Goal: Task Accomplishment & Management: Complete application form

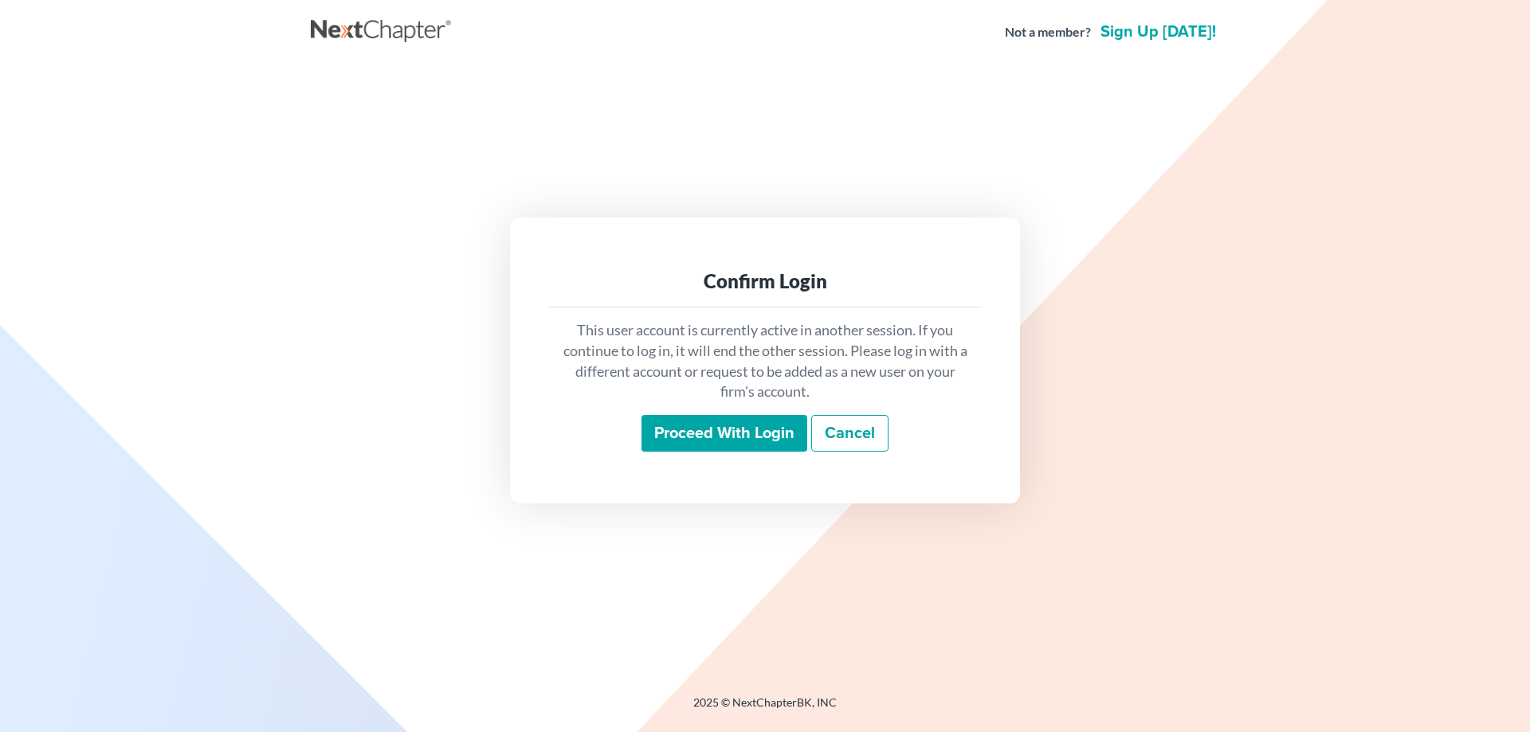
click at [715, 435] on input "Proceed with login" at bounding box center [725, 433] width 166 height 37
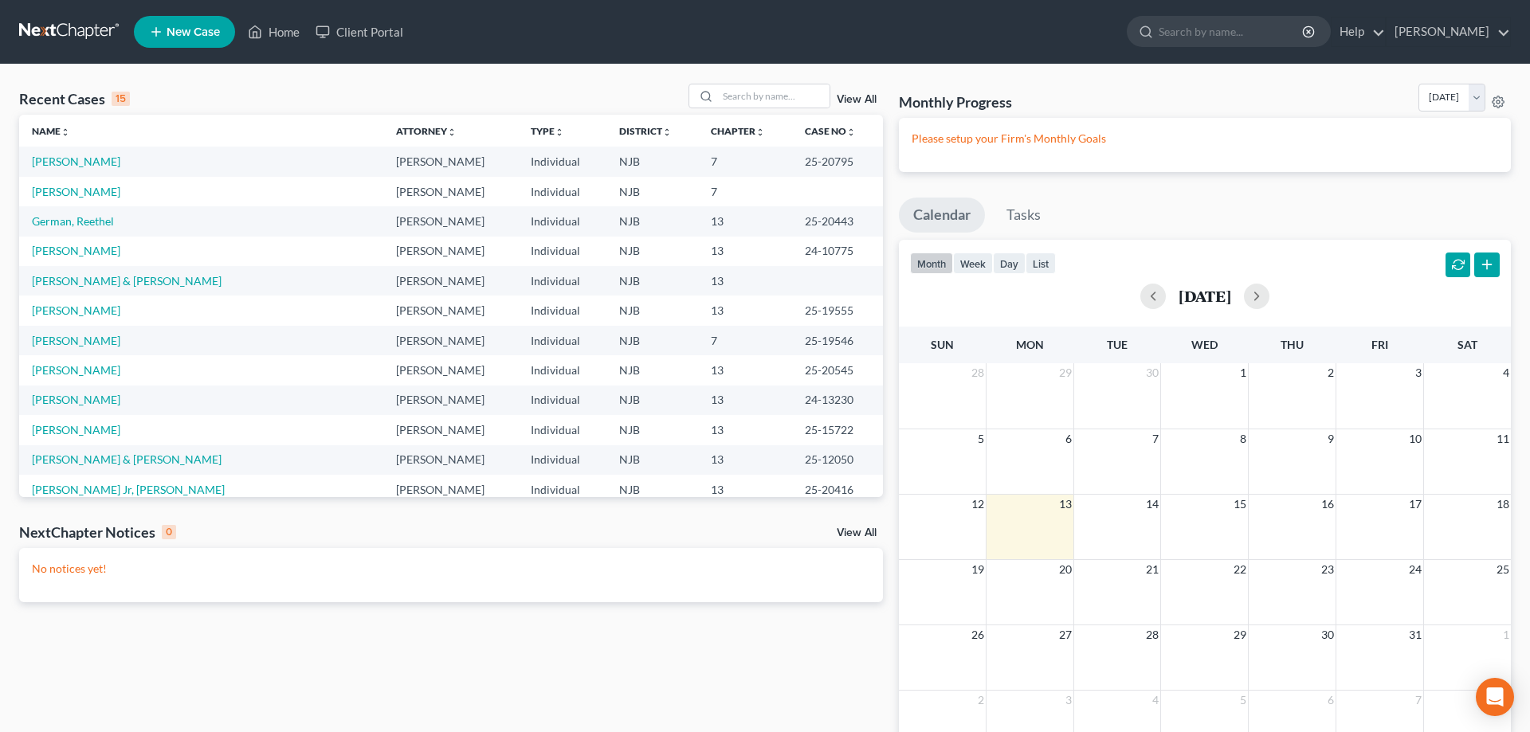
click at [178, 27] on span "New Case" at bounding box center [193, 32] width 53 height 12
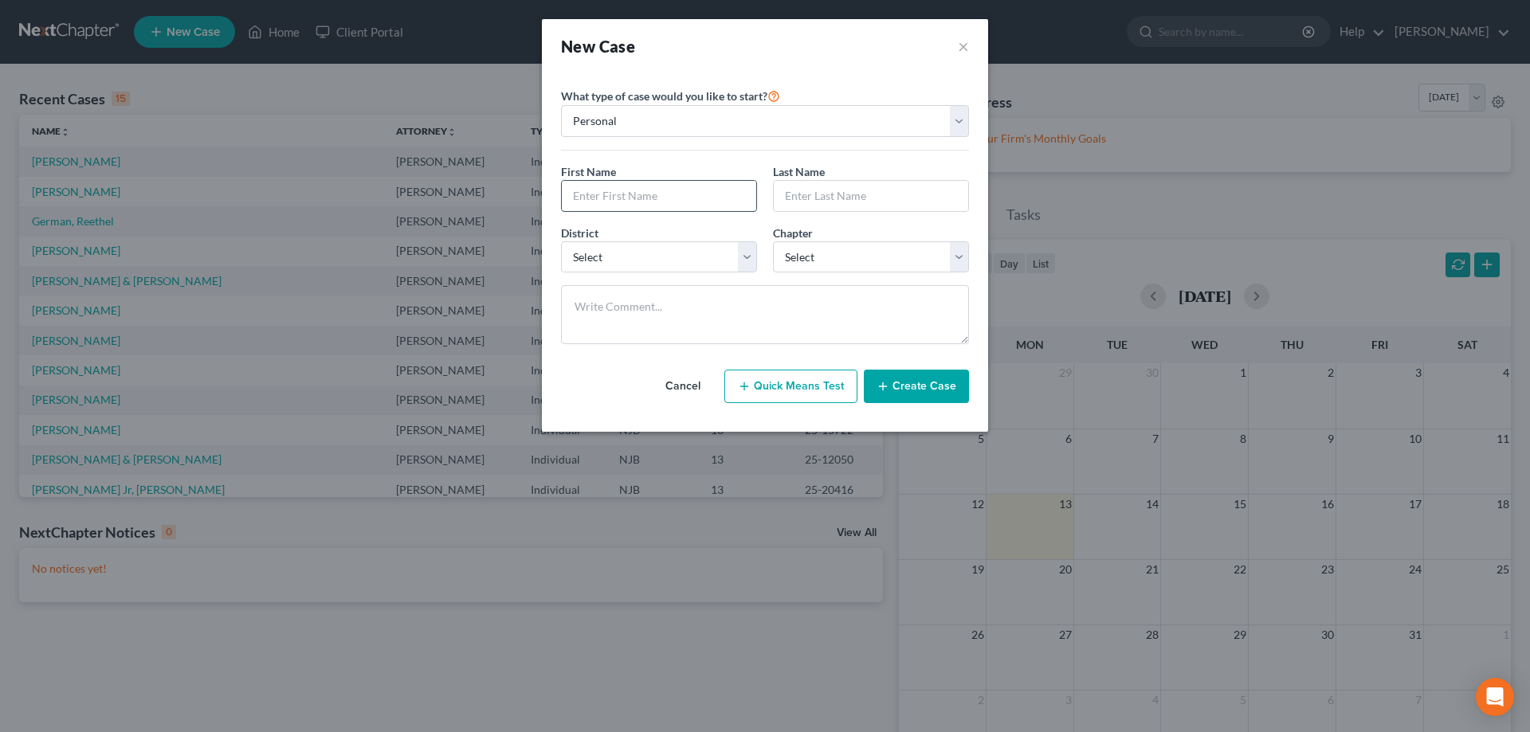
click at [662, 196] on input "text" at bounding box center [659, 196] width 194 height 30
type input "[PERSON_NAME]"
click at [815, 198] on input "text" at bounding box center [871, 196] width 194 height 30
type input "[PERSON_NAME]"
click at [561, 241] on select "Select [US_STATE] - [GEOGRAPHIC_DATA] [US_STATE] - [GEOGRAPHIC_DATA][US_STATE] …" at bounding box center [659, 257] width 196 height 32
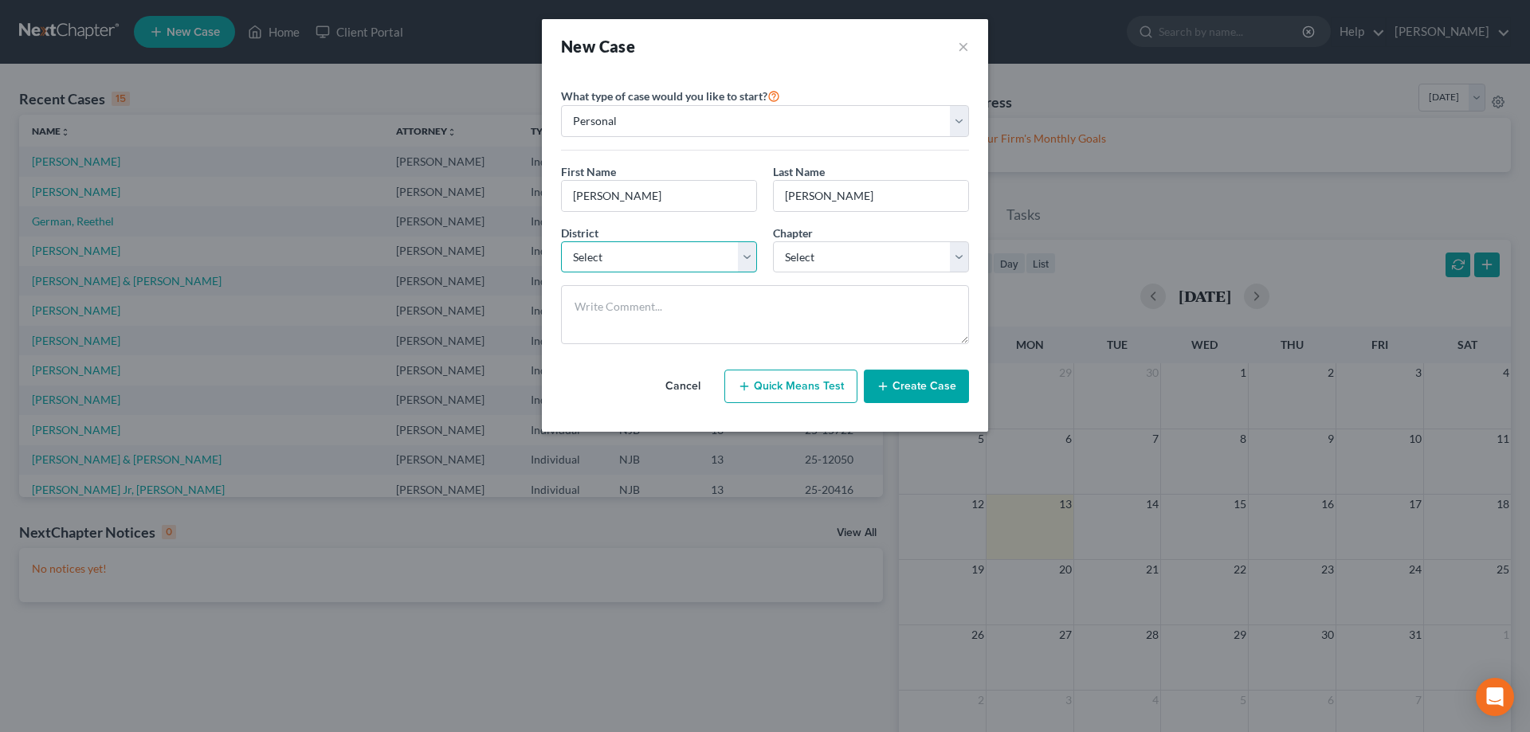
select select "51"
click option "[US_STATE]" at bounding box center [0, 0] width 0 height 0
click at [773, 241] on select "Select 7 11 12 13" at bounding box center [871, 257] width 196 height 32
select select "3"
click option "13" at bounding box center [0, 0] width 0 height 0
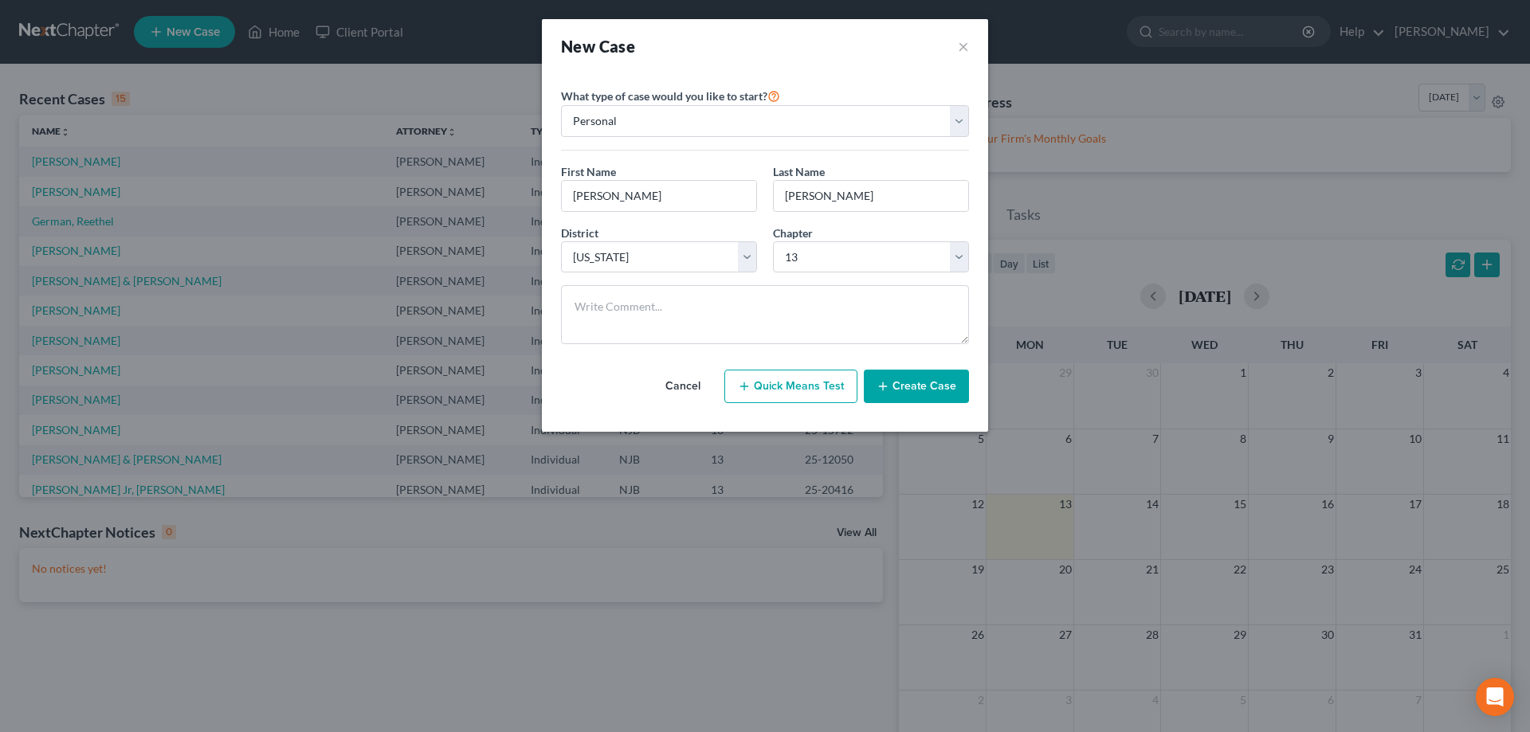
click at [893, 392] on button "Create Case" at bounding box center [916, 386] width 105 height 33
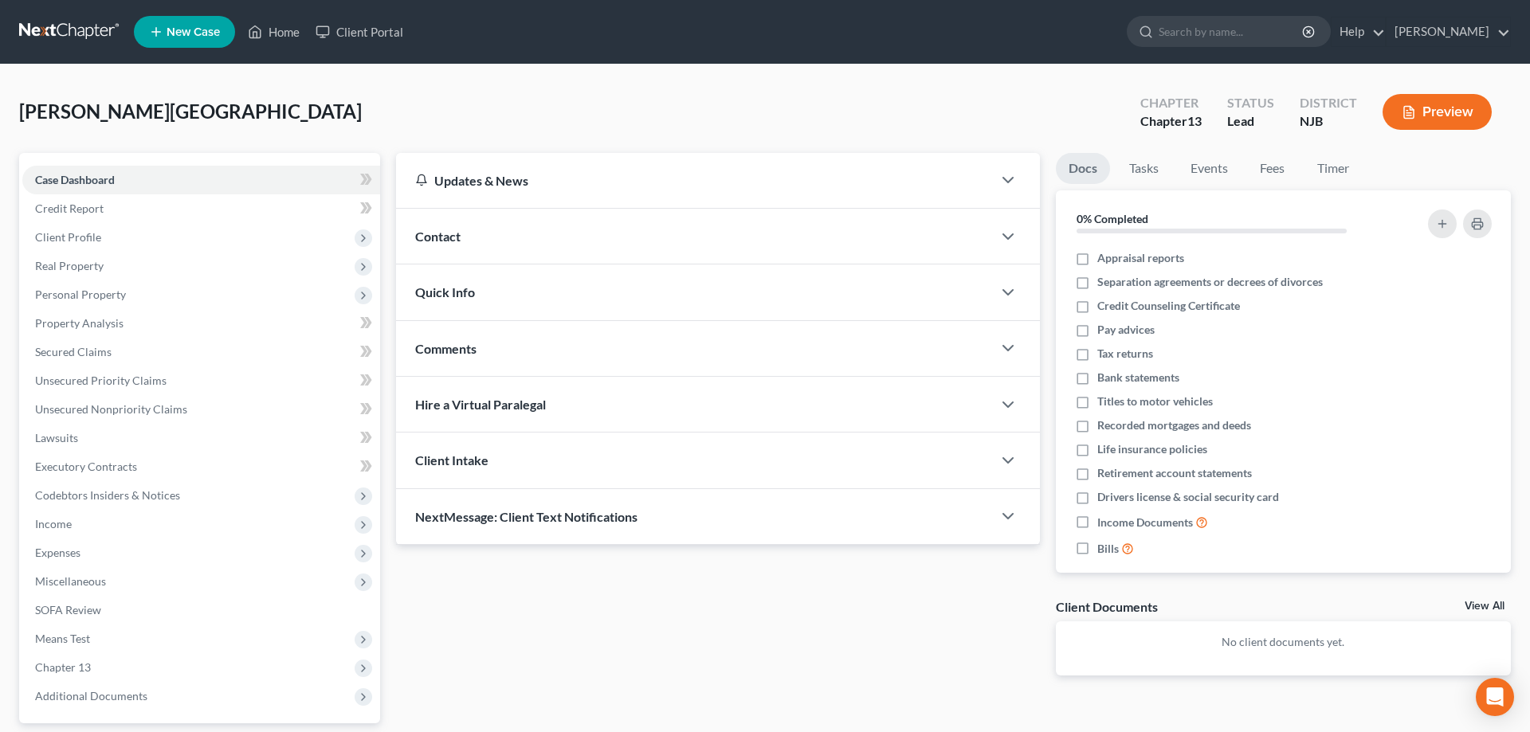
click at [447, 237] on span "Contact" at bounding box center [437, 236] width 45 height 15
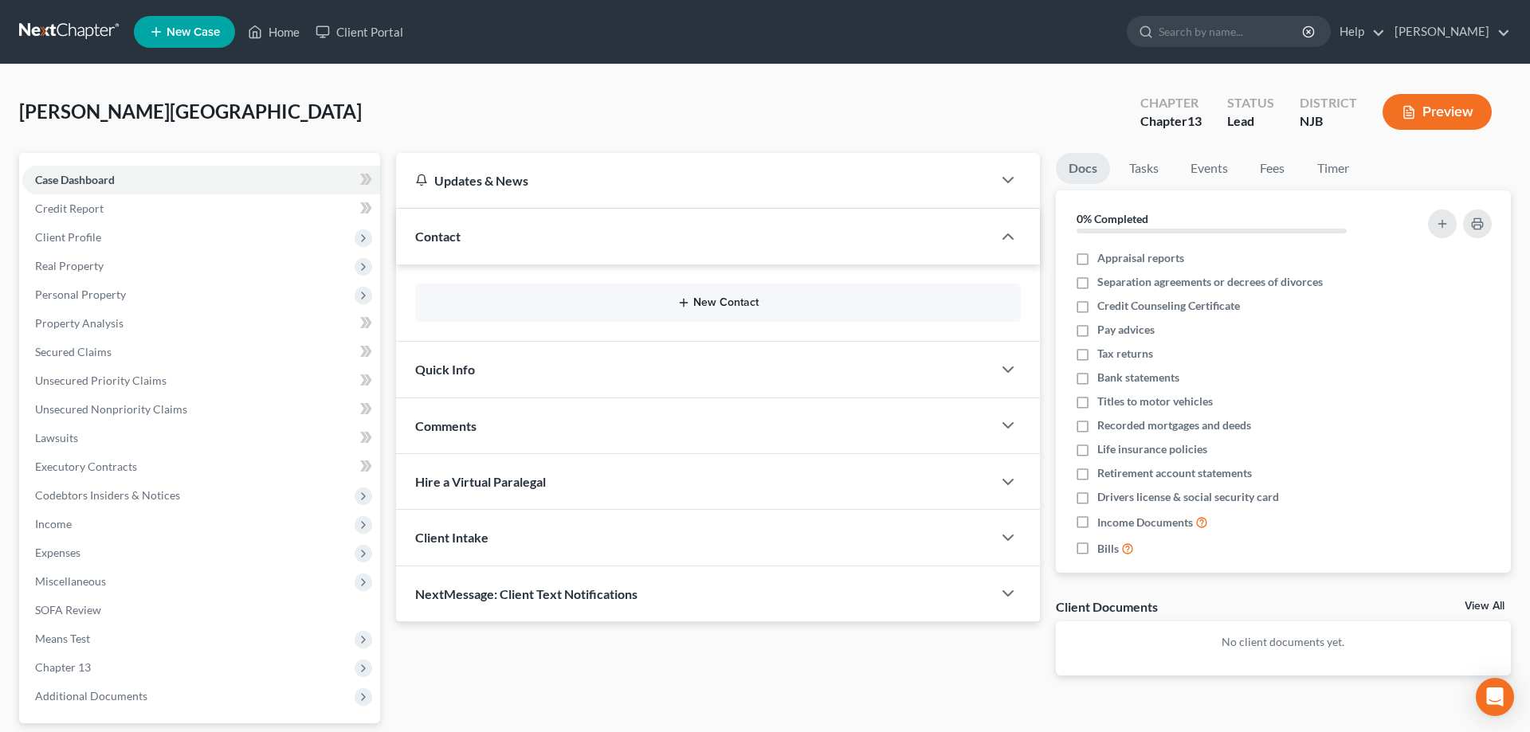
click at [745, 308] on button "New Contact" at bounding box center [718, 302] width 580 height 13
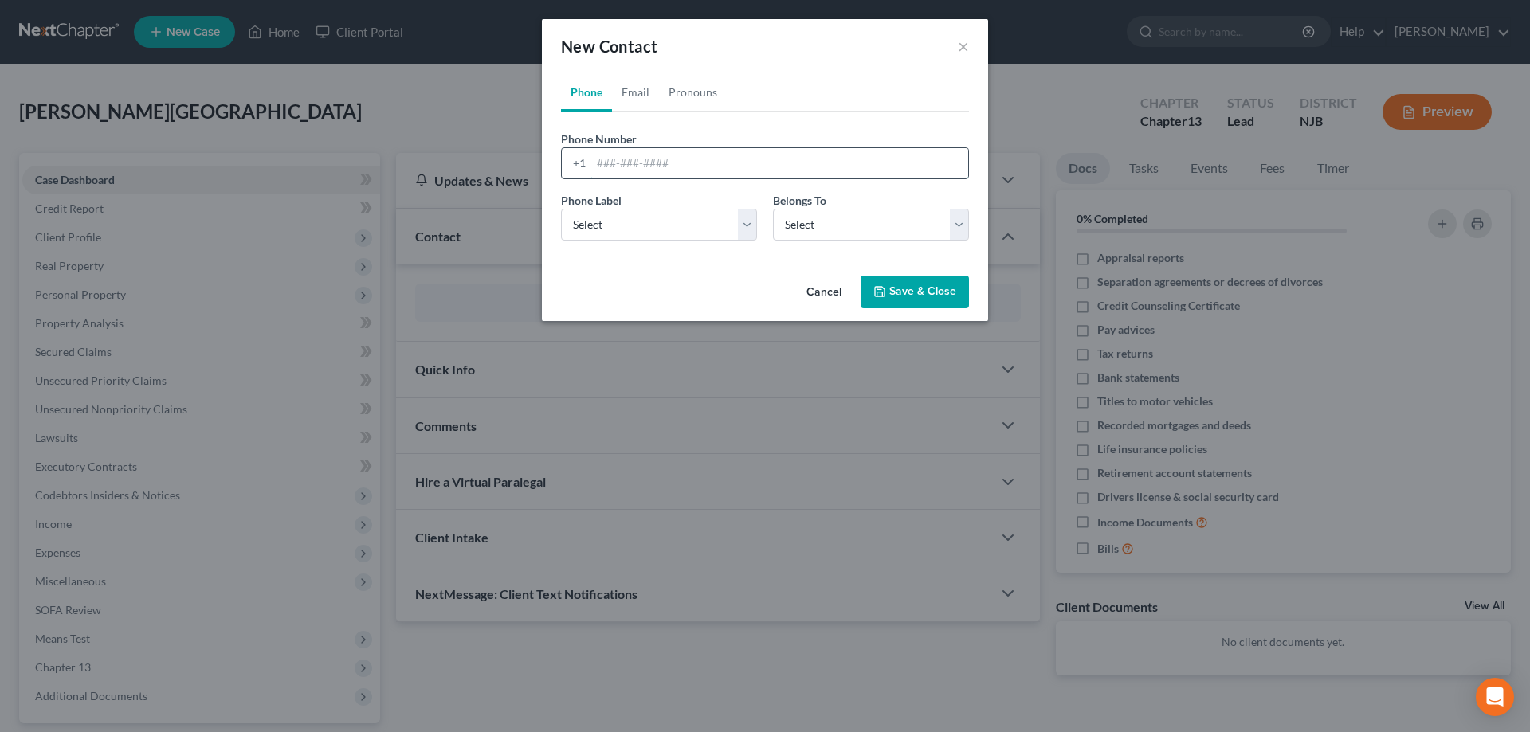
click at [629, 172] on input "tel" at bounding box center [779, 163] width 377 height 30
type input "[PHONE_NUMBER]"
click at [561, 209] on select "Select Mobile Home Work Other" at bounding box center [659, 225] width 196 height 32
select select "0"
click option "Mobile" at bounding box center [0, 0] width 0 height 0
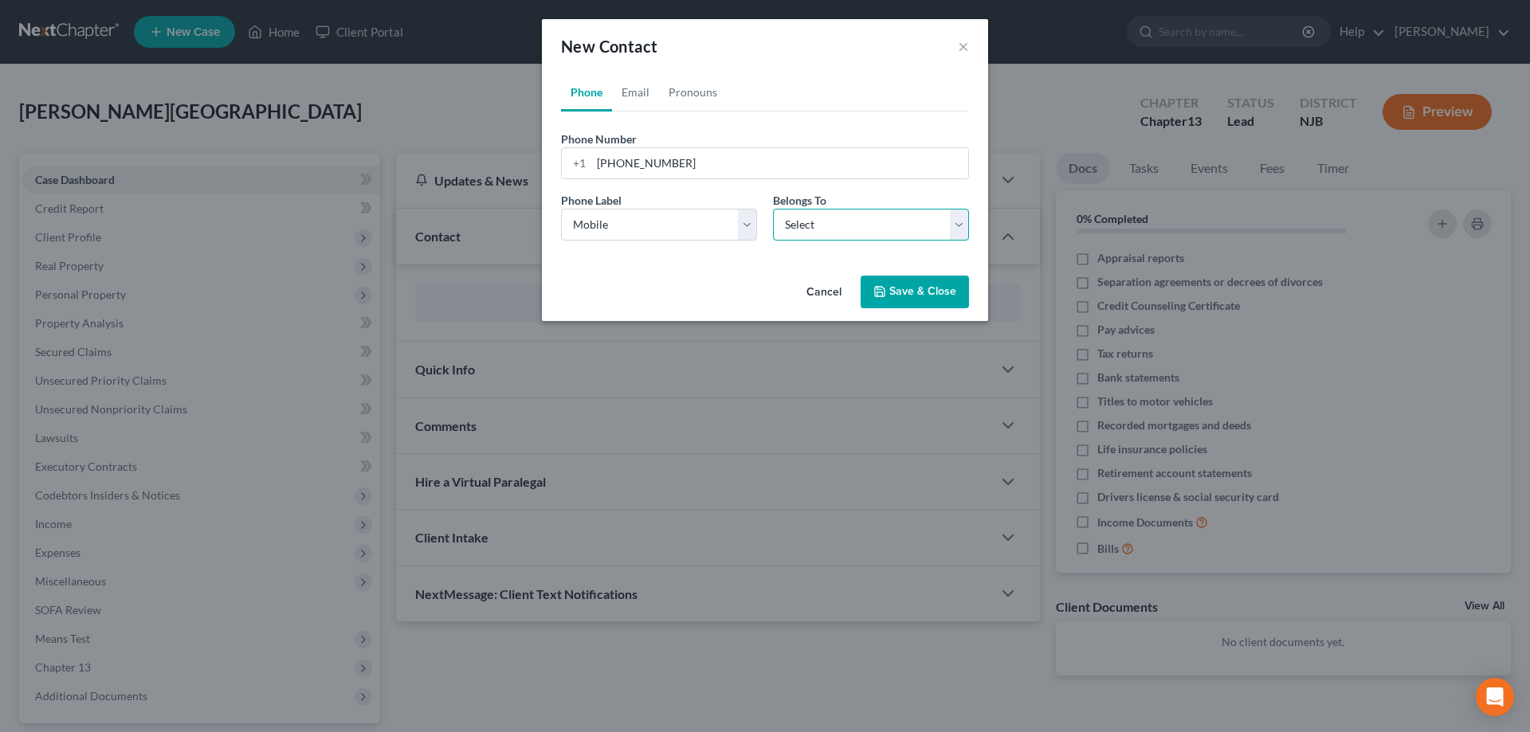
click at [773, 209] on select "Select Client Other" at bounding box center [871, 225] width 196 height 32
select select "0"
click option "Client" at bounding box center [0, 0] width 0 height 0
click at [895, 300] on button "Save & Close" at bounding box center [915, 292] width 108 height 33
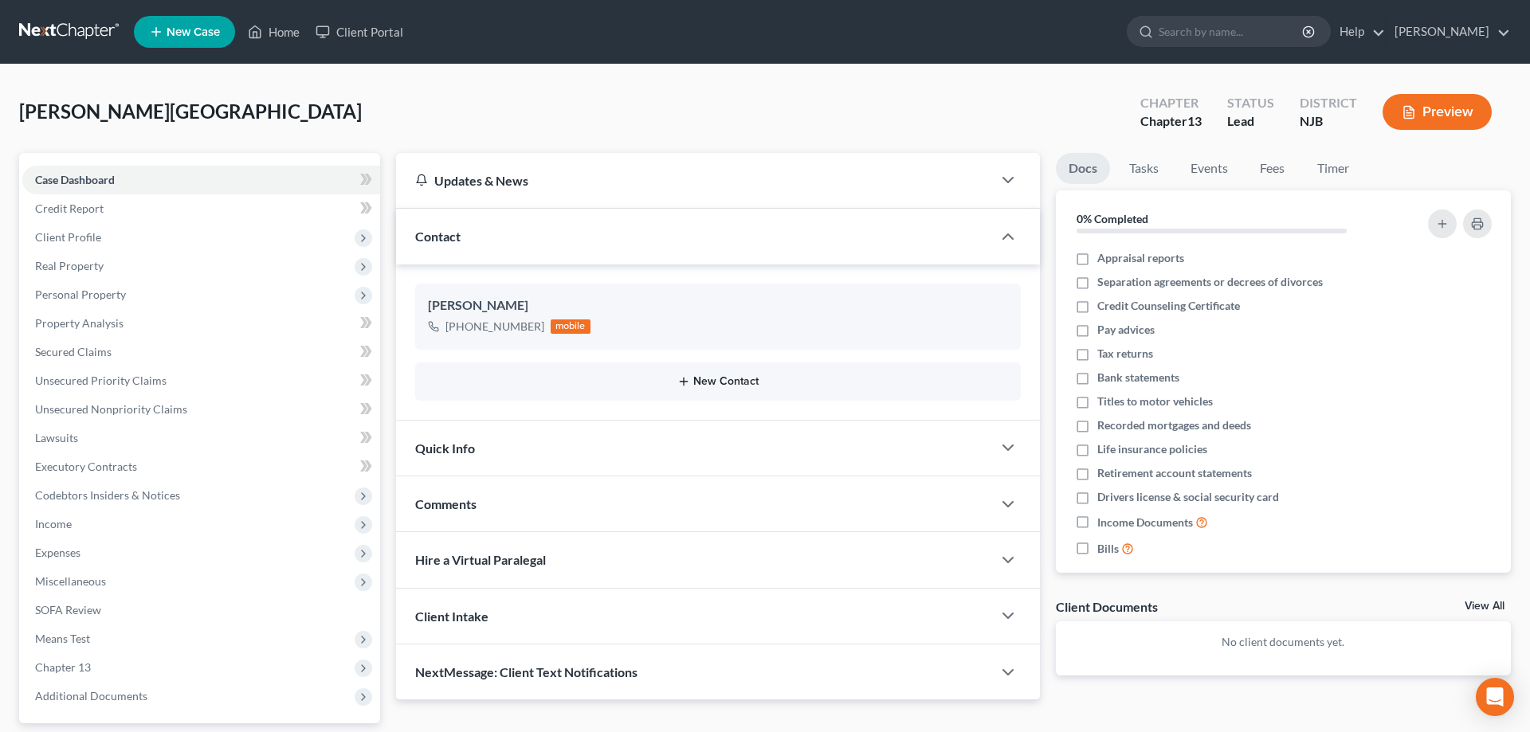
click at [701, 379] on button "New Contact" at bounding box center [718, 381] width 580 height 13
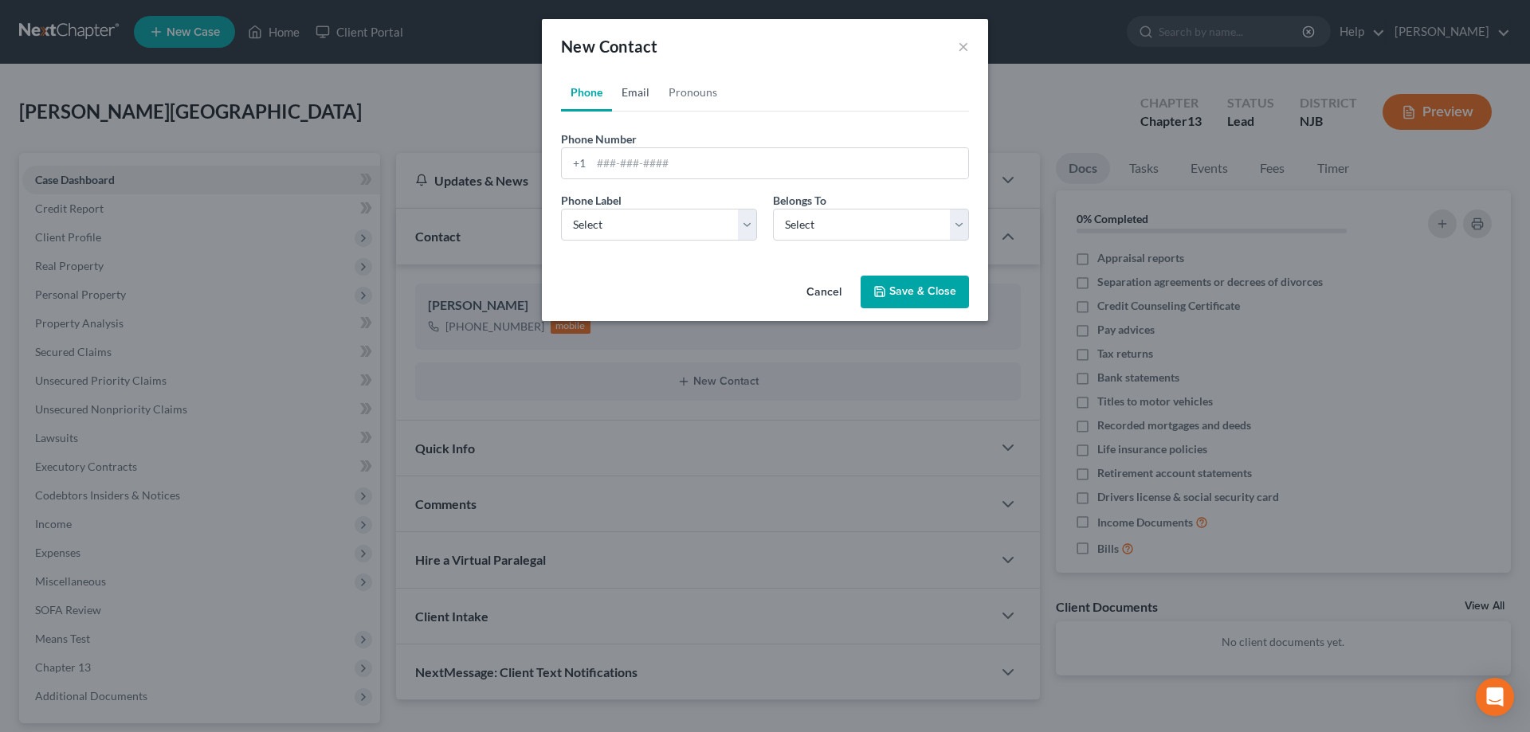
click at [637, 88] on link "Email" at bounding box center [635, 92] width 47 height 38
click at [632, 167] on input "email" at bounding box center [779, 163] width 377 height 30
type input "[EMAIL_ADDRESS][DOMAIN_NAME]"
click at [561, 209] on select "Select Home Work Other" at bounding box center [659, 225] width 196 height 32
select select "0"
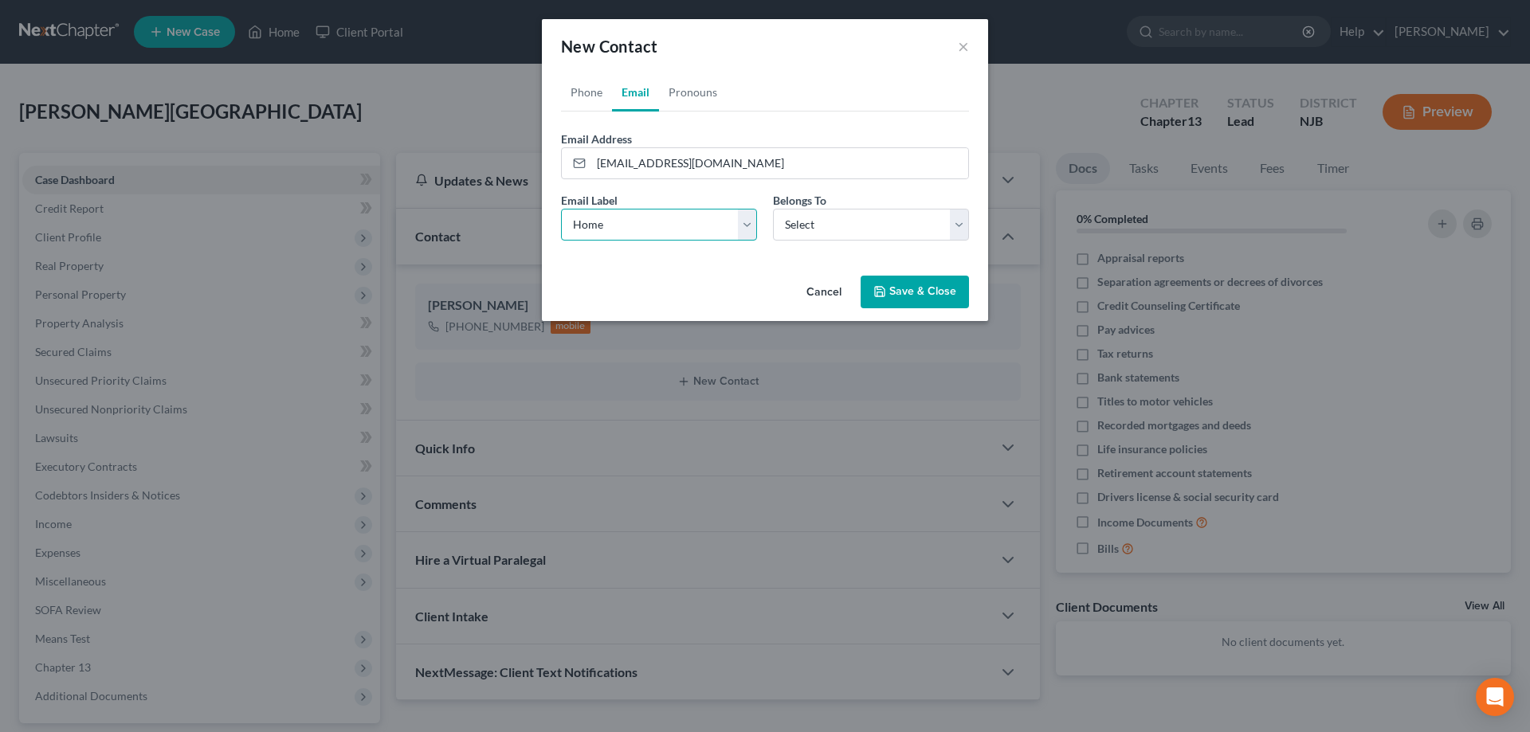
click option "Home" at bounding box center [0, 0] width 0 height 0
click at [773, 209] on select "Select Client Other" at bounding box center [871, 225] width 196 height 32
select select "0"
click option "Client" at bounding box center [0, 0] width 0 height 0
click at [871, 289] on button "Save & Close" at bounding box center [915, 292] width 108 height 33
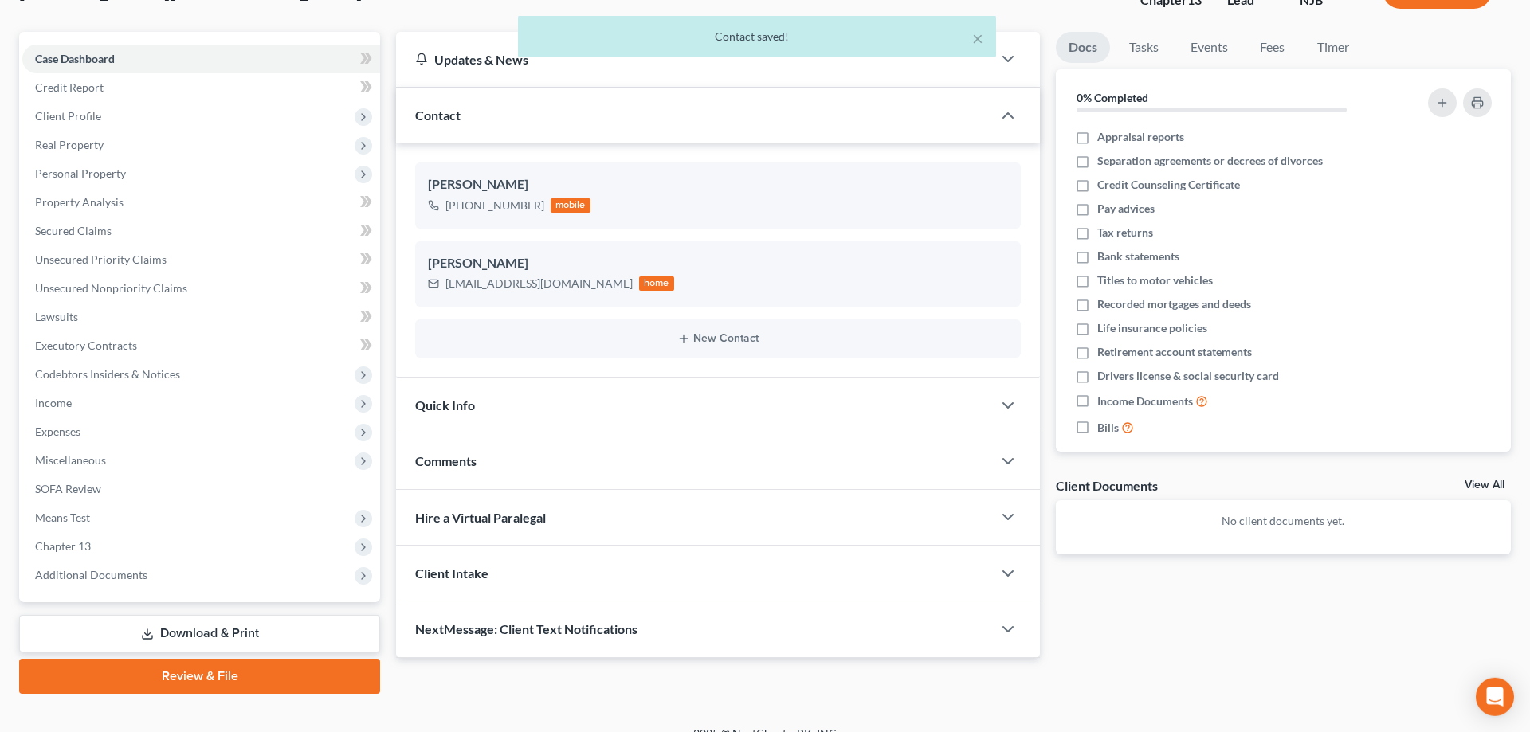
scroll to position [142, 0]
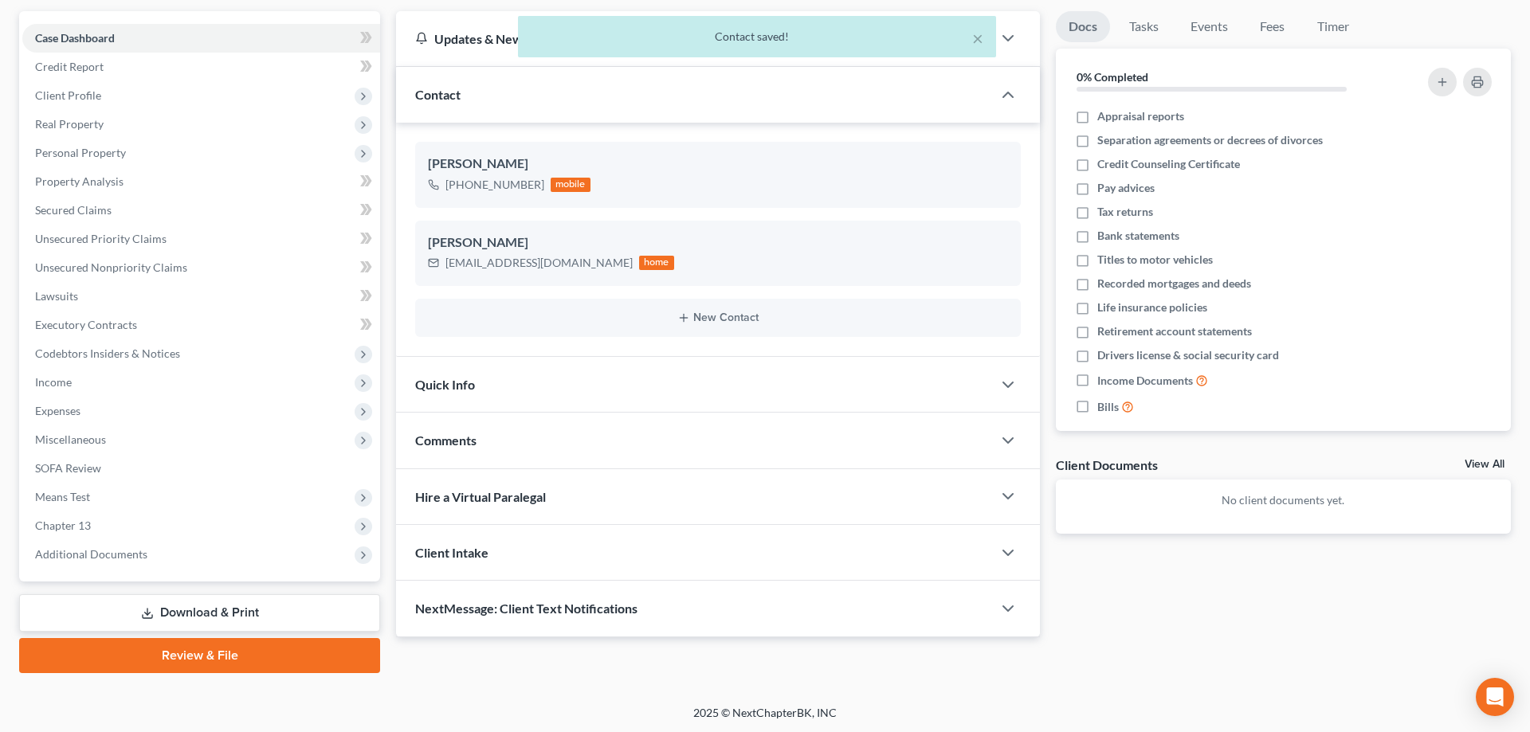
click at [463, 446] on span "Comments" at bounding box center [445, 440] width 61 height 15
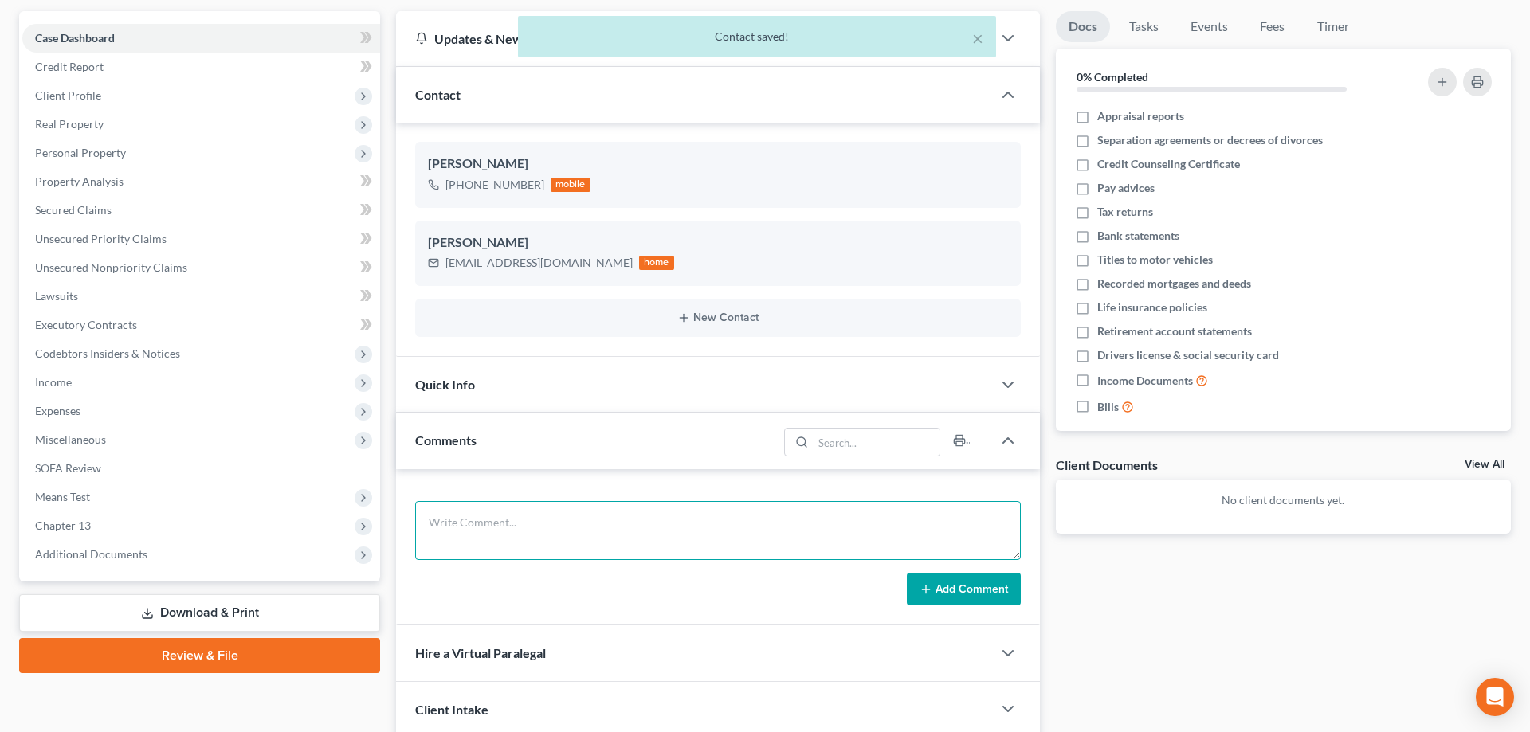
click at [476, 519] on textarea at bounding box center [718, 530] width 606 height 59
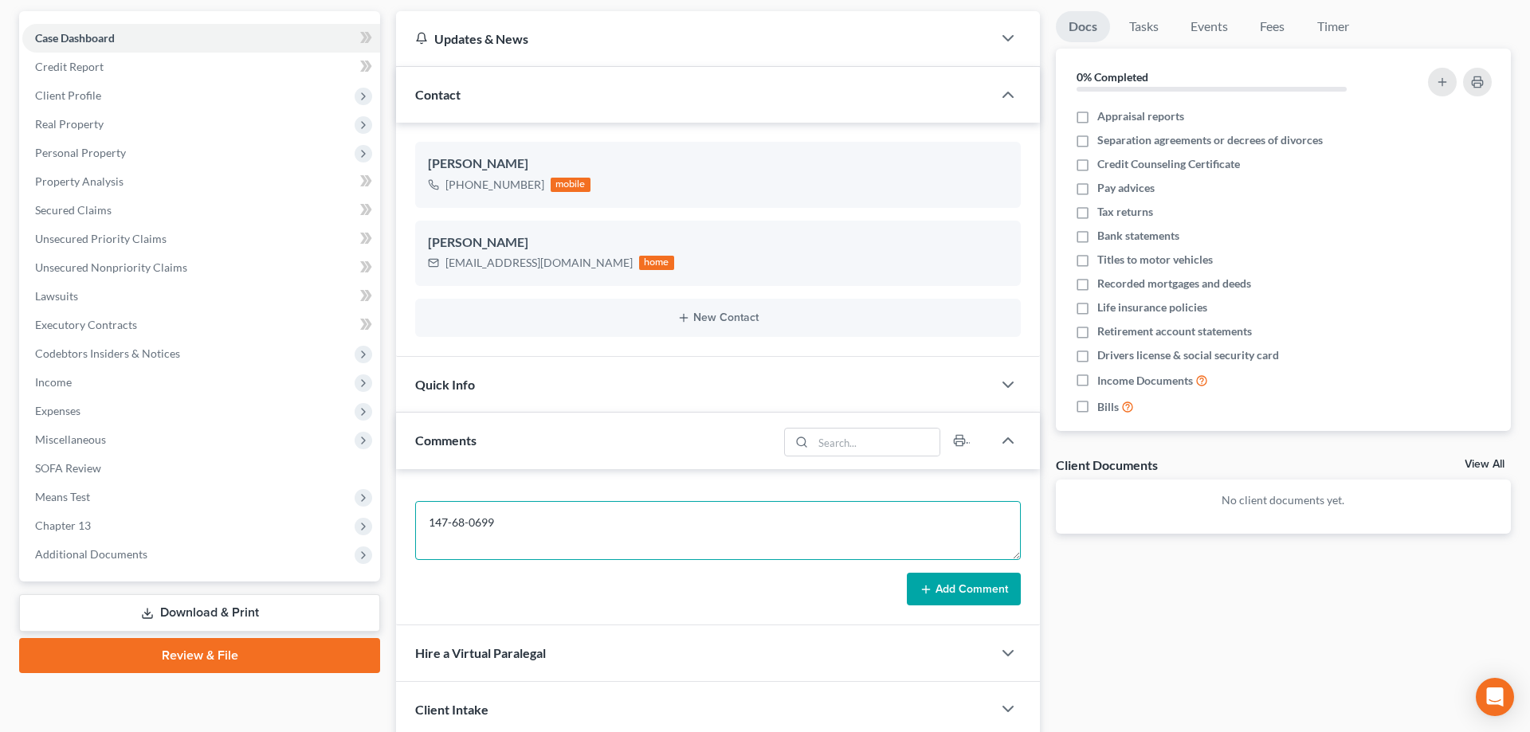
type textarea "147-68-0699"
click at [943, 594] on button "Add Comment" at bounding box center [964, 589] width 114 height 33
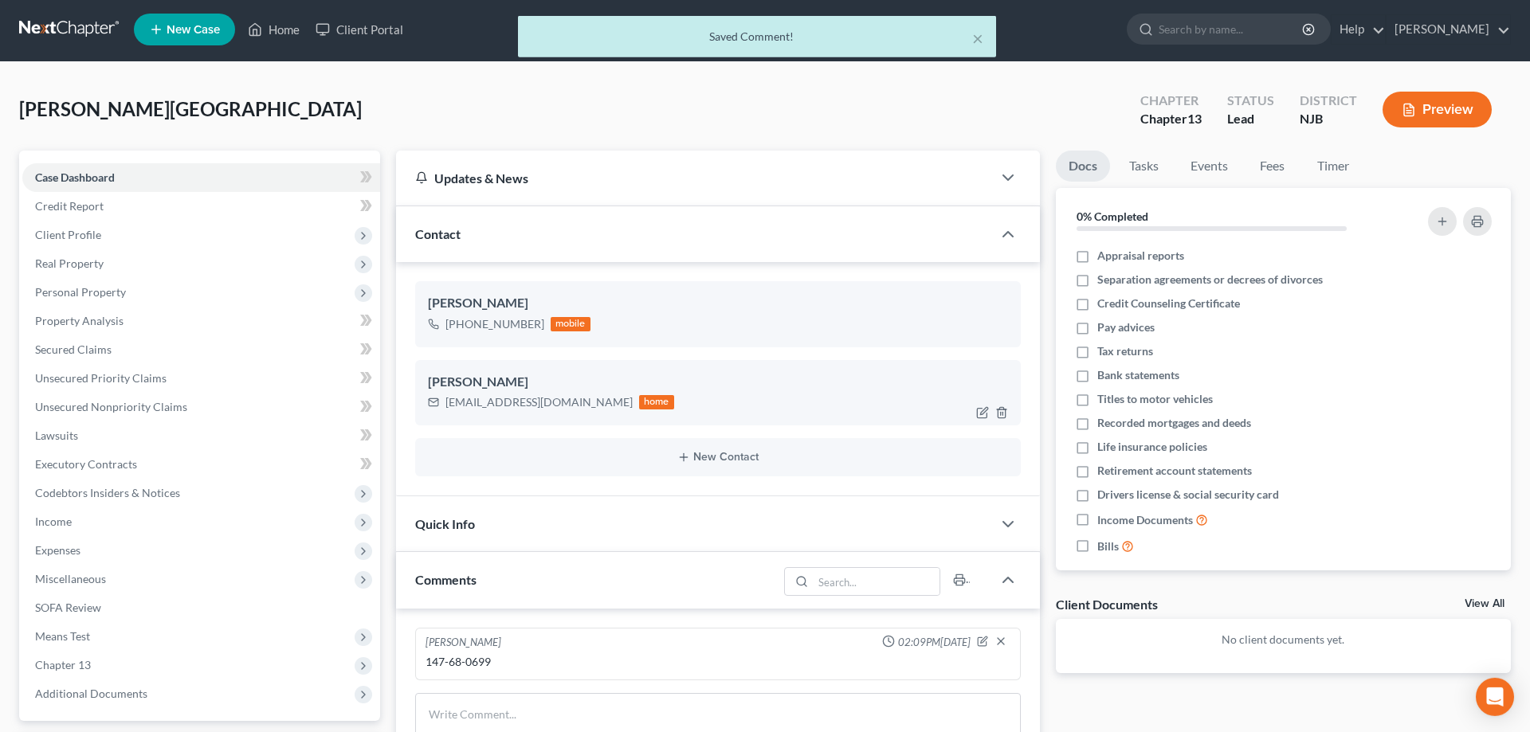
scroll to position [0, 0]
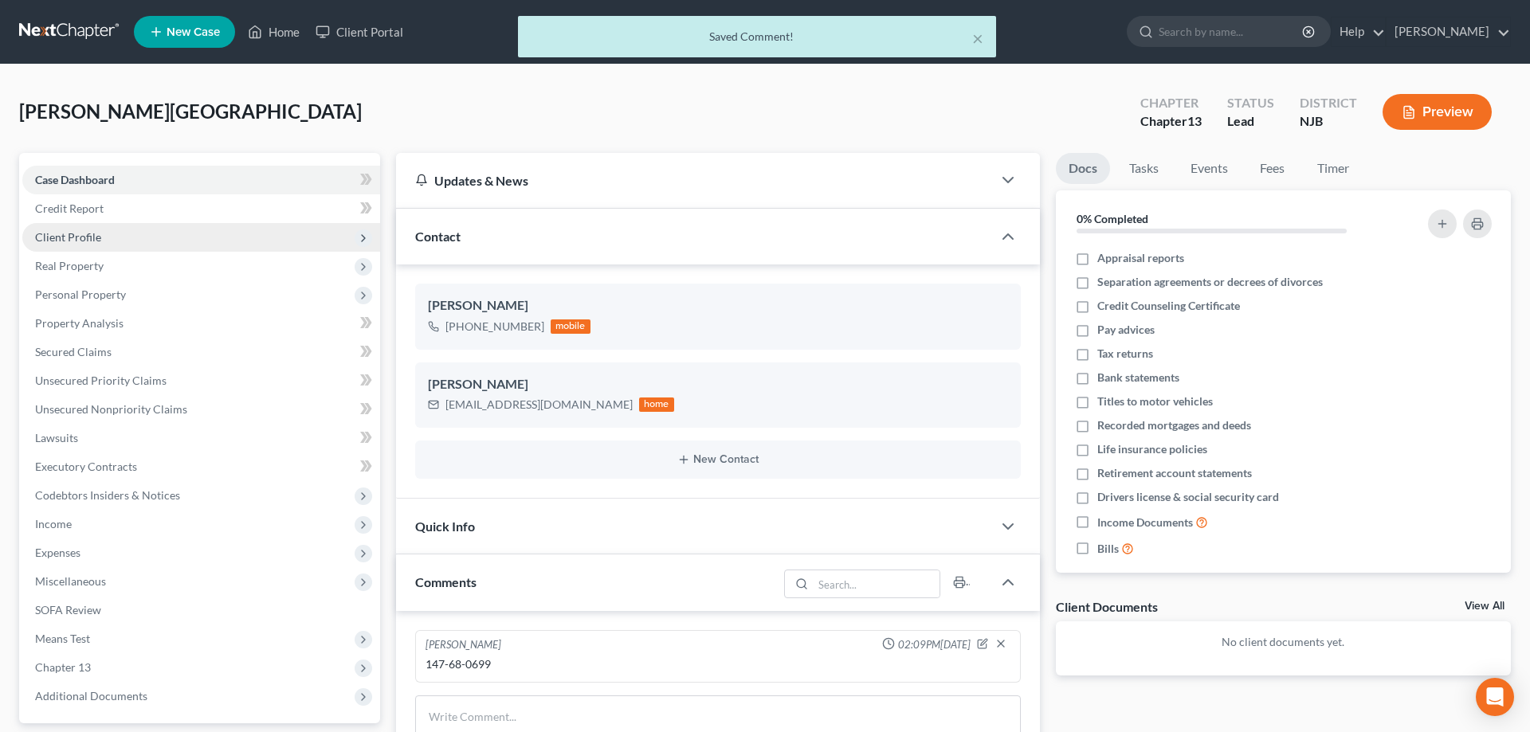
click at [88, 241] on span "Client Profile" at bounding box center [68, 237] width 66 height 14
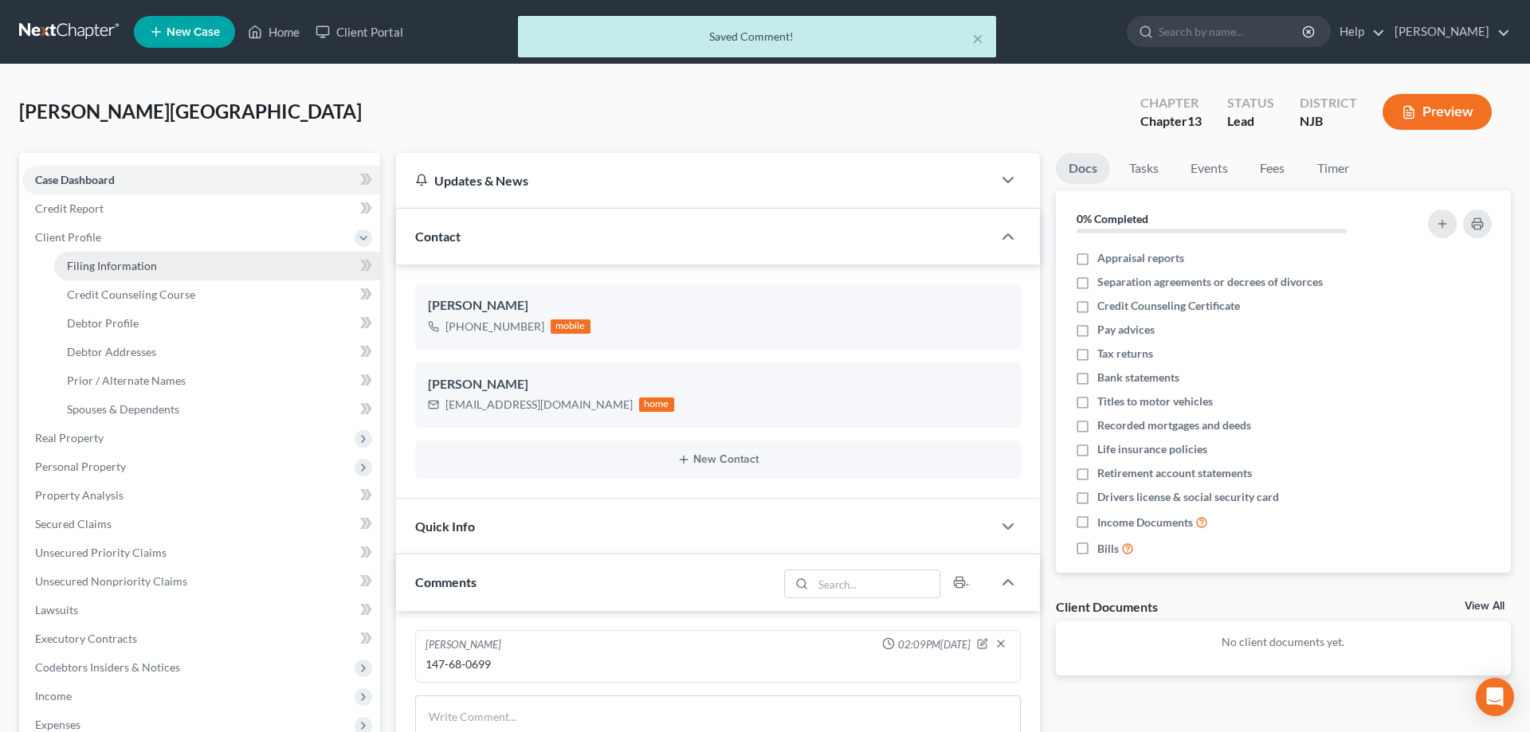
click at [159, 268] on link "Filing Information" at bounding box center [217, 266] width 326 height 29
select select "1"
select select "0"
select select "3"
select select "51"
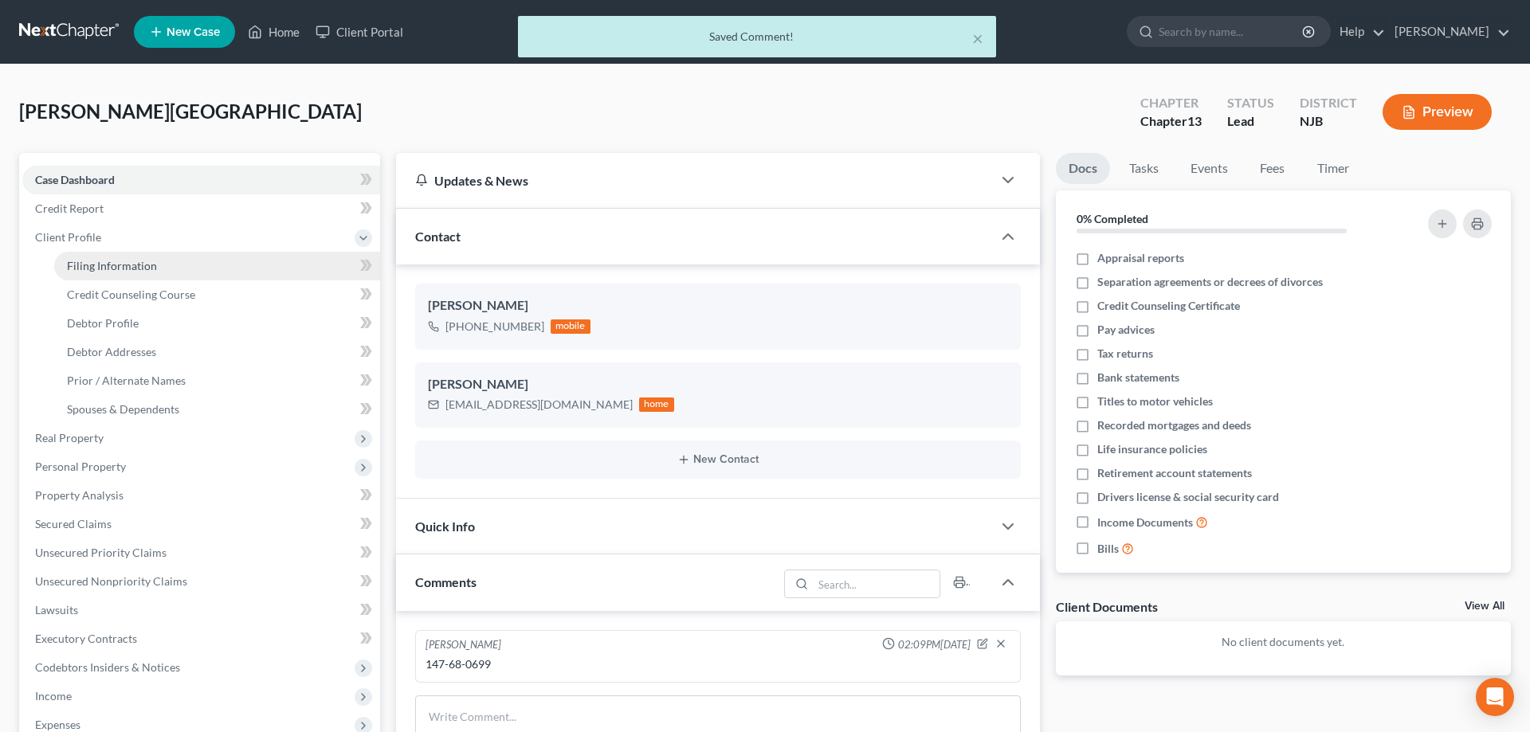
select select "33"
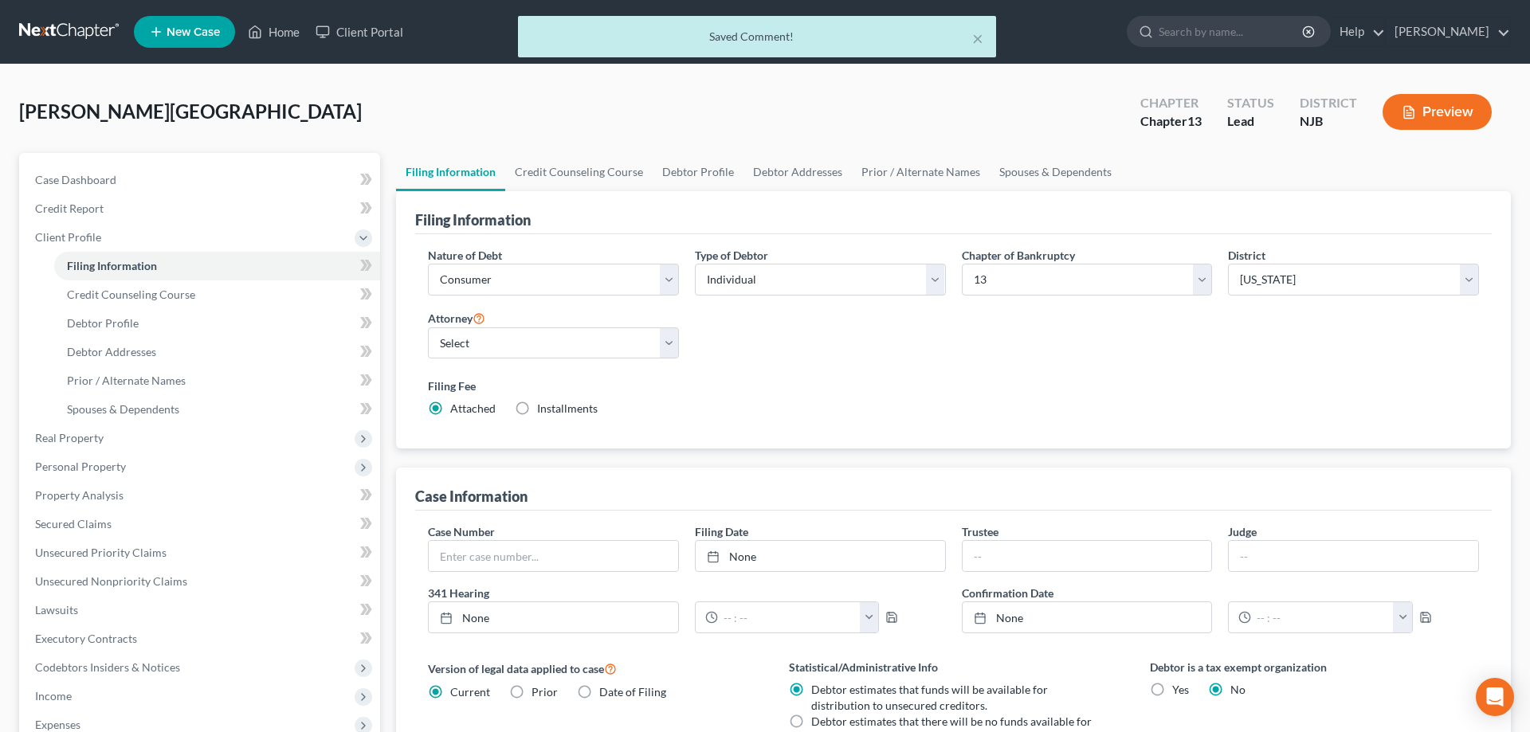
scroll to position [317, 0]
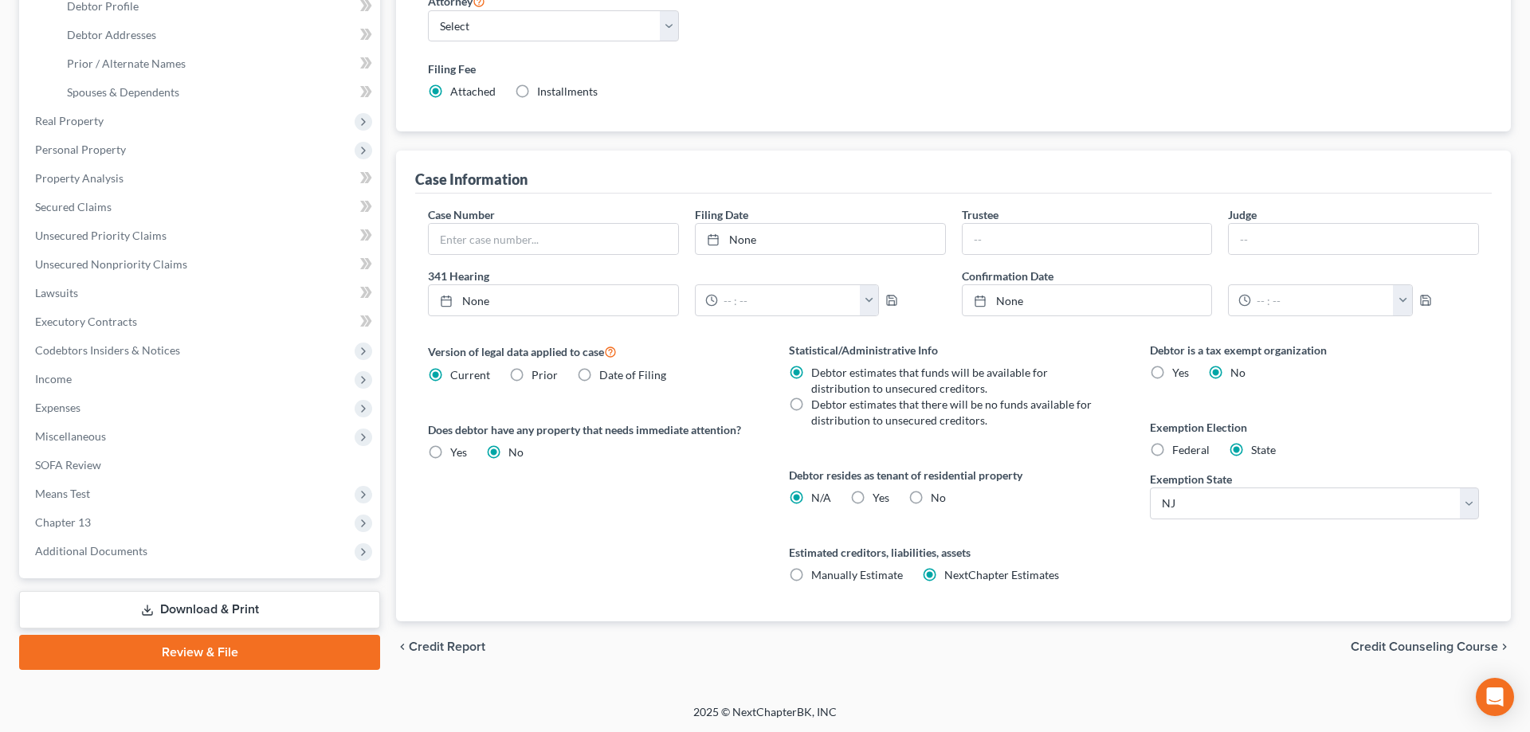
click at [1172, 453] on label "Federal" at bounding box center [1190, 450] width 37 height 16
click at [1179, 453] on input "Federal" at bounding box center [1184, 447] width 10 height 10
radio input "true"
radio input "false"
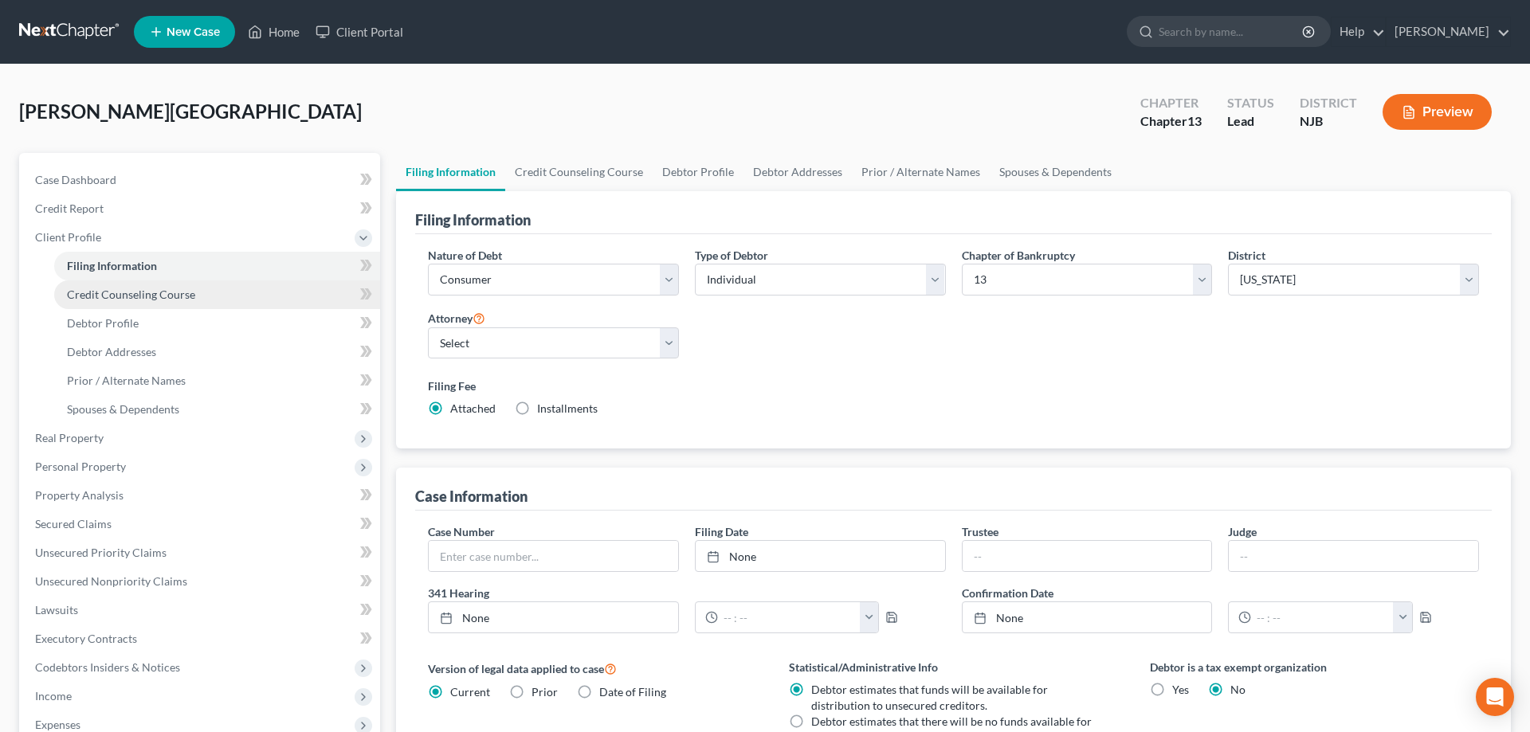
click at [136, 293] on span "Credit Counseling Course" at bounding box center [131, 295] width 128 height 14
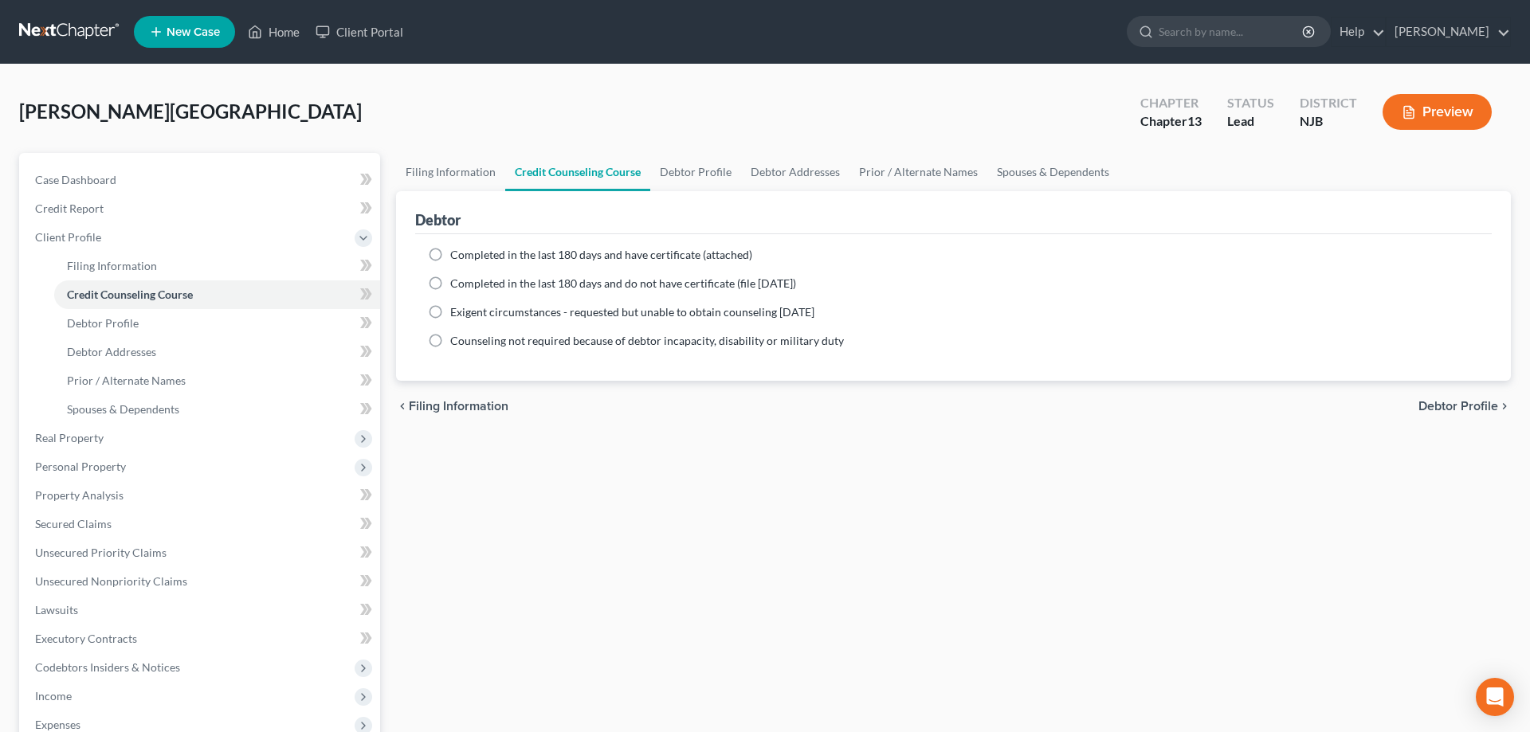
click at [450, 254] on label "Completed in the last 180 days and have certificate (attached)" at bounding box center [601, 255] width 302 height 16
click at [457, 254] on input "Completed in the last 180 days and have certificate (attached)" at bounding box center [462, 252] width 10 height 10
radio input "true"
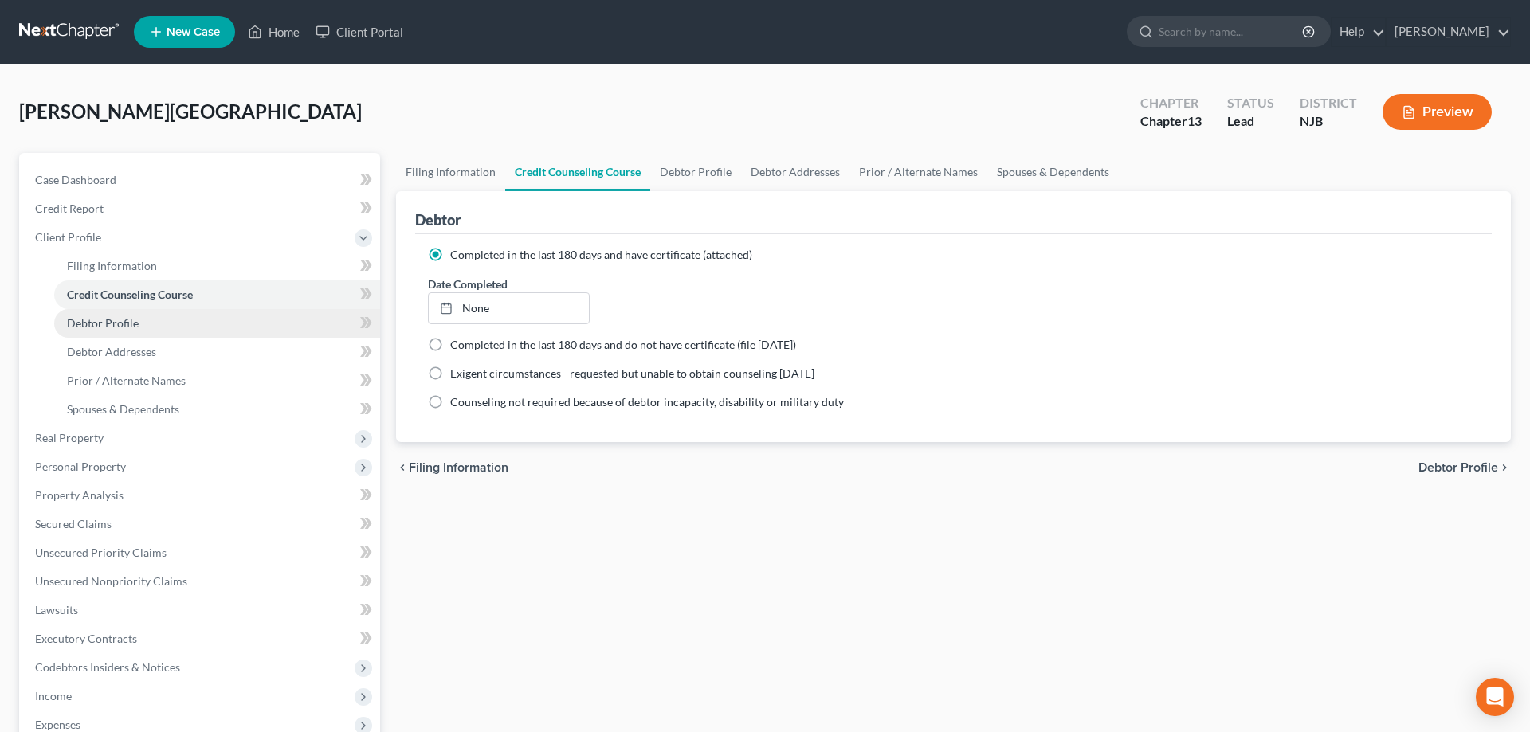
click at [128, 320] on span "Debtor Profile" at bounding box center [103, 323] width 72 height 14
select select "0"
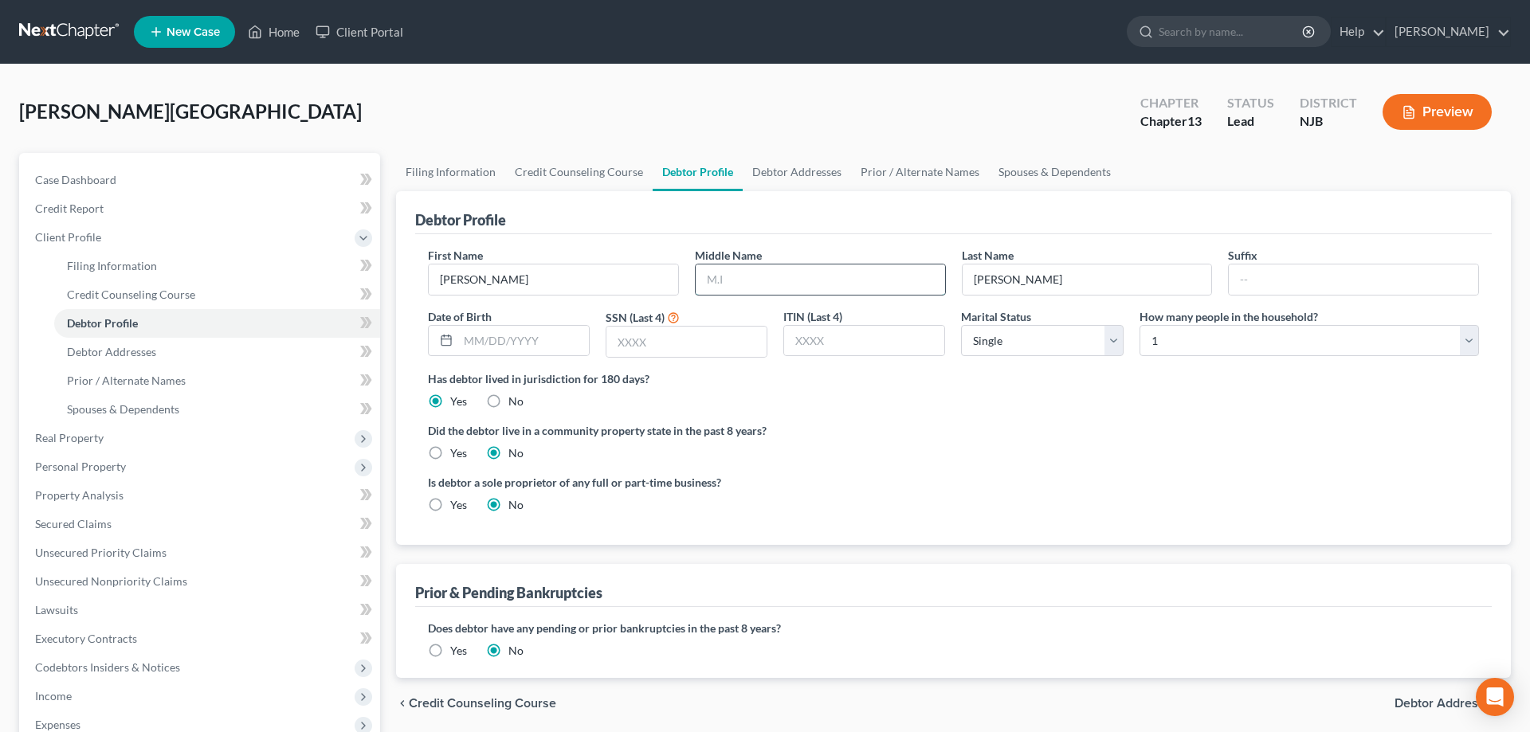
click at [800, 281] on input "text" at bounding box center [820, 280] width 249 height 30
type input "[PERSON_NAME]"
click at [1140, 325] on select "Select 1 2 3 4 5 6 7 8 9 10 11 12 13 14 15 16 17 18 19 20" at bounding box center [1310, 341] width 340 height 32
select select "2"
click option "3" at bounding box center [0, 0] width 0 height 0
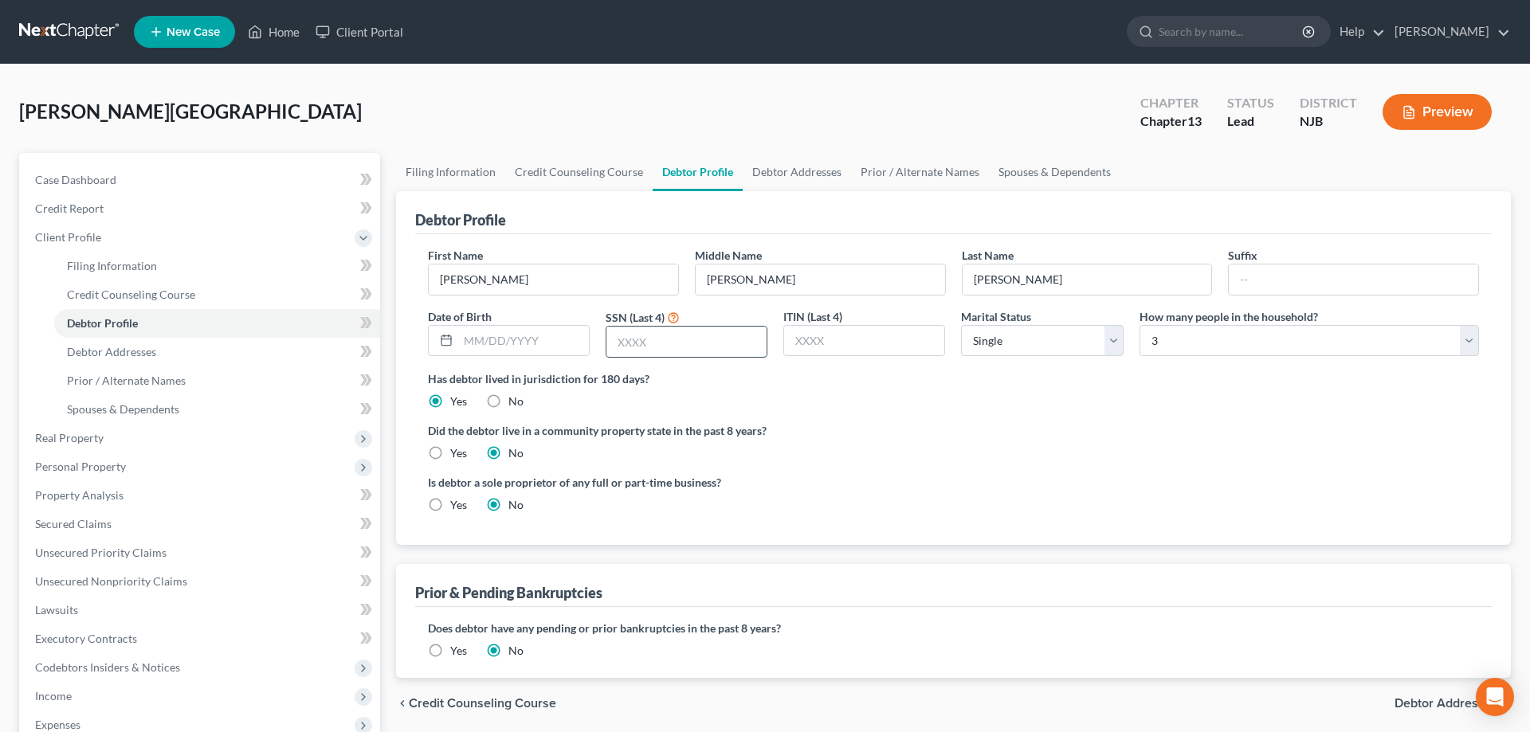
click at [682, 344] on input "text" at bounding box center [686, 342] width 160 height 30
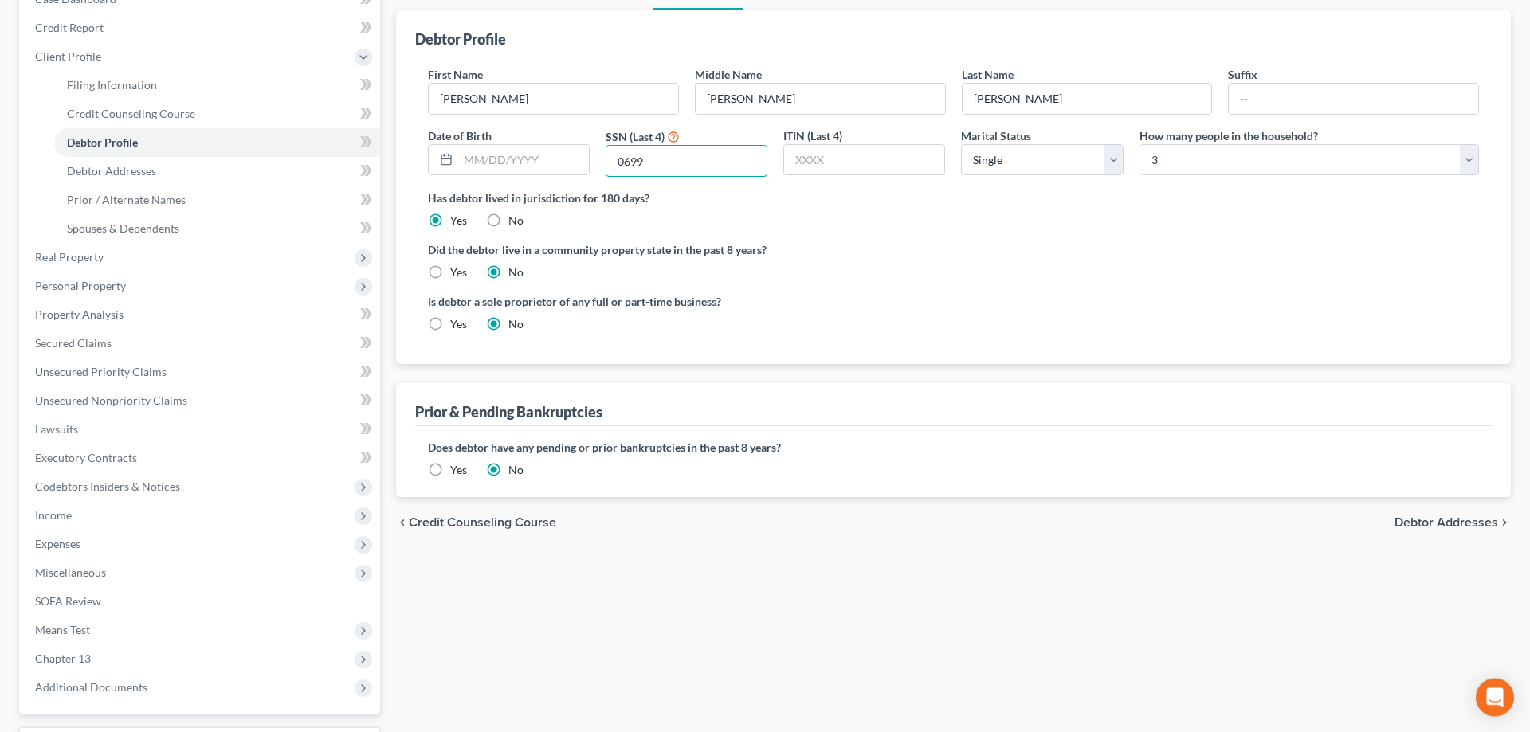
scroll to position [81, 0]
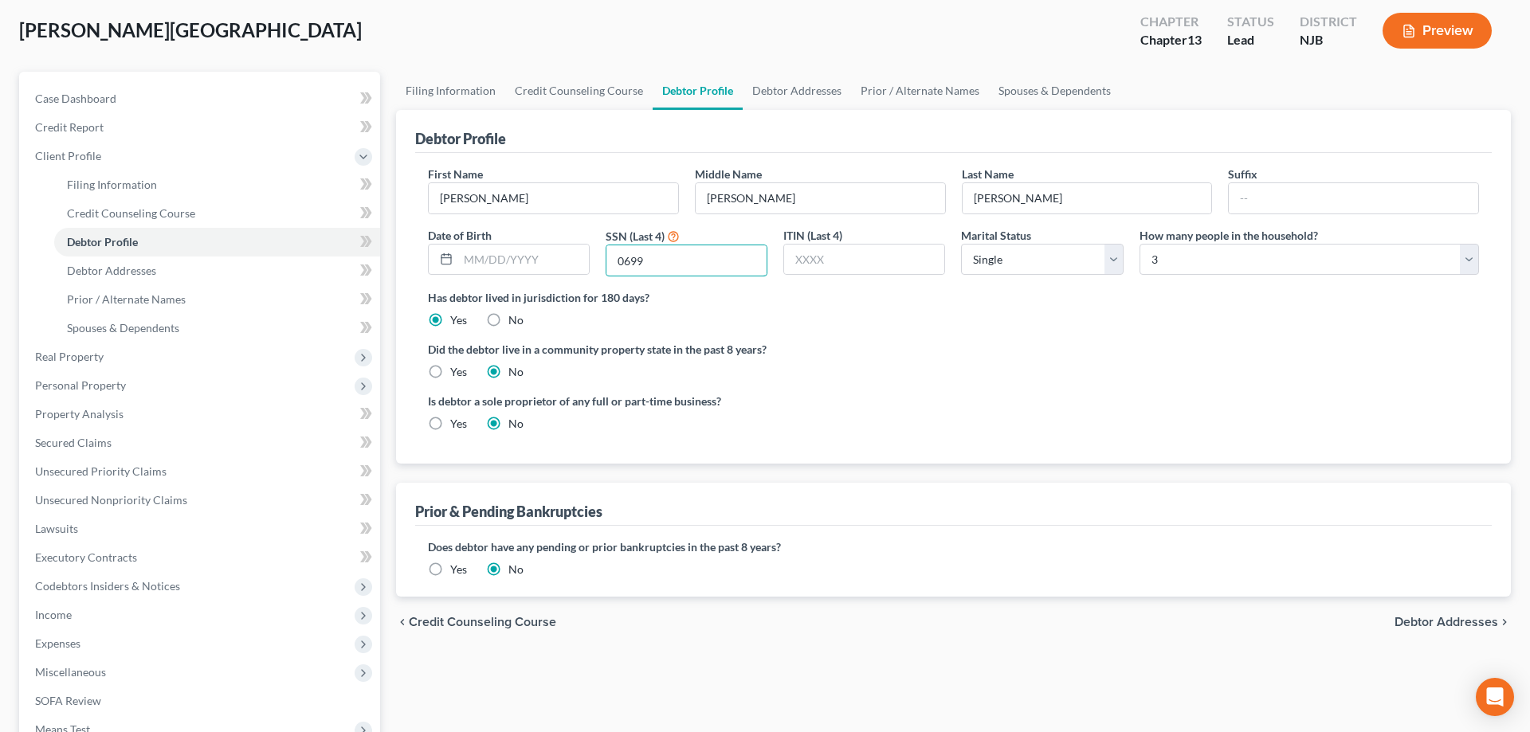
type input "0699"
click at [450, 567] on label "Yes" at bounding box center [458, 570] width 17 height 16
click at [457, 567] on input "Yes" at bounding box center [462, 567] width 10 height 10
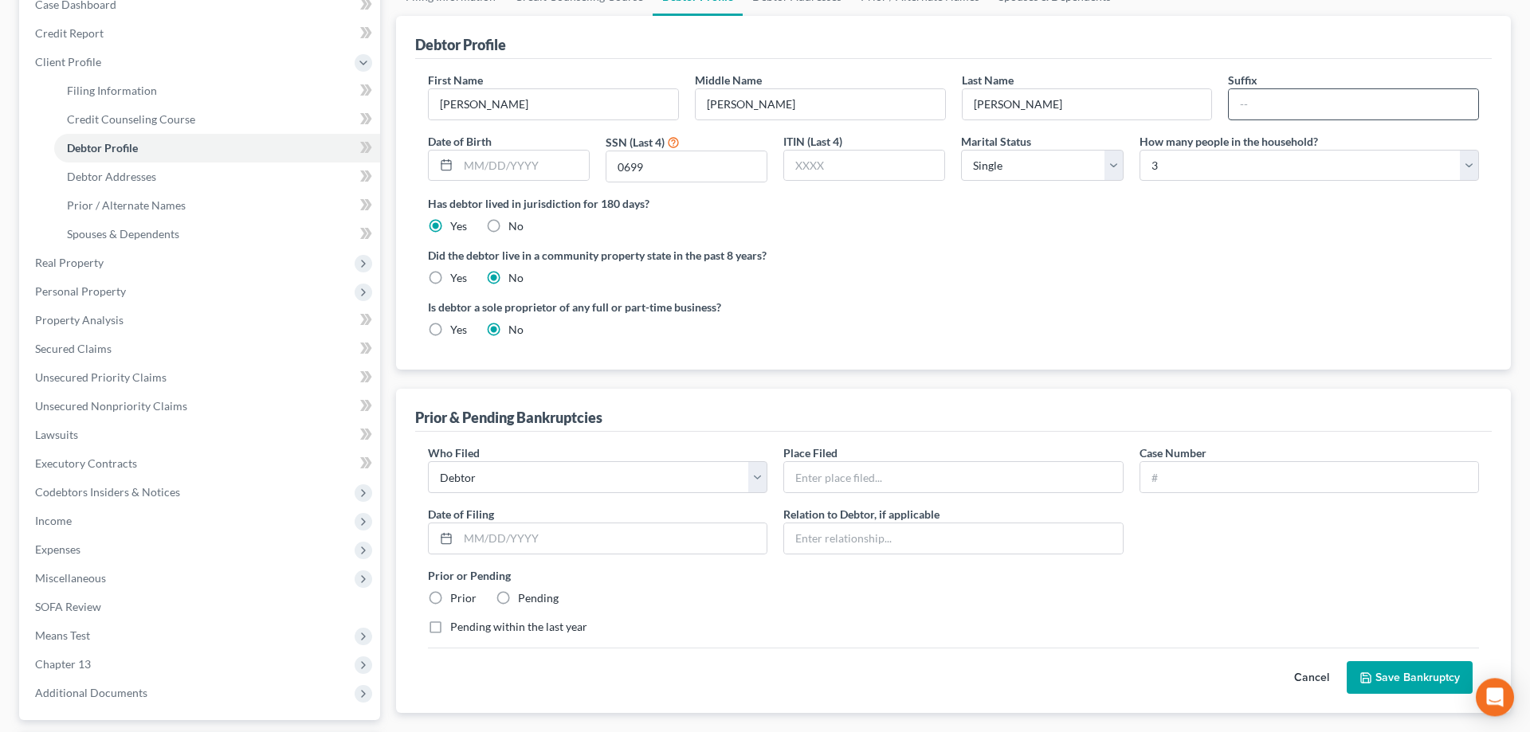
scroll to position [244, 0]
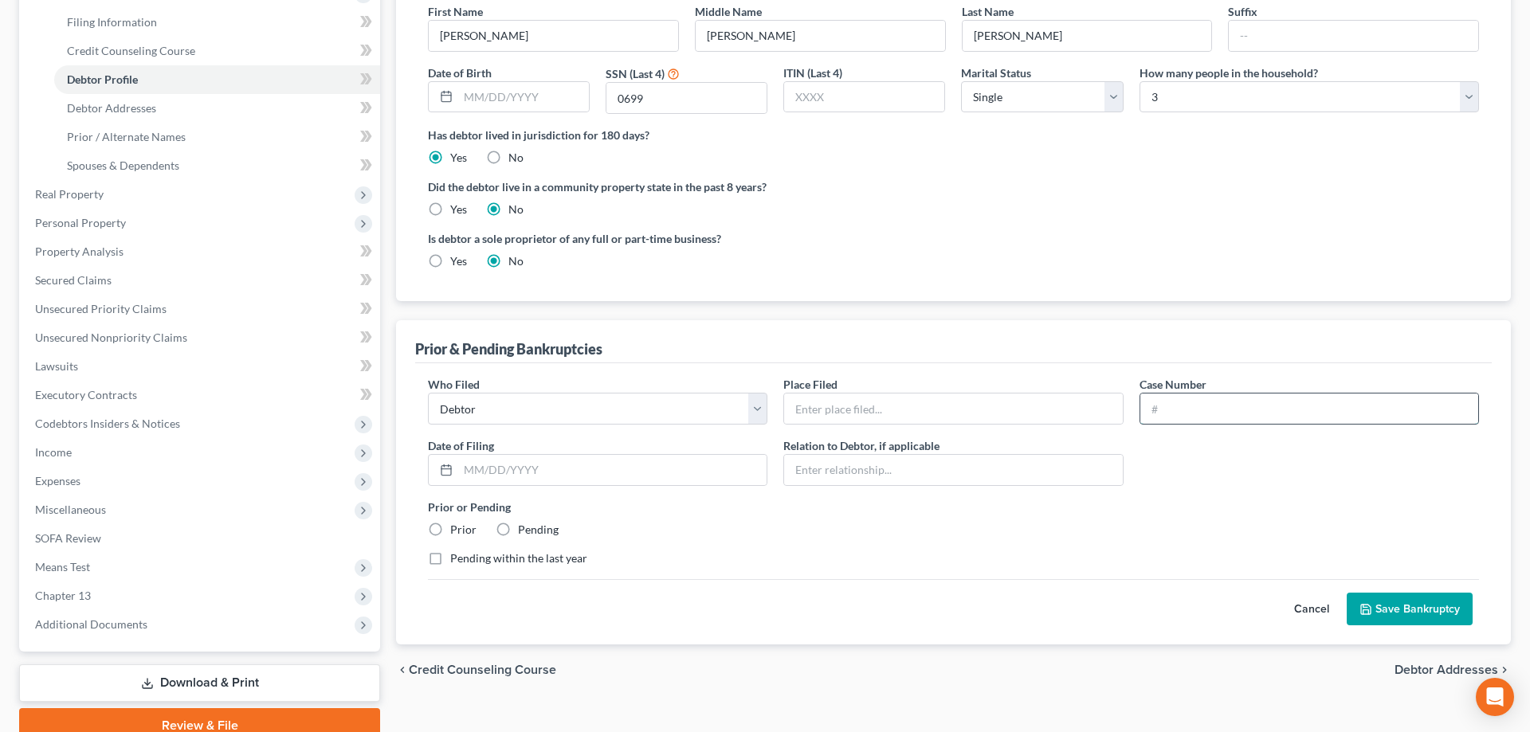
click at [1173, 419] on input "text" at bounding box center [1309, 409] width 338 height 30
type input "20-20784"
click at [945, 415] on input "text" at bounding box center [953, 409] width 338 height 30
type input "[GEOGRAPHIC_DATA]"
click at [450, 531] on label "Prior" at bounding box center [463, 530] width 26 height 16
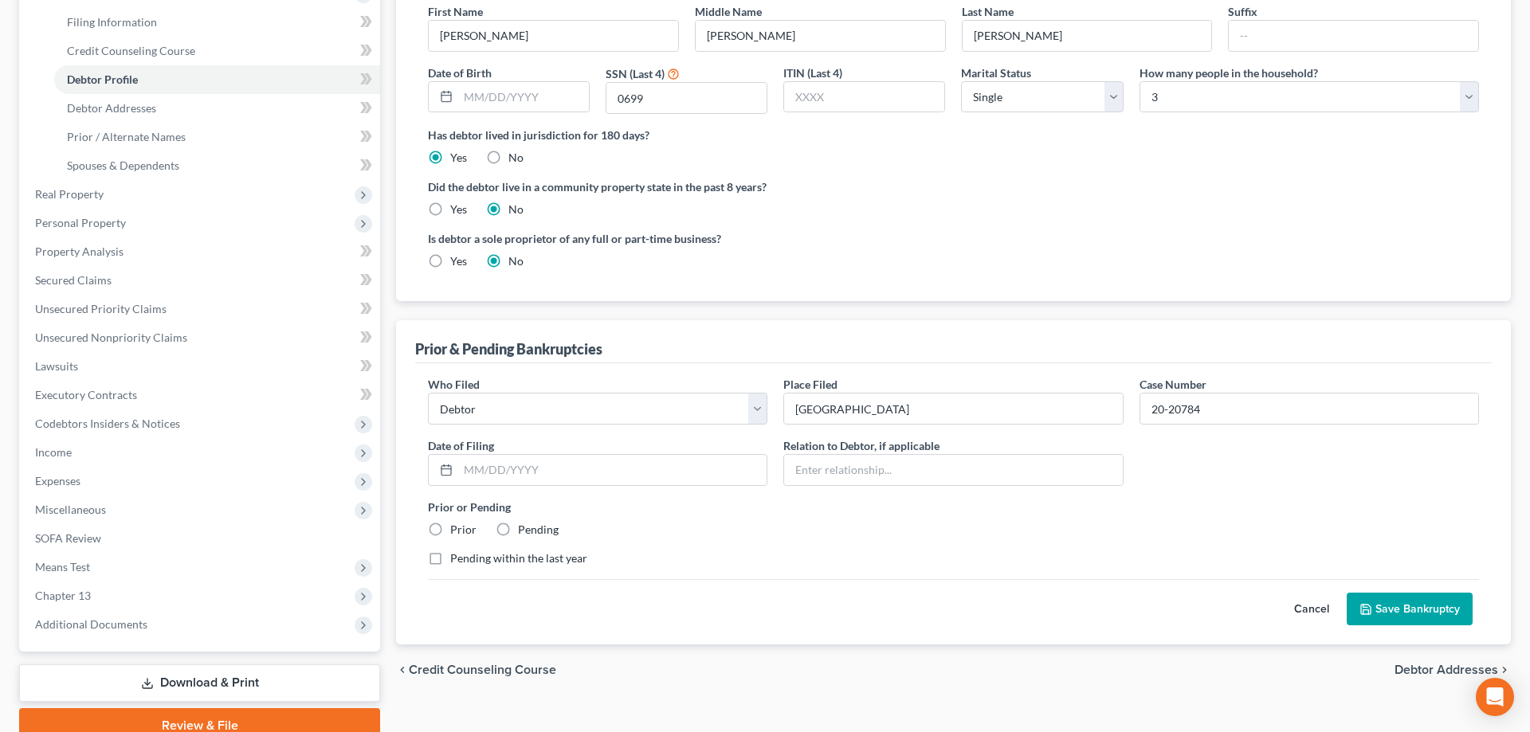
click at [457, 531] on input "Prior" at bounding box center [462, 527] width 10 height 10
radio input "true"
click at [1388, 616] on button "Save Bankruptcy" at bounding box center [1410, 609] width 126 height 33
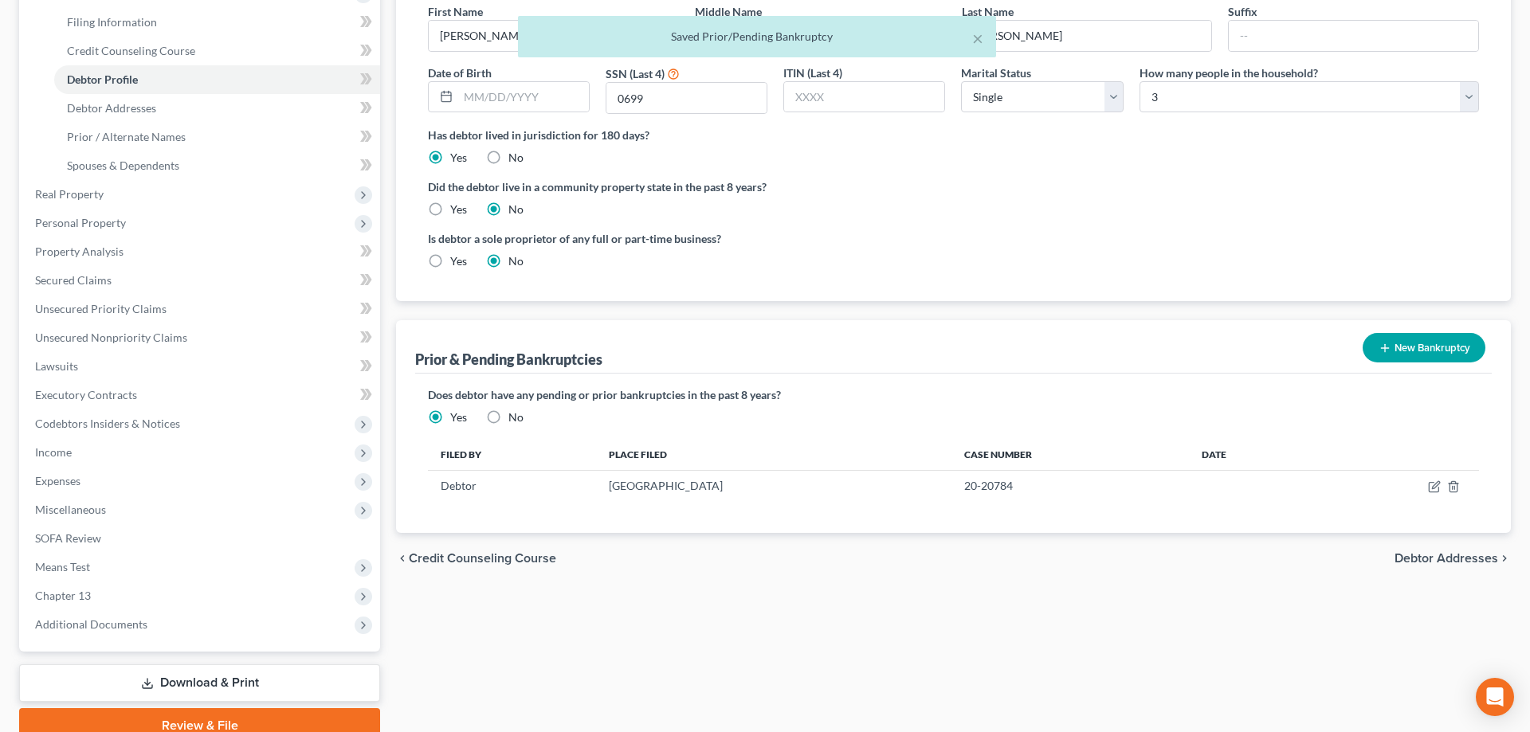
click at [1434, 342] on button "New Bankruptcy" at bounding box center [1424, 347] width 123 height 29
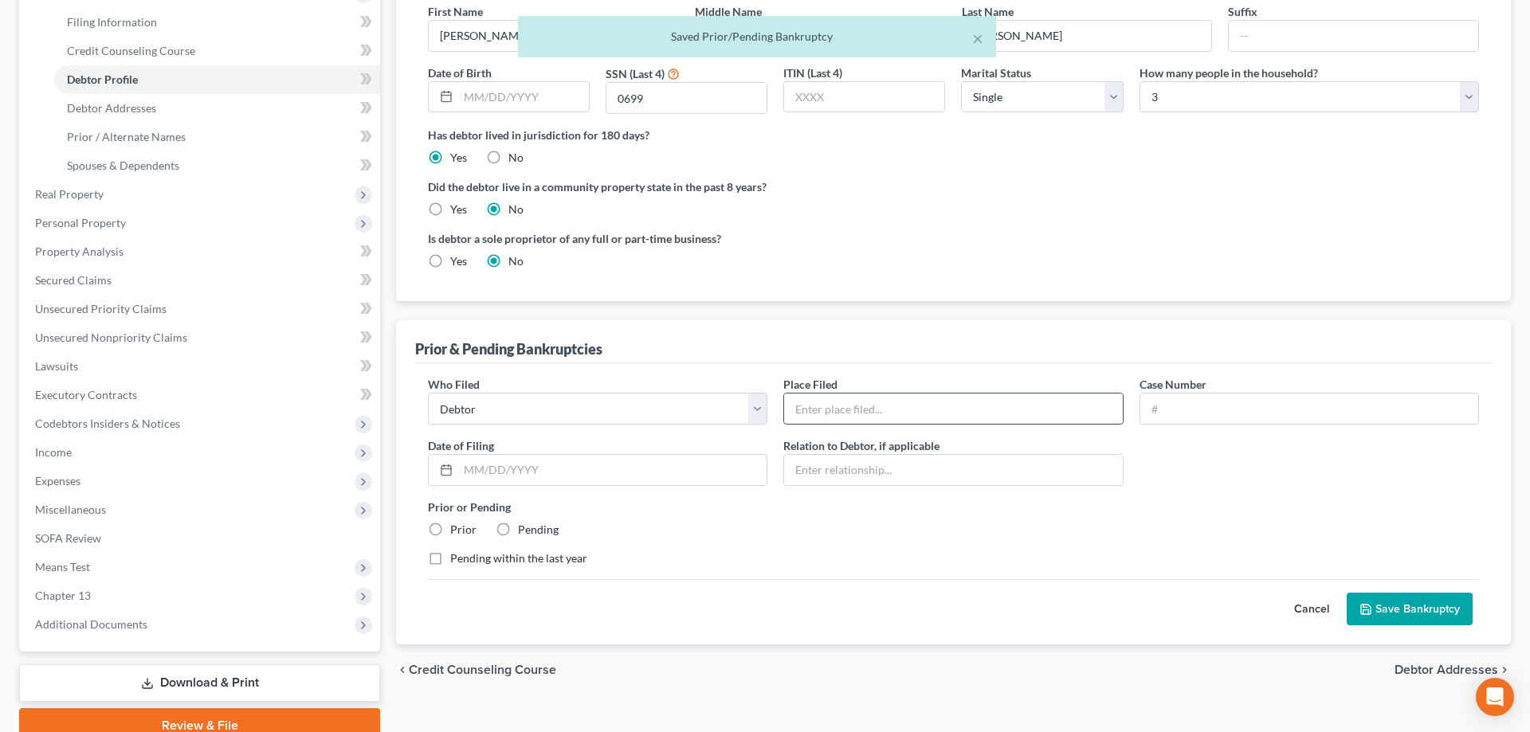
click at [837, 407] on input "text" at bounding box center [953, 409] width 338 height 30
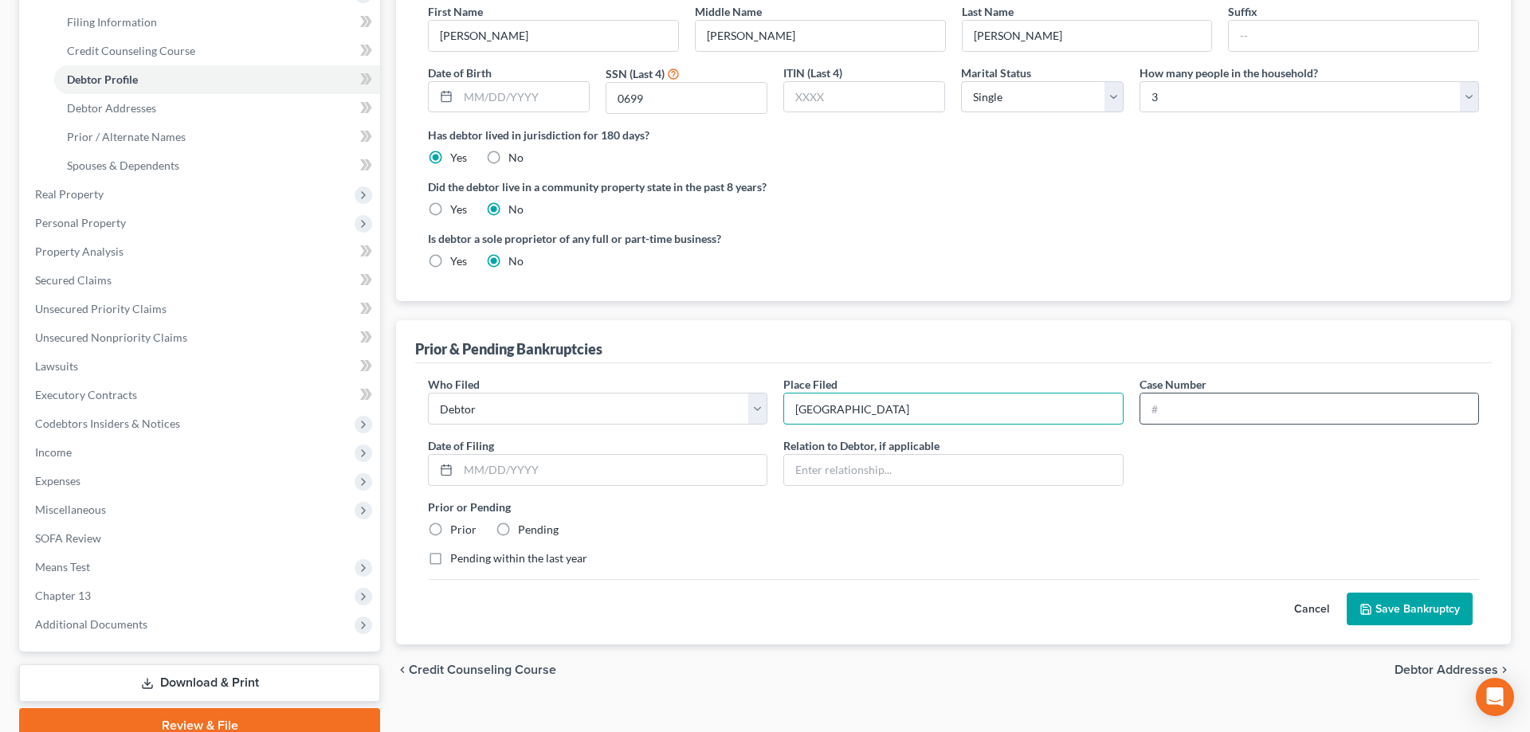
type input "[GEOGRAPHIC_DATA]"
click at [1160, 408] on input "text" at bounding box center [1309, 409] width 338 height 30
type input "20-14579"
click at [1373, 605] on button "Save Bankruptcy" at bounding box center [1410, 609] width 126 height 33
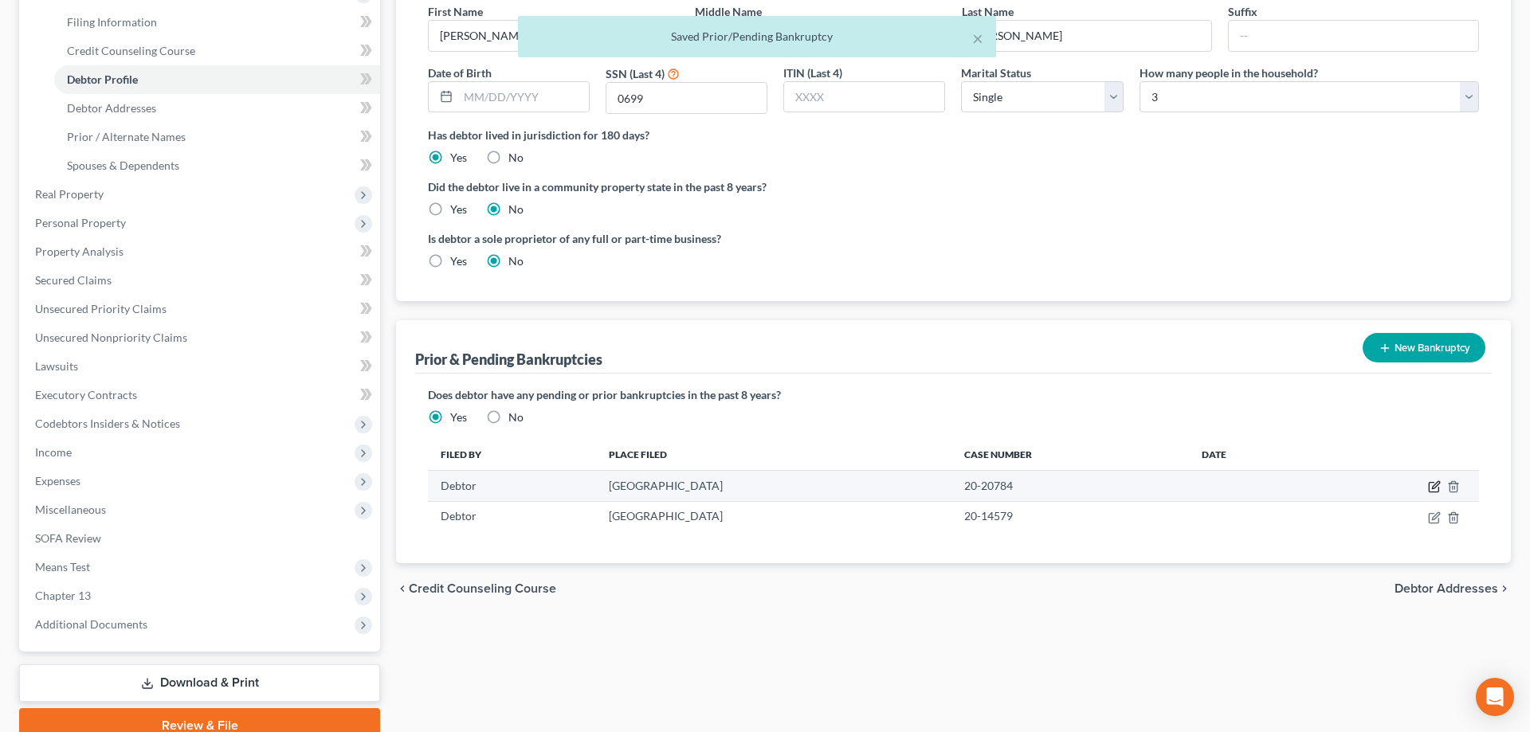
click at [1430, 487] on icon "button" at bounding box center [1434, 488] width 10 height 10
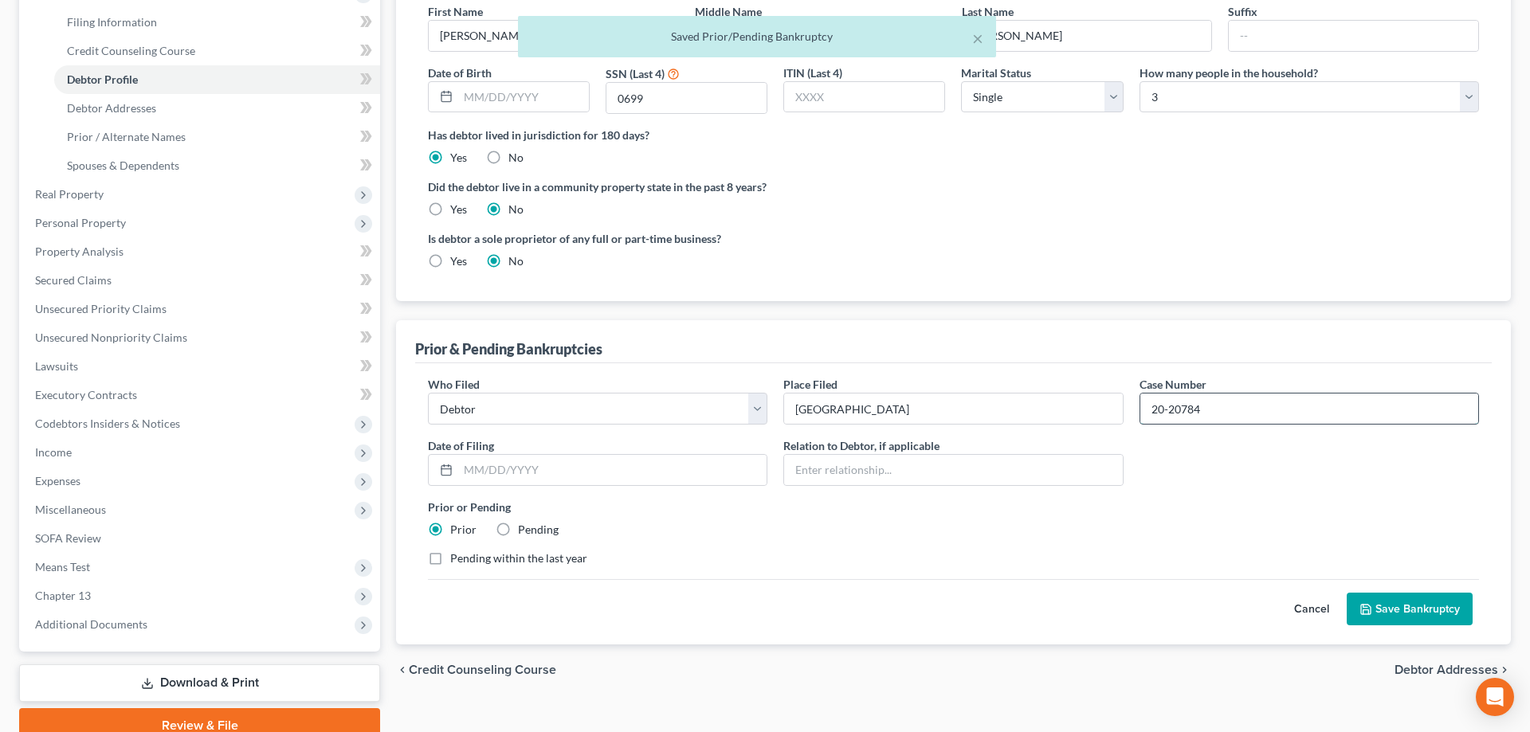
click at [1163, 412] on input "20-20784" at bounding box center [1309, 409] width 338 height 30
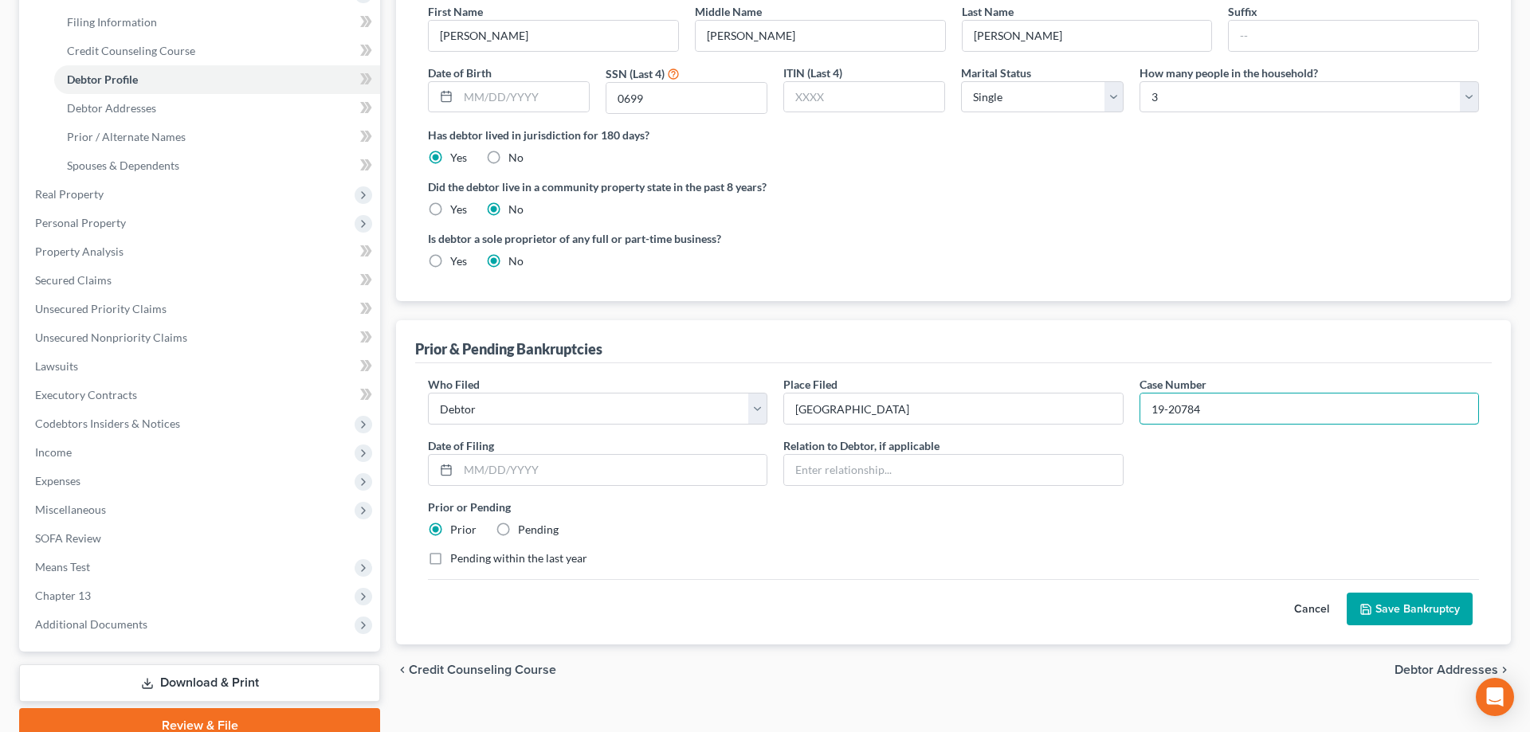
type input "19-20784"
click at [1366, 608] on icon "submit" at bounding box center [1366, 609] width 13 height 13
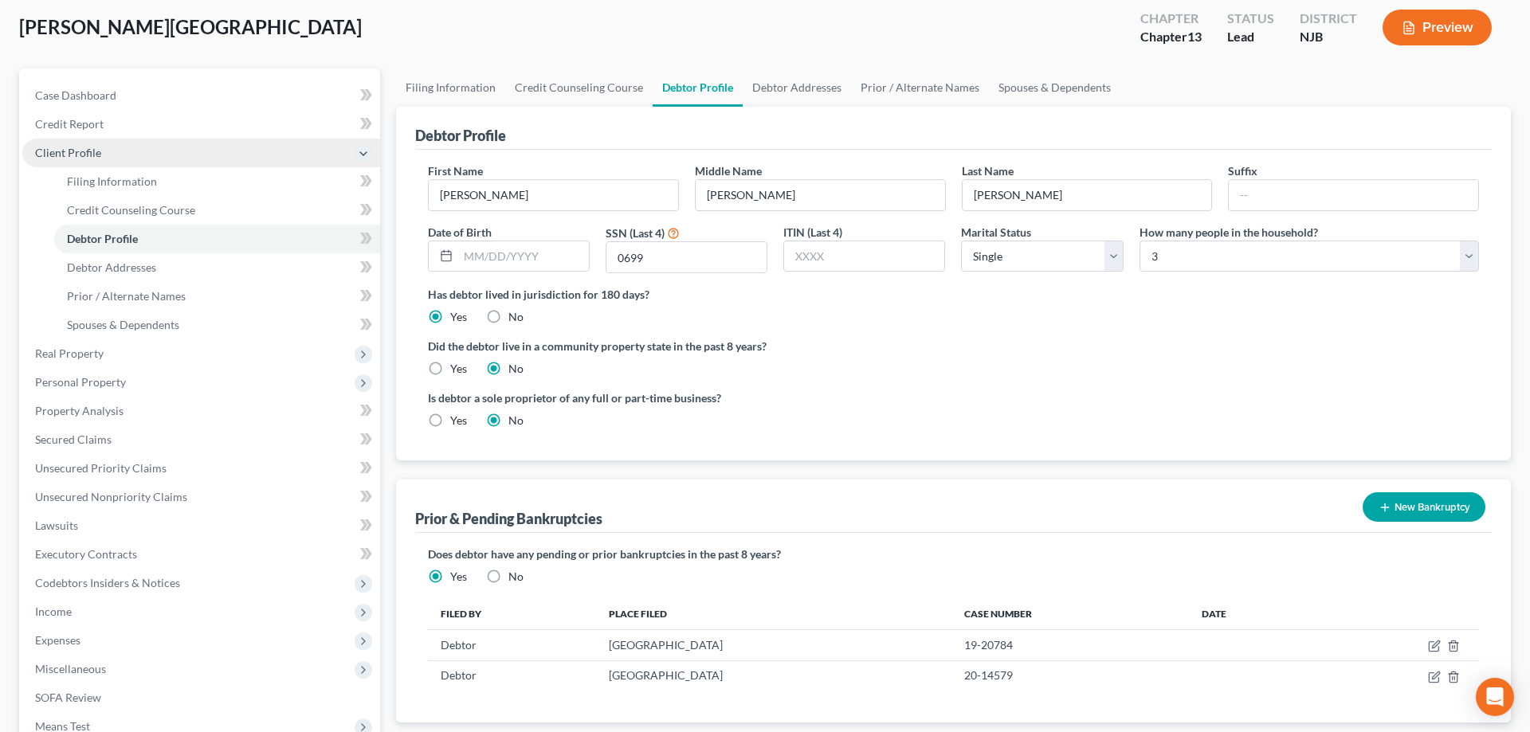
scroll to position [81, 0]
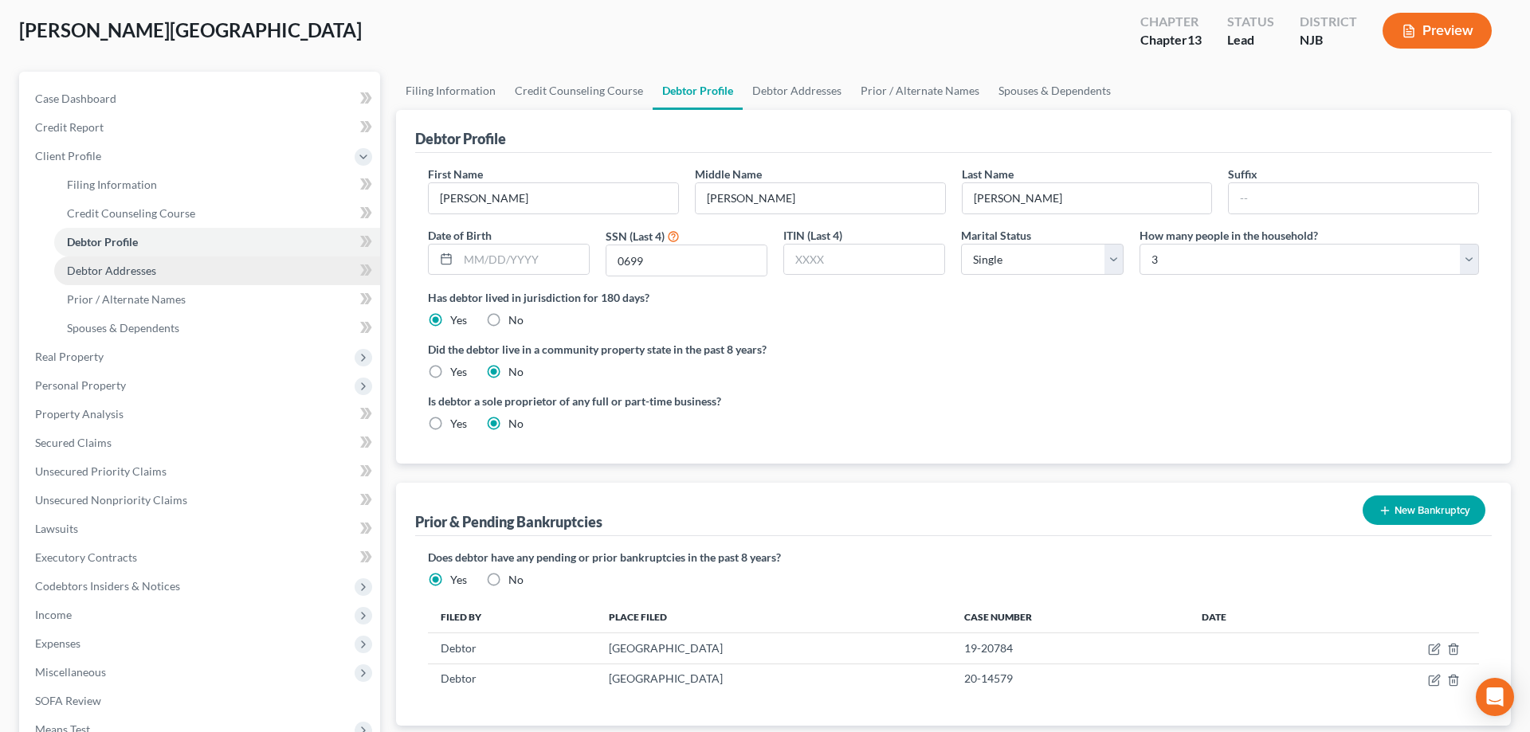
click at [138, 269] on span "Debtor Addresses" at bounding box center [111, 271] width 89 height 14
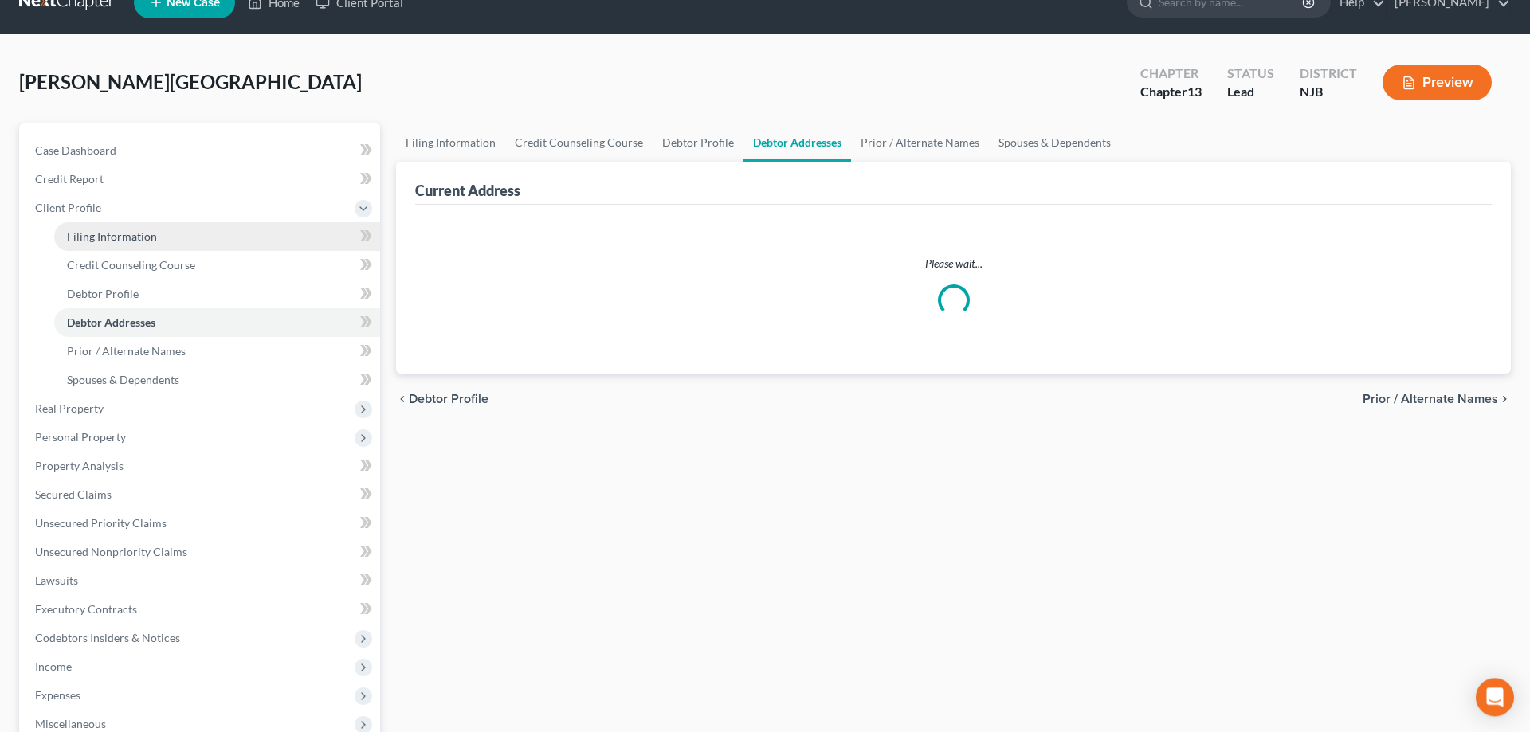
select select "0"
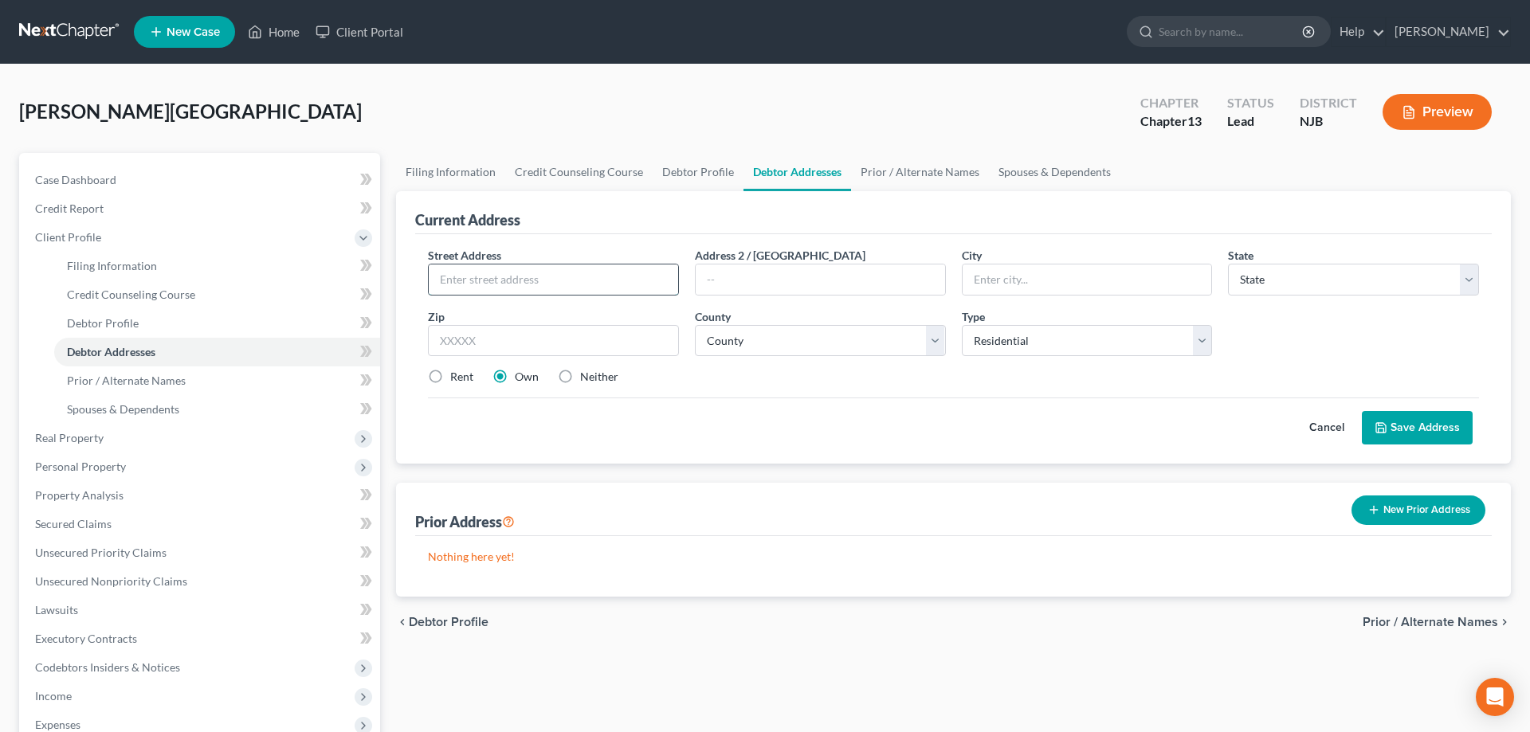
click at [457, 283] on input "text" at bounding box center [553, 280] width 249 height 30
click at [513, 280] on input "[STREET_ADDRESS]" at bounding box center [553, 280] width 249 height 30
type input "[STREET_ADDRESS]"
click at [528, 338] on input "text" at bounding box center [553, 341] width 251 height 32
type input "08302"
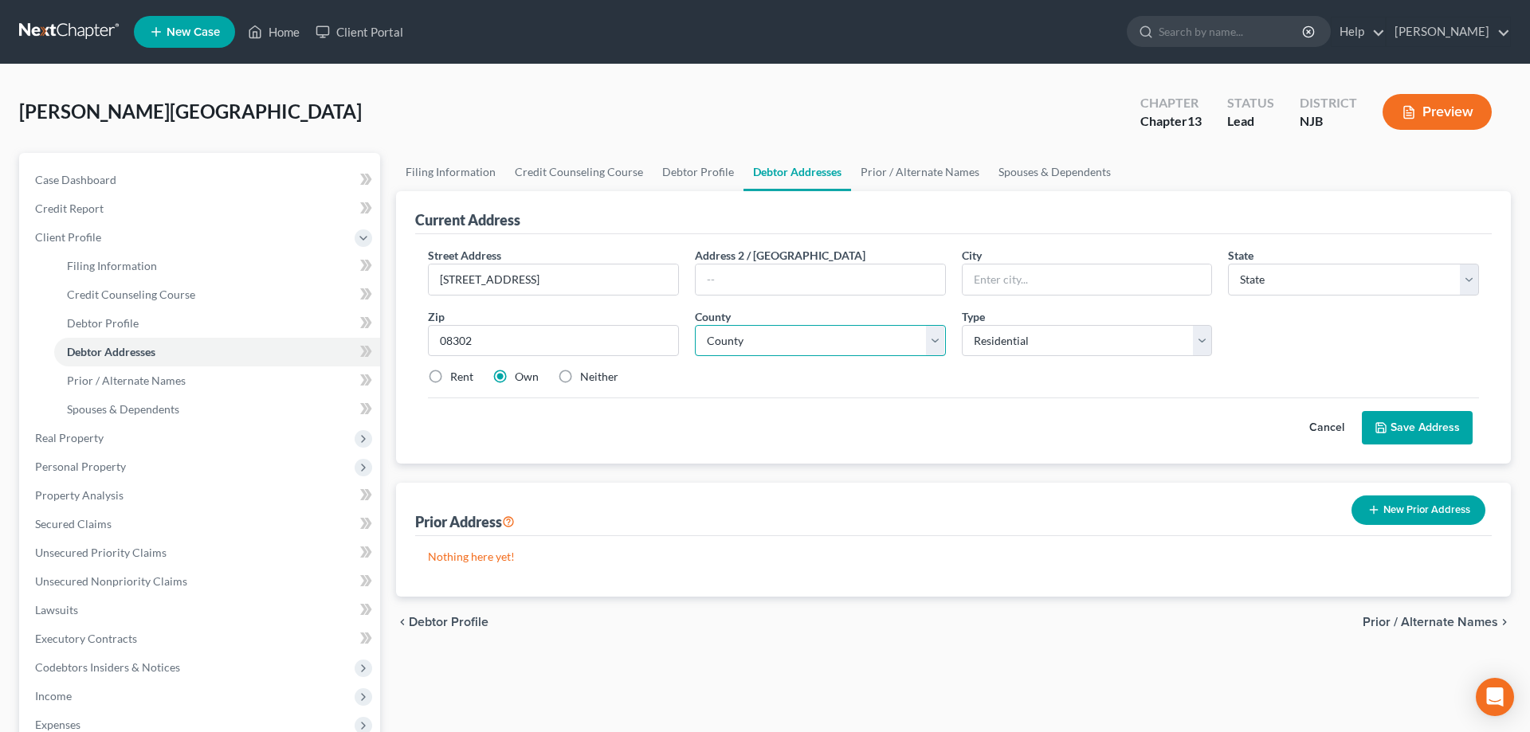
type input "Bridgeton"
select select "33"
click at [695, 325] on select "County" at bounding box center [820, 341] width 251 height 32
click at [936, 341] on select "County" at bounding box center [820, 341] width 251 height 32
click at [695, 325] on select "County [GEOGRAPHIC_DATA] [GEOGRAPHIC_DATA] [GEOGRAPHIC_DATA] [GEOGRAPHIC_DATA] …" at bounding box center [820, 341] width 251 height 32
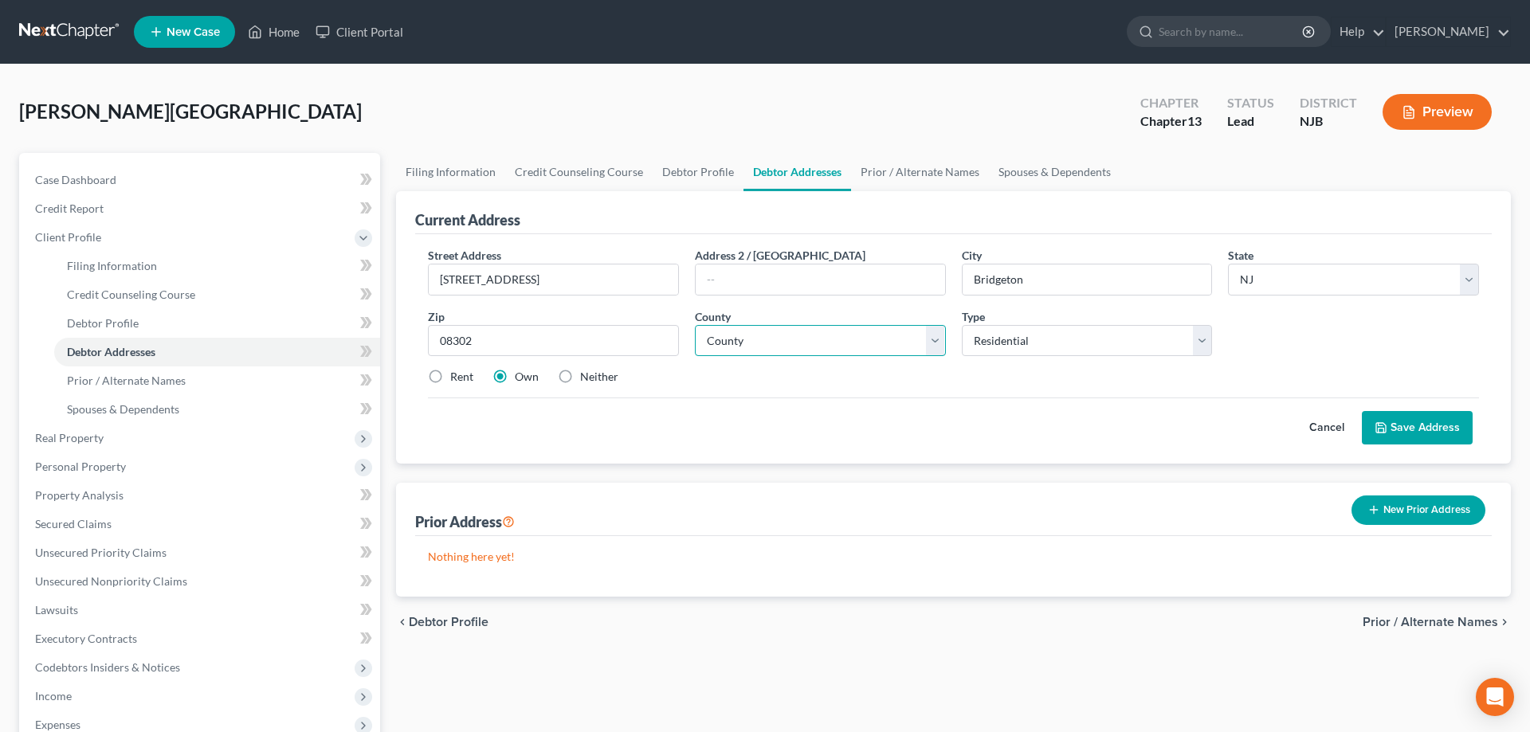
select select "5"
click option "[GEOGRAPHIC_DATA]" at bounding box center [0, 0] width 0 height 0
click at [1400, 428] on button "Save Address" at bounding box center [1417, 427] width 111 height 33
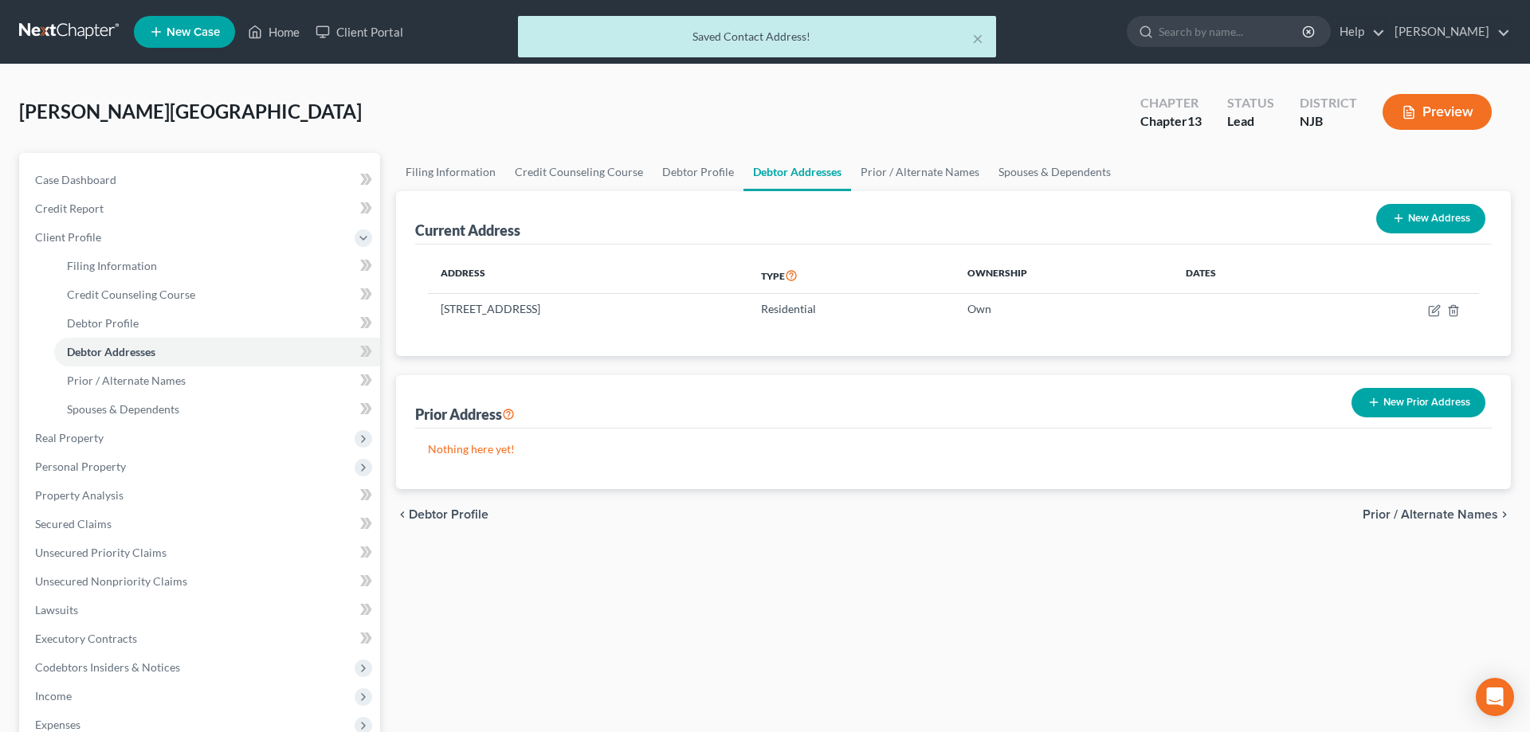
click at [524, 559] on div "Filing Information Credit Counseling Course Debtor Profile Debtor Addresses Pri…" at bounding box center [953, 570] width 1131 height 834
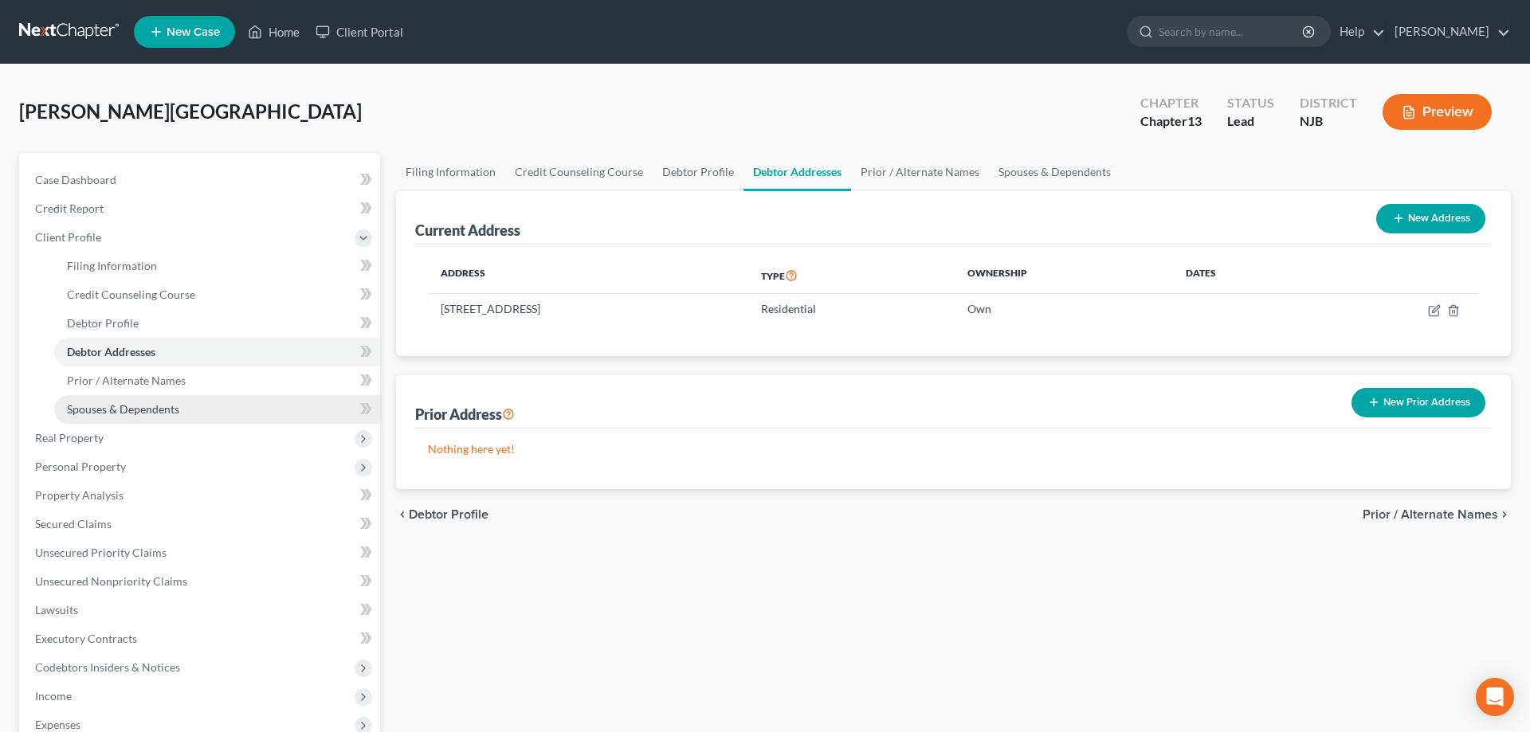
click at [152, 412] on span "Spouses & Dependents" at bounding box center [123, 409] width 112 height 14
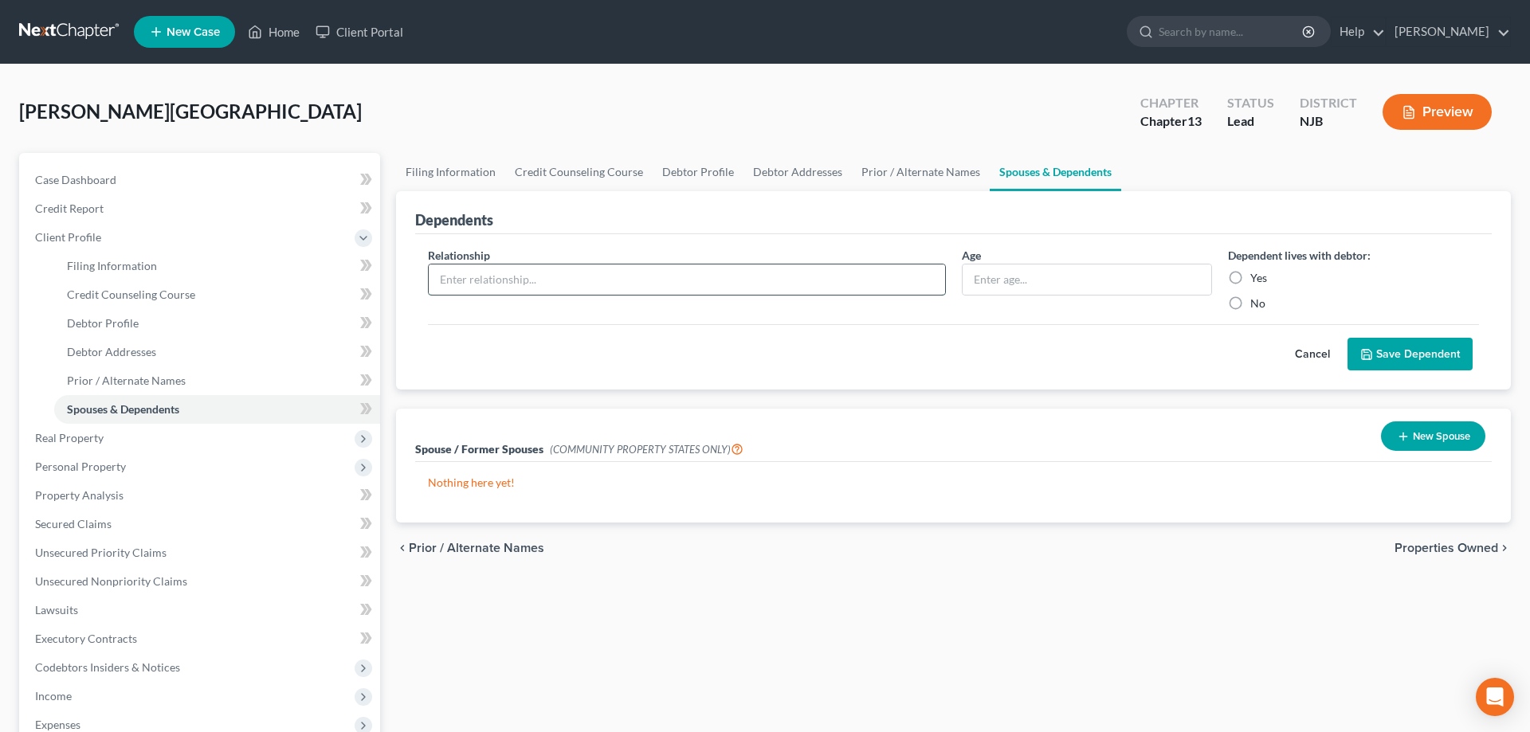
click at [738, 281] on input "text" at bounding box center [687, 280] width 516 height 30
type input "AS"
click at [1092, 274] on input "text" at bounding box center [1087, 280] width 249 height 30
type input "20"
click at [1250, 280] on label "Yes" at bounding box center [1258, 278] width 17 height 16
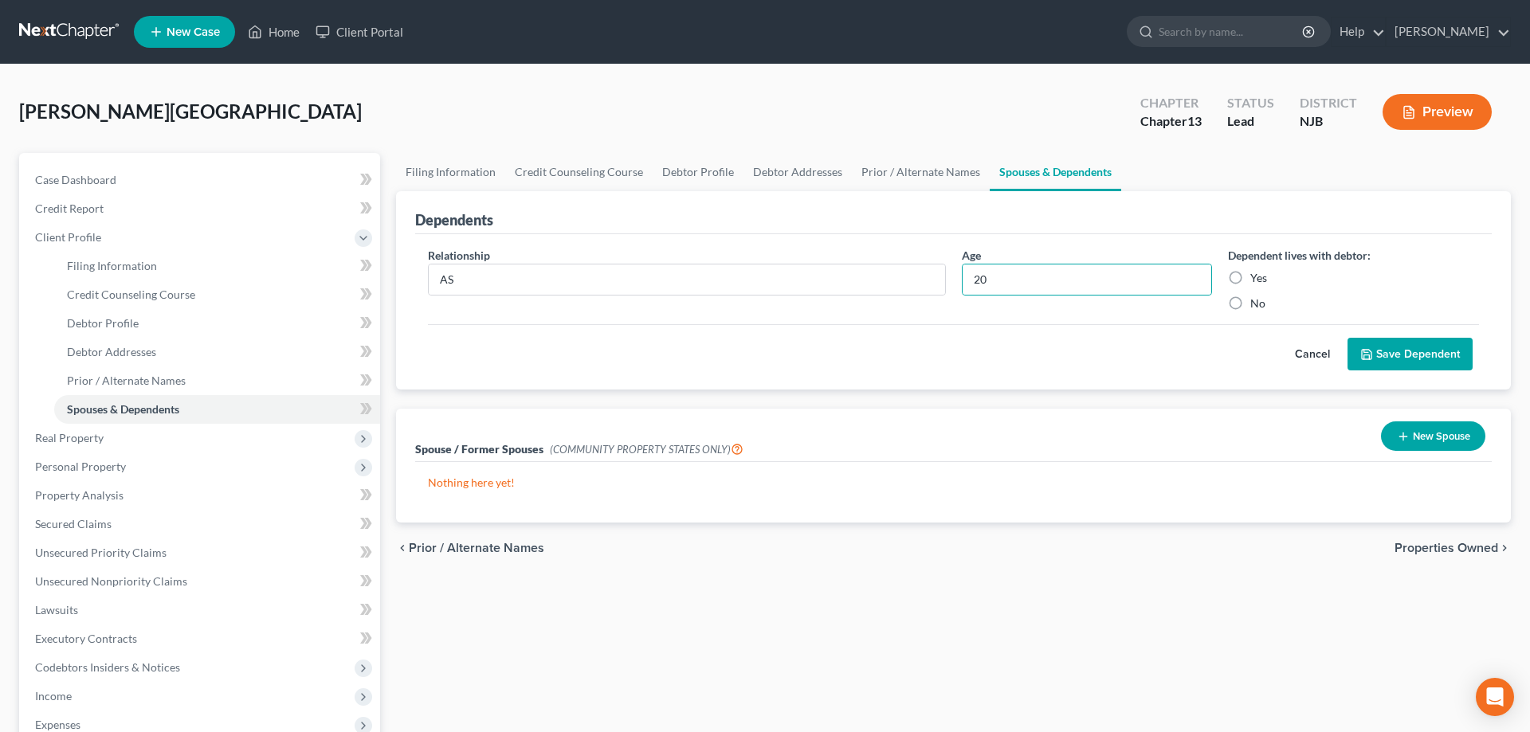
click at [1257, 280] on input "Yes" at bounding box center [1262, 275] width 10 height 10
radio input "true"
click at [1385, 358] on button "Save Dependent" at bounding box center [1410, 354] width 125 height 33
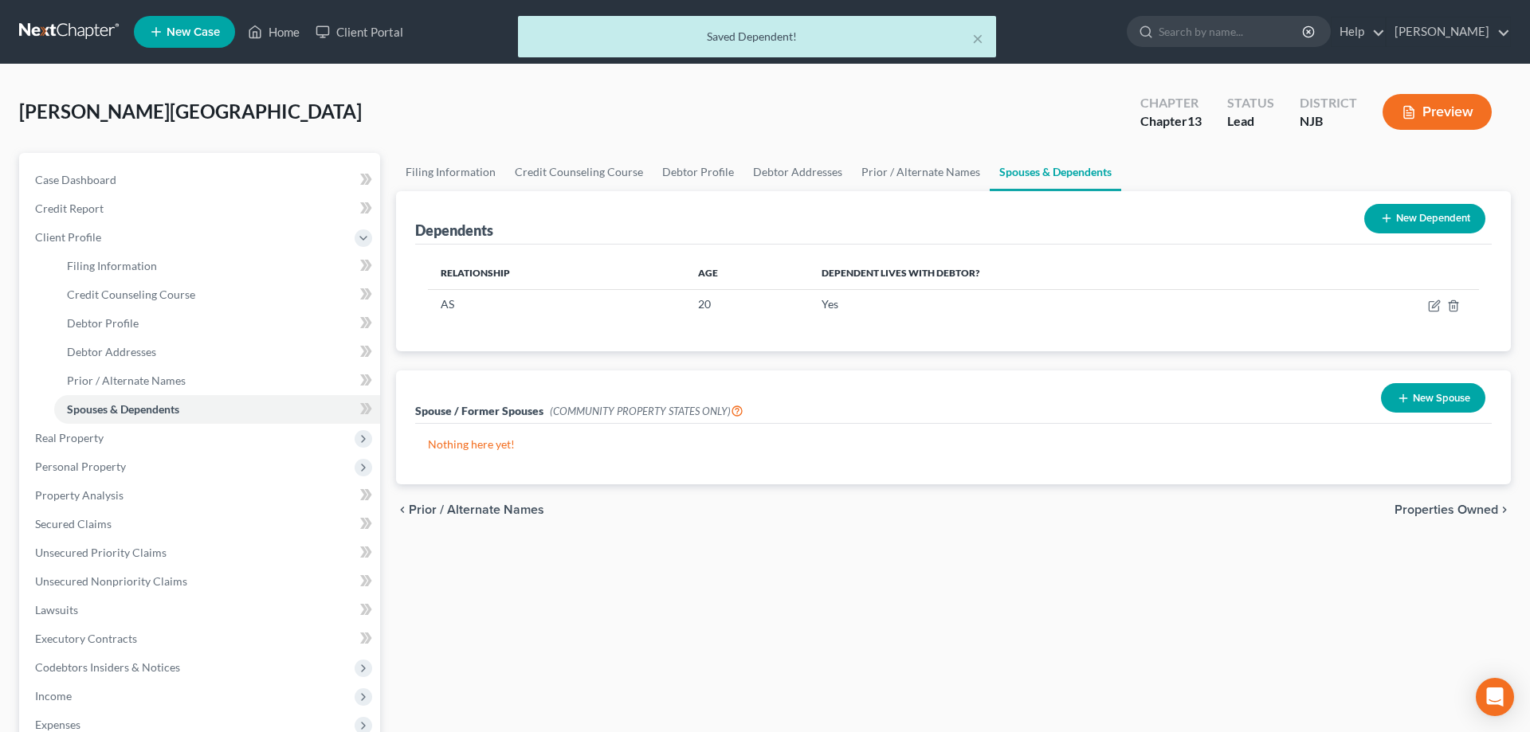
click at [1376, 224] on button "New Dependent" at bounding box center [1424, 218] width 121 height 29
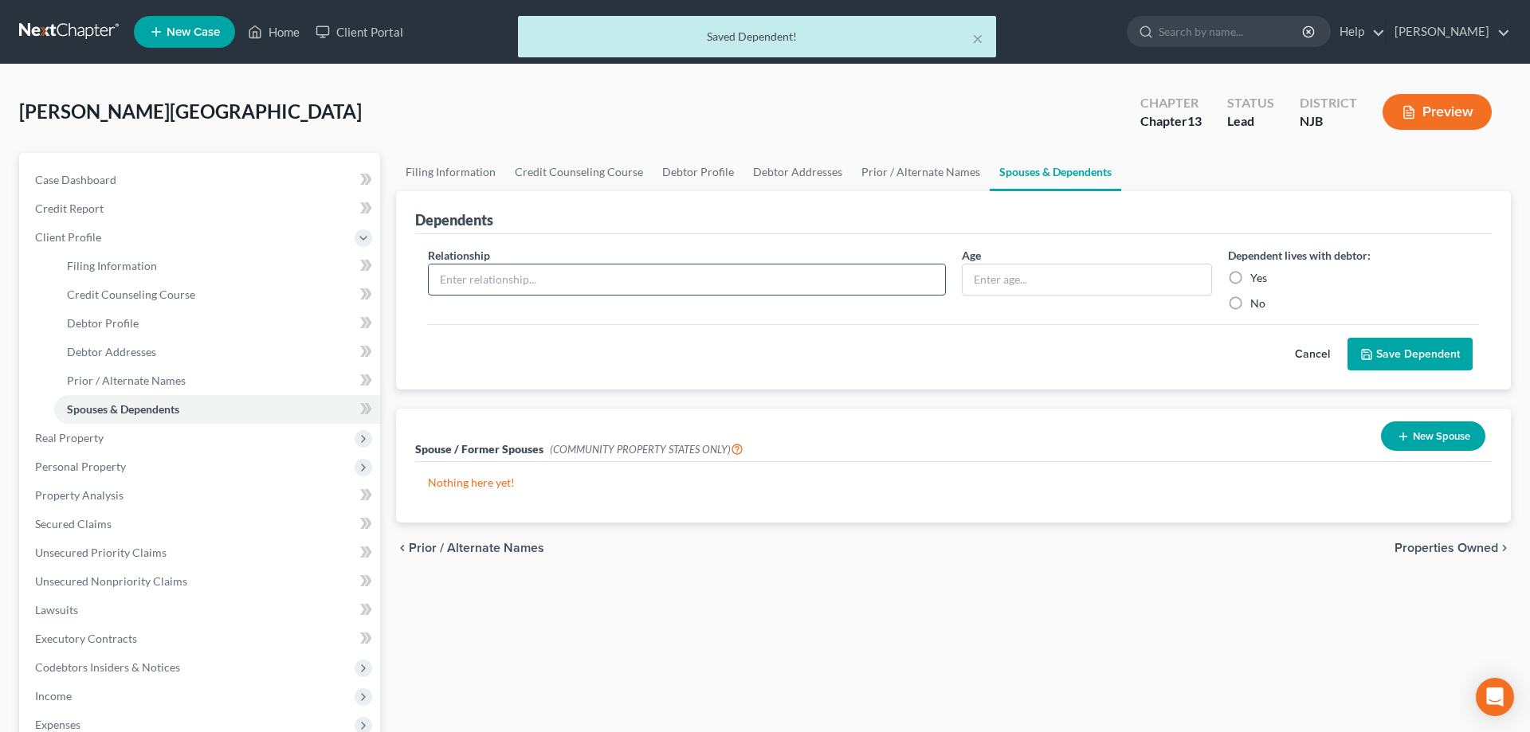
click at [483, 286] on input "text" at bounding box center [687, 280] width 516 height 30
type input "CP"
click at [1058, 284] on input "text" at bounding box center [1087, 280] width 249 height 30
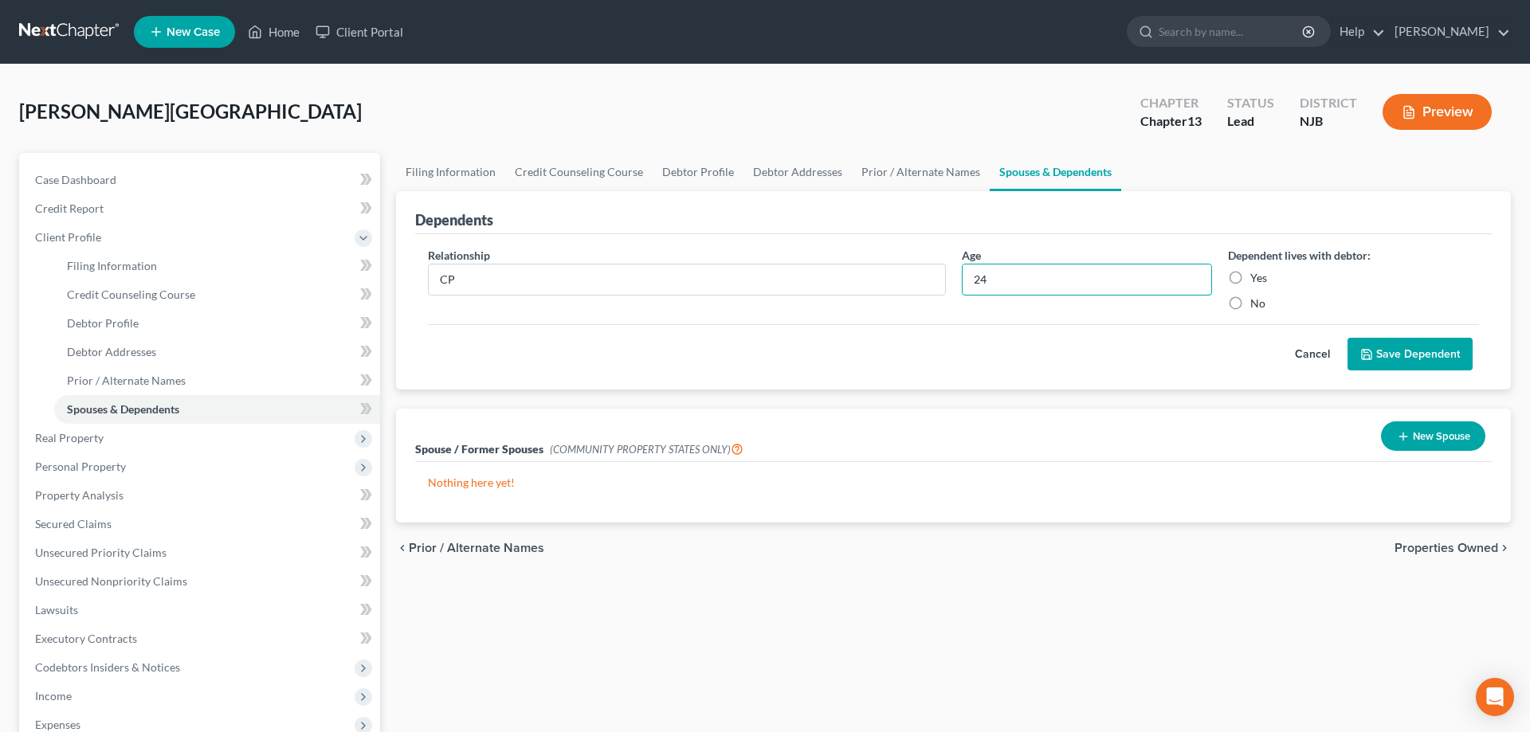
type input "24"
click at [1250, 278] on label "Yes" at bounding box center [1258, 278] width 17 height 16
click at [1257, 278] on input "Yes" at bounding box center [1262, 275] width 10 height 10
radio input "true"
click at [1370, 346] on button "Save Dependent" at bounding box center [1410, 354] width 125 height 33
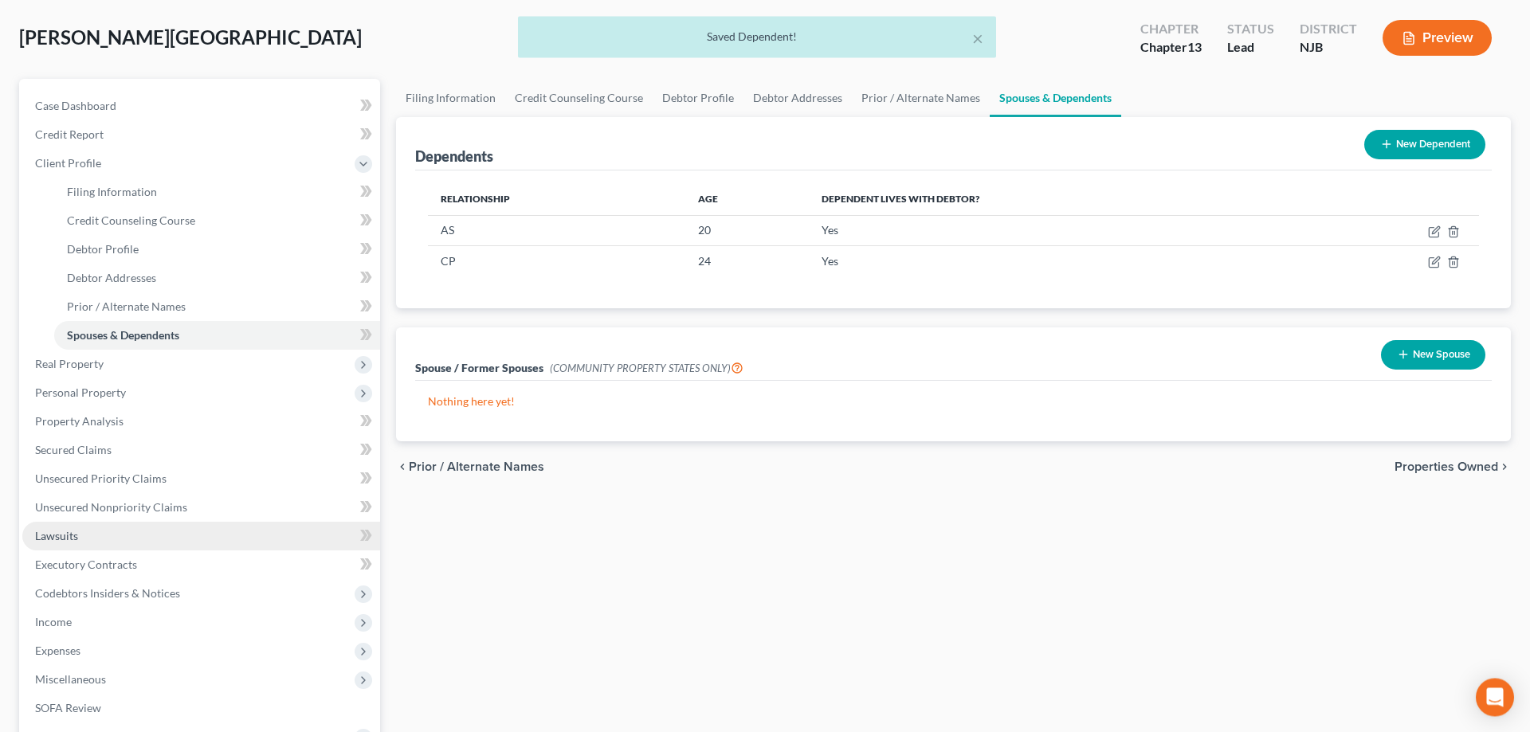
scroll to position [244, 0]
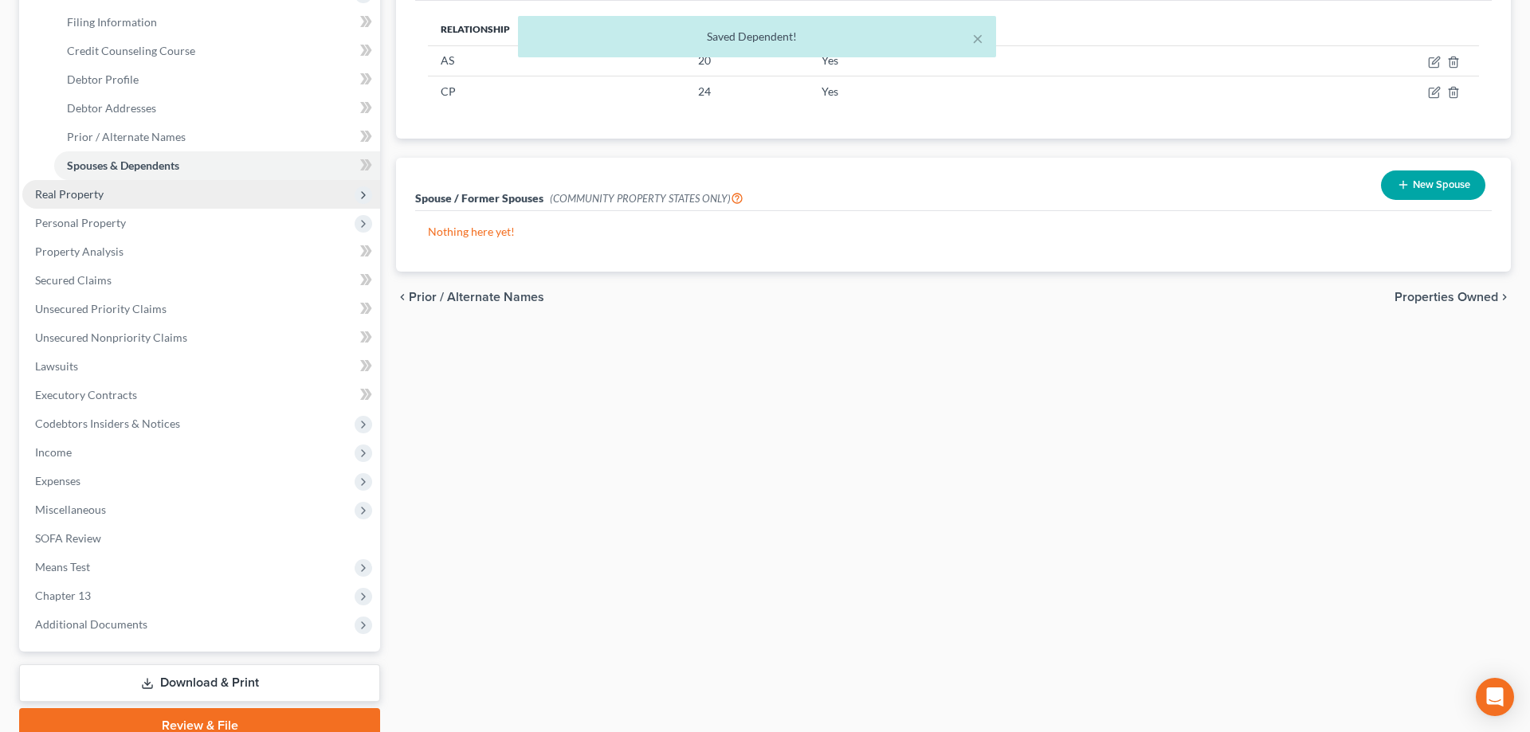
click at [62, 194] on span "Real Property" at bounding box center [69, 194] width 69 height 14
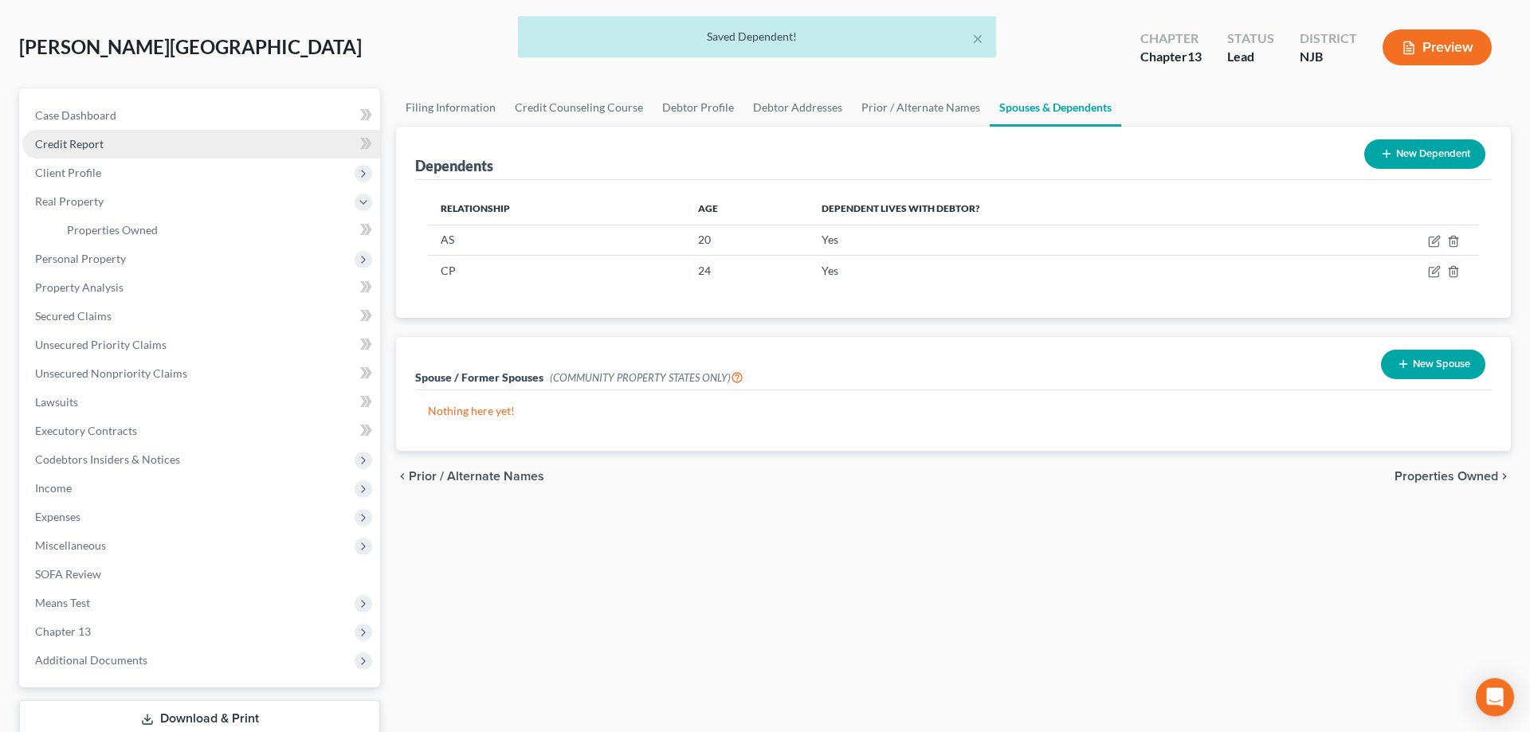
scroll to position [0, 0]
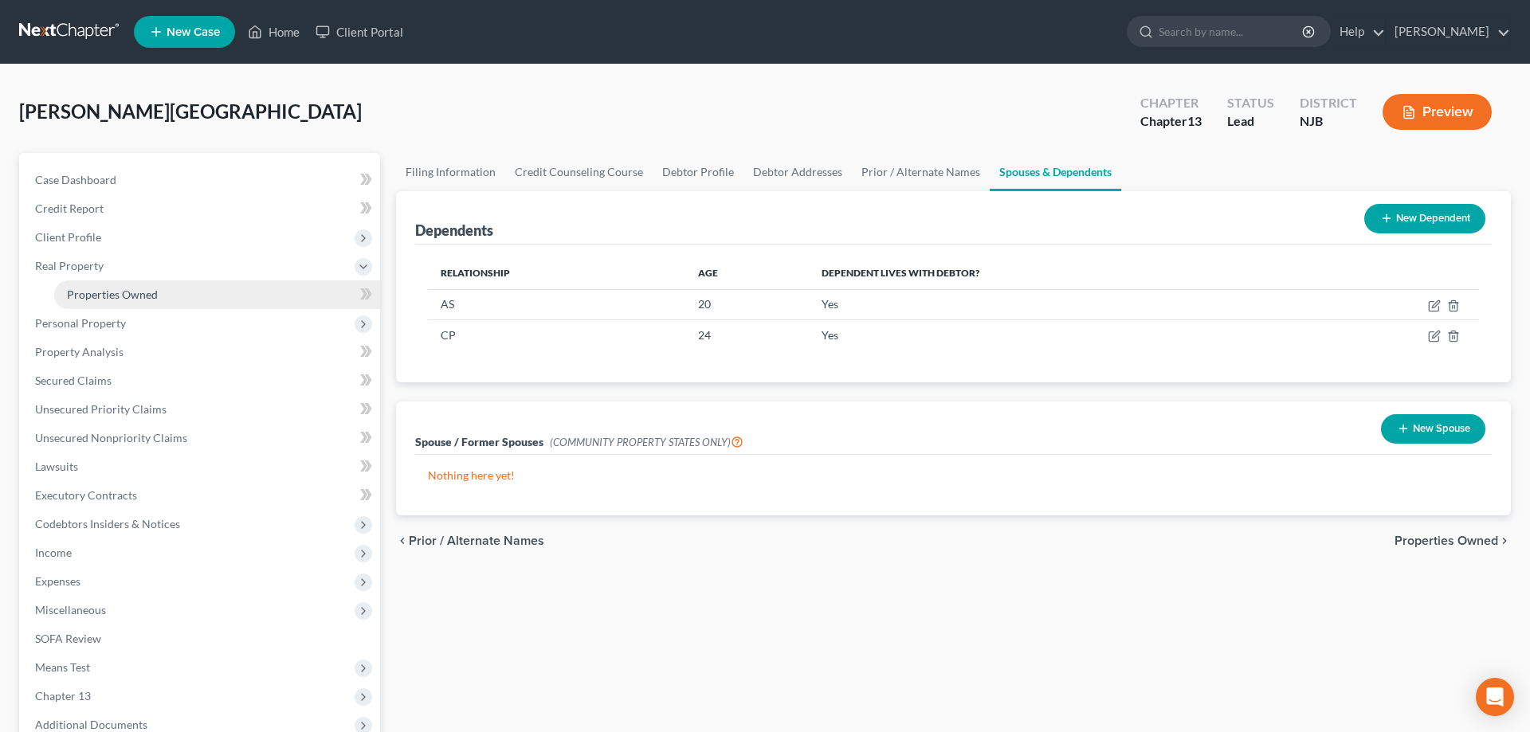
click at [143, 292] on span "Properties Owned" at bounding box center [112, 295] width 91 height 14
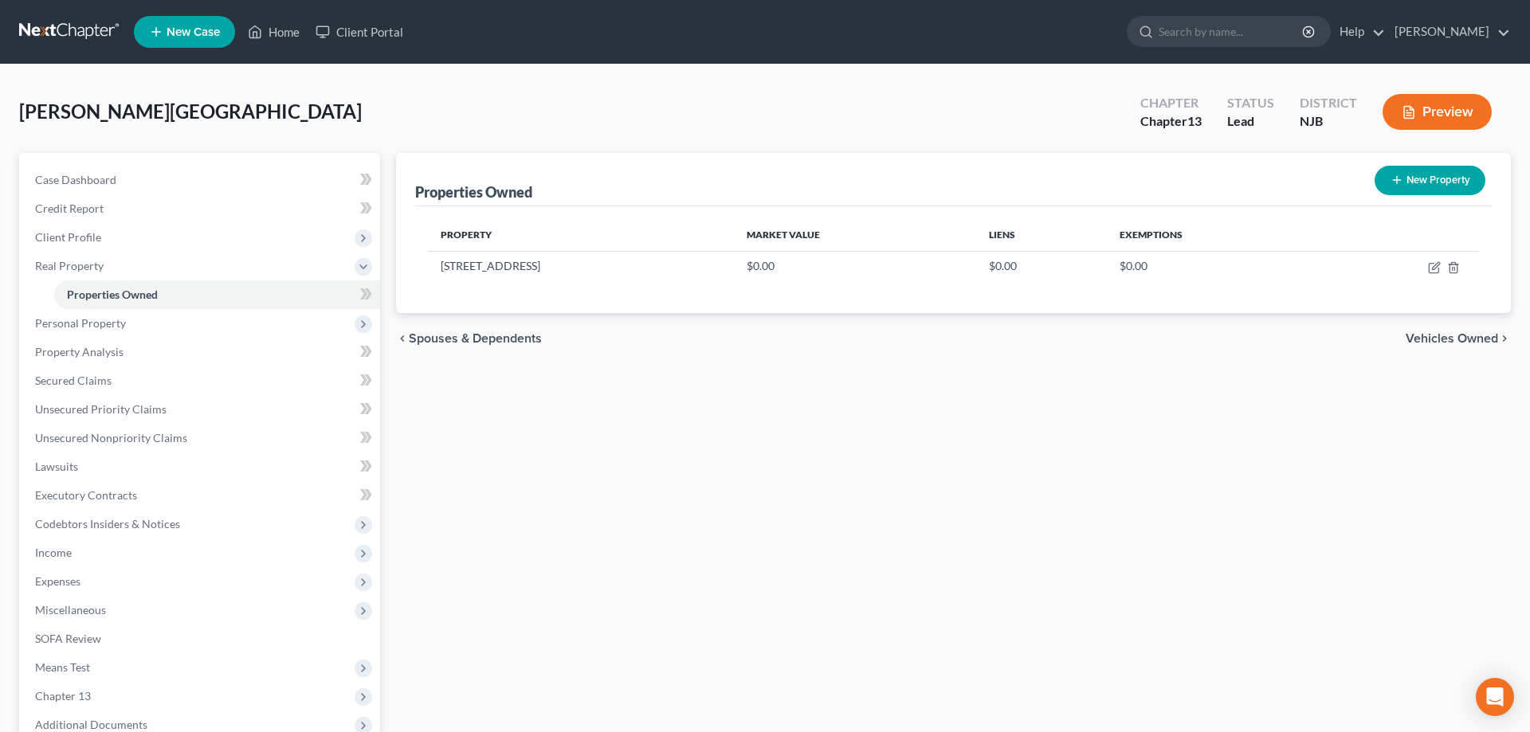
click at [1407, 185] on button "New Property" at bounding box center [1430, 180] width 111 height 29
select select "33"
select select "5"
select select "0"
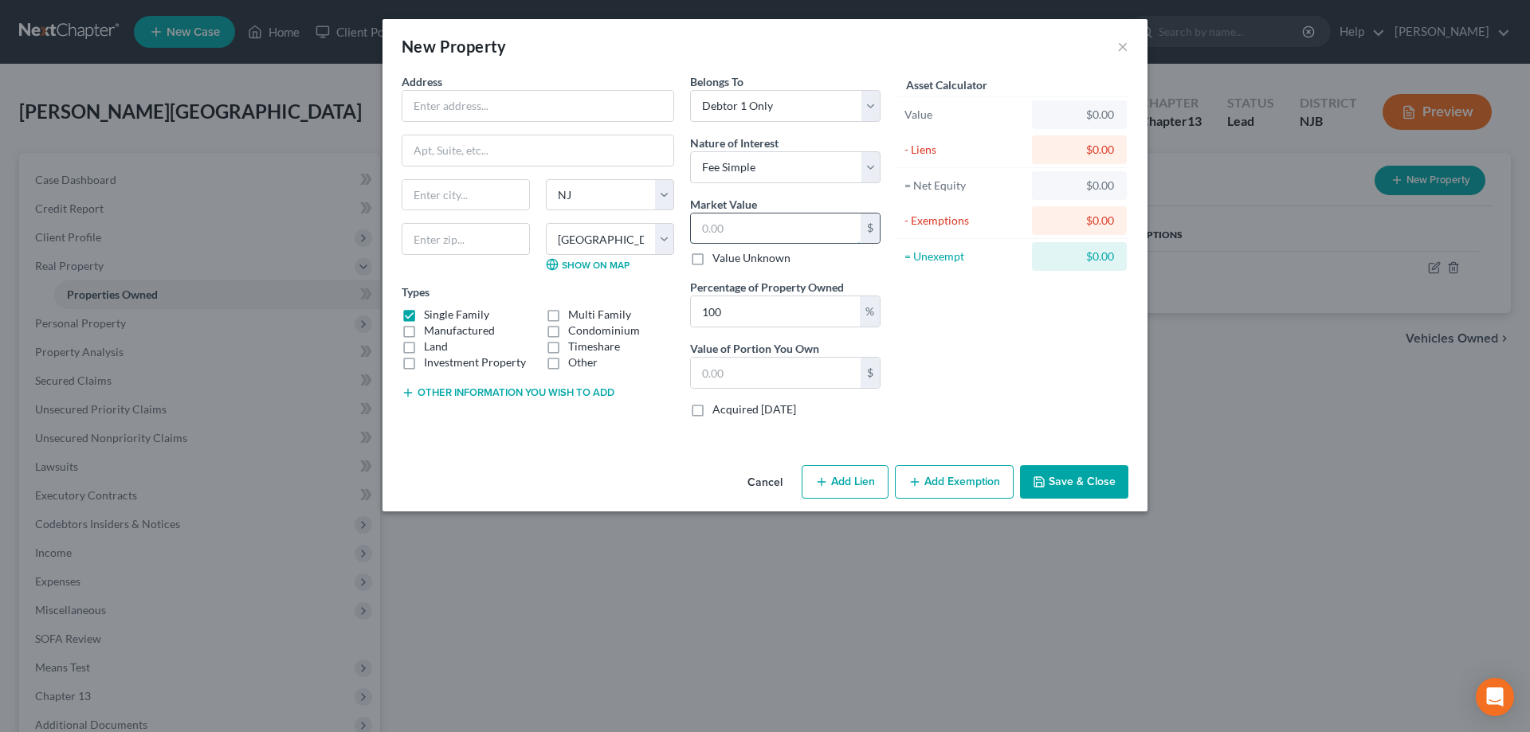
click at [748, 222] on input "text" at bounding box center [776, 229] width 170 height 30
click at [1122, 45] on button "×" at bounding box center [1122, 46] width 11 height 19
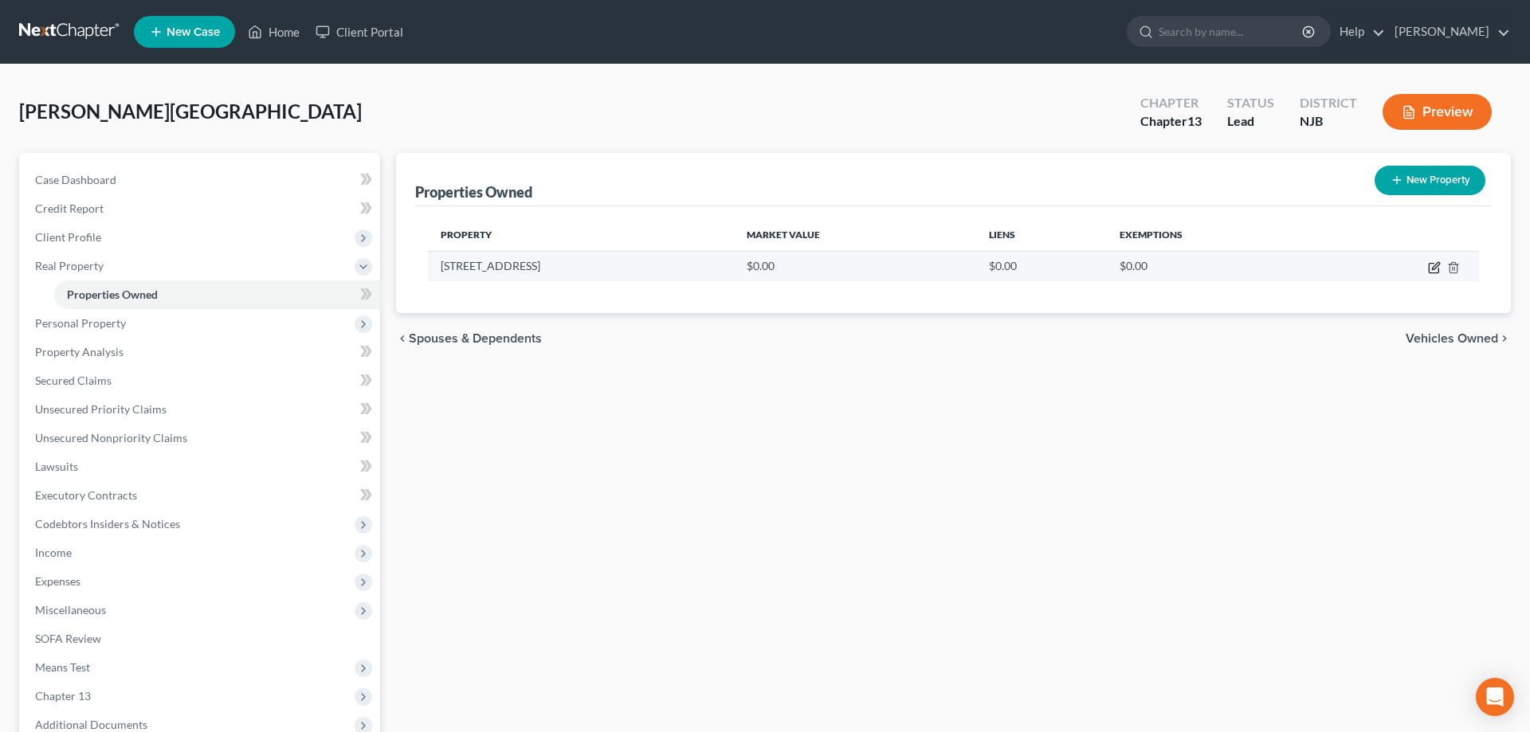
click at [1434, 261] on icon "button" at bounding box center [1434, 267] width 13 height 13
select select "33"
select select "5"
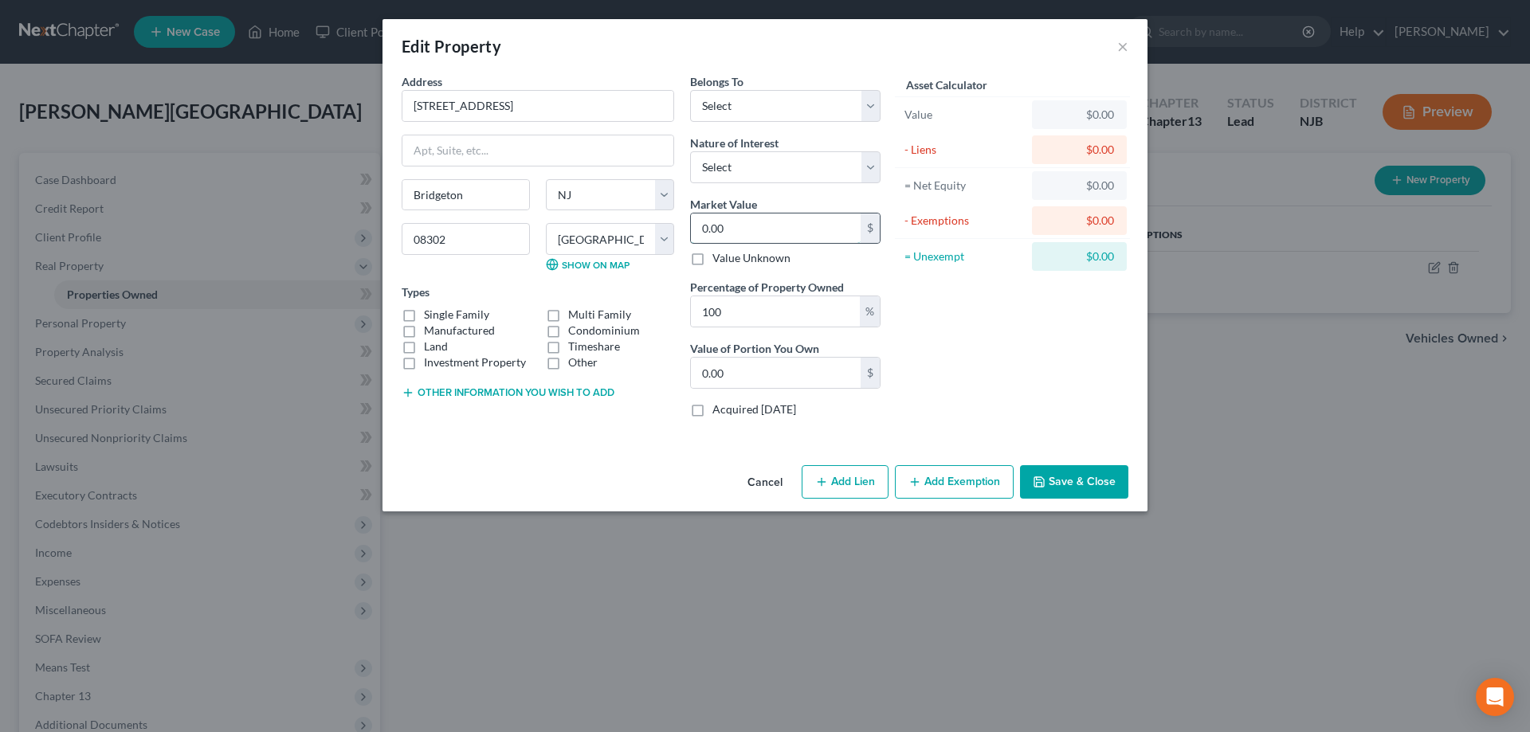
click at [760, 230] on input "0.00" at bounding box center [776, 229] width 170 height 30
type input "0"
click at [424, 318] on label "Single Family" at bounding box center [456, 315] width 65 height 16
click at [430, 317] on input "Single Family" at bounding box center [435, 312] width 10 height 10
checkbox input "true"
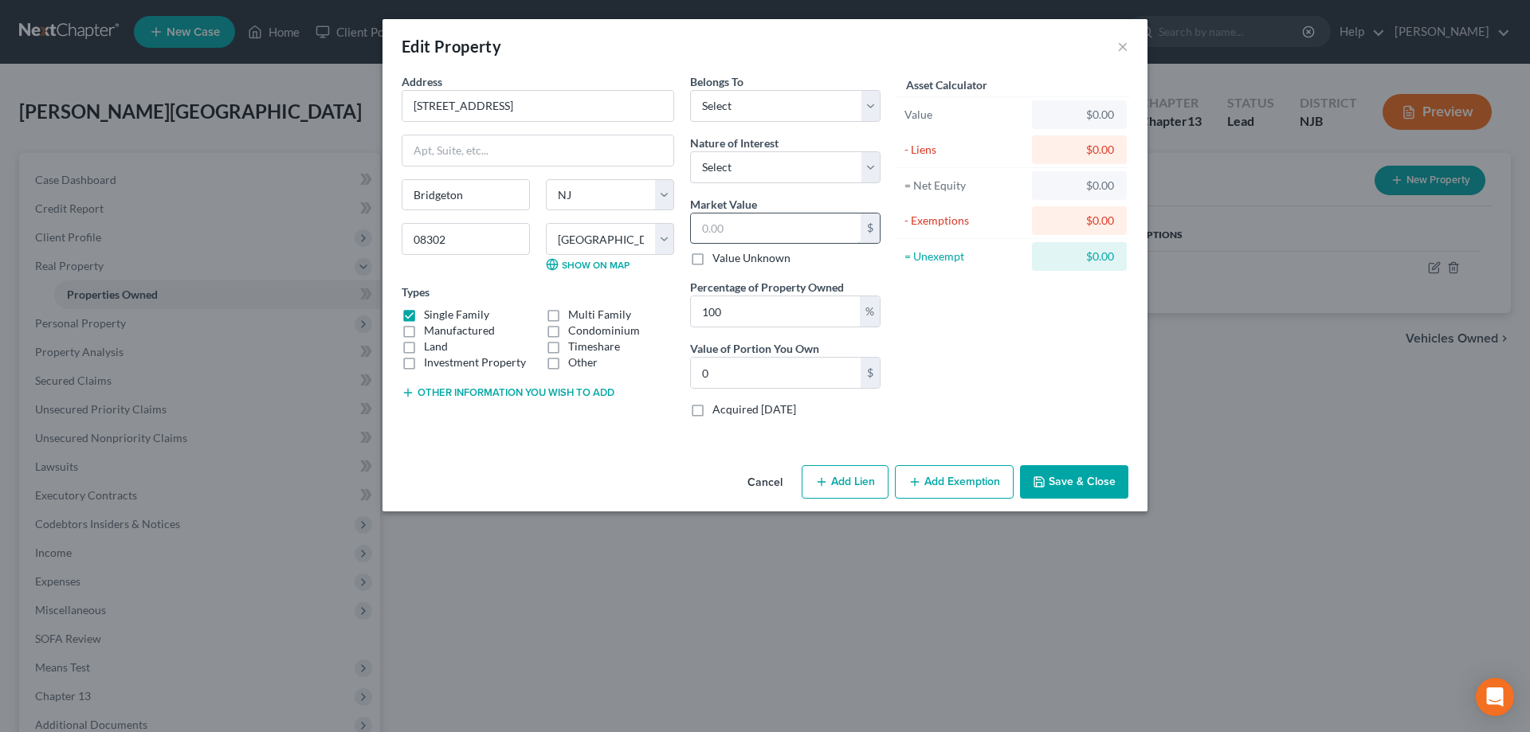
click at [789, 218] on input "text" at bounding box center [776, 229] width 170 height 30
type input "2"
type input "2.00"
type input "28"
type input "28.00"
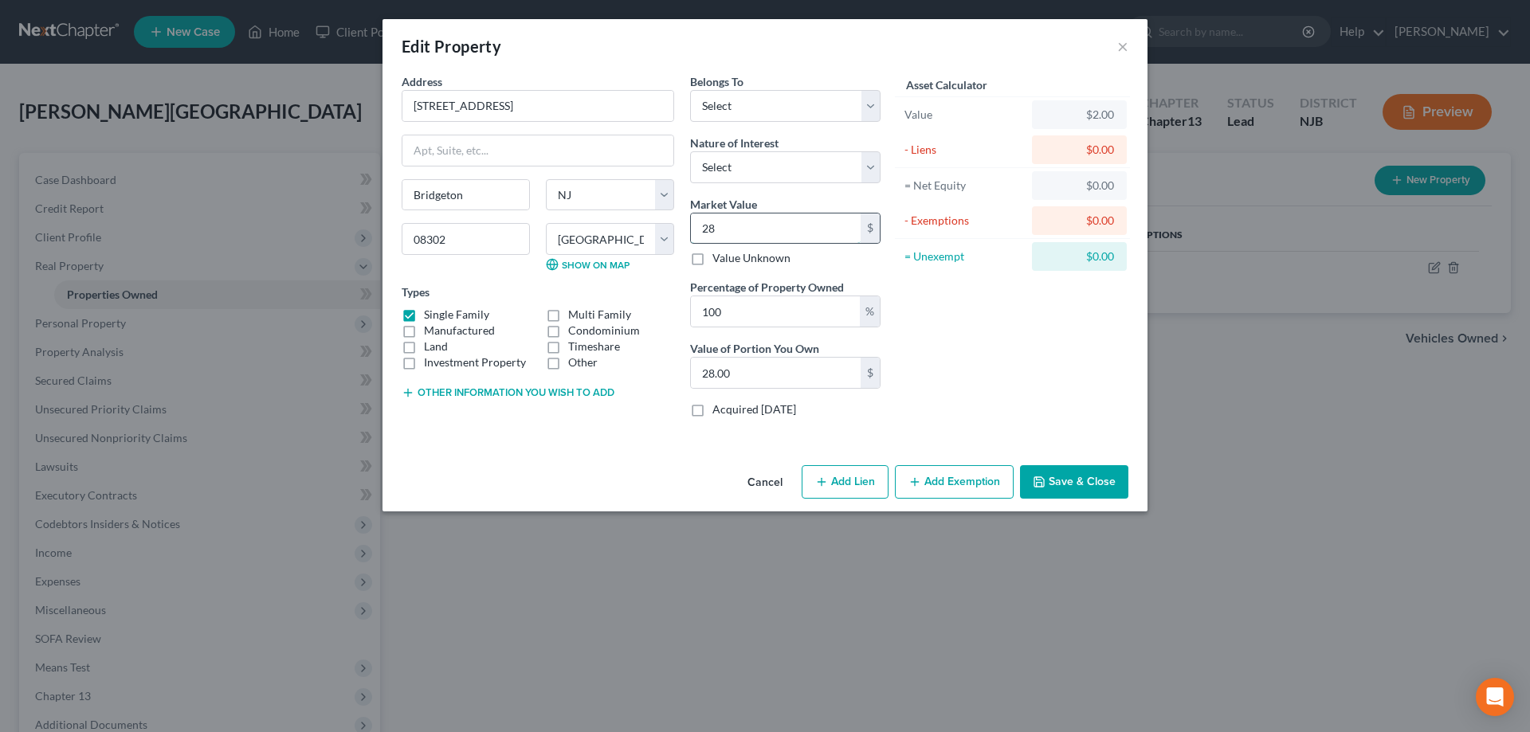
type input "285"
type input "285.00"
type input "285"
click at [852, 480] on button "Add Lien" at bounding box center [845, 481] width 87 height 33
select select "0"
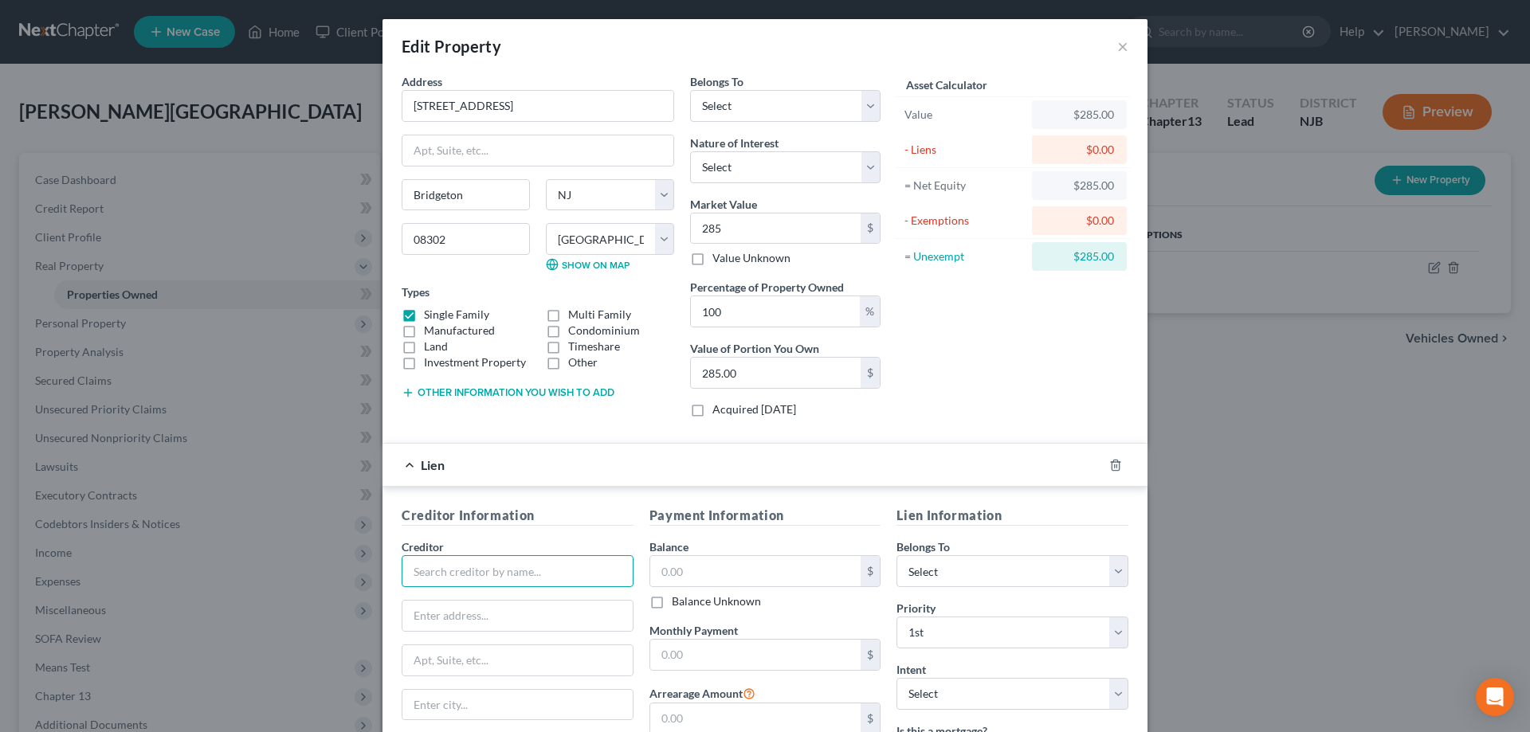
click at [471, 563] on input "text" at bounding box center [518, 571] width 232 height 32
type input "City of [GEOGRAPHIC_DATA]"
click at [465, 621] on div "City of [GEOGRAPHIC_DATA]" at bounding box center [497, 623] width 166 height 16
type input "[STREET_ADDRESS][DEMOGRAPHIC_DATA]"
type input "Bridgeton"
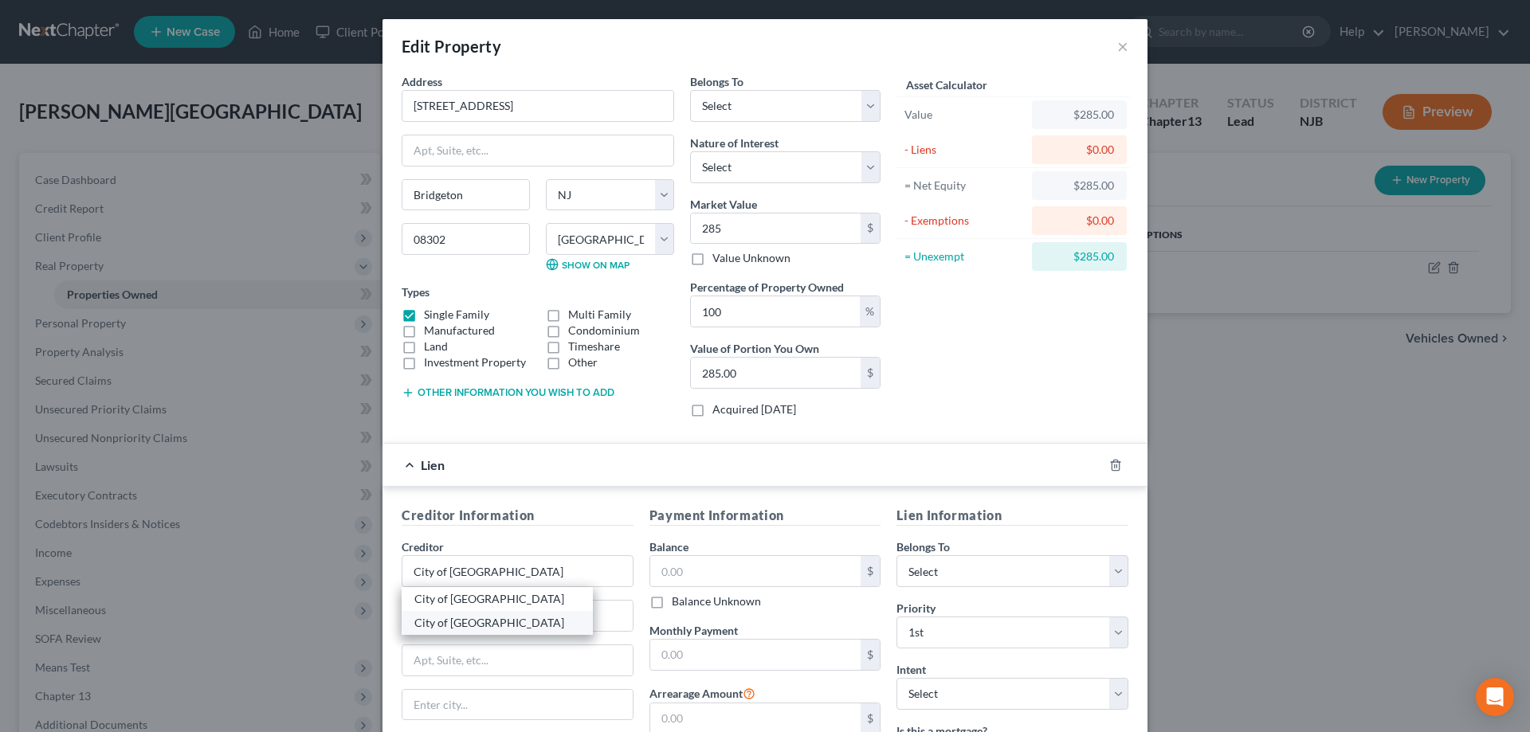
select select "33"
type input "8302"
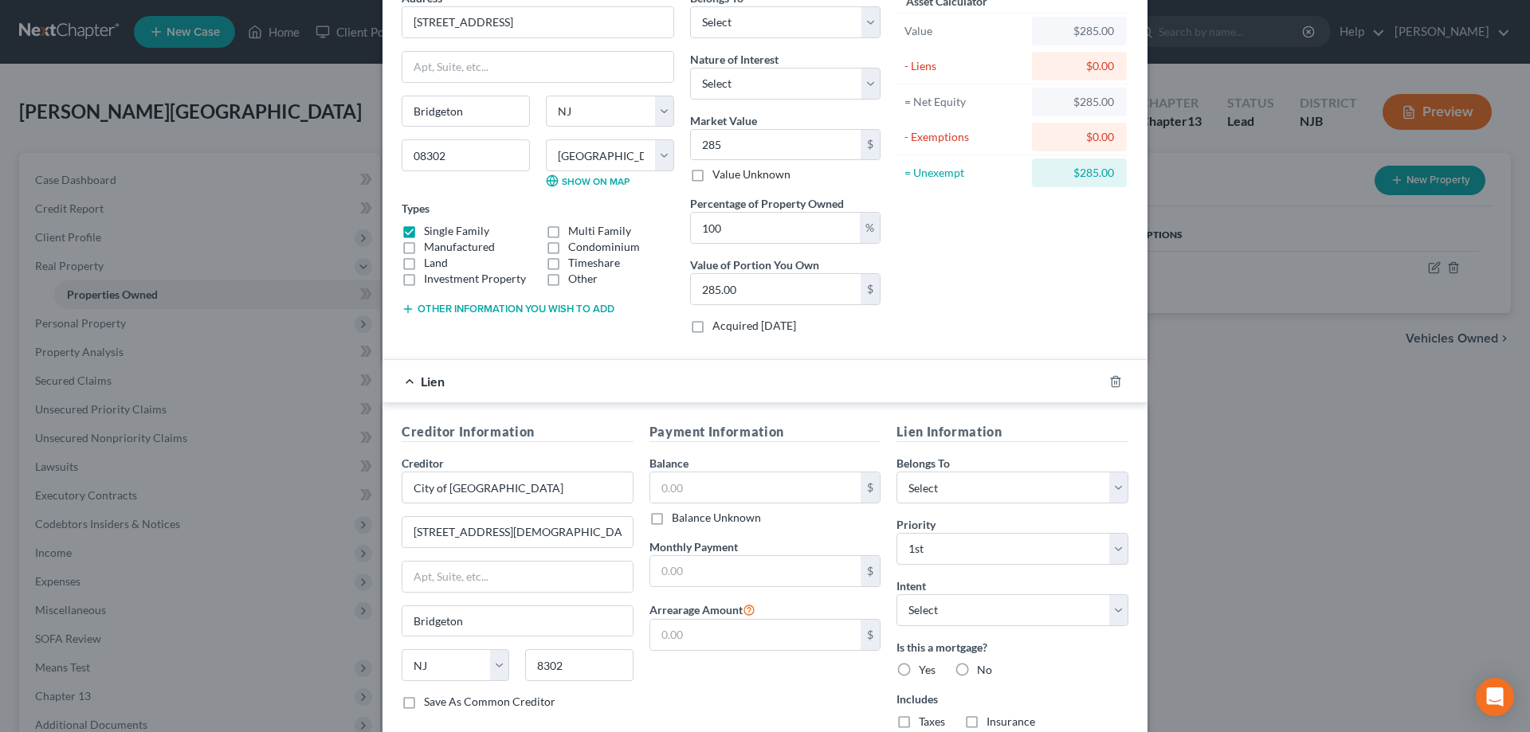
scroll to position [163, 0]
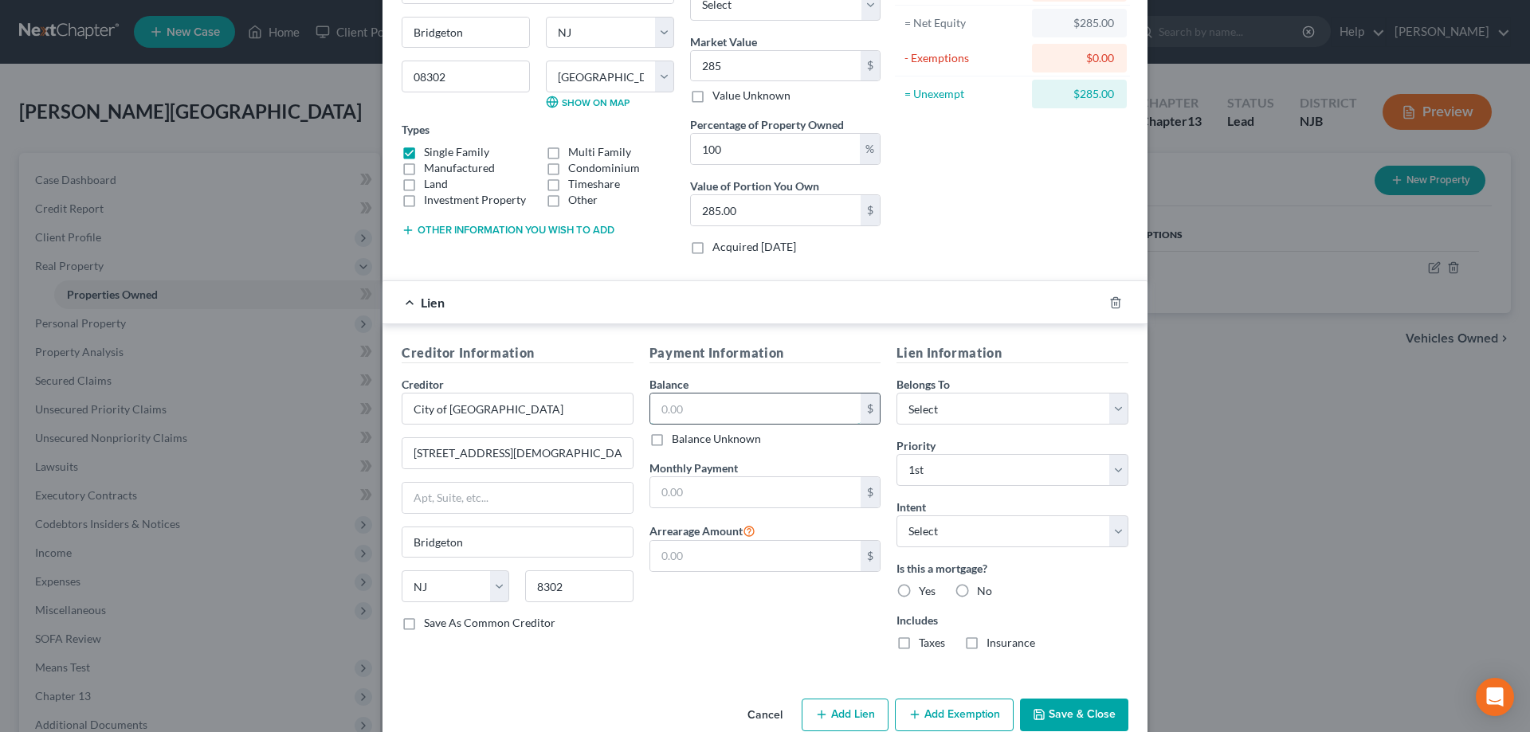
click at [723, 404] on input "text" at bounding box center [755, 409] width 211 height 30
click at [977, 587] on label "No" at bounding box center [984, 591] width 15 height 16
click at [983, 587] on input "No" at bounding box center [988, 588] width 10 height 10
radio input "true"
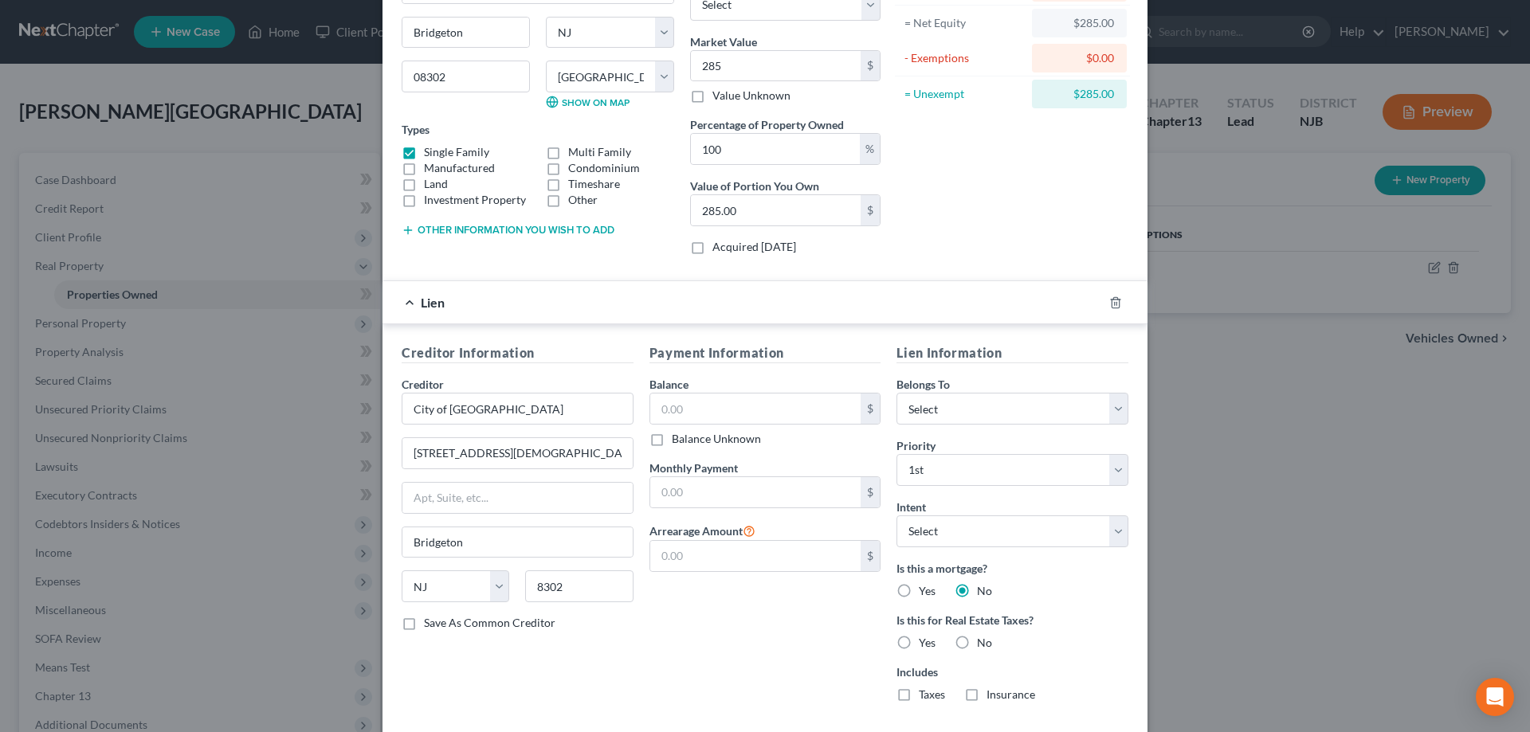
click at [919, 645] on label "Yes" at bounding box center [927, 643] width 17 height 16
click at [925, 645] on input "Yes" at bounding box center [930, 640] width 10 height 10
radio input "true"
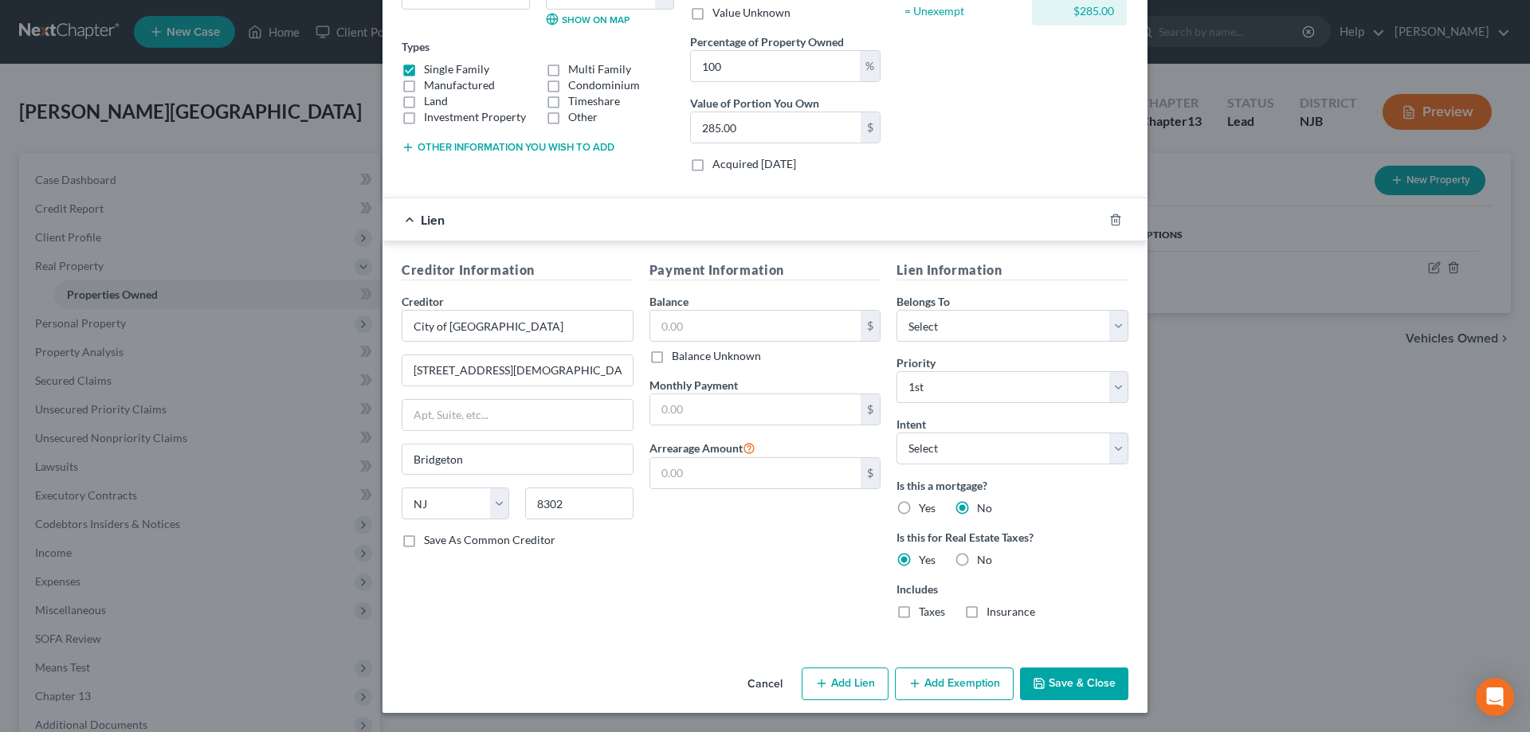
click at [919, 614] on label "Taxes" at bounding box center [932, 612] width 26 height 16
click at [925, 614] on input "Taxes" at bounding box center [930, 609] width 10 height 10
checkbox input "true"
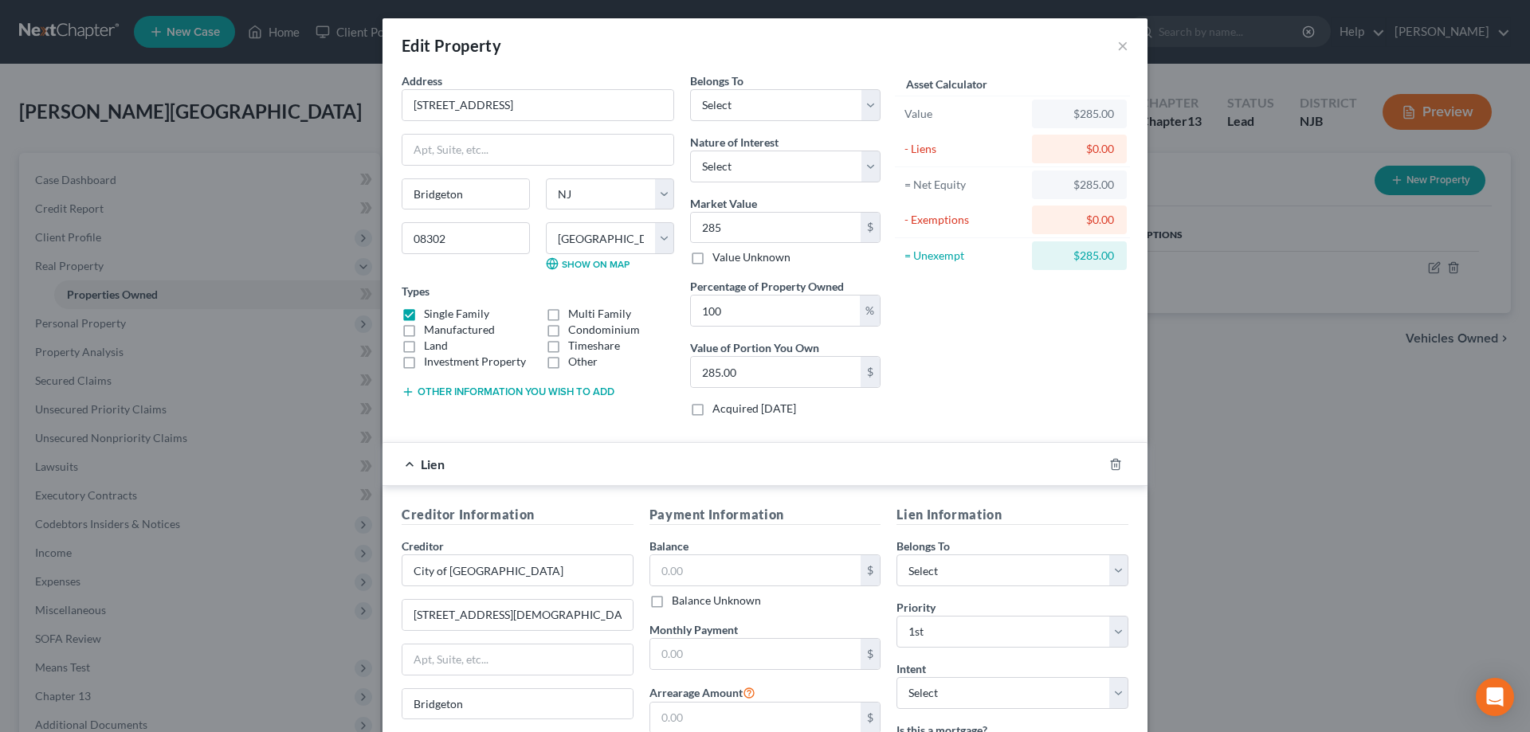
scroll to position [0, 0]
click at [735, 575] on input "text" at bounding box center [755, 571] width 211 height 30
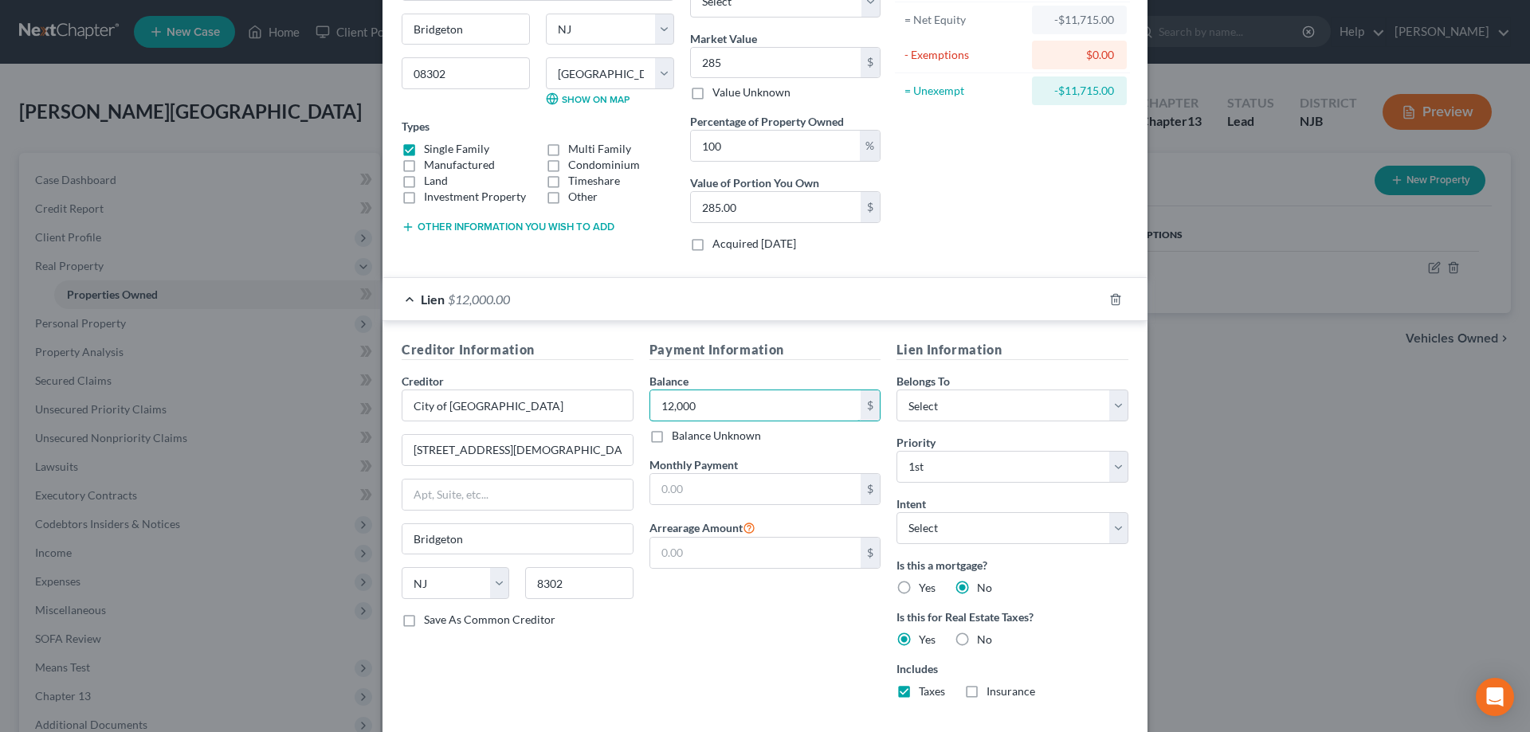
scroll to position [245, 0]
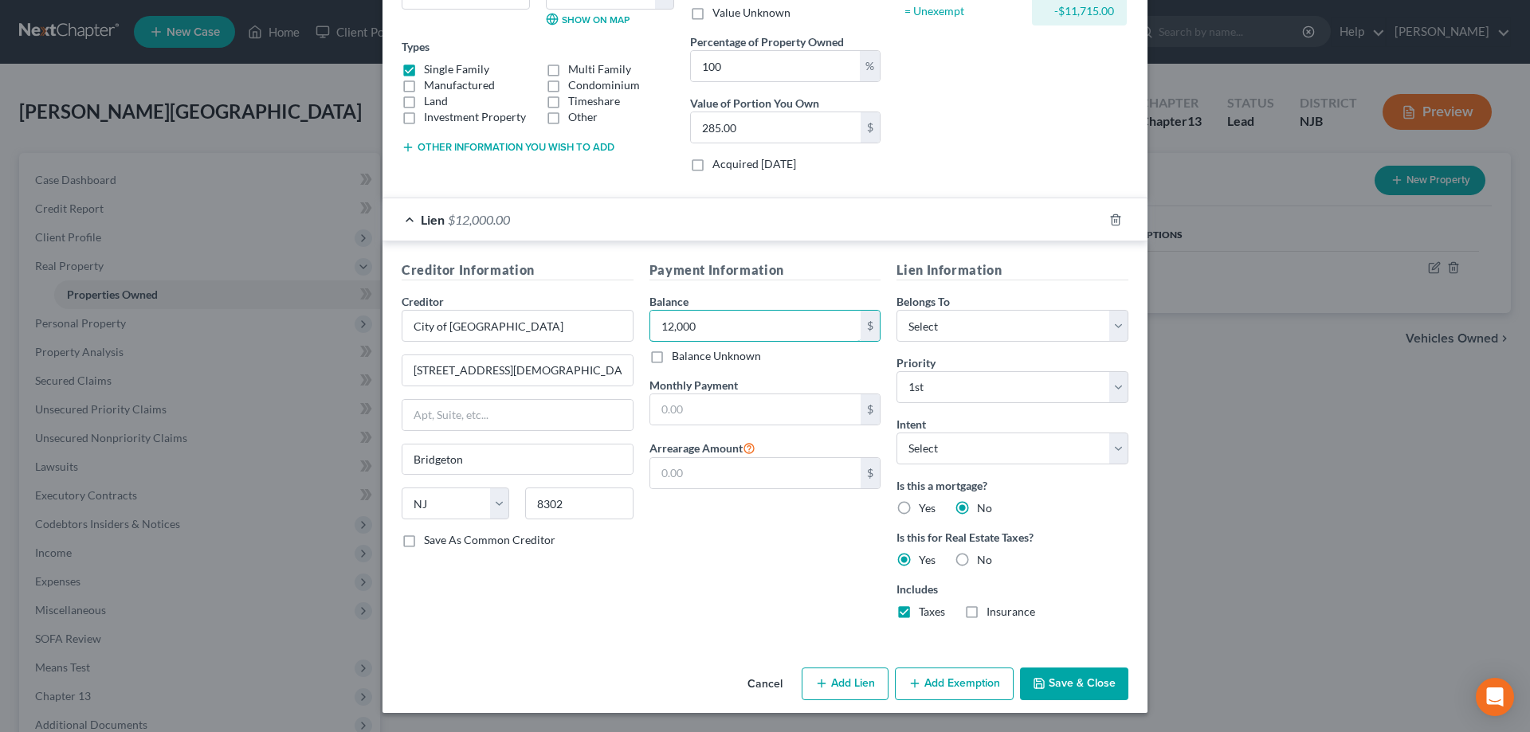
type input "12,000"
click at [1066, 681] on button "Save & Close" at bounding box center [1074, 684] width 108 height 33
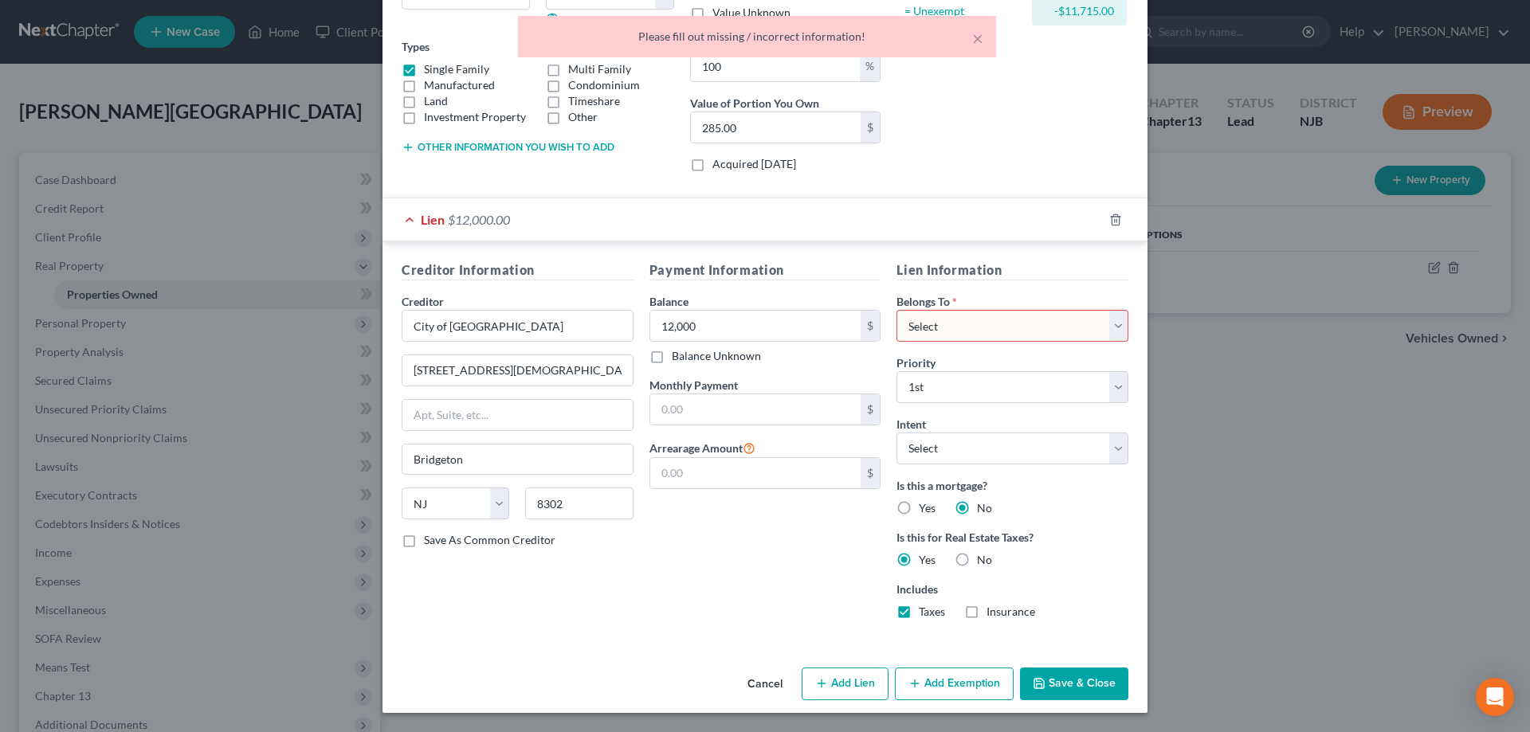
click at [897, 310] on select "Select Debtor 1 Only Debtor 2 Only Debtor 1 And Debtor 2 Only At Least One Of T…" at bounding box center [1013, 326] width 232 height 32
select select "0"
click option "Debtor 1 Only" at bounding box center [0, 0] width 0 height 0
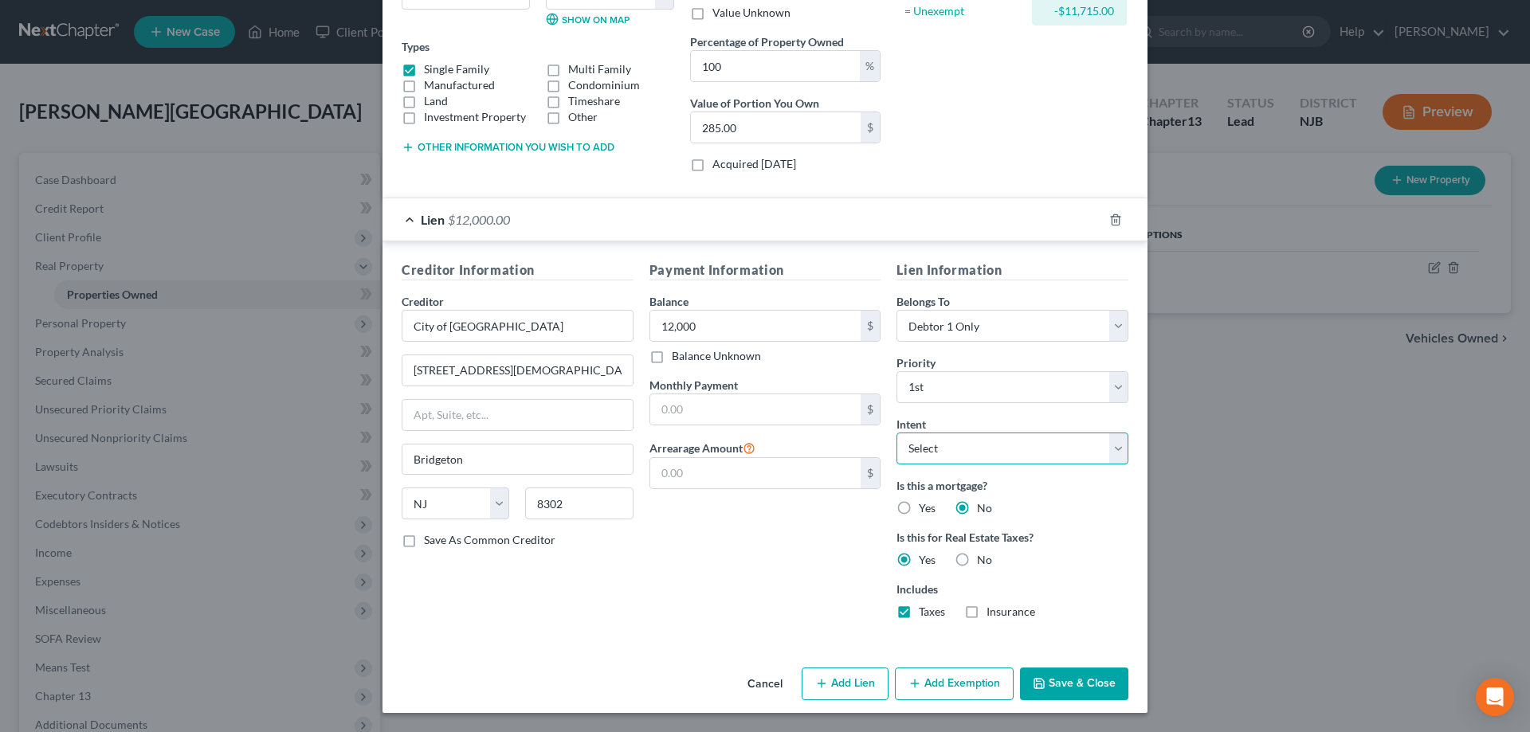
click at [897, 433] on select "Select Surrender Redeem Reaffirm Avoid Other" at bounding box center [1013, 449] width 232 height 32
select select "4"
click option "Other" at bounding box center [0, 0] width 0 height 0
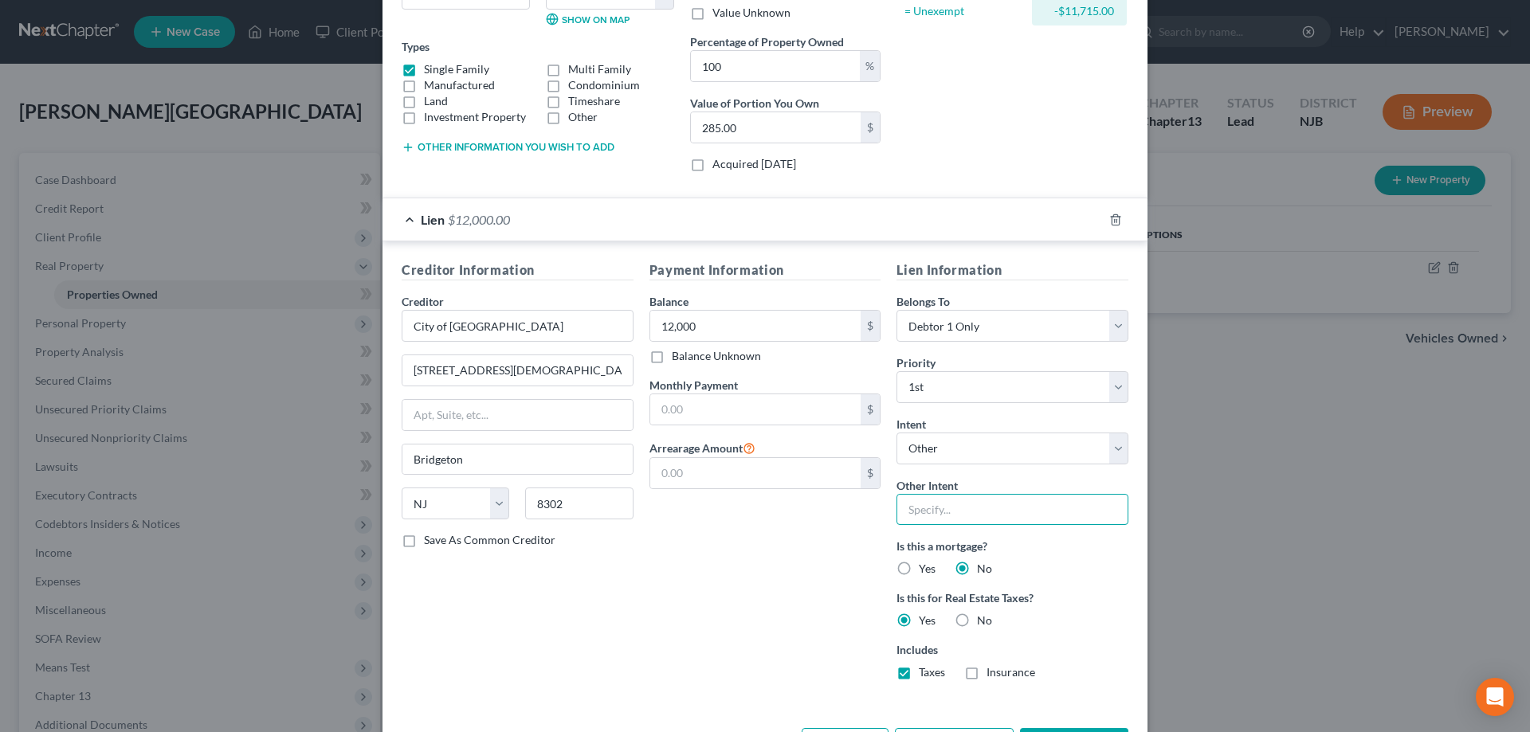
click at [952, 519] on input "text" at bounding box center [1013, 510] width 232 height 32
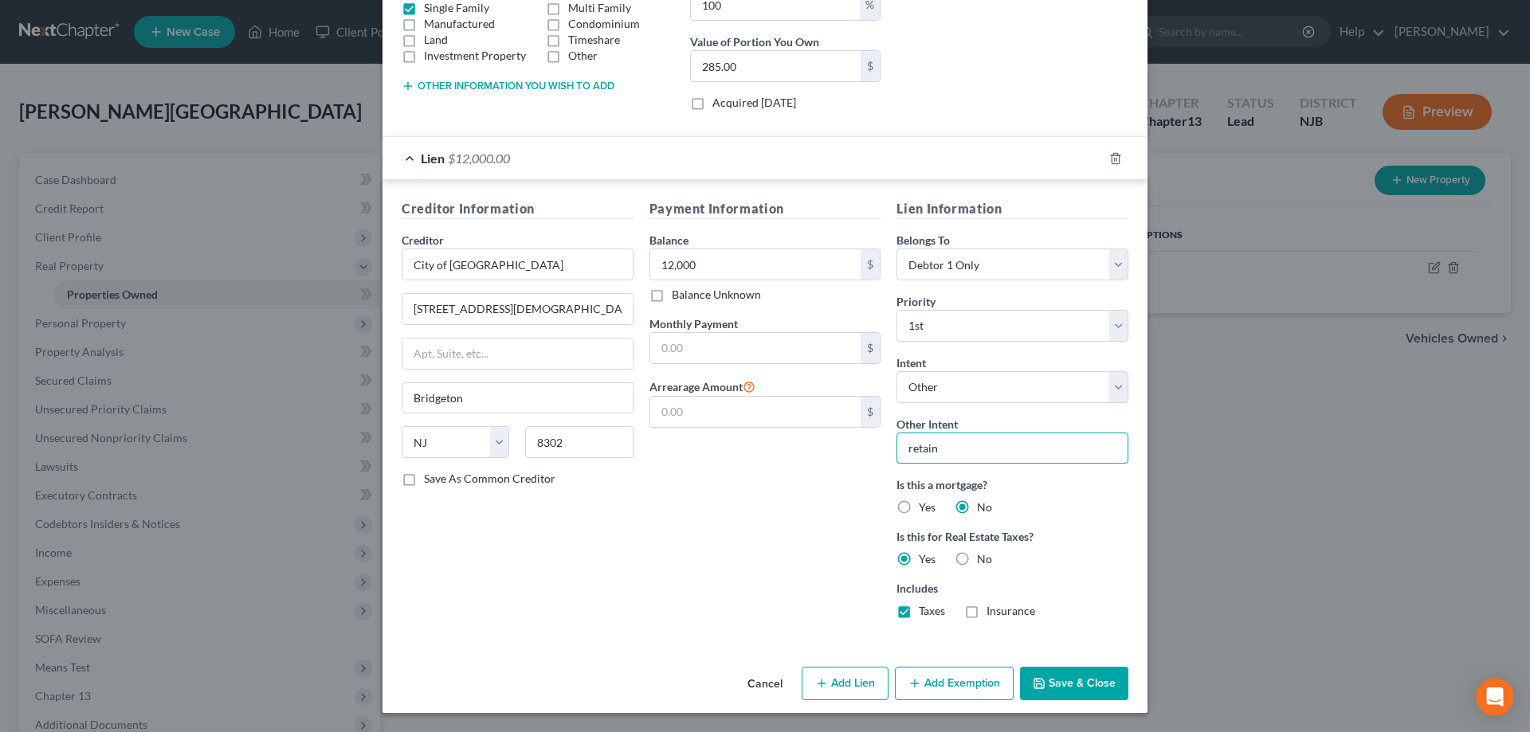
type input "retain"
click at [1065, 684] on button "Save & Close" at bounding box center [1074, 683] width 108 height 33
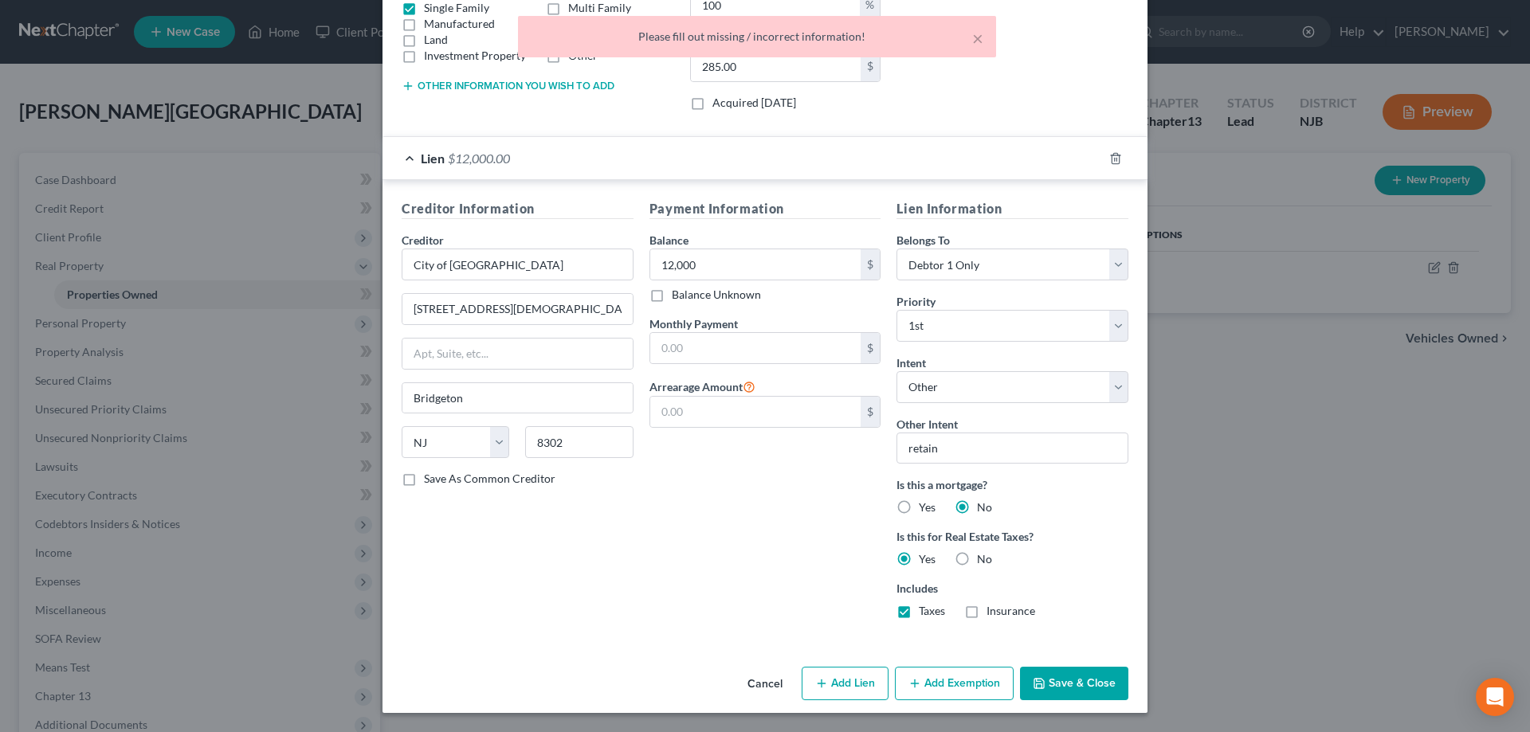
scroll to position [0, 0]
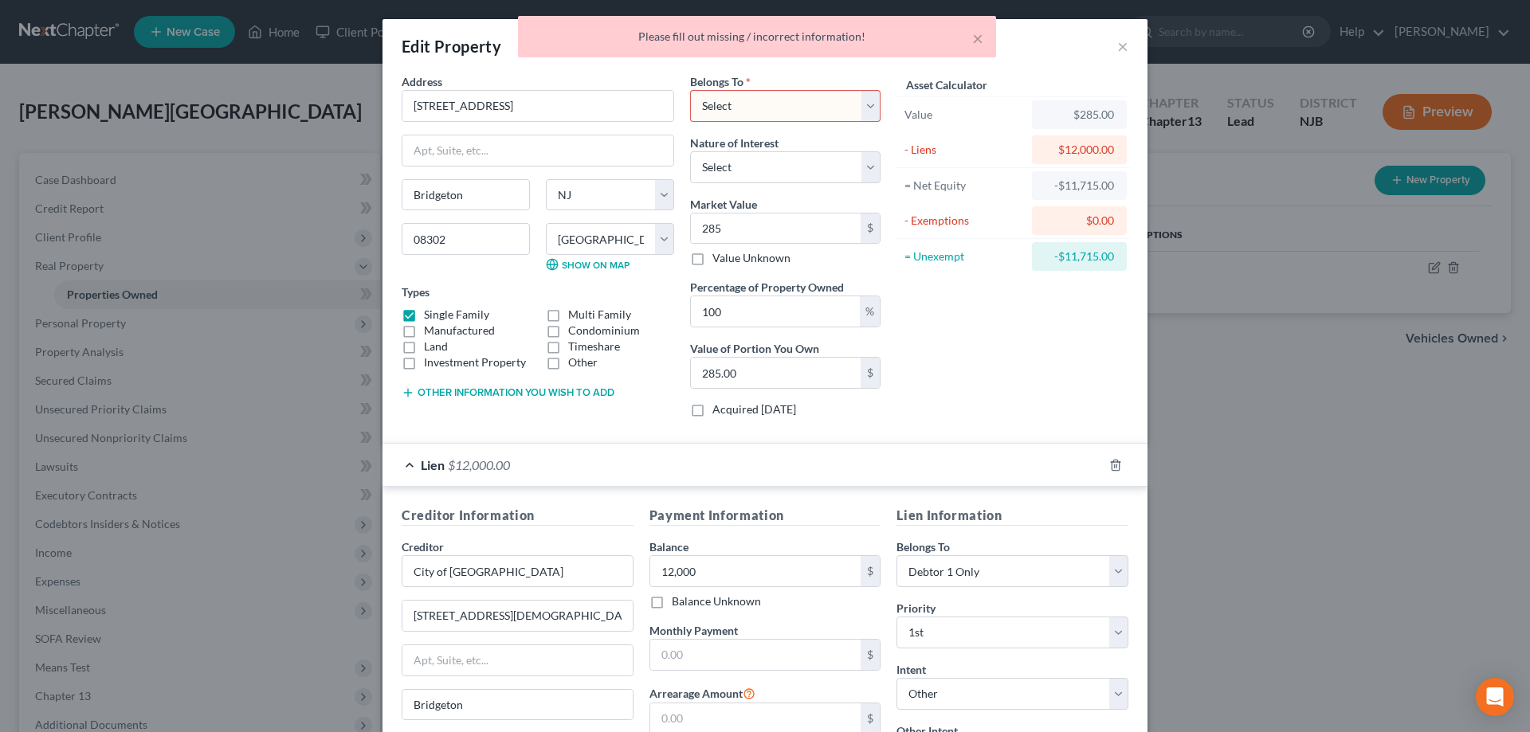
click at [690, 90] on select "Select Debtor 1 Only Debtor 2 Only Debtor 1 And Debtor 2 Only At Least One Of T…" at bounding box center [785, 106] width 190 height 32
select select "0"
click option "Debtor 1 Only" at bounding box center [0, 0] width 0 height 0
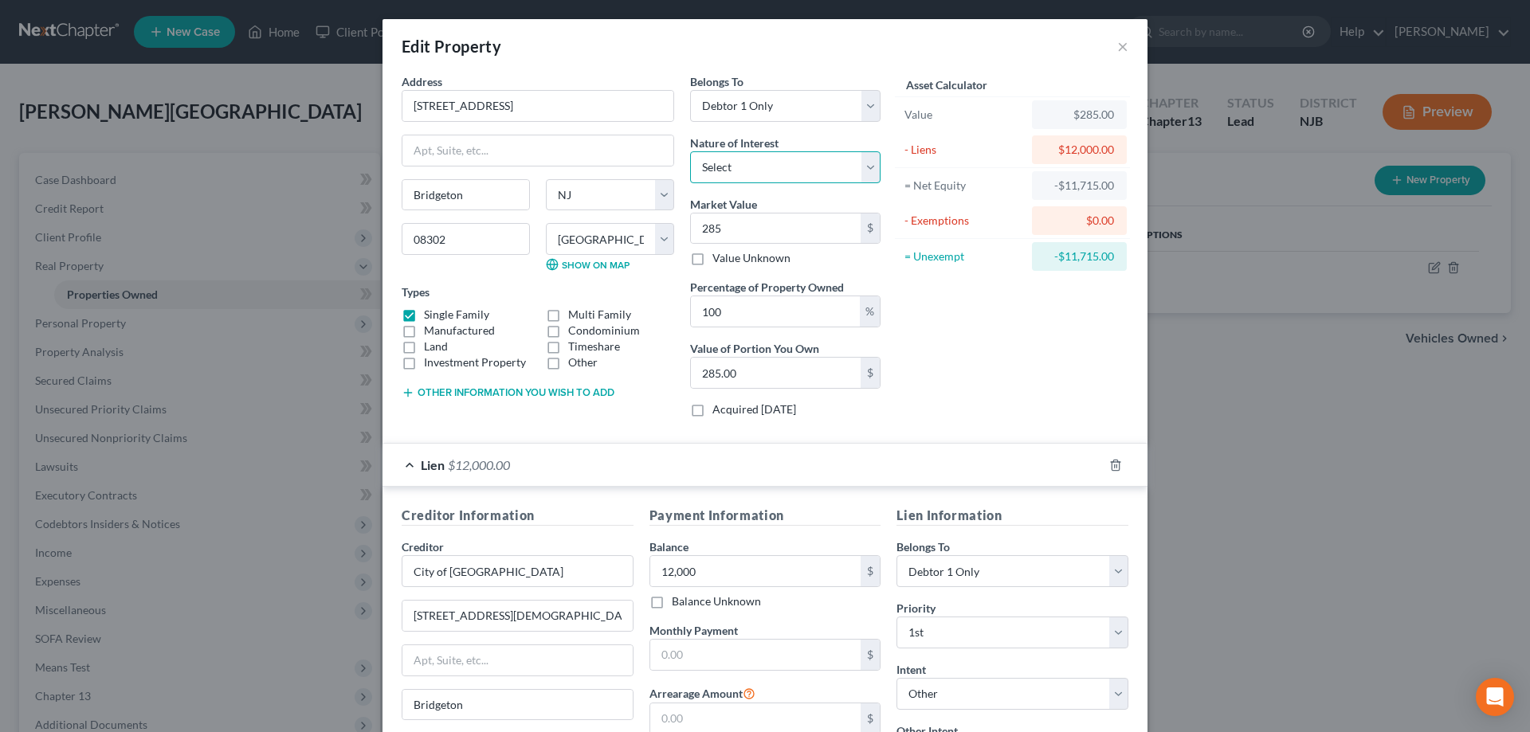
click at [690, 151] on select "Select Fee Simple Joint Tenant Life Estate Equitable Interest Future Interest T…" at bounding box center [785, 167] width 190 height 32
select select "0"
click option "Fee Simple" at bounding box center [0, 0] width 0 height 0
click at [751, 231] on input "285" at bounding box center [776, 229] width 170 height 30
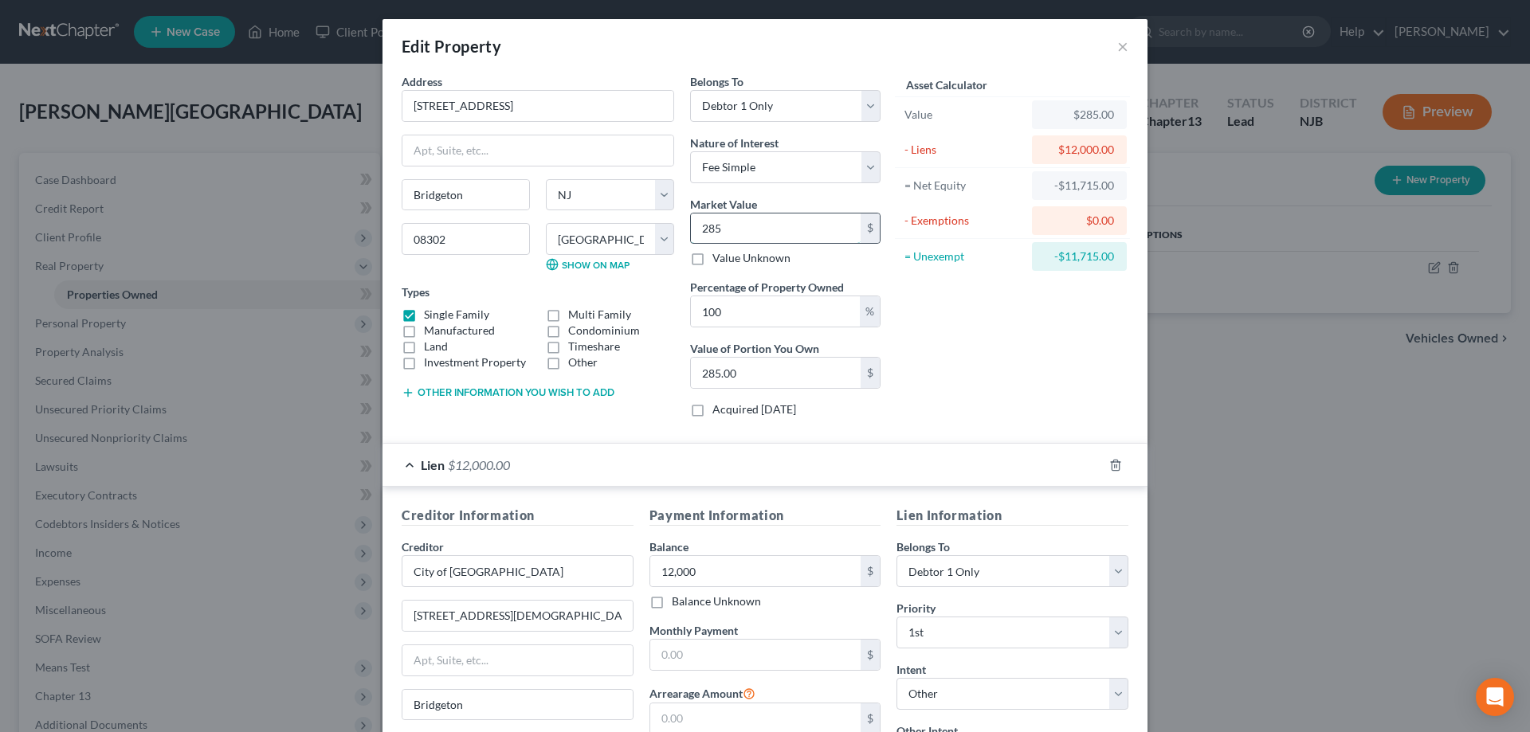
type input "2850"
type input "2,850.00"
type input "2,8500"
type input "28,500.00"
type input "28,5000"
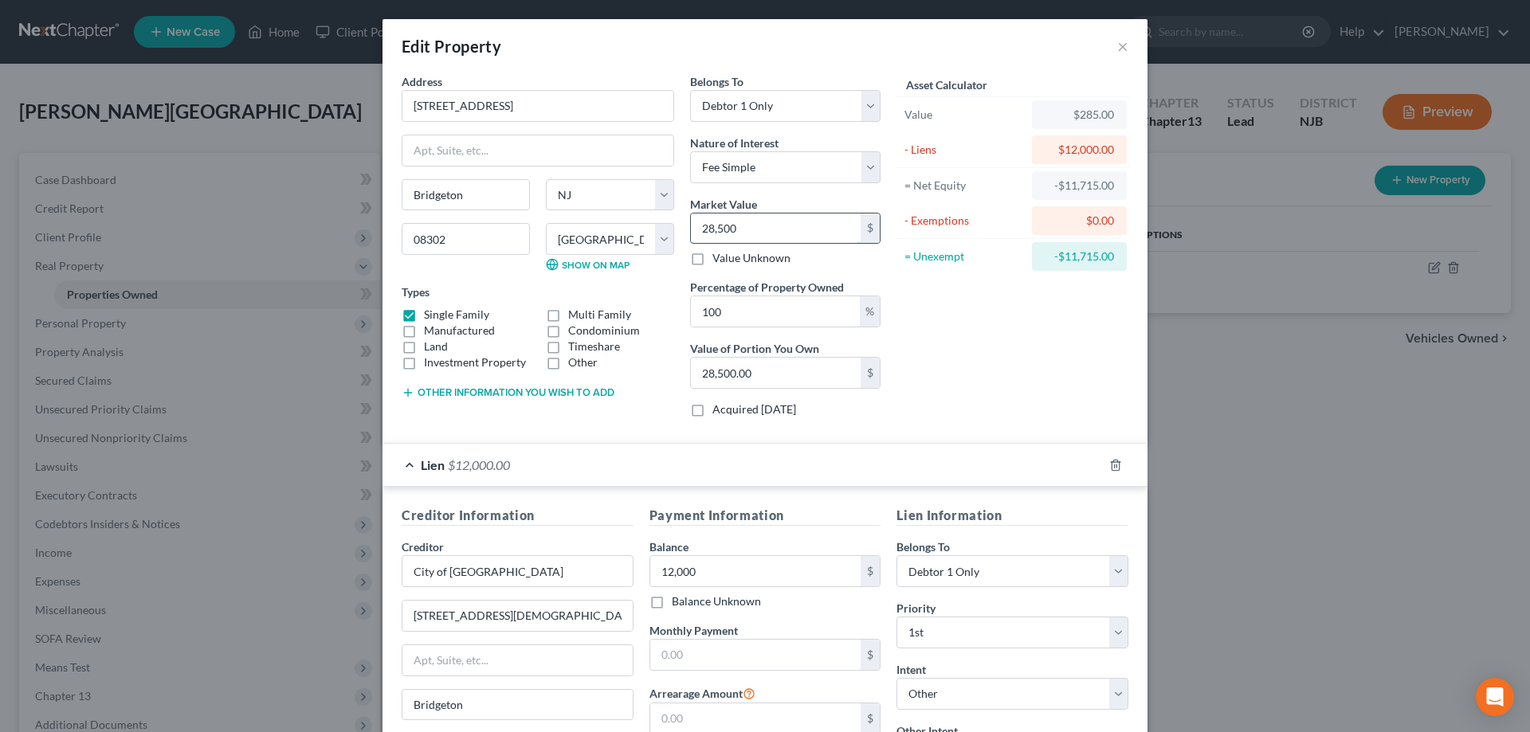
type input "285,000.00"
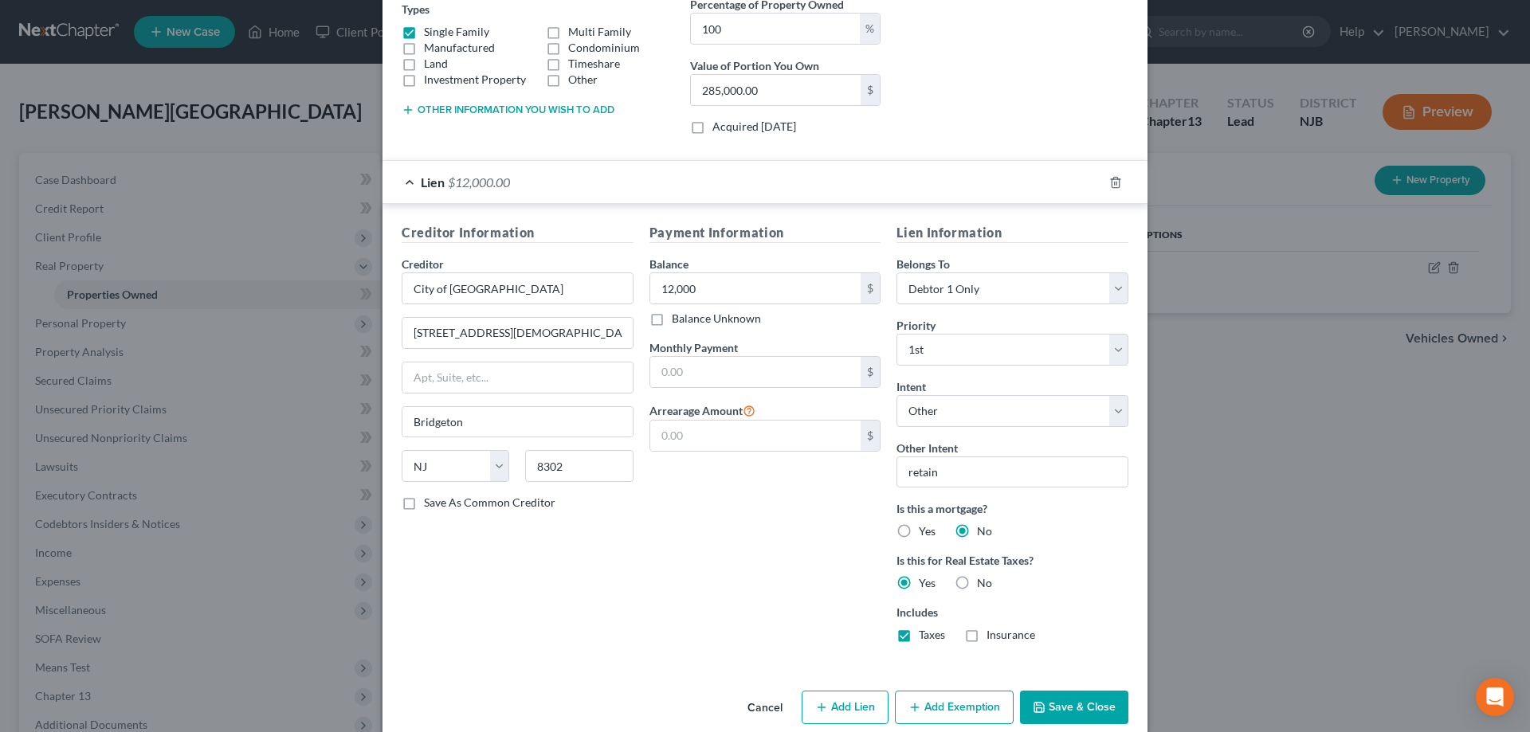
scroll to position [307, 0]
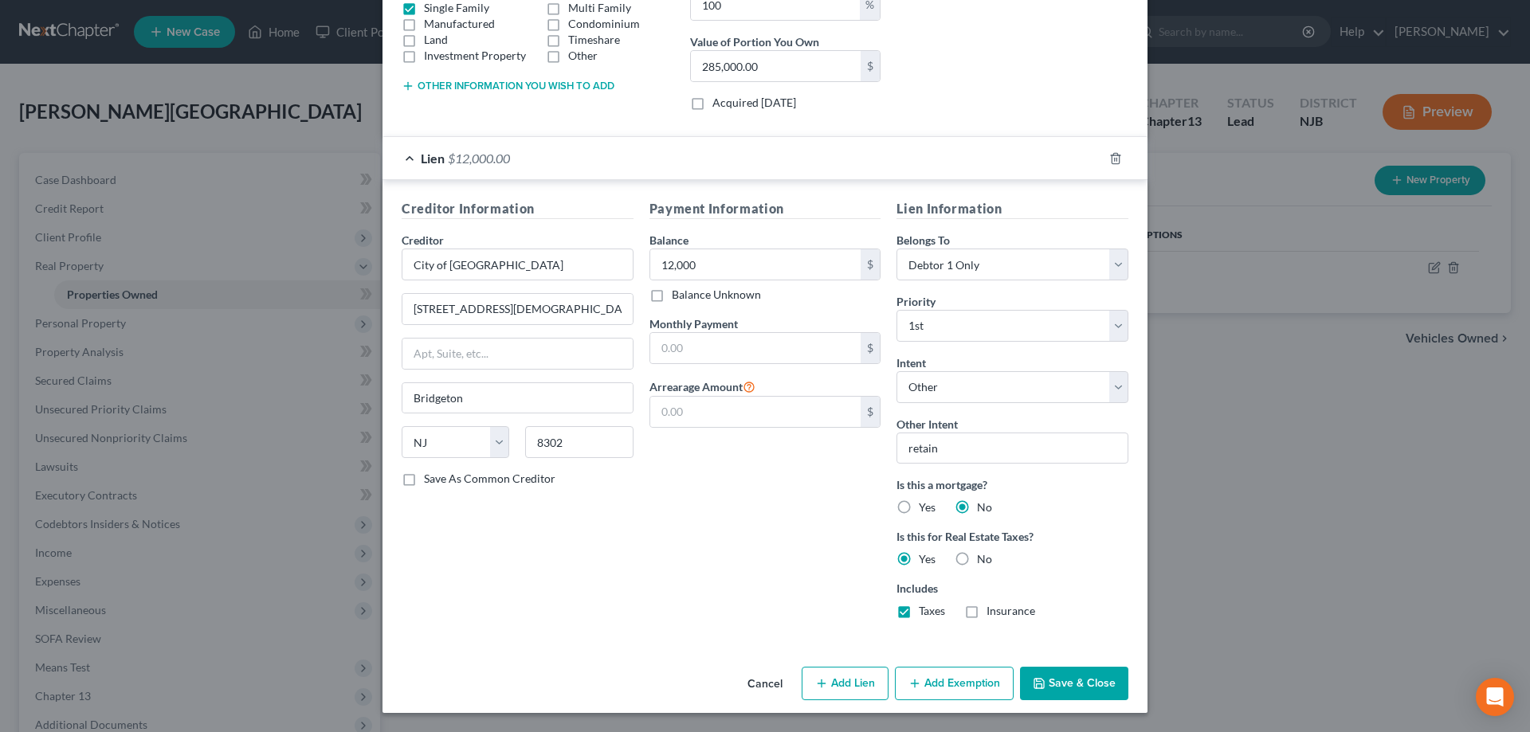
type input "285,000"
click at [1065, 678] on button "Save & Close" at bounding box center [1074, 683] width 108 height 33
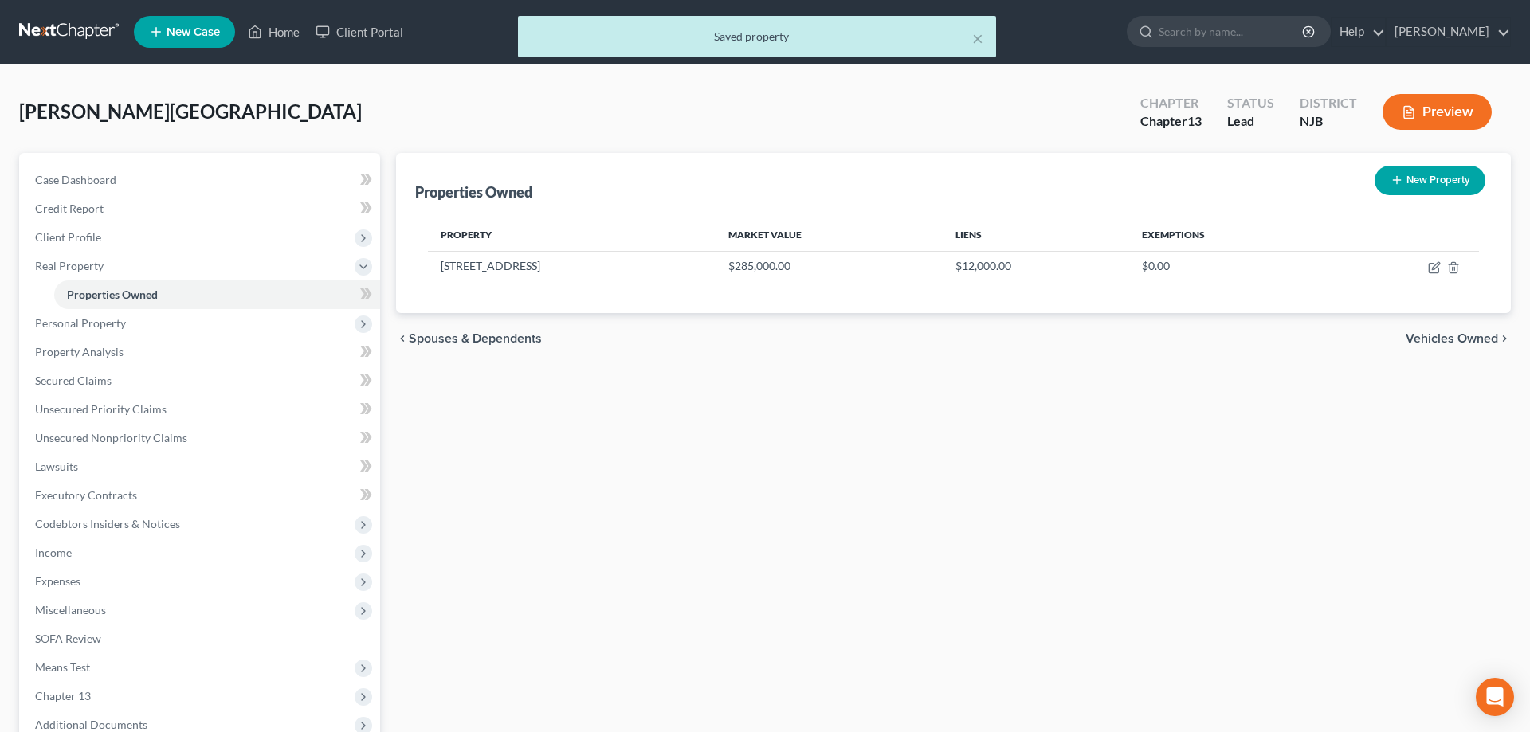
click at [535, 518] on div "Properties Owned New Property Property Market Value Liens Exemptions [STREET_AD…" at bounding box center [953, 498] width 1131 height 691
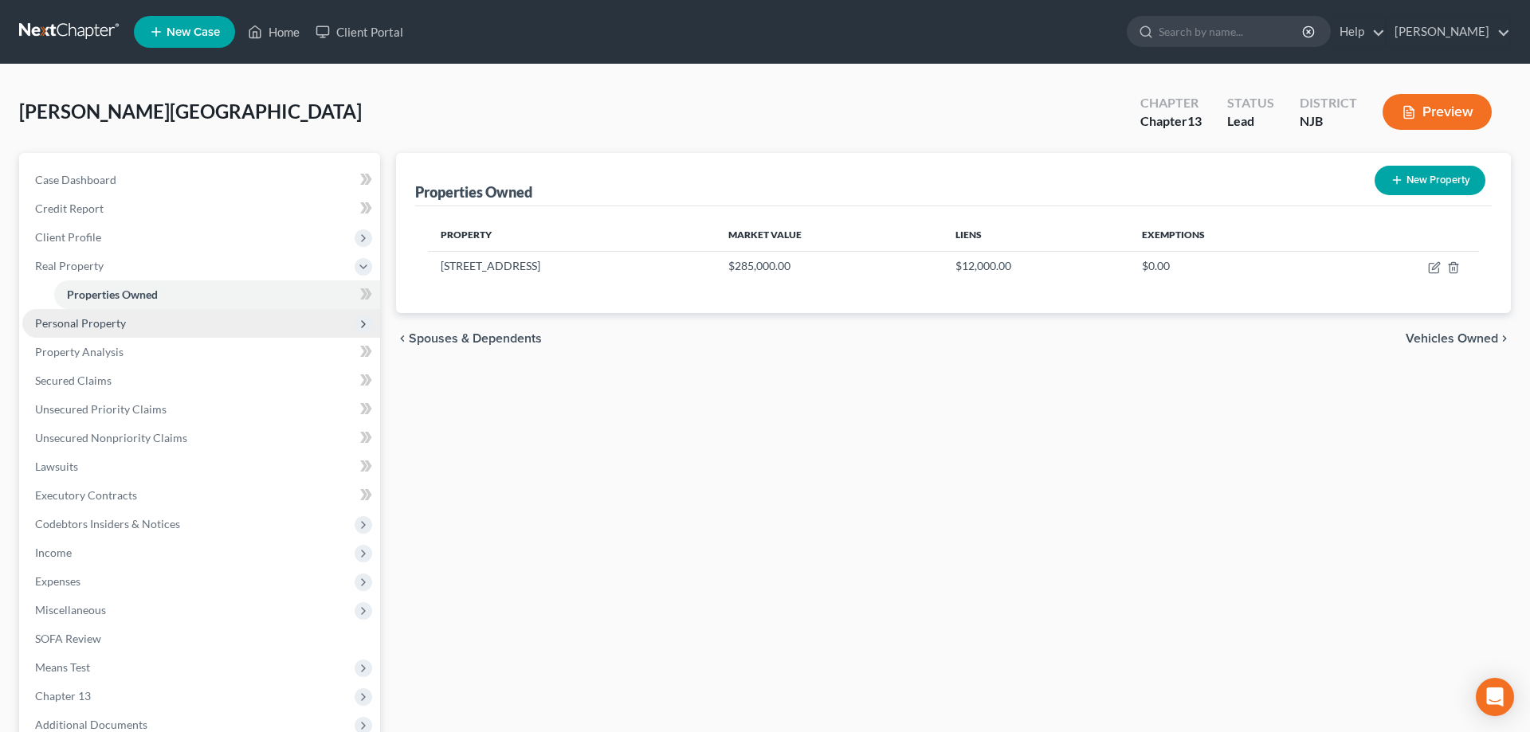
click at [62, 332] on span "Personal Property" at bounding box center [201, 323] width 358 height 29
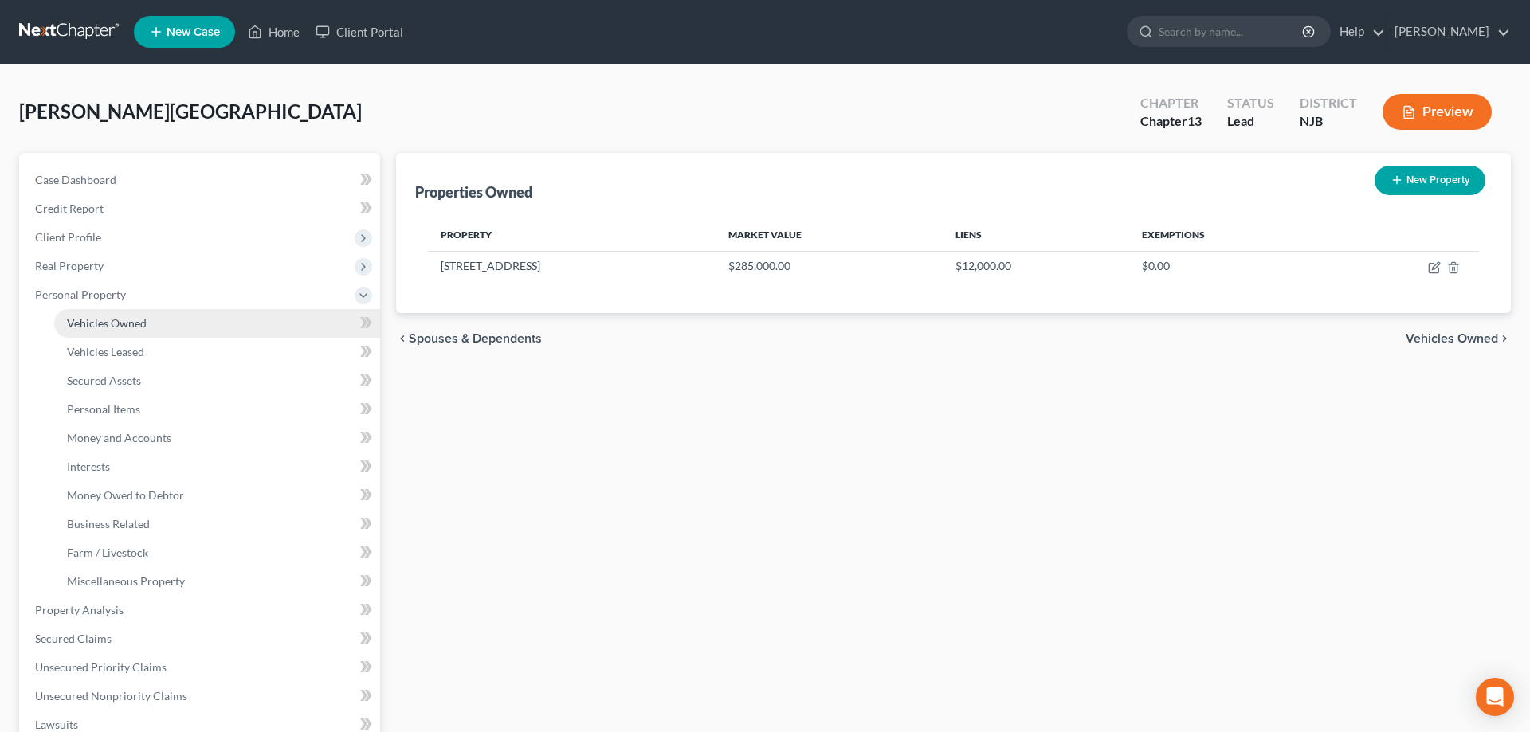
click at [77, 329] on span "Vehicles Owned" at bounding box center [107, 323] width 80 height 14
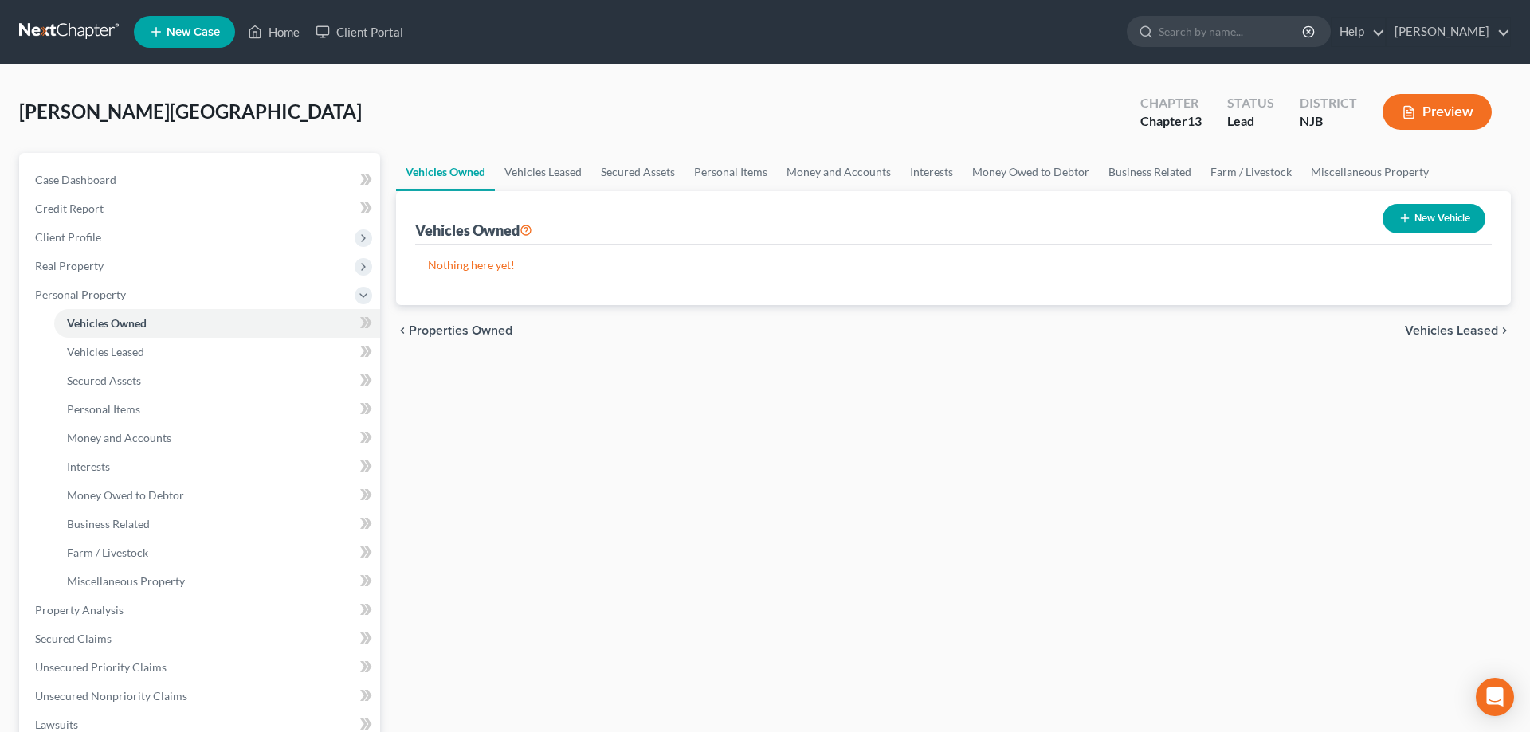
click at [1401, 230] on button "New Vehicle" at bounding box center [1434, 218] width 103 height 29
select select "0"
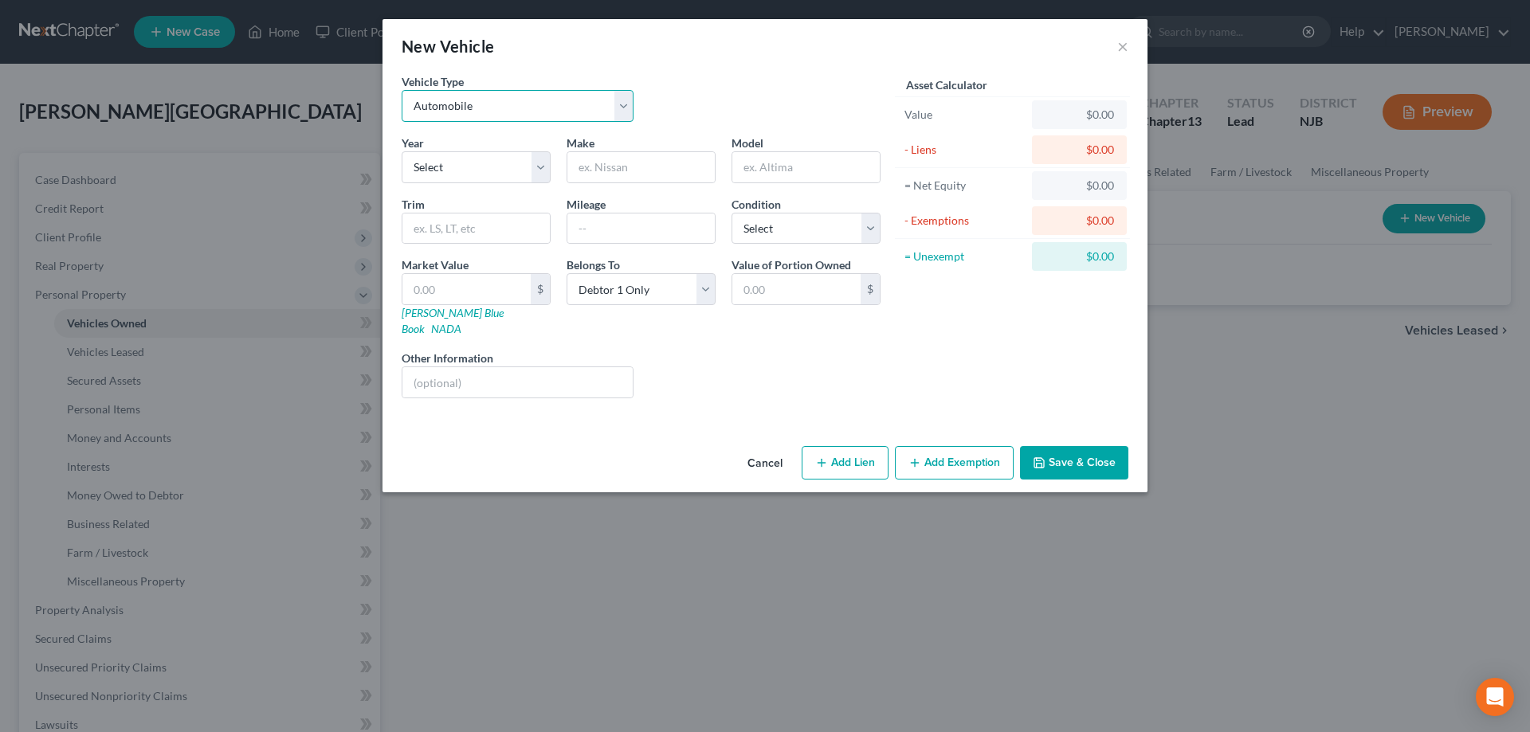
click at [402, 90] on select "Select Automobile Truck Trailer Watercraft Aircraft Motor Home Atv Other Vehicle" at bounding box center [518, 106] width 232 height 32
click option "Automobile" at bounding box center [0, 0] width 0 height 0
click at [402, 151] on select "Select 2026 2025 2024 2023 2022 2021 2020 2019 2018 2017 2016 2015 2014 2013 20…" at bounding box center [476, 167] width 149 height 32
select select "26"
click option "2000" at bounding box center [0, 0] width 0 height 0
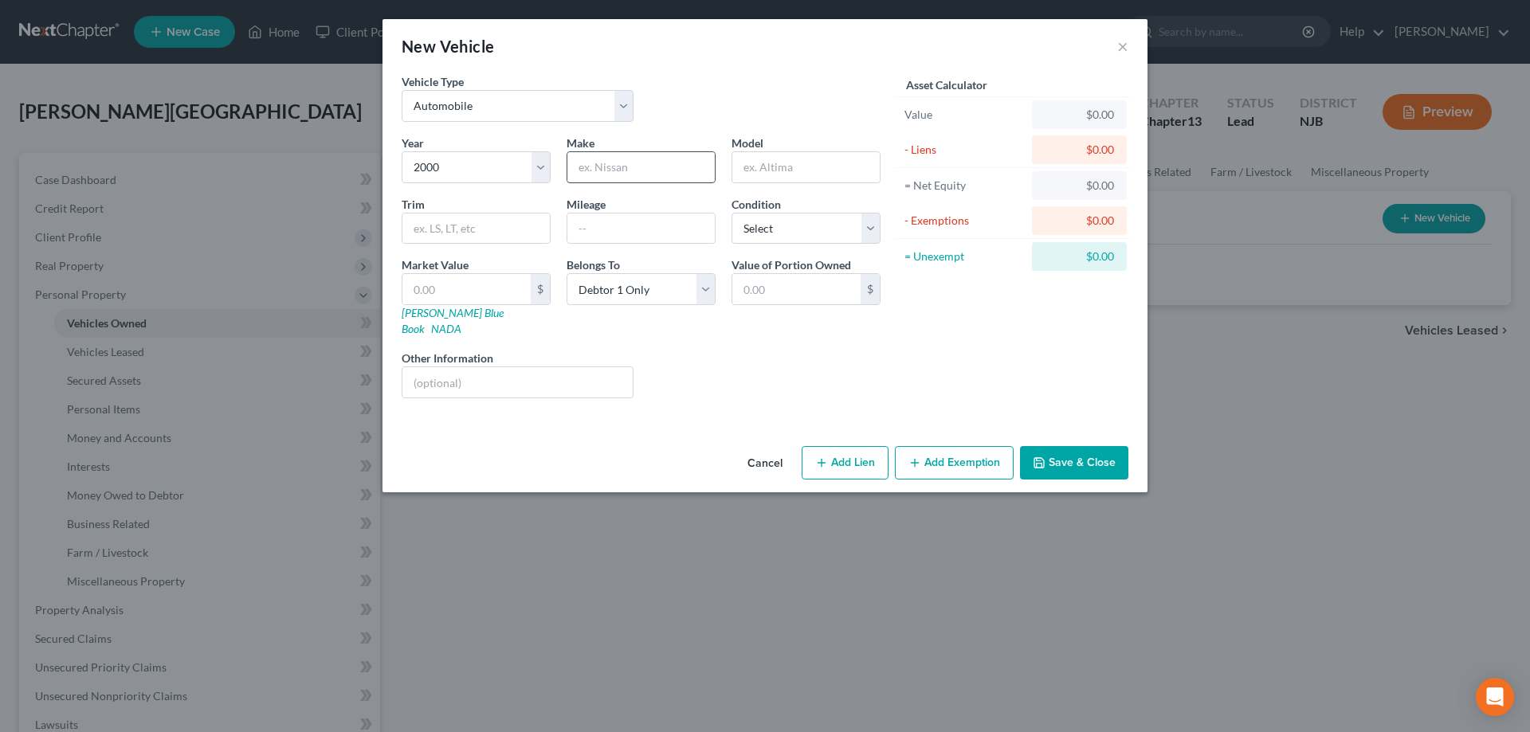
click at [598, 167] on input "text" at bounding box center [640, 167] width 147 height 30
type input "BMW"
type input "528"
click at [461, 322] on link "NADA" at bounding box center [446, 329] width 30 height 14
click at [449, 281] on input "text" at bounding box center [466, 289] width 128 height 30
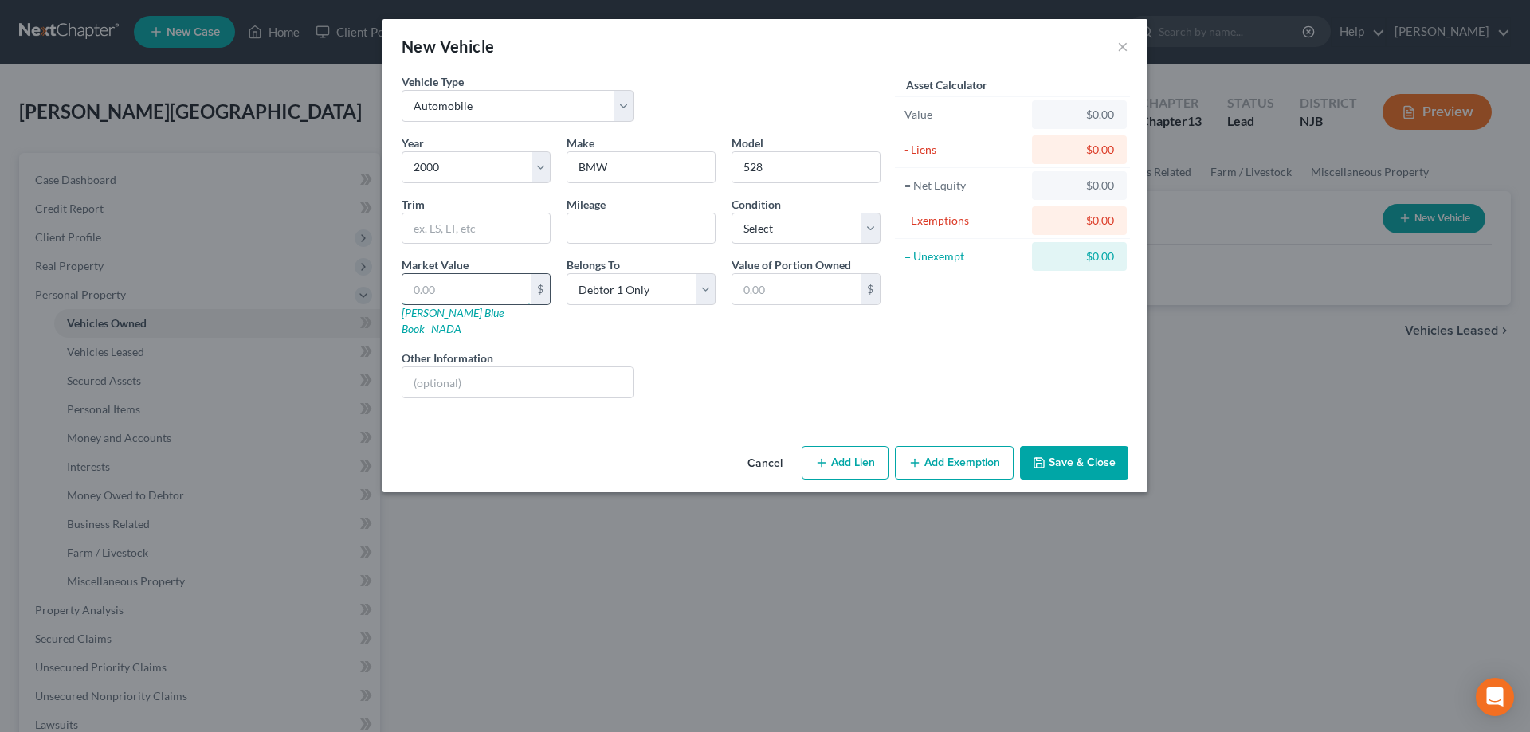
type input "3"
type input "3.00"
type input "34"
type input "34.00"
type input "340"
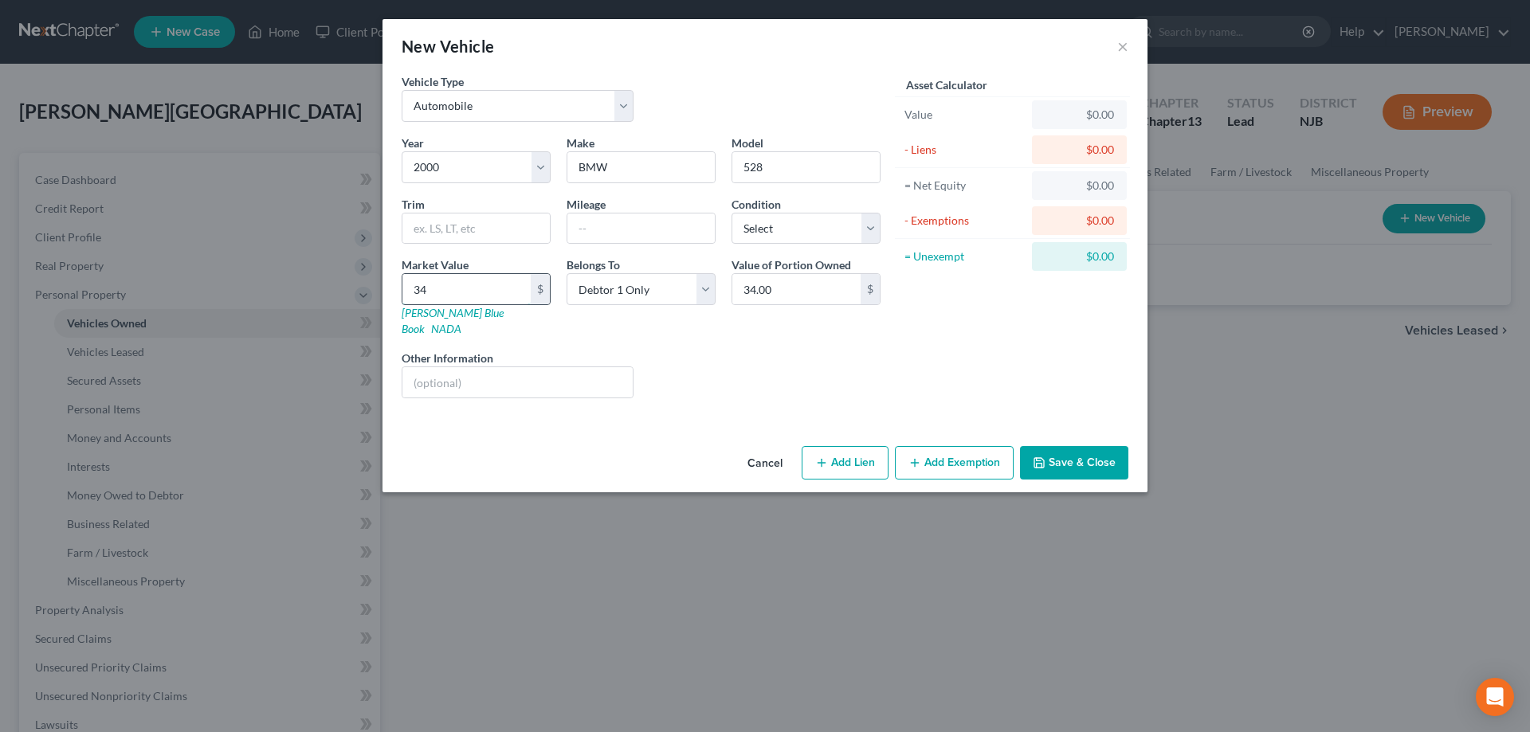
type input "340.00"
type input "3400"
type input "3,400.00"
type input "3,400"
click at [602, 234] on input "text" at bounding box center [640, 229] width 147 height 30
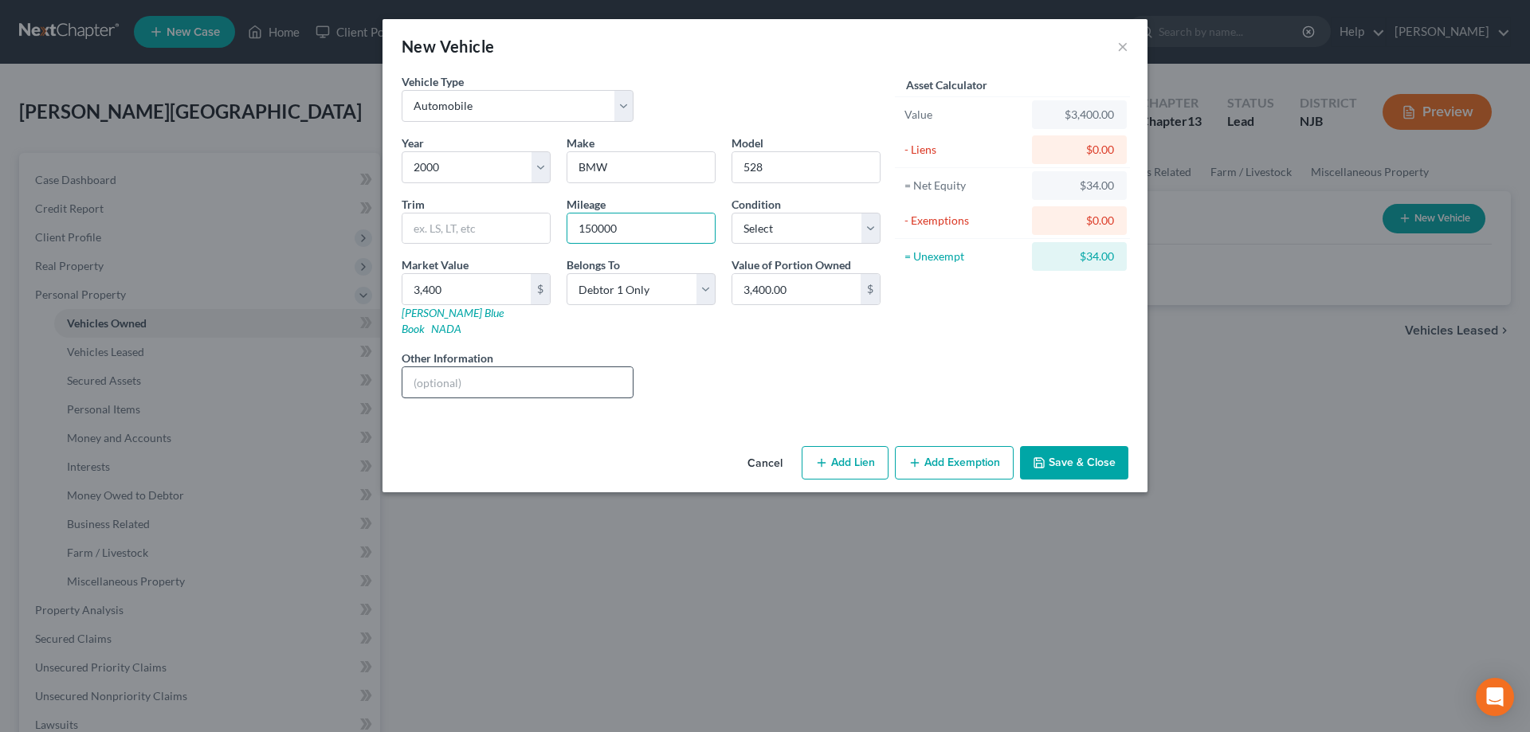
type input "150000"
click at [512, 369] on input "text" at bounding box center [517, 382] width 230 height 30
type input "NADA"
click at [936, 455] on button "Add Exemption" at bounding box center [954, 462] width 119 height 33
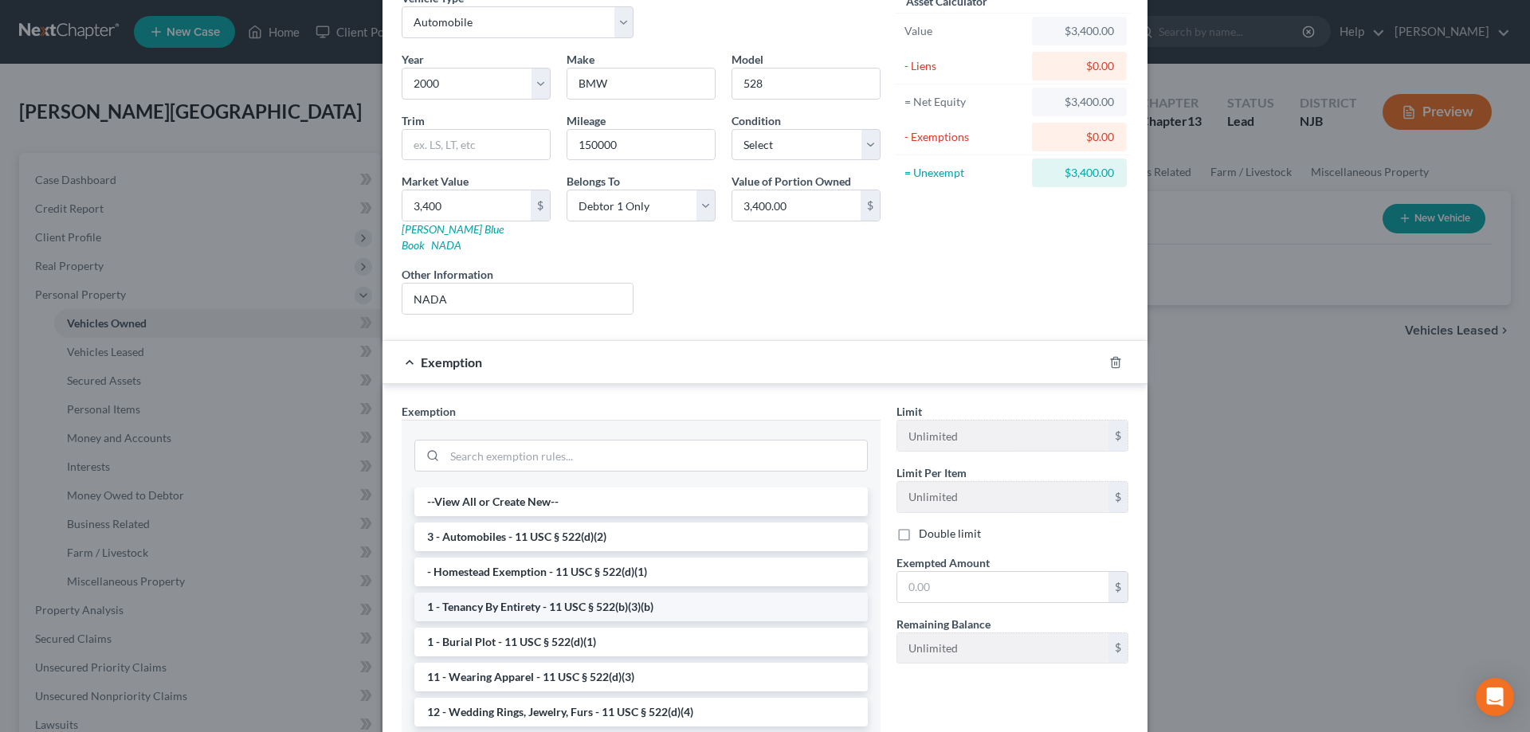
scroll to position [163, 0]
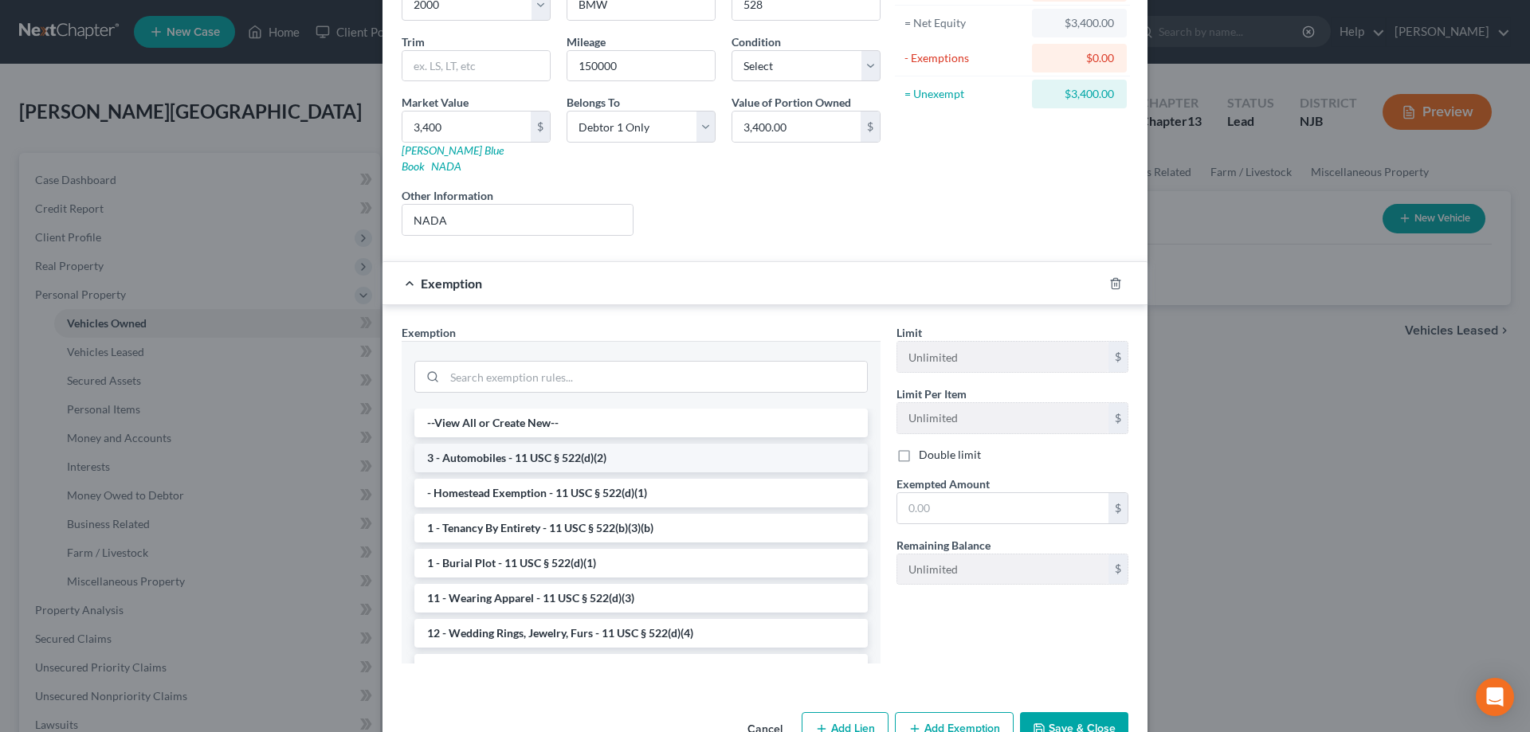
click at [532, 444] on li "3 - Automobiles - 11 USC § 522(d)(2)" at bounding box center [640, 458] width 453 height 29
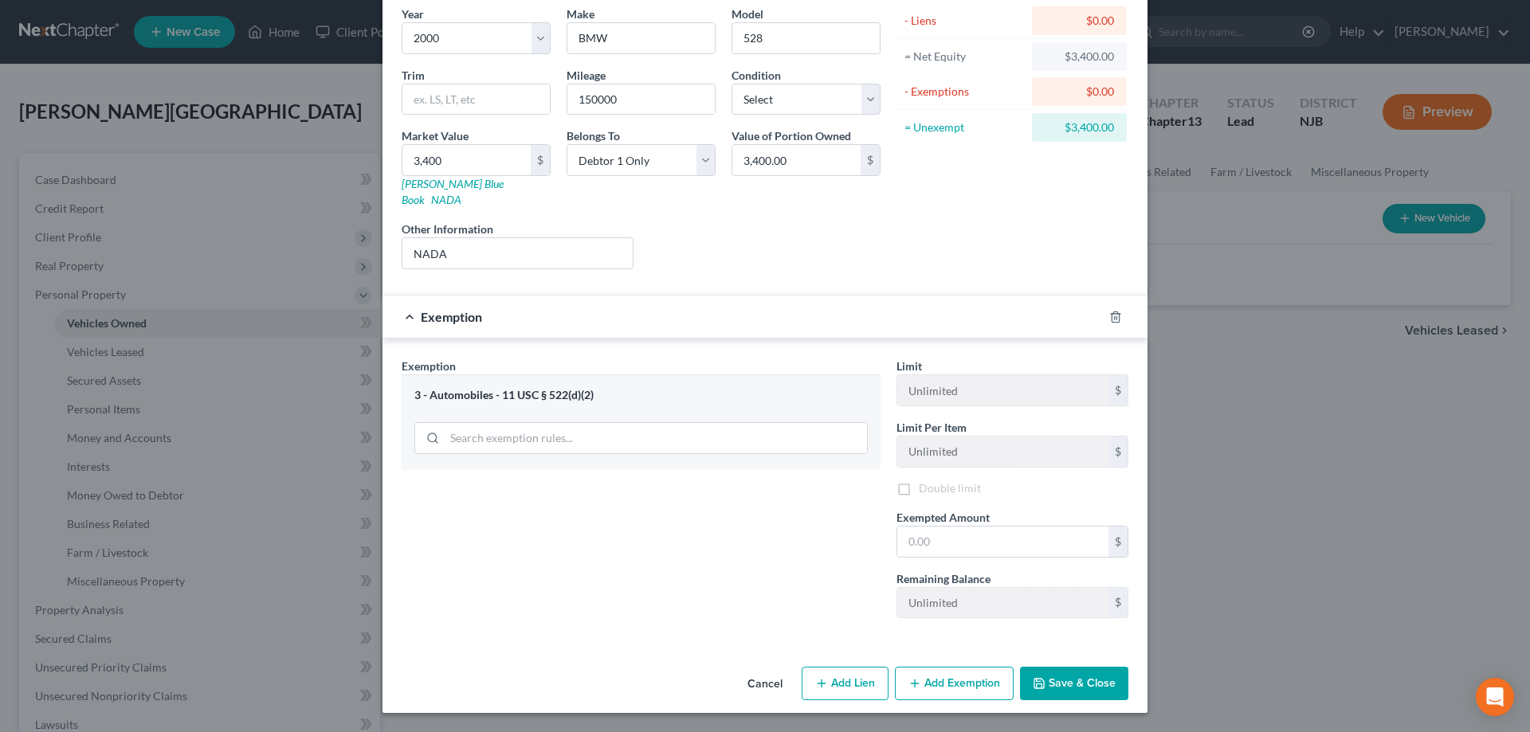
scroll to position [113, 0]
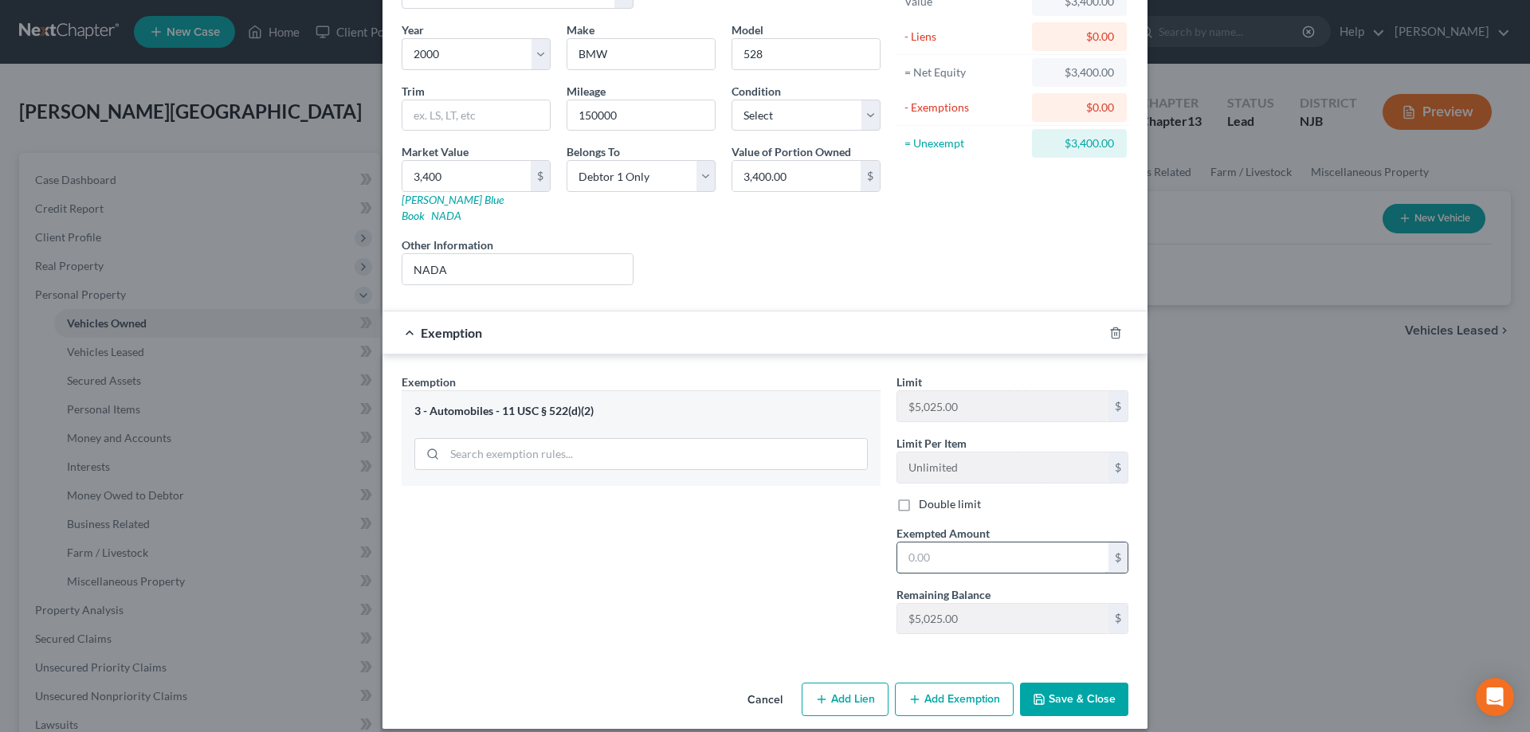
click at [932, 543] on input "text" at bounding box center [1002, 558] width 211 height 30
type input "3,400"
click at [1072, 687] on button "Save & Close" at bounding box center [1074, 699] width 108 height 33
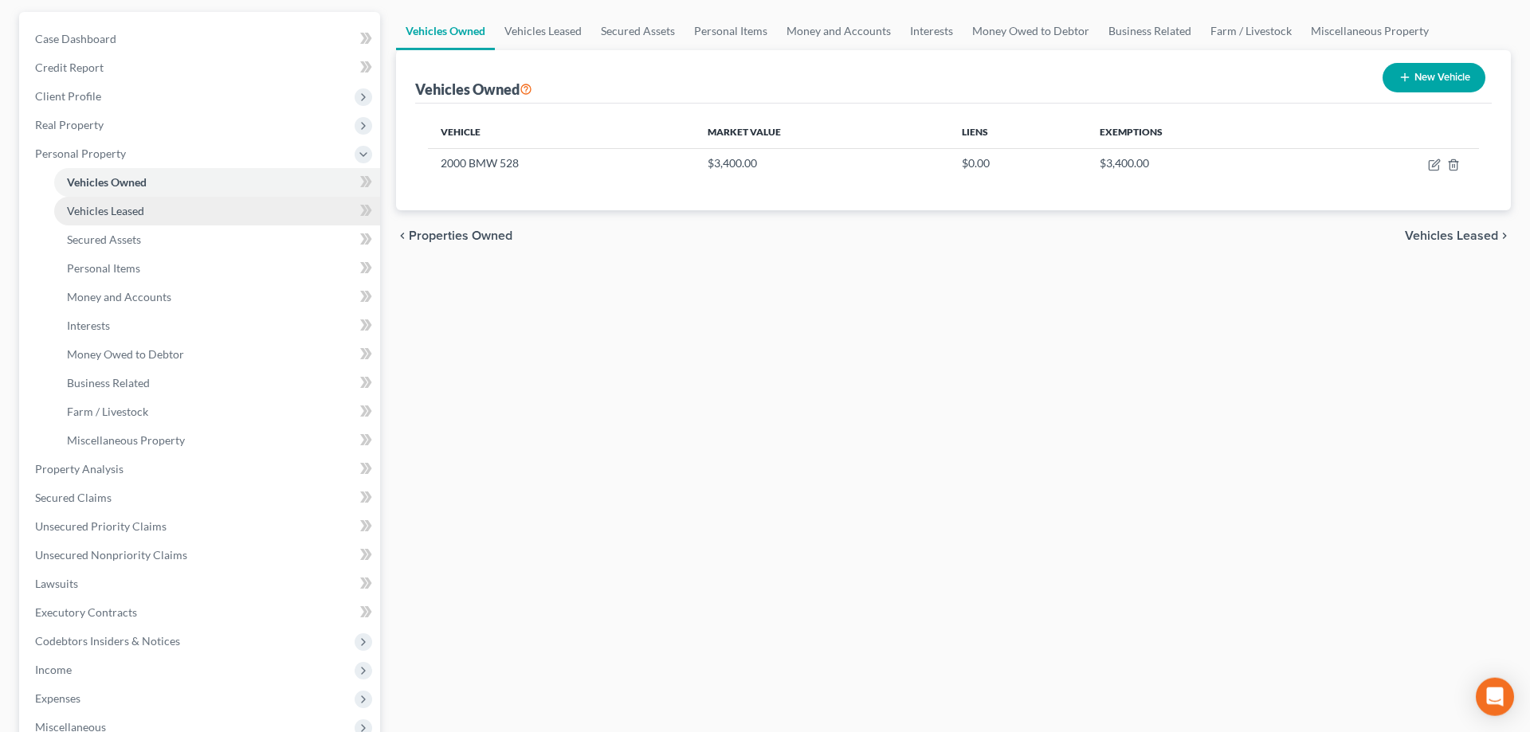
scroll to position [163, 0]
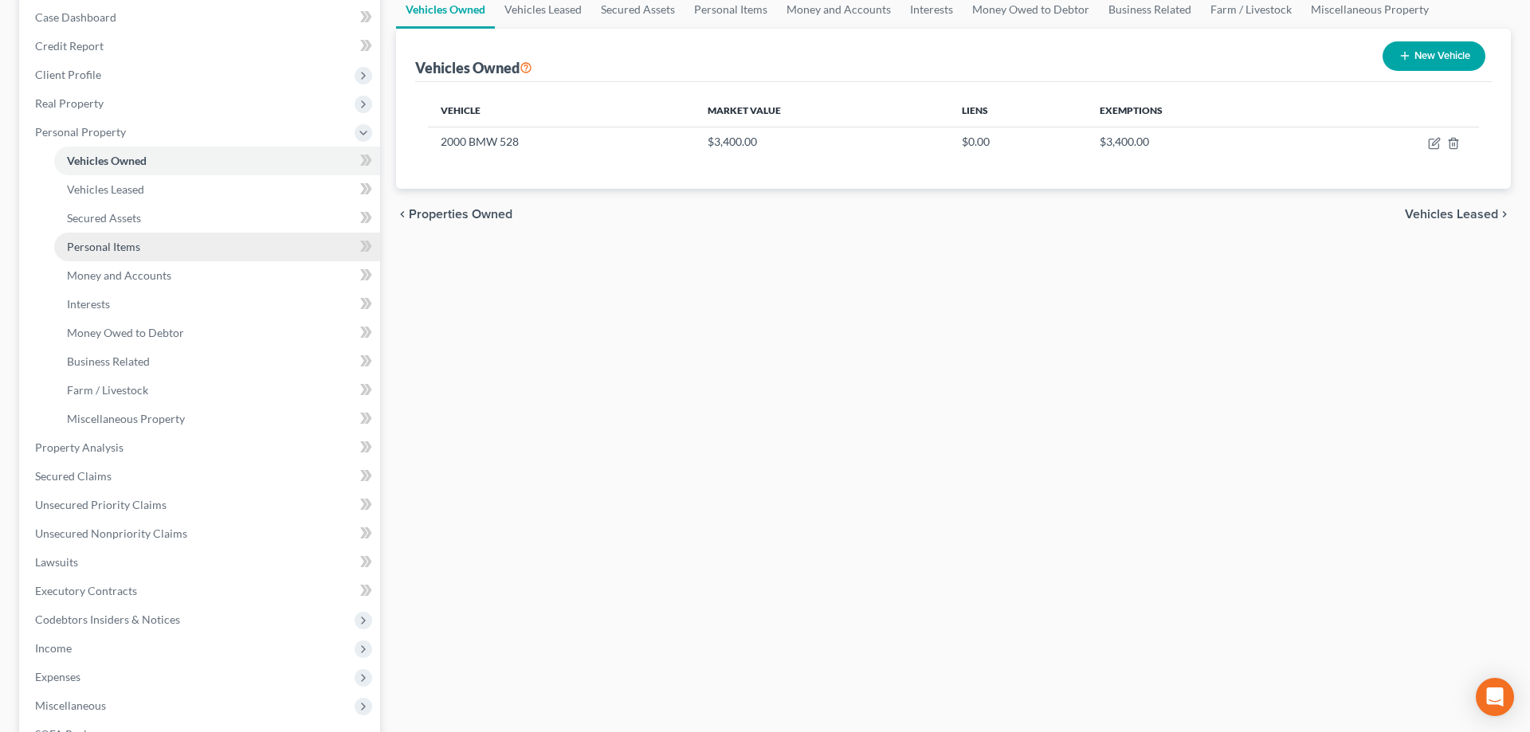
click at [127, 249] on span "Personal Items" at bounding box center [103, 247] width 73 height 14
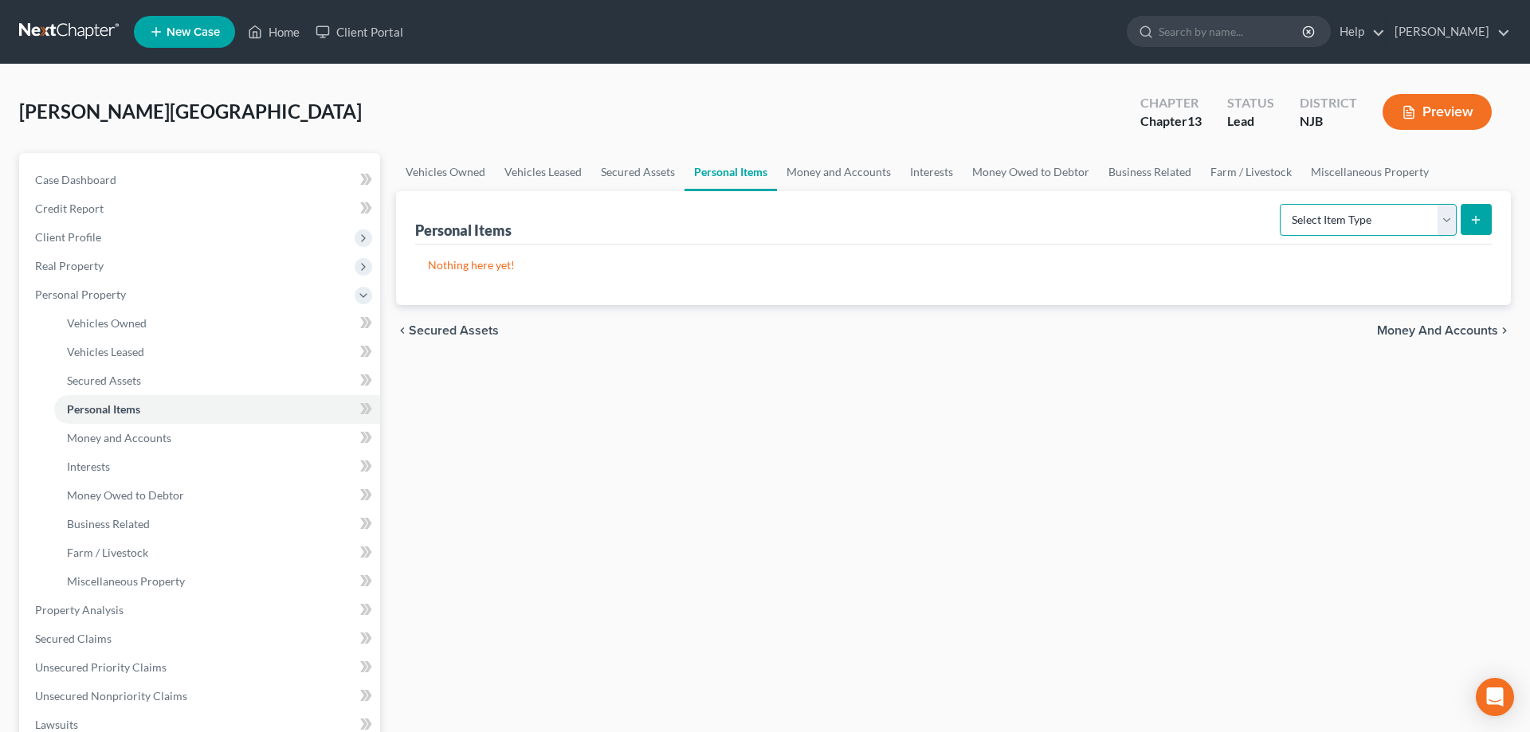
click at [1280, 204] on select "Select Item Type Clothing Collectibles Of Value Electronics Firearms Household …" at bounding box center [1368, 220] width 177 height 32
select select "clothing"
click option "Clothing" at bounding box center [0, 0] width 0 height 0
click at [1477, 214] on icon "submit" at bounding box center [1476, 220] width 13 height 13
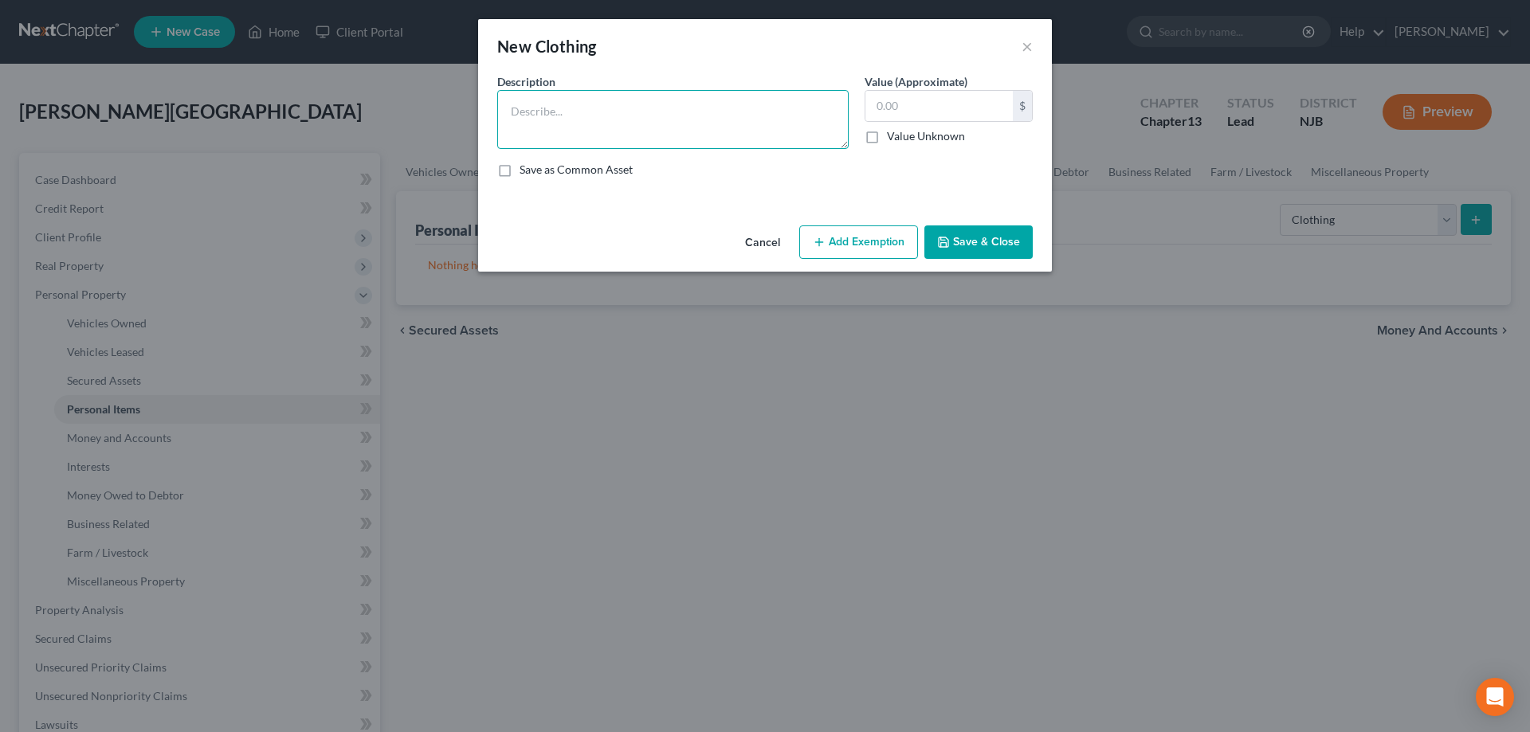
click at [594, 120] on textarea at bounding box center [672, 119] width 351 height 59
type textarea "clothes"
click at [885, 108] on input "text" at bounding box center [939, 106] width 147 height 30
type input "100"
click at [850, 237] on button "Add Exemption" at bounding box center [858, 242] width 119 height 33
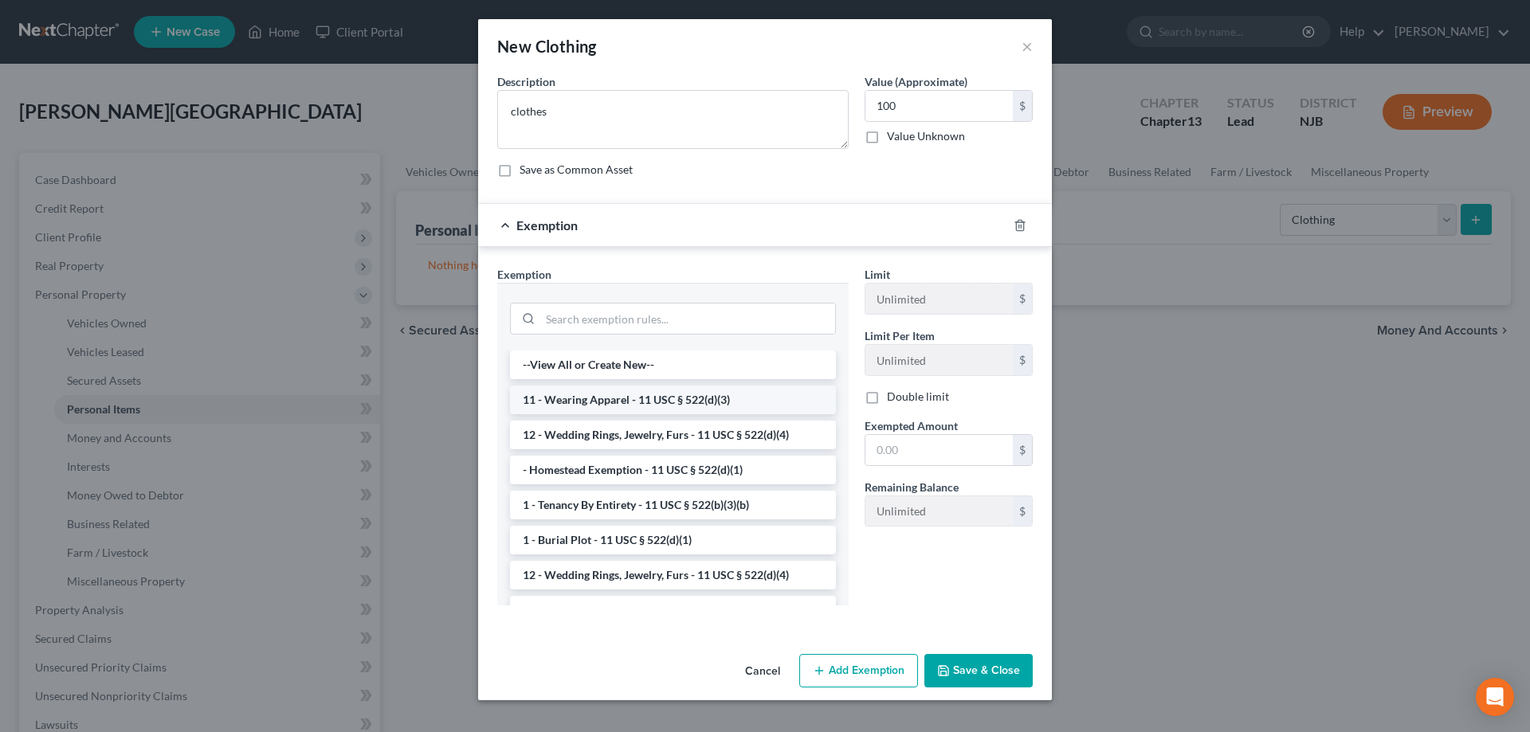
click at [672, 406] on li "11 - Wearing Apparel - 11 USC § 522(d)(3)" at bounding box center [673, 400] width 326 height 29
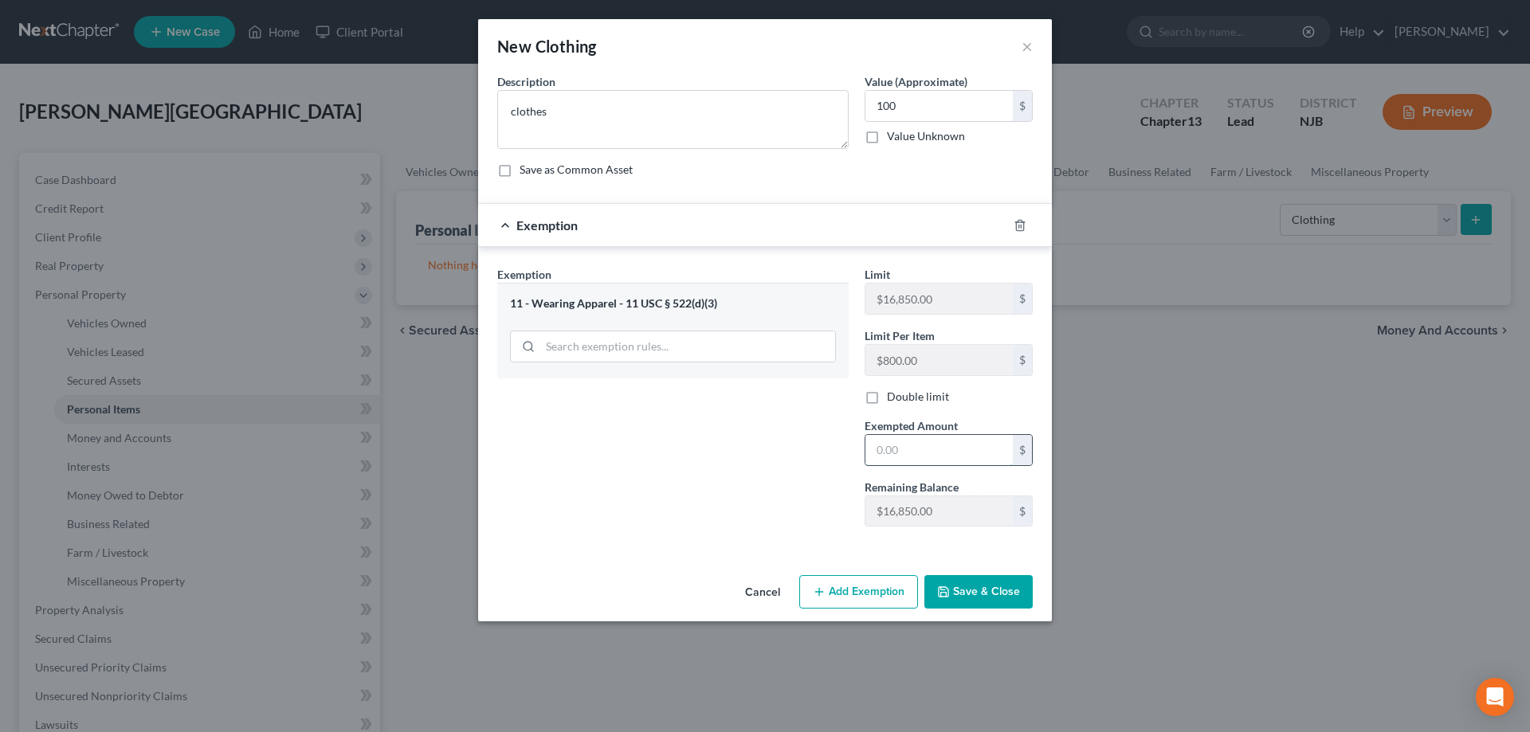
click at [893, 458] on input "text" at bounding box center [939, 450] width 147 height 30
type input "100"
click at [994, 596] on button "Save & Close" at bounding box center [978, 591] width 108 height 33
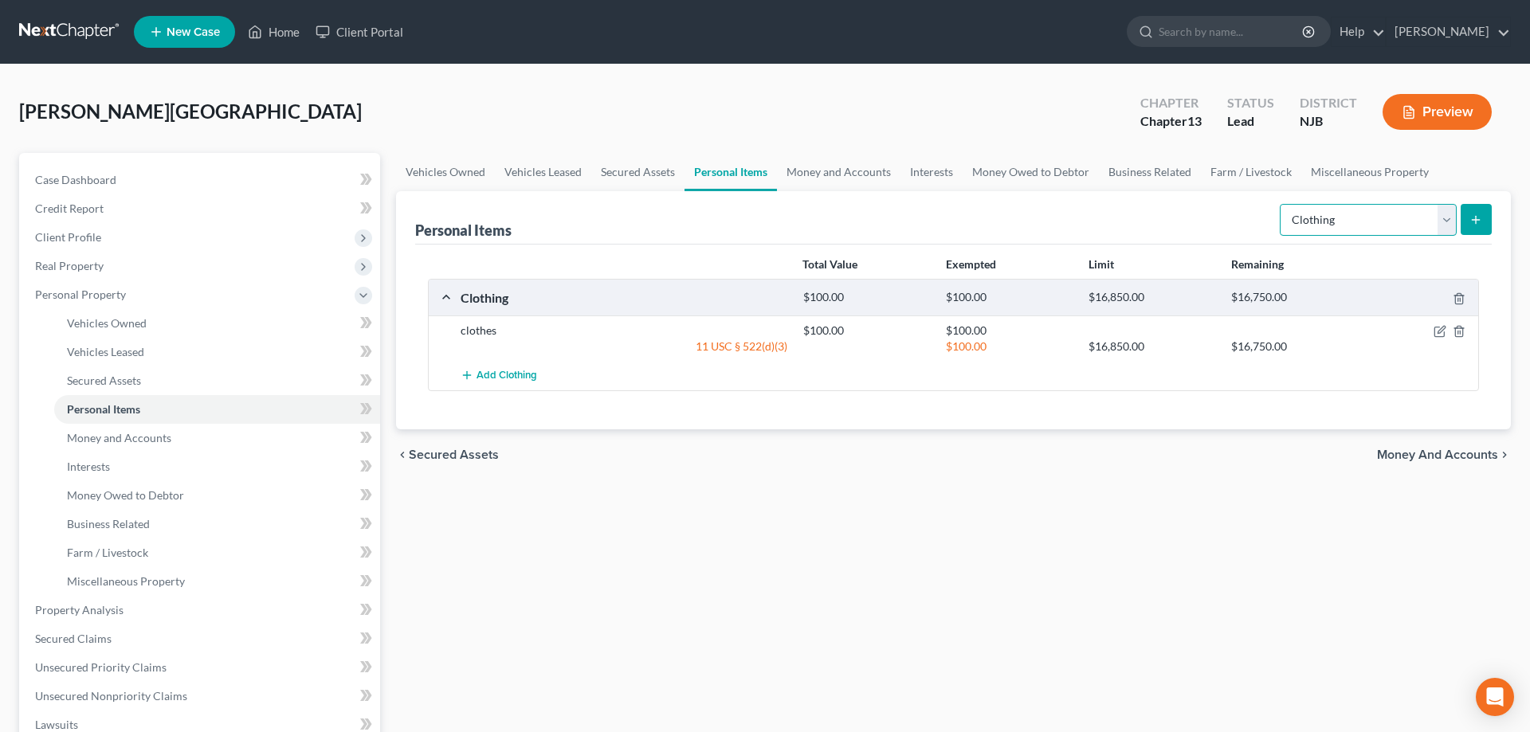
click at [1280, 204] on select "Select Item Type Clothing Collectibles Of Value Electronics Firearms Household …" at bounding box center [1368, 220] width 177 height 32
select select "collectibles_of_value"
click option "Collectibles Of Value" at bounding box center [0, 0] width 0 height 0
click at [1465, 214] on button "submit" at bounding box center [1476, 219] width 31 height 31
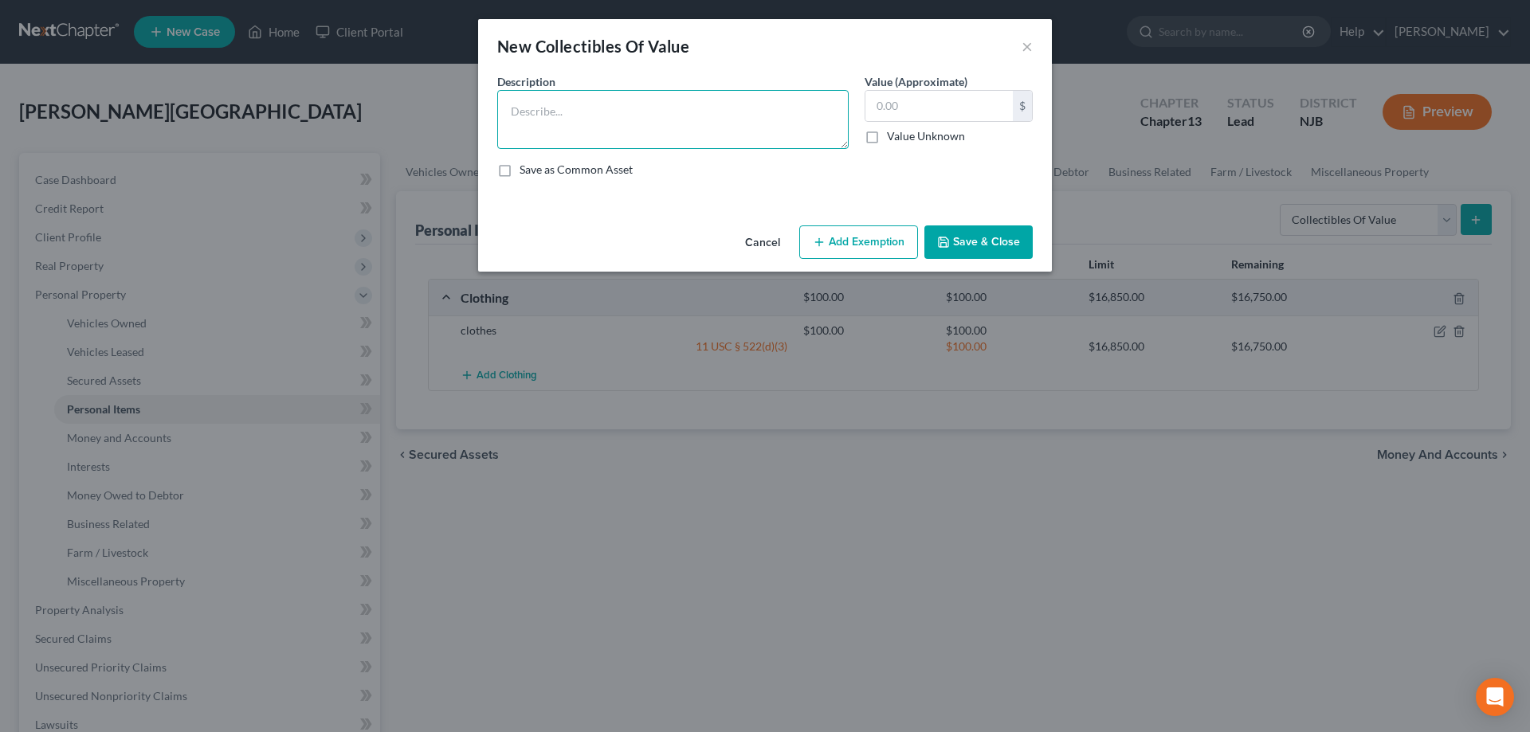
click at [823, 112] on textarea at bounding box center [672, 119] width 351 height 59
type textarea "200 books"
click at [953, 116] on input "text" at bounding box center [939, 106] width 147 height 30
type input "100"
click at [892, 230] on button "Add Exemption" at bounding box center [858, 242] width 119 height 33
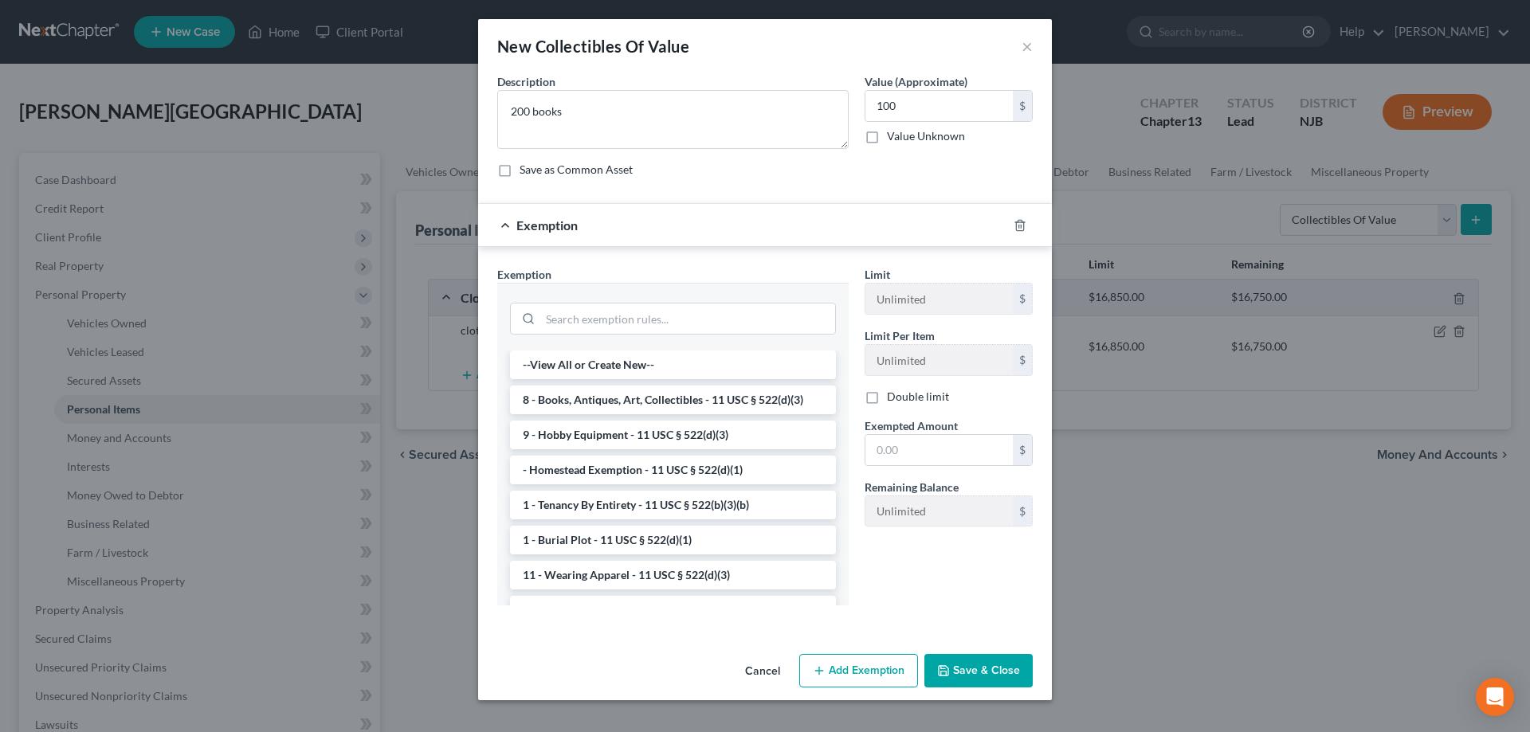
drag, startPoint x: 684, startPoint y: 396, endPoint x: 763, endPoint y: 397, distance: 78.9
click at [685, 396] on li "8 - Books, Antiques, Art, Collectibles - 11 USC § 522(d)(3)" at bounding box center [673, 400] width 326 height 29
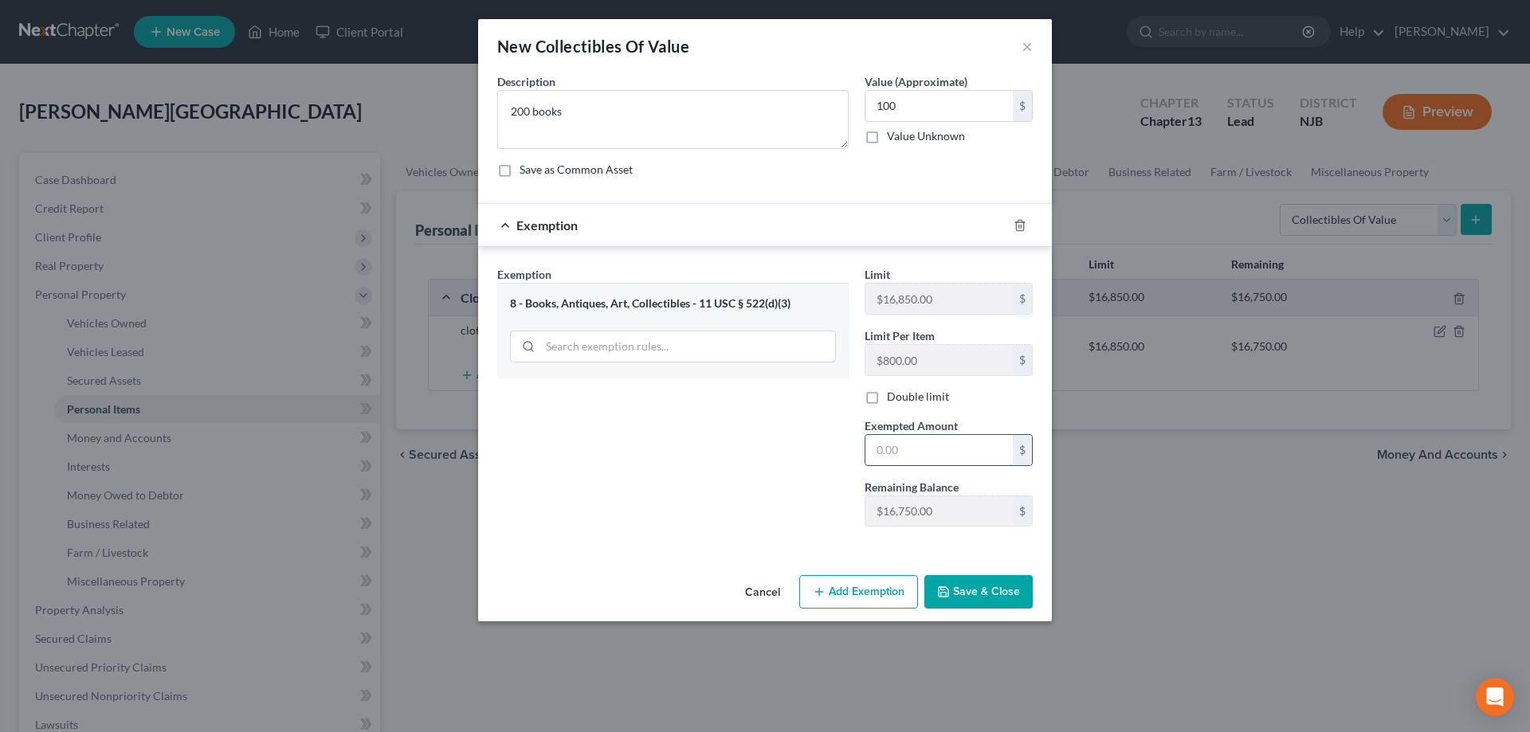
click at [894, 442] on input "text" at bounding box center [939, 450] width 147 height 30
type input "100"
click at [972, 599] on button "Save & Close" at bounding box center [978, 591] width 108 height 33
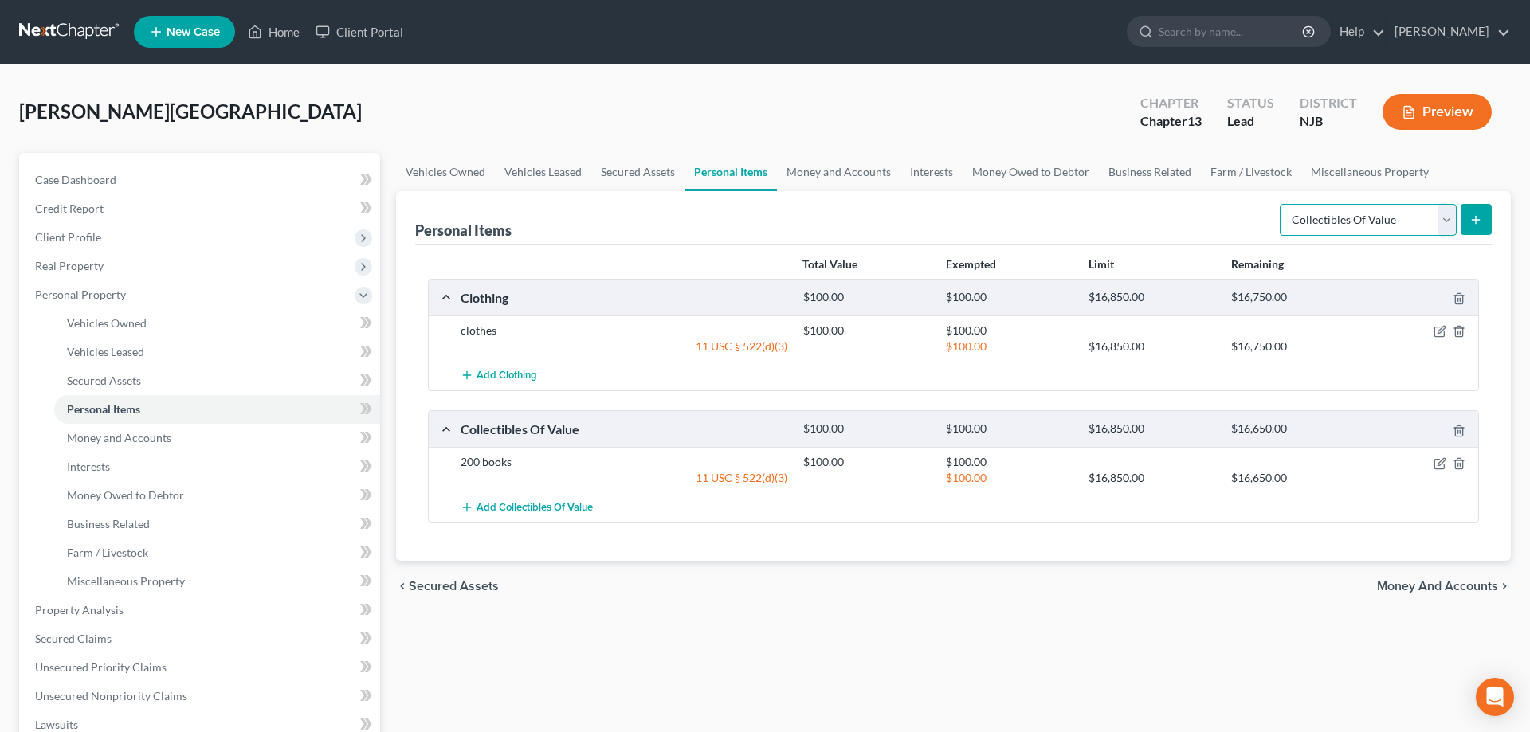
click at [1280, 204] on select "Select Item Type Clothing Collectibles Of Value Electronics Firearms Household …" at bounding box center [1368, 220] width 177 height 32
select select "electronics"
click option "Electronics" at bounding box center [0, 0] width 0 height 0
click at [1476, 218] on line "submit" at bounding box center [1476, 219] width 0 height 7
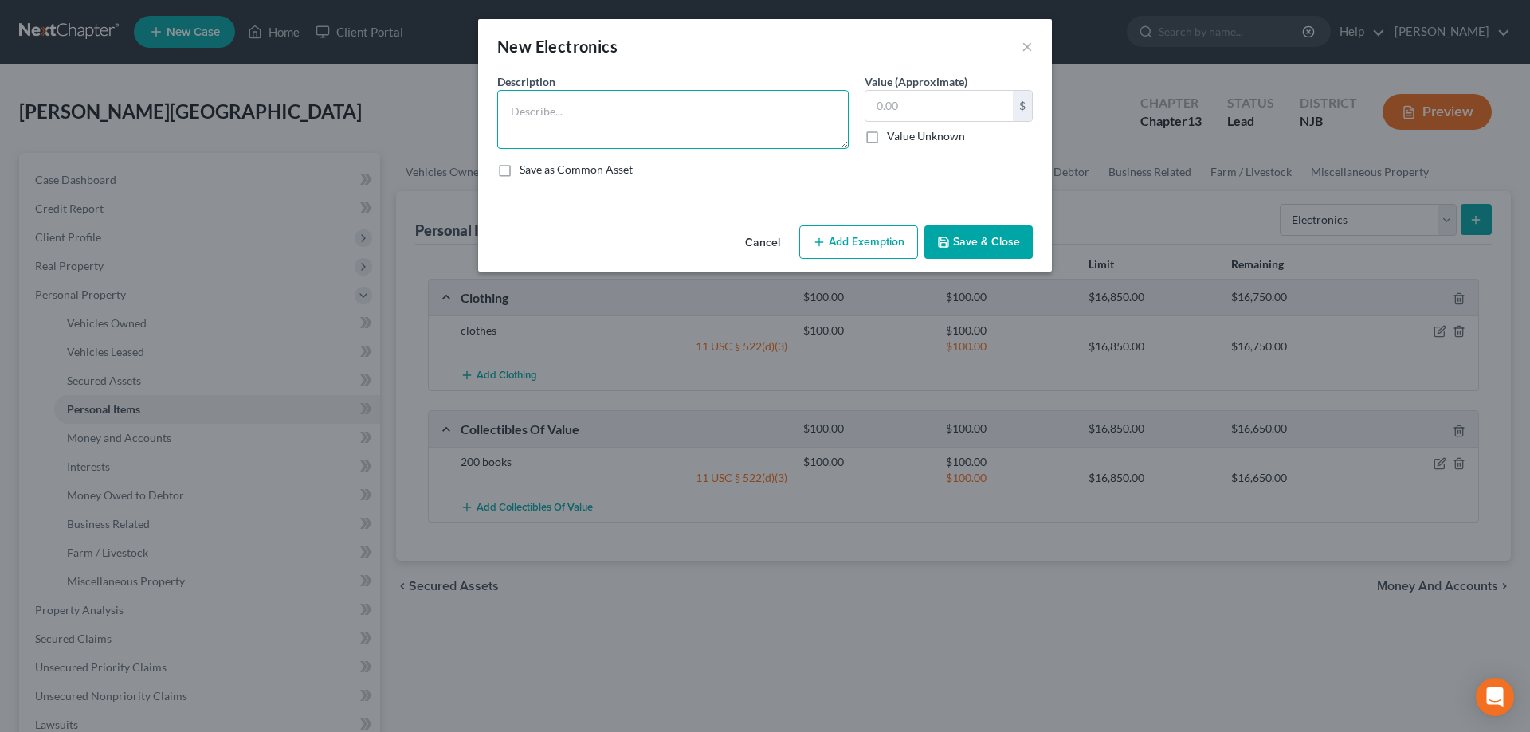
click at [768, 125] on textarea at bounding box center [672, 119] width 351 height 59
type textarea "[DEMOGRAPHIC_DATA] desktop"
click at [960, 113] on input "text" at bounding box center [939, 106] width 147 height 30
type input "50"
click at [888, 239] on button "Add Exemption" at bounding box center [858, 242] width 119 height 33
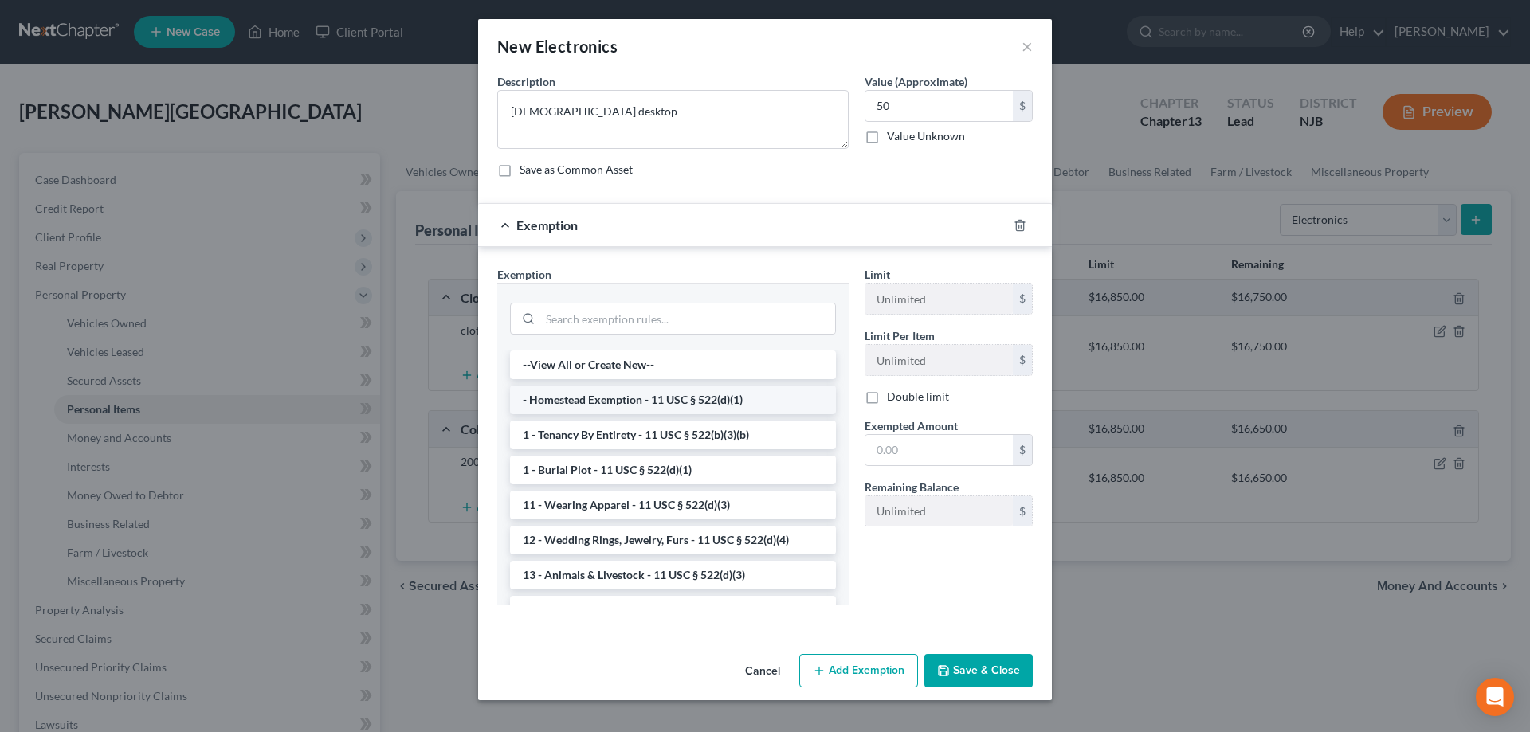
scroll to position [325, 0]
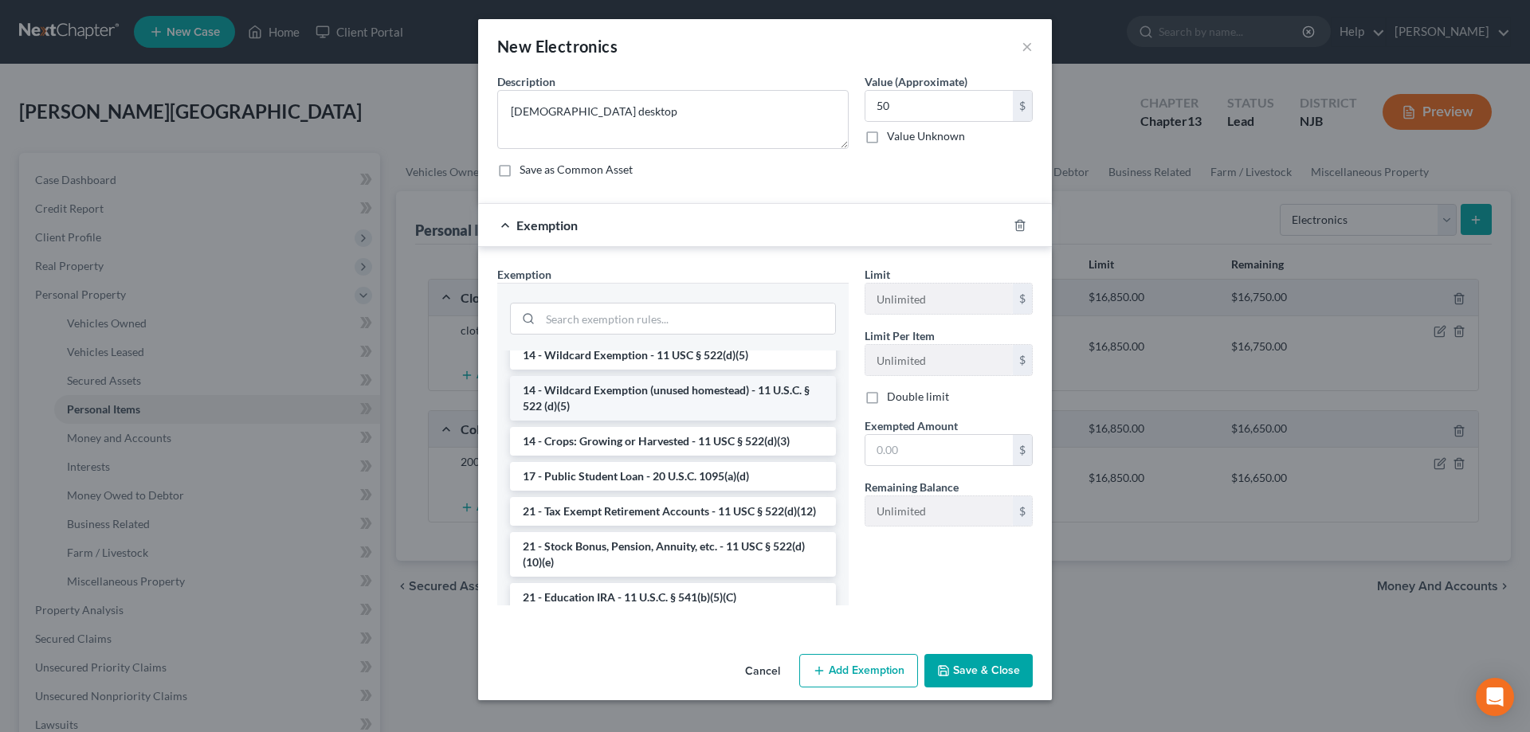
click at [633, 396] on li "14 - Wildcard Exemption (unused homestead) - 11 U.S.C. § 522 (d)(5)" at bounding box center [673, 398] width 326 height 45
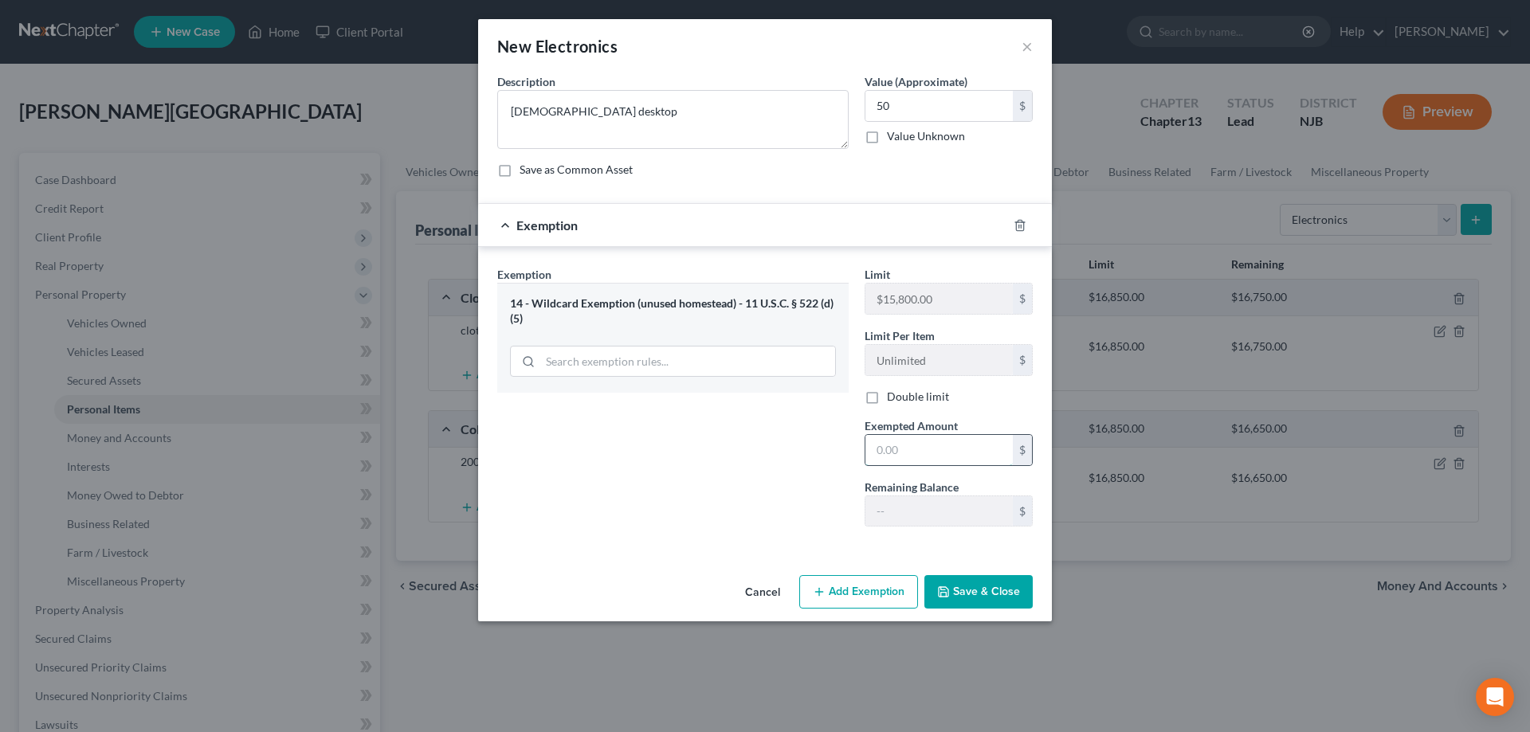
click at [898, 459] on input "text" at bounding box center [939, 450] width 147 height 30
type input "50"
click at [964, 588] on button "Save & Close" at bounding box center [978, 591] width 108 height 33
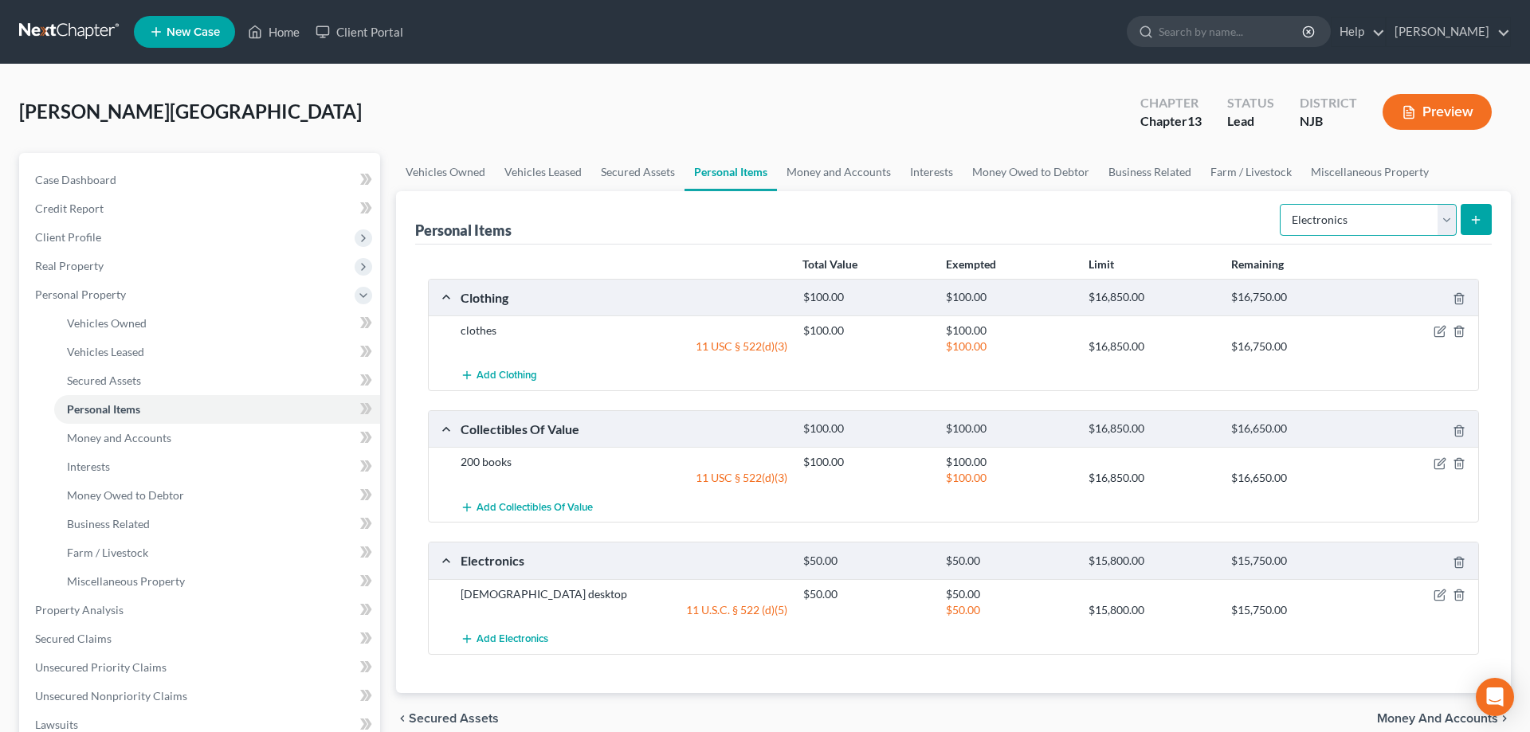
click at [1280, 204] on select "Select Item Type Clothing Collectibles Of Value Electronics Firearms Household …" at bounding box center [1368, 220] width 177 height 32
select select "household_goods"
click option "Household Goods" at bounding box center [0, 0] width 0 height 0
click at [1471, 221] on icon "submit" at bounding box center [1476, 220] width 13 height 13
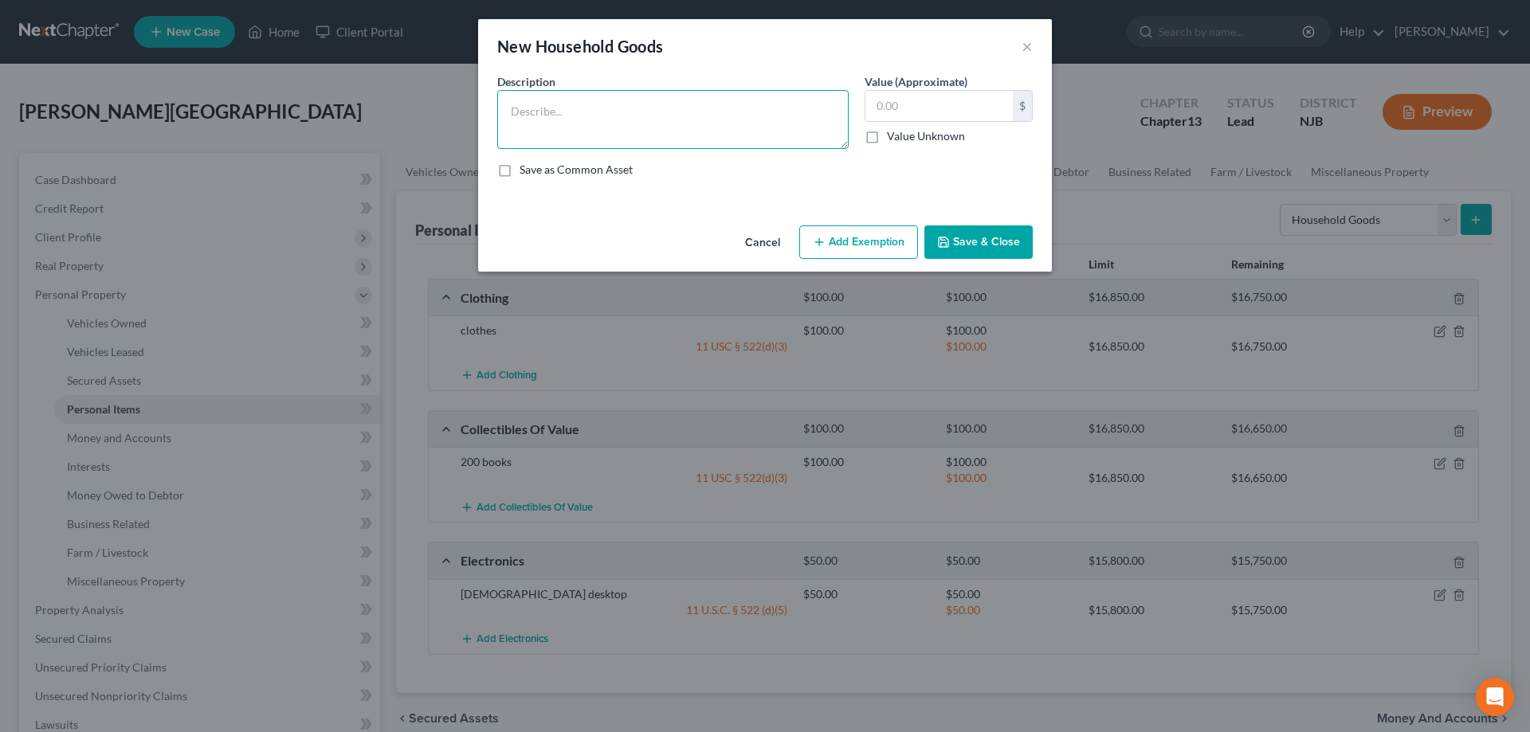
click at [698, 125] on textarea at bounding box center [672, 119] width 351 height 59
type textarea "Livingroom,diningroom,bedroom furniture,4 tvs,stereo,vcr,dvd player,asst applia…"
click at [891, 107] on input "text" at bounding box center [939, 106] width 147 height 30
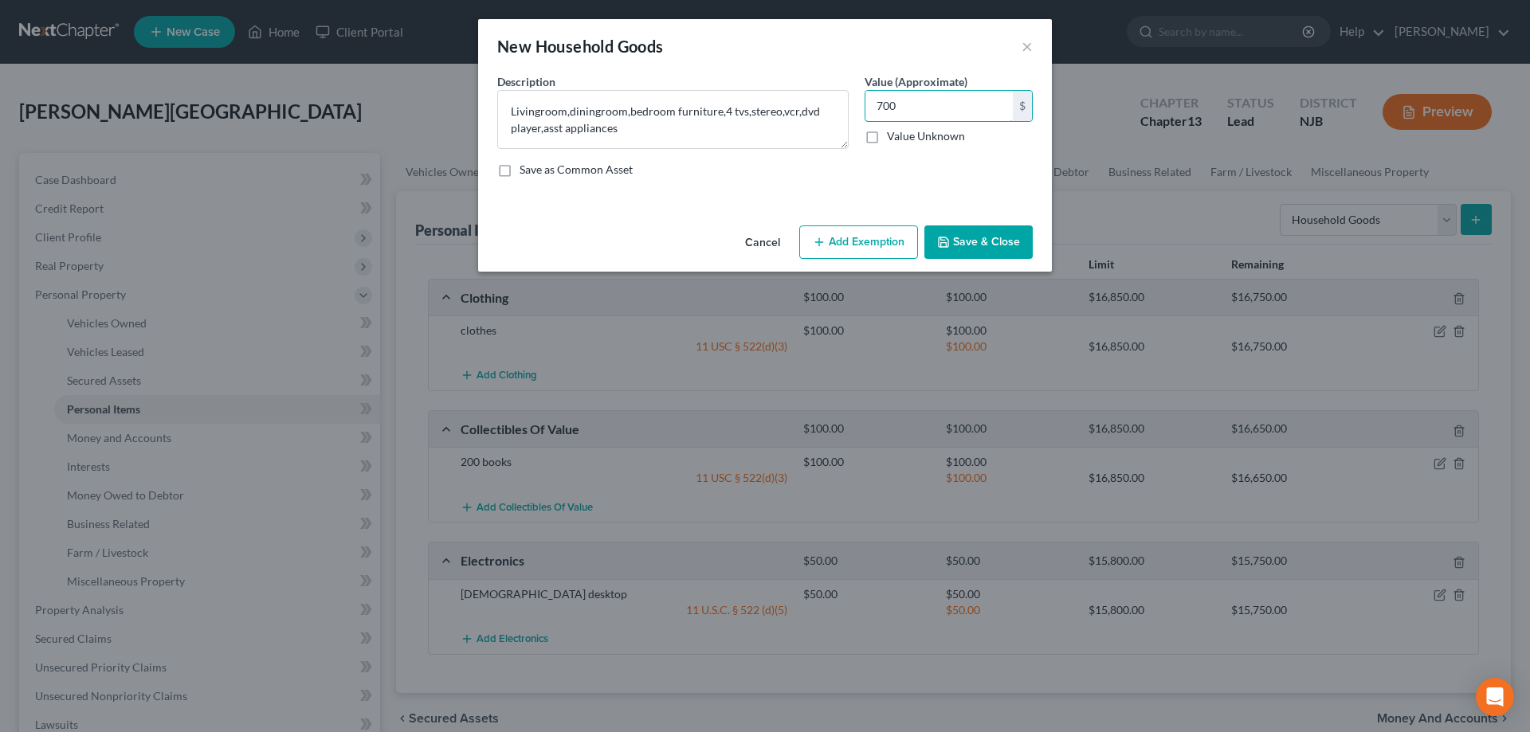
type input "700"
click at [853, 236] on button "Add Exemption" at bounding box center [858, 242] width 119 height 33
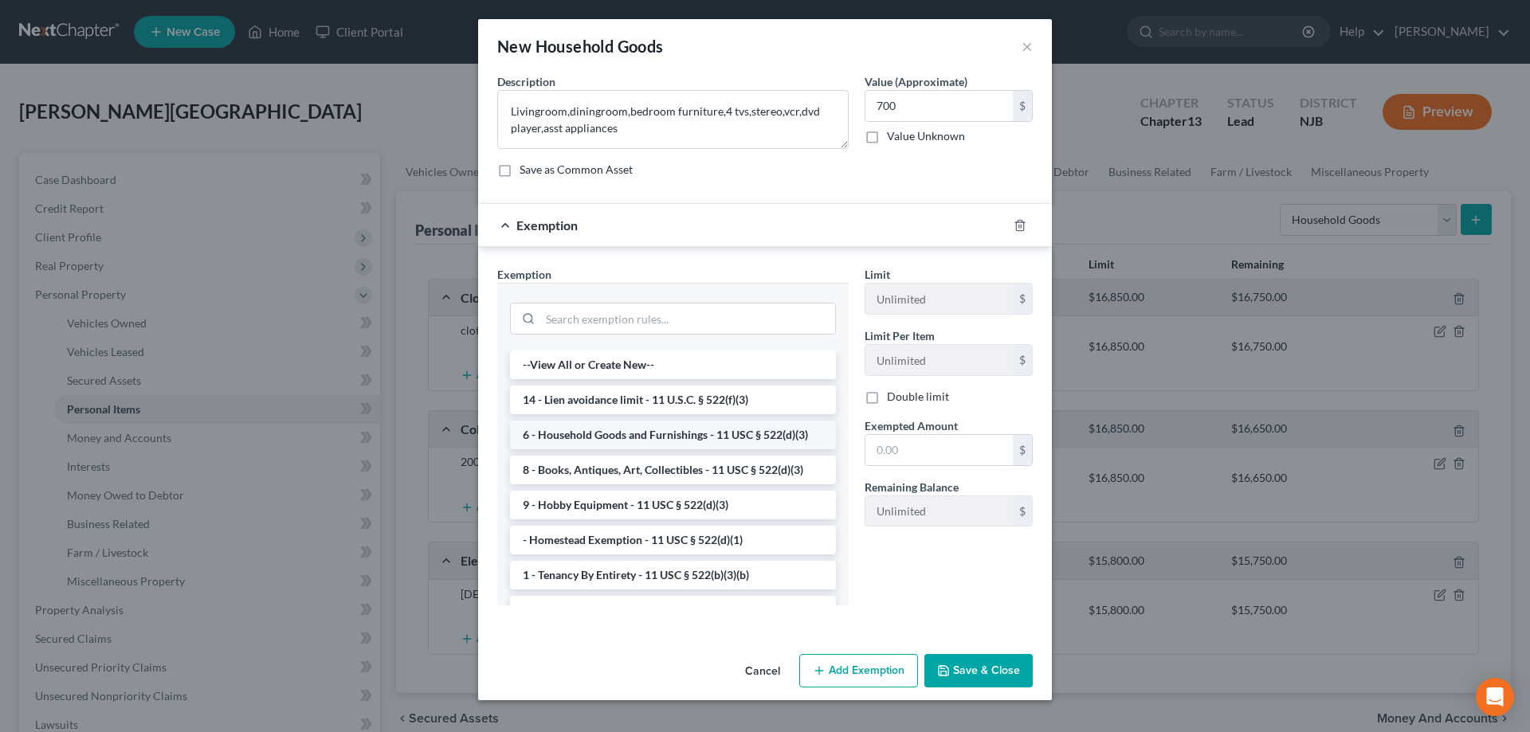
click at [683, 438] on li "6 - Household Goods and Furnishings - 11 USC § 522(d)(3)" at bounding box center [673, 435] width 326 height 29
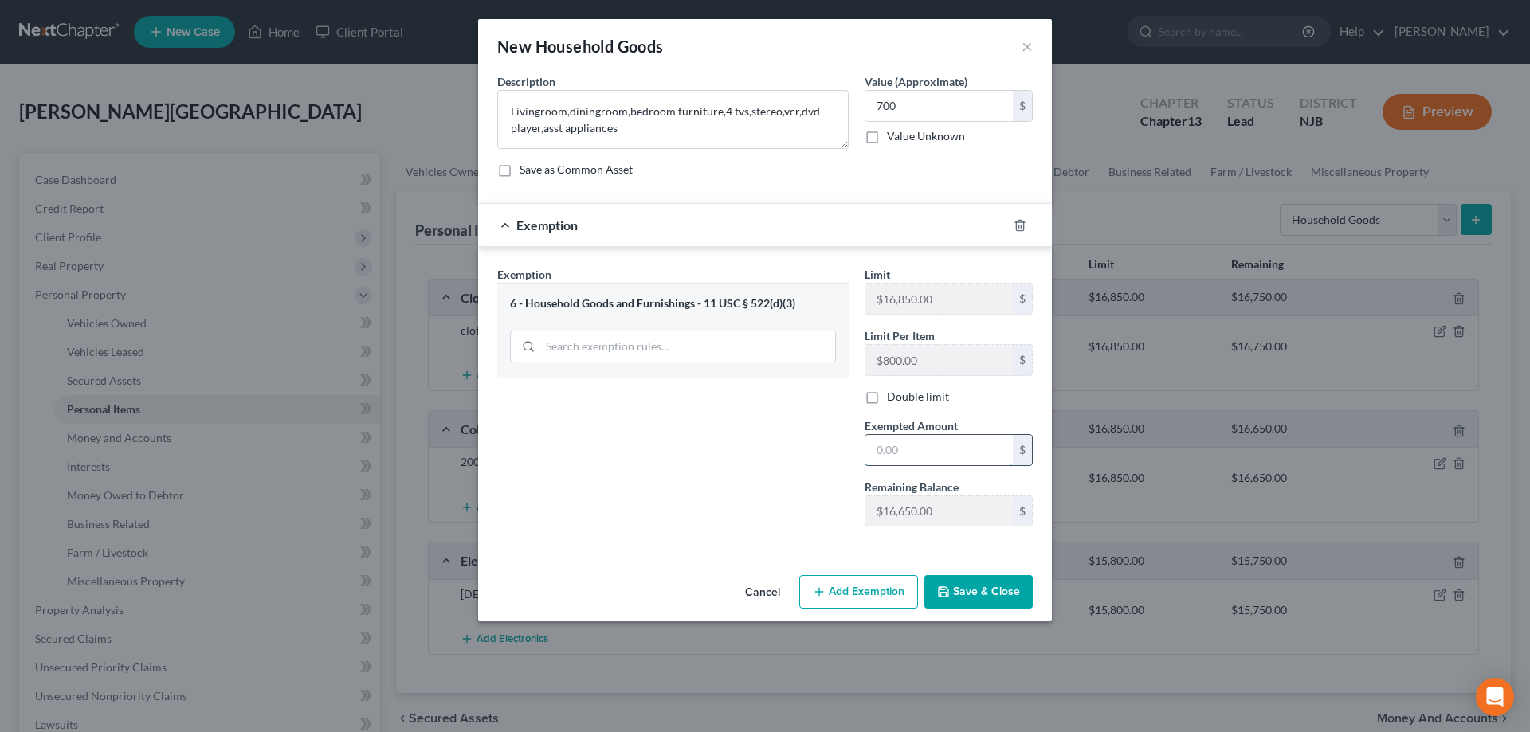
click at [898, 456] on input "text" at bounding box center [939, 450] width 147 height 30
type input "700"
click at [999, 587] on button "Save & Close" at bounding box center [978, 591] width 108 height 33
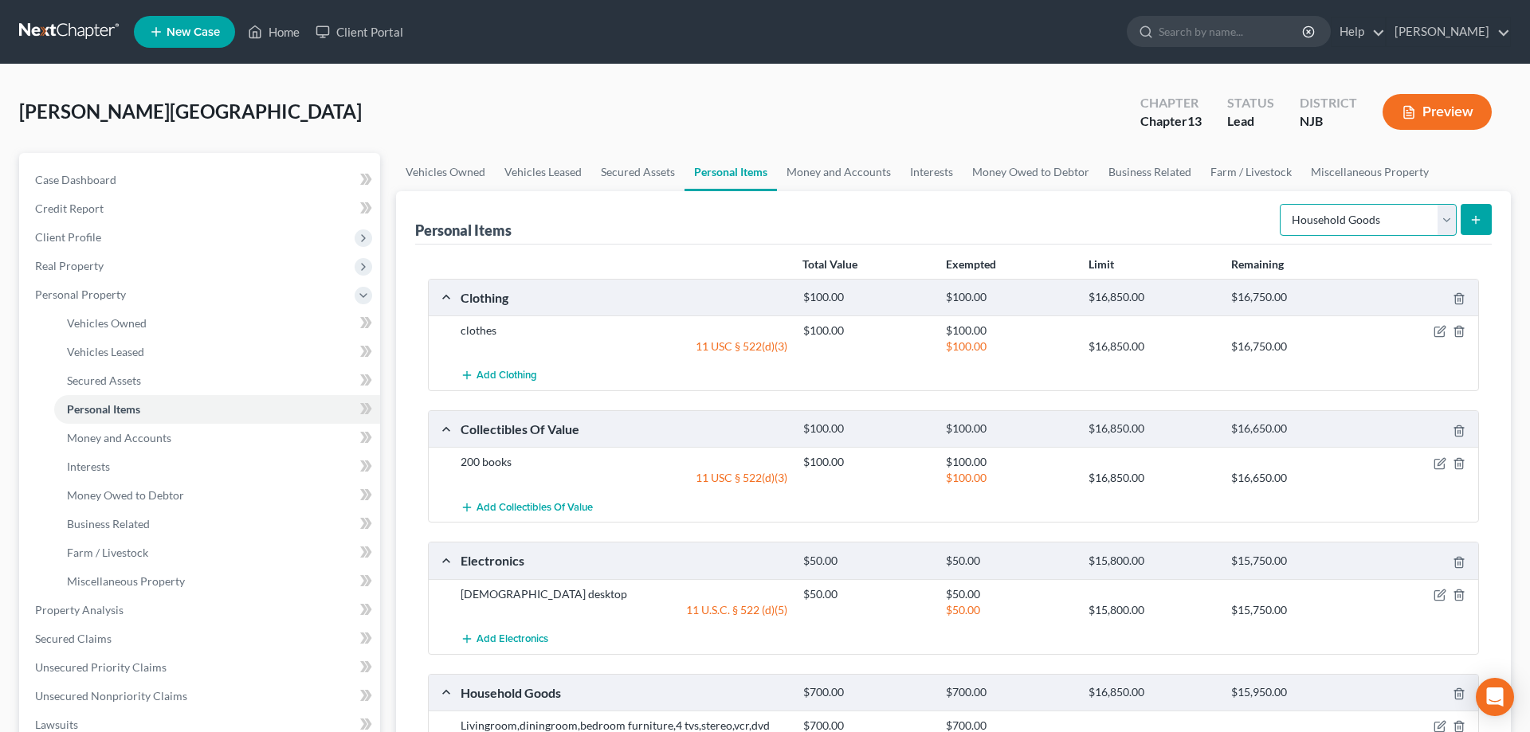
click at [1280, 204] on select "Select Item Type Clothing Collectibles Of Value Electronics Firearms Household …" at bounding box center [1368, 220] width 177 height 32
select select "jewelry"
click option "Jewelry" at bounding box center [0, 0] width 0 height 0
click at [1482, 218] on button "submit" at bounding box center [1476, 219] width 31 height 31
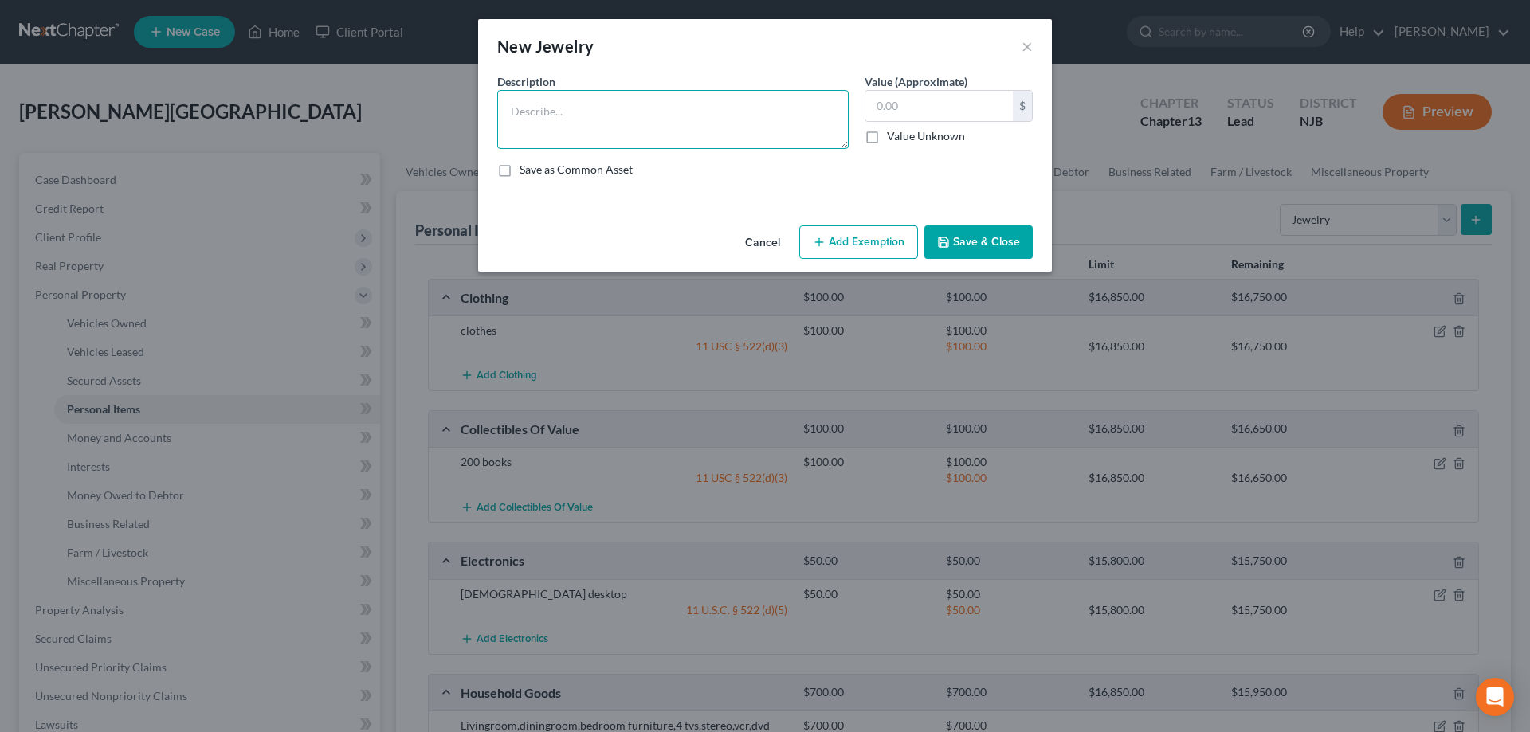
click at [754, 128] on textarea at bounding box center [672, 119] width 351 height 59
type textarea "Watch,bracelet,necklace"
click at [909, 106] on input "text" at bounding box center [939, 106] width 147 height 30
type input "500"
click at [869, 253] on button "Add Exemption" at bounding box center [858, 242] width 119 height 33
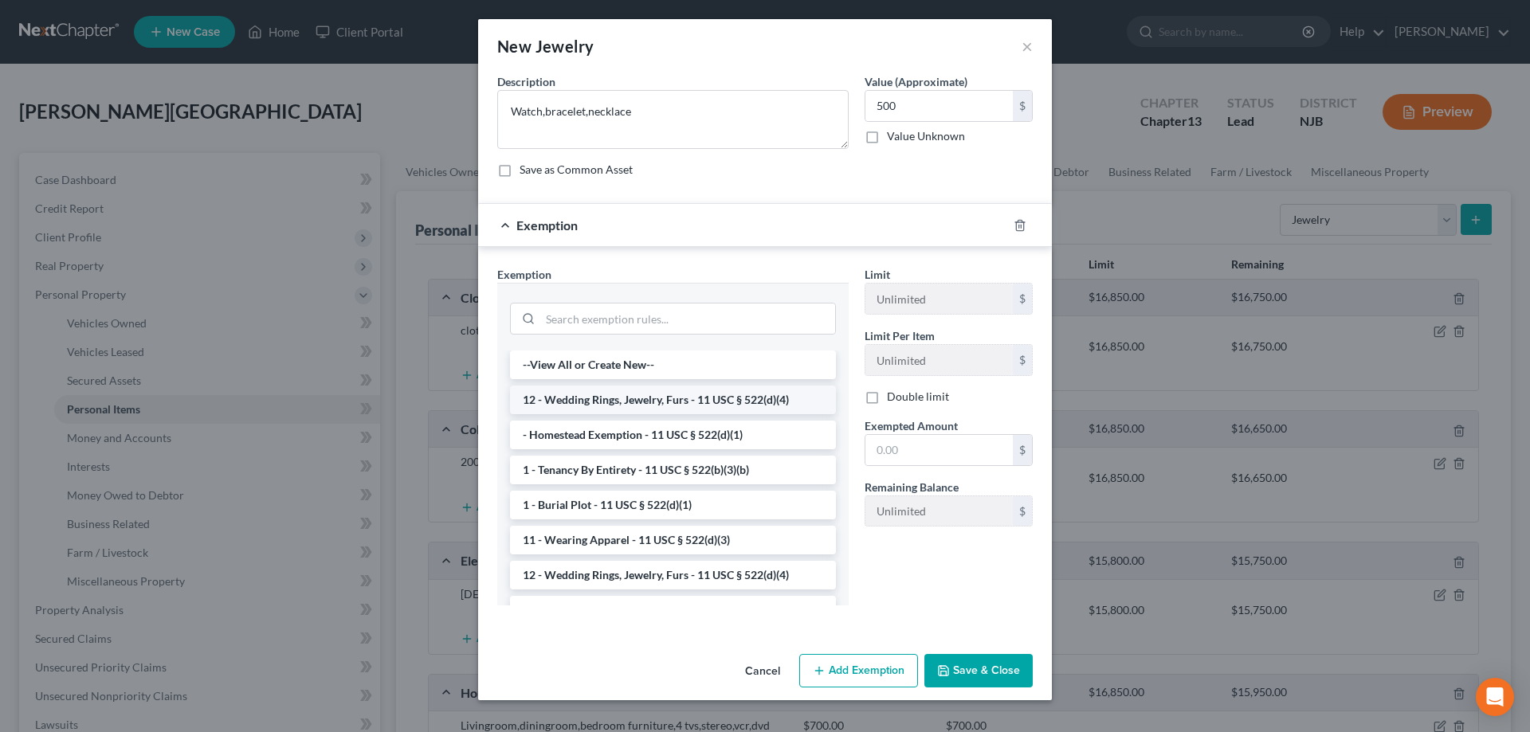
click at [602, 404] on li "12 - Wedding Rings, Jewelry, Furs - 11 USC § 522(d)(4)" at bounding box center [673, 400] width 326 height 29
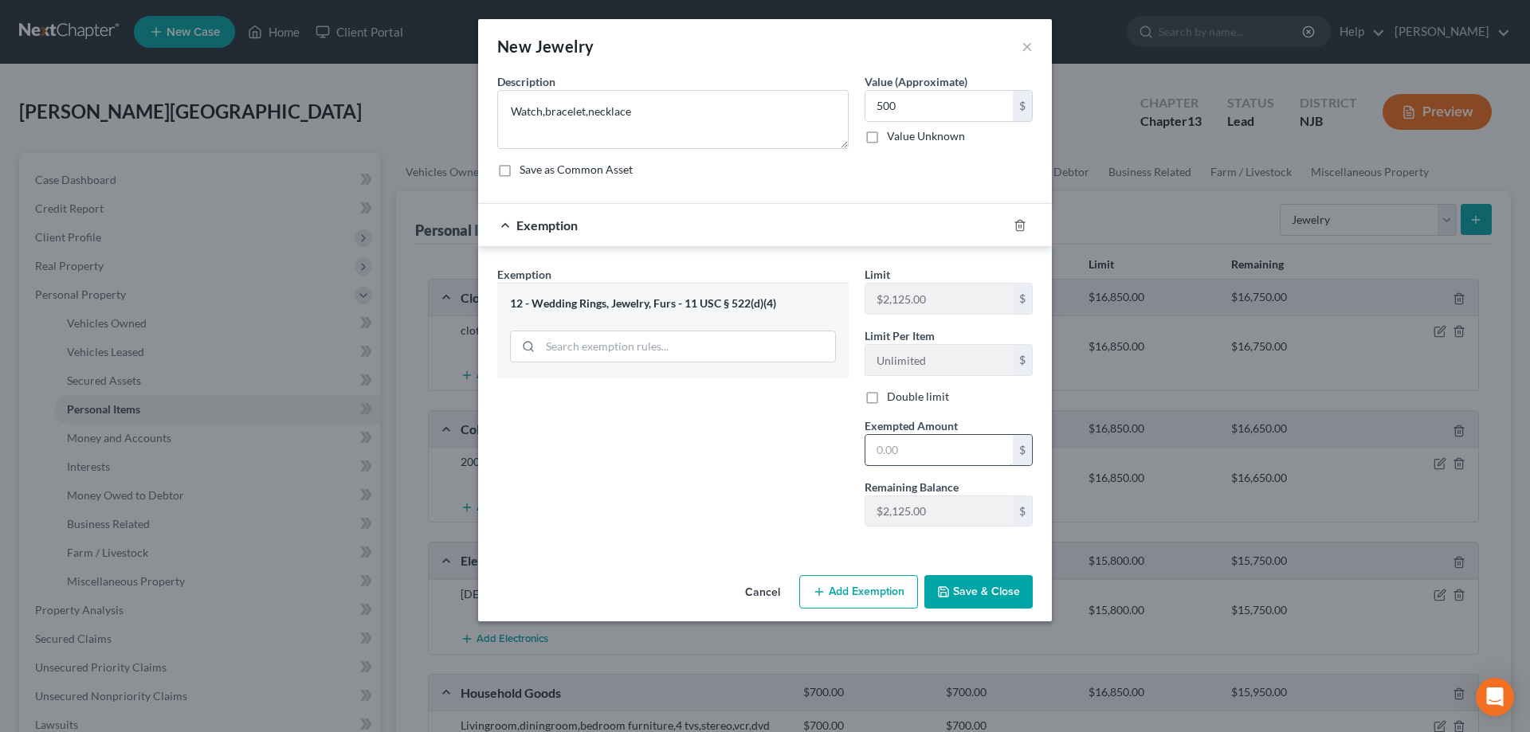
click at [924, 457] on input "text" at bounding box center [939, 450] width 147 height 30
type input "500"
click at [974, 588] on button "Save & Close" at bounding box center [978, 591] width 108 height 33
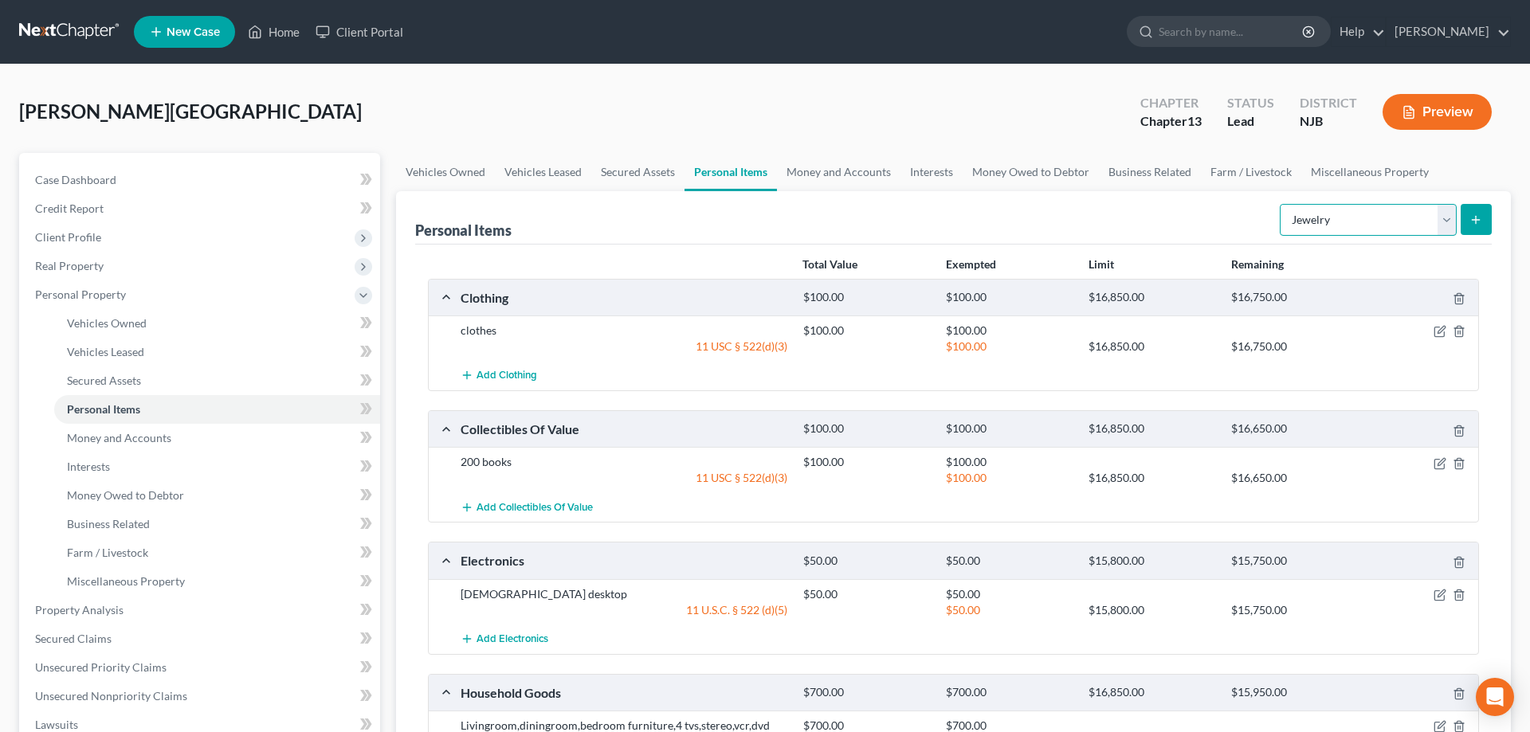
click at [1280, 204] on select "Select Item Type Clothing Collectibles Of Value Electronics Firearms Household …" at bounding box center [1368, 220] width 177 height 32
select select "pets"
click option "Pet(s)" at bounding box center [0, 0] width 0 height 0
click at [1484, 208] on button "submit" at bounding box center [1476, 219] width 31 height 31
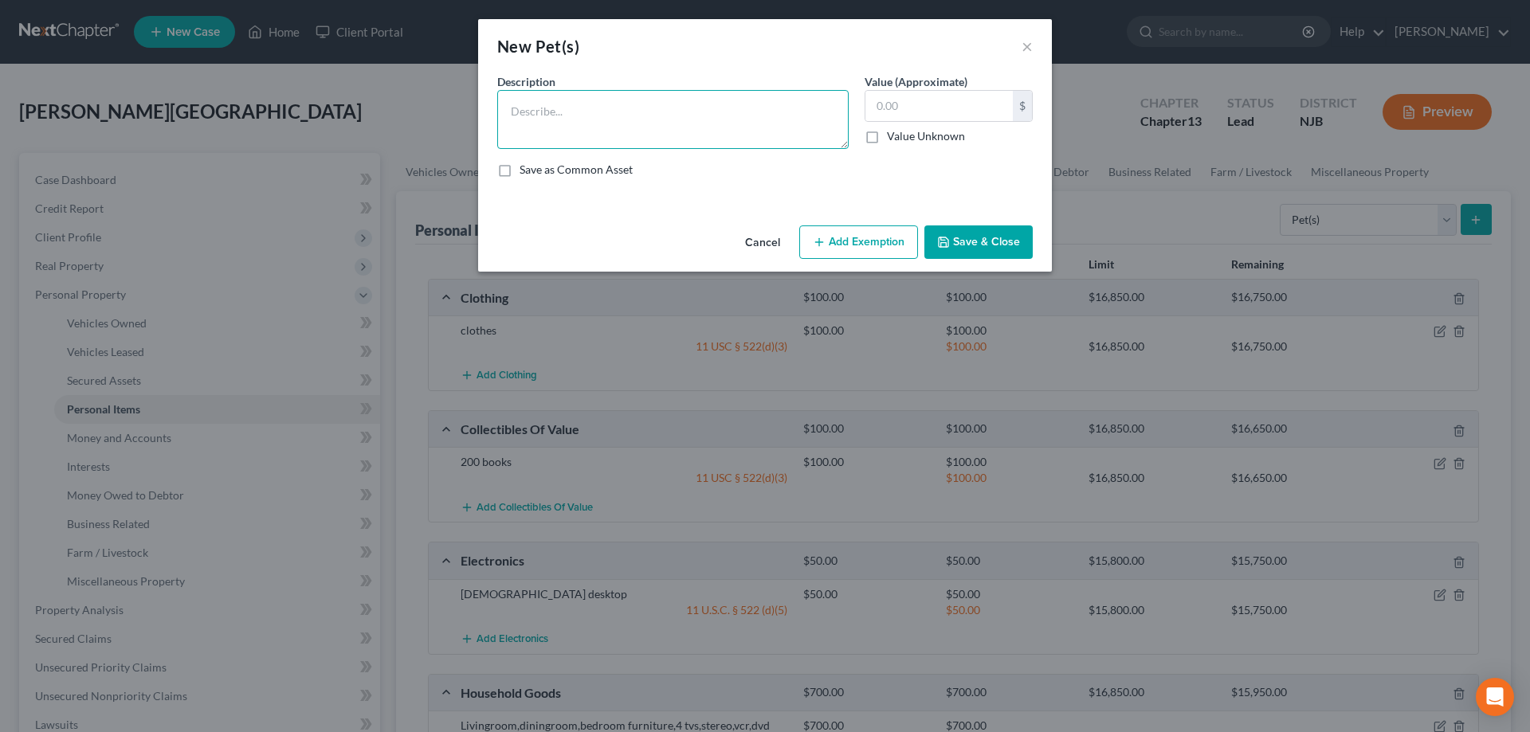
click at [767, 129] on textarea at bounding box center [672, 119] width 351 height 59
type textarea "10 dogs"
click at [889, 117] on input "text" at bounding box center [939, 106] width 147 height 30
type input "2,000"
click at [960, 242] on button "Save & Close" at bounding box center [978, 242] width 108 height 33
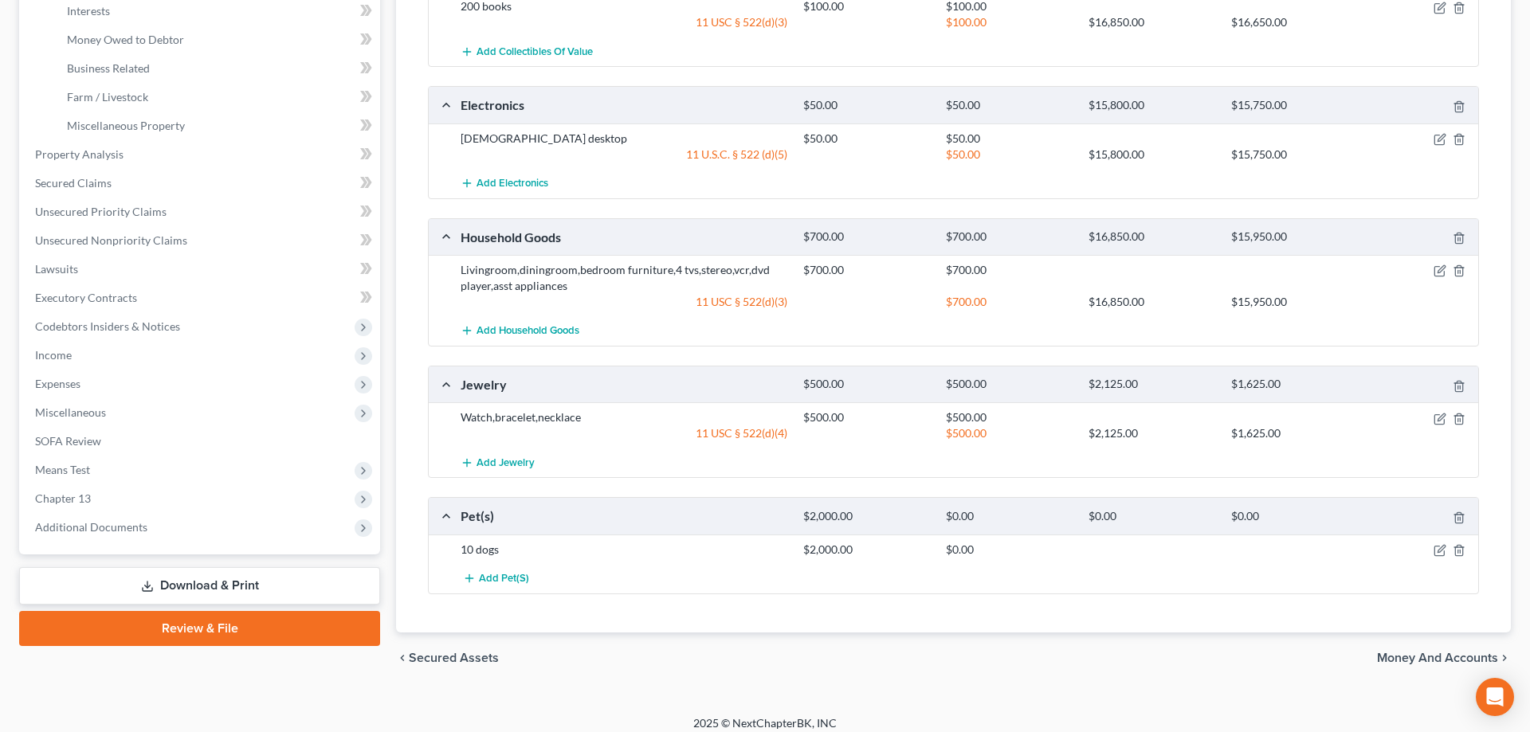
scroll to position [467, 0]
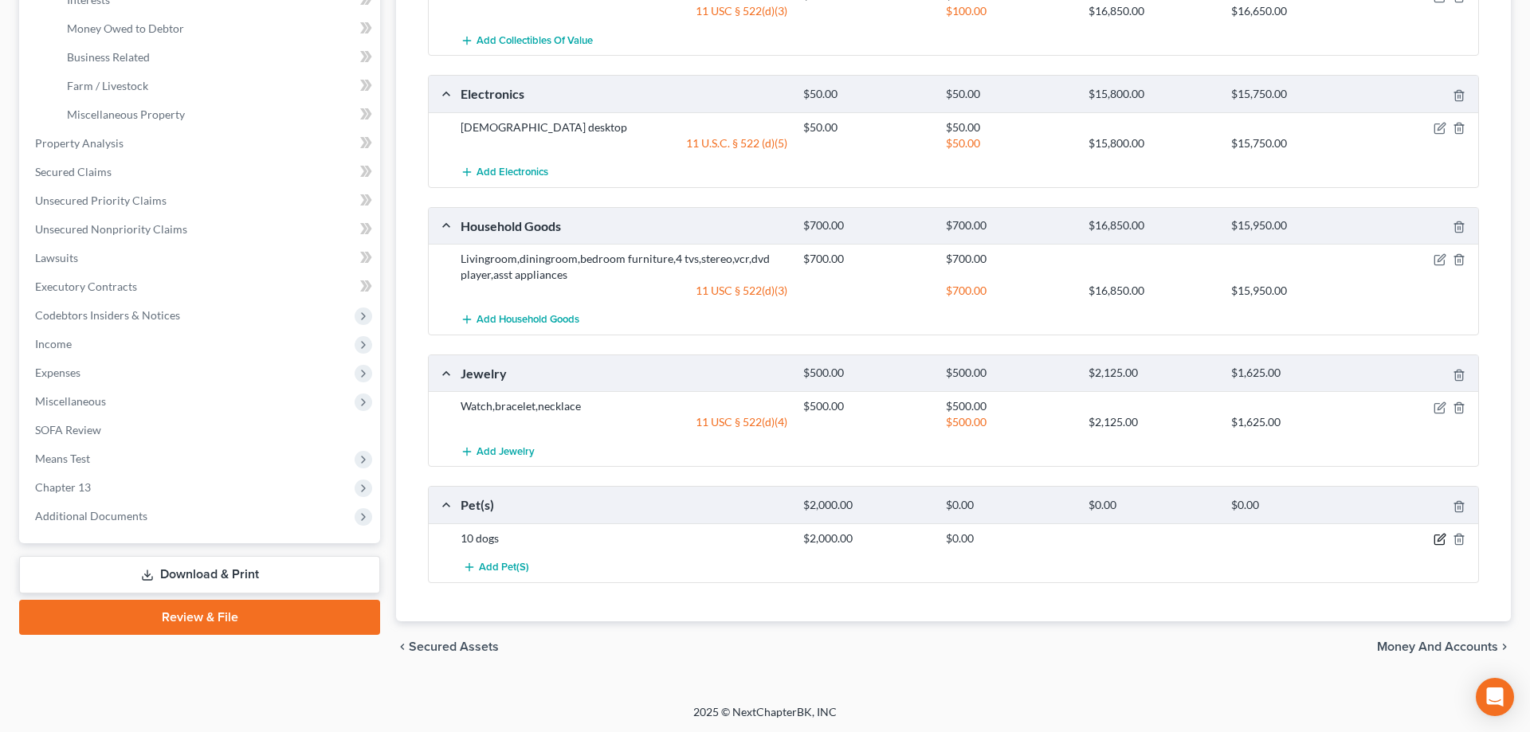
click at [1438, 537] on icon "button" at bounding box center [1440, 539] width 13 height 13
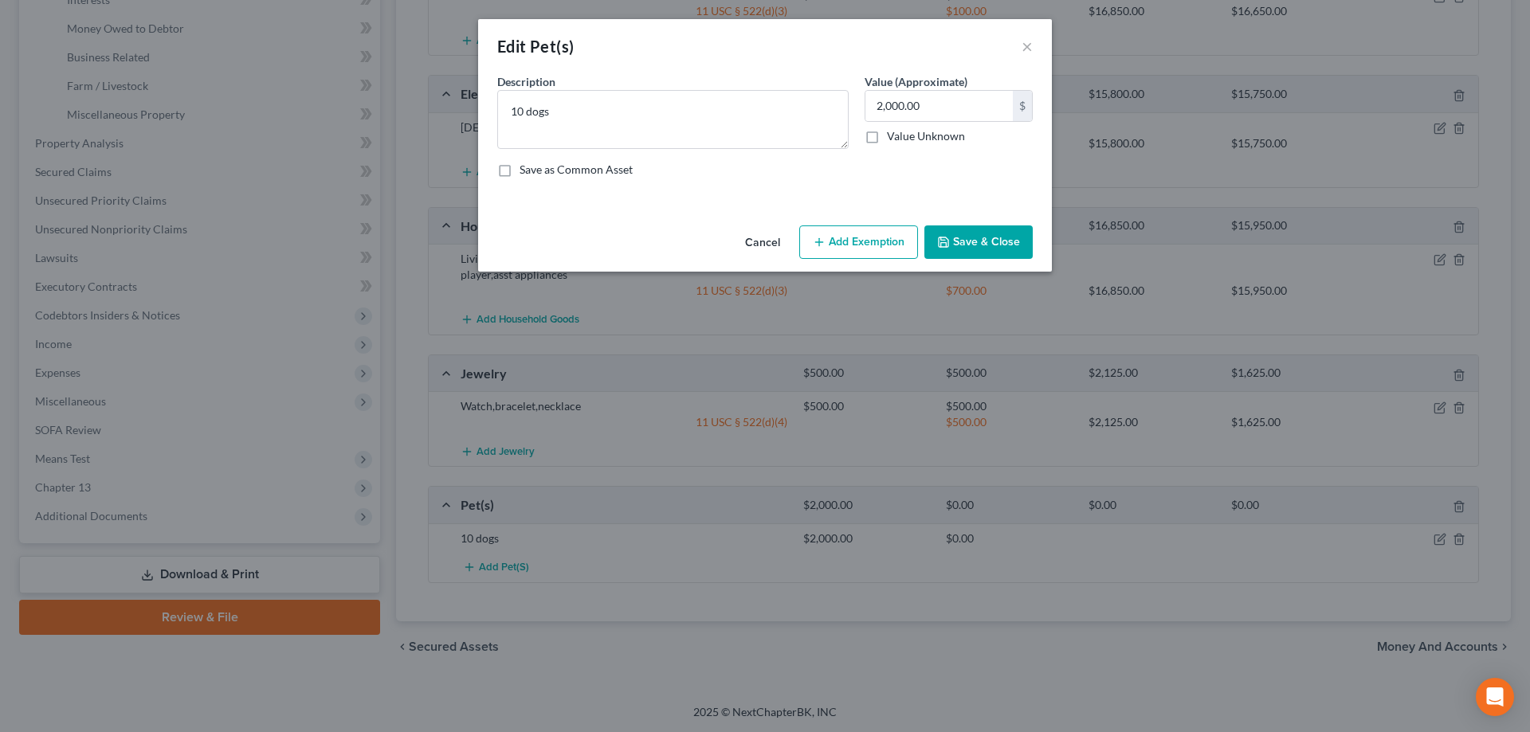
click at [865, 249] on button "Add Exemption" at bounding box center [858, 242] width 119 height 33
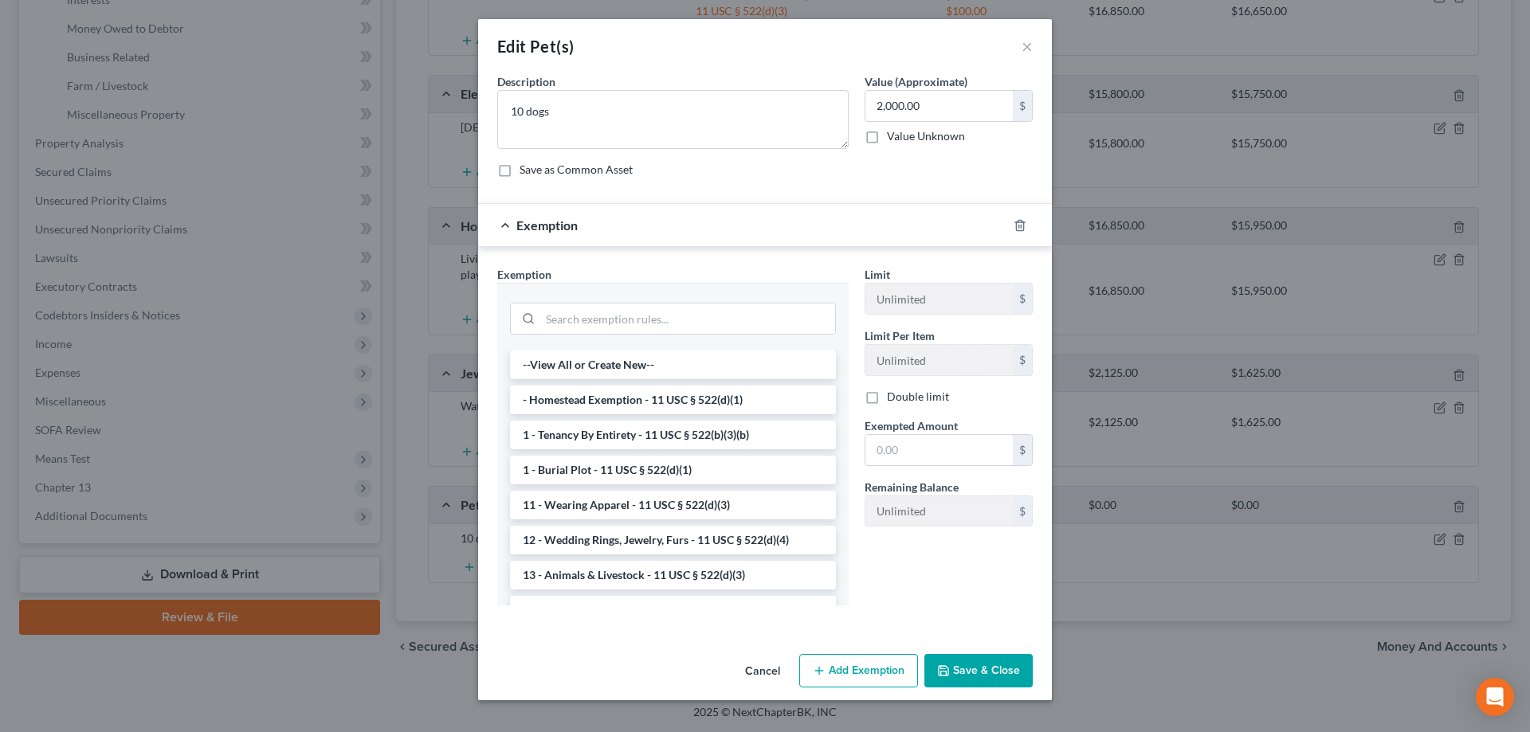
scroll to position [244, 0]
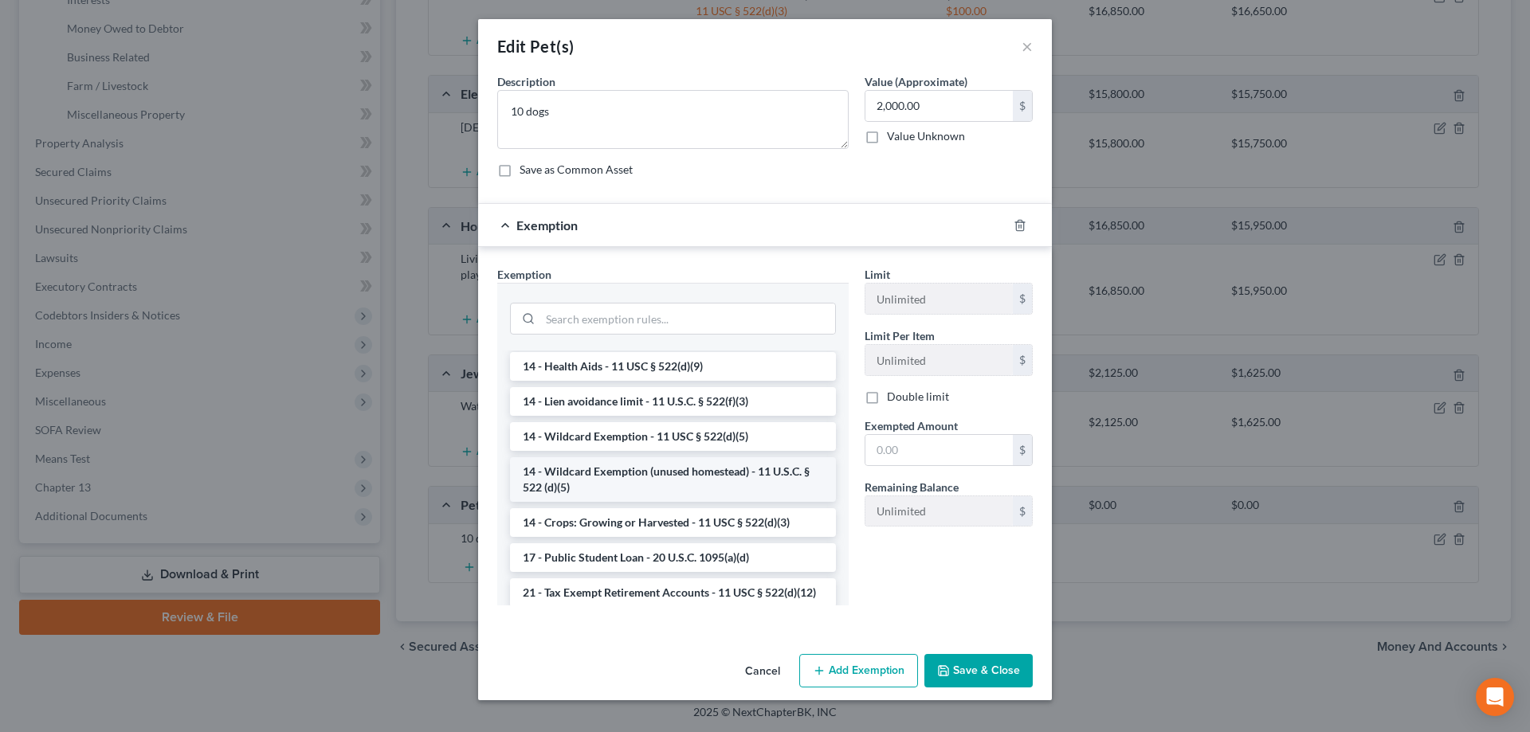
click at [608, 476] on li "14 - Wildcard Exemption (unused homestead) - 11 U.S.C. § 522 (d)(5)" at bounding box center [673, 479] width 326 height 45
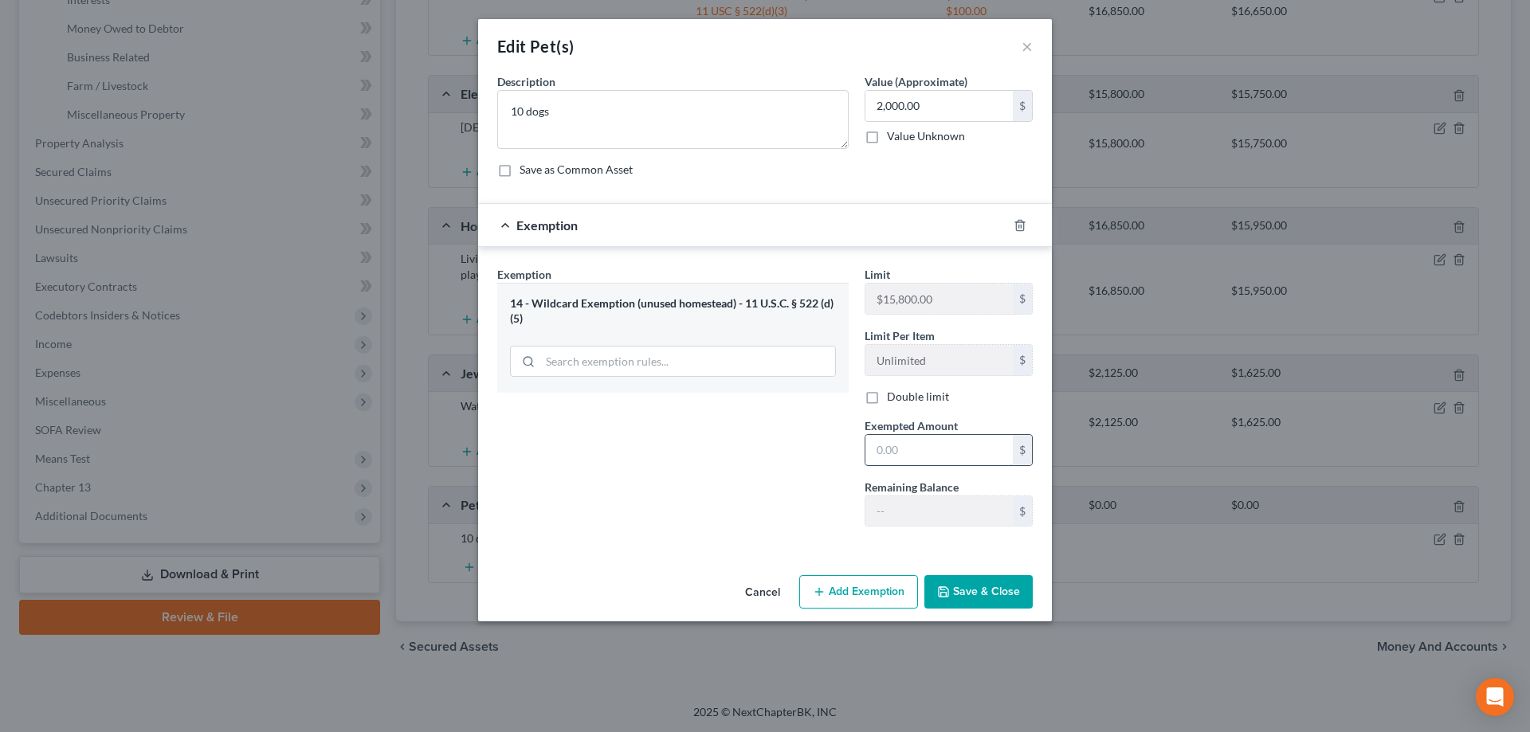
click at [956, 447] on input "text" at bounding box center [939, 450] width 147 height 30
type input "2,000"
click at [1016, 597] on button "Save & Close" at bounding box center [978, 591] width 108 height 33
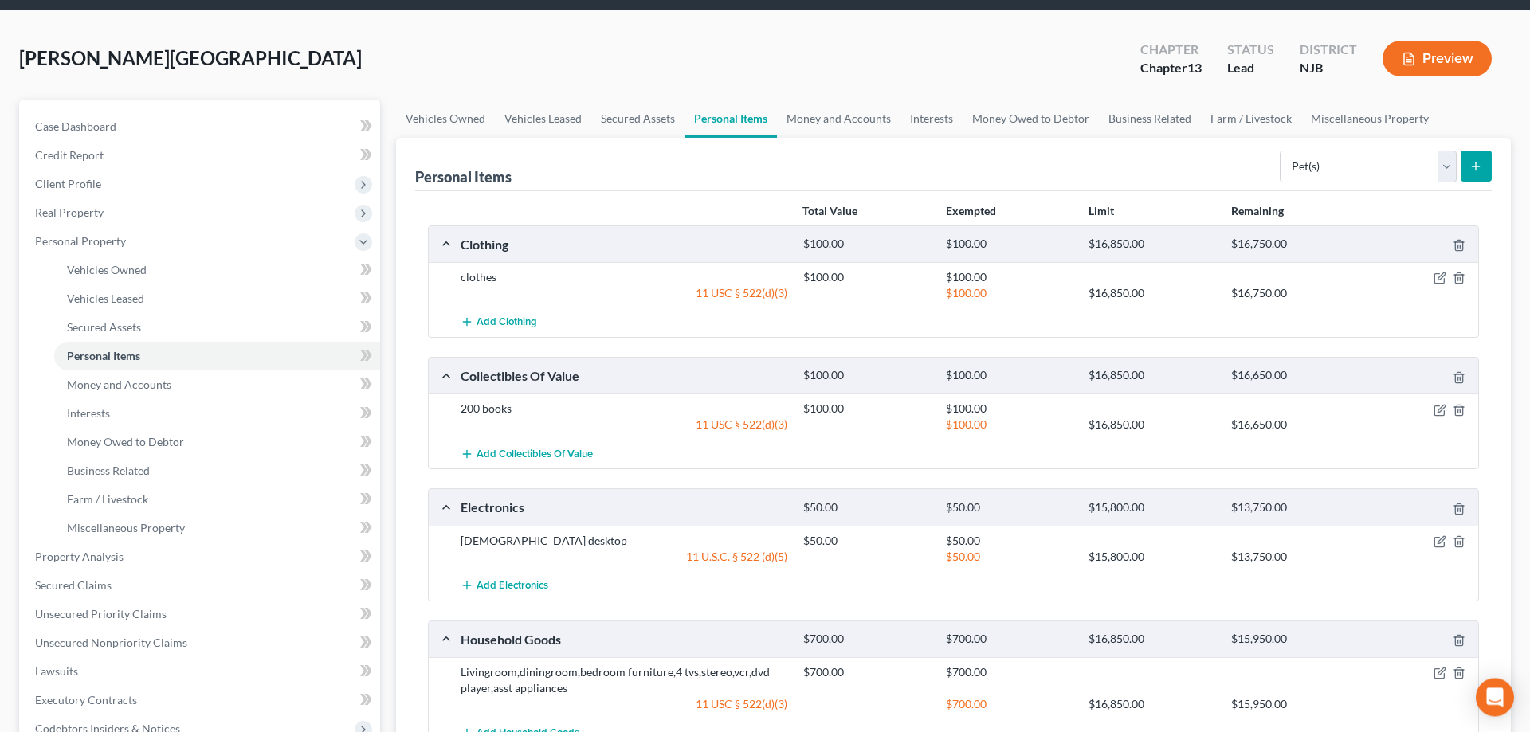
scroll to position [0, 0]
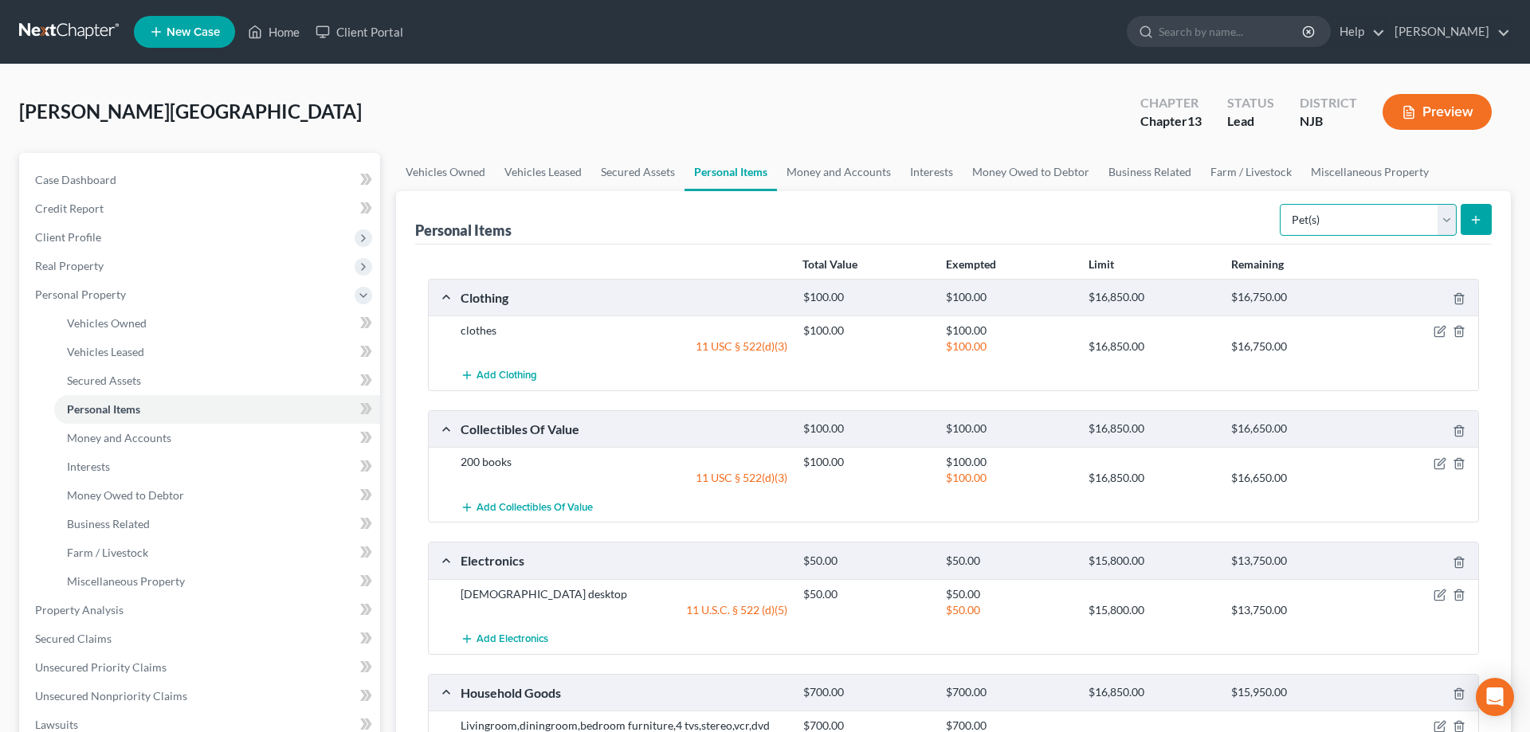
click at [1280, 204] on select "Select Item Type Clothing Collectibles Of Value Electronics Firearms Household …" at bounding box center [1368, 220] width 177 height 32
click at [156, 438] on span "Money and Accounts" at bounding box center [119, 438] width 104 height 14
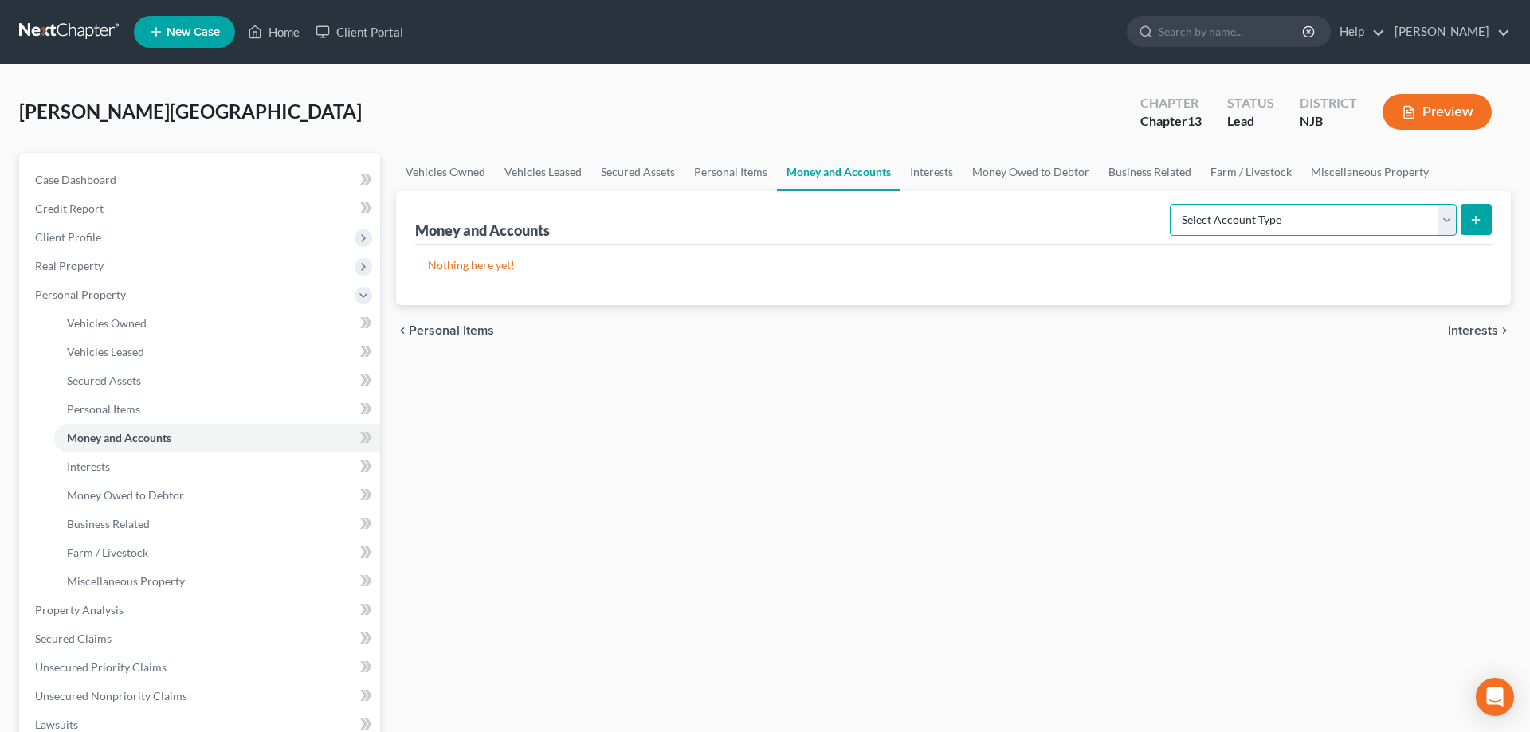
click at [1170, 204] on select "Select Account Type Brokerage Cash on Hand Certificates of Deposit Checking Acc…" at bounding box center [1313, 220] width 287 height 32
select select "cash_on_hand"
click option "Cash on Hand" at bounding box center [0, 0] width 0 height 0
click at [1468, 228] on button "submit" at bounding box center [1476, 219] width 31 height 31
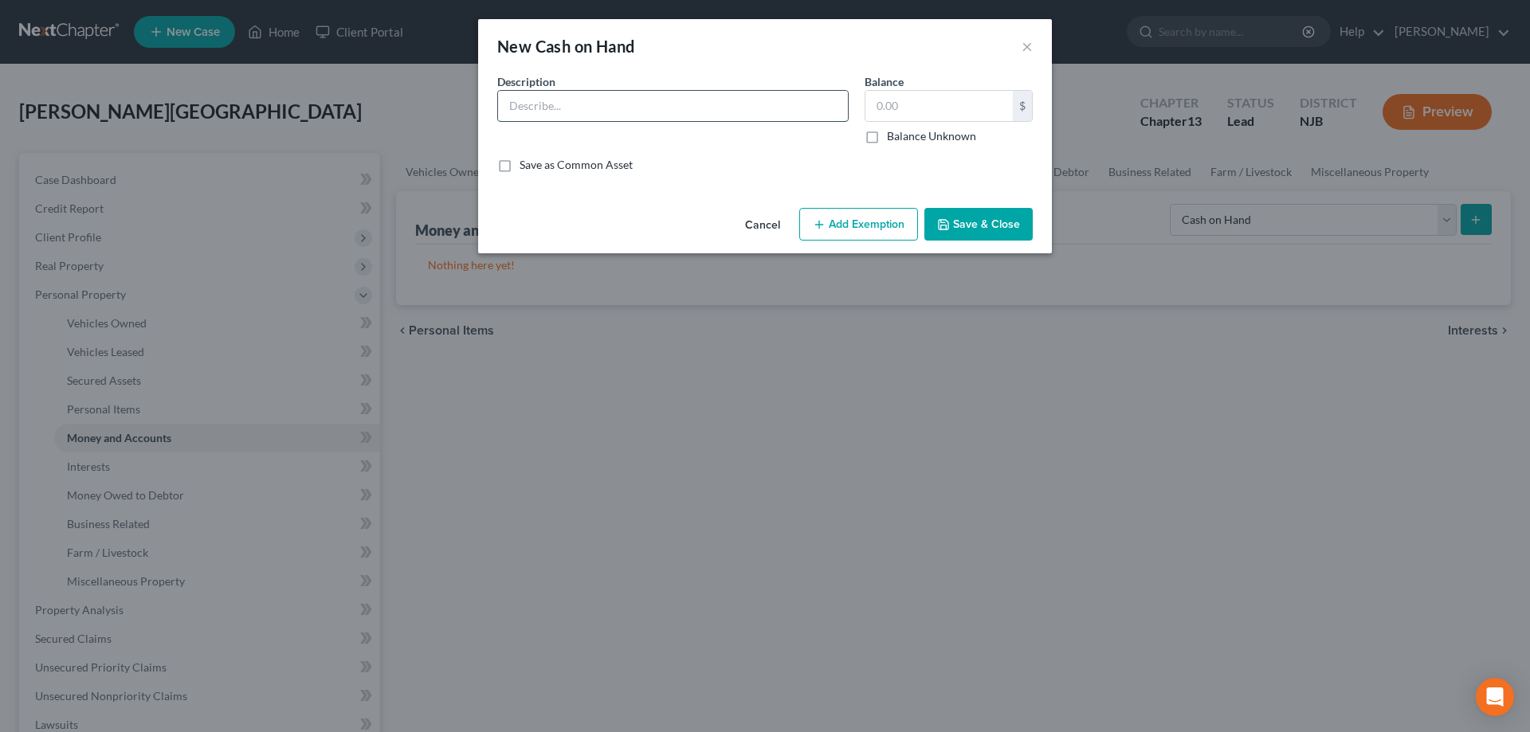
click at [783, 108] on input "text" at bounding box center [673, 106] width 350 height 30
type input "cash"
click at [878, 112] on input "text" at bounding box center [939, 106] width 147 height 30
type input "0"
type input "10"
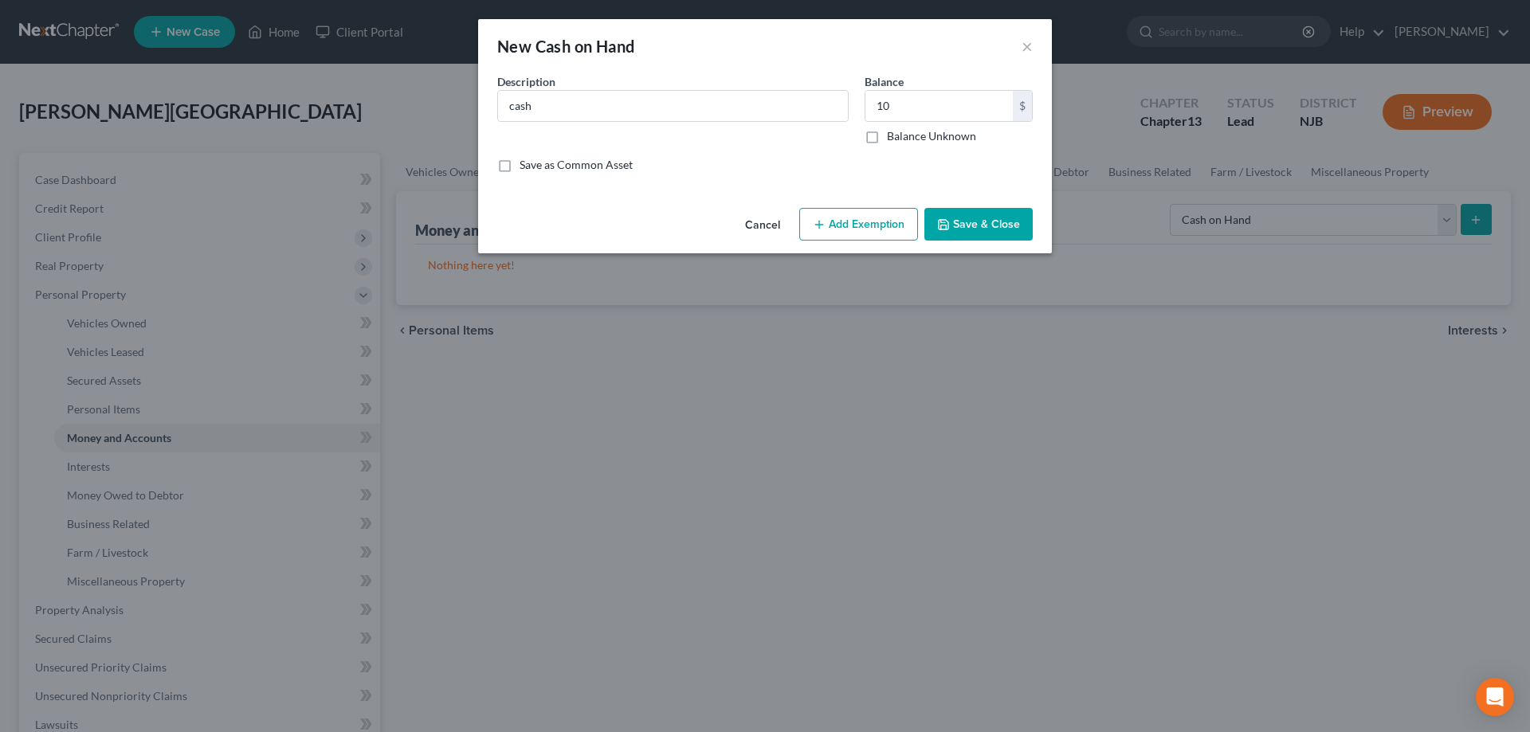
click at [873, 231] on button "Add Exemption" at bounding box center [858, 224] width 119 height 33
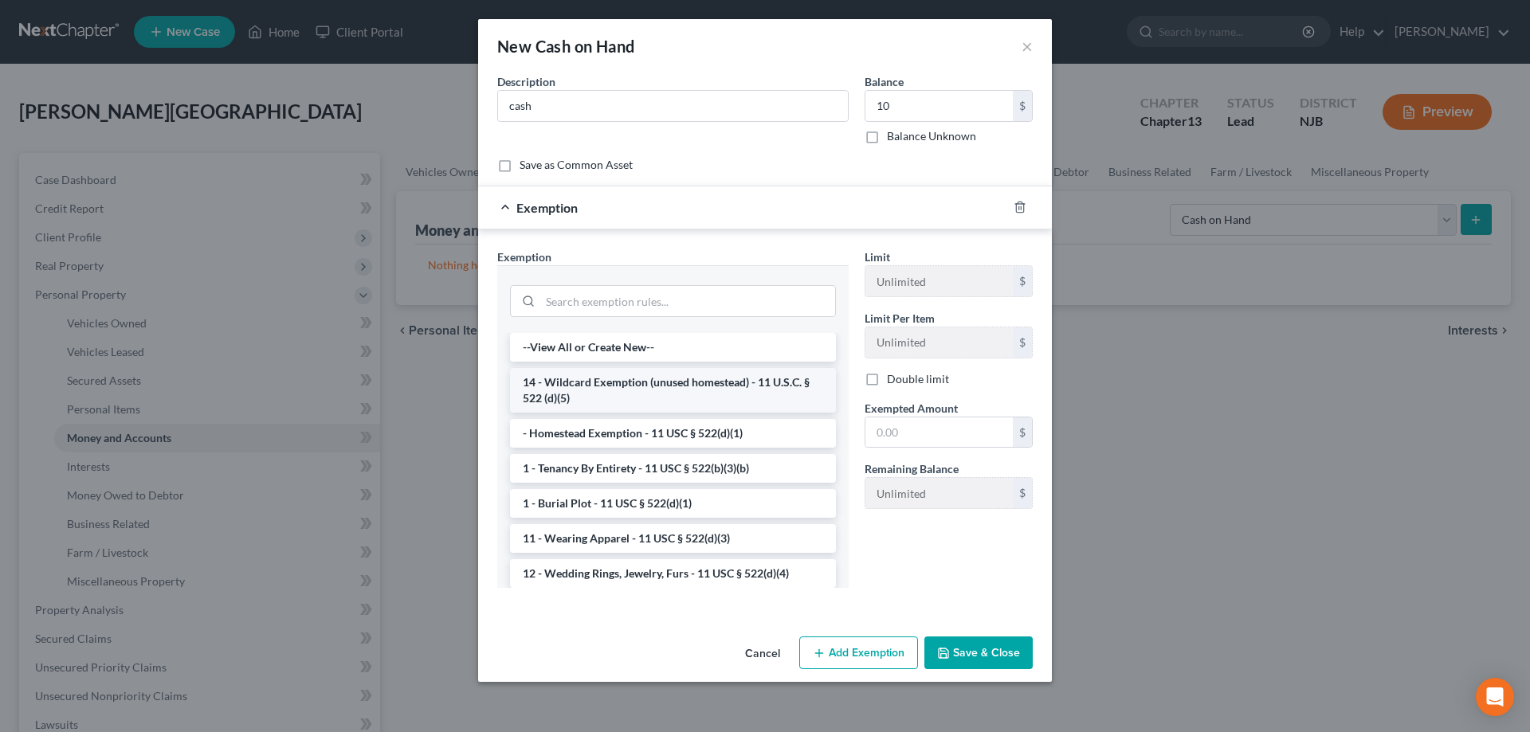
click at [676, 390] on li "14 - Wildcard Exemption (unused homestead) - 11 U.S.C. § 522 (d)(5)" at bounding box center [673, 390] width 326 height 45
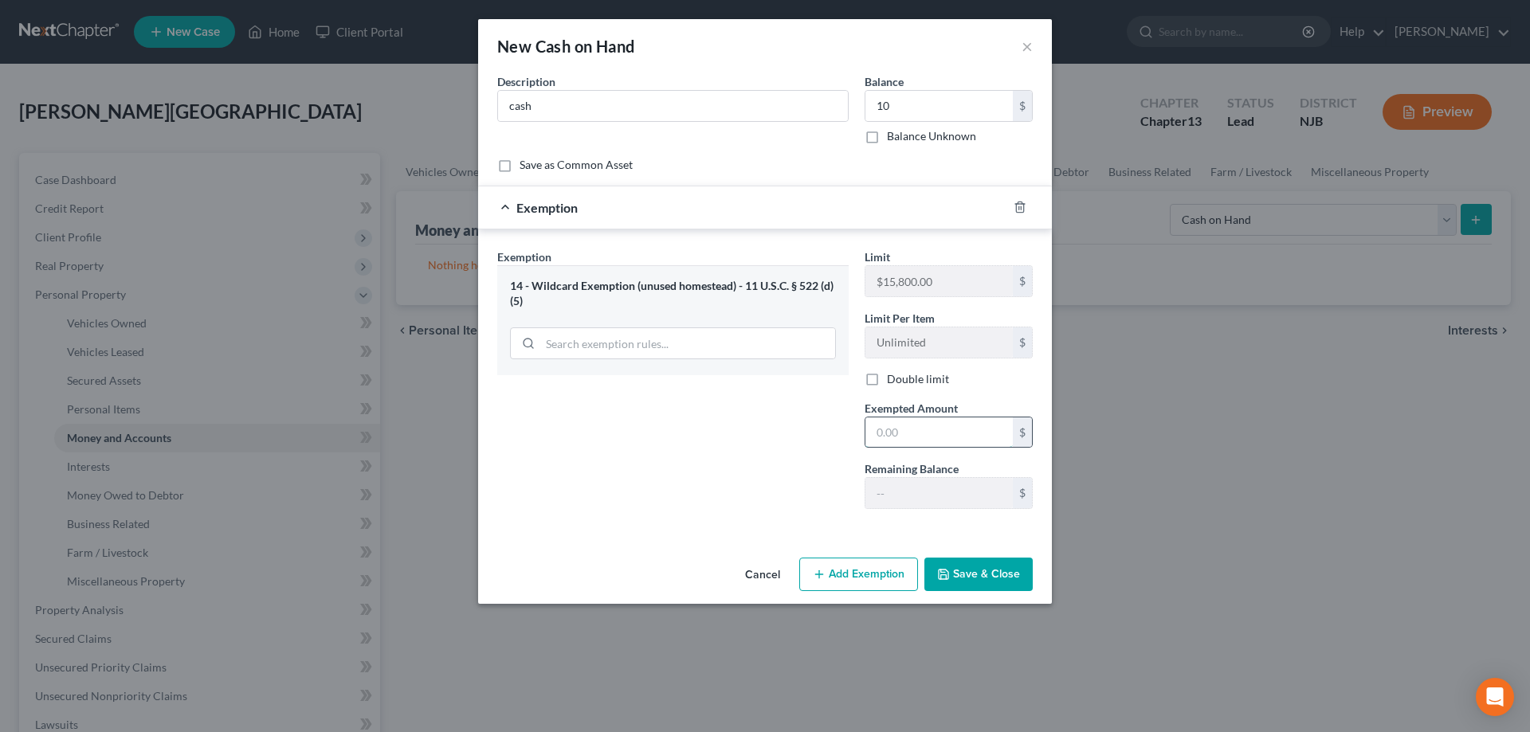
click at [937, 431] on input "text" at bounding box center [939, 433] width 147 height 30
type input "10"
click at [957, 583] on button "Save & Close" at bounding box center [978, 574] width 108 height 33
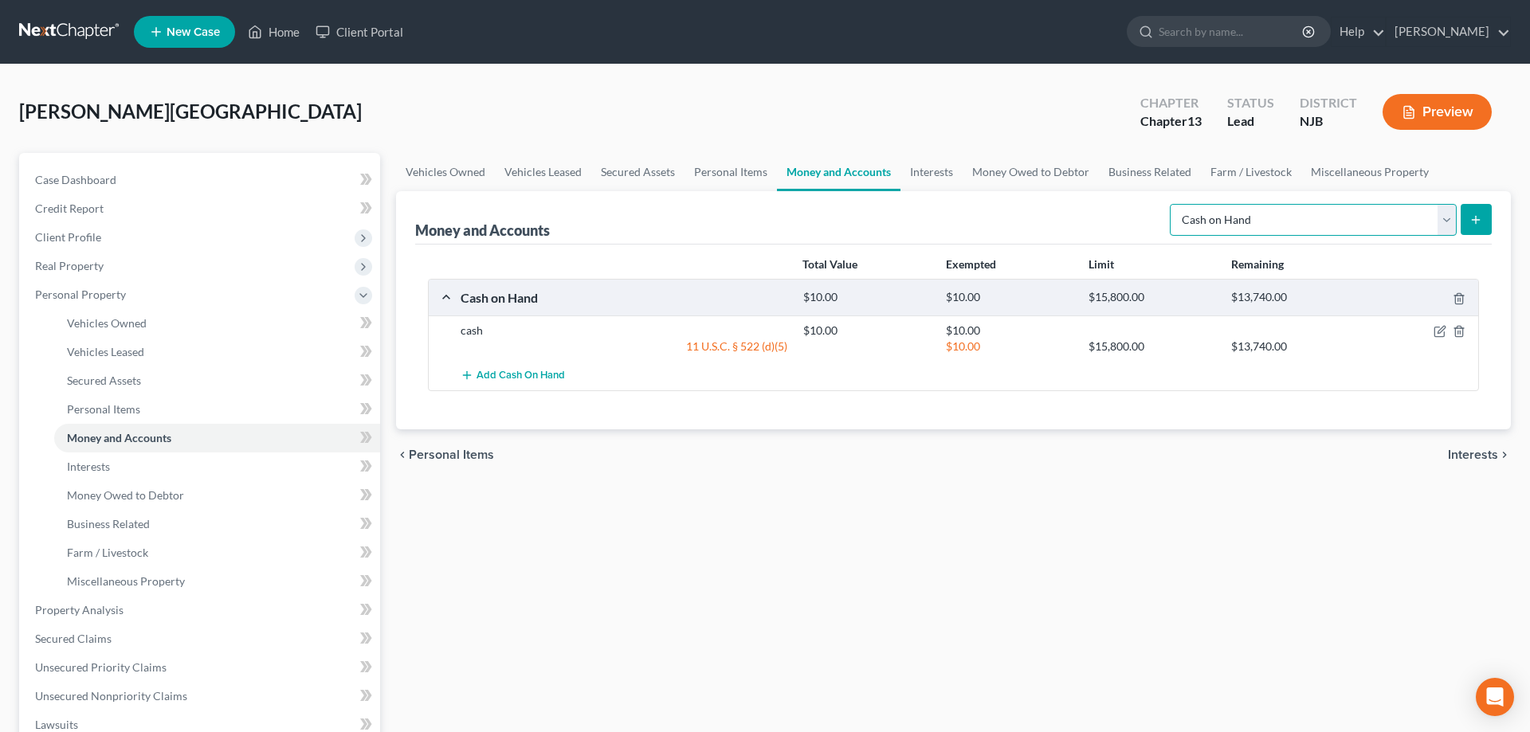
click at [1170, 204] on select "Select Account Type Brokerage Cash on Hand Certificates of Deposit Checking Acc…" at bounding box center [1313, 220] width 287 height 32
select select "checking"
click option "Checking Account" at bounding box center [0, 0] width 0 height 0
click at [1482, 210] on button "submit" at bounding box center [1476, 219] width 31 height 31
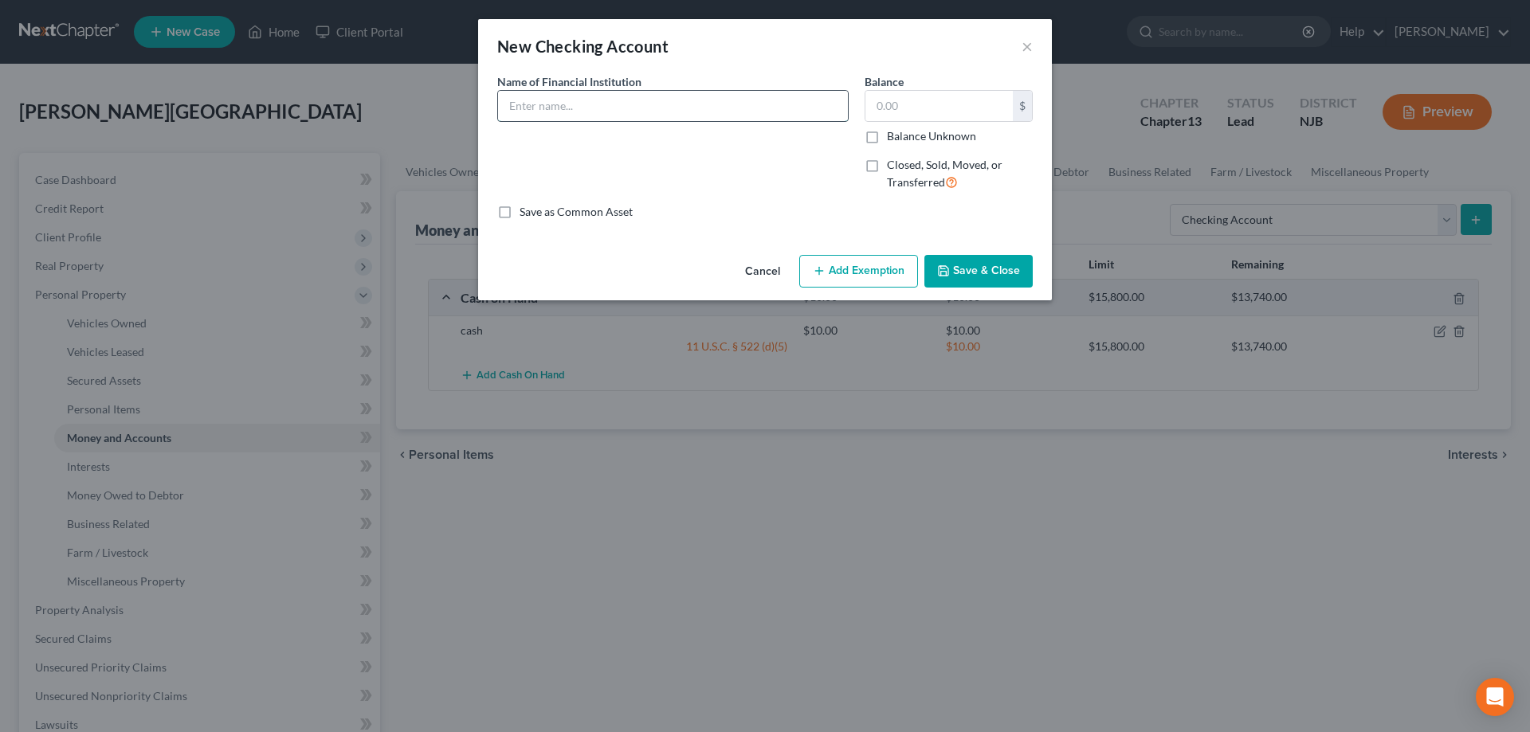
click at [775, 98] on input "text" at bounding box center [673, 106] width 350 height 30
type input "Bridgeton Onized FCU"
click at [927, 102] on input "text" at bounding box center [939, 106] width 147 height 30
type input "1"
click at [866, 266] on button "Add Exemption" at bounding box center [858, 271] width 119 height 33
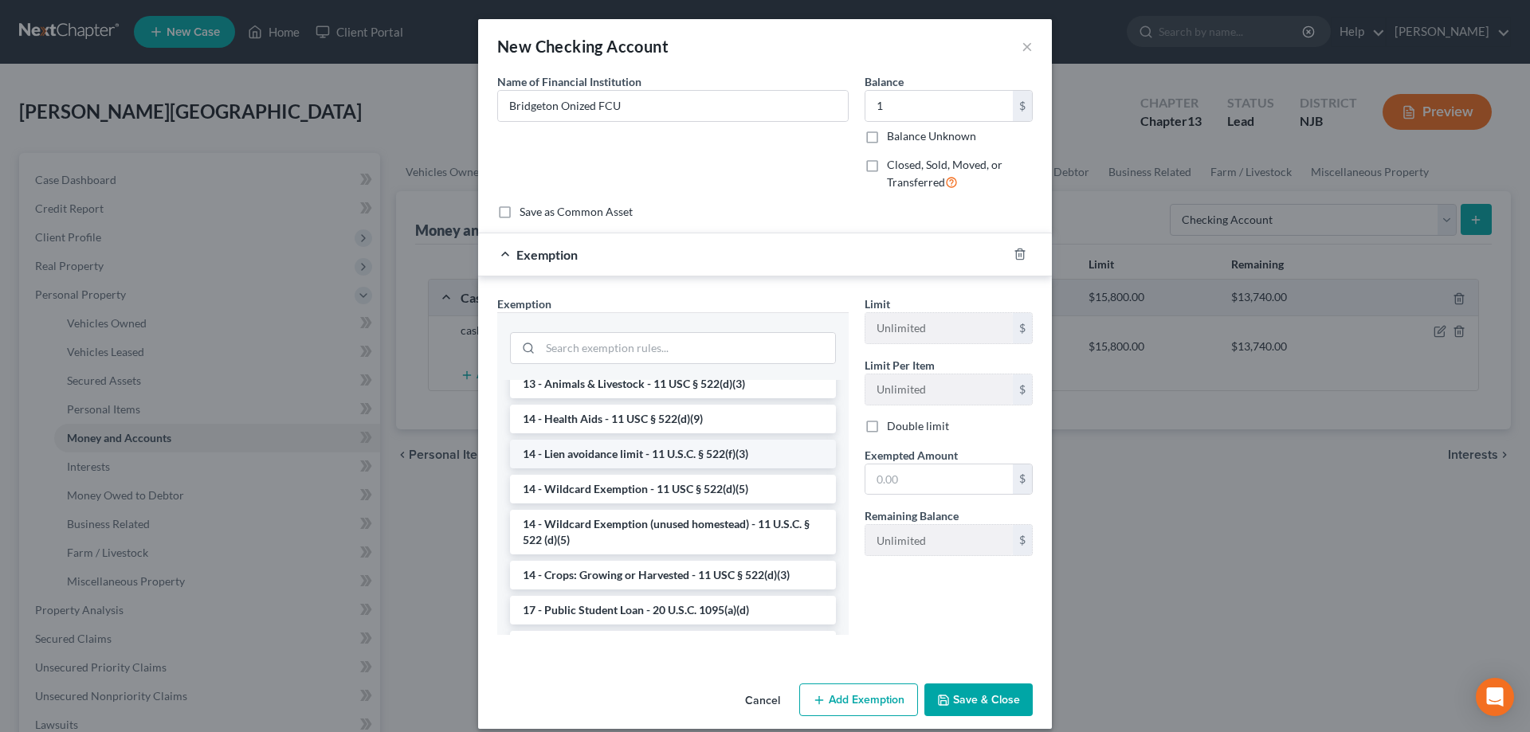
scroll to position [325, 0]
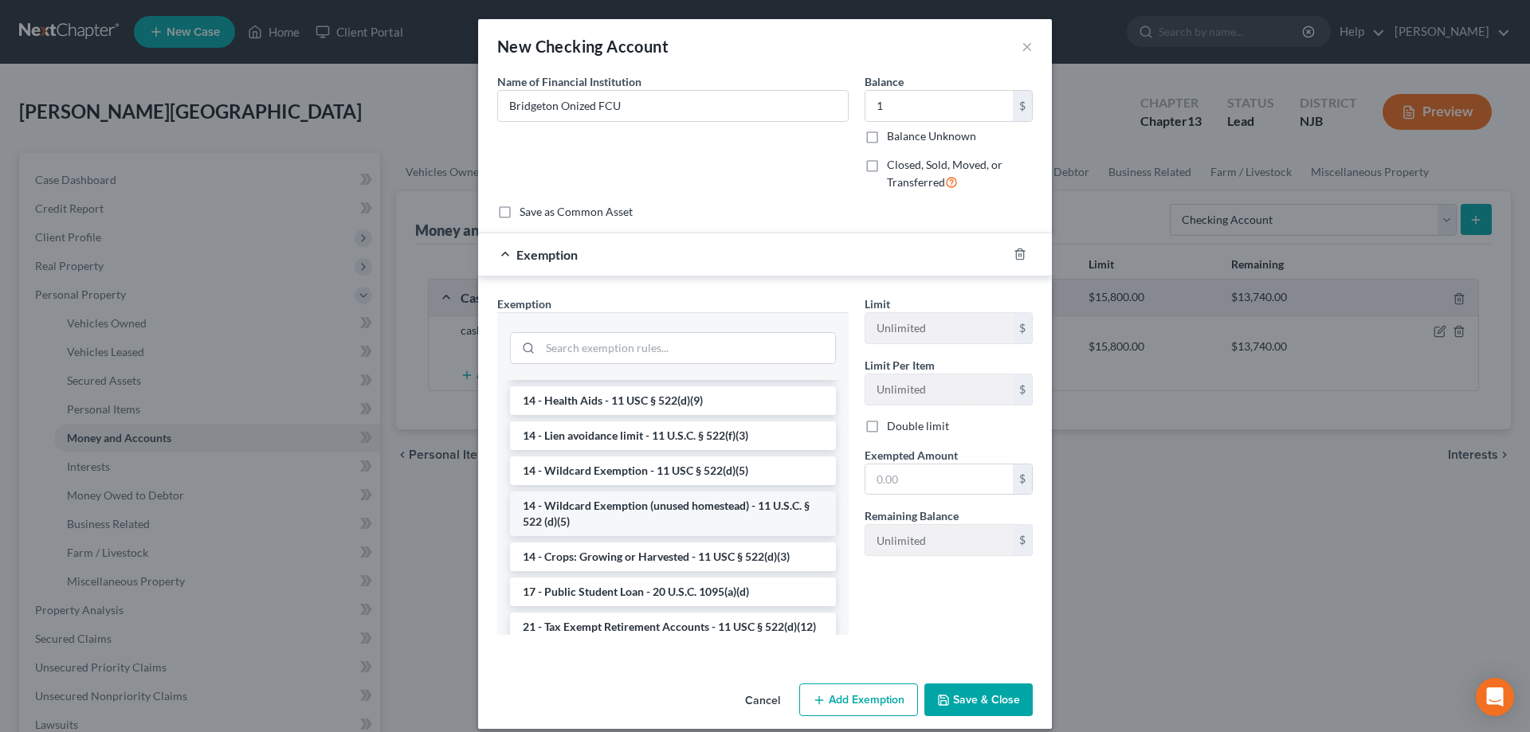
click at [714, 503] on li "14 - Wildcard Exemption (unused homestead) - 11 U.S.C. § 522 (d)(5)" at bounding box center [673, 514] width 326 height 45
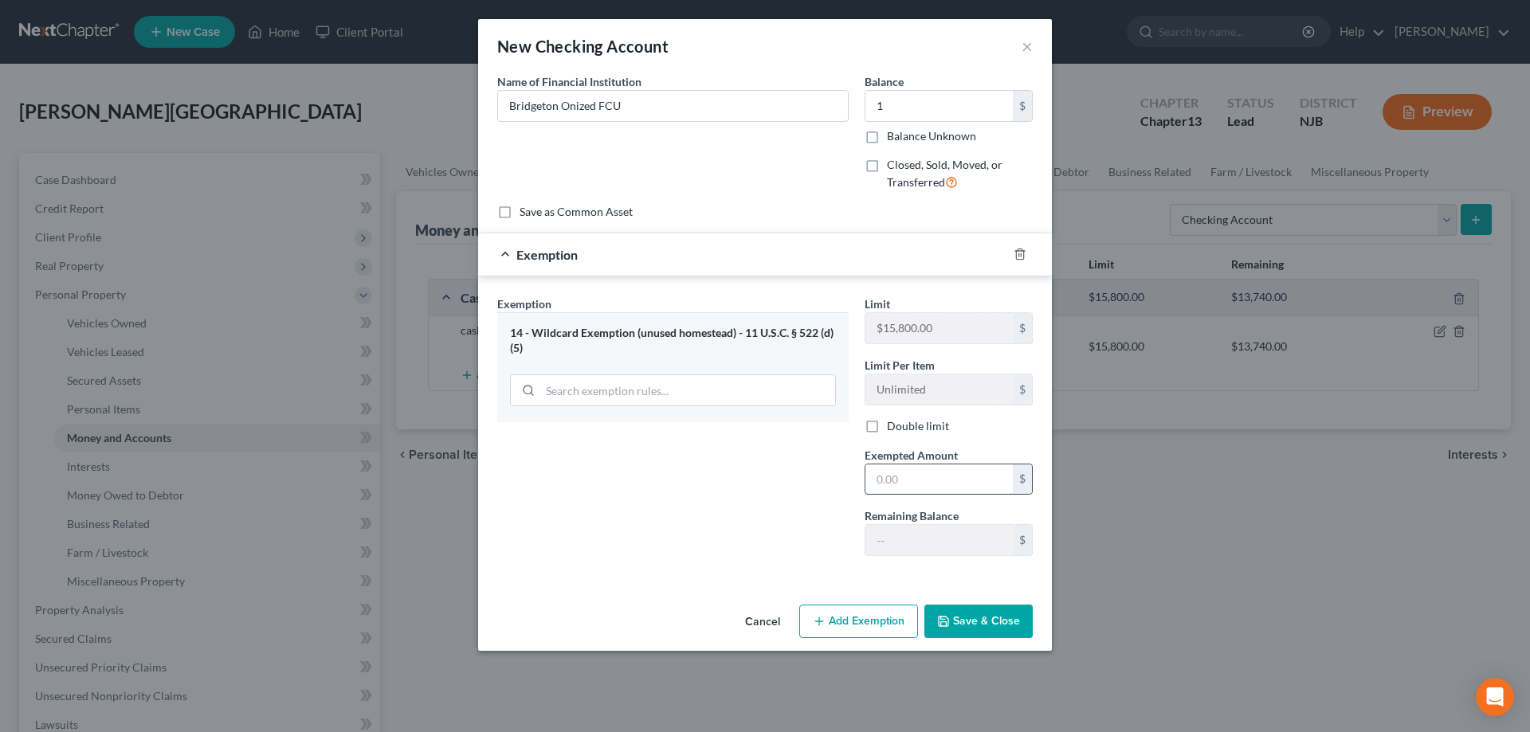
click at [893, 481] on input "text" at bounding box center [939, 480] width 147 height 30
type input "1"
click at [987, 626] on button "Save & Close" at bounding box center [978, 621] width 108 height 33
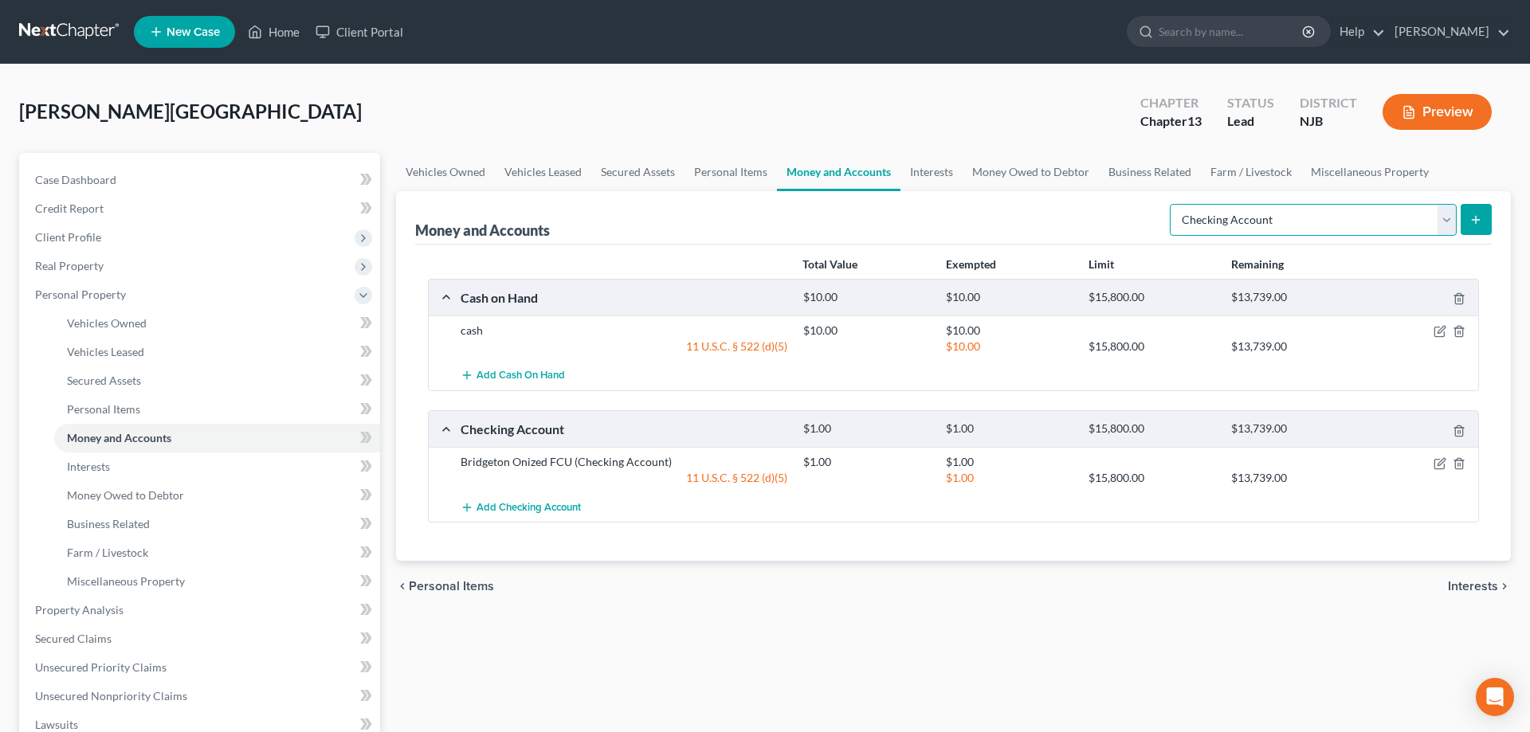
click at [1170, 204] on select "Select Account Type Brokerage Cash on Hand Certificates of Deposit Checking Acc…" at bounding box center [1313, 220] width 287 height 32
select select "savings"
click option "Savings Account" at bounding box center [0, 0] width 0 height 0
click at [1464, 217] on button "submit" at bounding box center [1476, 219] width 31 height 31
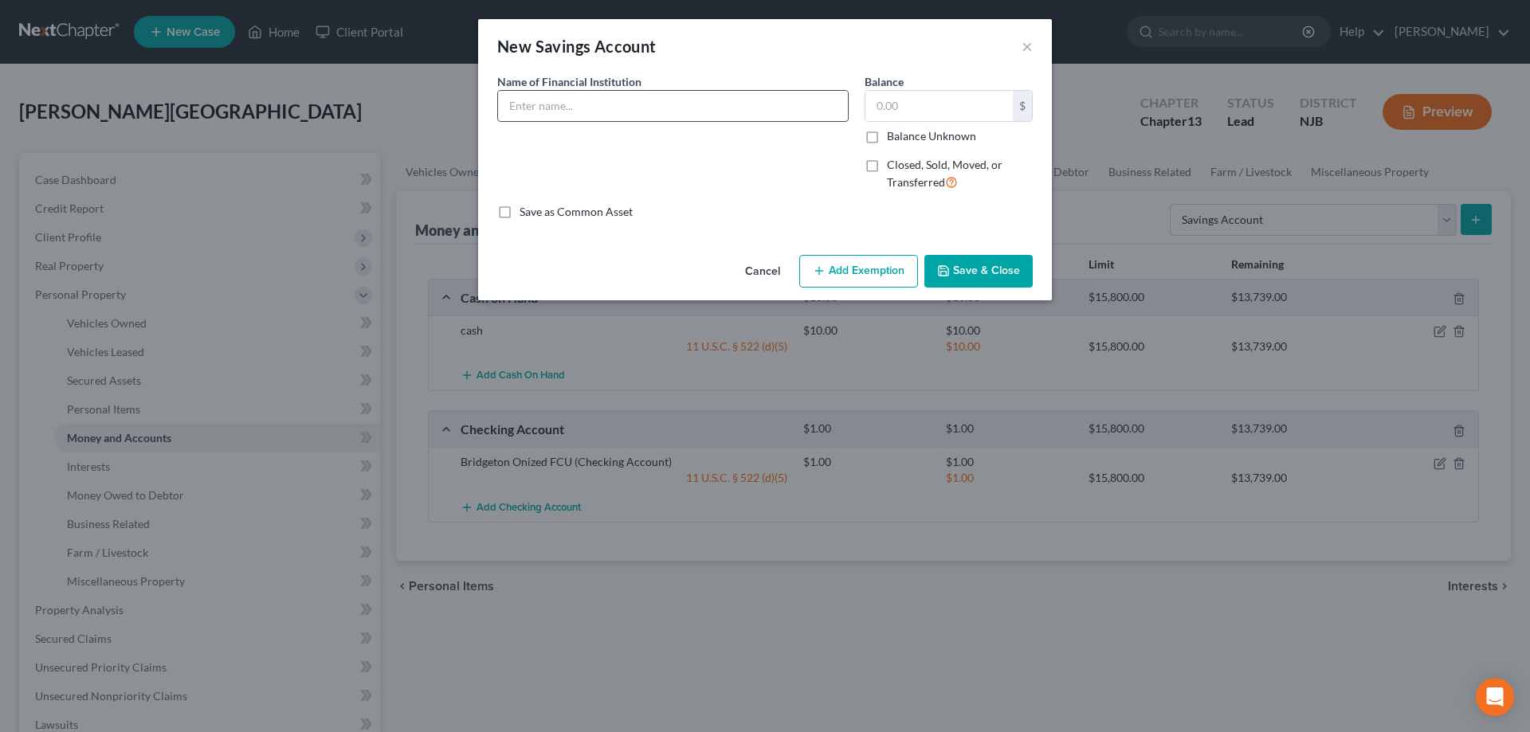
click at [647, 105] on input "text" at bounding box center [673, 106] width 350 height 30
type input "Bridgeton Onized FCU"
click at [918, 111] on input "text" at bounding box center [939, 106] width 147 height 30
type input "1"
click at [979, 269] on button "Save & Close" at bounding box center [978, 271] width 108 height 33
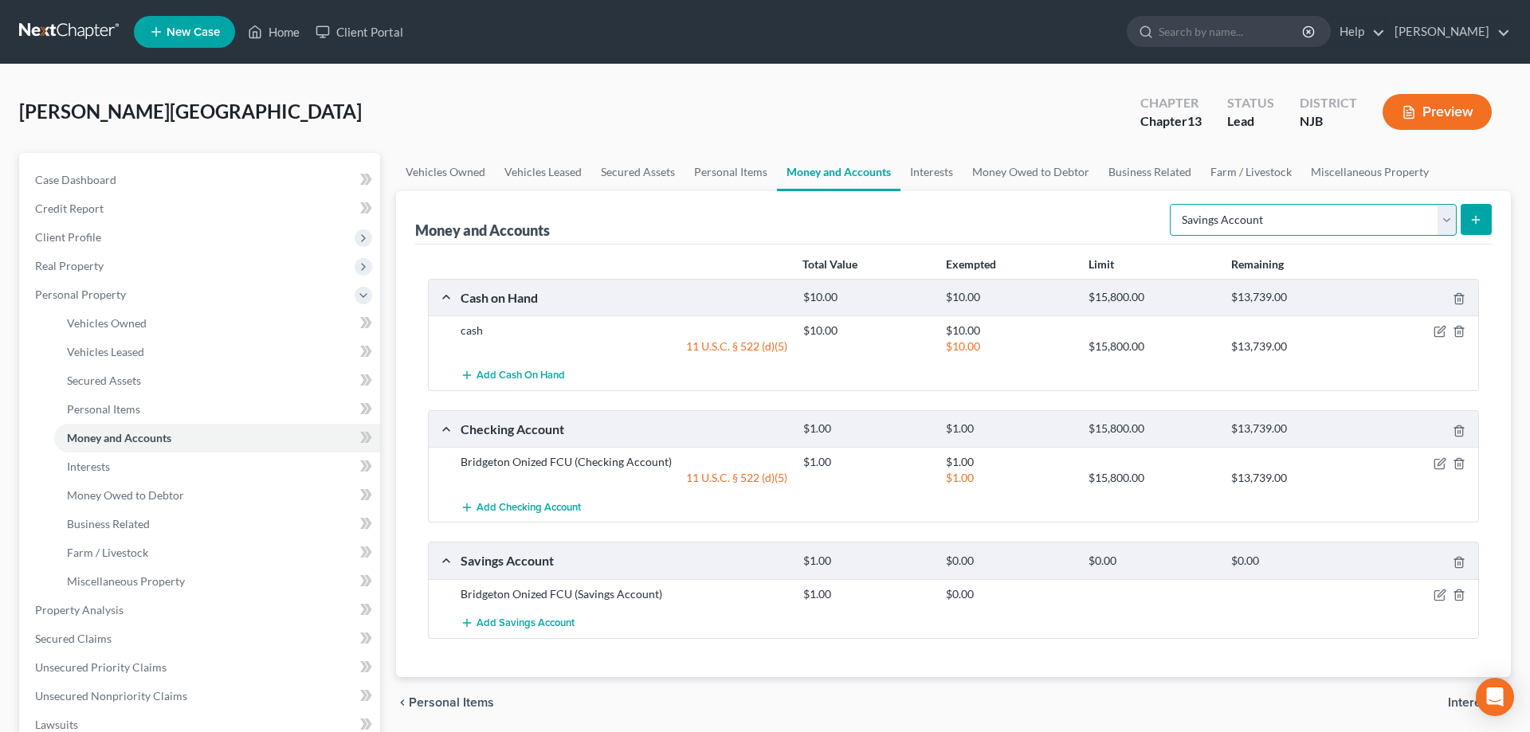
click at [1170, 204] on select "Select Account Type Brokerage Cash on Hand Certificates of Deposit Checking Acc…" at bounding box center [1313, 220] width 287 height 32
click at [391, 416] on div "Vehicles Owned Vehicles Leased Secured Assets Personal Items Money and Accounts…" at bounding box center [953, 627] width 1131 height 949
click at [104, 465] on span "Interests" at bounding box center [88, 467] width 43 height 14
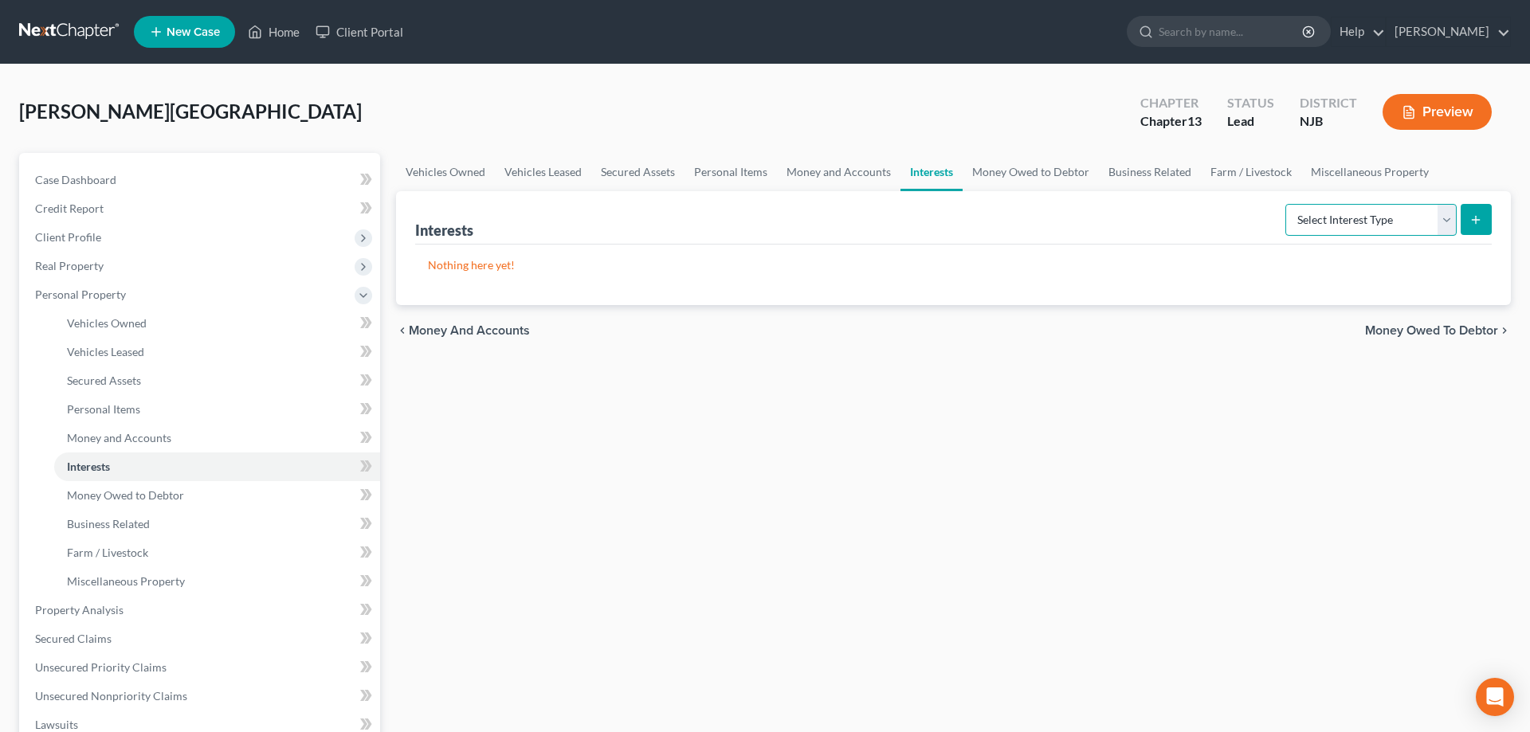
click at [1286, 204] on select "Select Interest Type 401K Annuity Bond Education IRA Government Bond Government…" at bounding box center [1371, 220] width 171 height 32
click at [153, 497] on span "Money Owed to Debtor" at bounding box center [125, 496] width 117 height 14
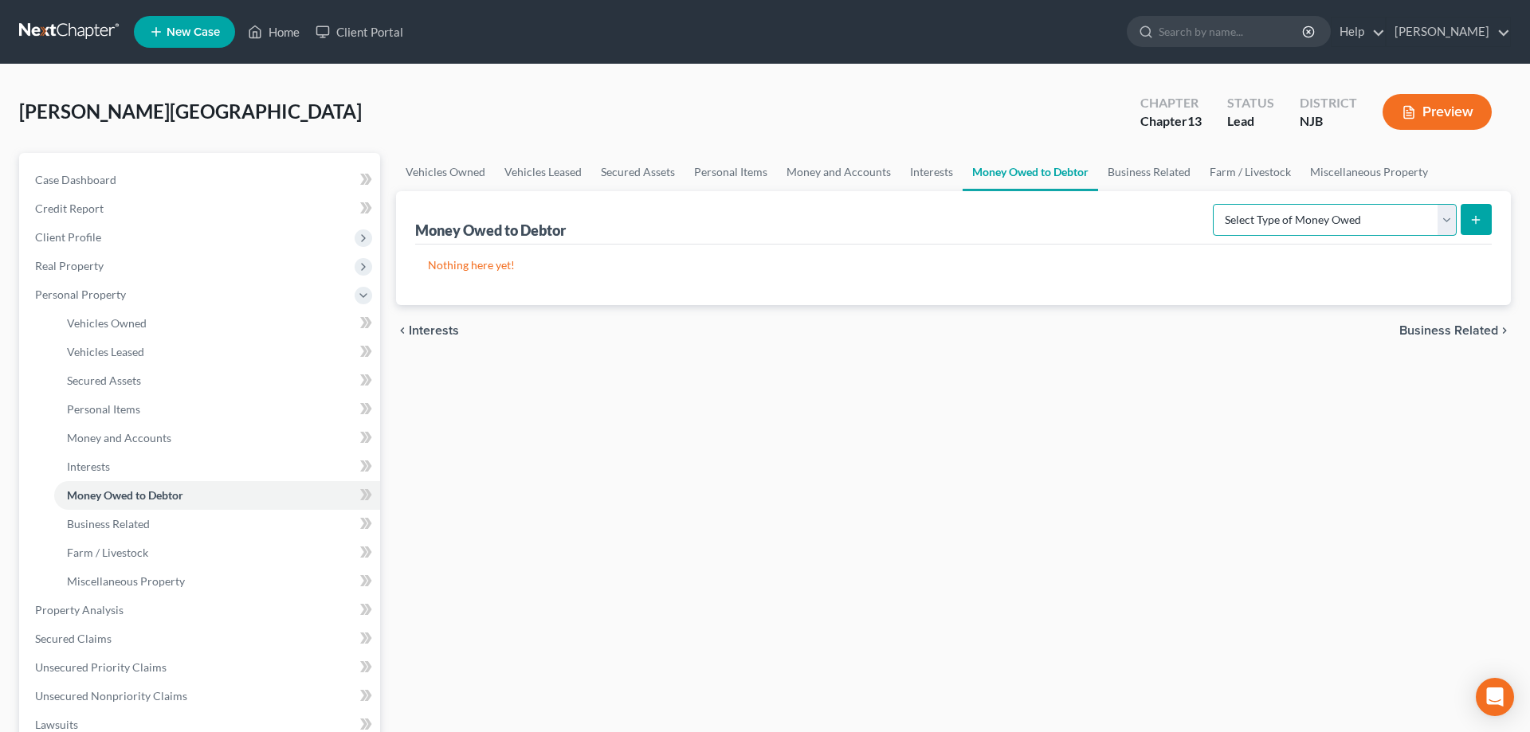
click at [1213, 204] on select "Select Type of Money Owed Accounts Receivable Alimony Child Support Claims Agai…" at bounding box center [1335, 220] width 244 height 32
select select "expected_tax_refund"
click option "Expected Tax Refund and Unused NOLs" at bounding box center [0, 0] width 0 height 0
click at [1481, 221] on icon "submit" at bounding box center [1476, 220] width 13 height 13
select select "0"
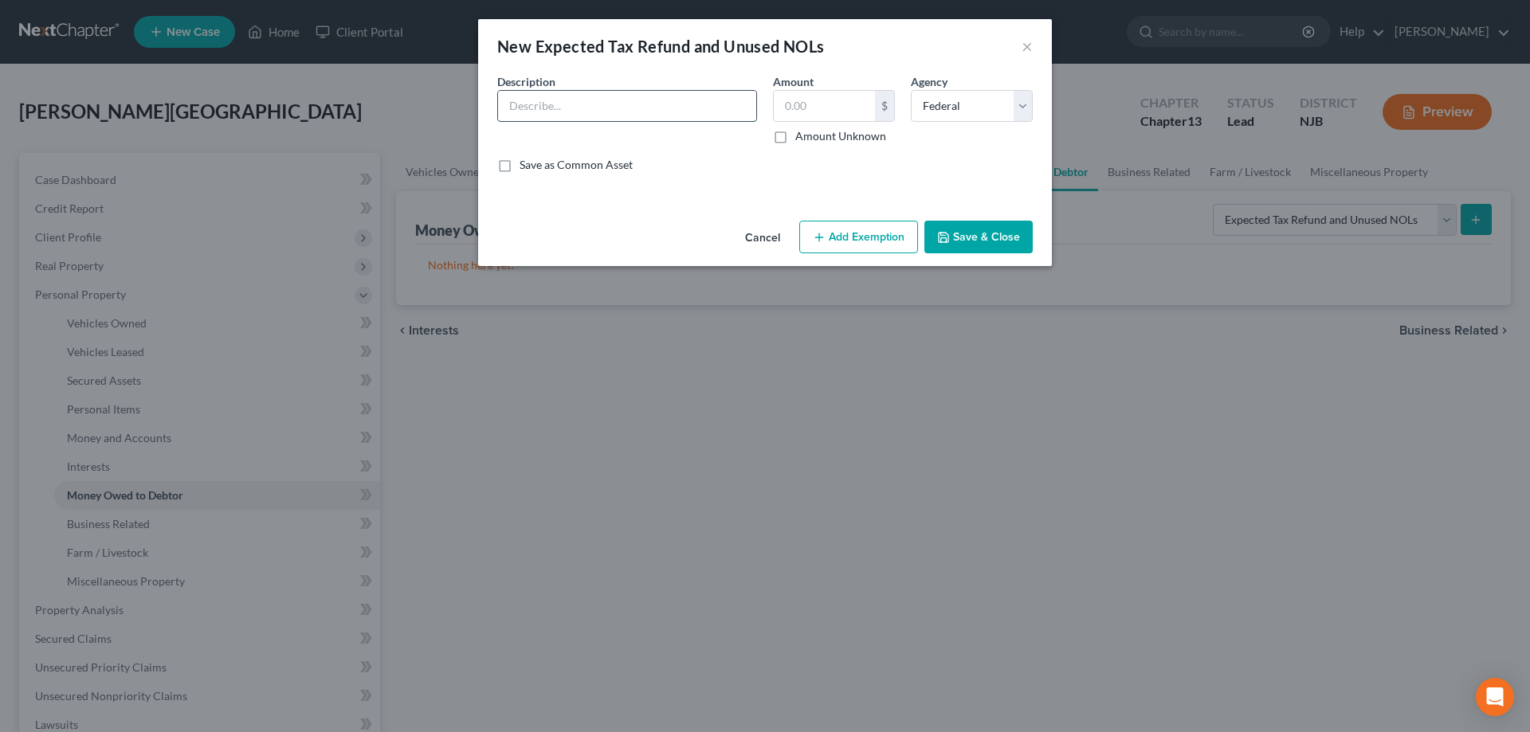
click at [676, 116] on input "text" at bounding box center [627, 106] width 258 height 30
type input "Fed"
click at [804, 112] on input "text" at bounding box center [824, 106] width 101 height 30
type input "0"
click at [961, 244] on button "Save & Close" at bounding box center [978, 237] width 108 height 33
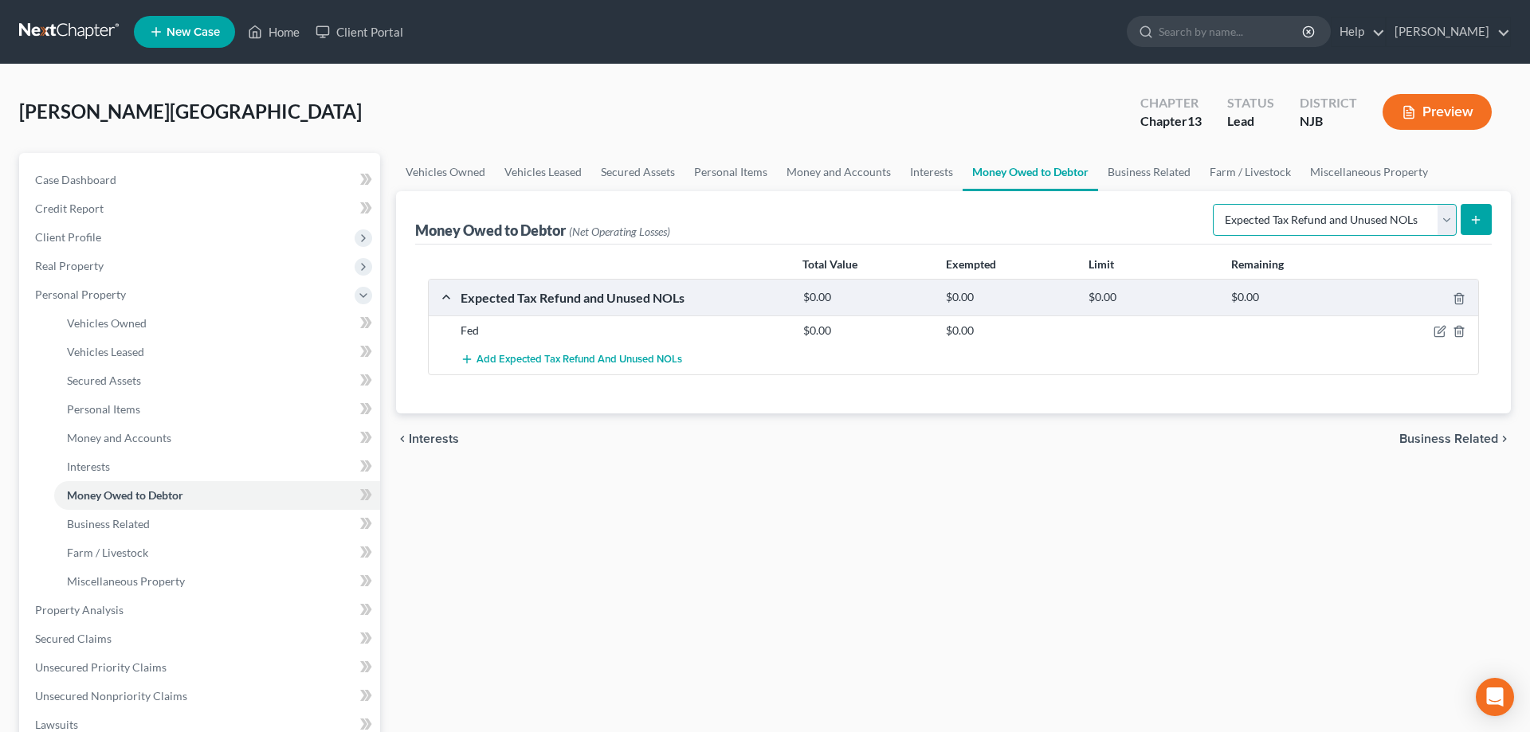
click at [1213, 204] on select "Select Type of Money Owed Accounts Receivable Alimony Child Support Claims Agai…" at bounding box center [1335, 220] width 244 height 32
click option "Expected Tax Refund and Unused NOLs" at bounding box center [0, 0] width 0 height 0
click at [1470, 222] on button "submit" at bounding box center [1476, 219] width 31 height 31
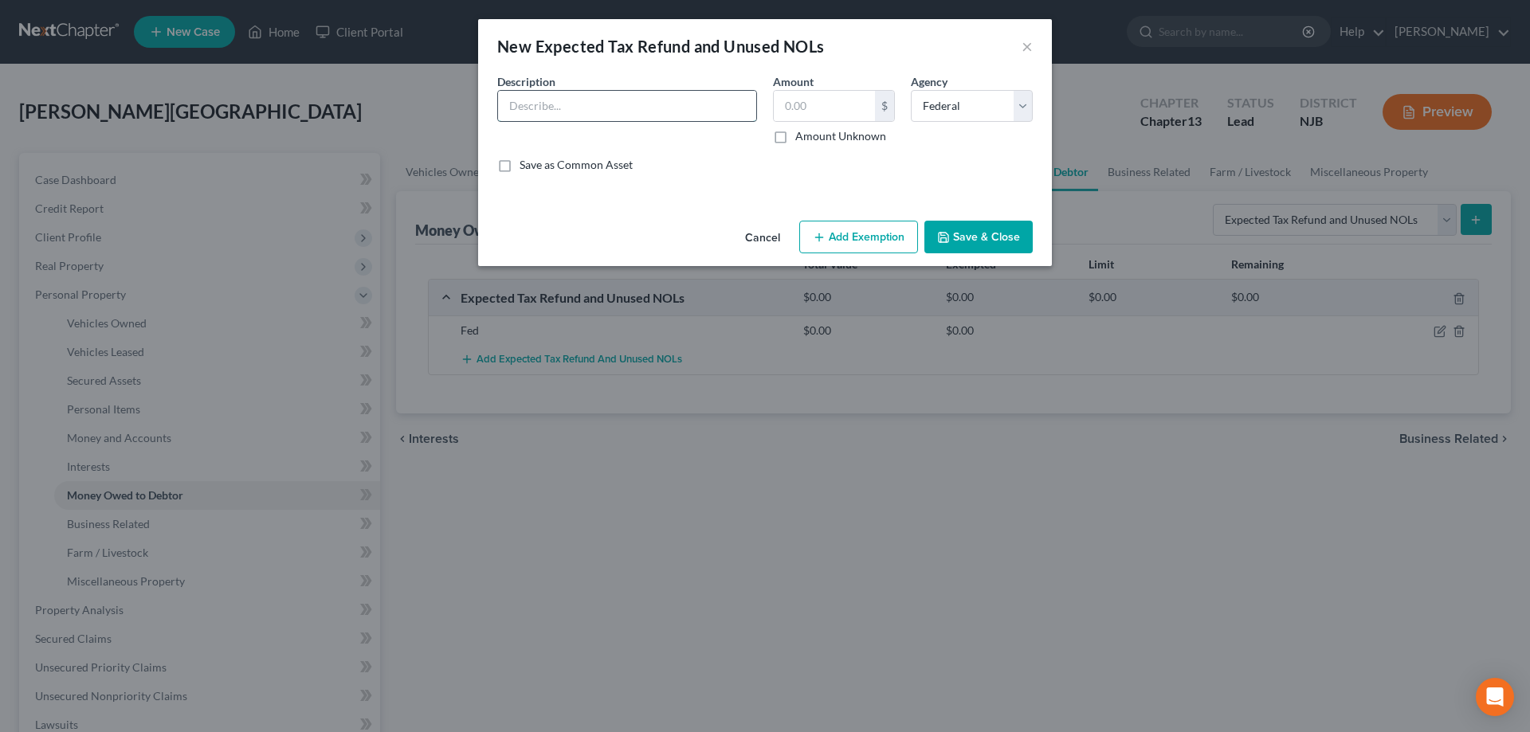
click at [650, 107] on input "text" at bounding box center [627, 106] width 258 height 30
click at [911, 90] on select "Select Federal State Local" at bounding box center [972, 106] width 122 height 32
select select "1"
click option "State" at bounding box center [0, 0] width 0 height 0
click at [649, 109] on input "text" at bounding box center [627, 106] width 258 height 30
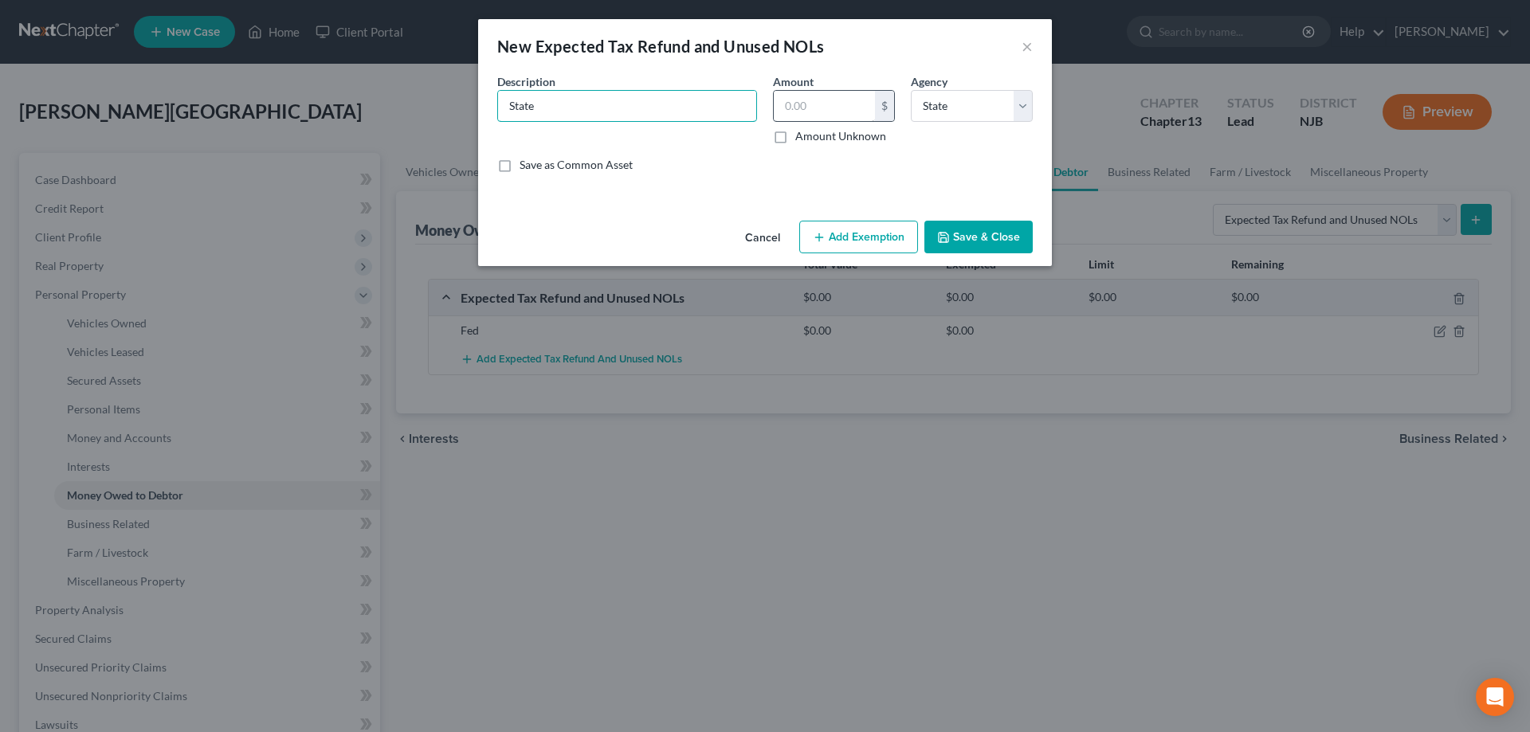
type input "State"
click at [795, 106] on input "text" at bounding box center [824, 106] width 101 height 30
type input "0"
click at [994, 239] on button "Save & Close" at bounding box center [978, 237] width 108 height 33
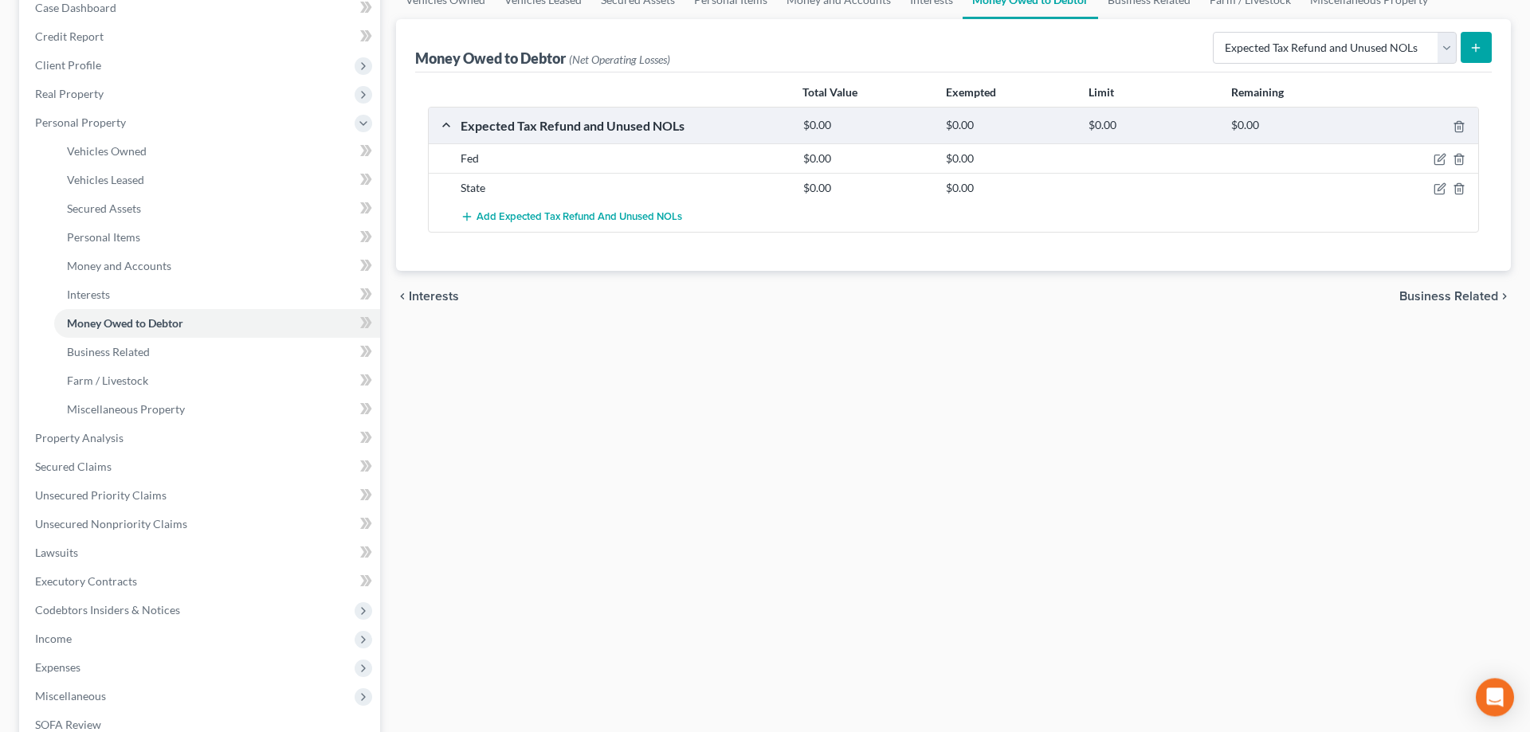
scroll to position [163, 0]
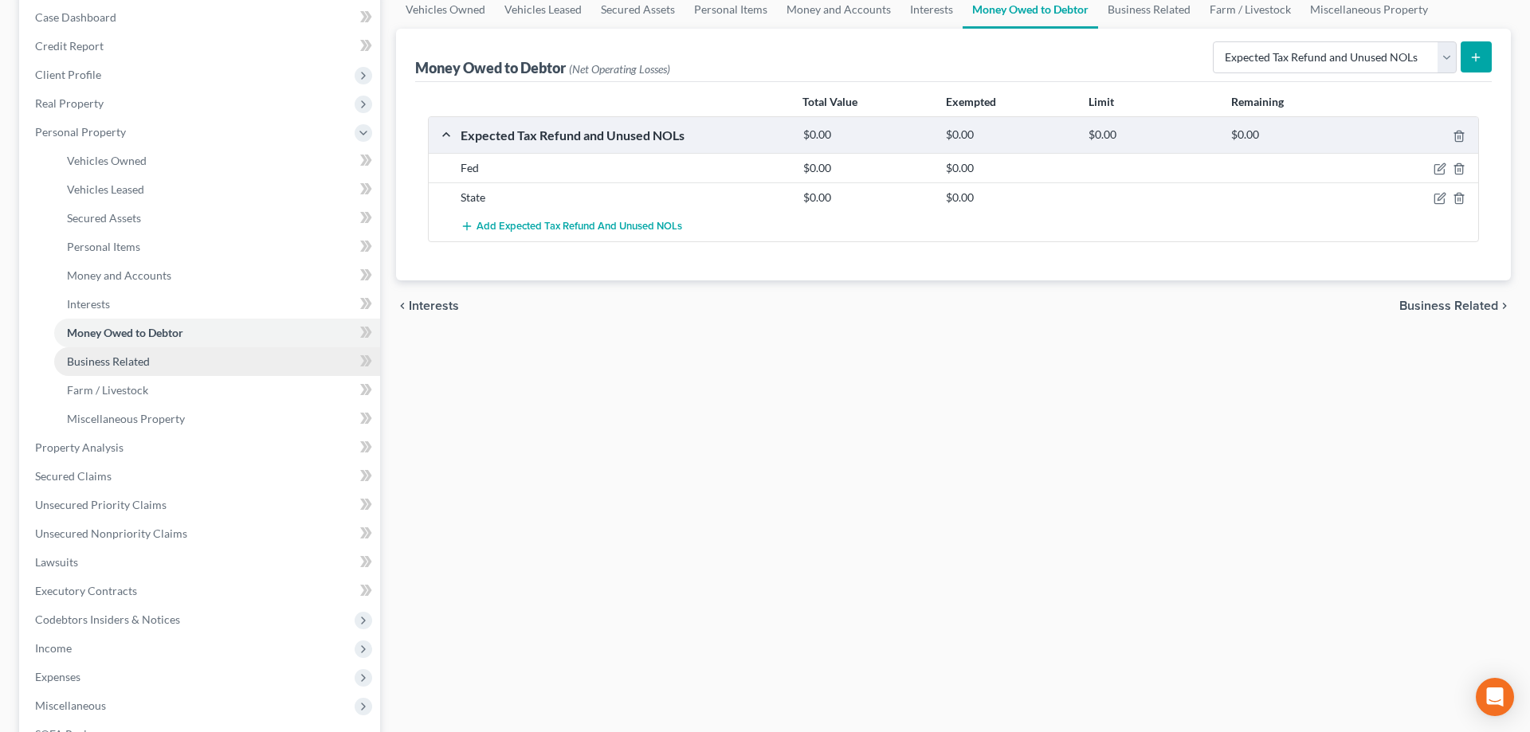
click at [110, 363] on span "Business Related" at bounding box center [108, 362] width 83 height 14
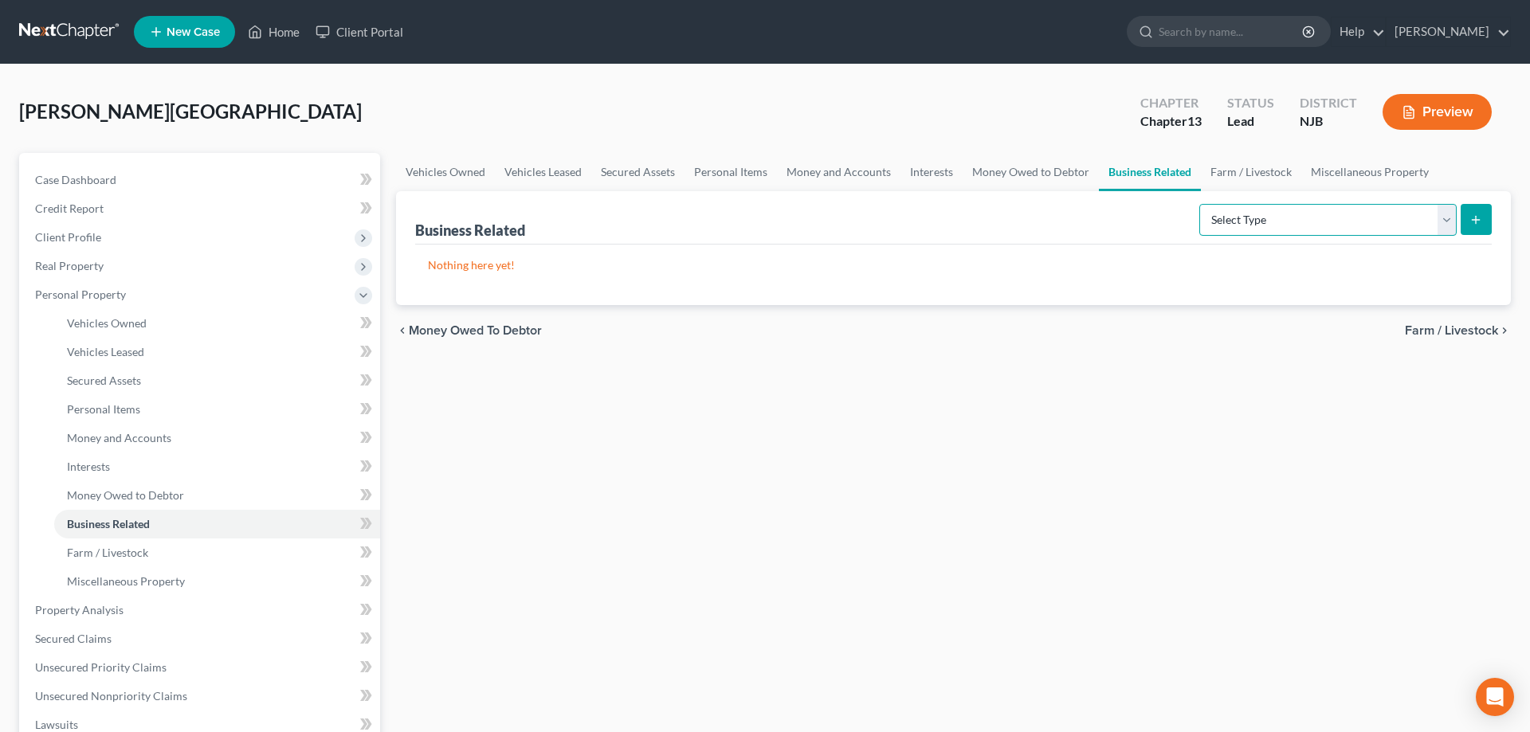
click at [1199, 204] on select "Select Type Customer Lists Franchises Inventory Licenses Machinery Office Equip…" at bounding box center [1327, 220] width 257 height 32
select select "other_business_related_property_not_listed"
click option "Other Business Related Property Not Listed" at bounding box center [0, 0] width 0 height 0
click at [1472, 228] on button "submit" at bounding box center [1476, 219] width 31 height 31
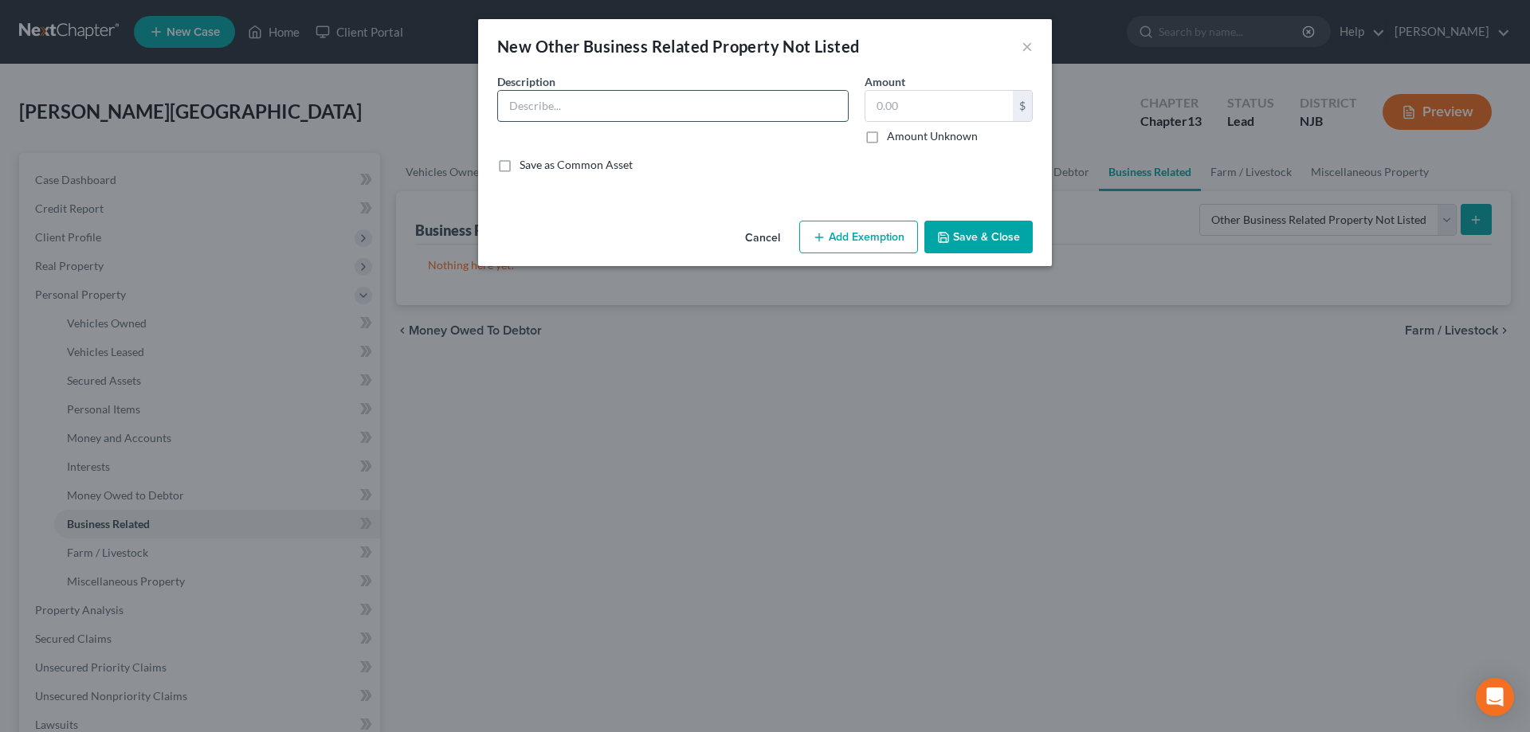
click at [678, 108] on input "text" at bounding box center [673, 106] width 350 height 30
click at [650, 110] on input "LLC opened in [DATE] "4 the love of Art"" at bounding box center [673, 106] width 350 height 30
click at [775, 108] on input "LLC opened in [DATE] "4 the Love of Art"" at bounding box center [673, 106] width 350 height 30
type input "LLC opened in [DATE] "4 the Love of Art" no activity for 4 years"
click at [903, 100] on input "text" at bounding box center [939, 106] width 147 height 30
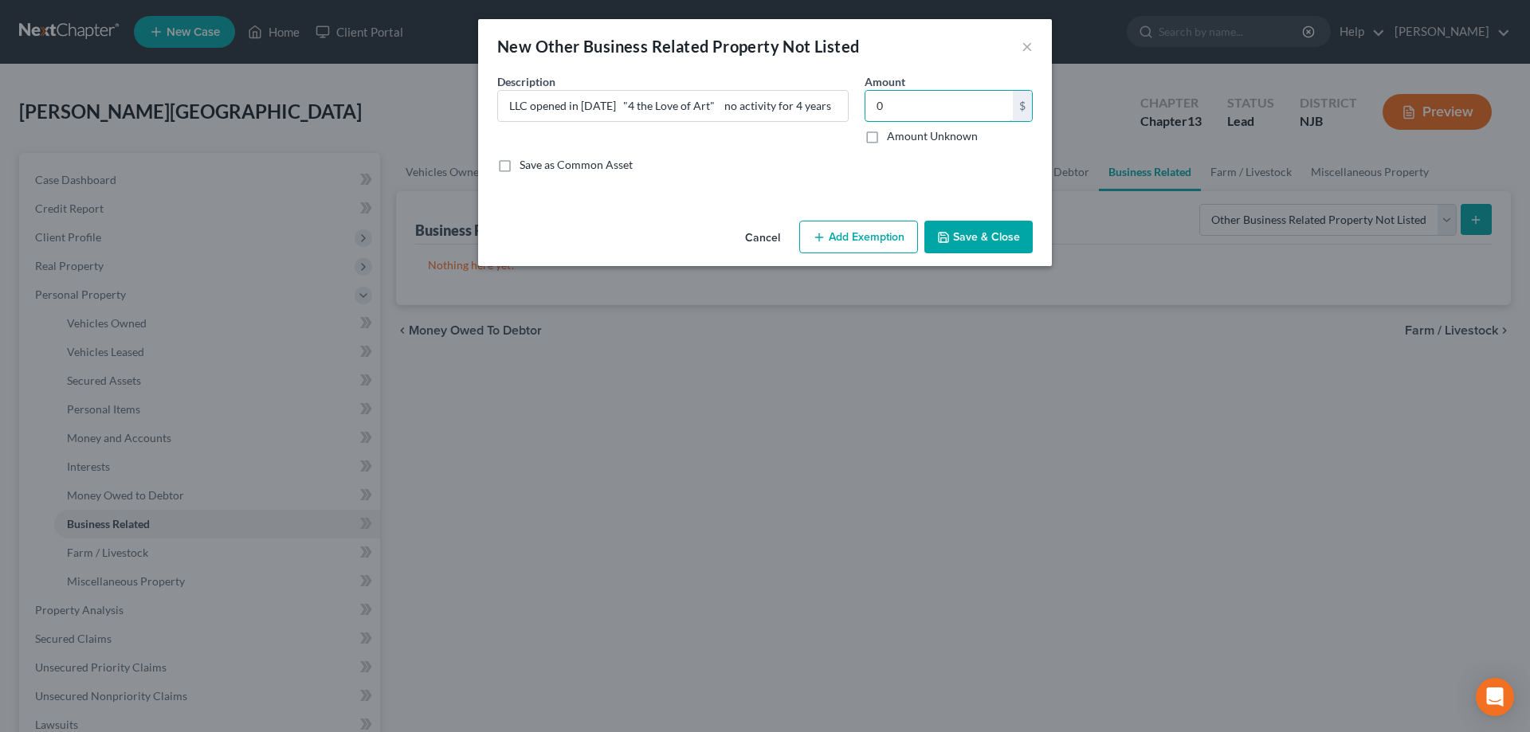
type input "0"
click at [971, 237] on button "Save & Close" at bounding box center [978, 237] width 108 height 33
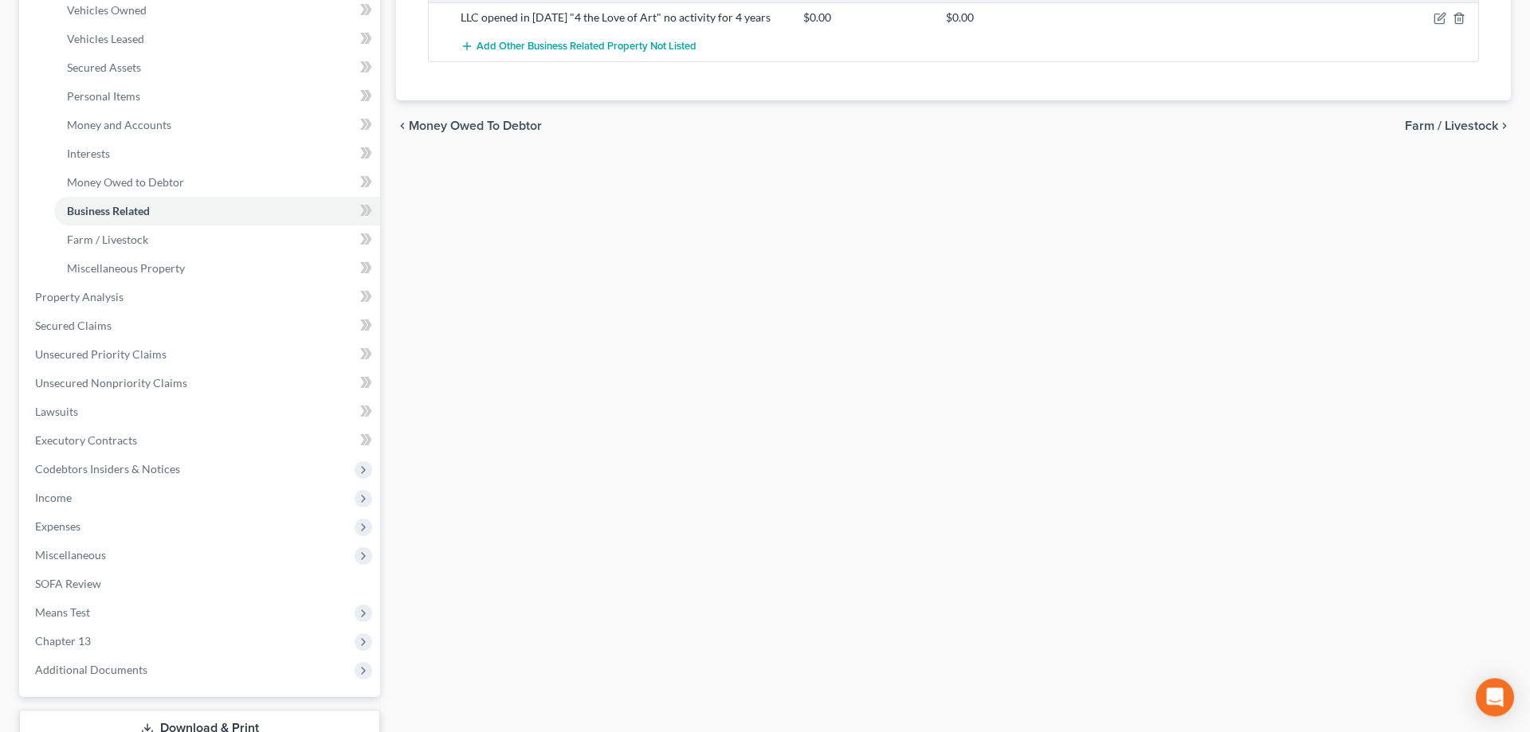
scroll to position [185, 0]
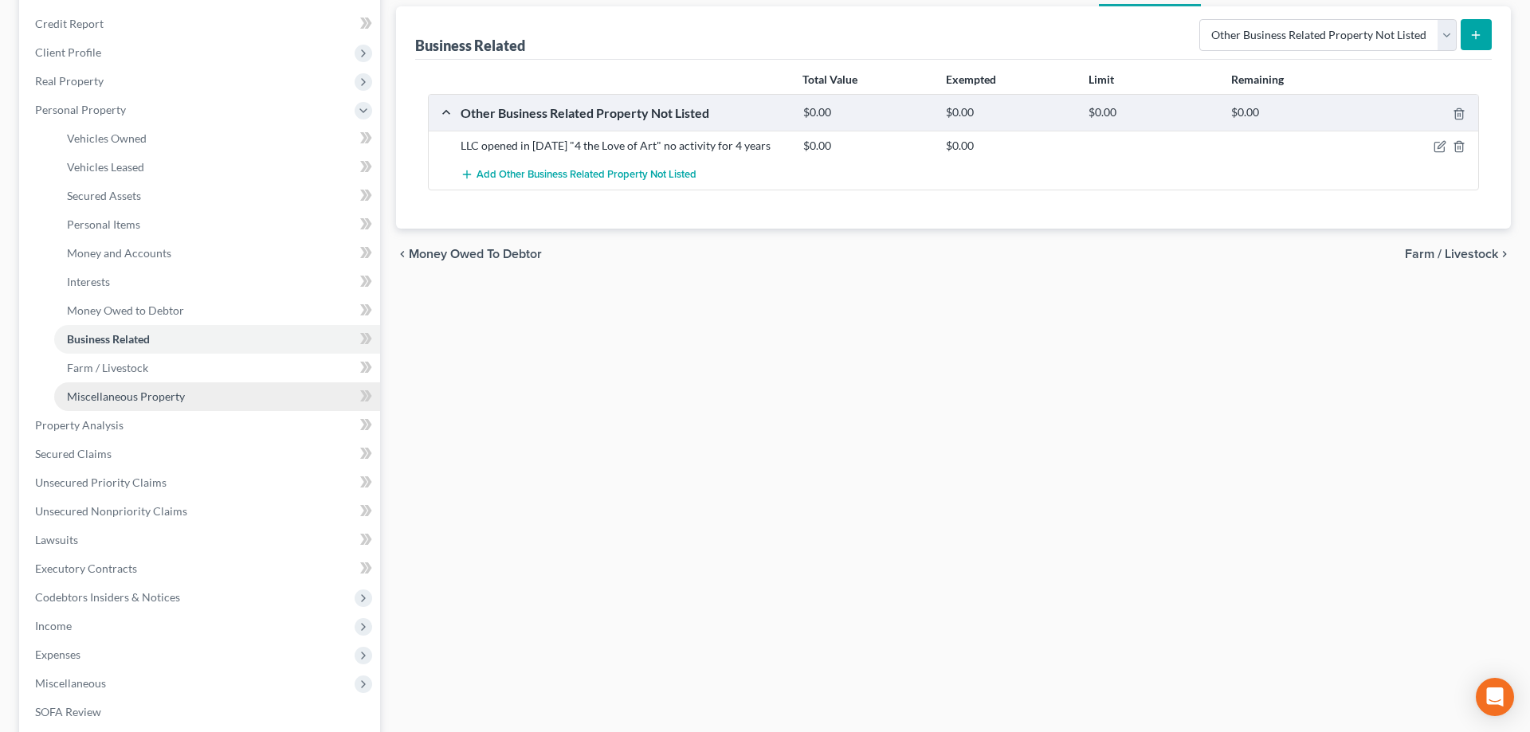
click at [166, 398] on span "Miscellaneous Property" at bounding box center [126, 397] width 118 height 14
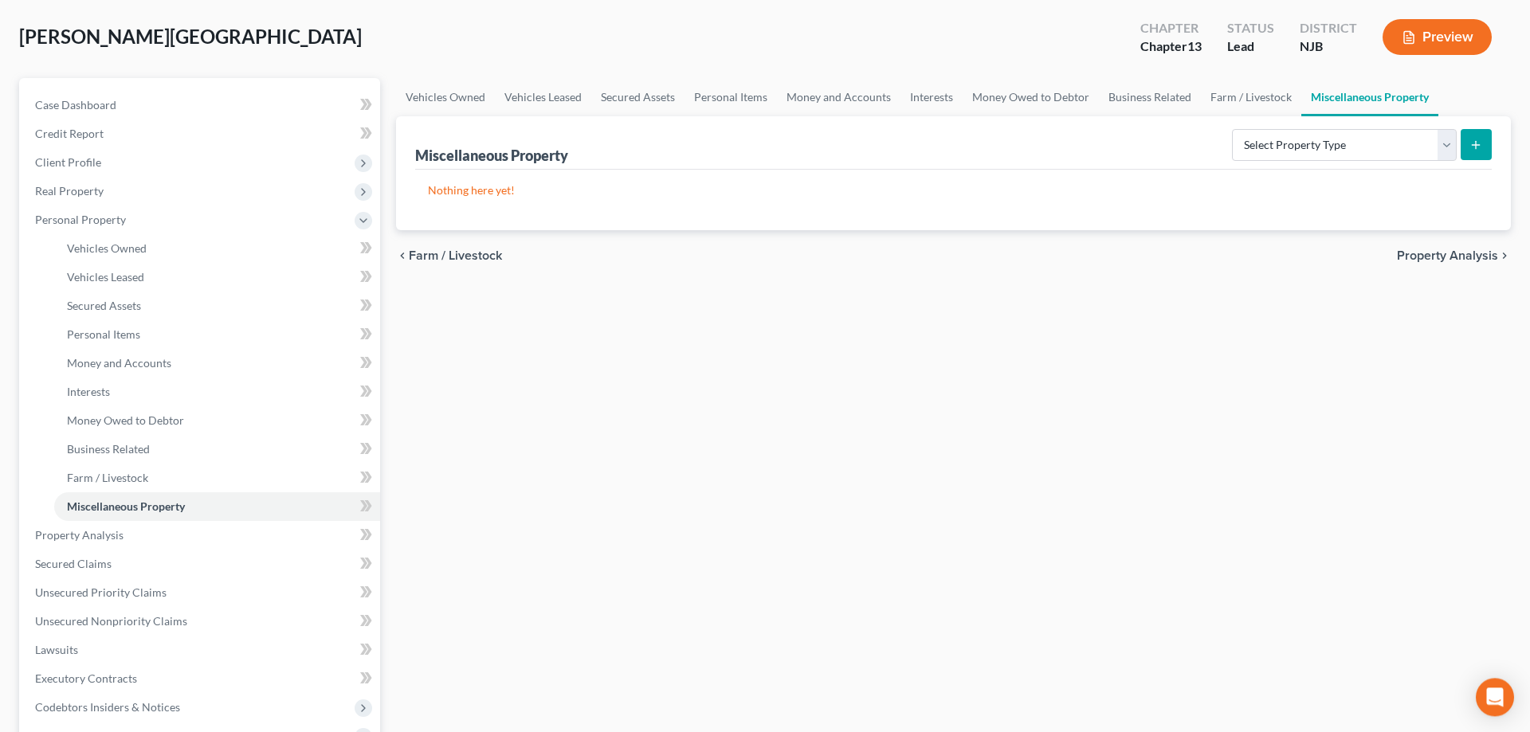
scroll to position [244, 0]
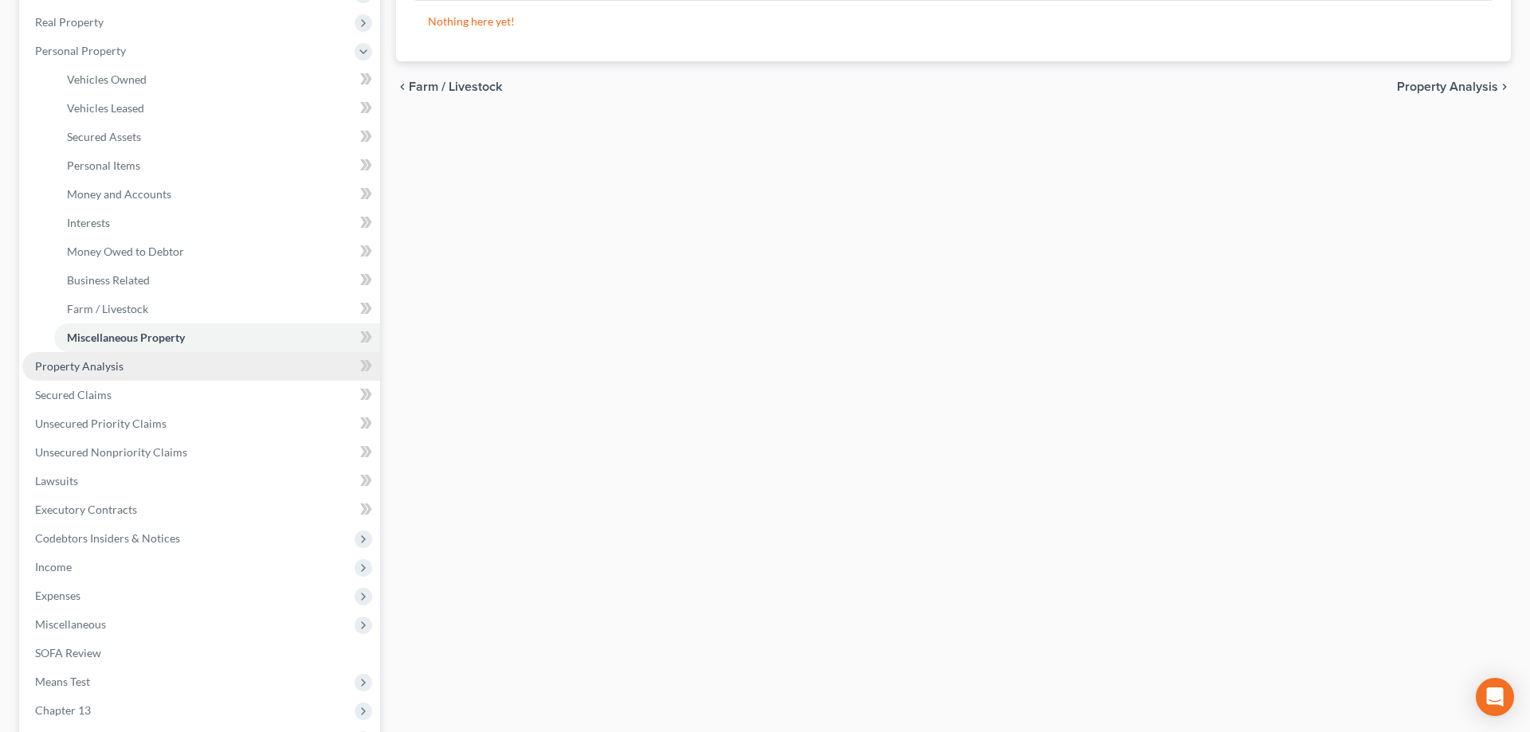
click at [129, 367] on link "Property Analysis" at bounding box center [201, 366] width 358 height 29
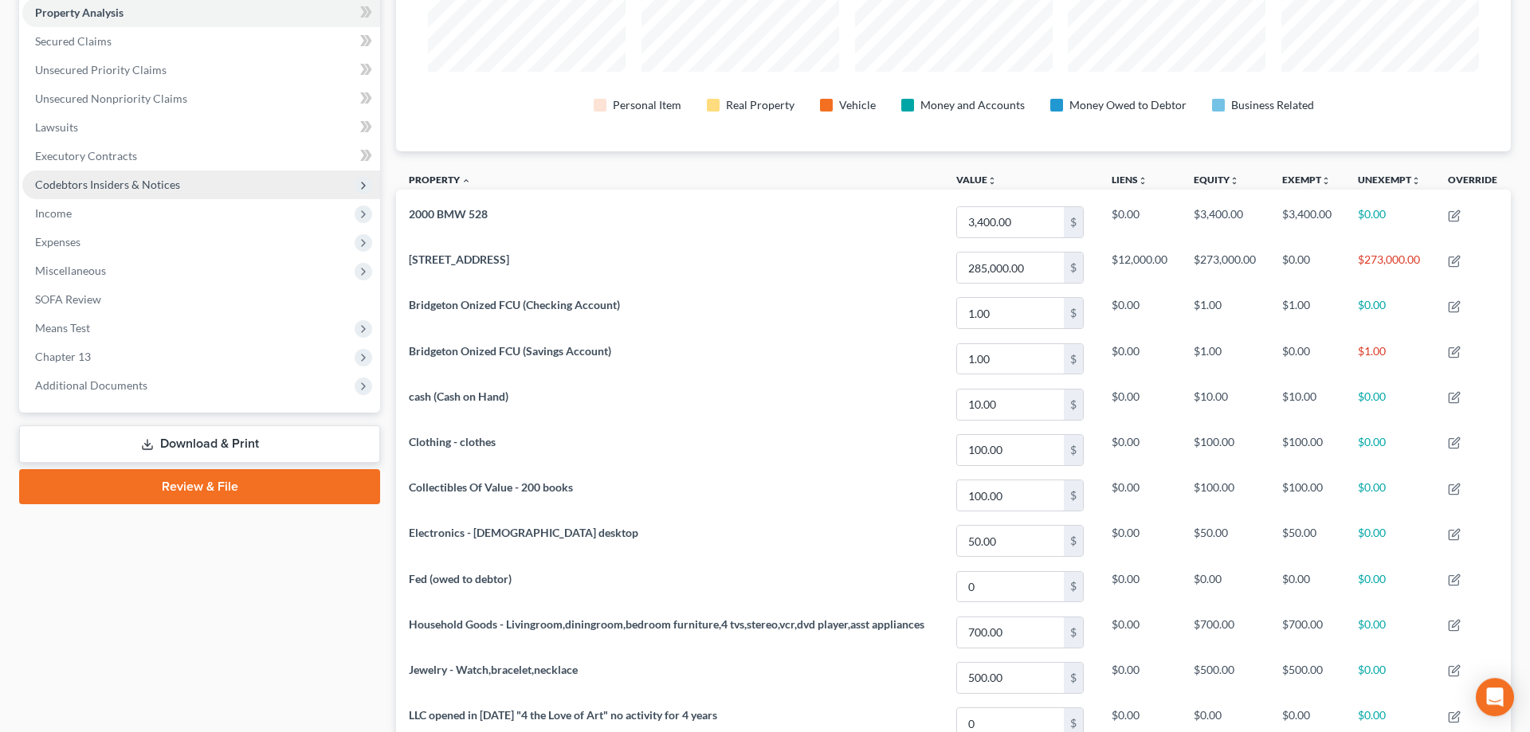
scroll to position [163, 0]
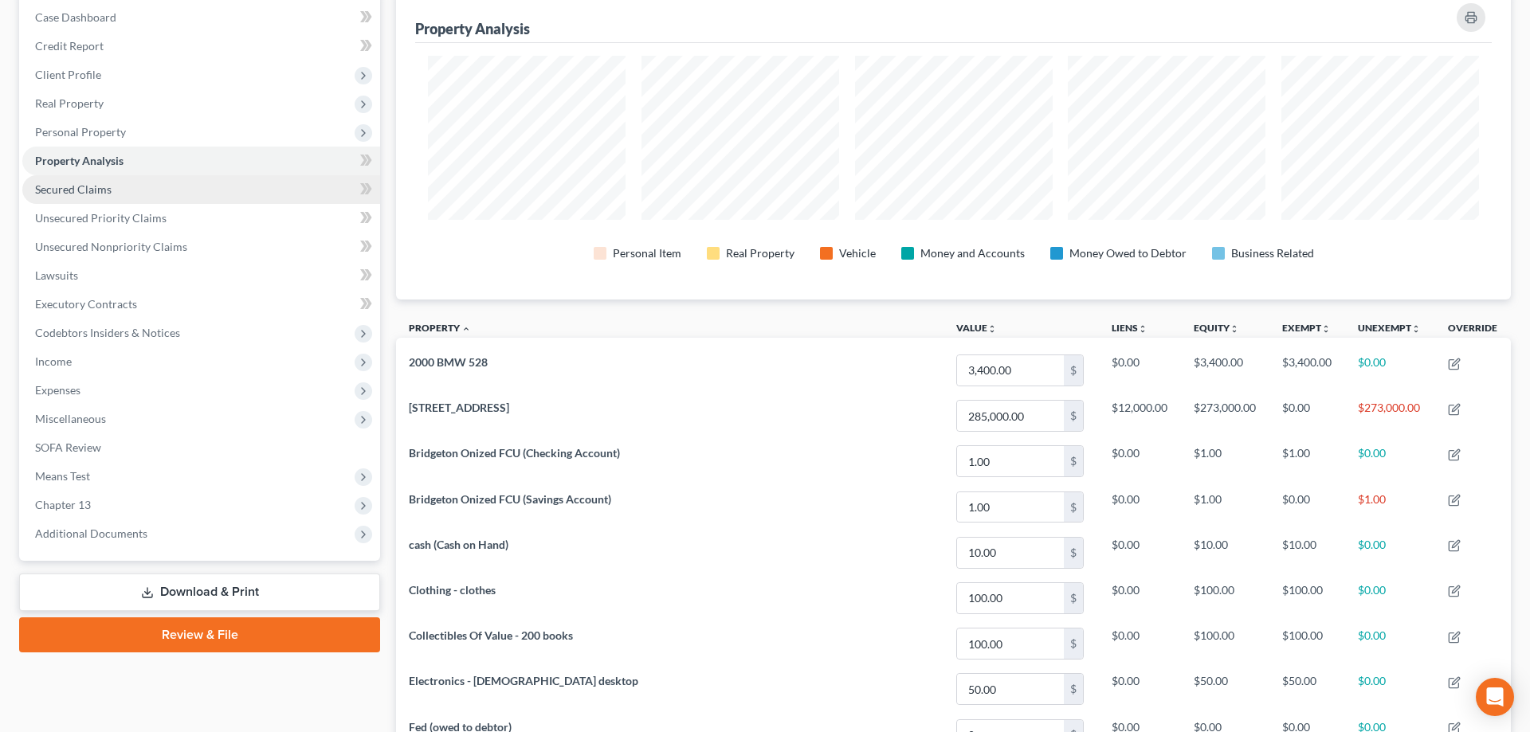
click at [100, 188] on span "Secured Claims" at bounding box center [73, 190] width 77 height 14
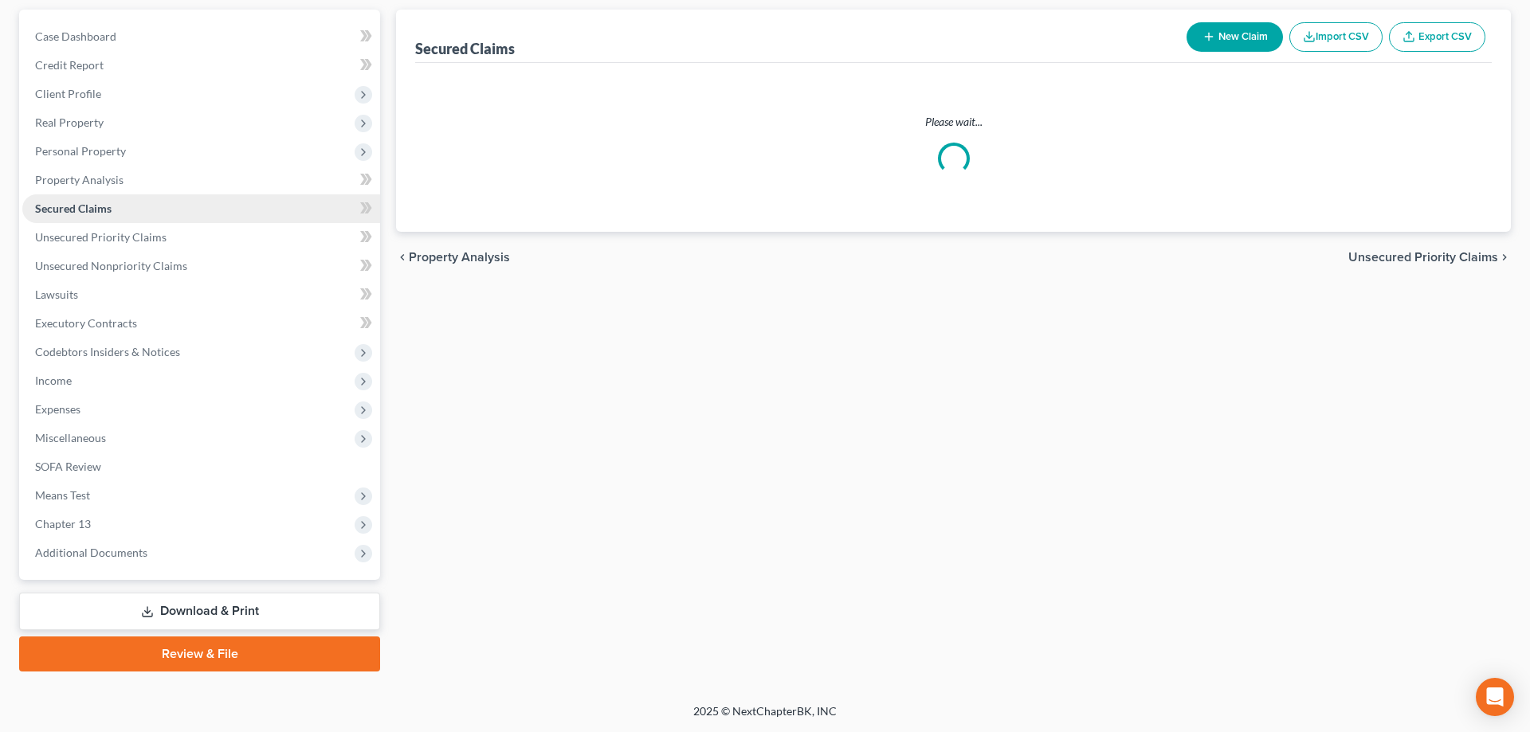
scroll to position [142, 0]
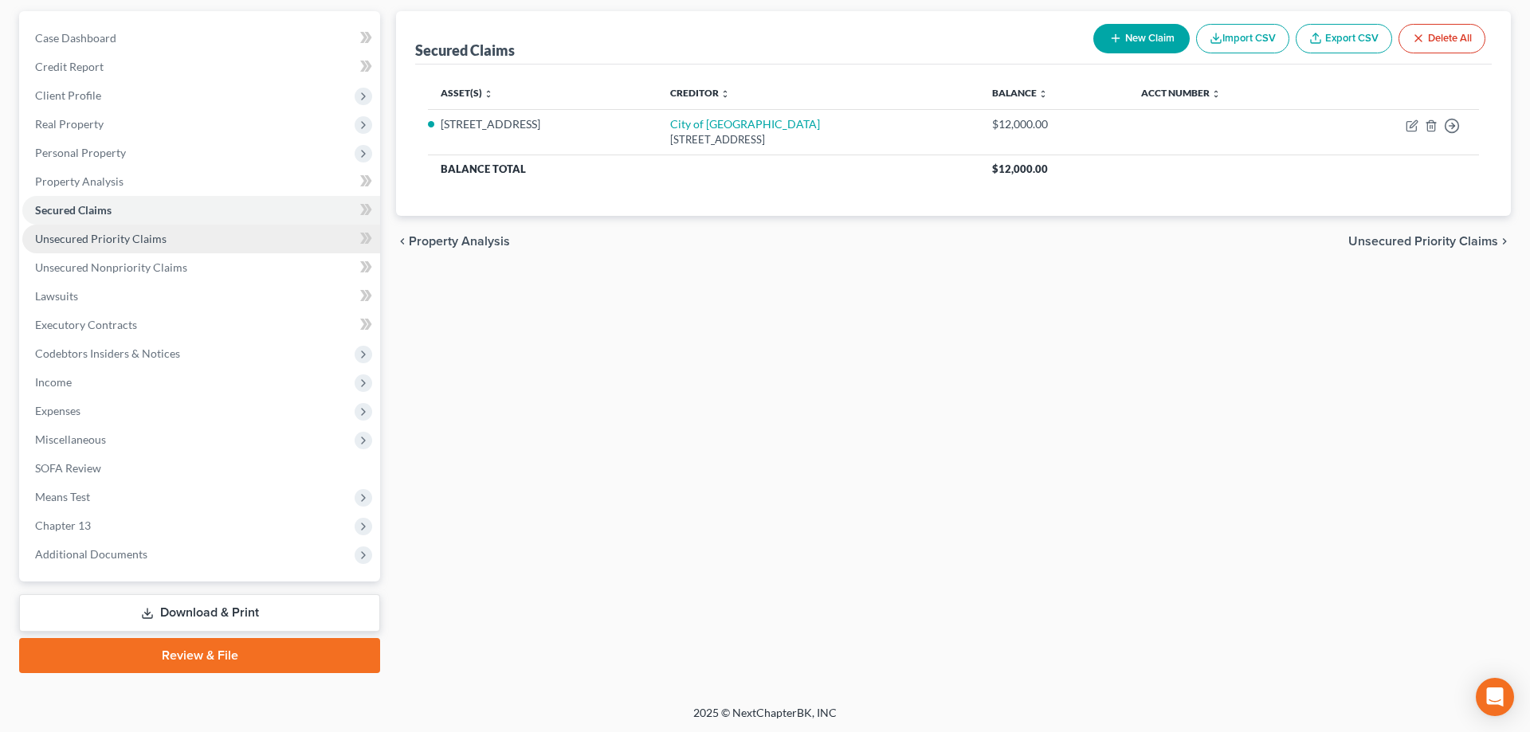
click at [124, 237] on span "Unsecured Priority Claims" at bounding box center [100, 239] width 131 height 14
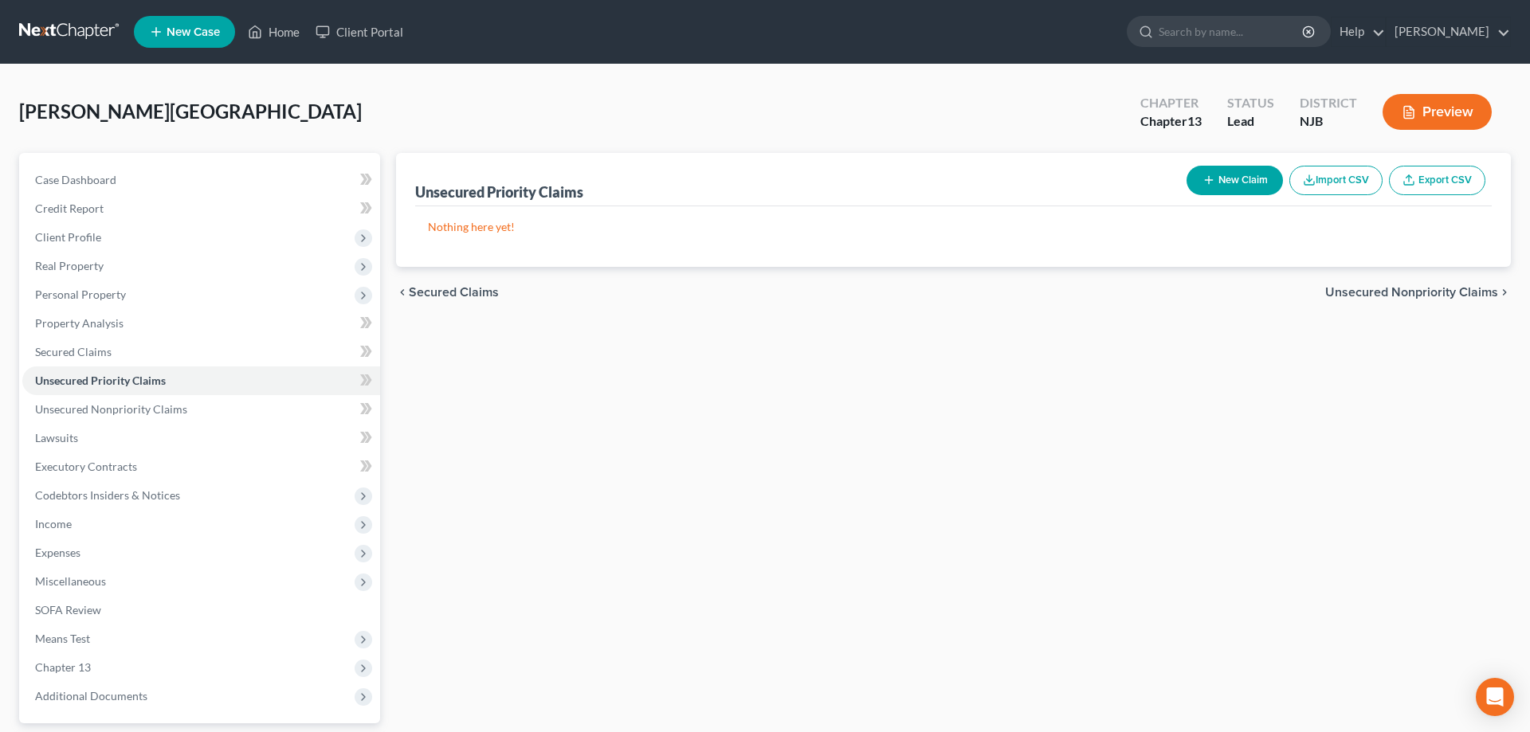
click at [1215, 178] on button "New Claim" at bounding box center [1235, 180] width 96 height 29
select select "0"
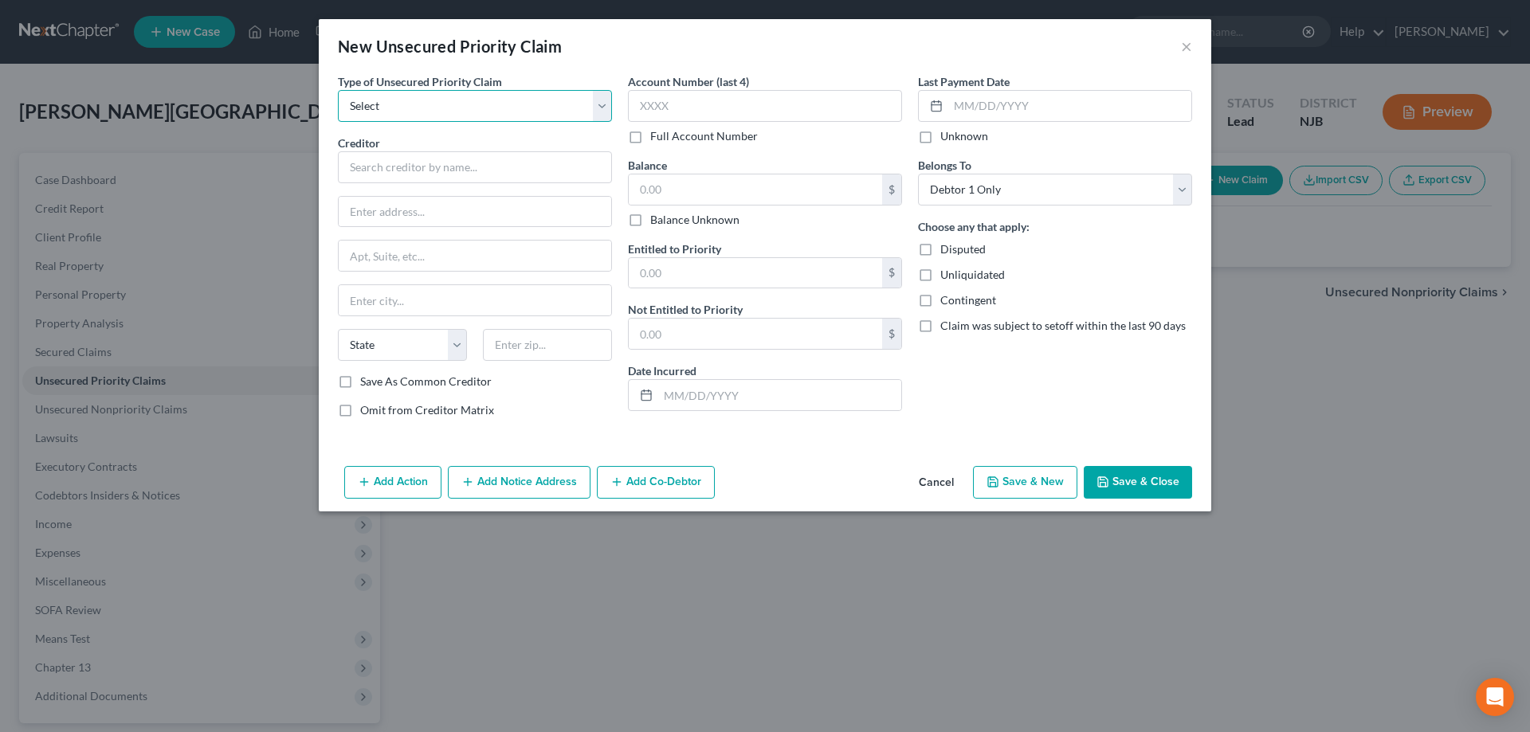
click at [338, 90] on select "Select Taxes & Other Government Units Domestic Support Obligations Extensions o…" at bounding box center [475, 106] width 274 height 32
select select "0"
click option "Taxes & Other Government Units" at bounding box center [0, 0] width 0 height 0
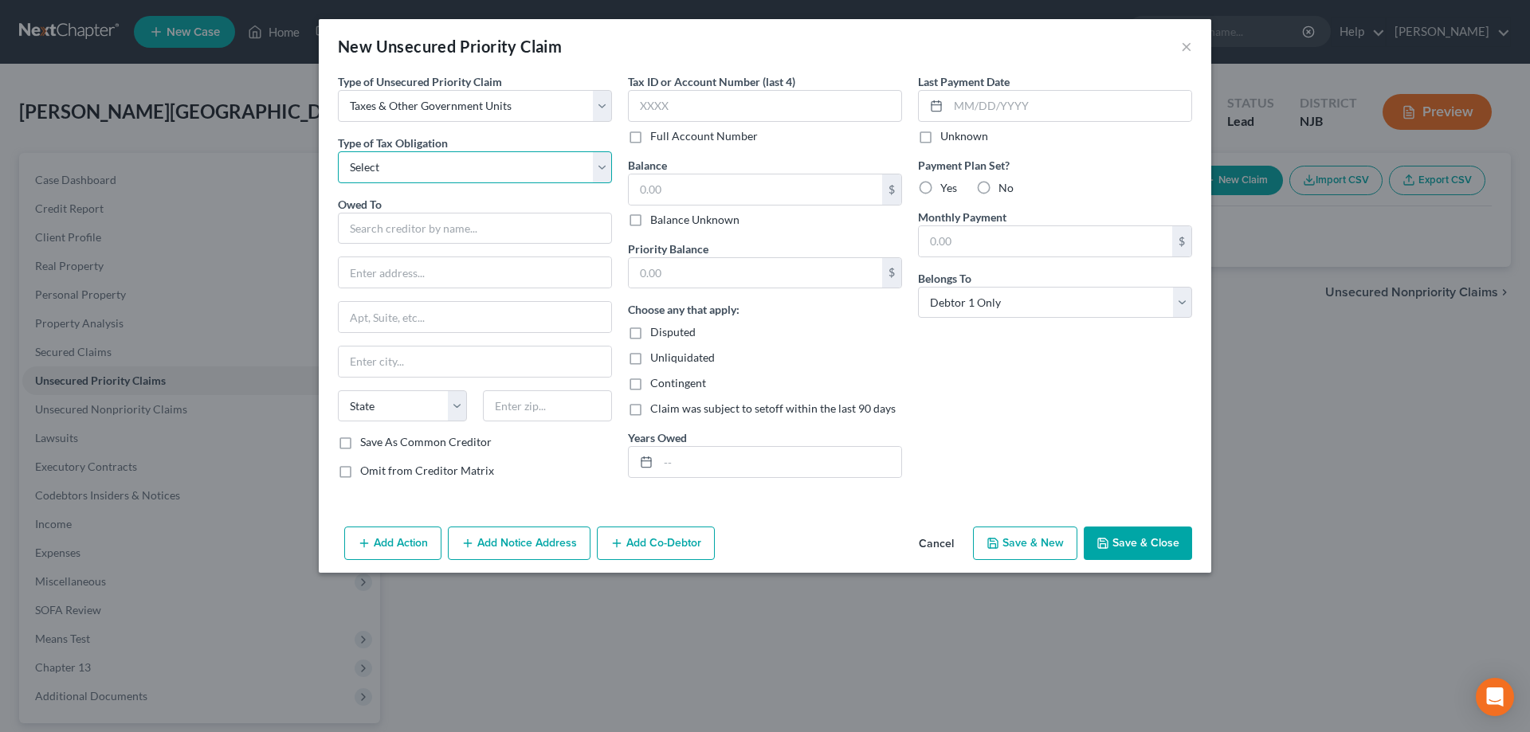
click at [338, 151] on select "Select Federal City State Franchise Tax Board Other" at bounding box center [475, 167] width 274 height 32
select select "1"
click option "City" at bounding box center [0, 0] width 0 height 0
click at [386, 237] on input "text" at bounding box center [475, 229] width 274 height 32
type input "C"
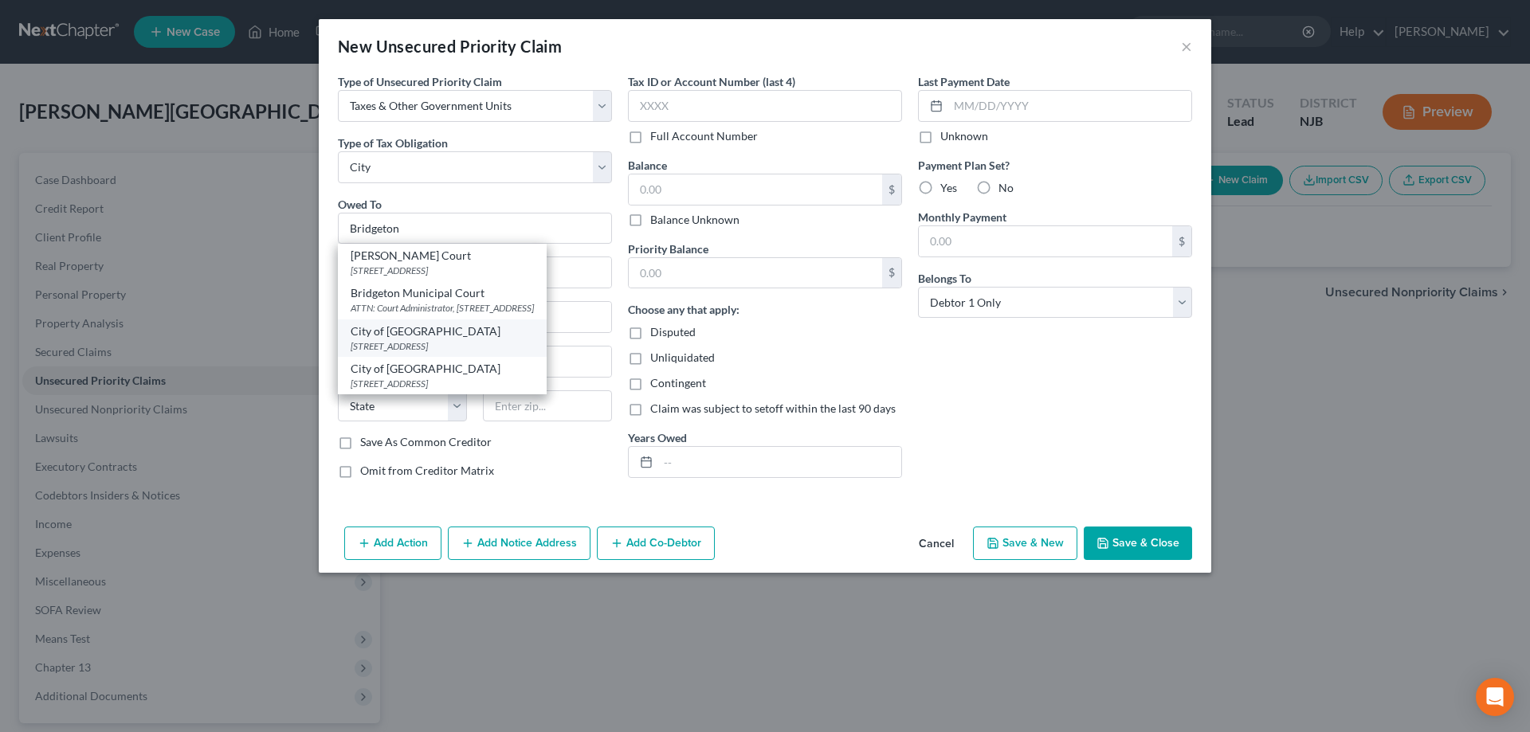
click at [407, 340] on div "City of [GEOGRAPHIC_DATA]" at bounding box center [442, 332] width 183 height 16
type input "City of [GEOGRAPHIC_DATA]"
type input "[STREET_ADDRESS][DEMOGRAPHIC_DATA]"
type input "Bridgeton"
select select "33"
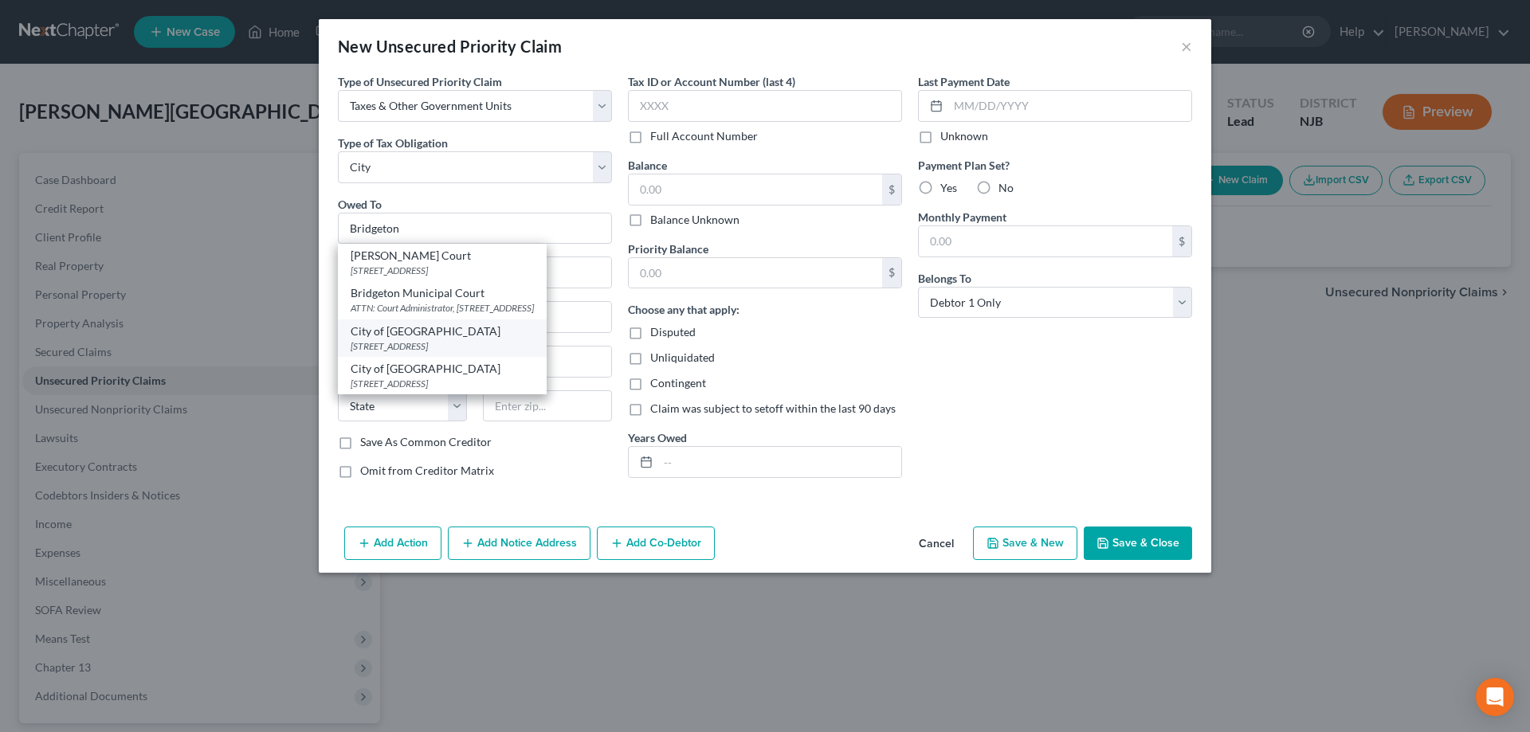
type input "08302"
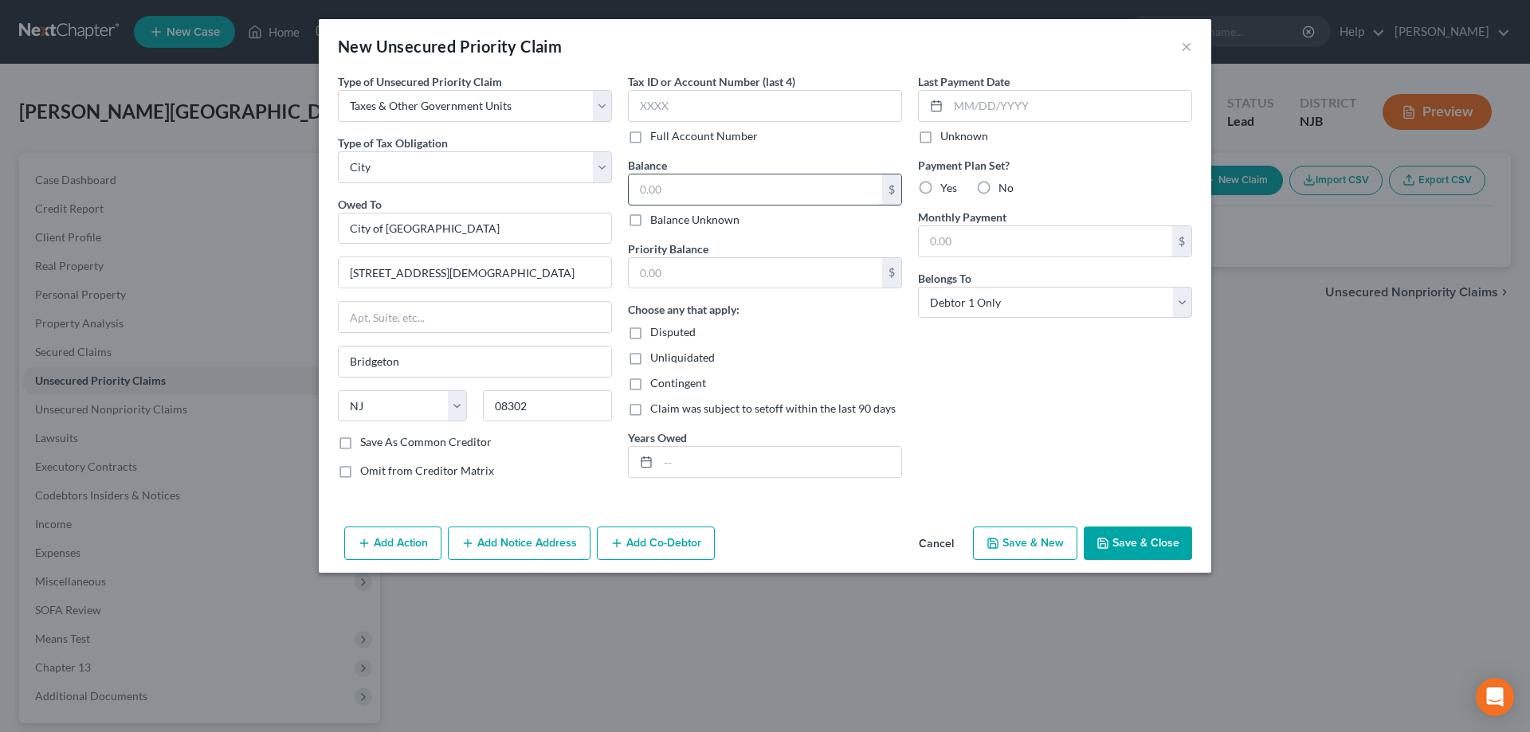
click at [715, 185] on input "text" at bounding box center [755, 190] width 253 height 30
click at [1102, 531] on button "Save & Close" at bounding box center [1138, 543] width 108 height 33
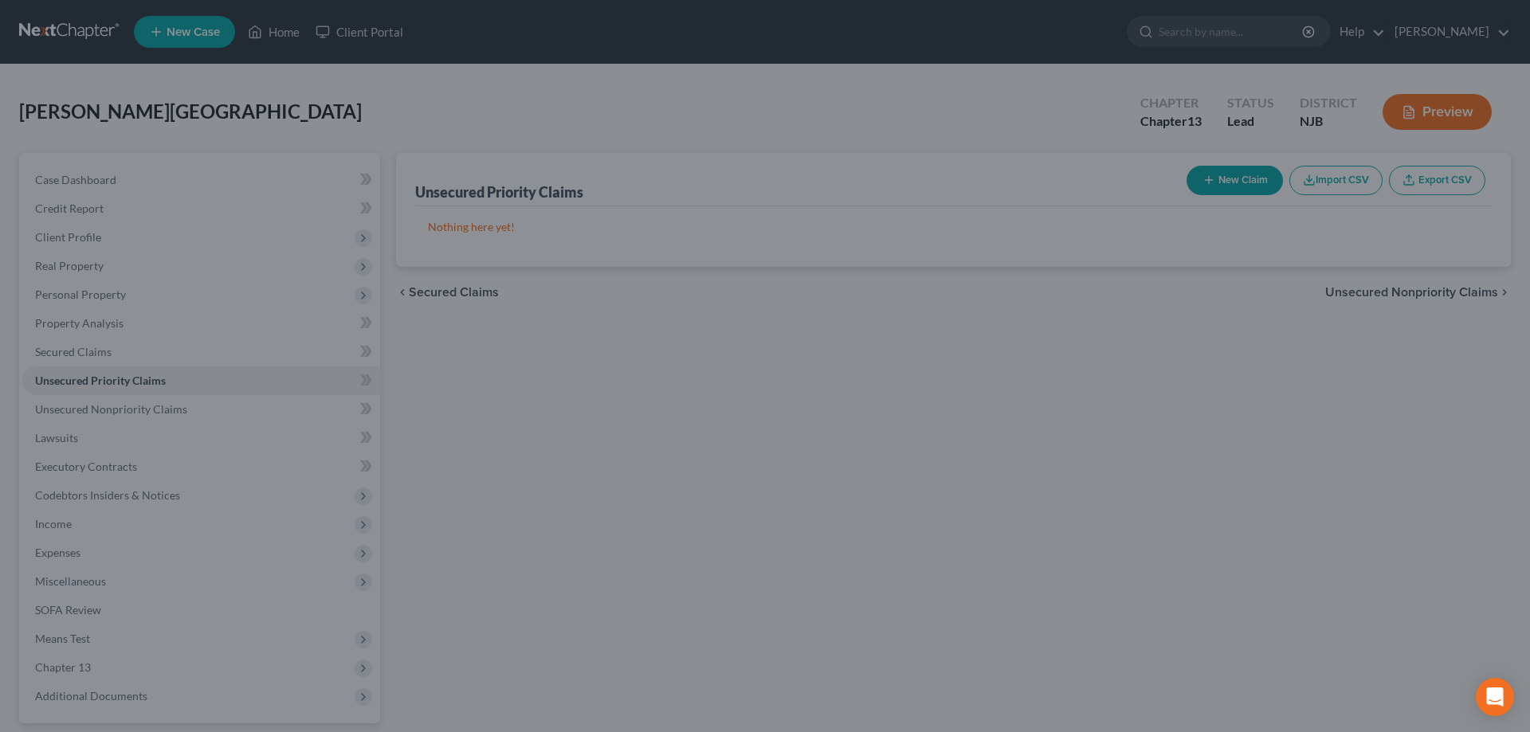
type input "12,000.00"
type input "0.00"
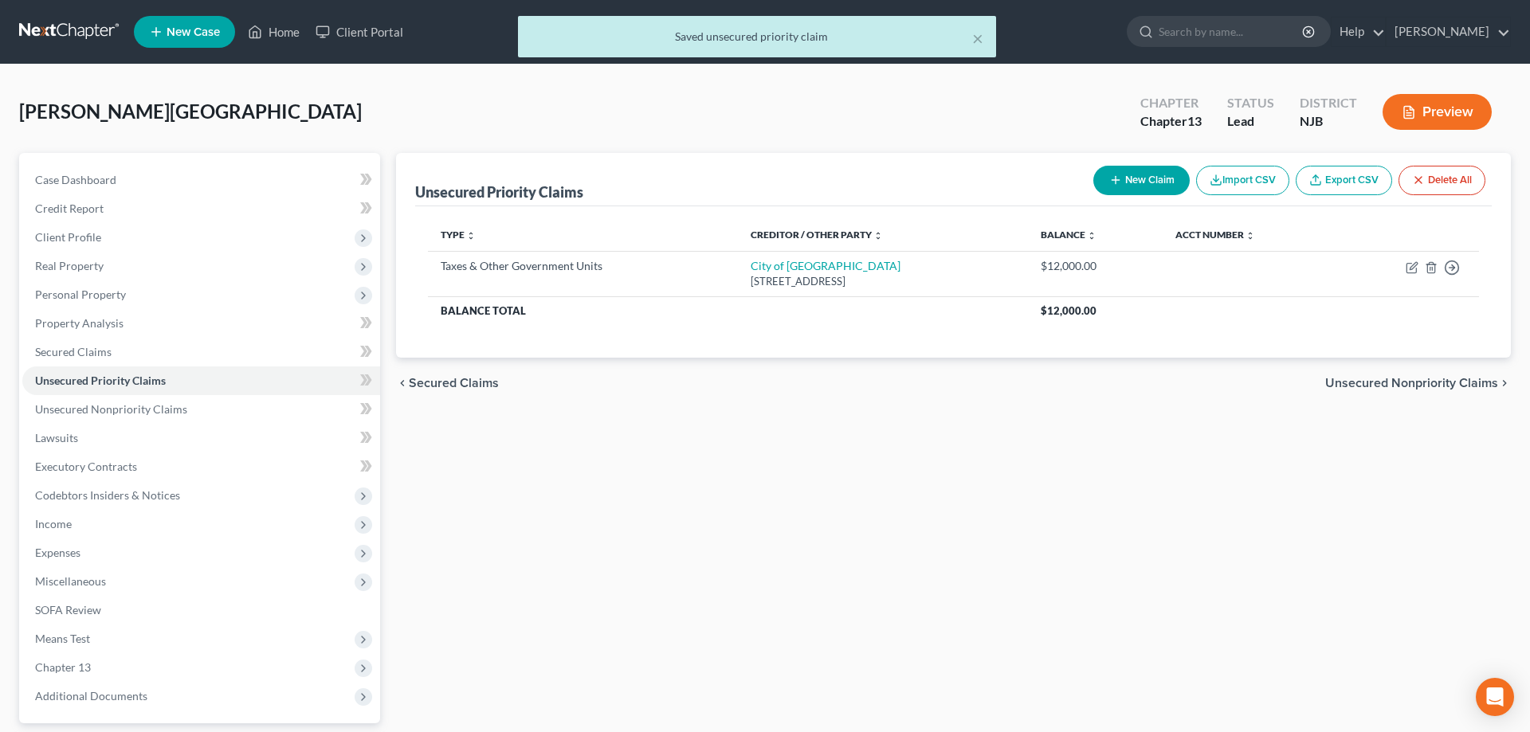
scroll to position [142, 0]
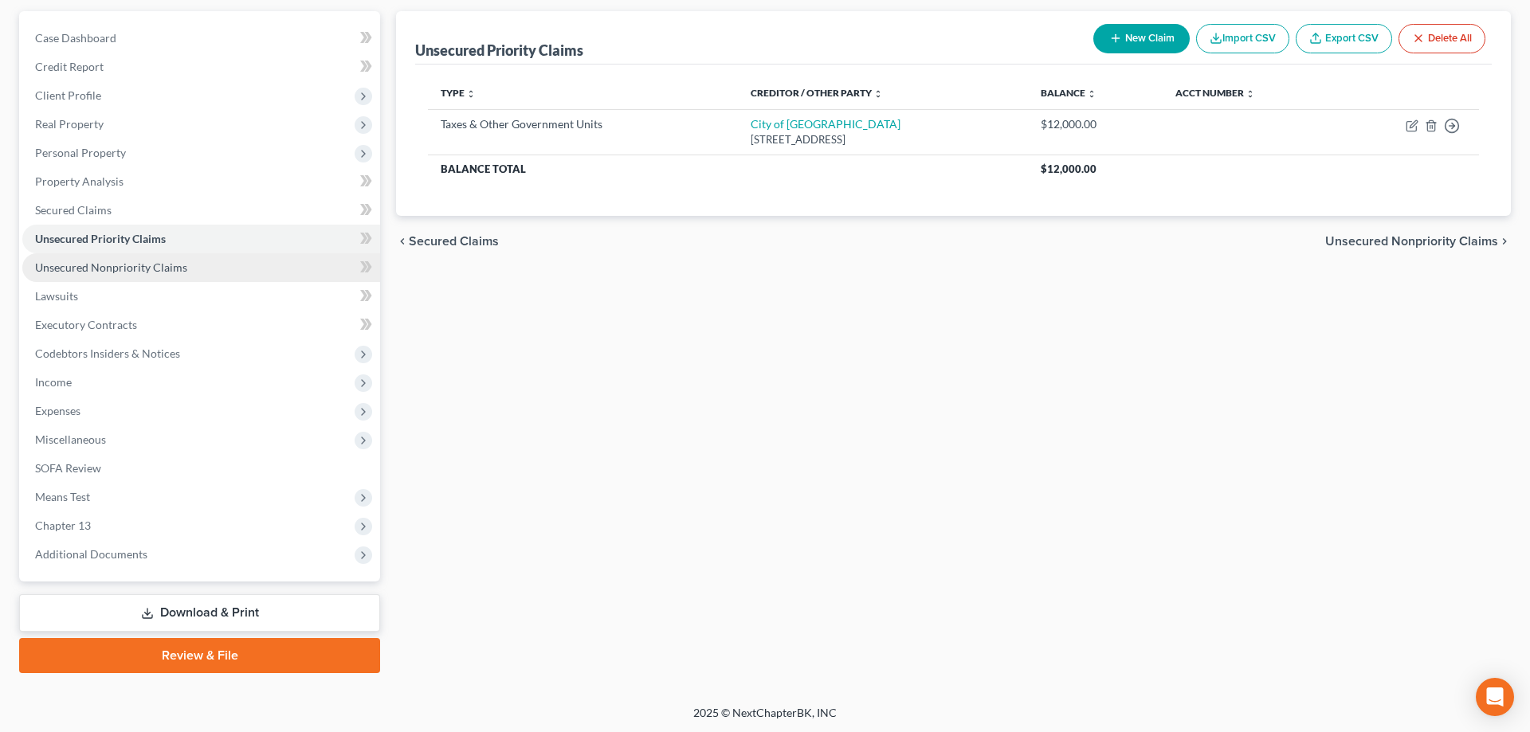
click at [117, 269] on span "Unsecured Nonpriority Claims" at bounding box center [111, 268] width 152 height 14
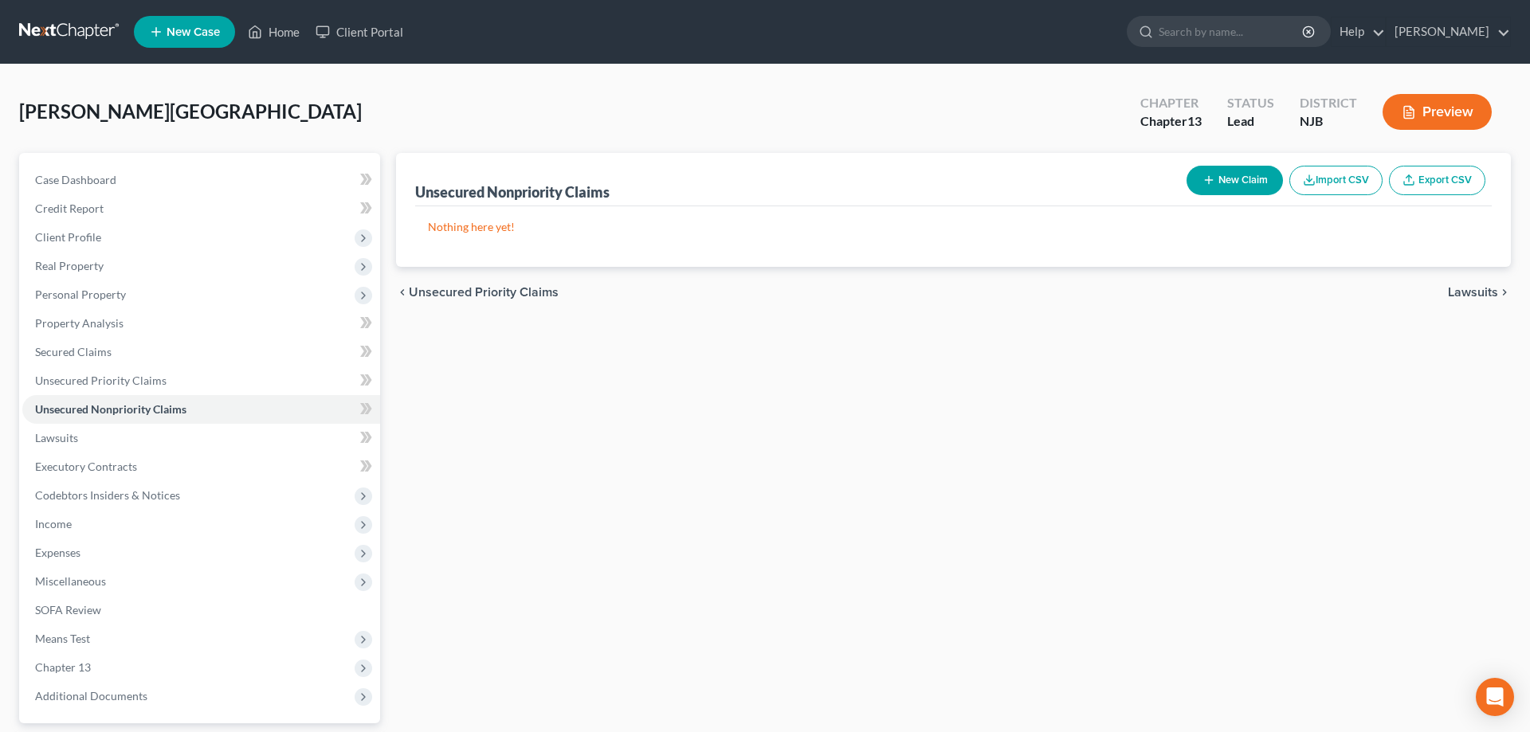
click at [1239, 179] on button "New Claim" at bounding box center [1235, 180] width 96 height 29
select select "0"
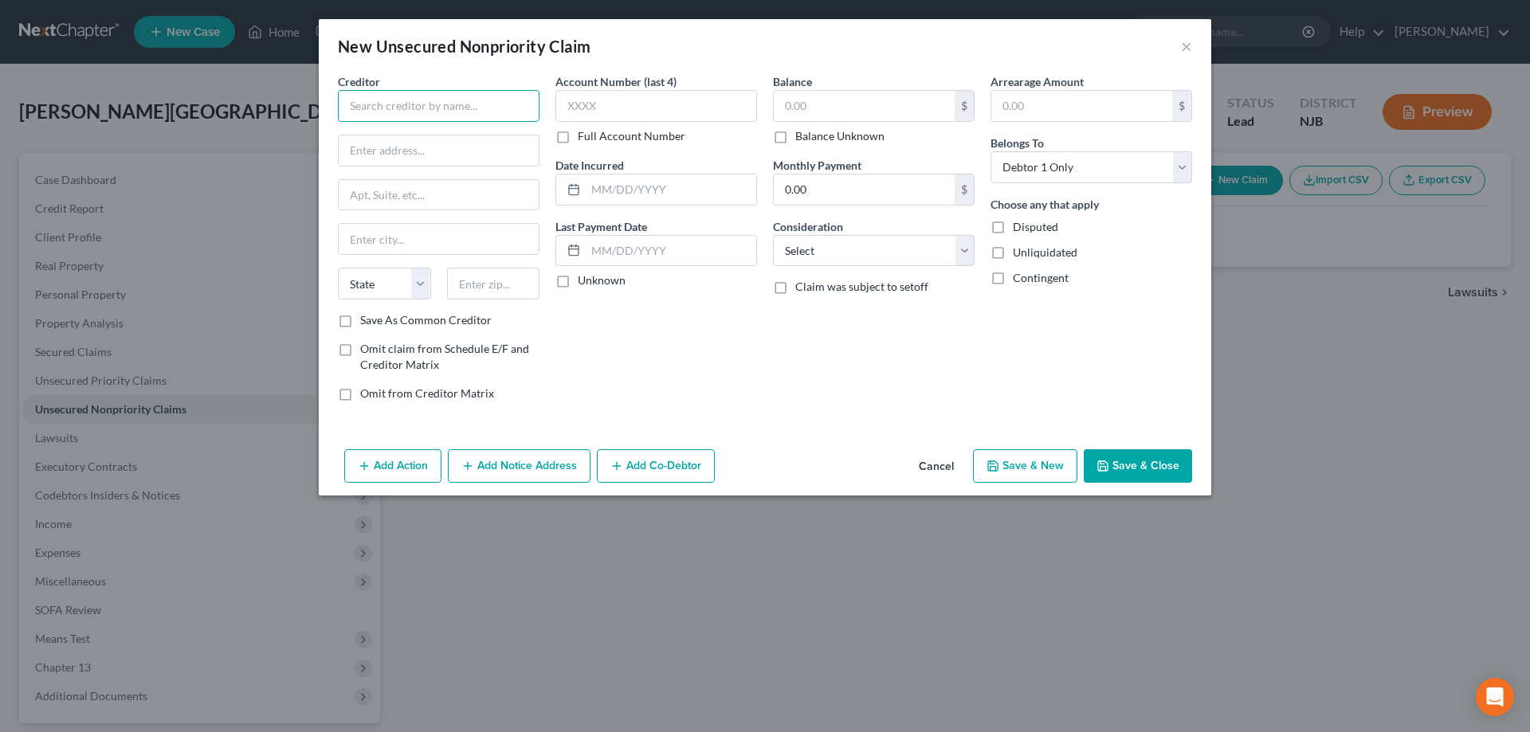
click at [461, 102] on input "text" at bounding box center [439, 106] width 202 height 32
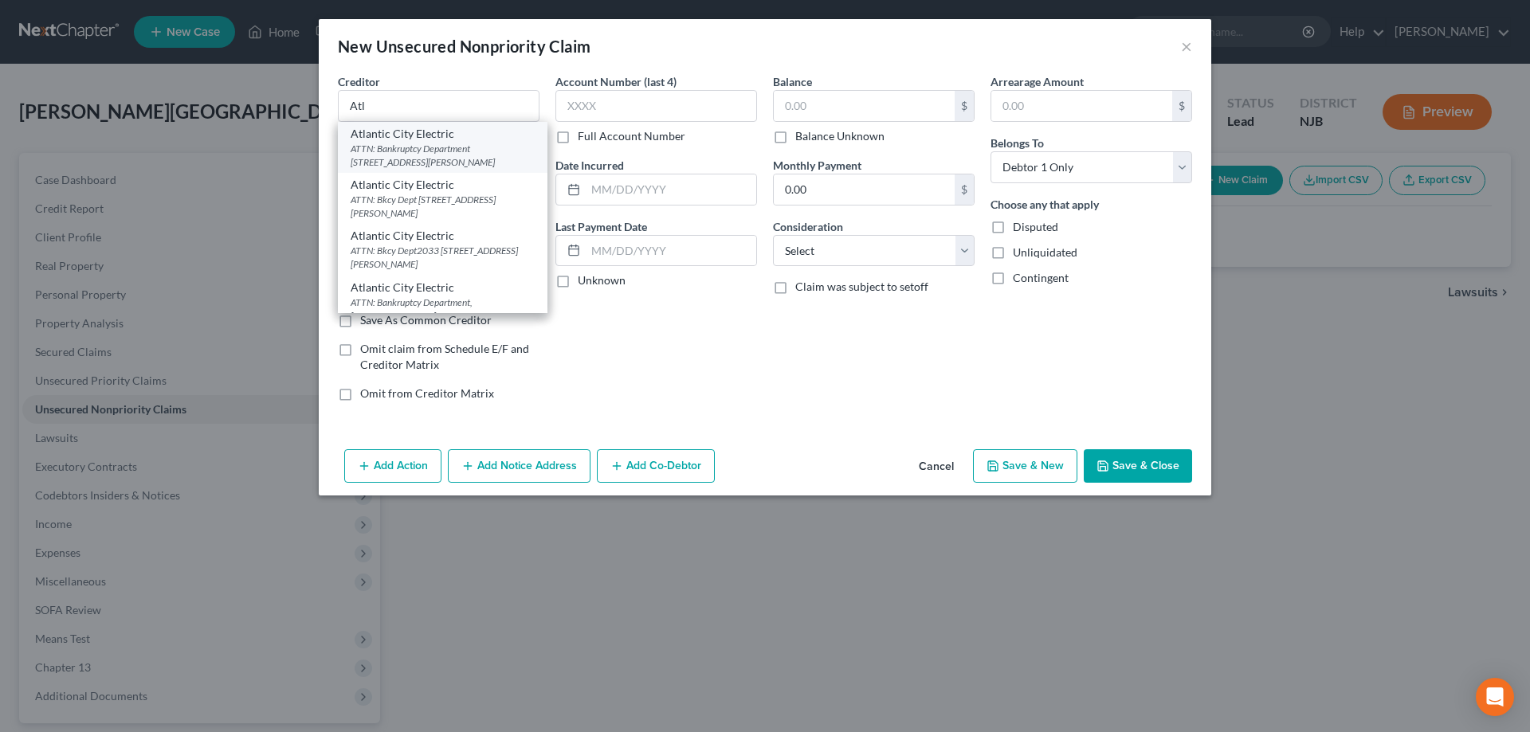
click at [452, 151] on div "ATTN: Bankruptcy Department [STREET_ADDRESS][PERSON_NAME]" at bounding box center [443, 155] width 184 height 27
type input "Atlantic City Electric"
type input "ATTN: Bankruptcy Department"
type input "[STREET_ADDRESS][PERSON_NAME]"
type input "[GEOGRAPHIC_DATA]"
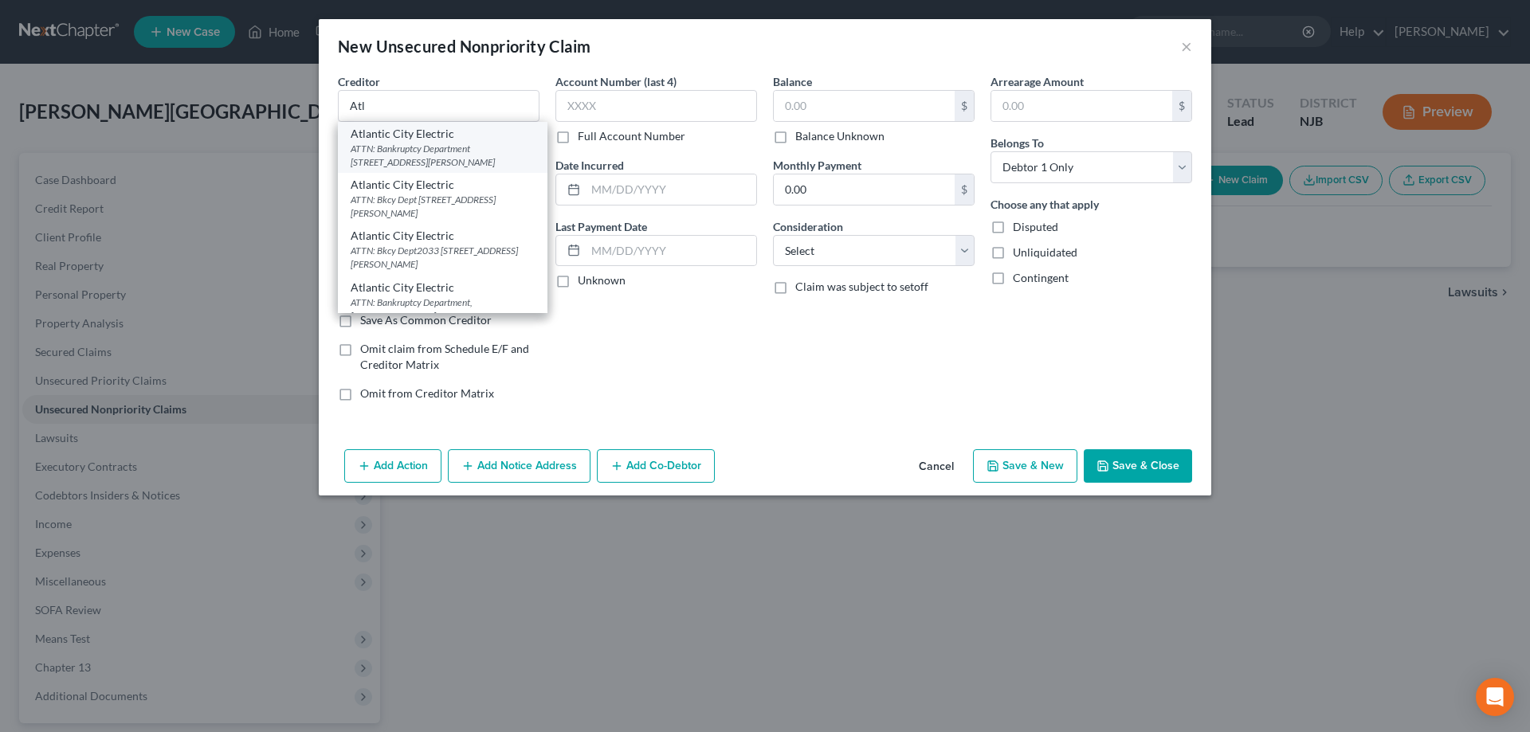
select select "33"
type input "08069"
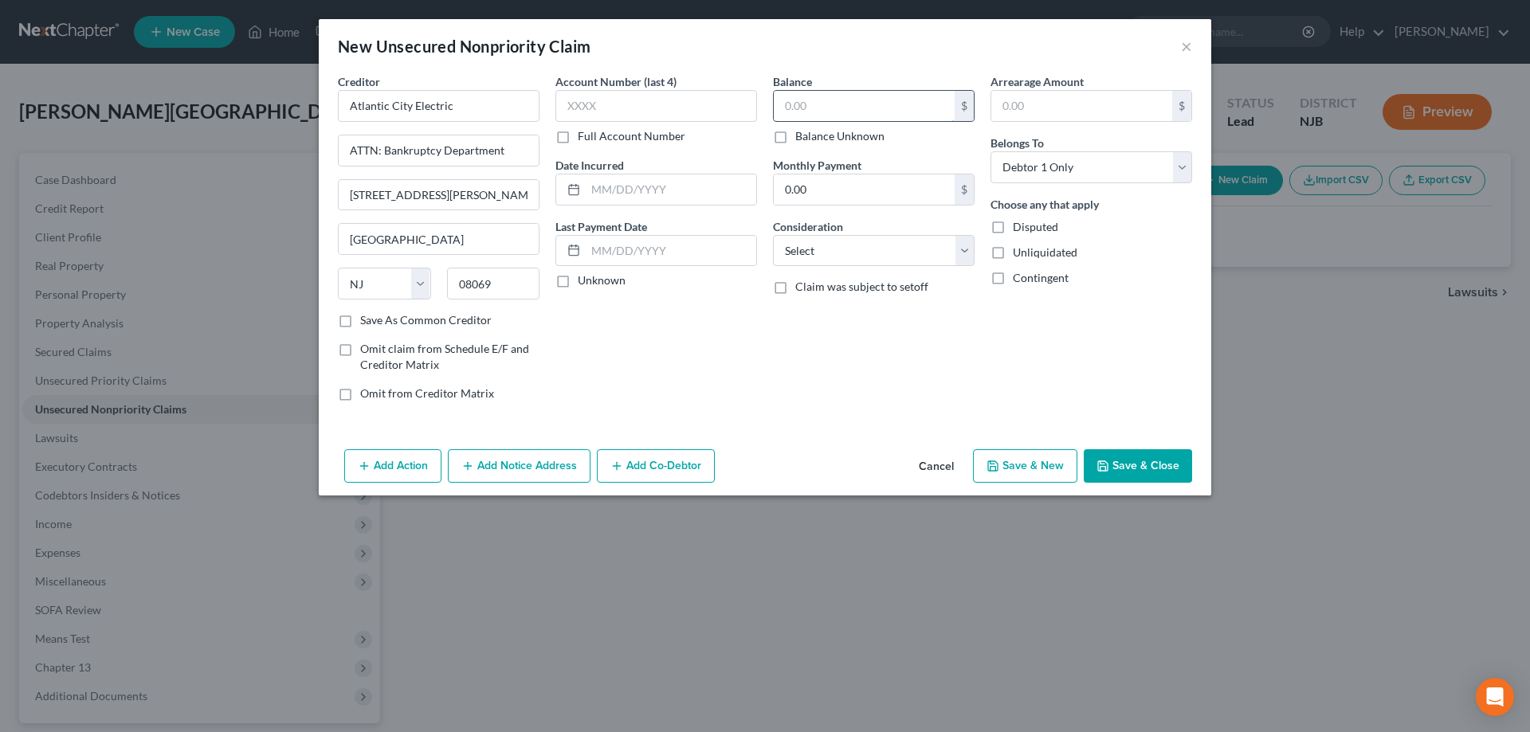
click at [830, 112] on input "text" at bounding box center [864, 106] width 181 height 30
type input "10,090"
click at [1034, 469] on button "Save & New" at bounding box center [1025, 465] width 104 height 33
select select "0"
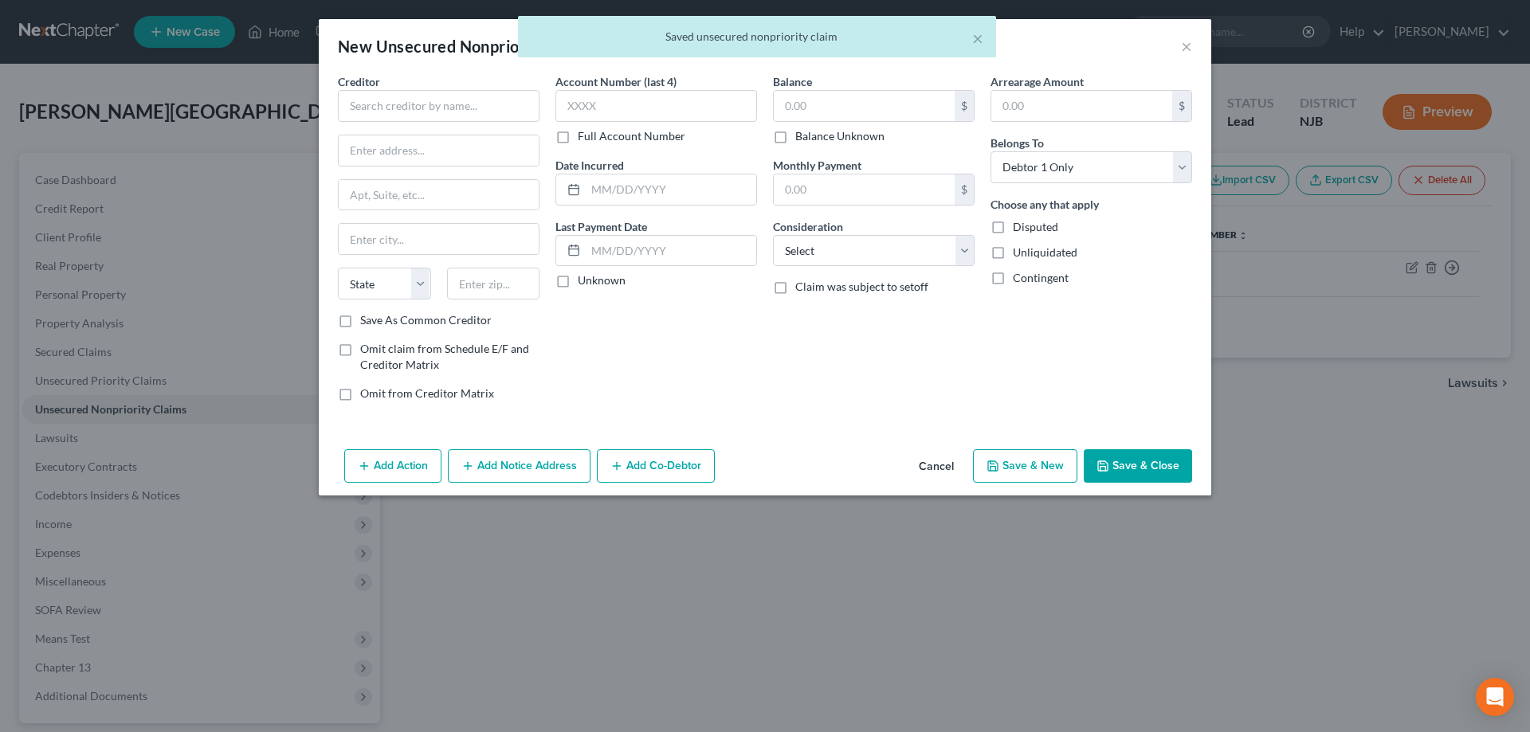
click at [967, 690] on div "New Unsecured Nonpriority Claim × Creditor * State [US_STATE] AK AR AZ [GEOGRAP…" at bounding box center [765, 366] width 1530 height 732
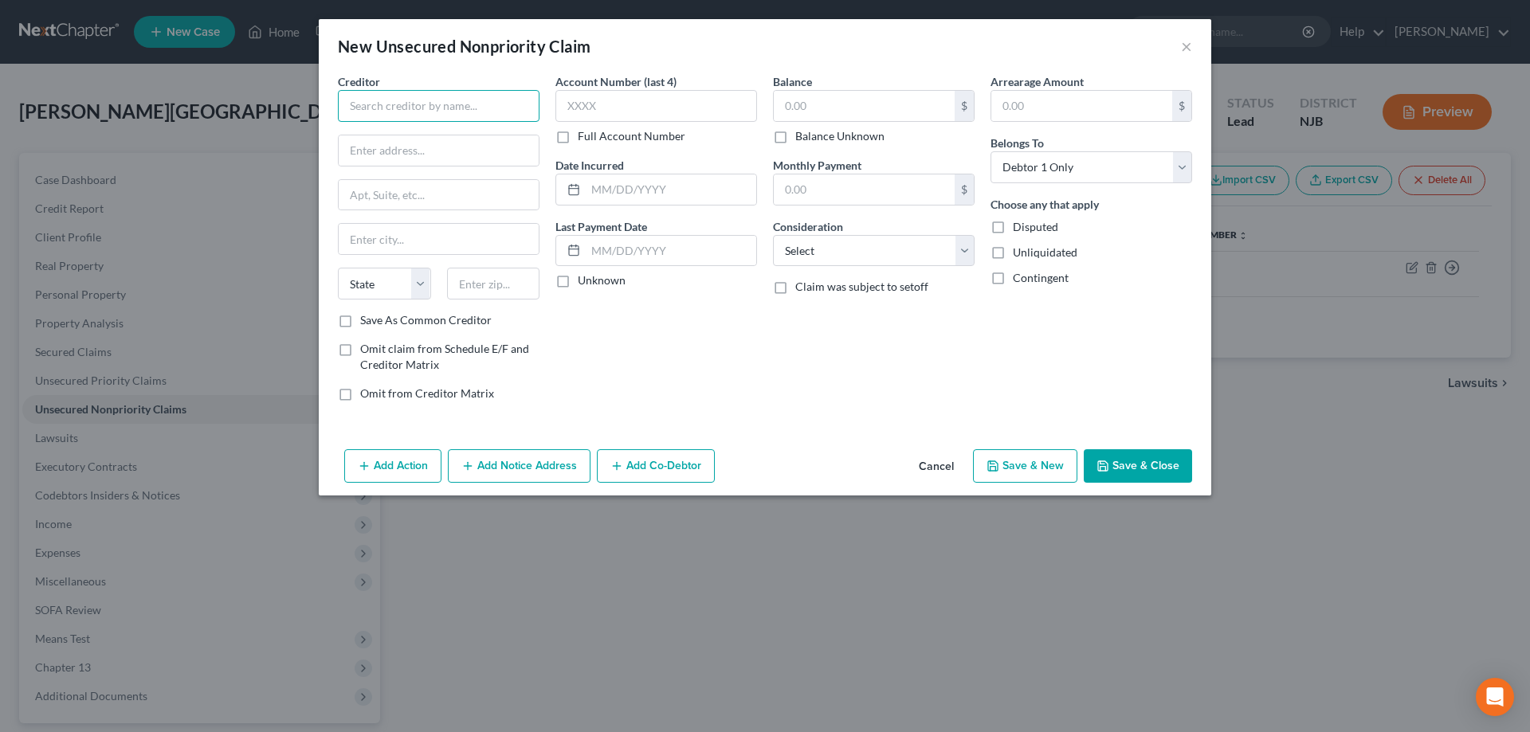
click at [366, 118] on input "text" at bounding box center [439, 106] width 202 height 32
click at [371, 155] on div "[STREET_ADDRESS]" at bounding box center [434, 149] width 166 height 14
type input "SJ Gas"
type input "[STREET_ADDRESS]"
type input "[GEOGRAPHIC_DATA]"
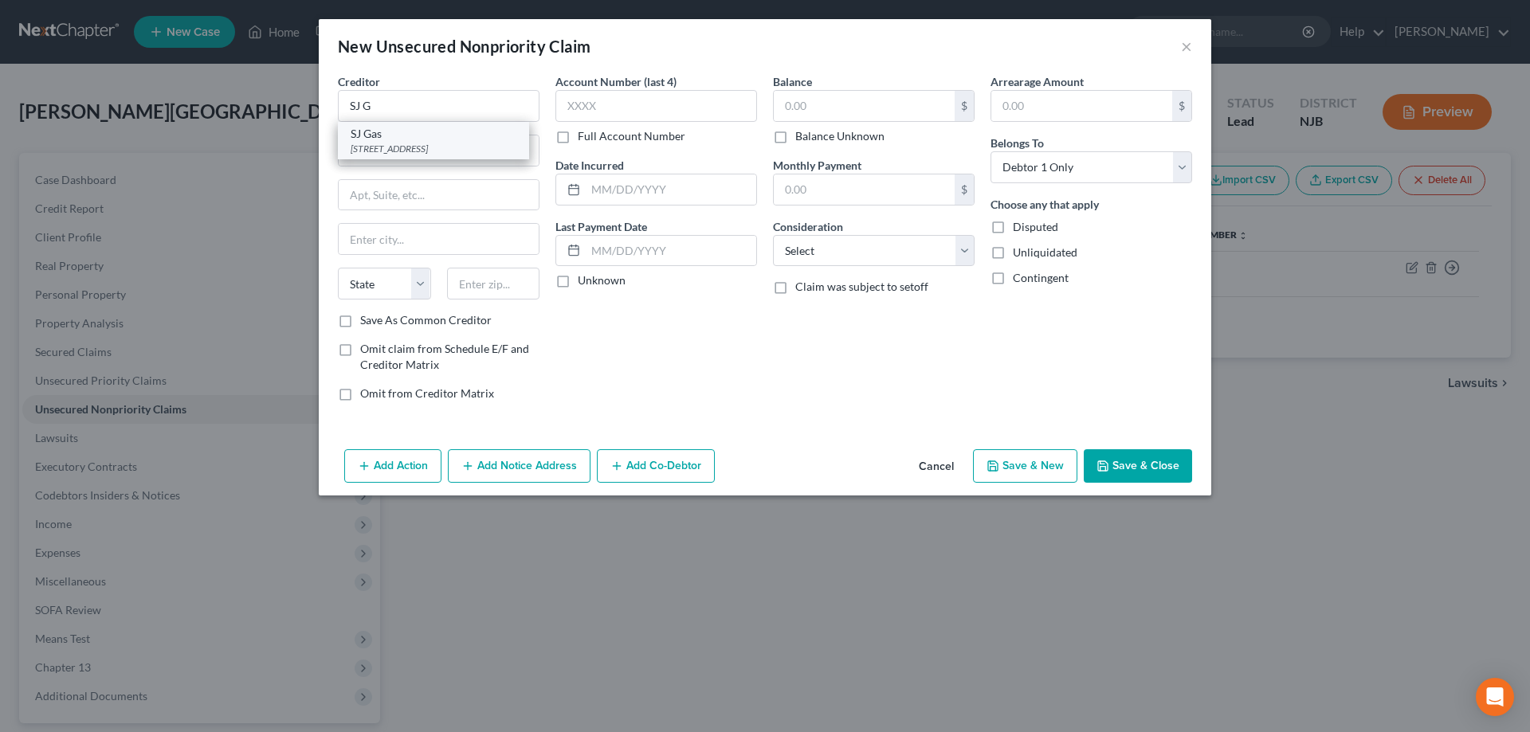
select select "33"
type input "08401"
click at [812, 96] on input "text" at bounding box center [864, 106] width 181 height 30
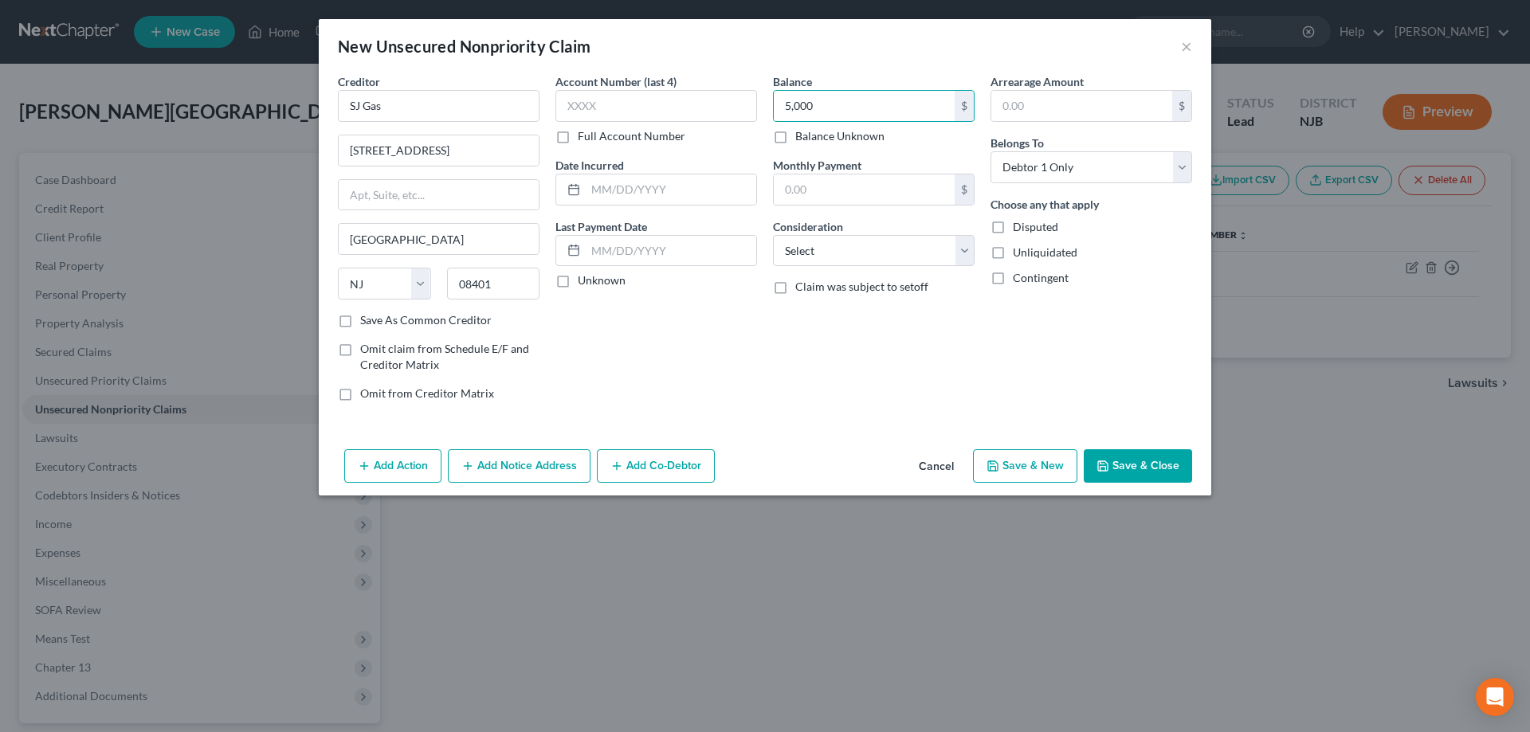
click at [1113, 460] on button "Save & Close" at bounding box center [1138, 465] width 108 height 33
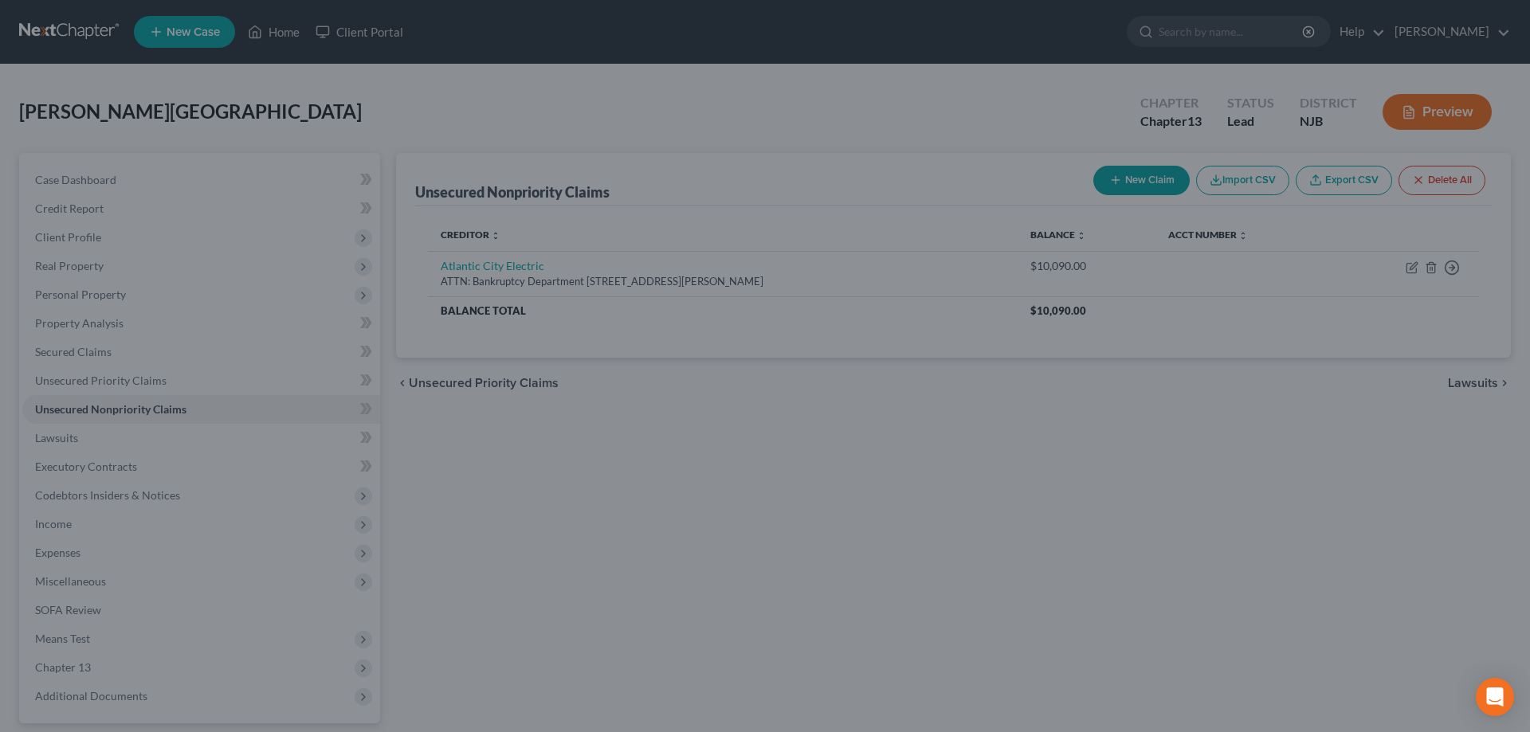
type input "5,000.00"
type input "0.00"
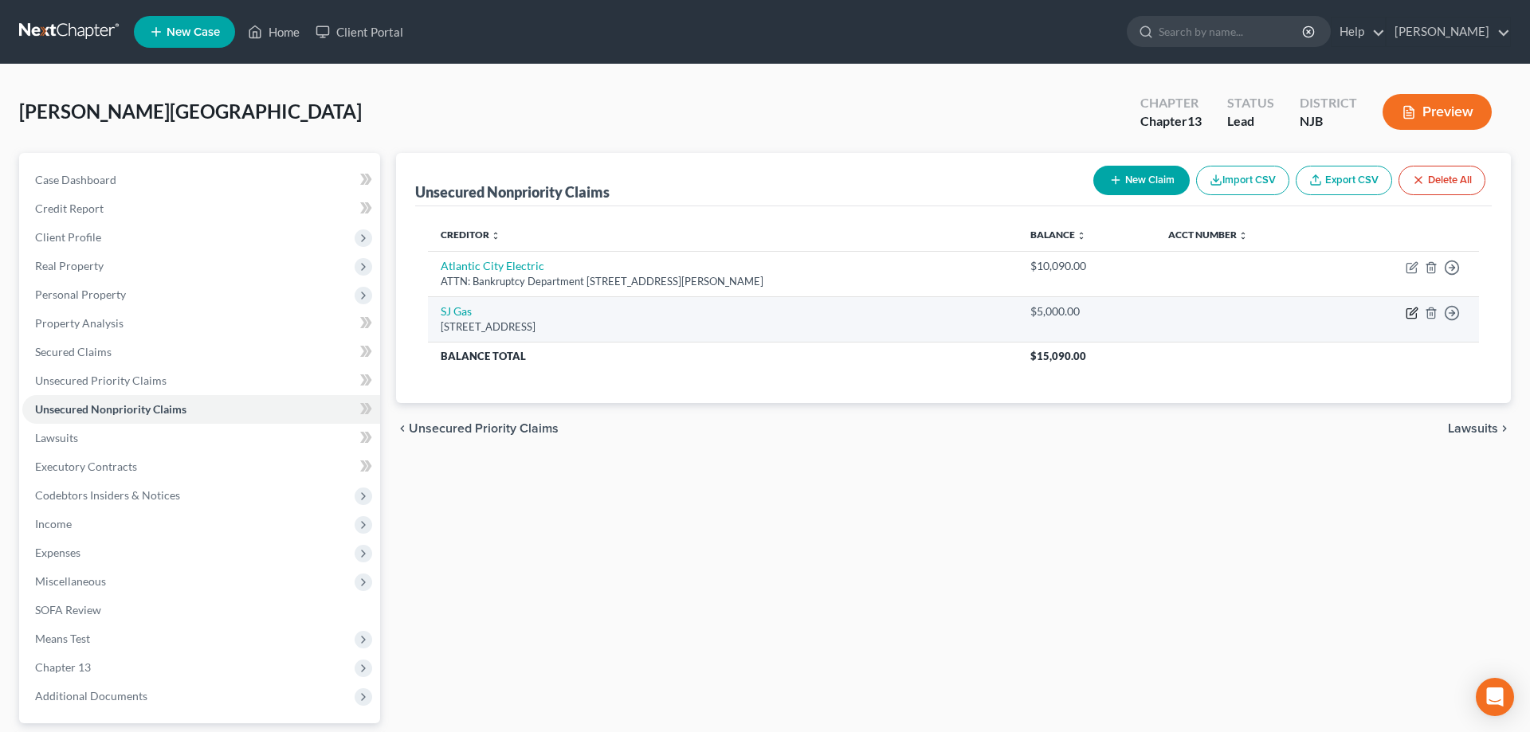
click at [1415, 313] on icon "button" at bounding box center [1412, 313] width 13 height 13
select select "33"
select select "0"
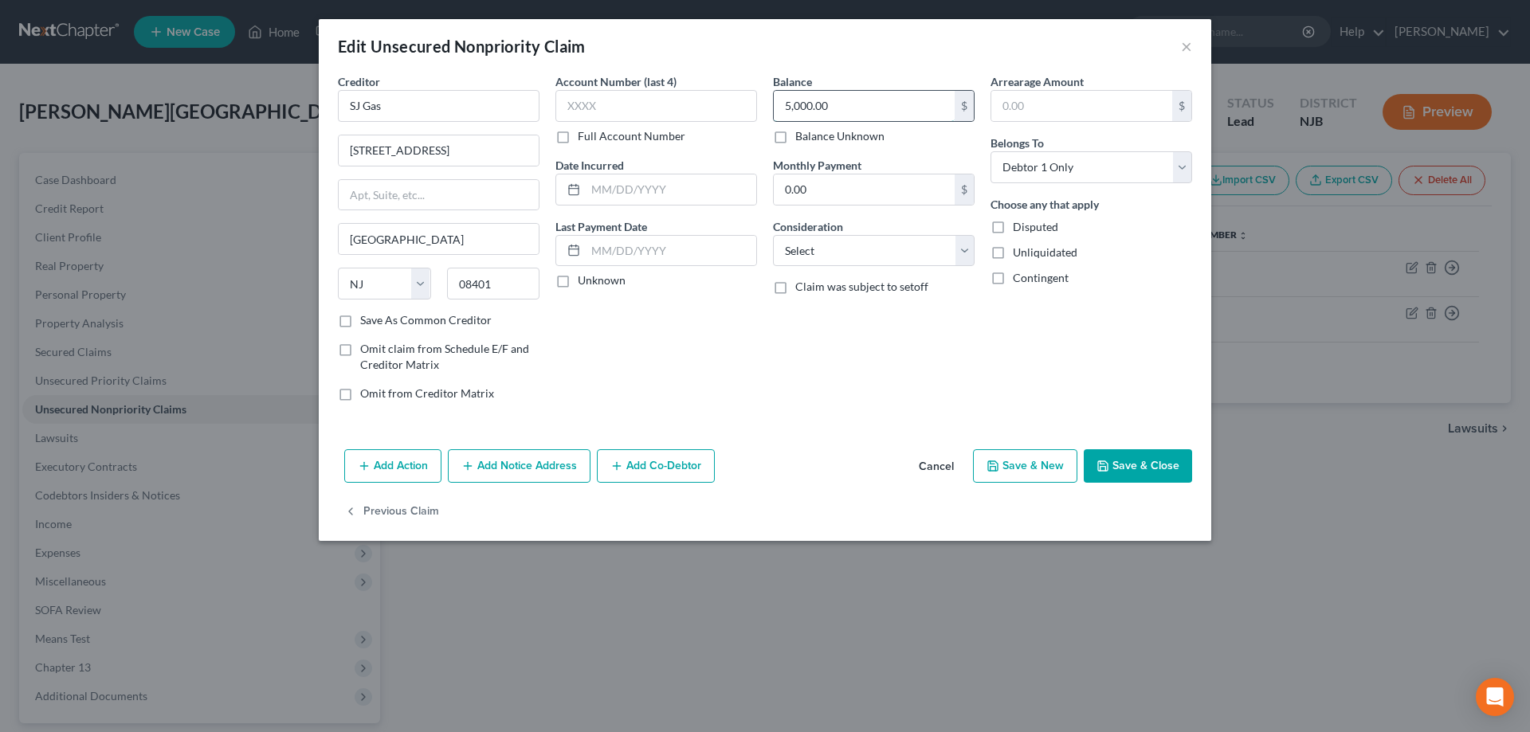
click at [794, 108] on input "5,000.00" at bounding box center [864, 106] width 181 height 30
click at [1107, 468] on icon "button" at bounding box center [1103, 466] width 13 height 13
type input "6,000.00"
type input "0"
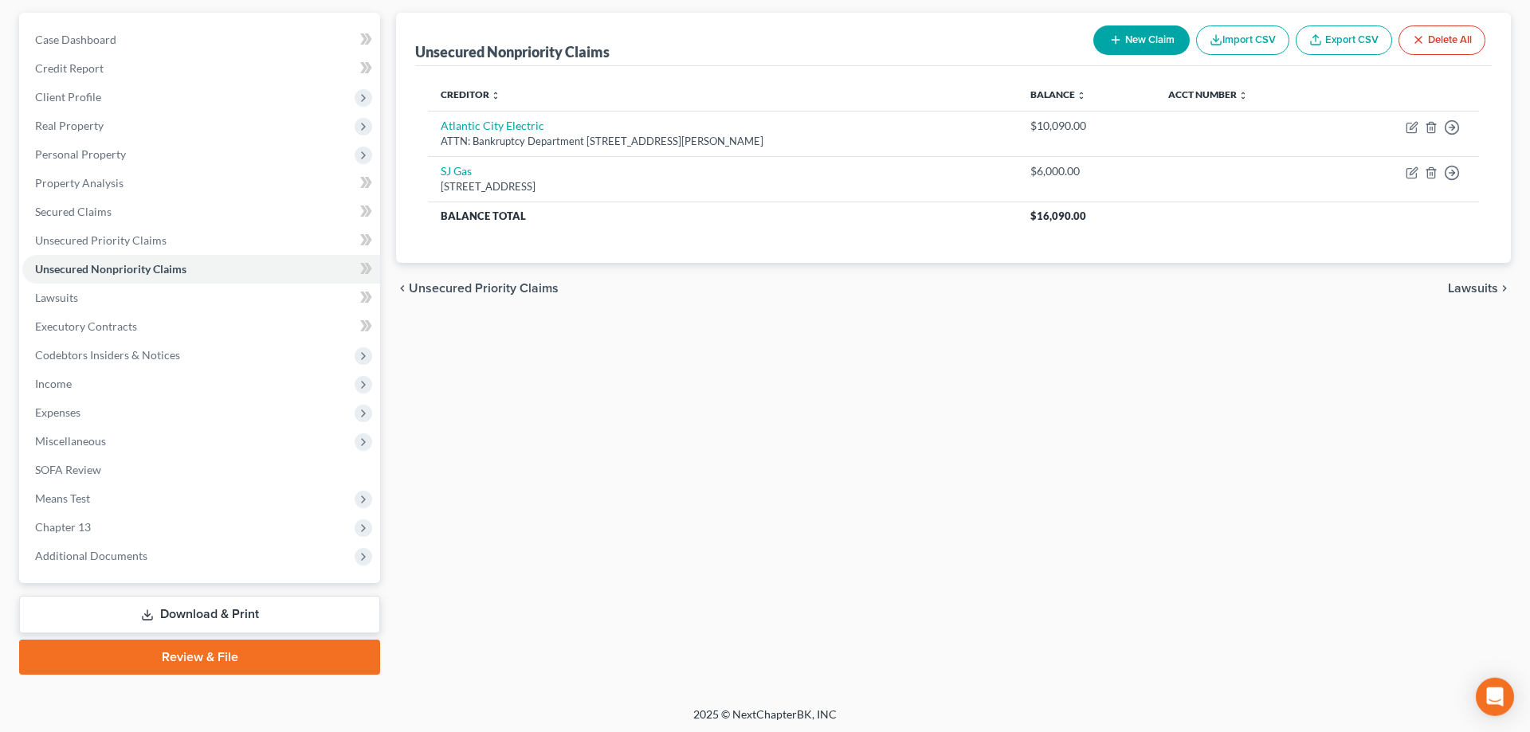
scroll to position [142, 0]
click at [1113, 42] on icon "button" at bounding box center [1115, 38] width 13 height 13
select select "0"
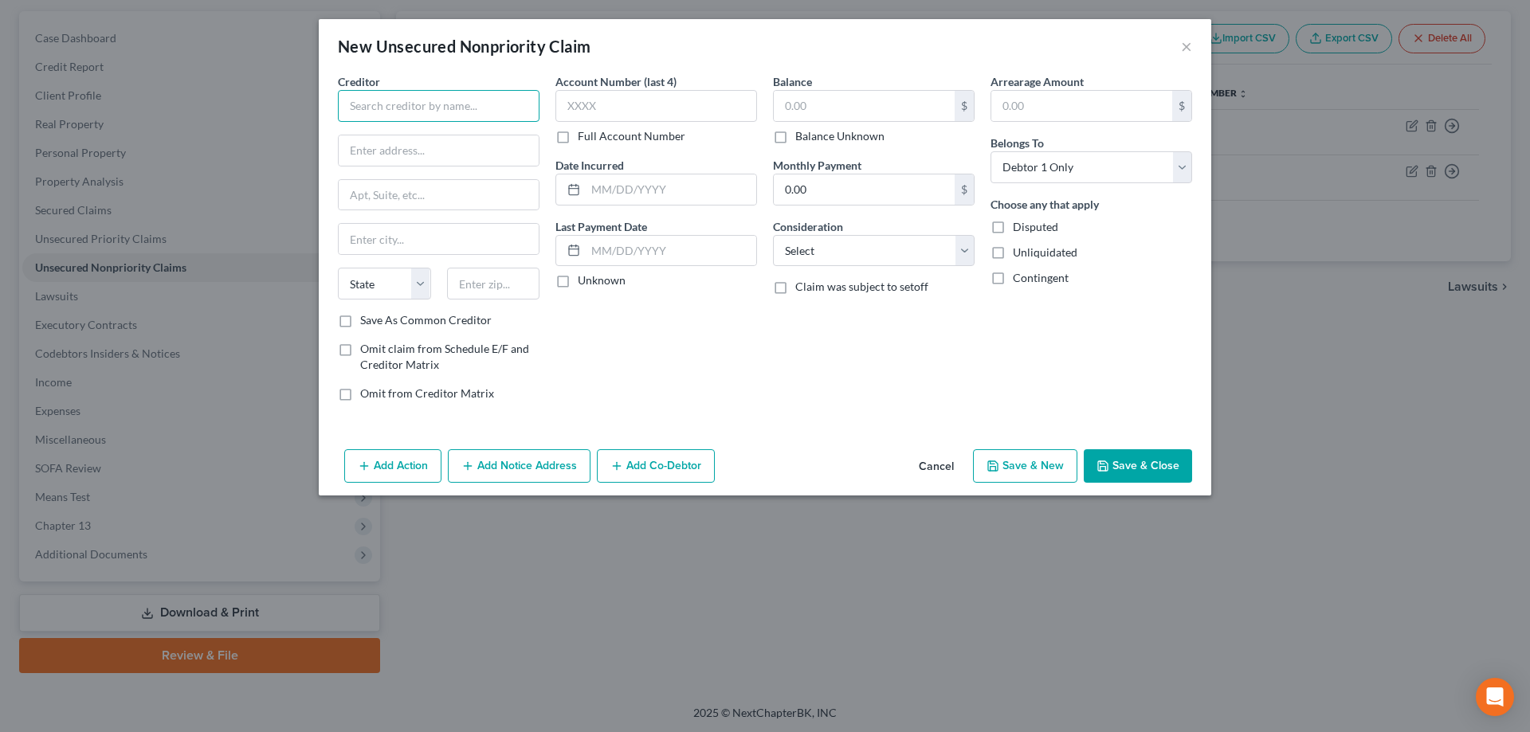
click at [446, 110] on input "text" at bounding box center [439, 106] width 202 height 32
type input "Enviro Safe"
click at [434, 158] on input "text" at bounding box center [439, 150] width 200 height 30
type input "[STREET_ADDRESS][PERSON_NAME]"
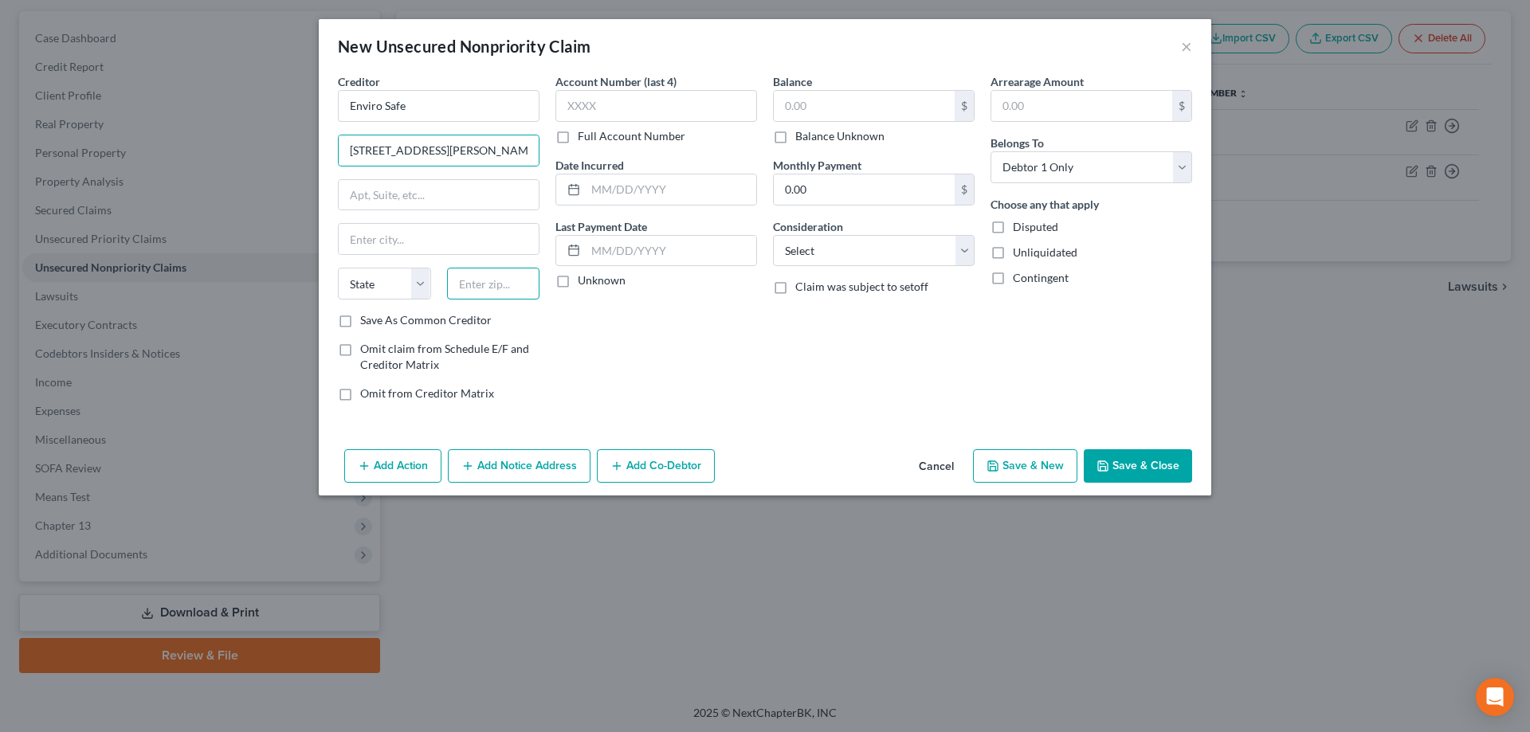
click at [504, 293] on input "text" at bounding box center [493, 284] width 93 height 32
type input "08318"
type input "[PERSON_NAME]"
select select "33"
click at [415, 154] on input "[STREET_ADDRESS][PERSON_NAME]" at bounding box center [439, 150] width 200 height 30
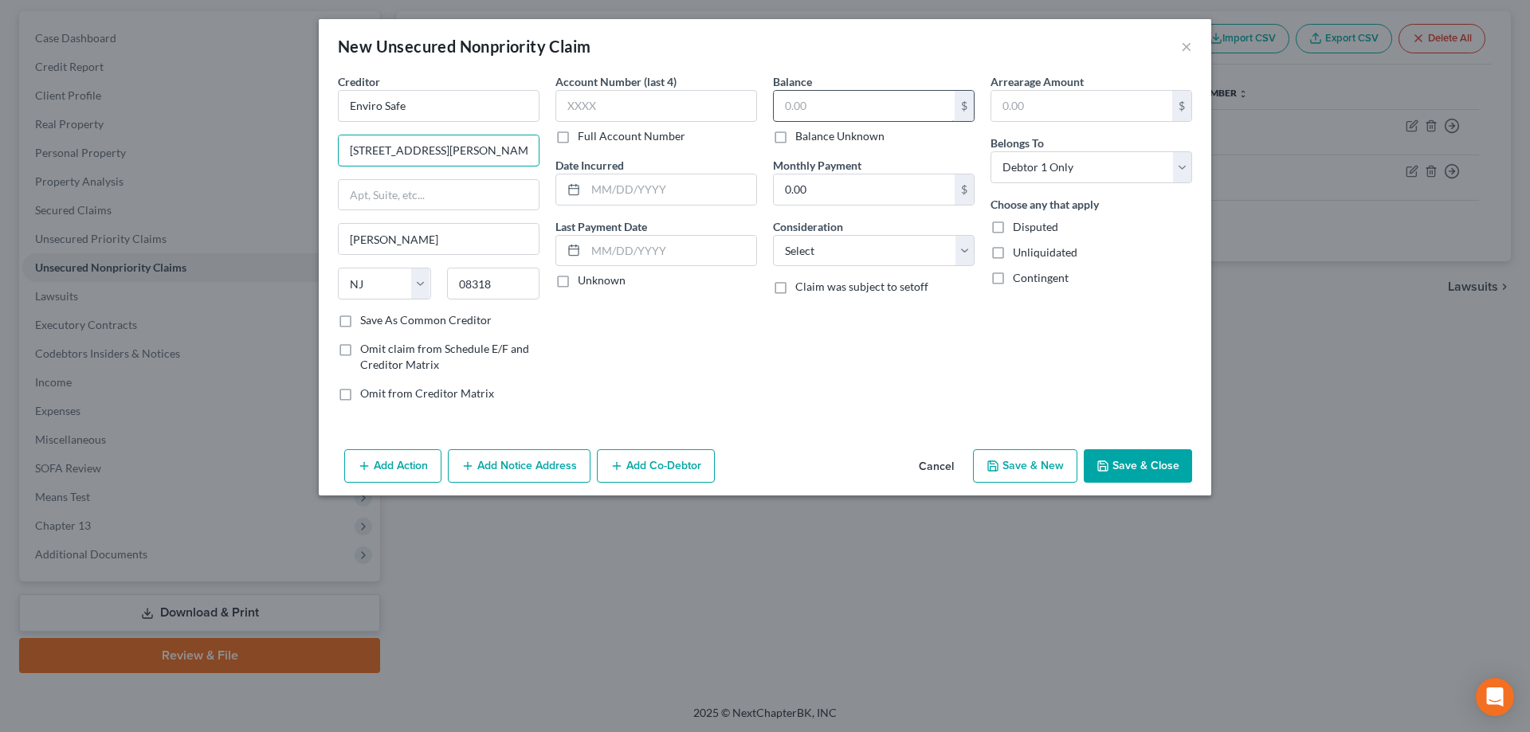
type input "[STREET_ADDRESS][PERSON_NAME]"
click at [799, 116] on input "text" at bounding box center [864, 106] width 181 height 30
type input "4,000"
click at [1120, 476] on button "Save & Close" at bounding box center [1138, 465] width 108 height 33
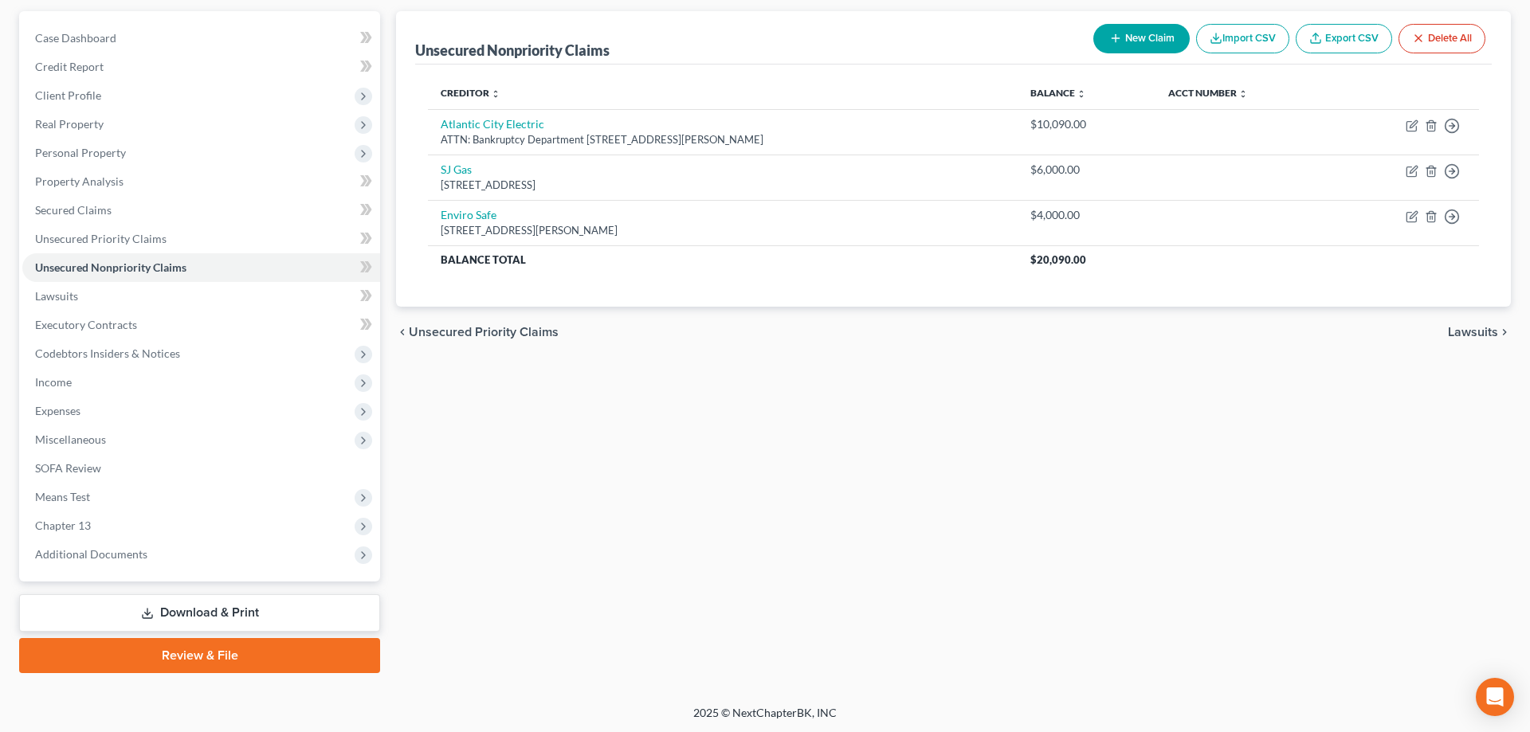
click at [1137, 45] on button "New Claim" at bounding box center [1141, 38] width 96 height 29
select select "0"
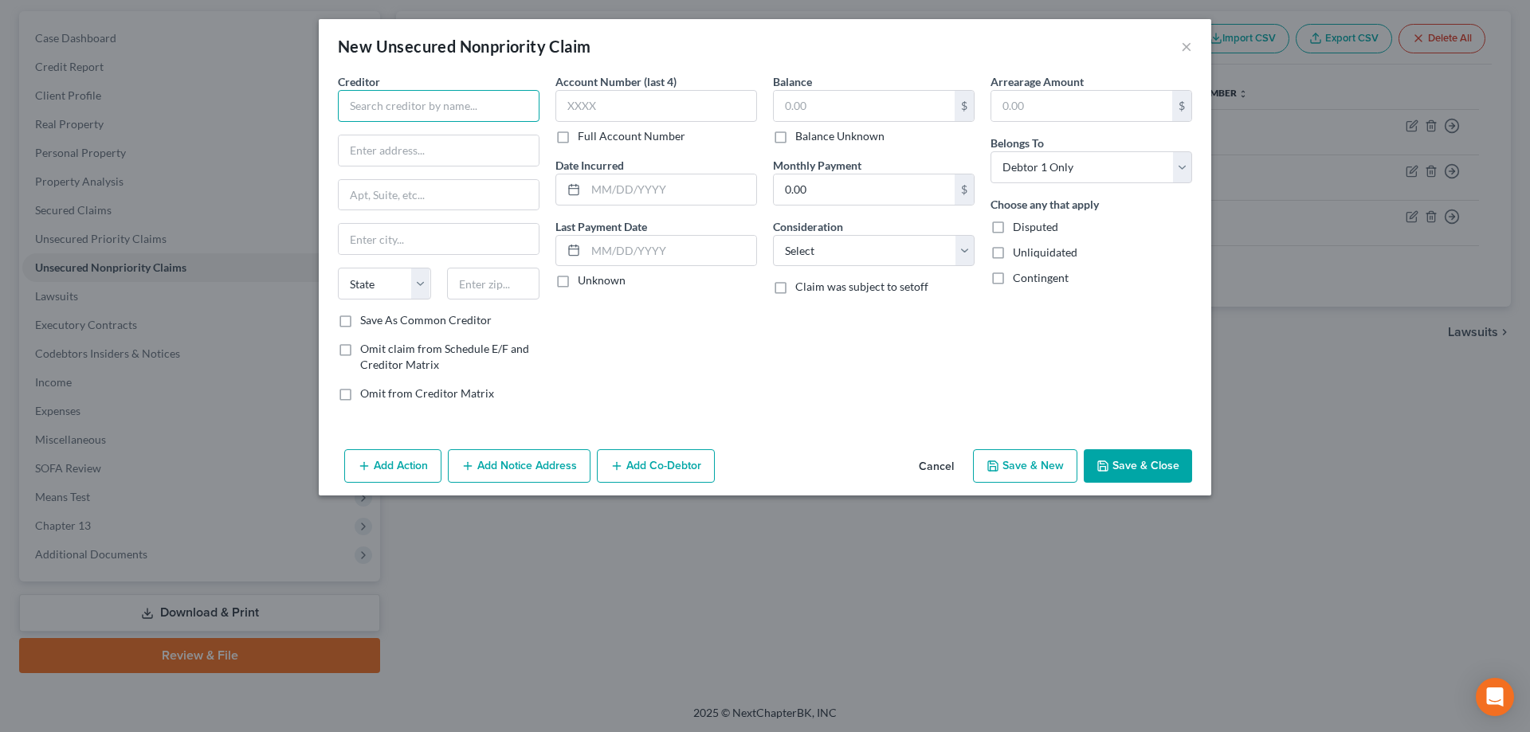
click at [494, 106] on input "text" at bounding box center [439, 106] width 202 height 32
type input "Giodano Scrap"
click at [473, 147] on input "text" at bounding box center [439, 150] width 200 height 30
type input "[STREET_ADDRESS]"
click at [518, 274] on input "text" at bounding box center [493, 284] width 93 height 32
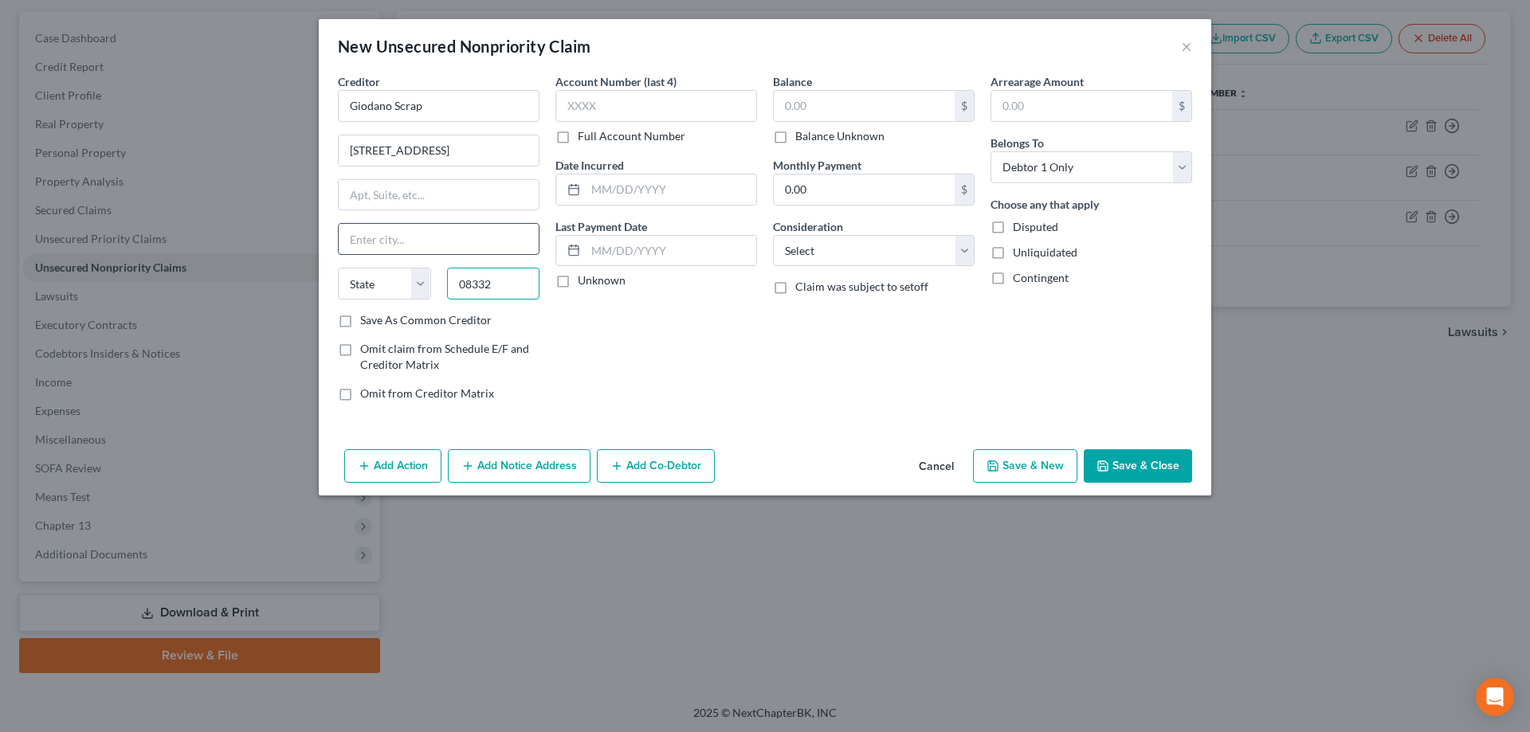
type input "08332"
type input "[GEOGRAPHIC_DATA]"
select select "33"
click at [516, 236] on input "[GEOGRAPHIC_DATA]" at bounding box center [439, 239] width 200 height 30
click at [840, 102] on input "text" at bounding box center [864, 106] width 181 height 30
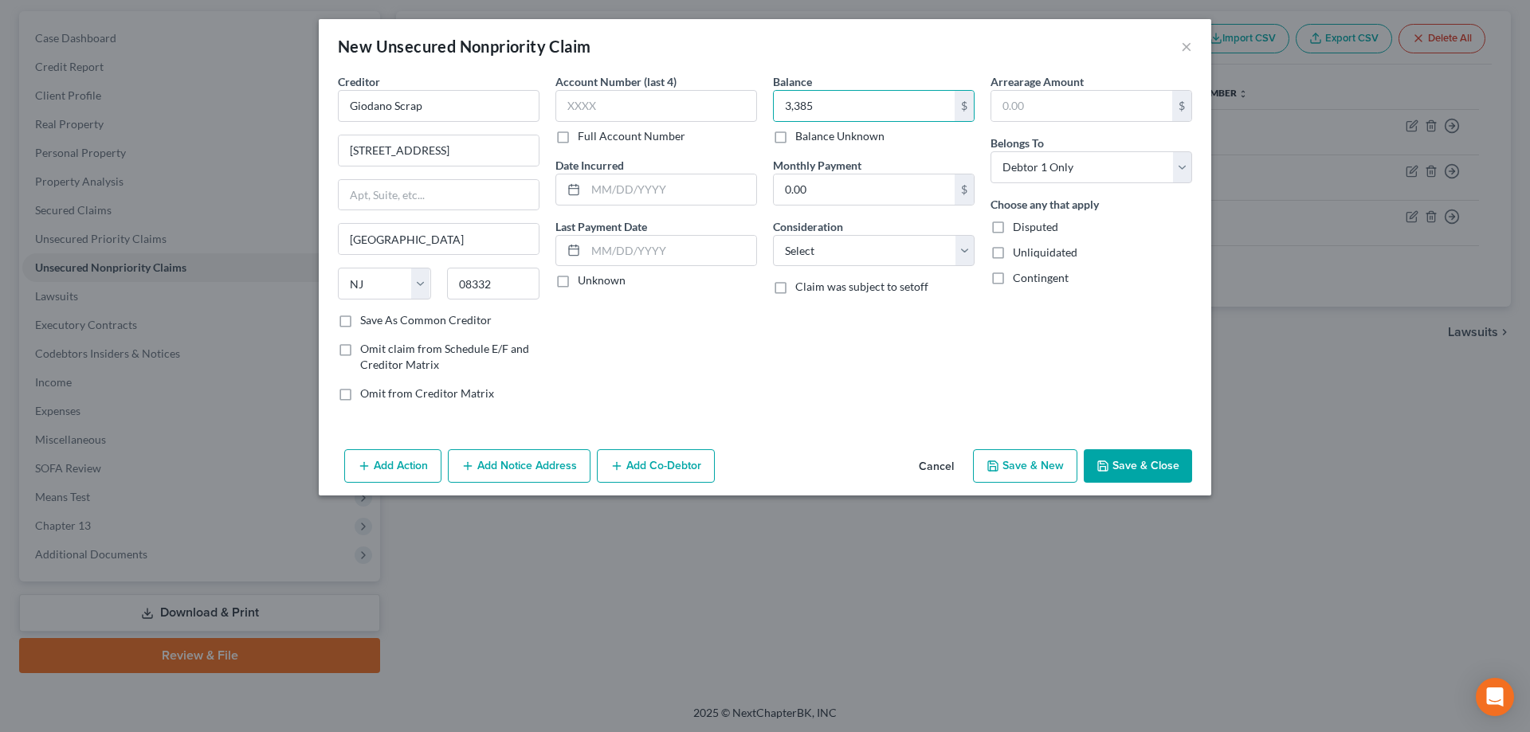
click at [1150, 465] on button "Save & Close" at bounding box center [1138, 465] width 108 height 33
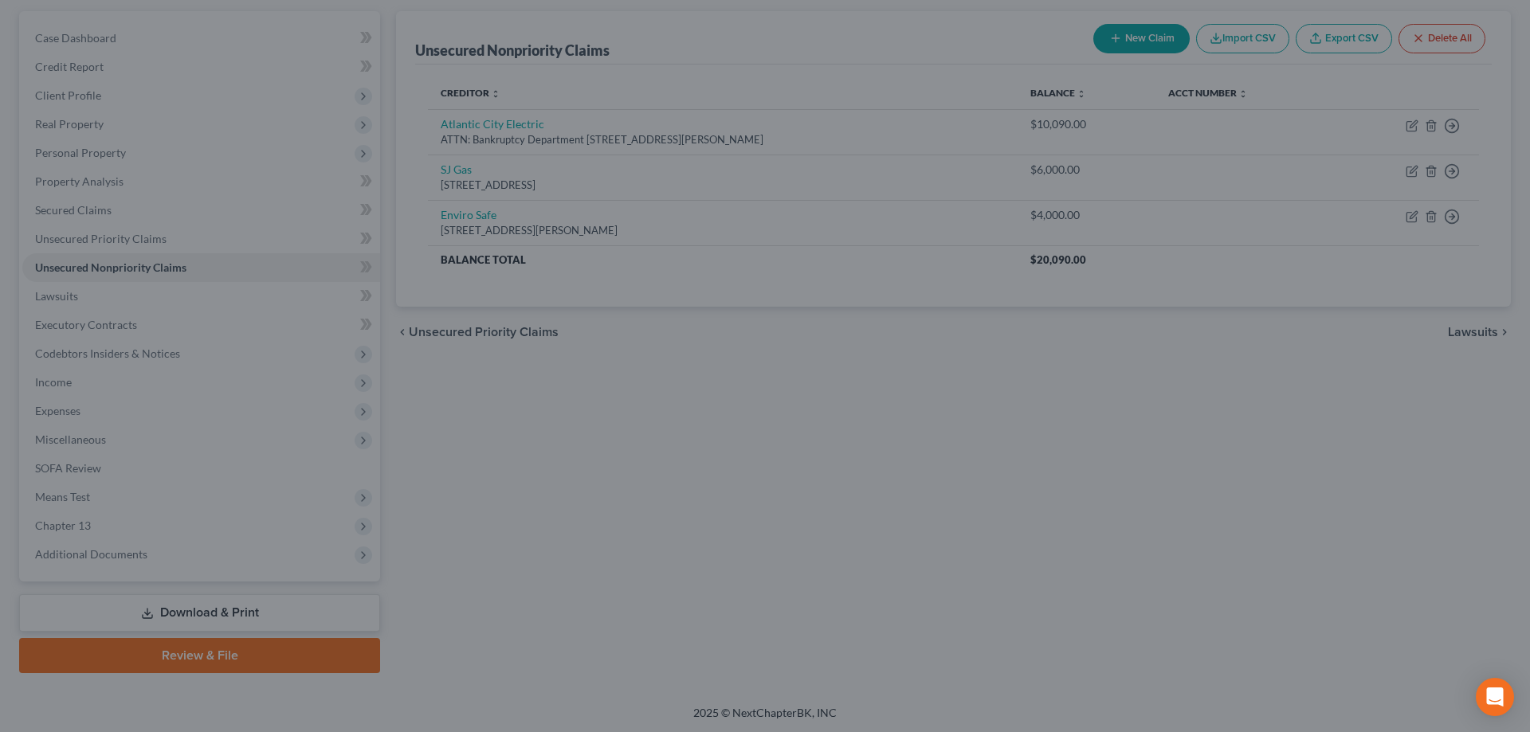
type input "3,385.00"
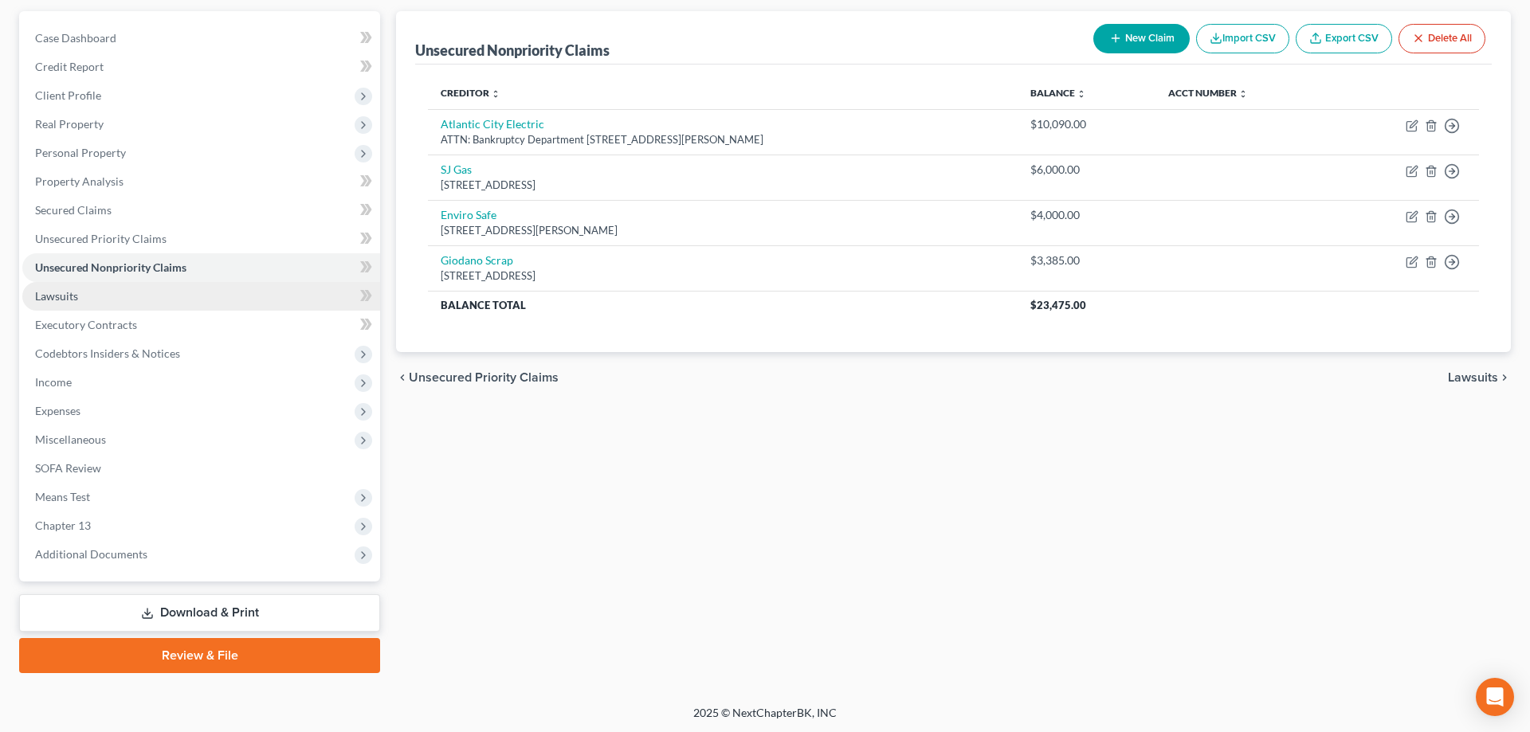
click at [61, 295] on span "Lawsuits" at bounding box center [56, 296] width 43 height 14
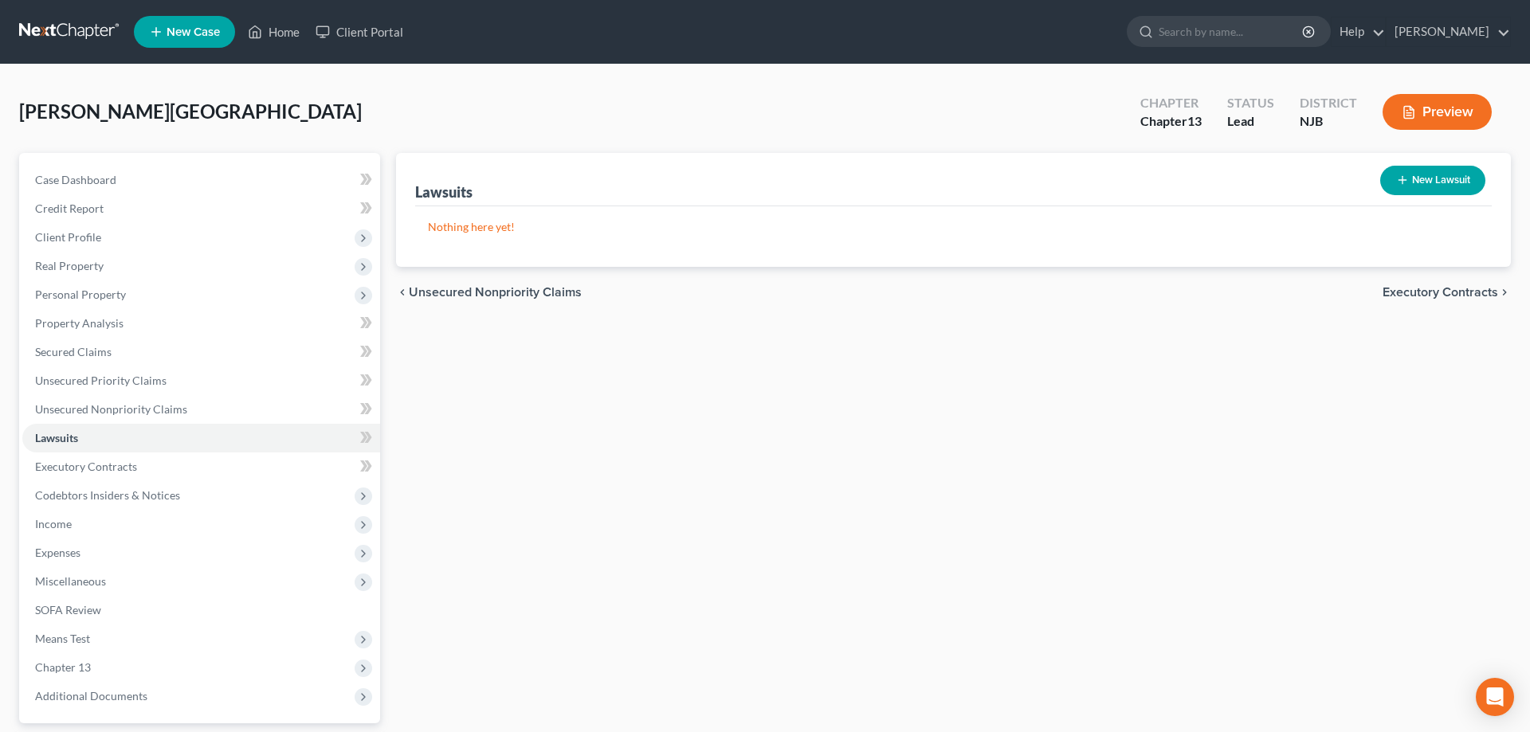
drag, startPoint x: 1407, startPoint y: 182, endPoint x: 1391, endPoint y: 178, distance: 16.4
click at [1406, 182] on icon "button" at bounding box center [1402, 180] width 13 height 13
select select "0"
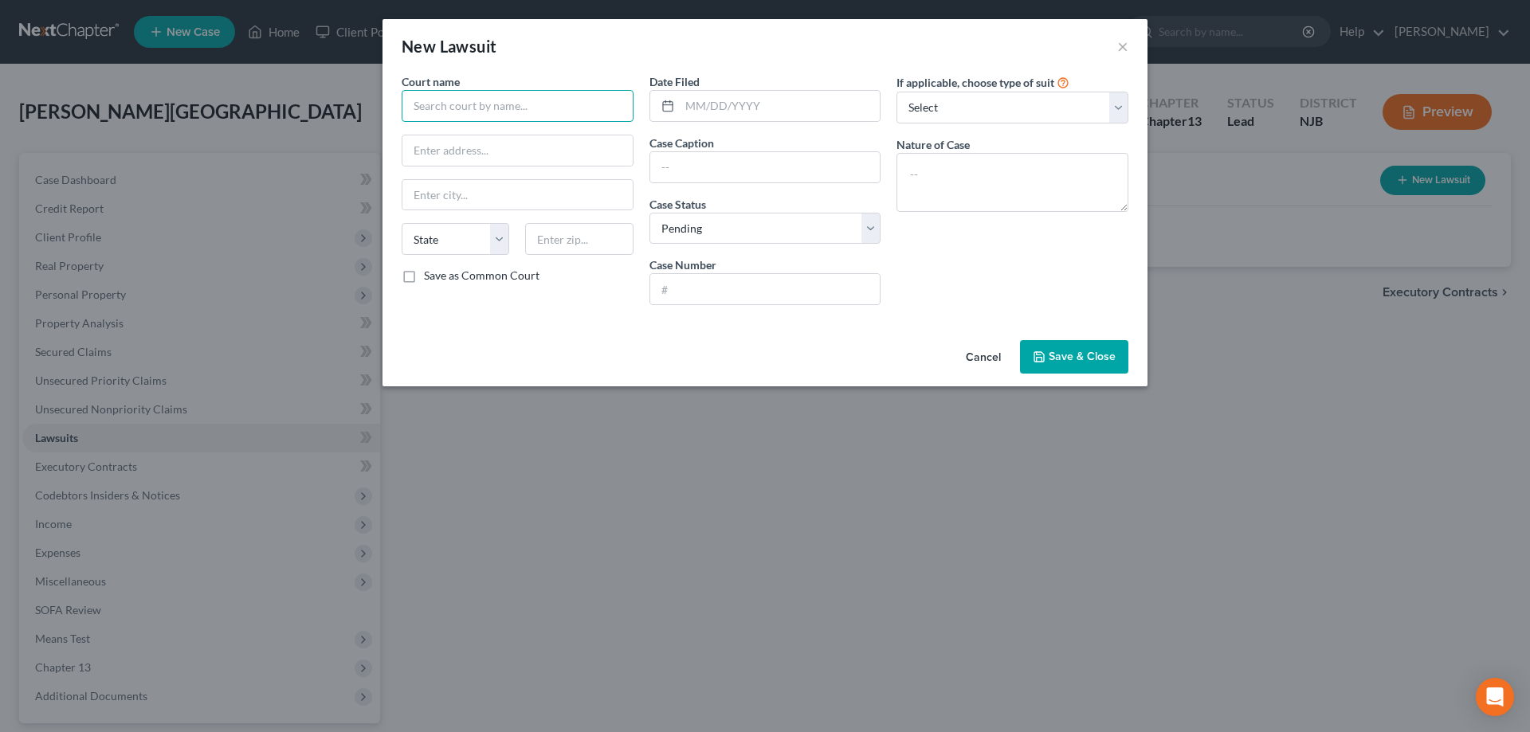
click at [520, 101] on input "text" at bounding box center [518, 106] width 232 height 32
type input "[PERSON_NAME]"
click at [537, 155] on input "text" at bounding box center [517, 150] width 230 height 30
type input "collection"
click at [1046, 349] on button "Save & Close" at bounding box center [1074, 356] width 108 height 33
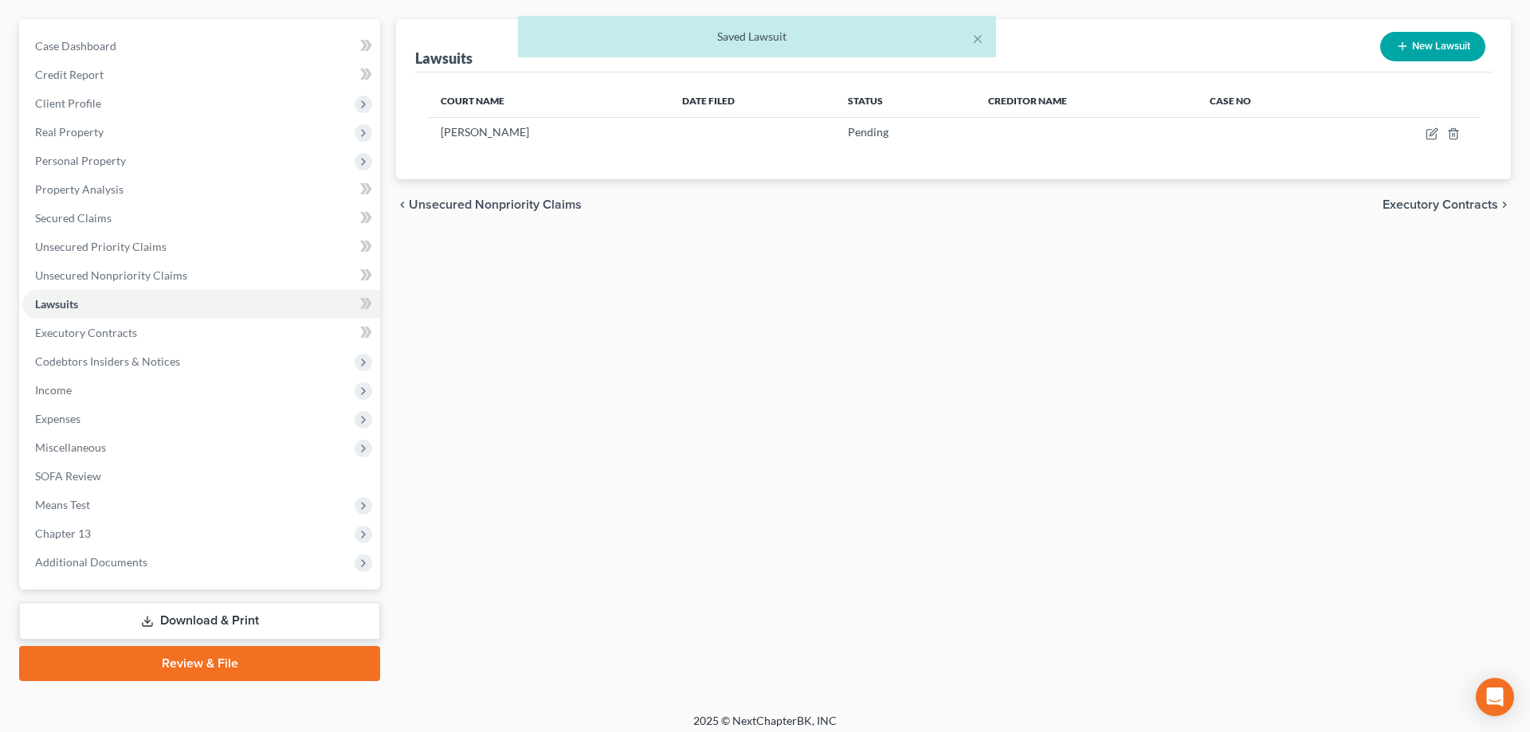
scroll to position [142, 0]
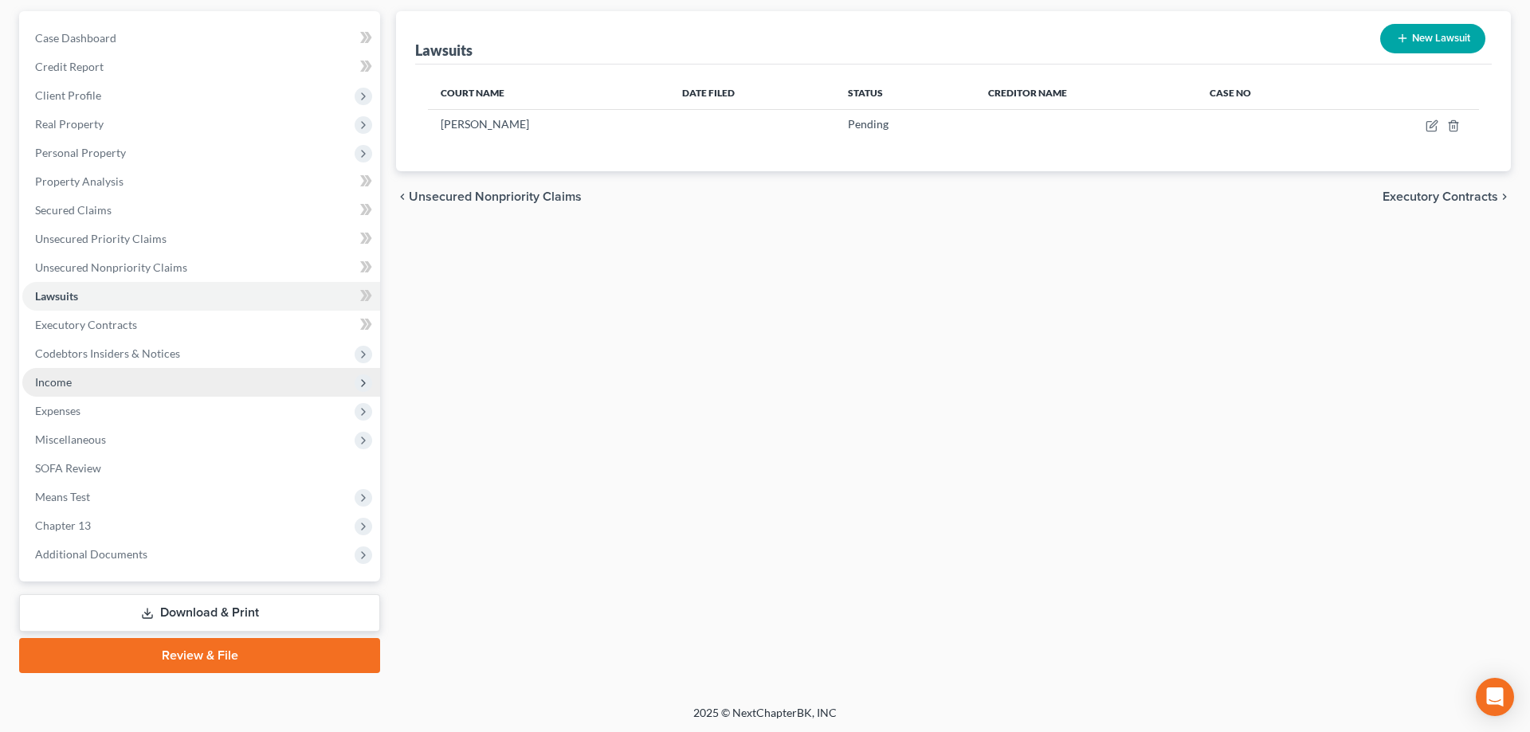
click at [72, 380] on span "Income" at bounding box center [201, 382] width 358 height 29
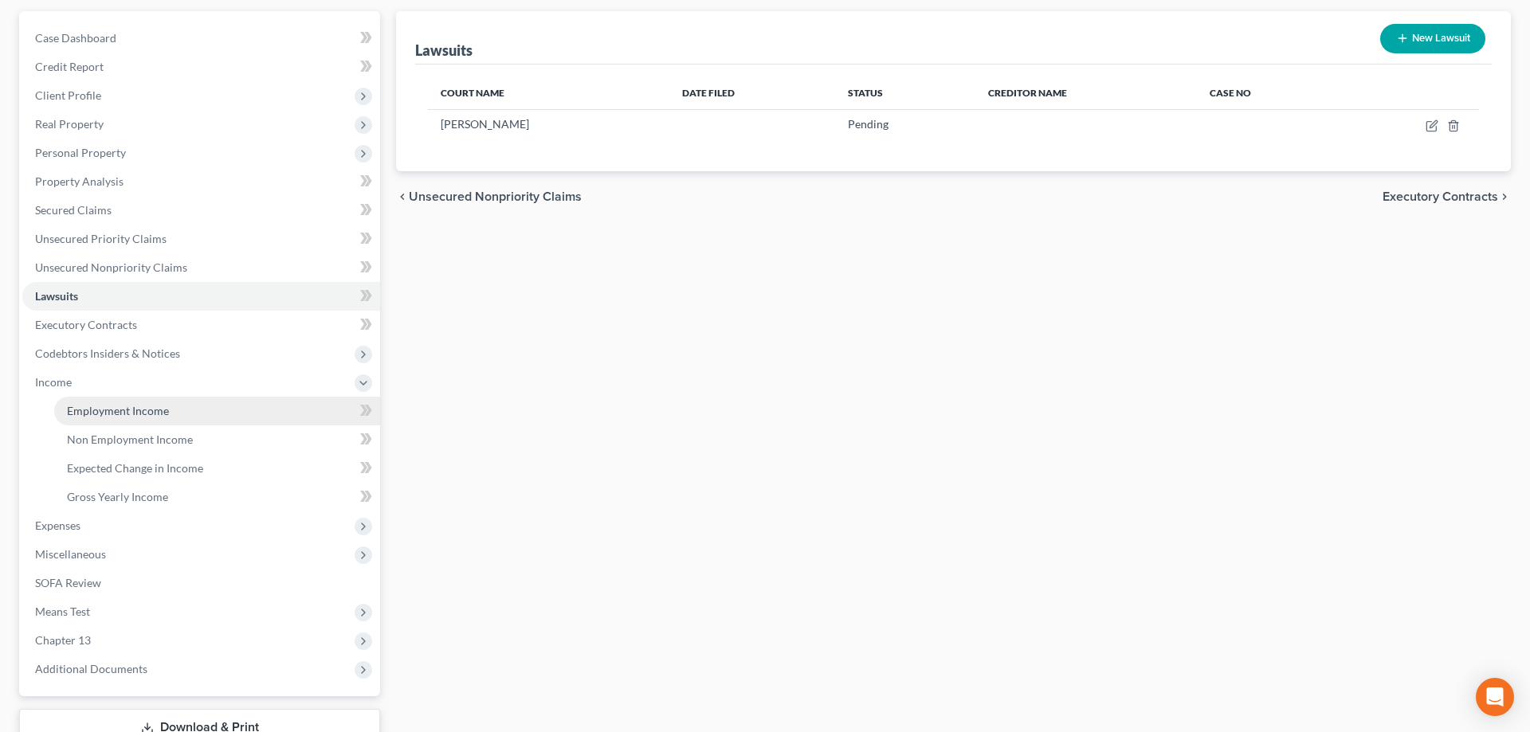
click at [100, 404] on span "Employment Income" at bounding box center [118, 411] width 102 height 14
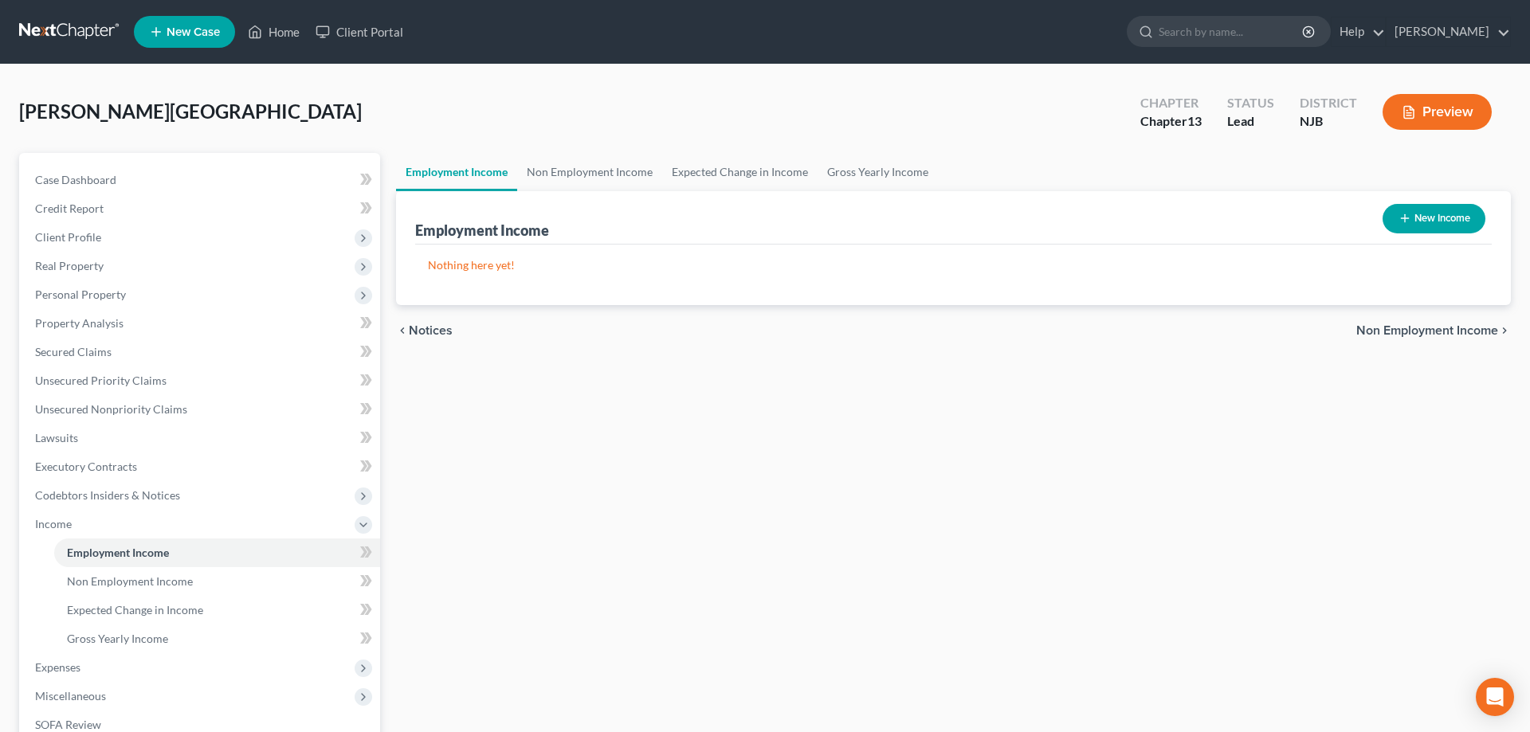
click at [1453, 222] on button "New Income" at bounding box center [1434, 218] width 103 height 29
select select "0"
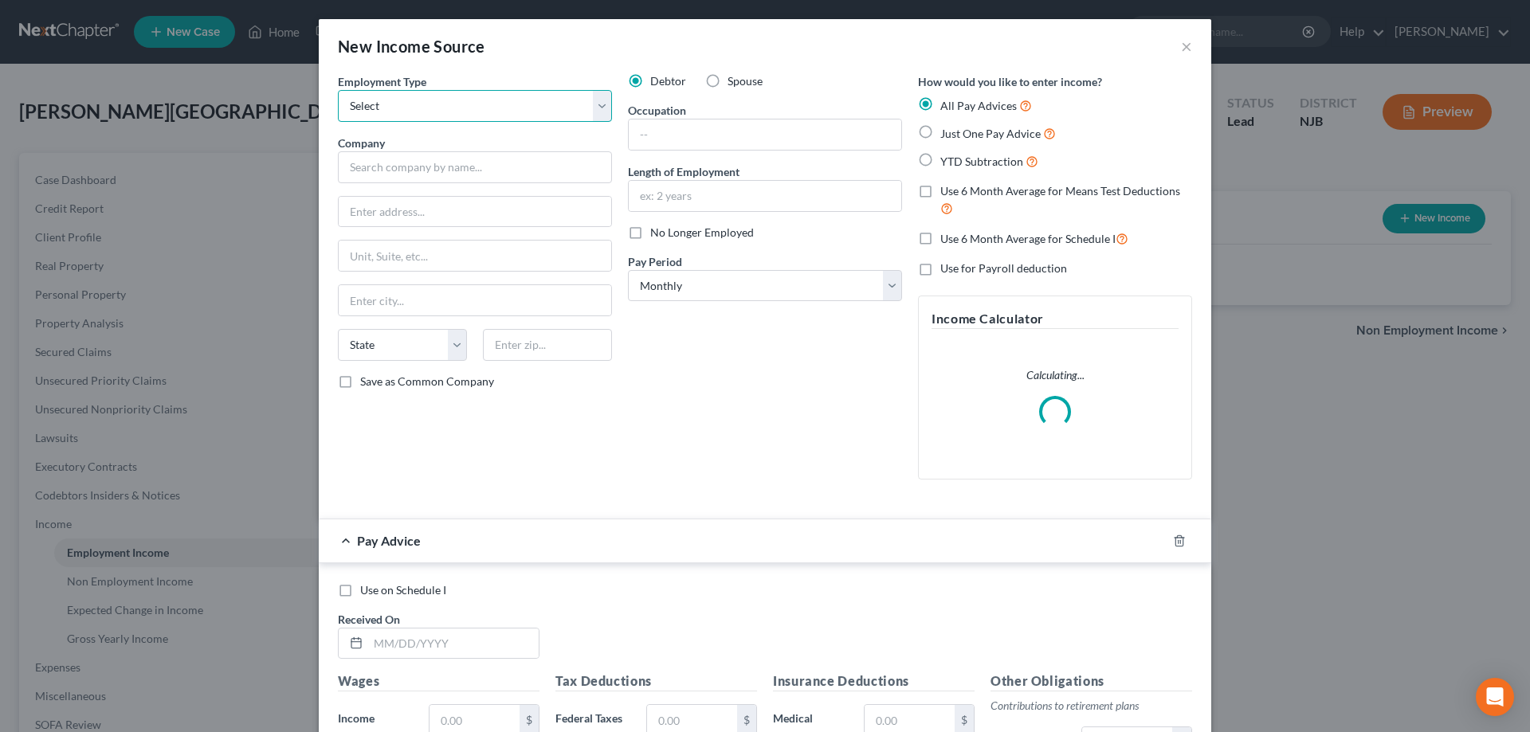
click at [338, 90] on select "Select Full or [DEMOGRAPHIC_DATA] Employment Self Employment" at bounding box center [475, 106] width 274 height 32
select select "0"
click option "Full or [DEMOGRAPHIC_DATA] Employment" at bounding box center [0, 0] width 0 height 0
click at [416, 165] on input "text" at bounding box center [475, 167] width 274 height 32
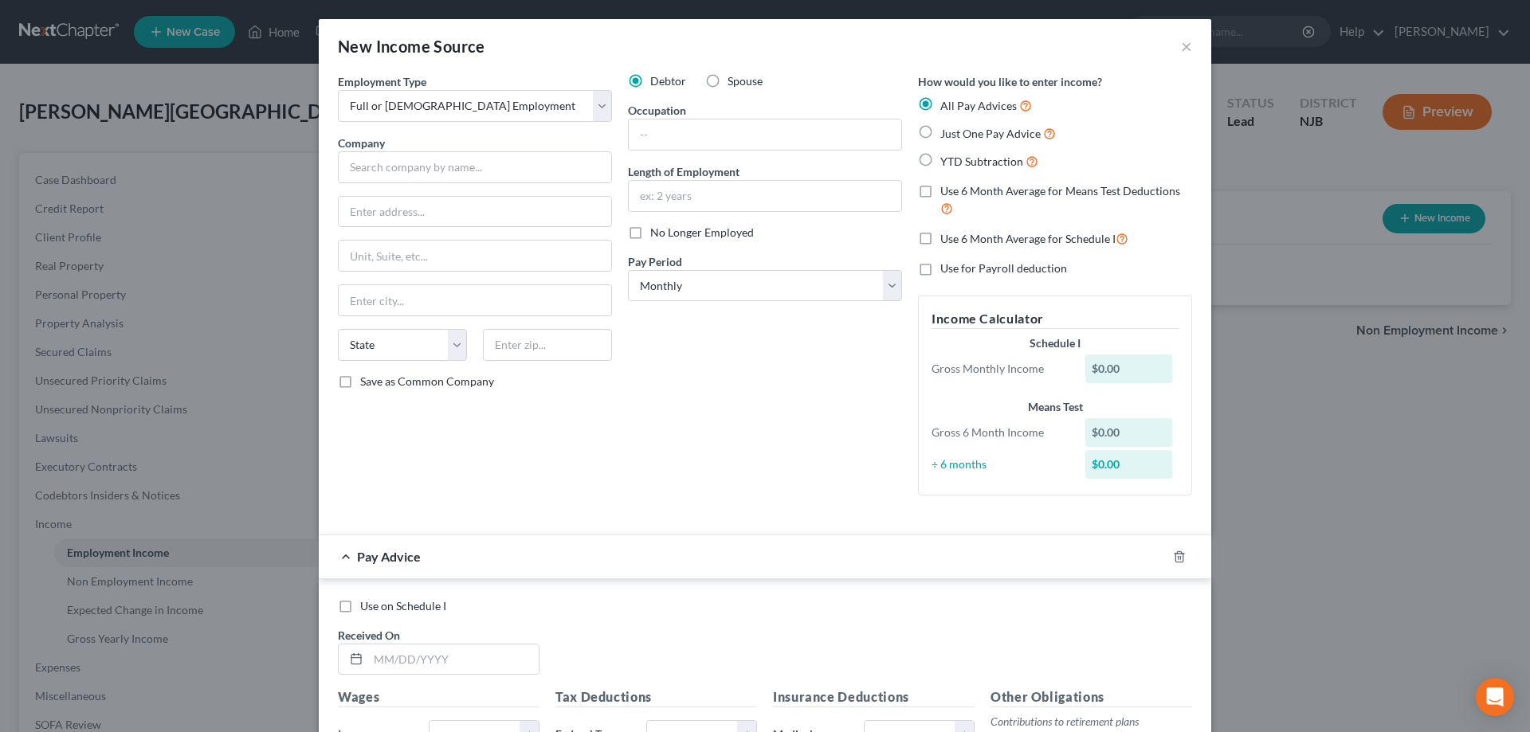
click at [940, 128] on label "Just One Pay Advice" at bounding box center [998, 133] width 116 height 18
click at [947, 128] on input "Just One Pay Advice" at bounding box center [952, 129] width 10 height 10
radio input "true"
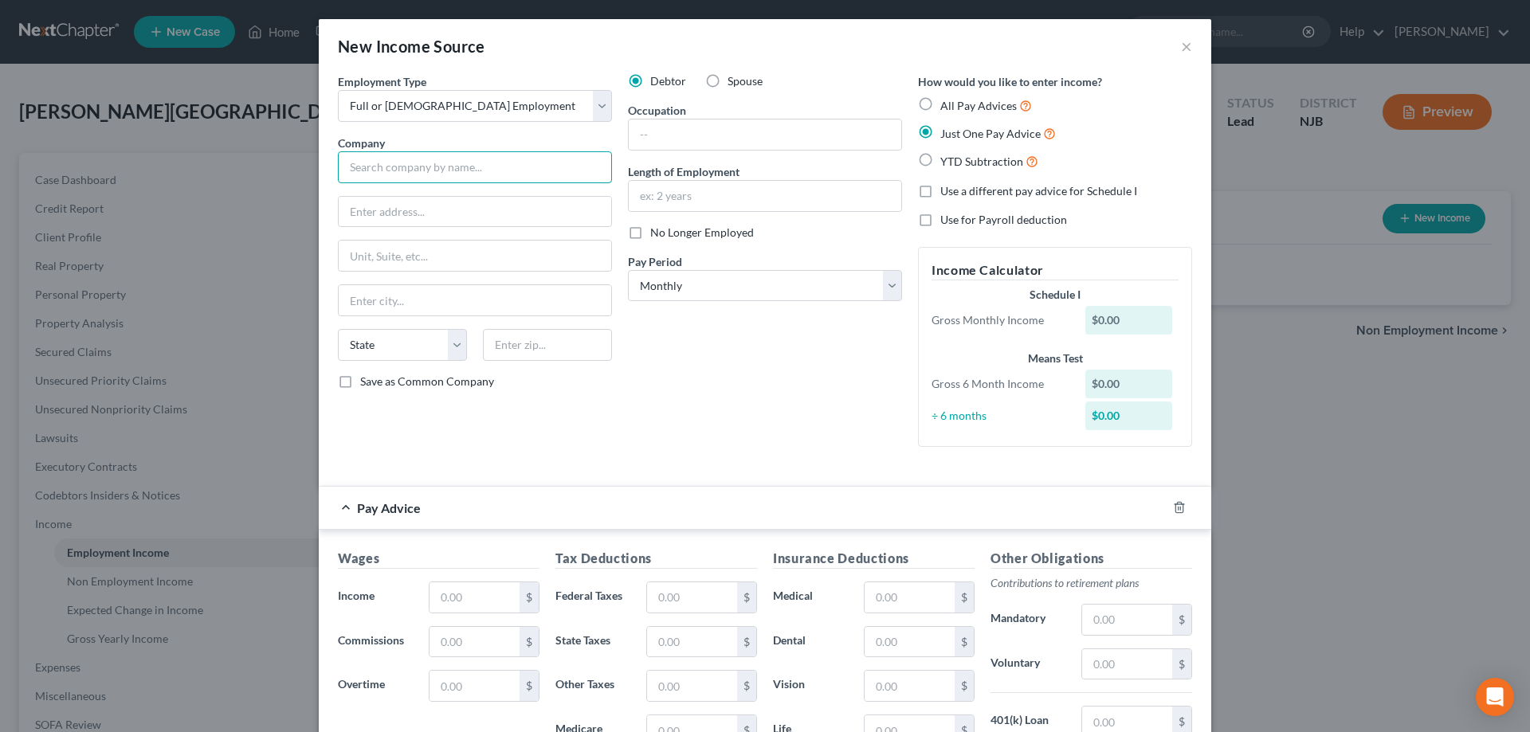
click at [435, 157] on input "text" at bounding box center [475, 167] width 274 height 32
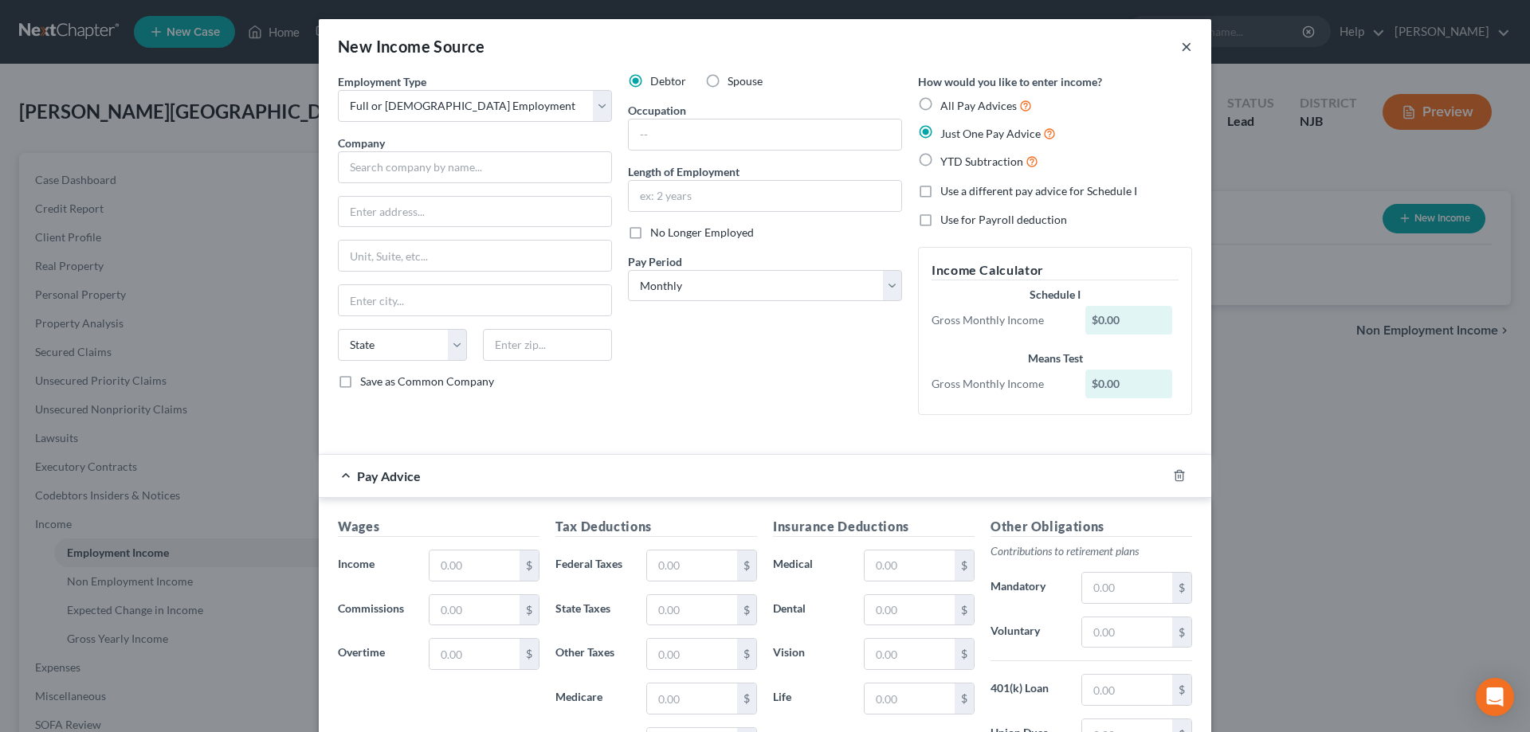
click at [1188, 47] on button "×" at bounding box center [1186, 46] width 11 height 19
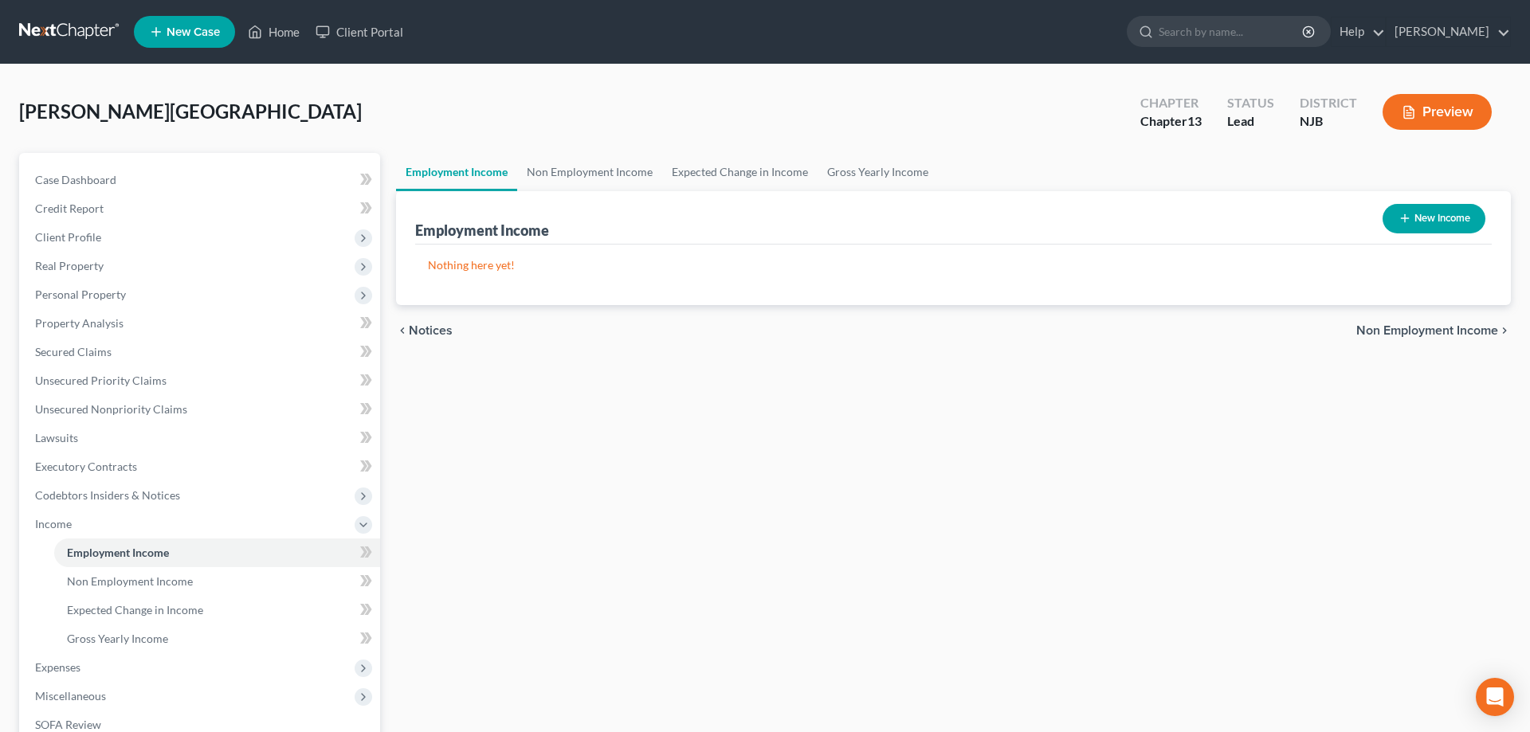
click at [1411, 223] on button "New Income" at bounding box center [1434, 218] width 103 height 29
select select "0"
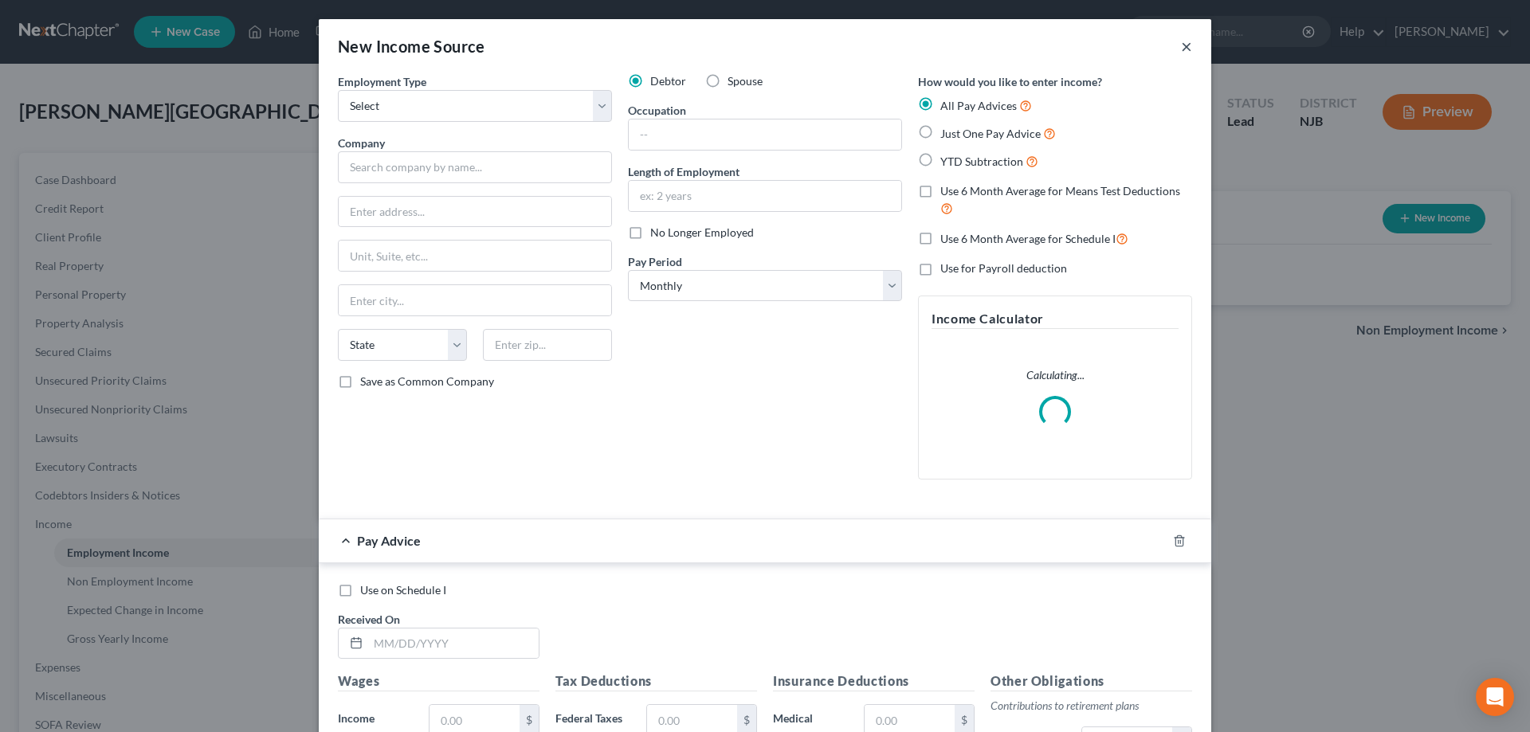
click at [1188, 41] on button "×" at bounding box center [1186, 46] width 11 height 19
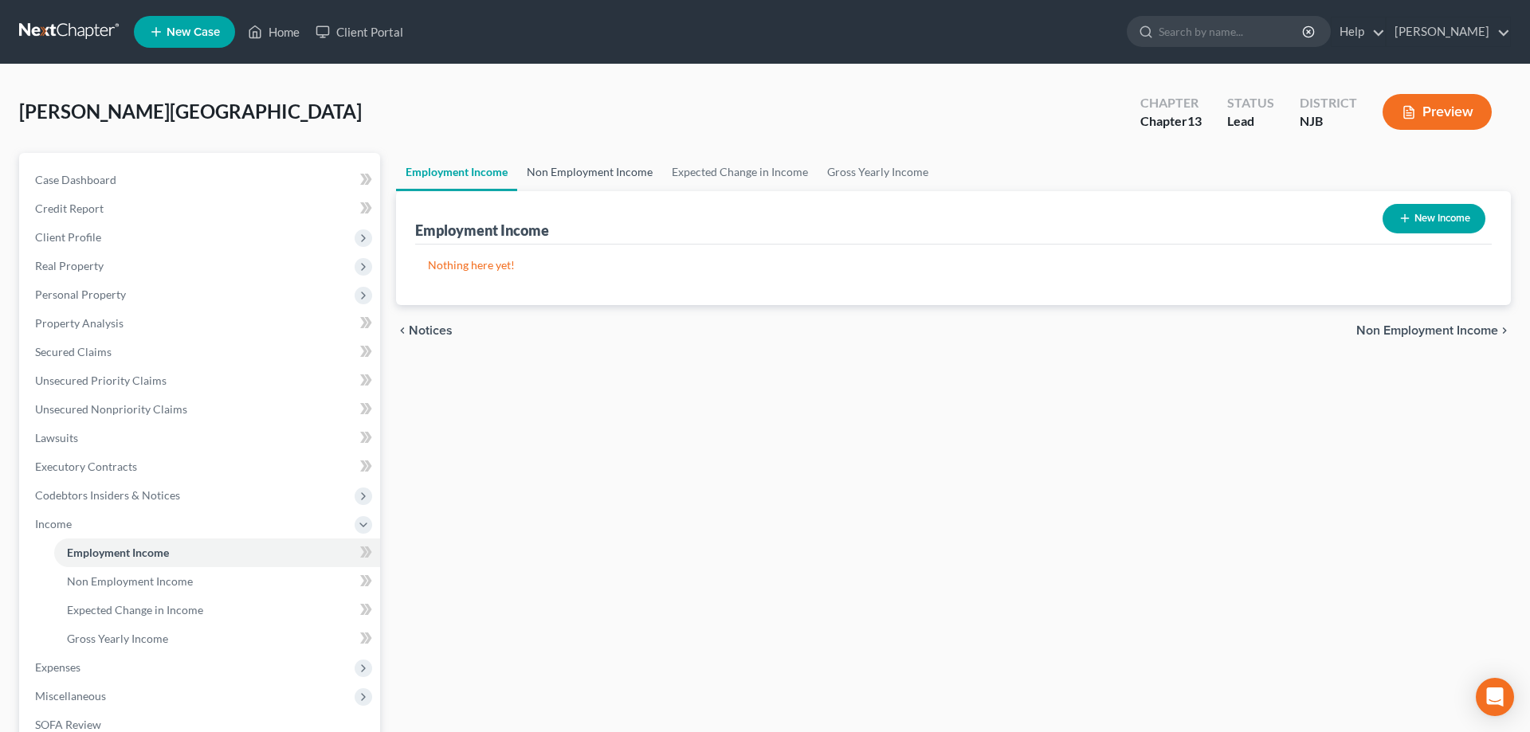
click at [595, 170] on link "Non Employment Income" at bounding box center [589, 172] width 145 height 38
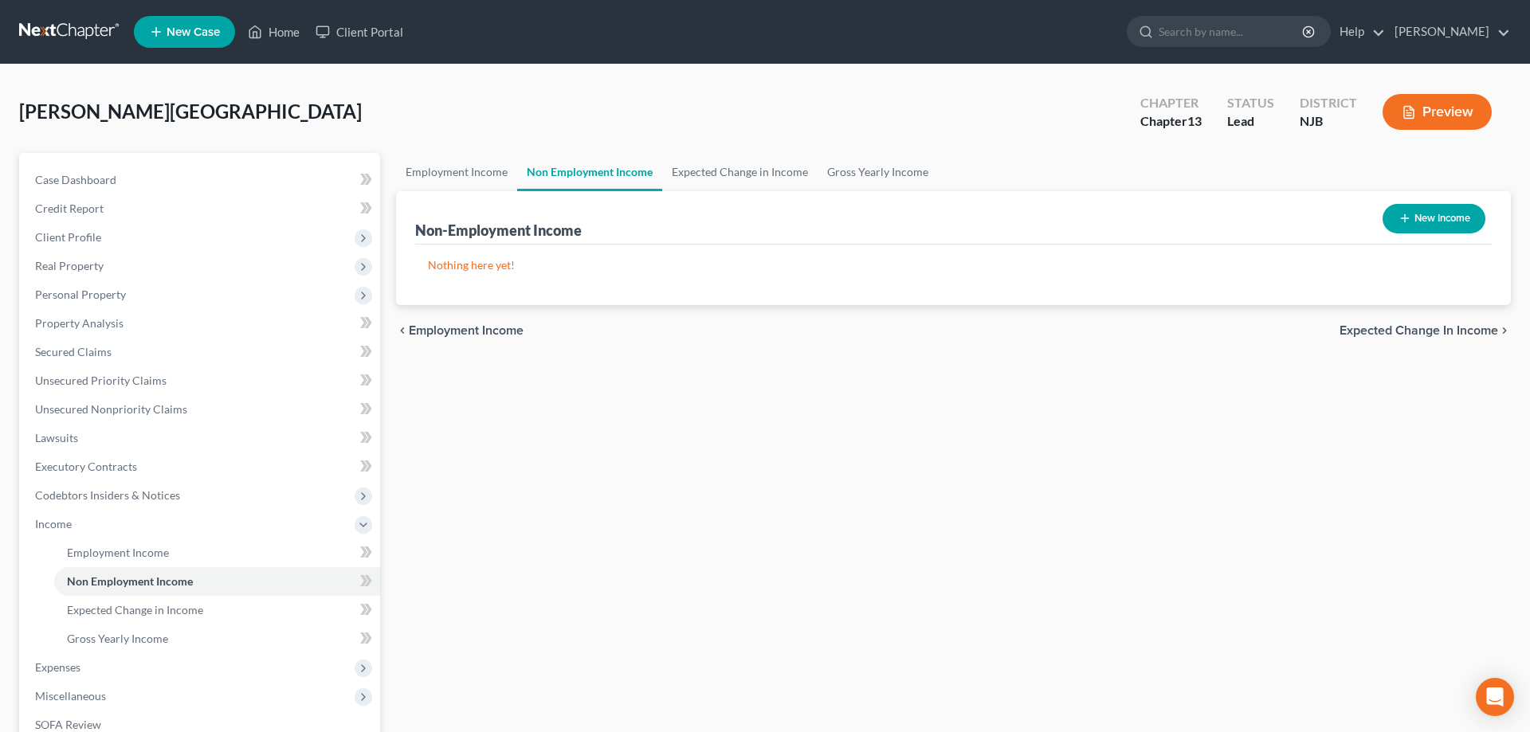
click at [1427, 215] on button "New Income" at bounding box center [1434, 218] width 103 height 29
select select "0"
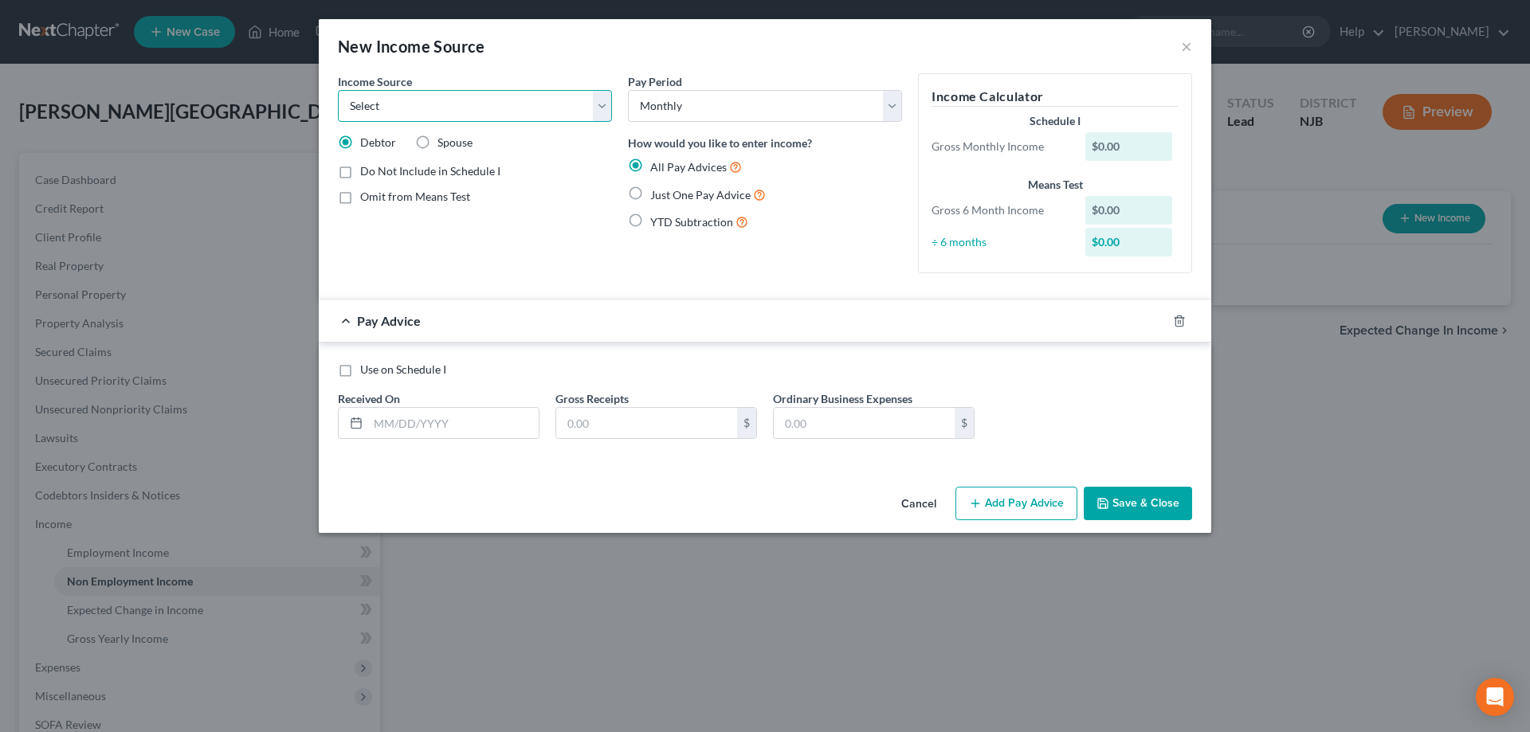
click at [338, 90] on select "Select Unemployment Disability (from employer) Pension Retirement Social Securi…" at bounding box center [475, 106] width 274 height 32
select select "8"
click option "Contributions to Household" at bounding box center [0, 0] width 0 height 0
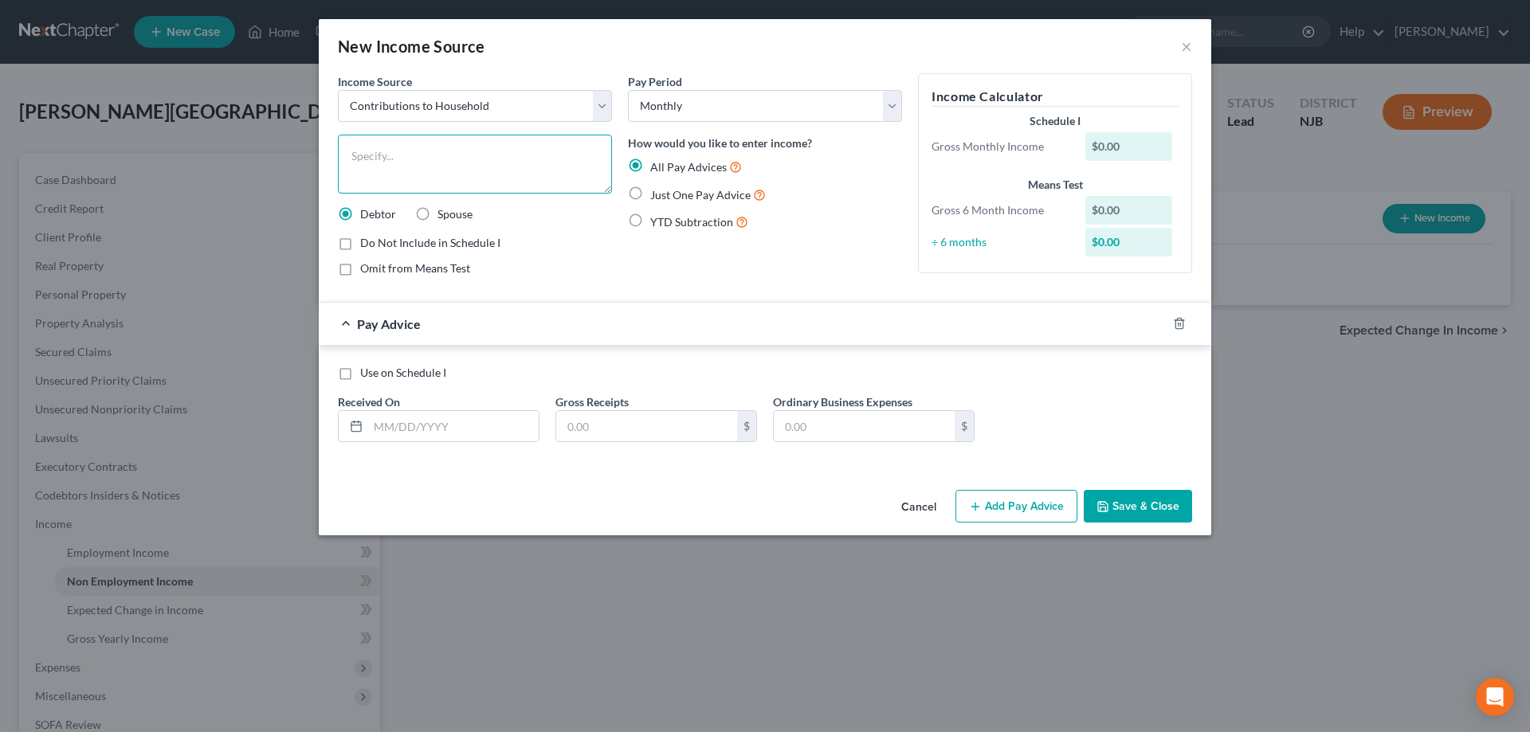
click at [387, 158] on textarea at bounding box center [475, 164] width 274 height 59
click at [469, 162] on textarea "from stepdaughter and byfriend" at bounding box center [475, 164] width 274 height 59
click at [1185, 40] on button "×" at bounding box center [1186, 46] width 11 height 19
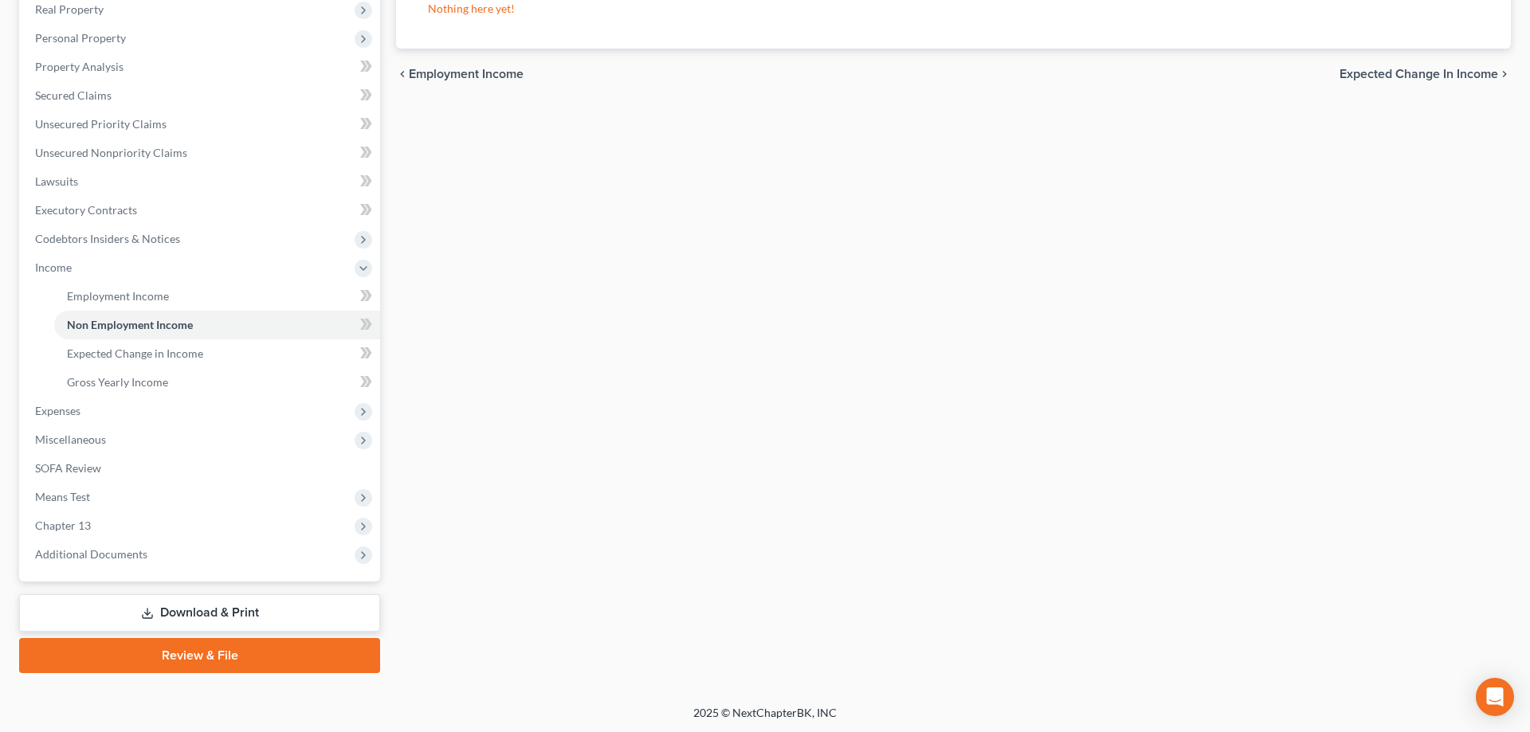
scroll to position [13, 0]
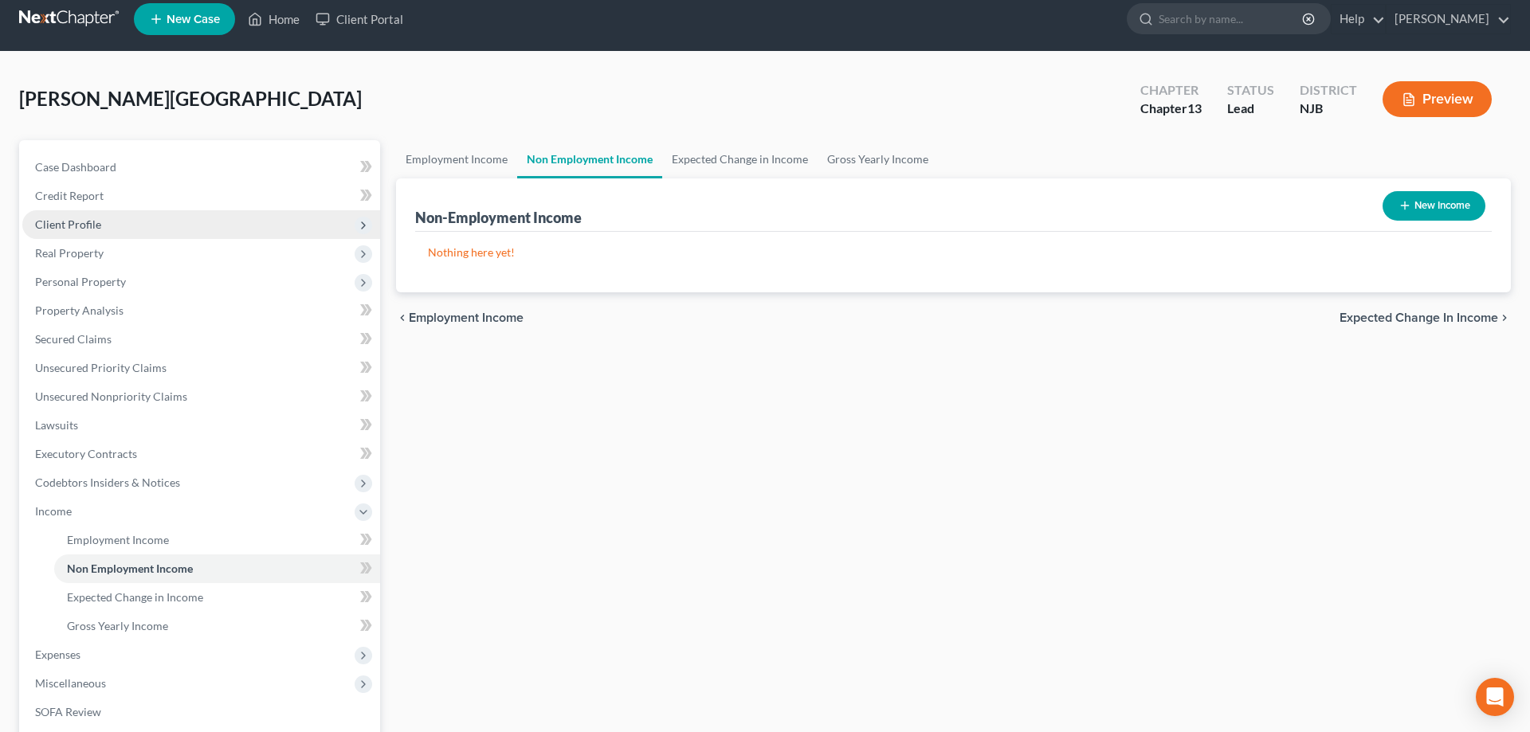
click at [88, 226] on span "Client Profile" at bounding box center [68, 225] width 66 height 14
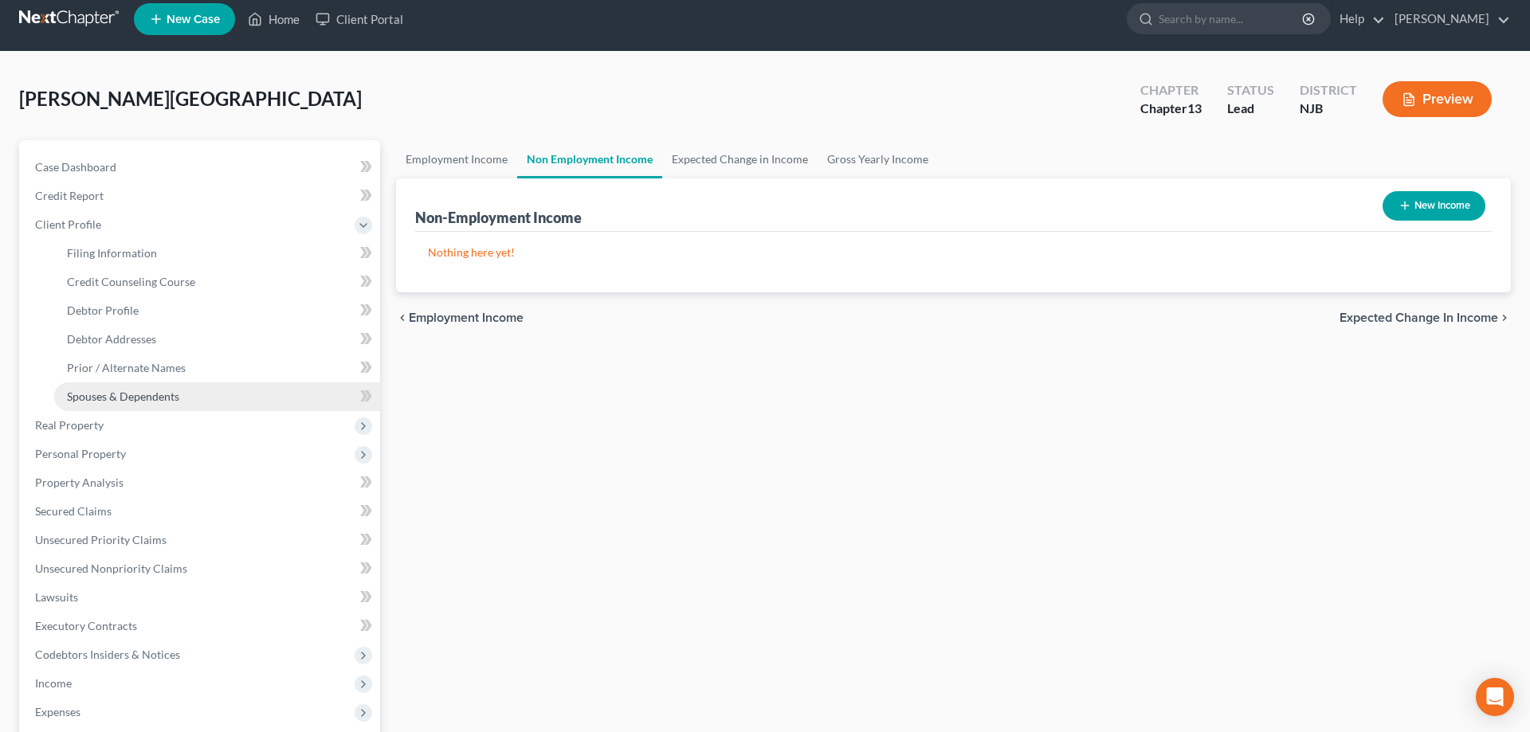
click at [164, 397] on span "Spouses & Dependents" at bounding box center [123, 397] width 112 height 14
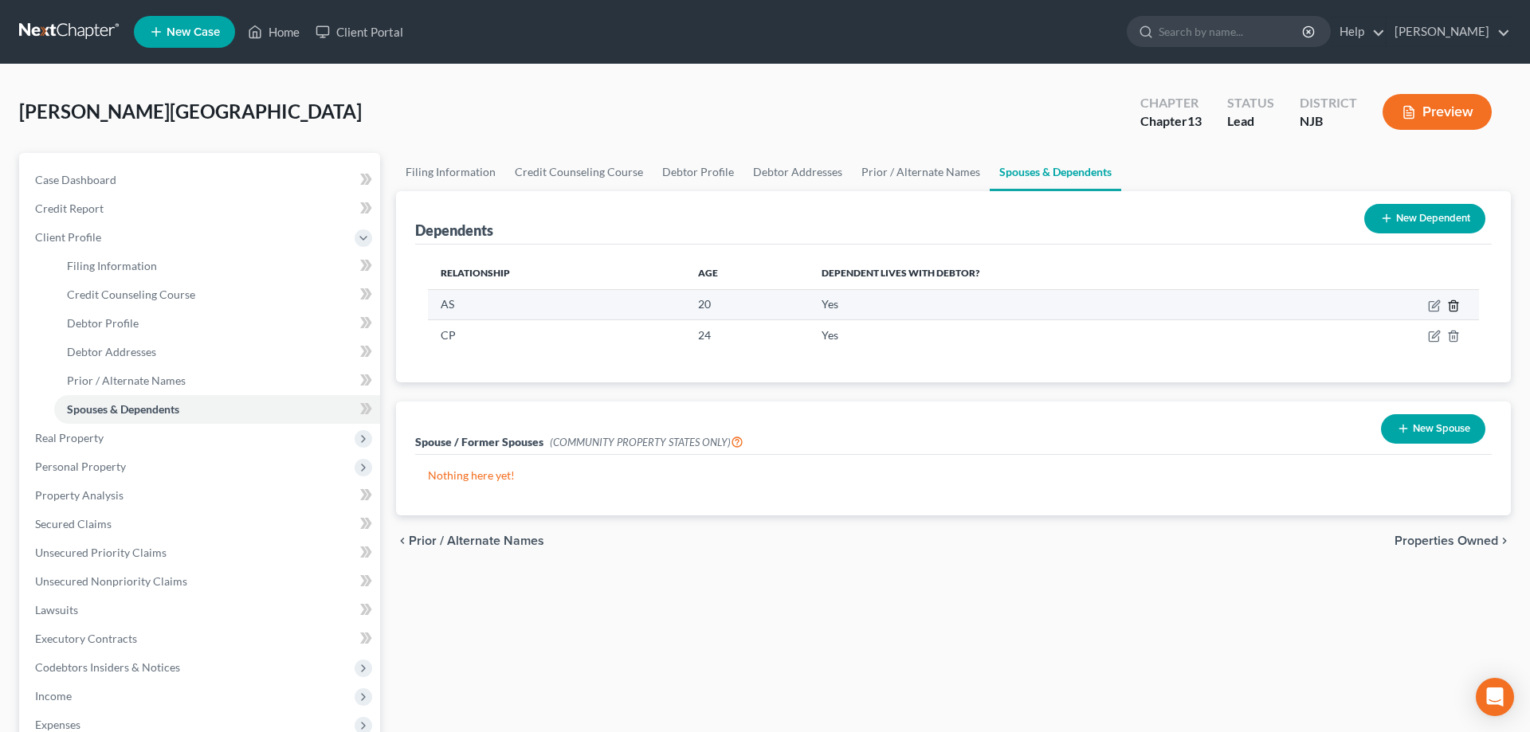
click at [1454, 302] on icon "button" at bounding box center [1453, 306] width 13 height 13
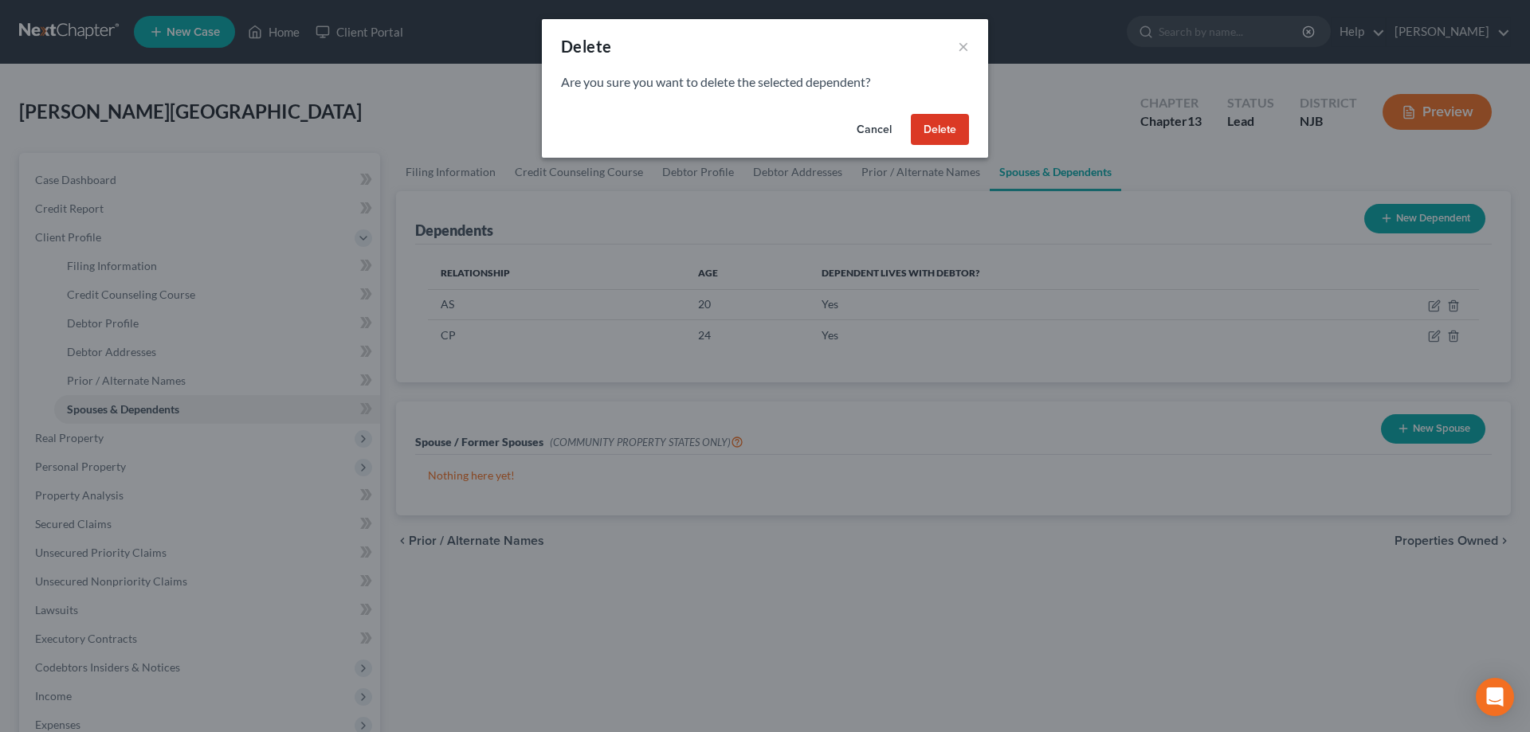
click at [940, 120] on button "Delete" at bounding box center [940, 130] width 58 height 32
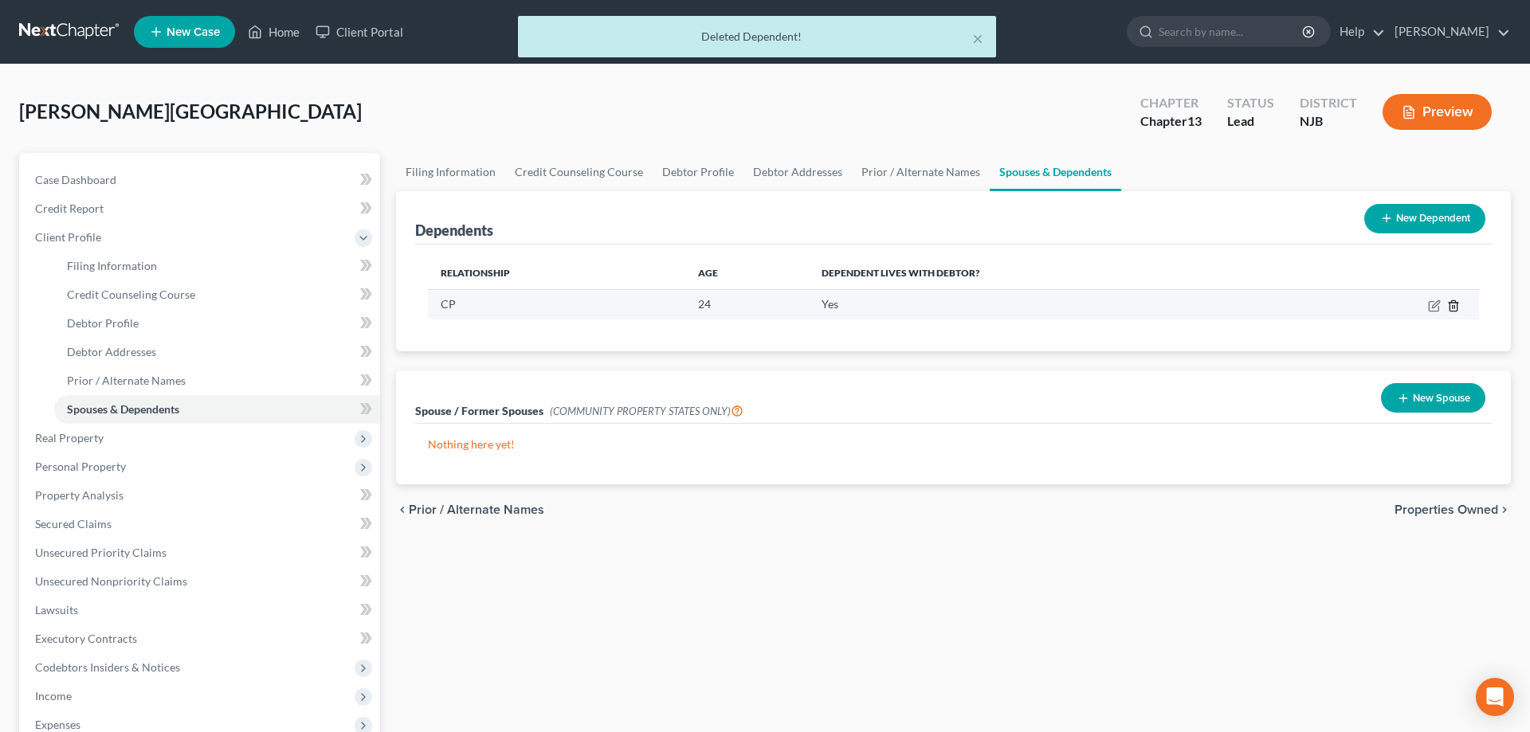
click at [1453, 308] on line "button" at bounding box center [1453, 306] width 0 height 3
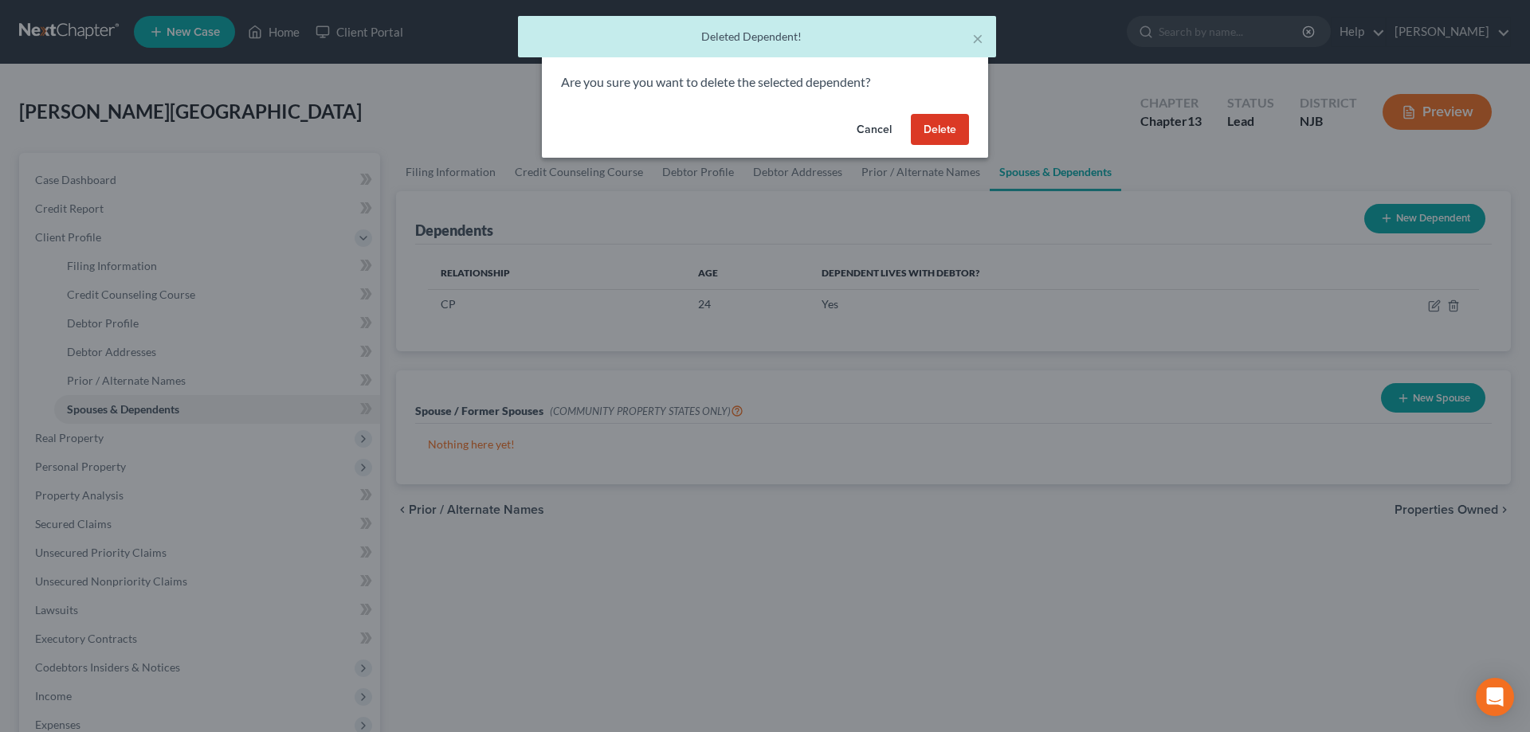
click at [925, 121] on button "Delete" at bounding box center [940, 130] width 58 height 32
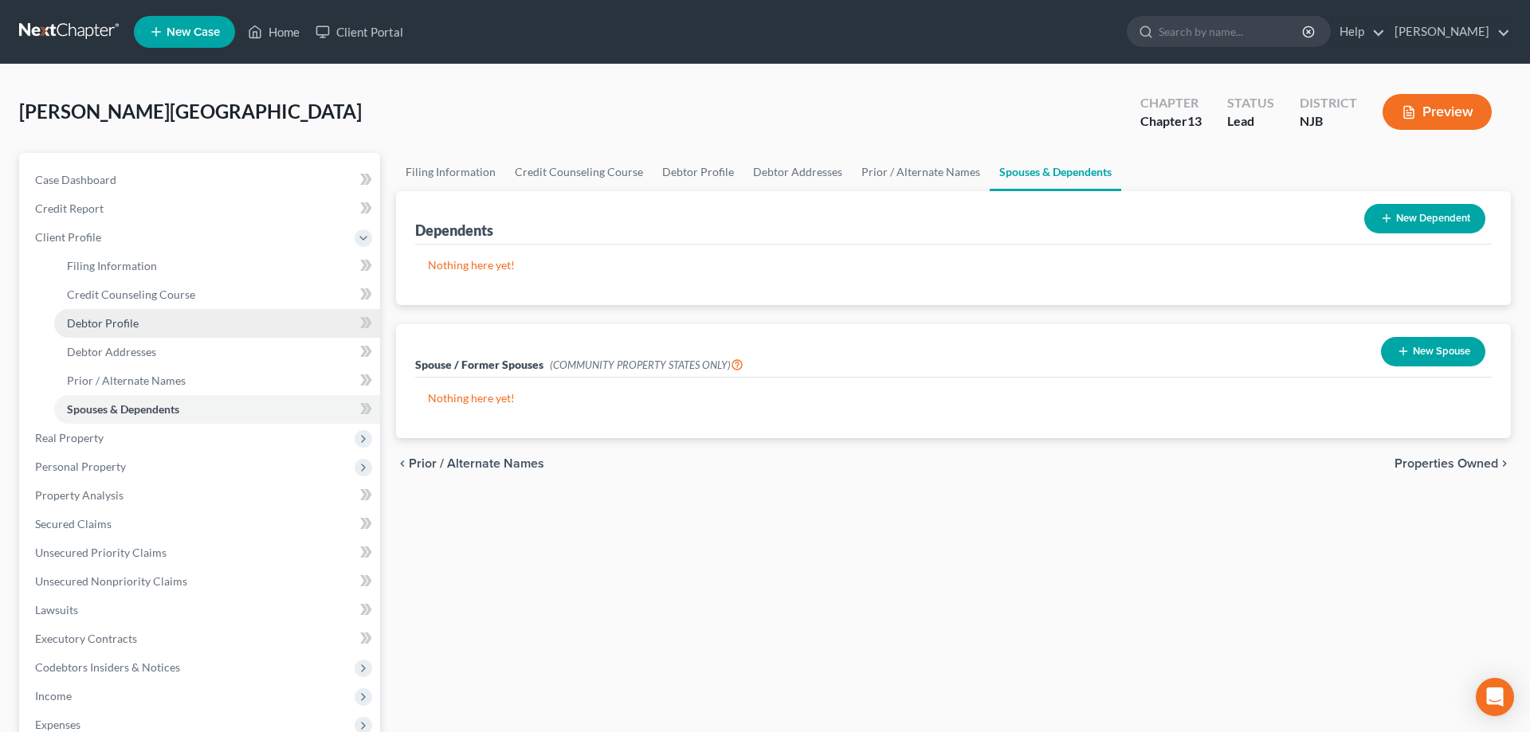
click at [131, 320] on span "Debtor Profile" at bounding box center [103, 323] width 72 height 14
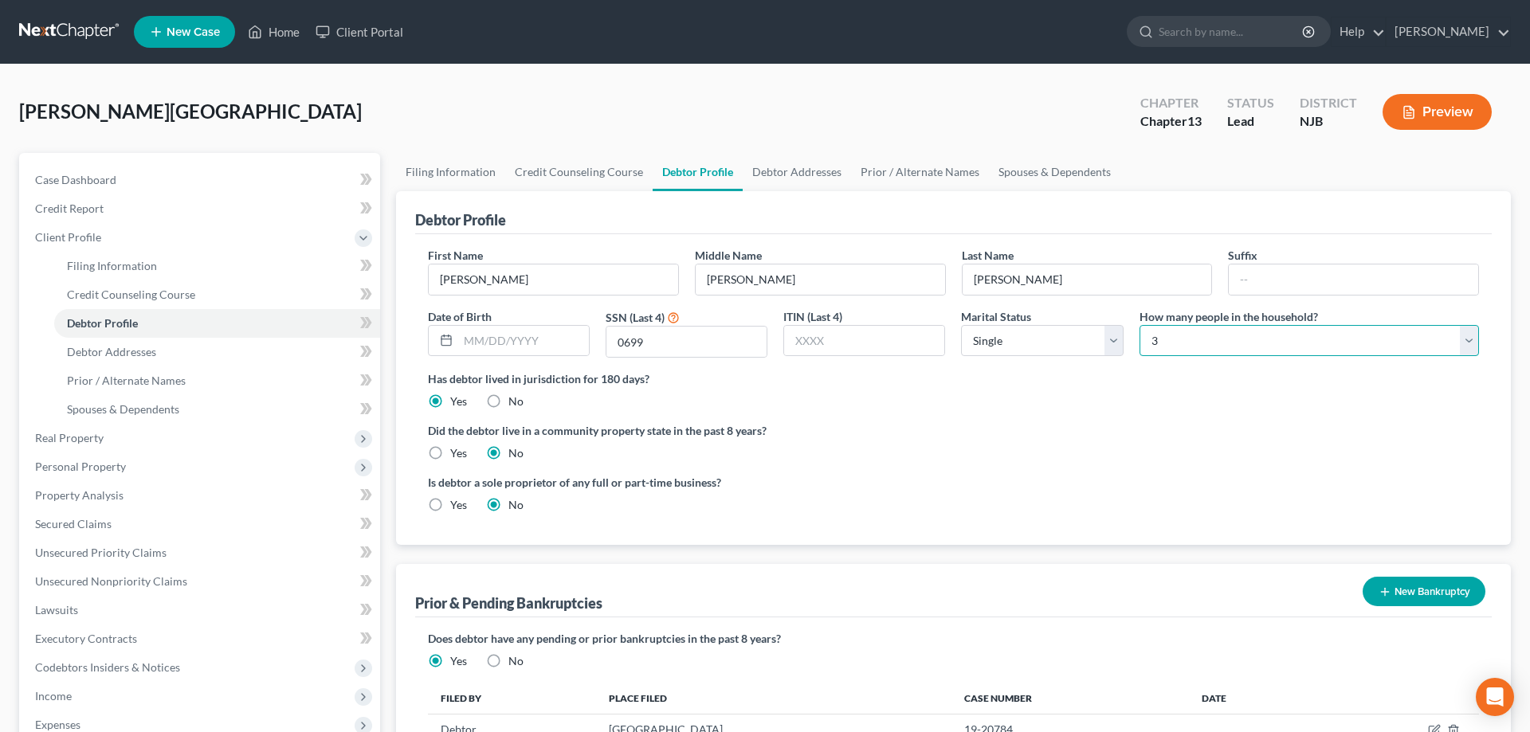
click at [1140, 325] on select "Select 1 2 3 4 5 6 7 8 9 10 11 12 13 14 15 16 17 18 19 20" at bounding box center [1310, 341] width 340 height 32
click option "1" at bounding box center [0, 0] width 0 height 0
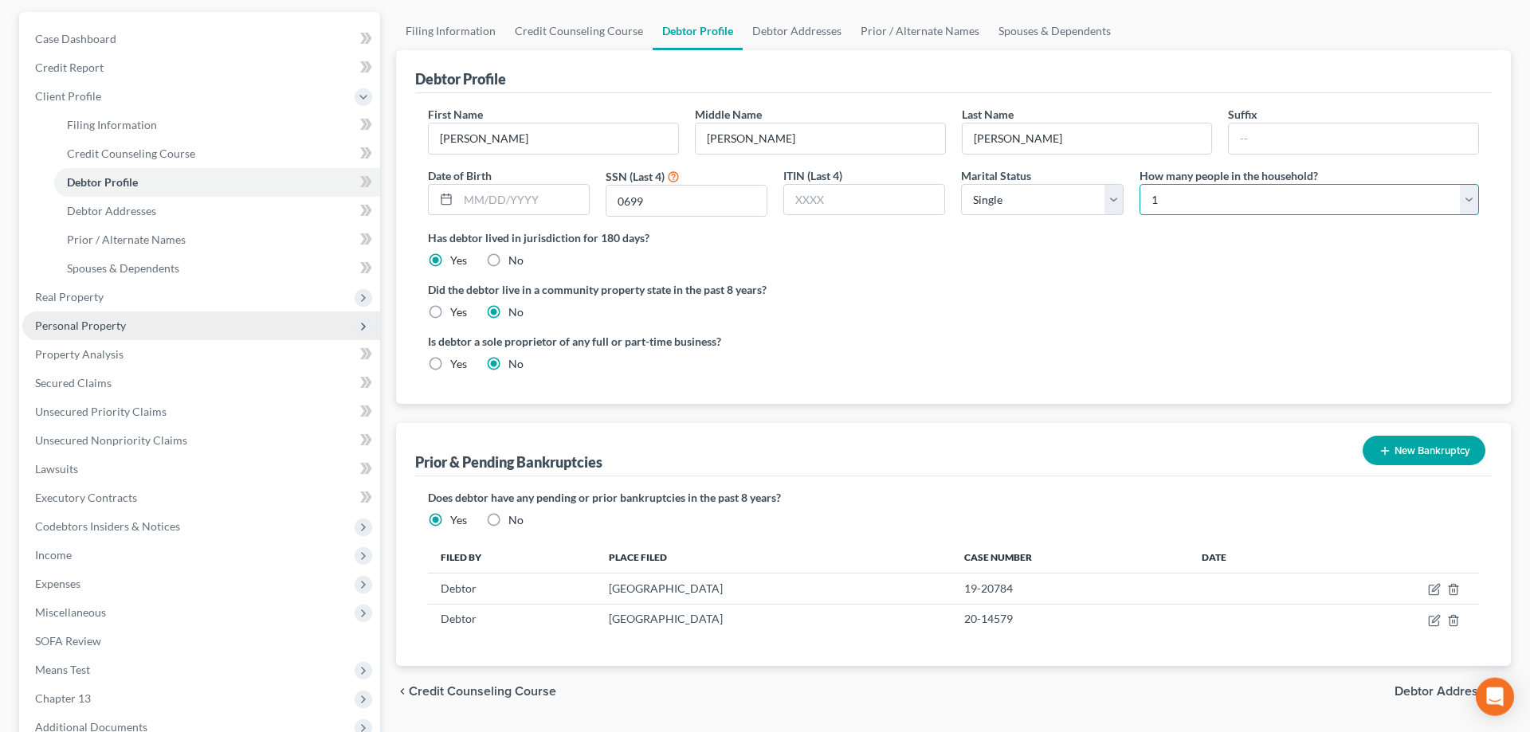
scroll to position [233, 0]
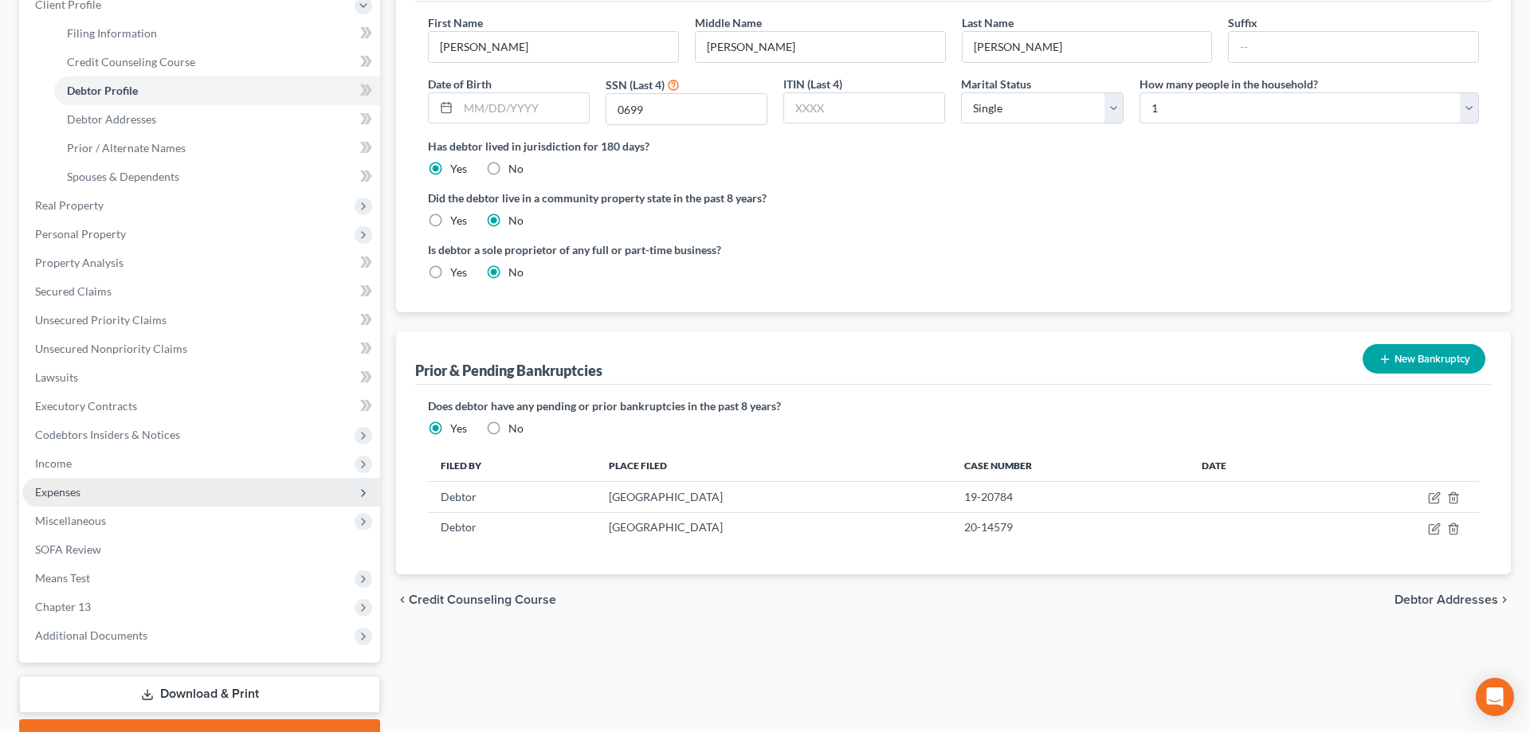
click at [77, 489] on span "Expenses" at bounding box center [57, 492] width 45 height 14
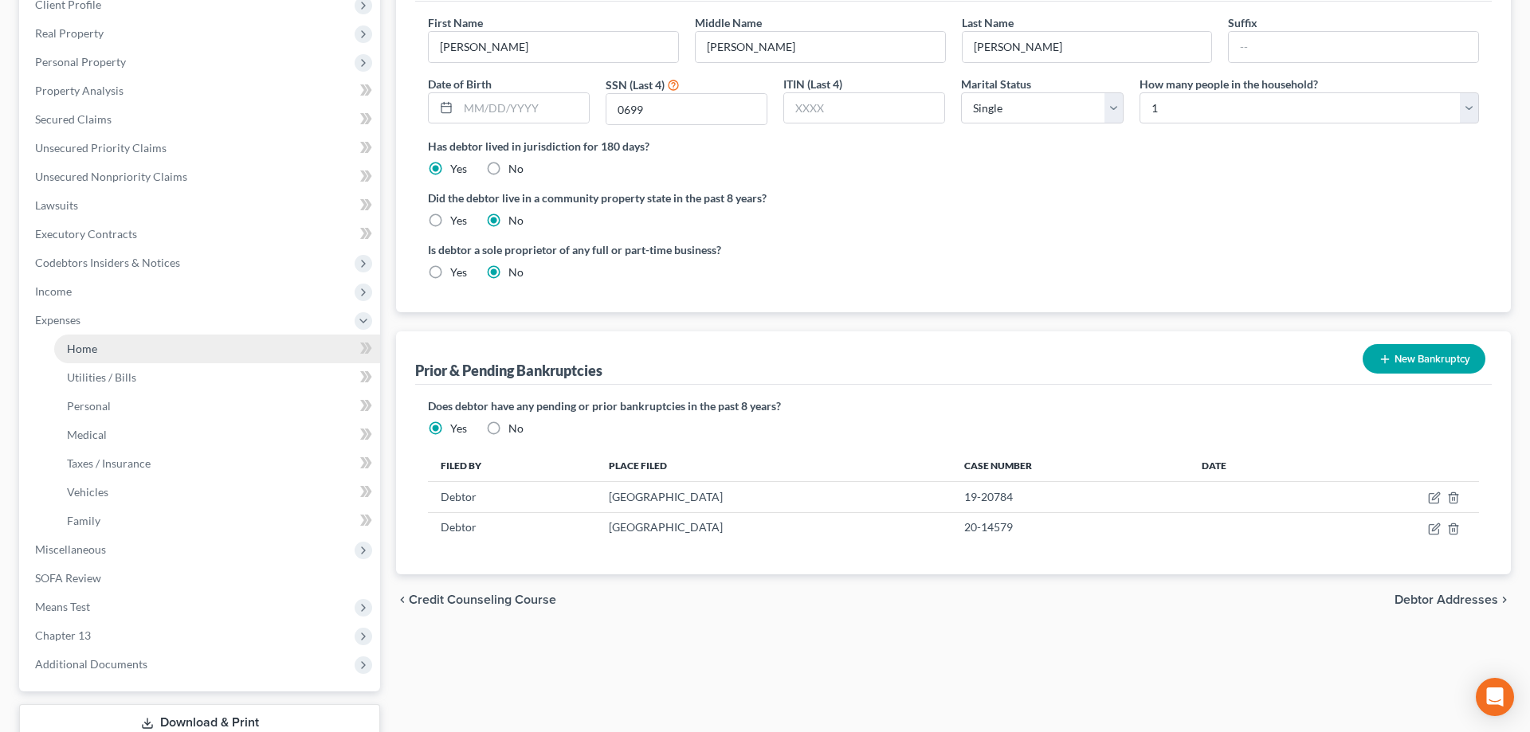
click at [130, 356] on link "Home" at bounding box center [217, 349] width 326 height 29
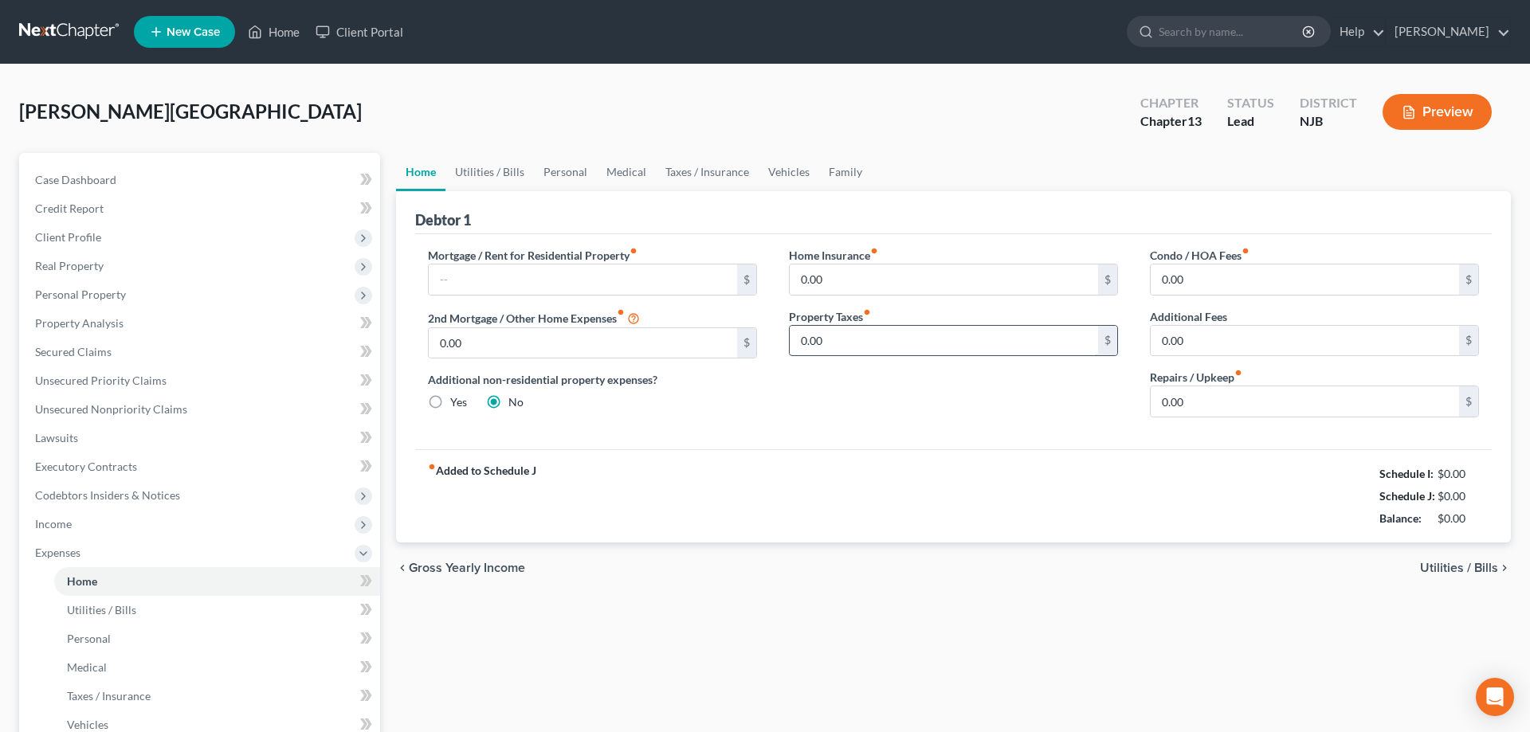
click at [858, 343] on input "0.00" at bounding box center [944, 341] width 308 height 30
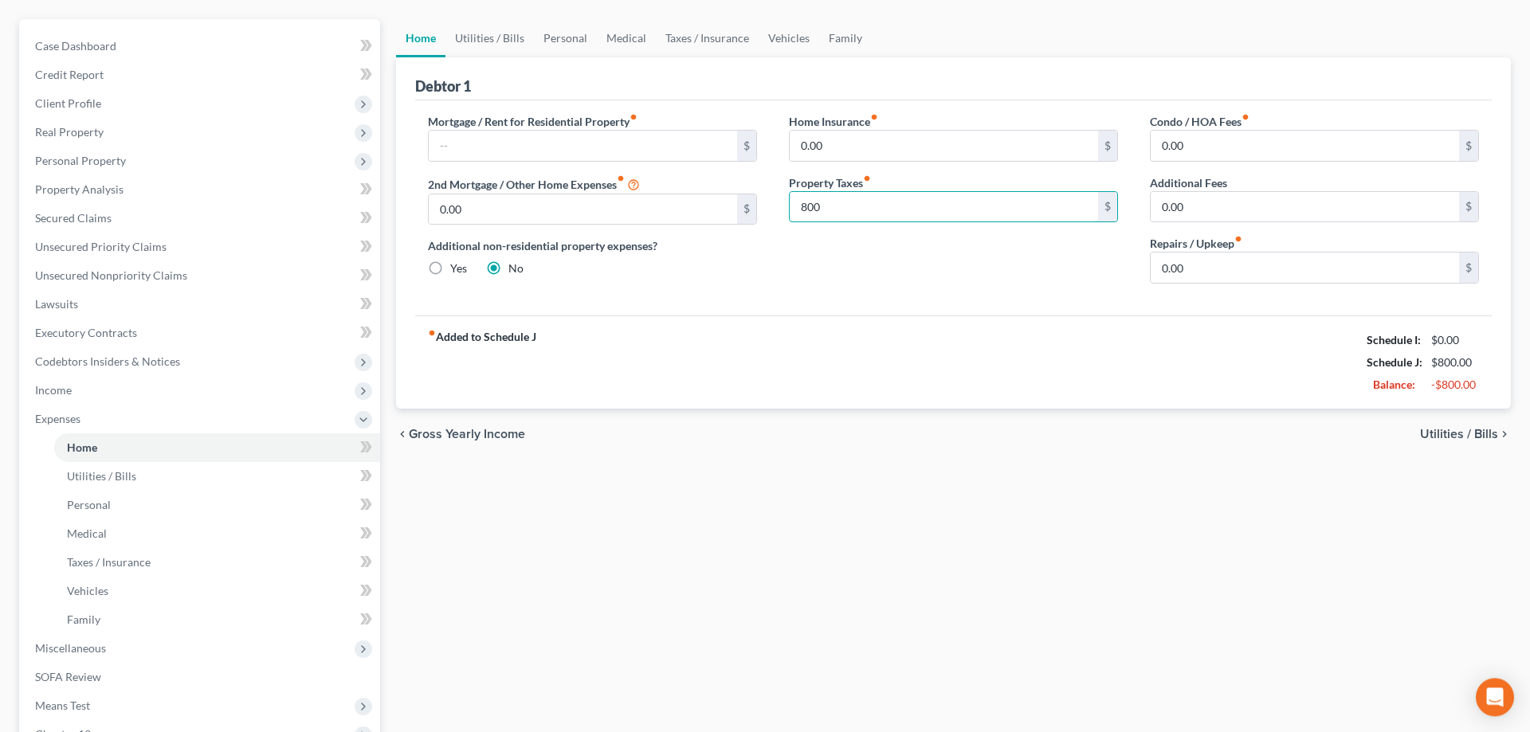
scroll to position [244, 0]
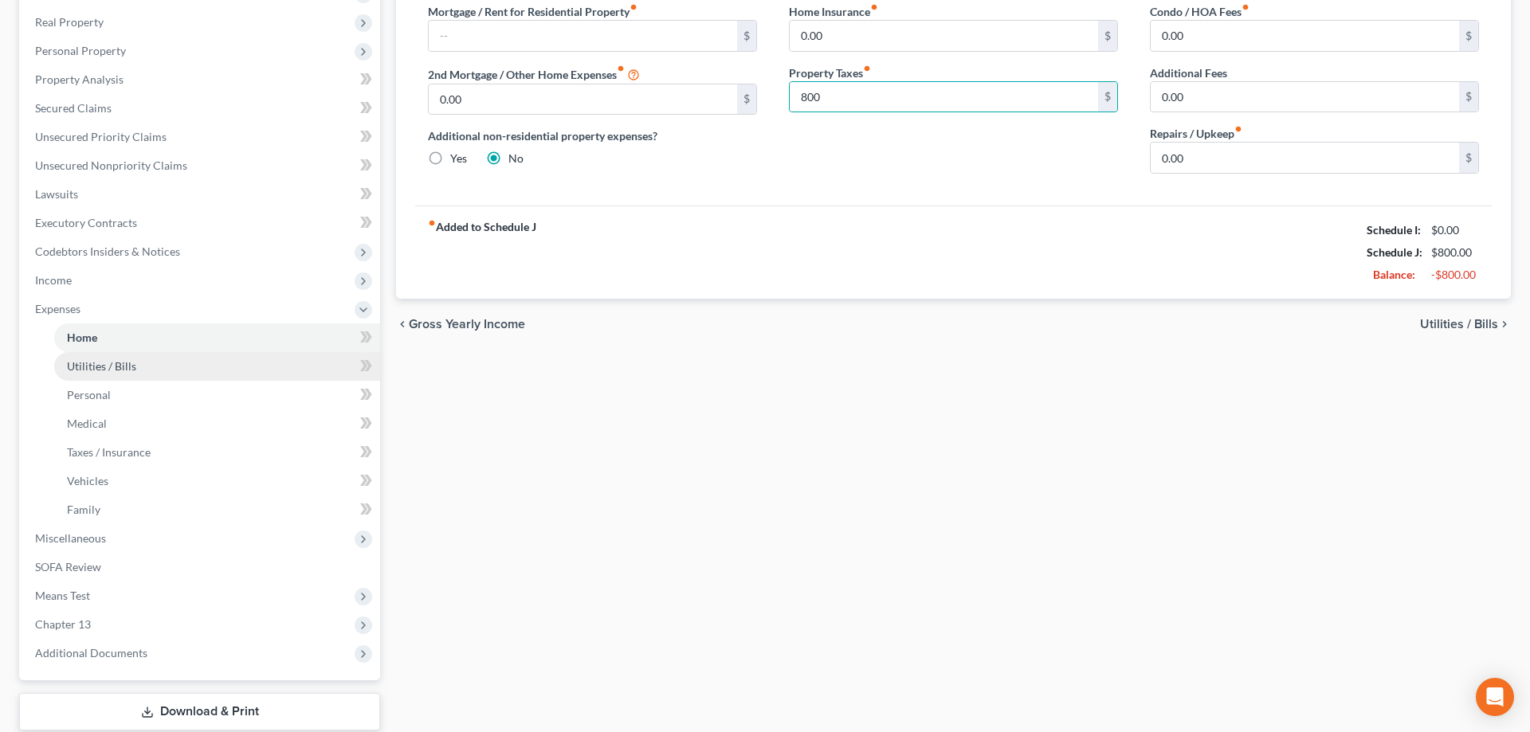
click at [120, 370] on span "Utilities / Bills" at bounding box center [101, 366] width 69 height 14
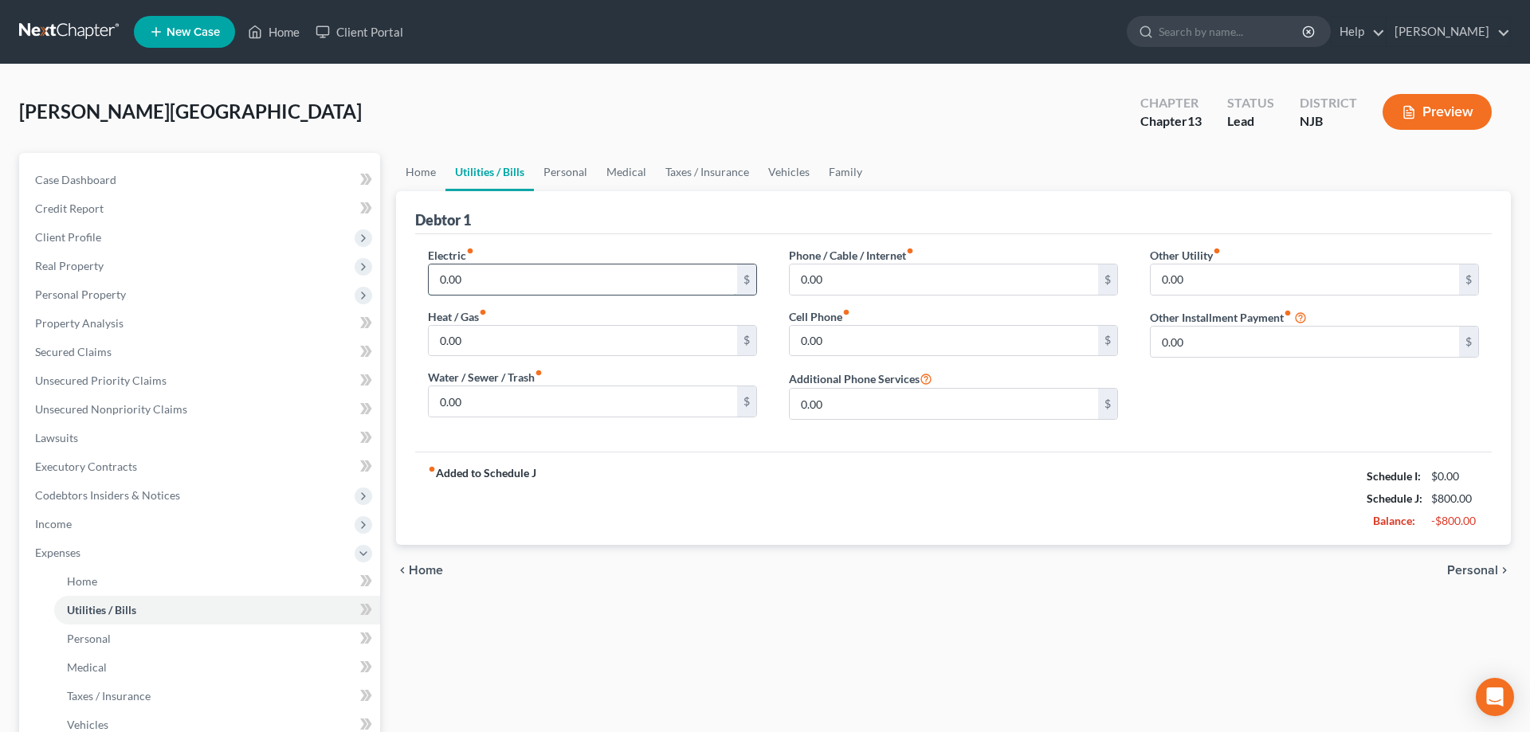
click at [485, 282] on input "0.00" at bounding box center [583, 280] width 308 height 30
click at [483, 367] on div "Electric fiber_manual_record 250 $ Heat / Gas fiber_manual_record 0.00 $ Water …" at bounding box center [592, 340] width 361 height 186
click at [493, 350] on input "0.00" at bounding box center [583, 341] width 308 height 30
click at [893, 287] on input "0.00" at bounding box center [944, 280] width 308 height 30
click at [989, 346] on input "0.00" at bounding box center [944, 341] width 308 height 30
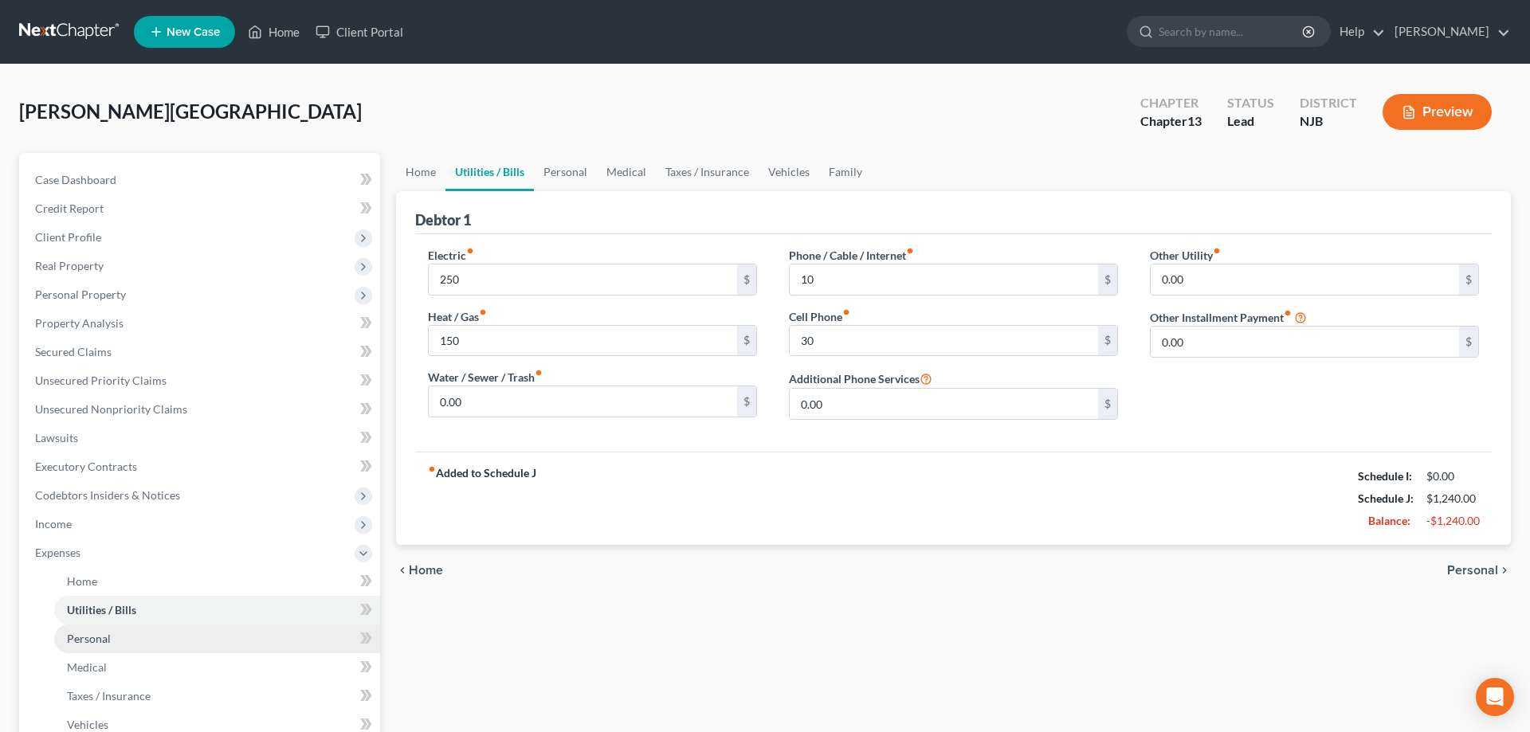
click at [100, 644] on span "Personal" at bounding box center [89, 639] width 44 height 14
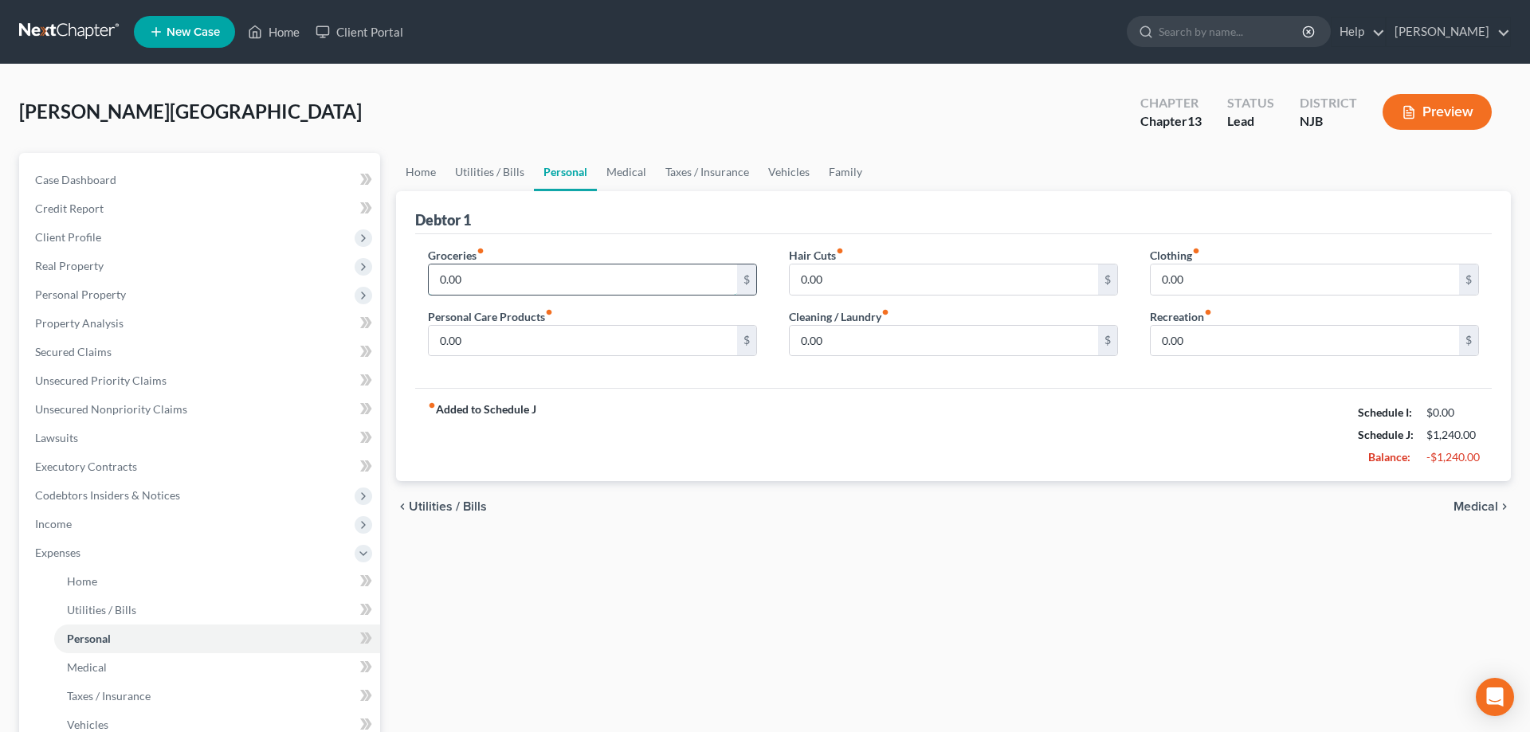
click at [522, 281] on input "0.00" at bounding box center [583, 280] width 308 height 30
click at [893, 286] on input "0.00" at bounding box center [944, 280] width 308 height 30
click at [1330, 274] on input "0.00" at bounding box center [1305, 280] width 308 height 30
click at [660, 333] on input "0.00" at bounding box center [583, 341] width 308 height 30
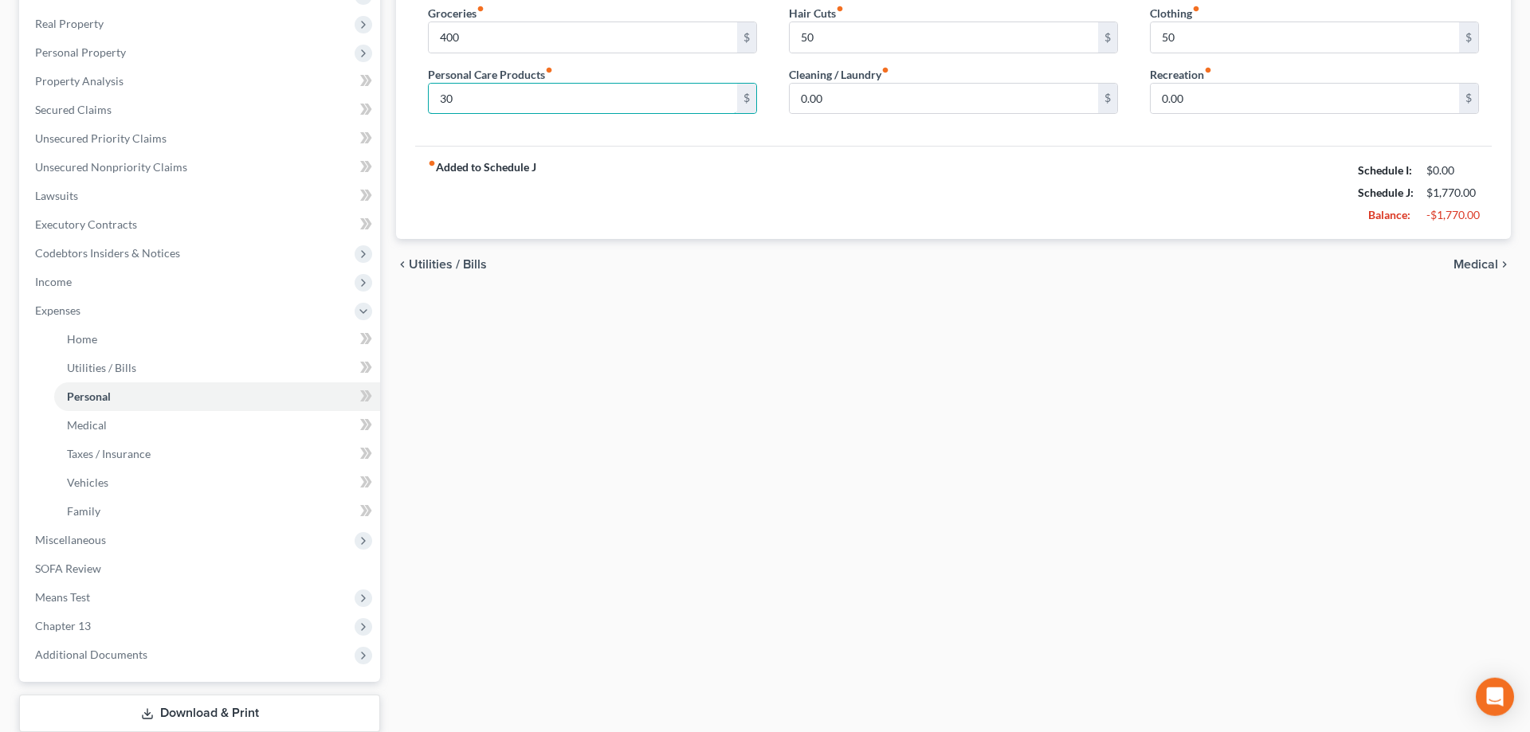
scroll to position [244, 0]
click at [107, 429] on link "Medical" at bounding box center [217, 424] width 326 height 29
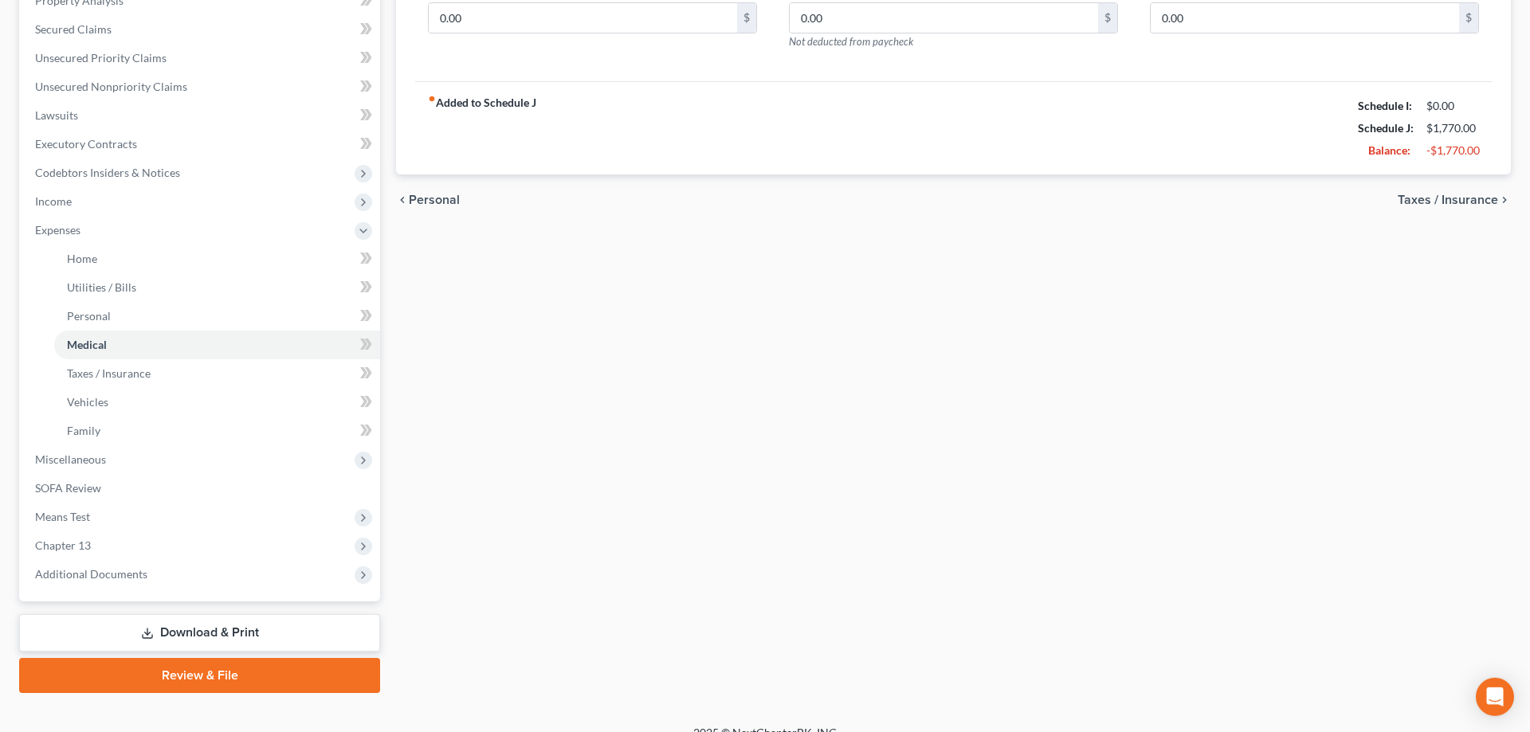
scroll to position [325, 0]
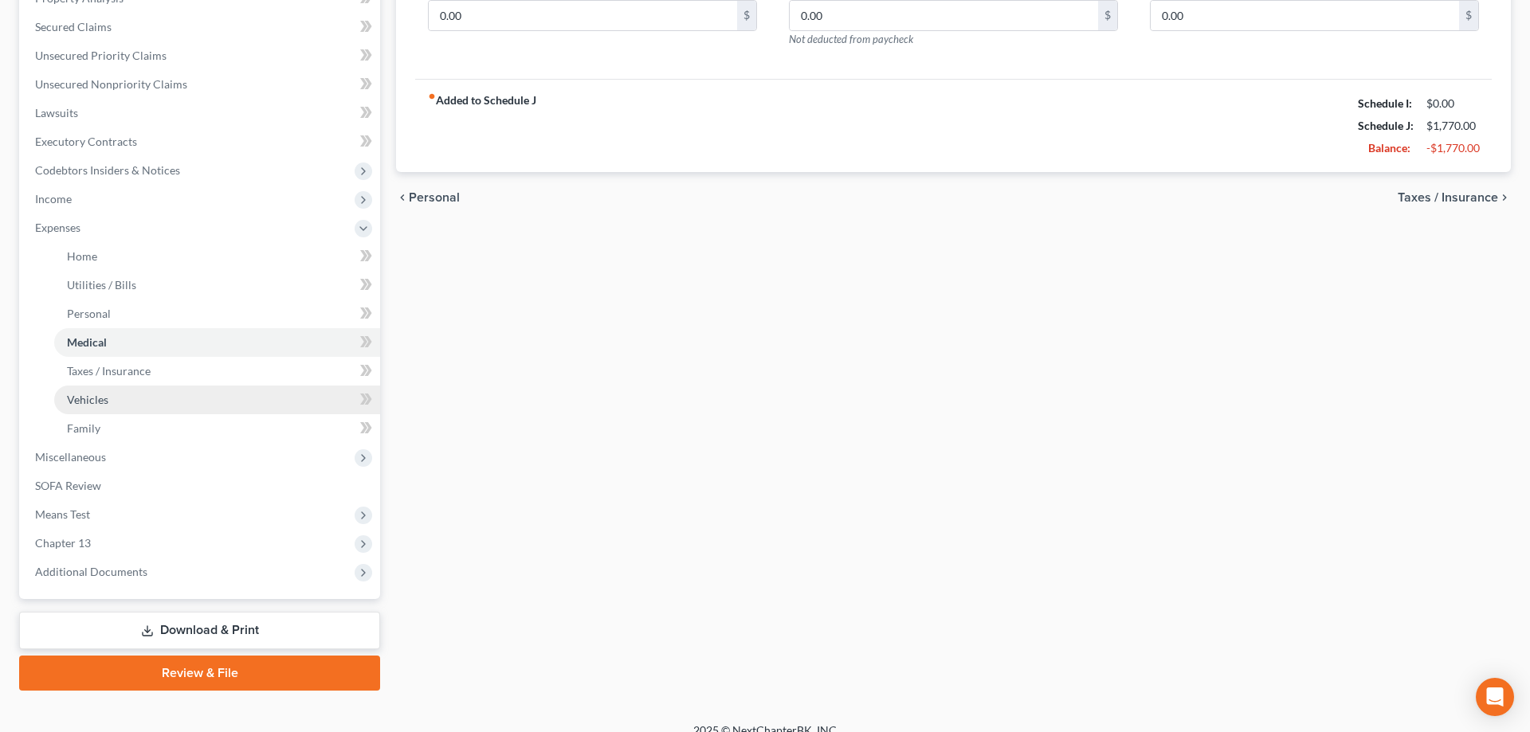
click at [82, 402] on span "Vehicles" at bounding box center [87, 400] width 41 height 14
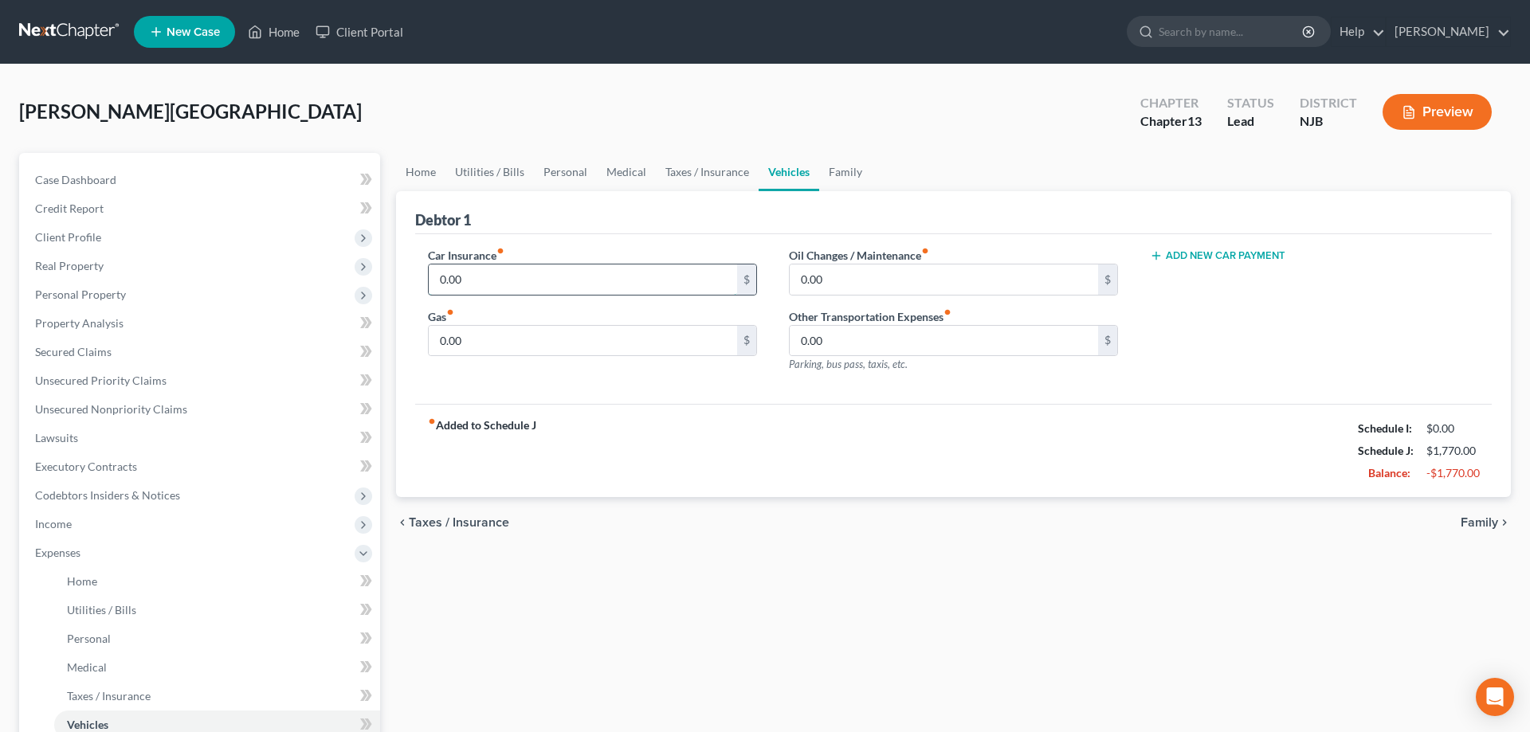
click at [500, 289] on input "0.00" at bounding box center [583, 280] width 308 height 30
click at [857, 278] on input "0.00" at bounding box center [944, 280] width 308 height 30
click at [694, 346] on input "0.00" at bounding box center [583, 341] width 308 height 30
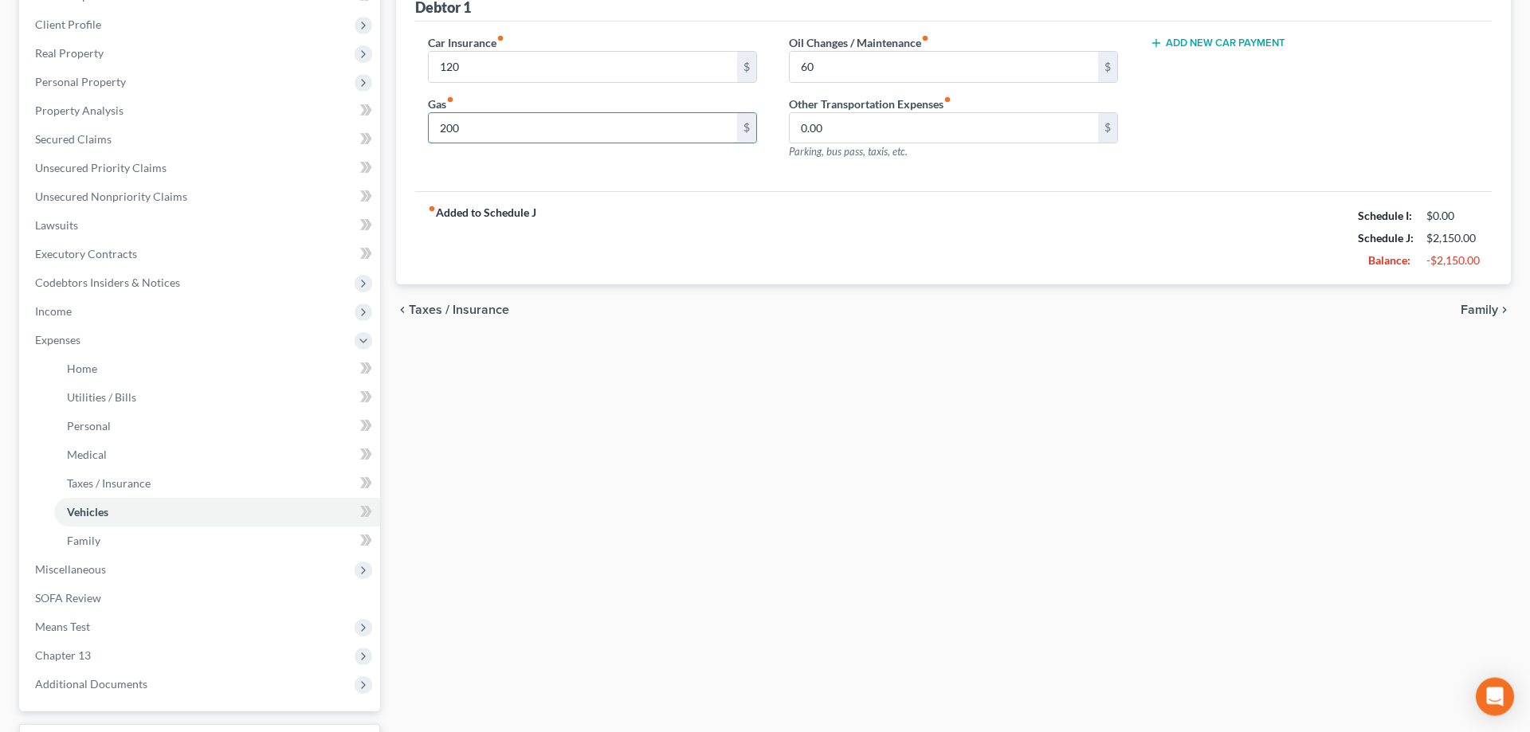
scroll to position [343, 0]
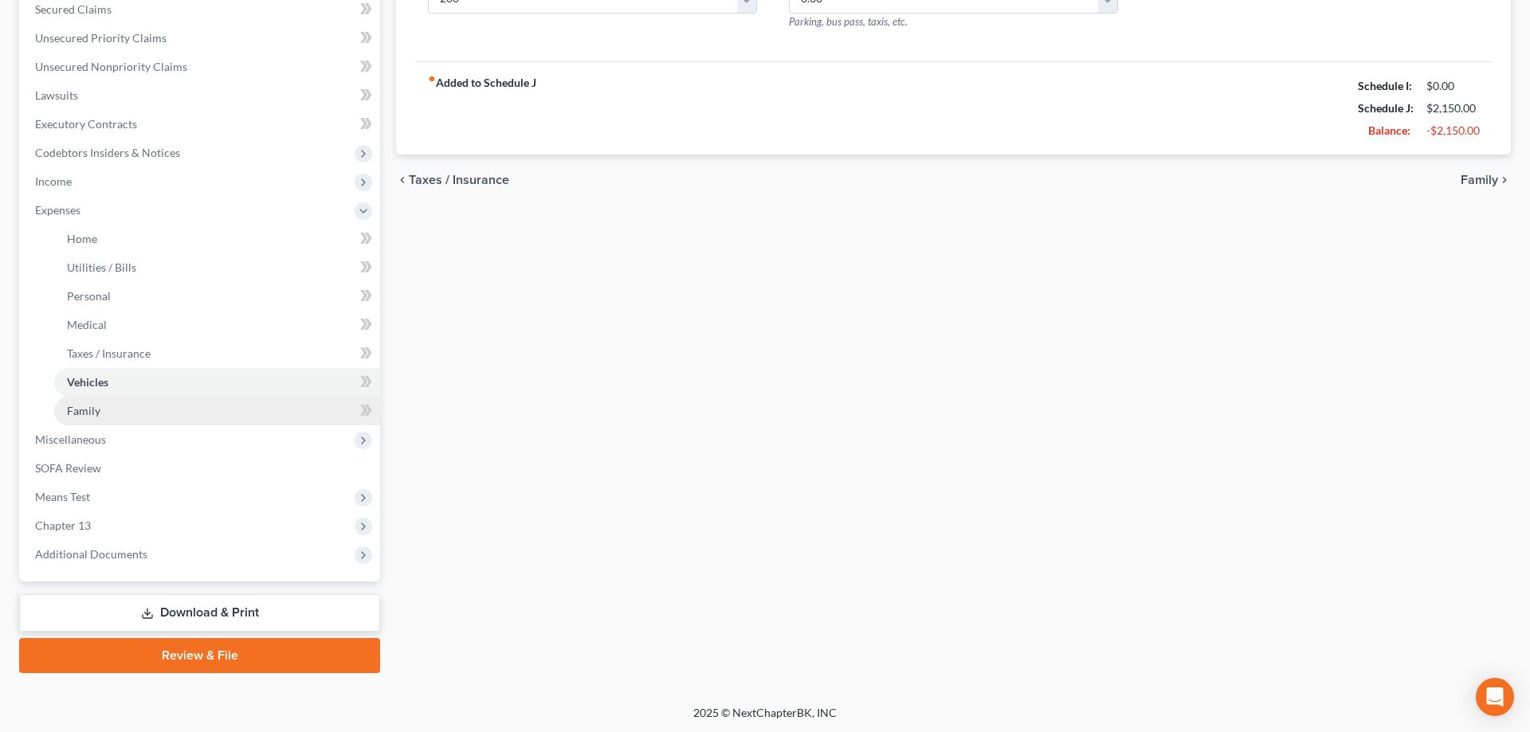
click at [93, 418] on link "Family" at bounding box center [217, 411] width 326 height 29
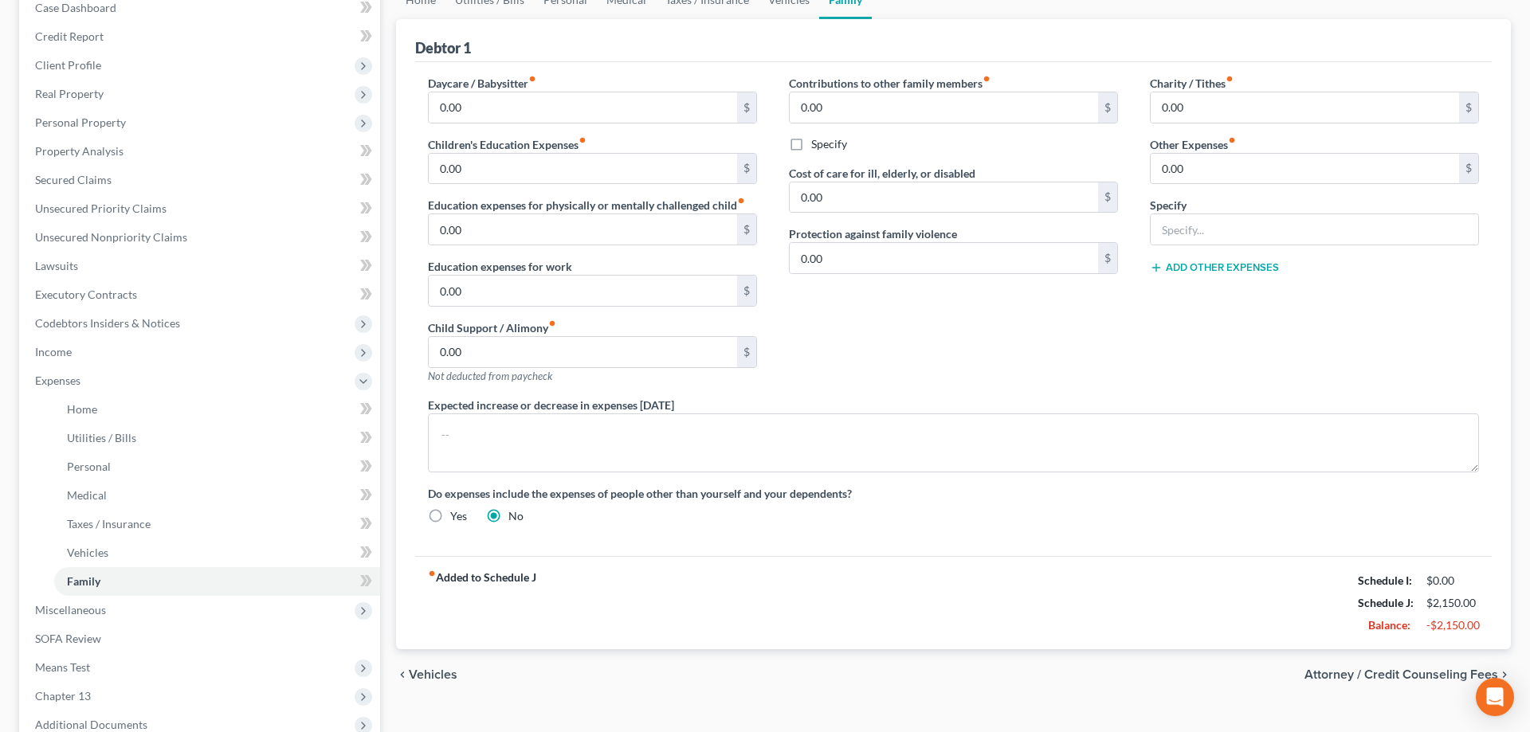
scroll to position [325, 0]
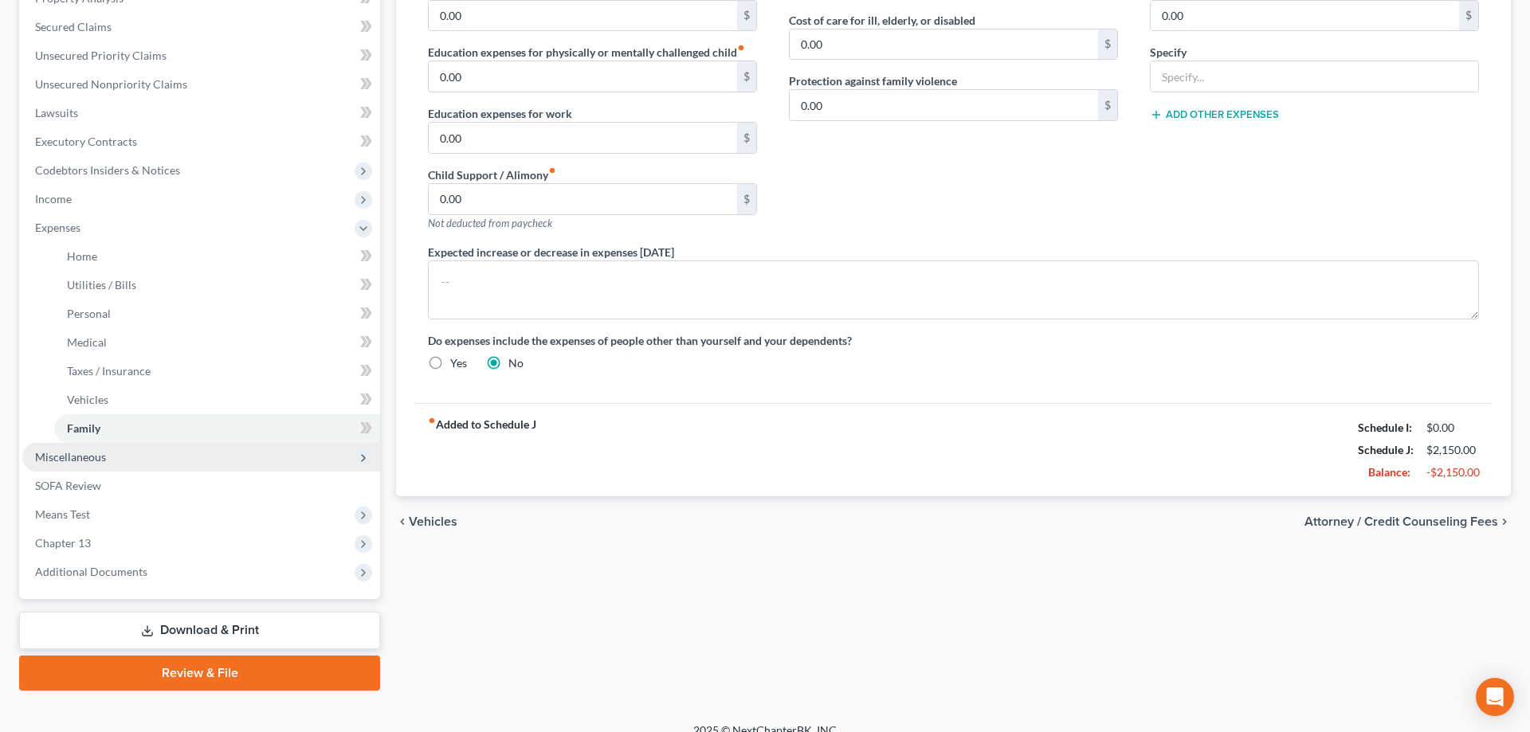
click at [107, 459] on span "Miscellaneous" at bounding box center [201, 457] width 358 height 29
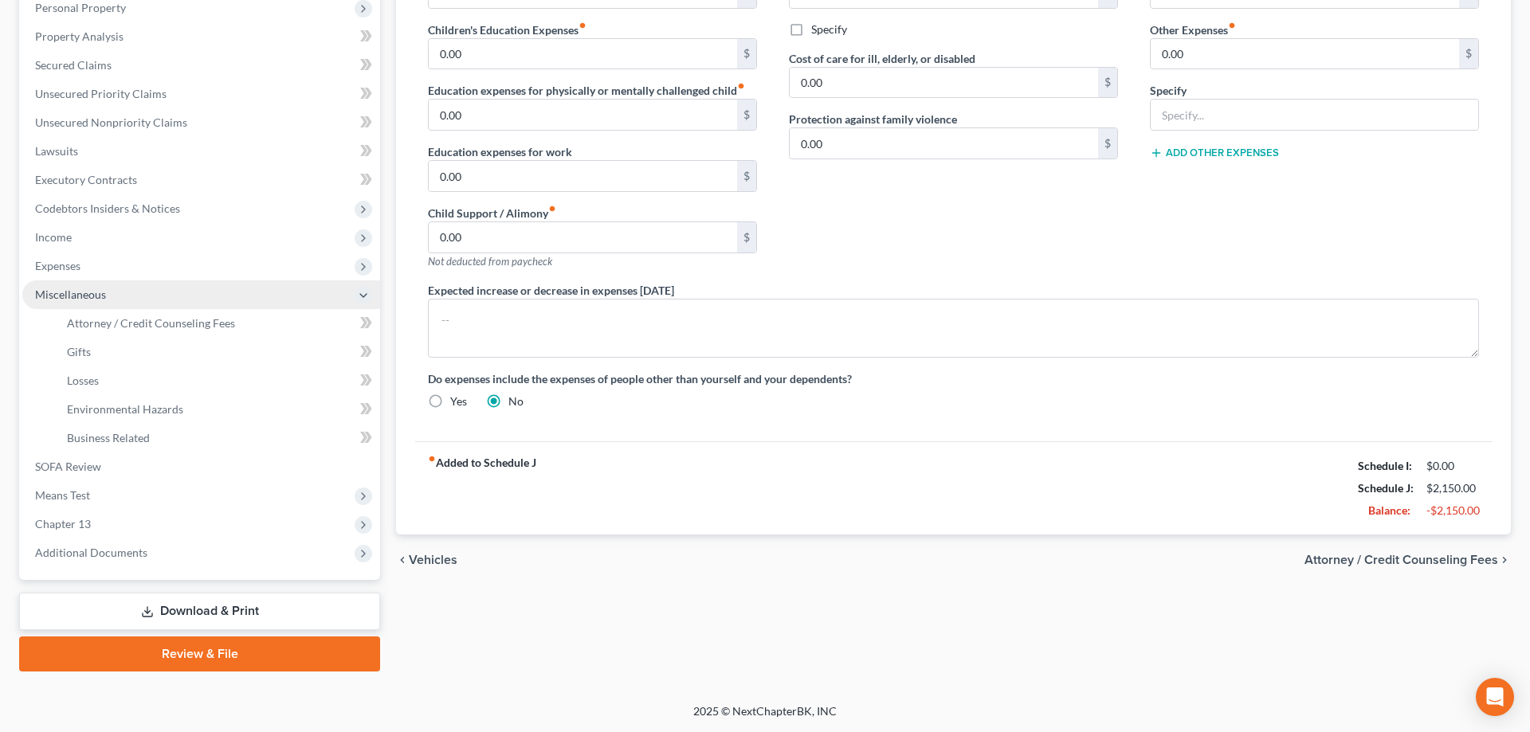
scroll to position [285, 0]
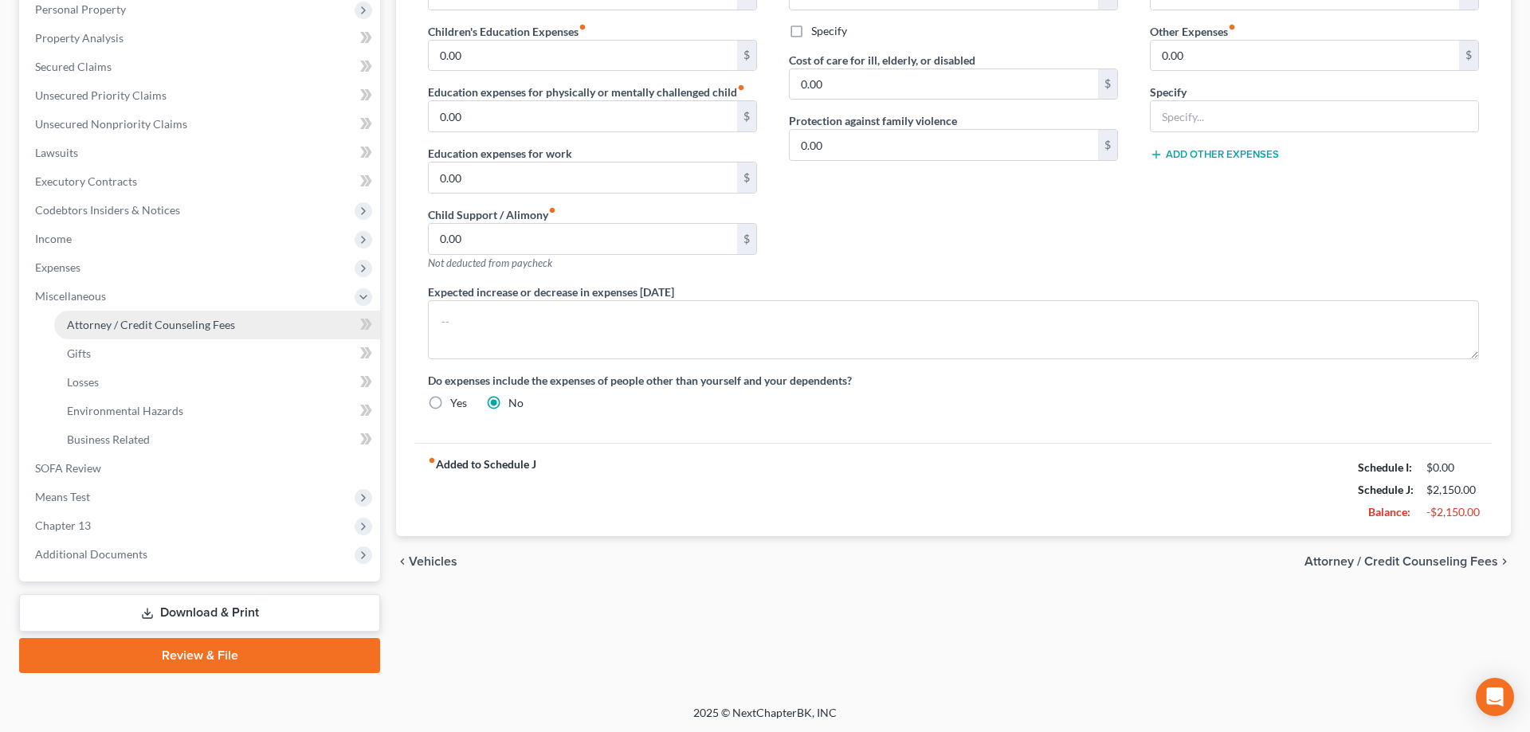
click at [140, 327] on span "Attorney / Credit Counseling Fees" at bounding box center [151, 325] width 168 height 14
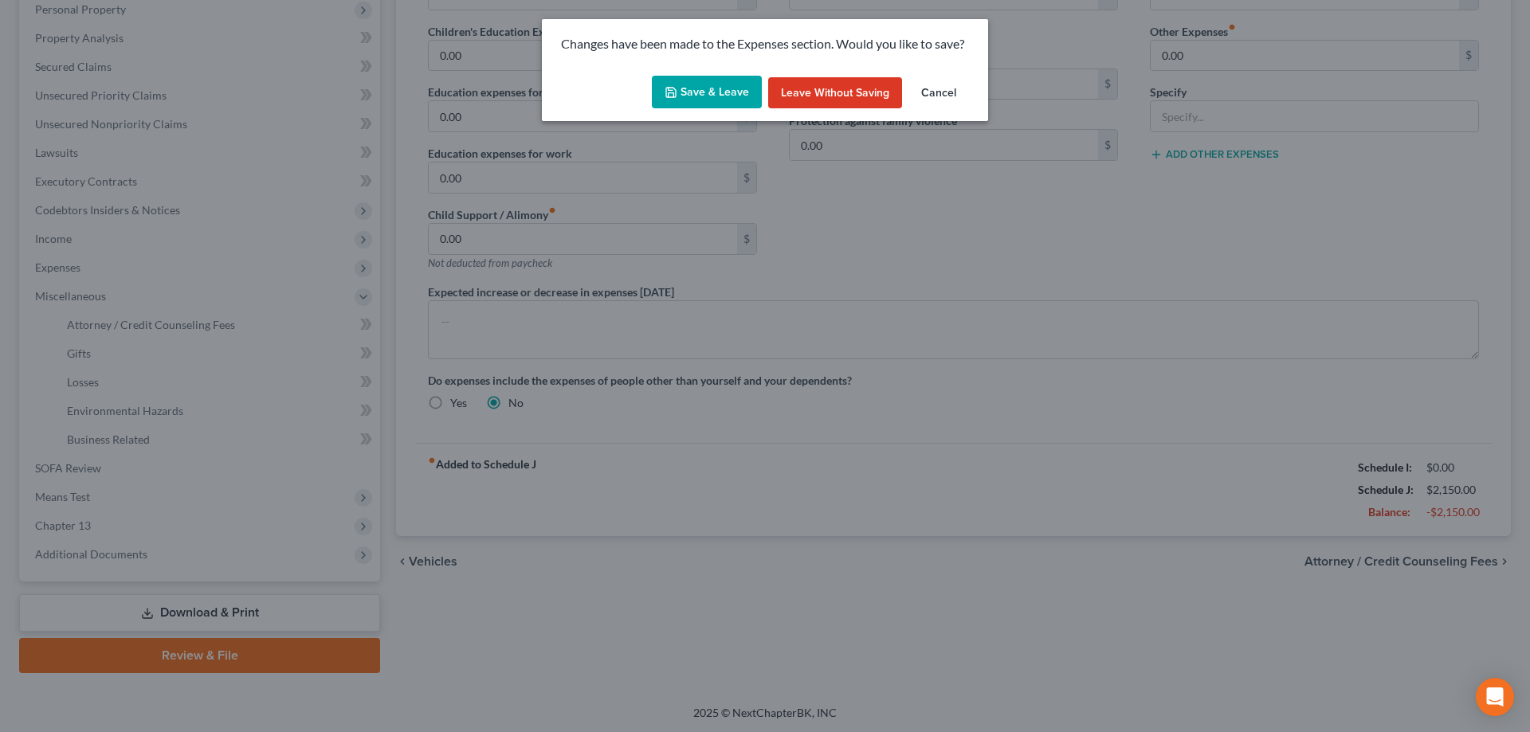
click at [694, 105] on button "Save & Leave" at bounding box center [707, 92] width 110 height 33
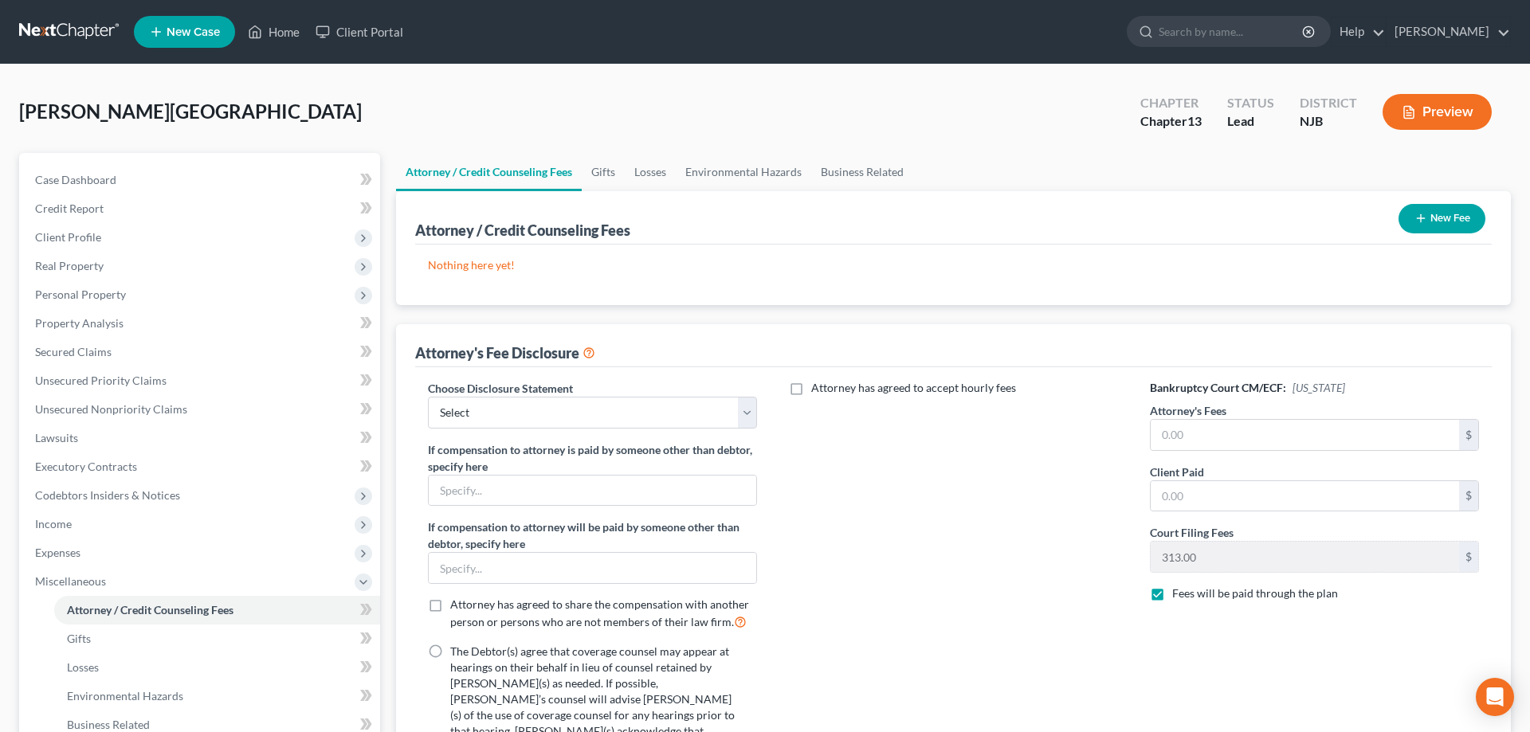
click at [1435, 206] on button "New Fee" at bounding box center [1442, 218] width 87 height 29
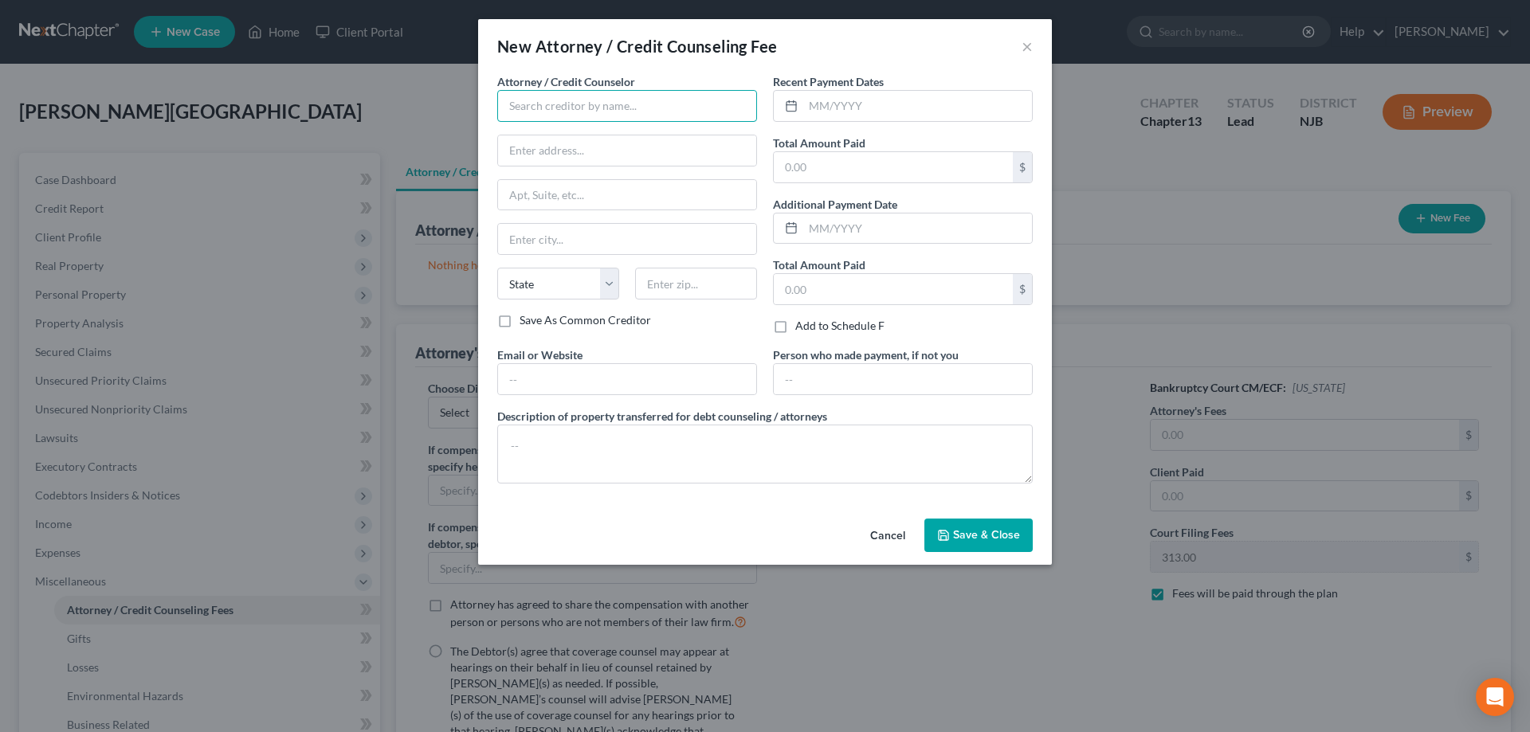
click at [513, 104] on input "text" at bounding box center [627, 106] width 260 height 32
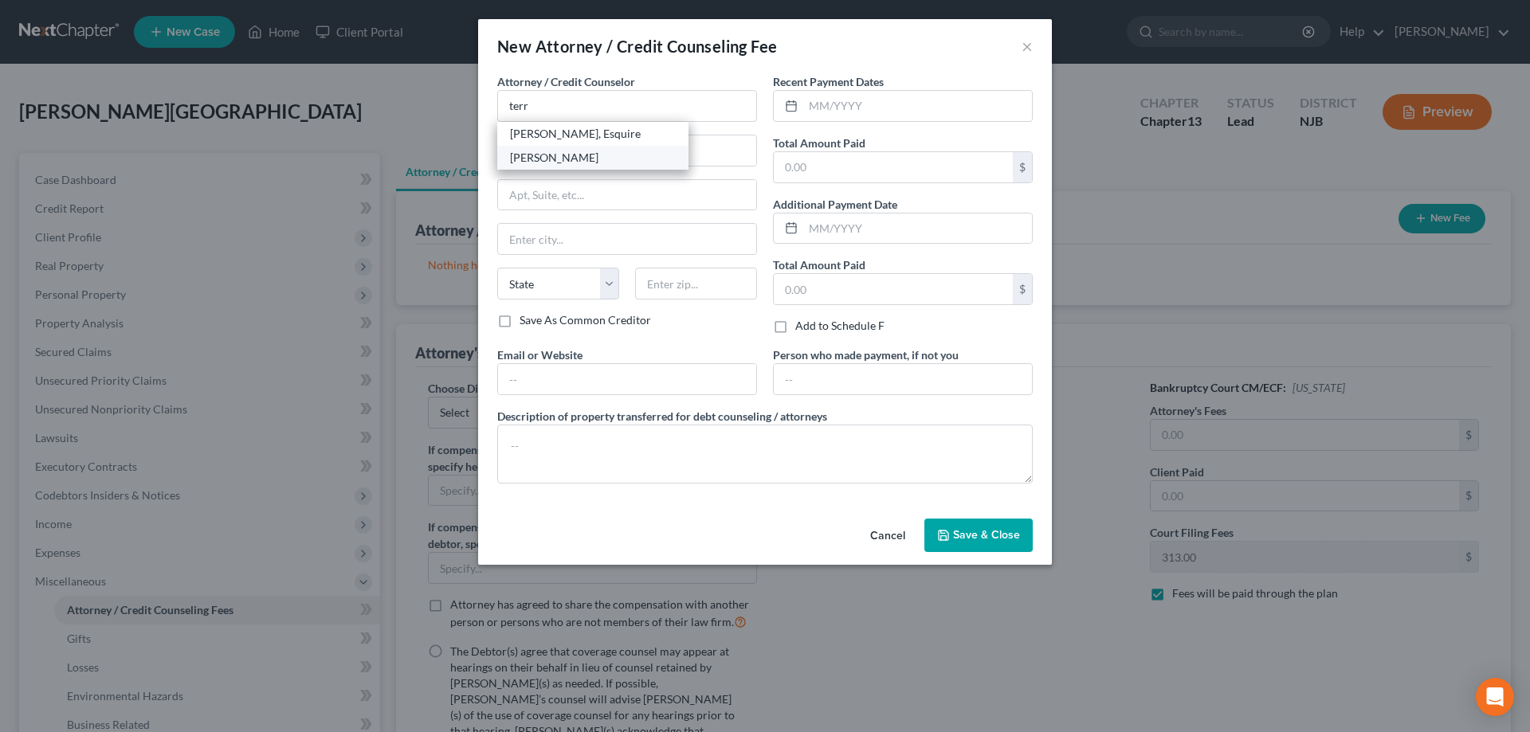
click at [547, 156] on div "[PERSON_NAME]" at bounding box center [593, 158] width 166 height 16
click at [833, 168] on input "text" at bounding box center [893, 167] width 239 height 30
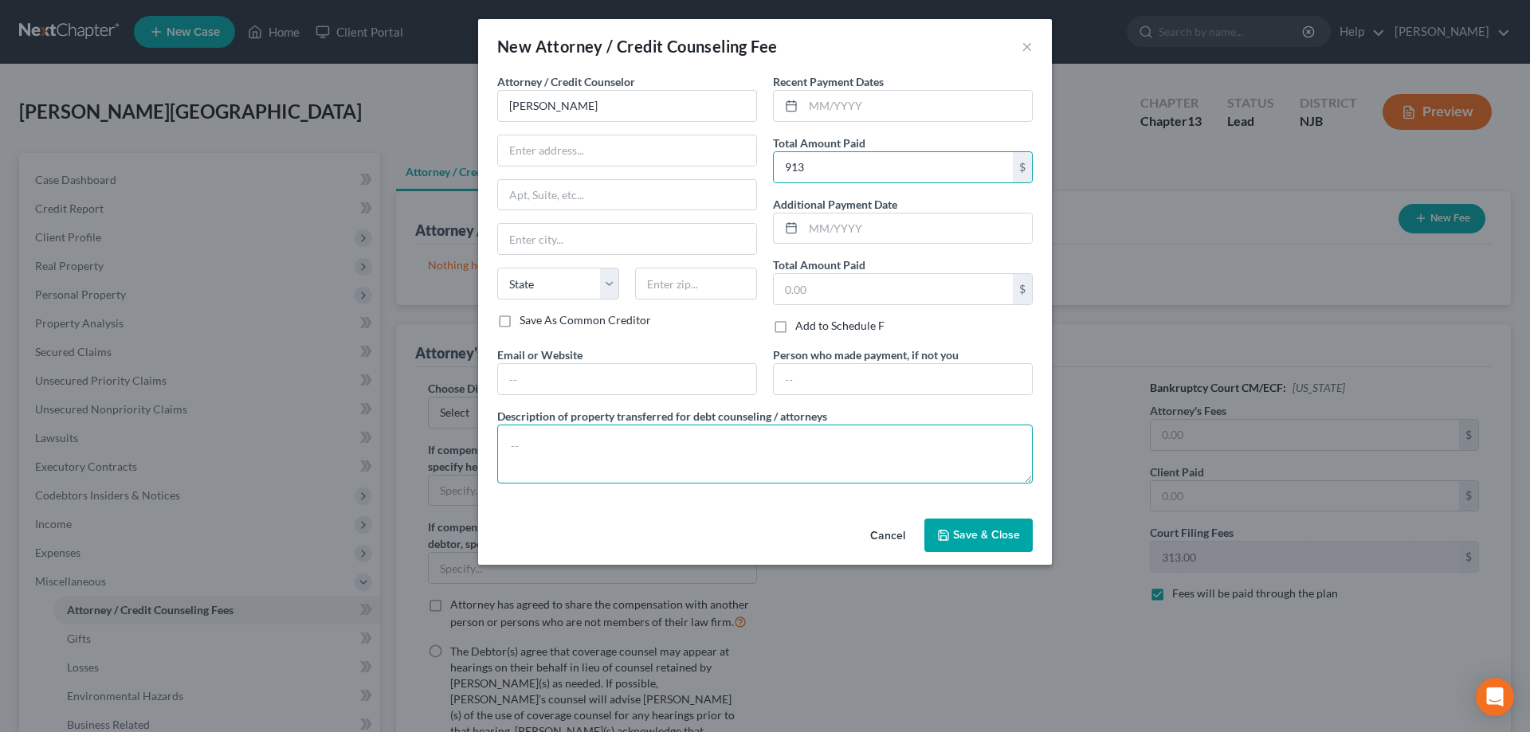
click at [590, 442] on textarea at bounding box center [765, 454] width 536 height 59
click at [751, 446] on textarea "Bkcy fee $4,750 paid $600 +$313 Balance ($4,`50) thru Plan" at bounding box center [765, 454] width 536 height 59
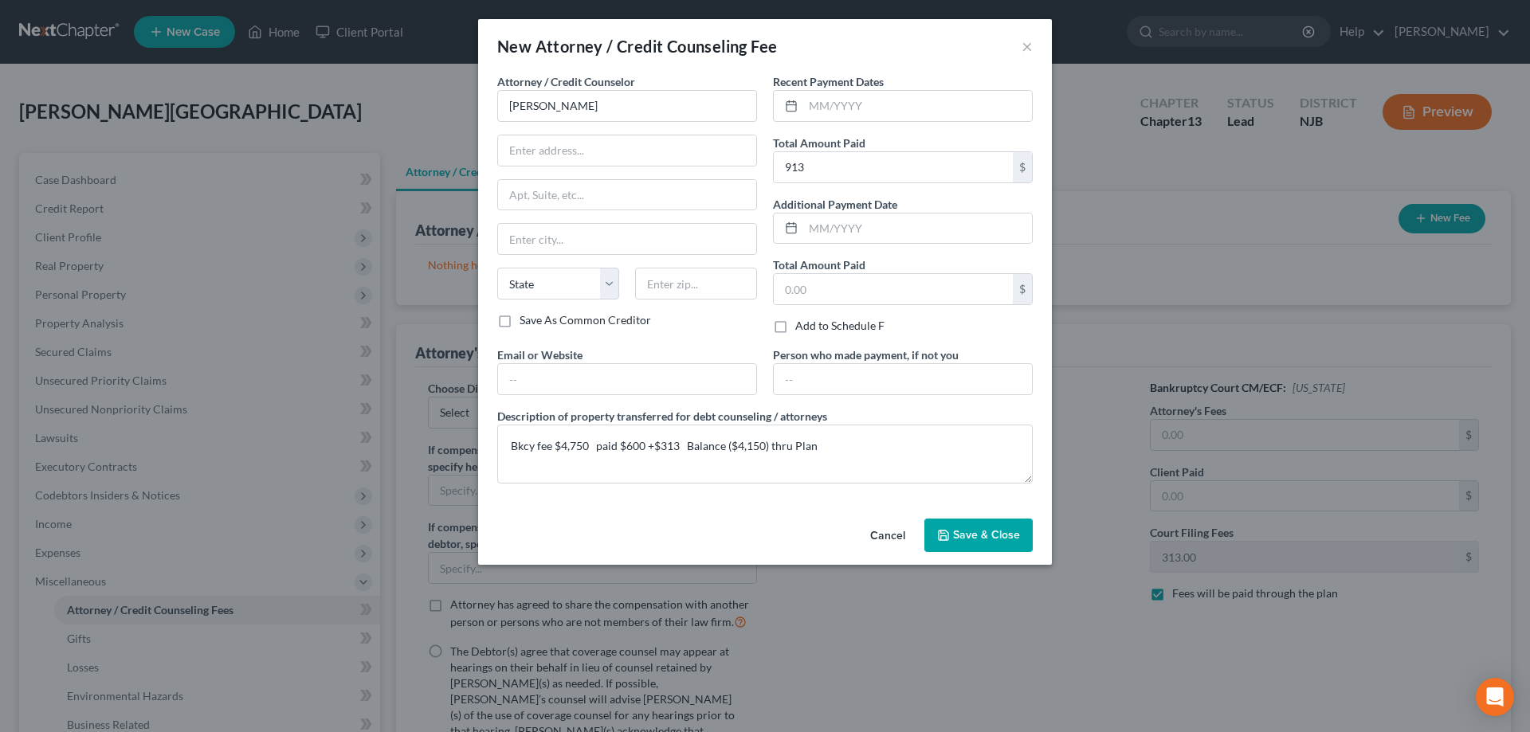
click at [973, 539] on span "Save & Close" at bounding box center [986, 535] width 67 height 14
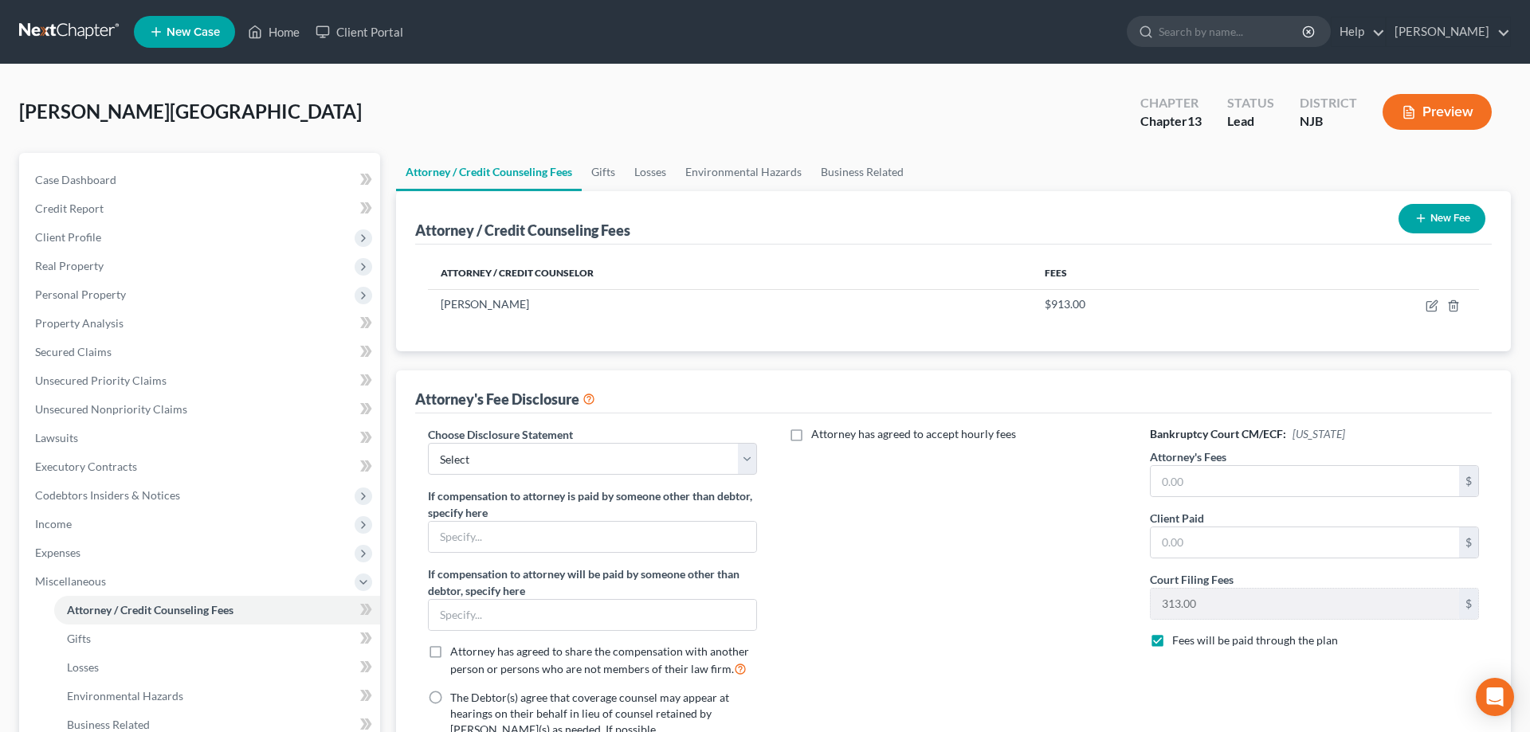
click at [1421, 215] on line "button" at bounding box center [1421, 218] width 0 height 7
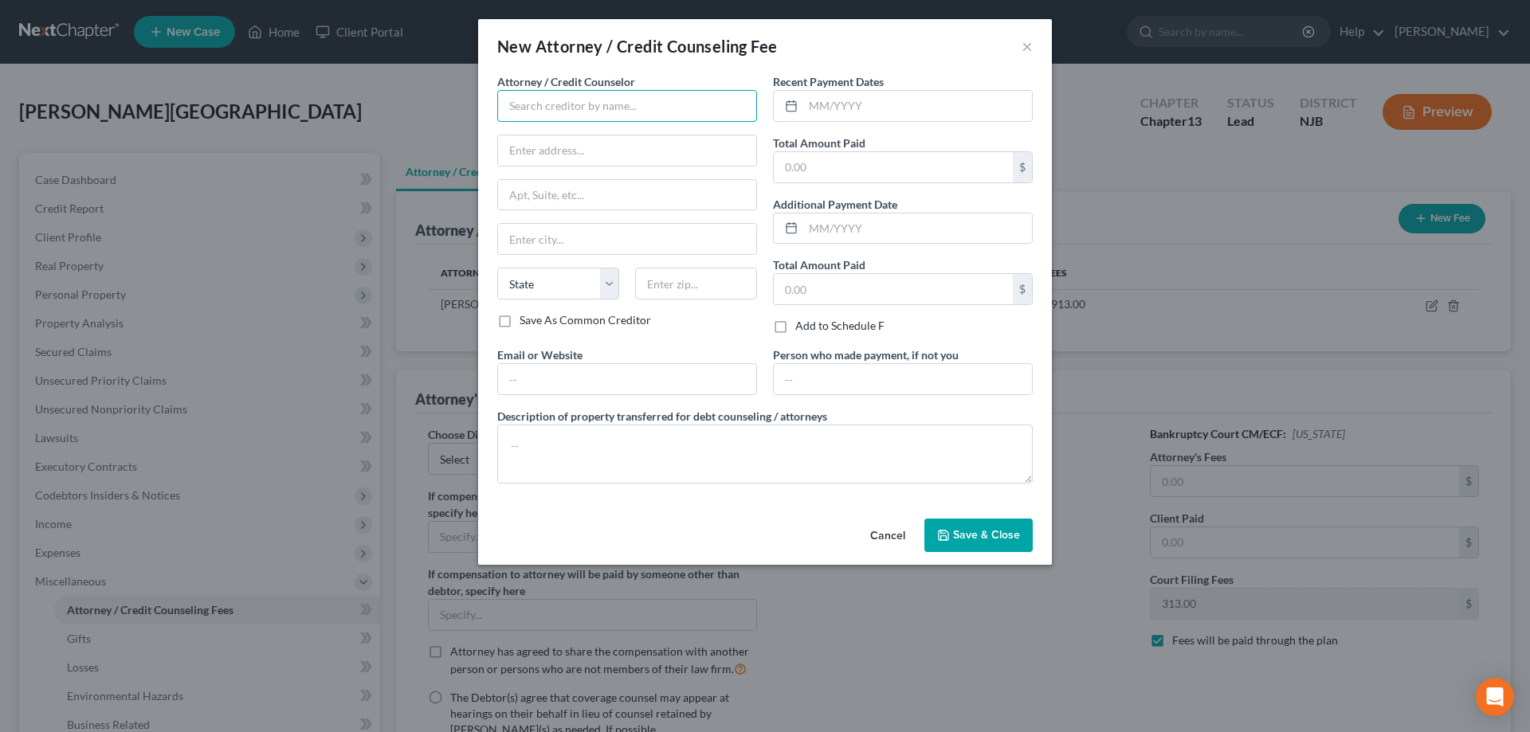
click at [712, 112] on input "text" at bounding box center [627, 106] width 260 height 32
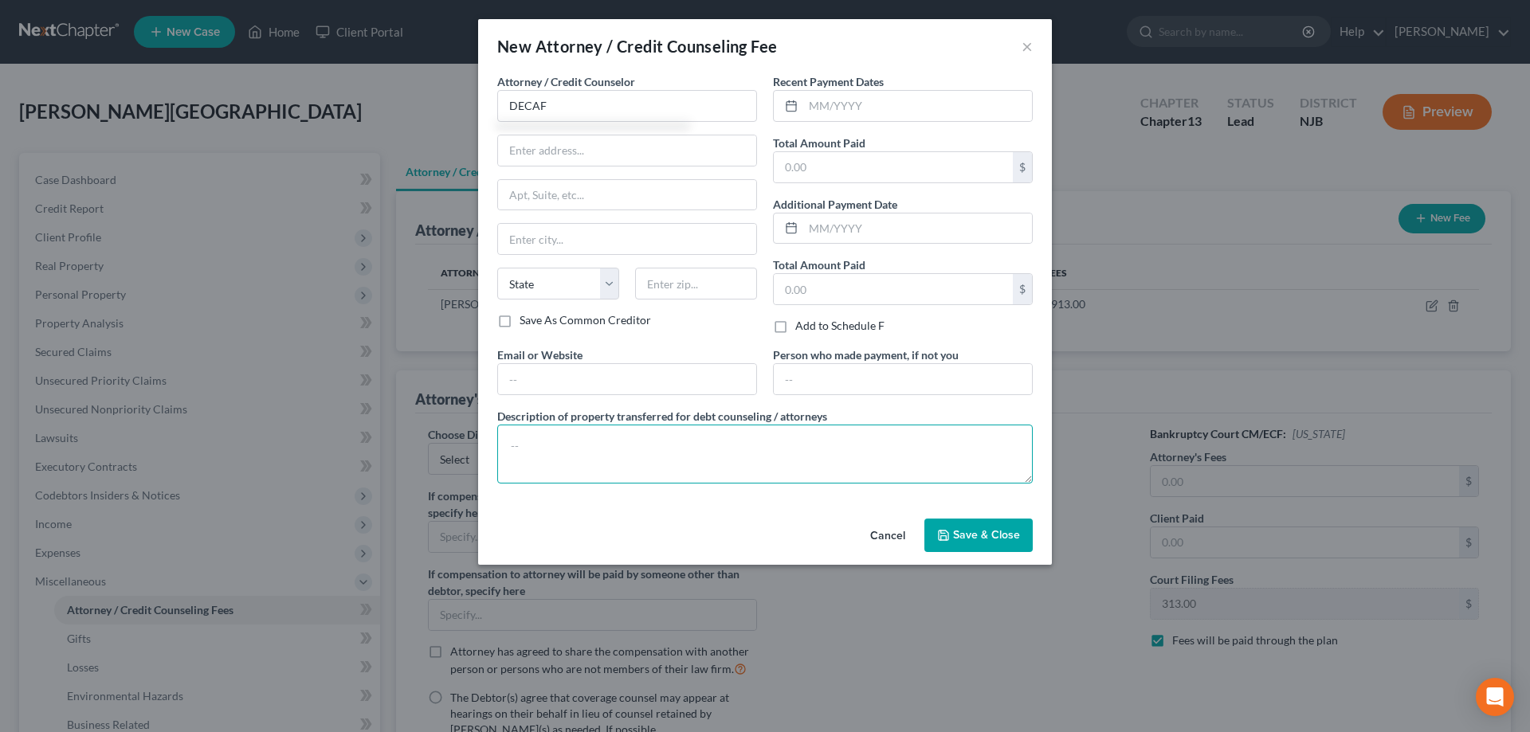
click at [599, 453] on textarea at bounding box center [765, 454] width 536 height 59
click at [823, 163] on input "text" at bounding box center [893, 167] width 239 height 30
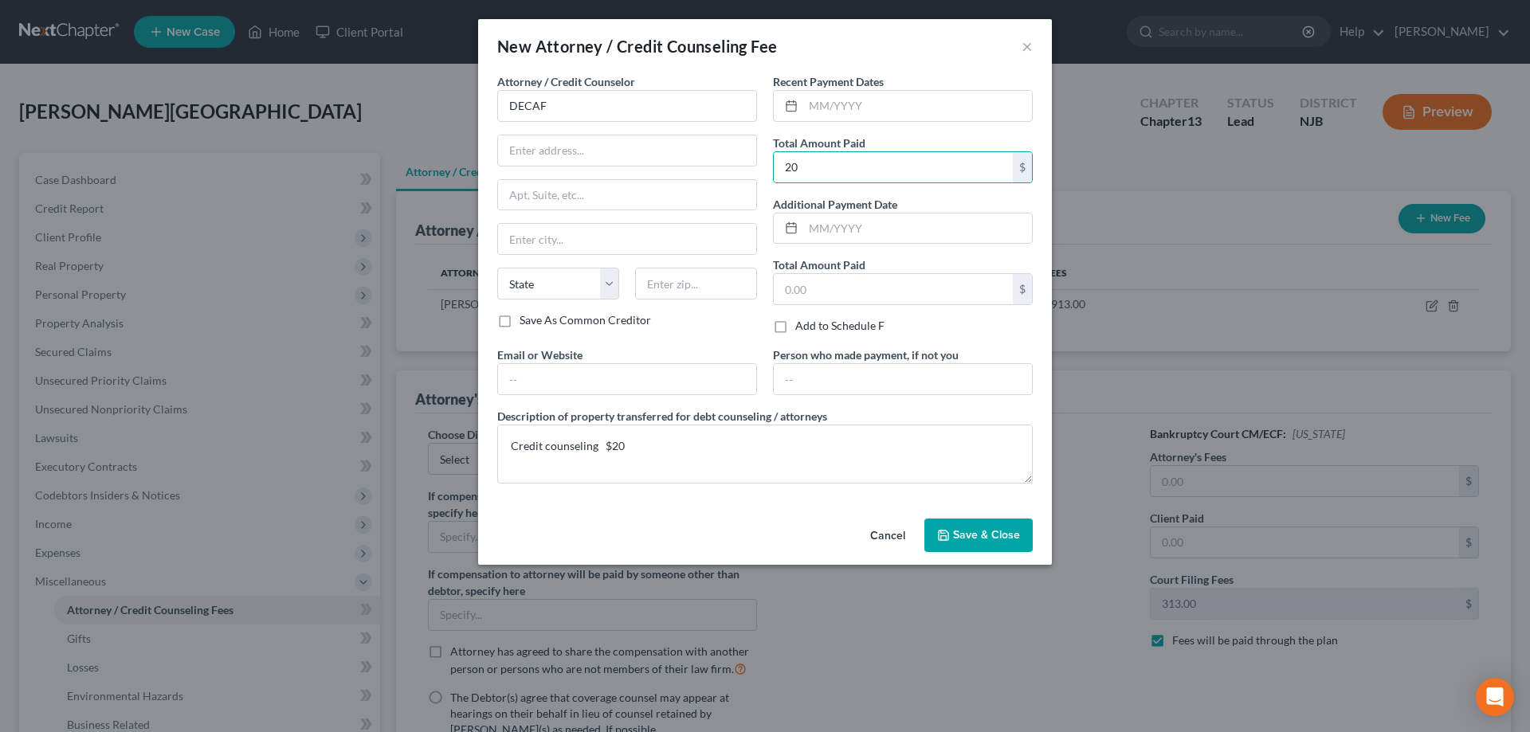
click at [993, 544] on button "Save & Close" at bounding box center [978, 535] width 108 height 33
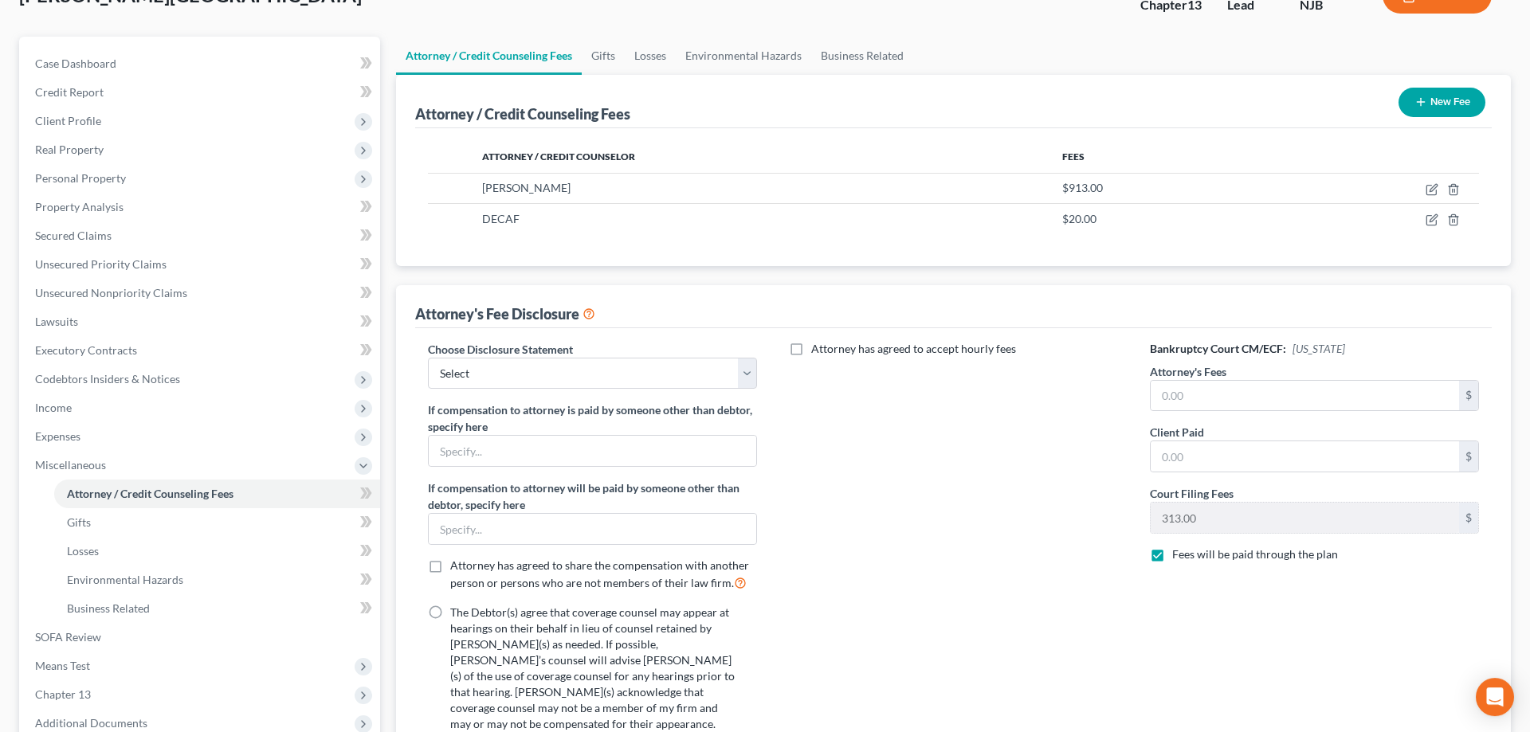
scroll to position [244, 0]
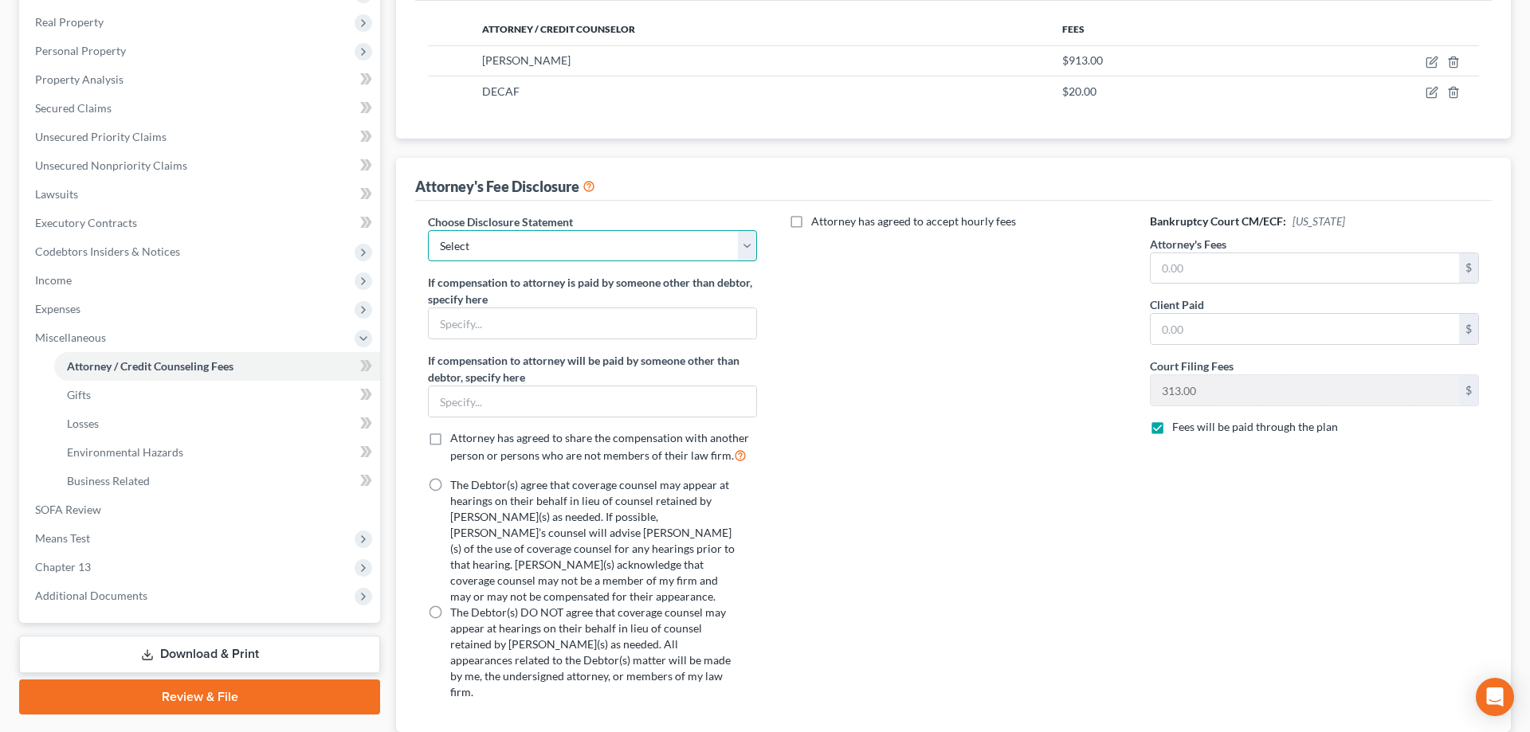
click at [428, 230] on select "Select Attorney for Debtor" at bounding box center [592, 246] width 329 height 32
click option "Attorney for Debtor" at bounding box center [0, 0] width 0 height 0
click at [450, 605] on label "The Debtor(s) DO NOT agree that coverage counsel may appear at hearings on thei…" at bounding box center [594, 653] width 288 height 96
click at [457, 605] on input "The Debtor(s) DO NOT agree that coverage counsel may appear at hearings on thei…" at bounding box center [462, 610] width 10 height 10
click at [1352, 277] on input "text" at bounding box center [1305, 268] width 308 height 30
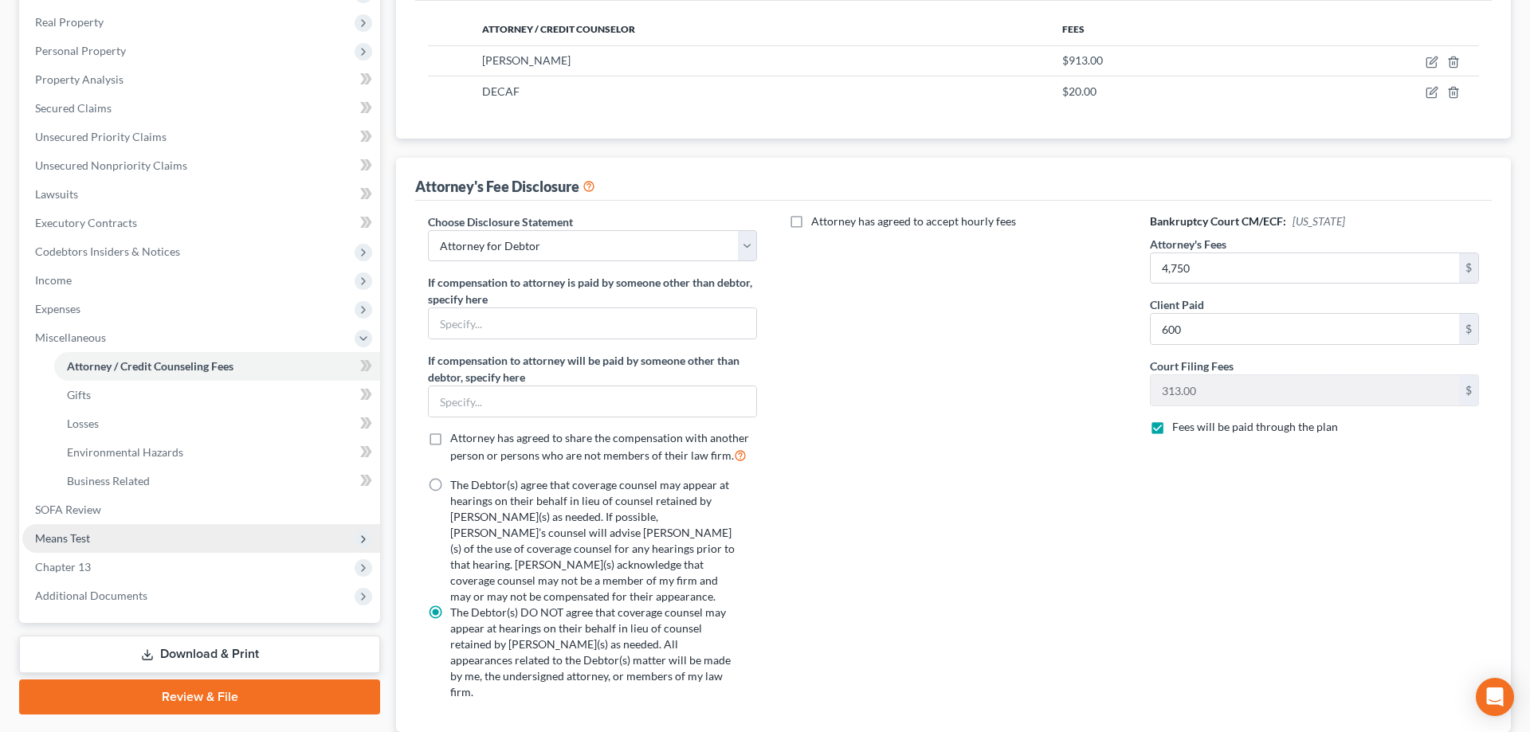
click at [68, 538] on span "Means Test" at bounding box center [62, 539] width 55 height 14
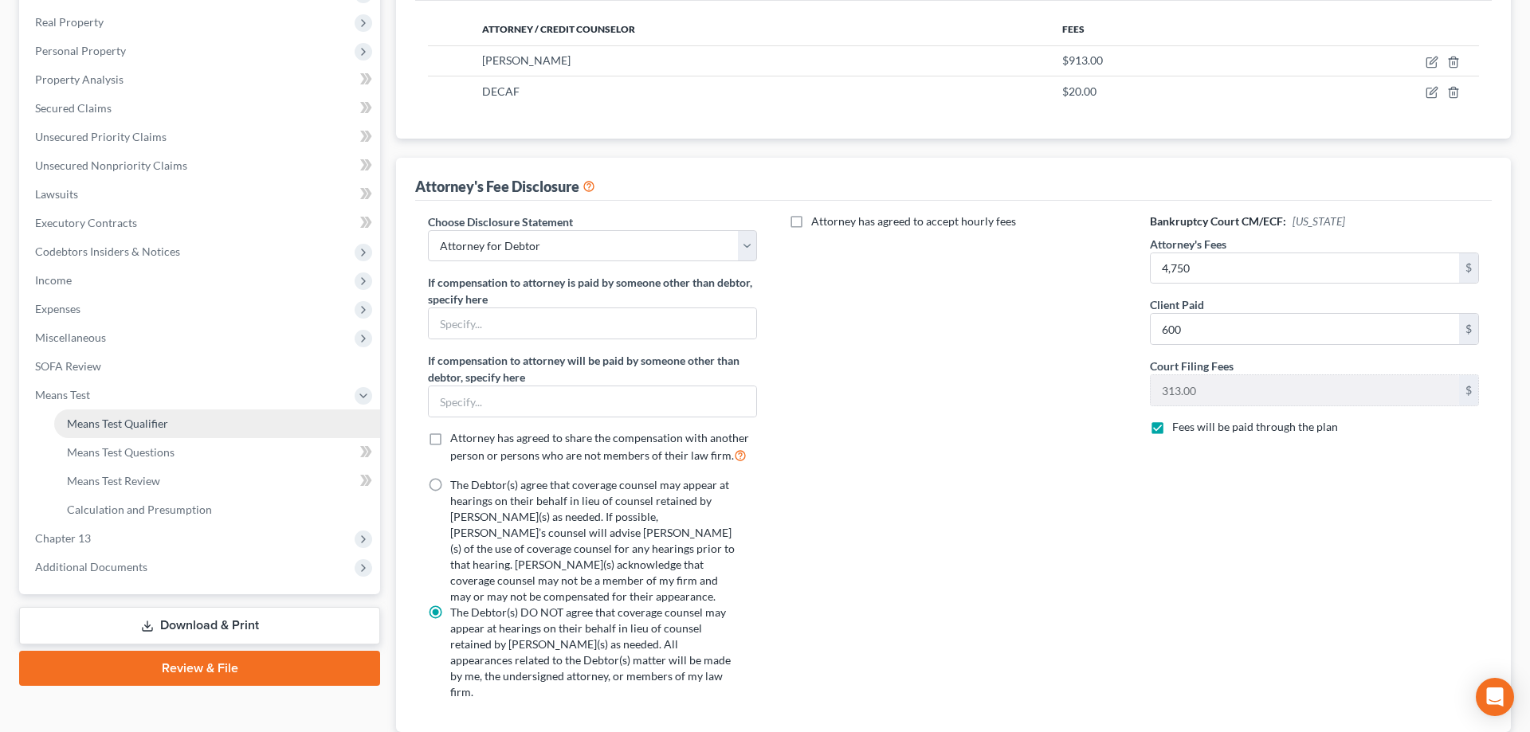
click at [122, 426] on span "Means Test Qualifier" at bounding box center [117, 424] width 101 height 14
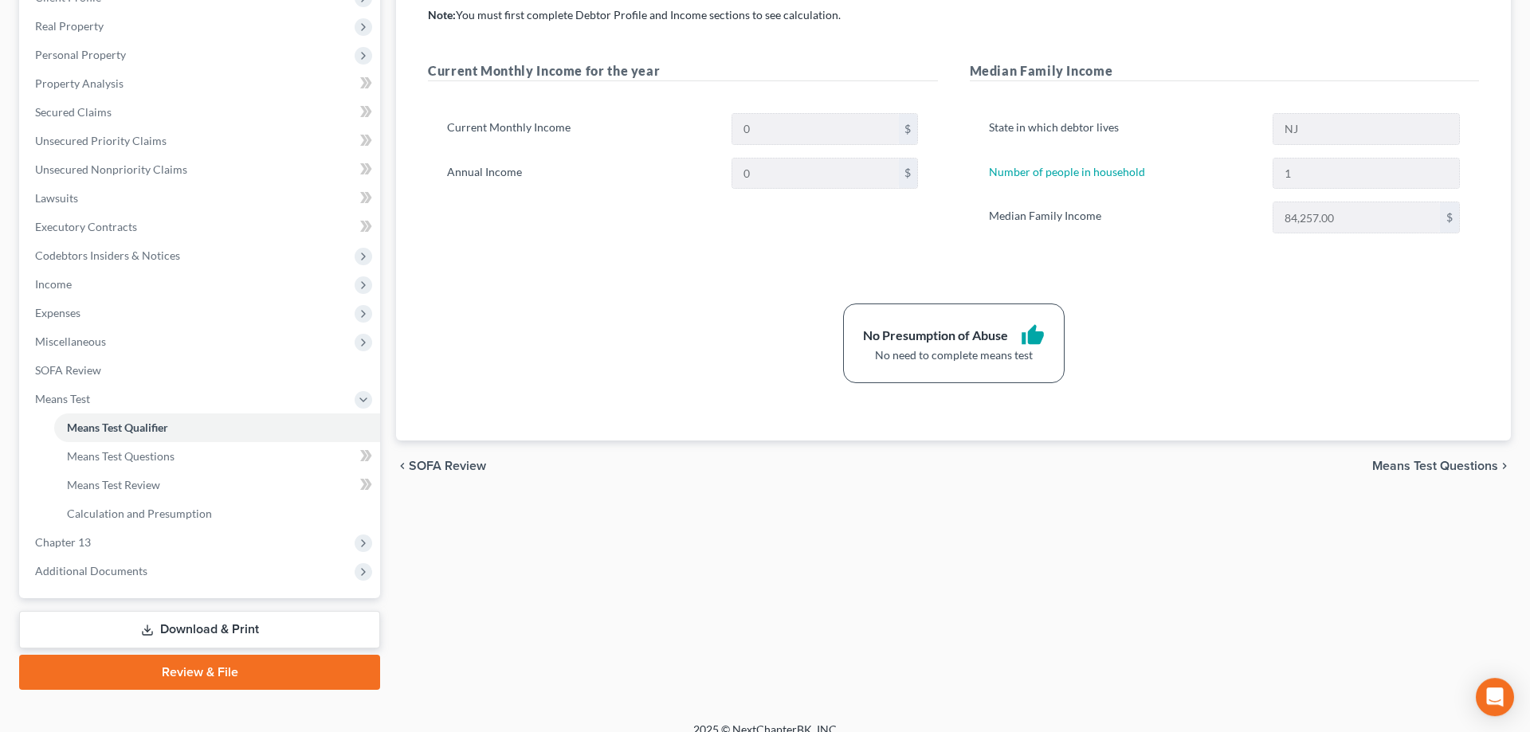
scroll to position [257, 0]
